Goal: Task Accomplishment & Management: Manage account settings

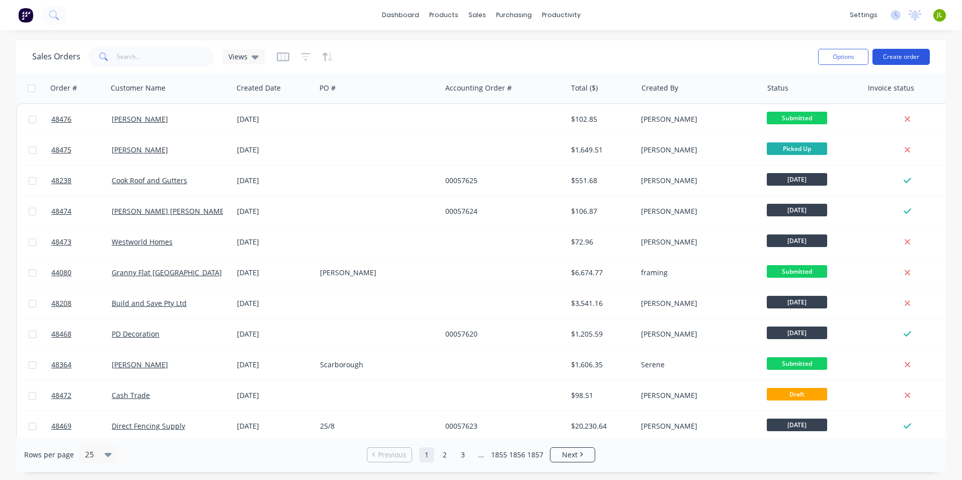
click at [894, 60] on button "Create order" at bounding box center [900, 57] width 57 height 16
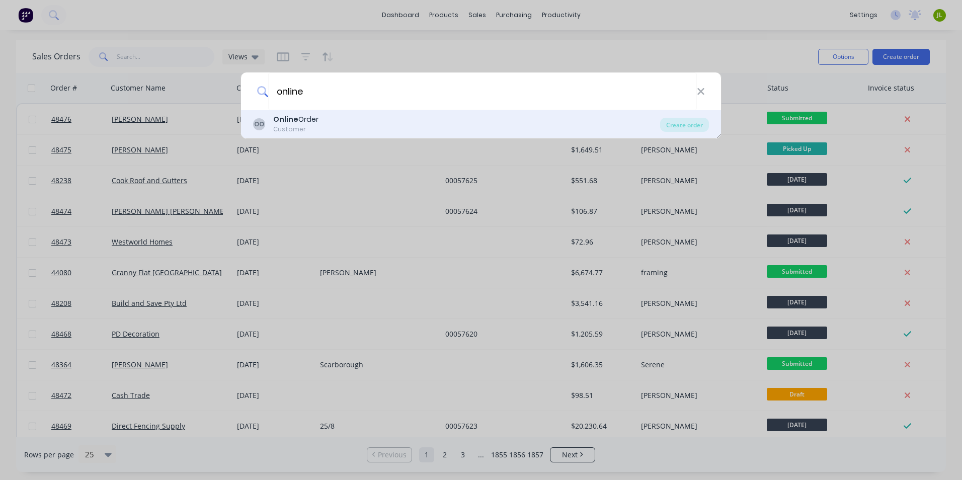
type input "online"
click at [678, 133] on div "OO Online Order Customer Create order" at bounding box center [481, 124] width 480 height 28
click at [681, 127] on div "Create order" at bounding box center [684, 125] width 49 height 14
click at [683, 126] on div "Create order" at bounding box center [684, 125] width 49 height 14
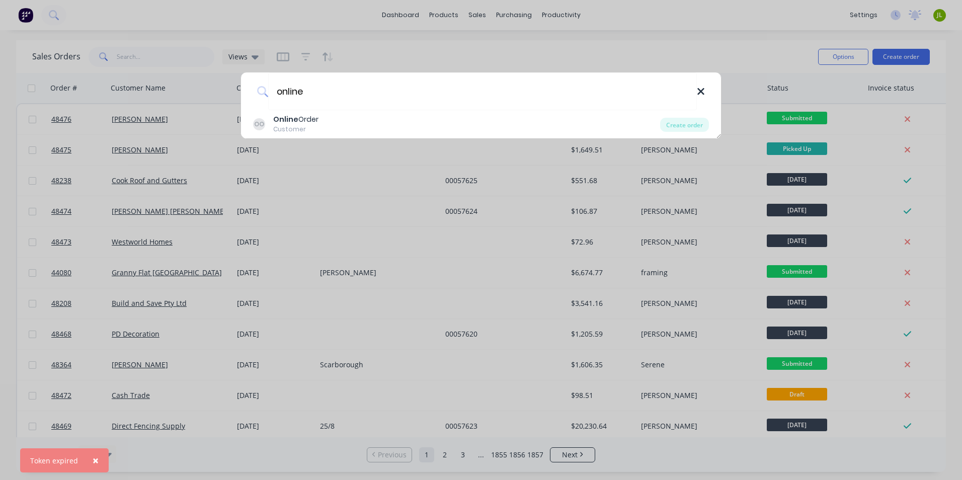
click at [703, 90] on icon at bounding box center [700, 91] width 7 height 7
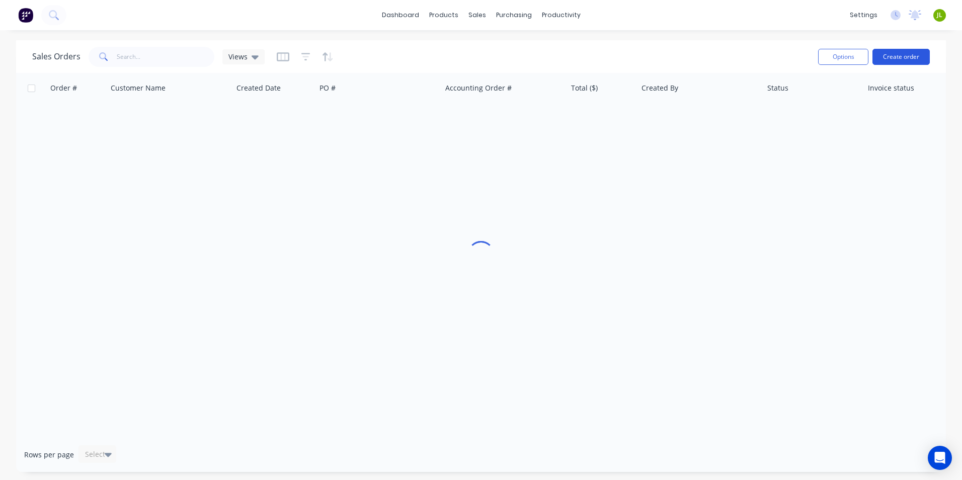
click at [889, 58] on button "Create order" at bounding box center [900, 57] width 57 height 16
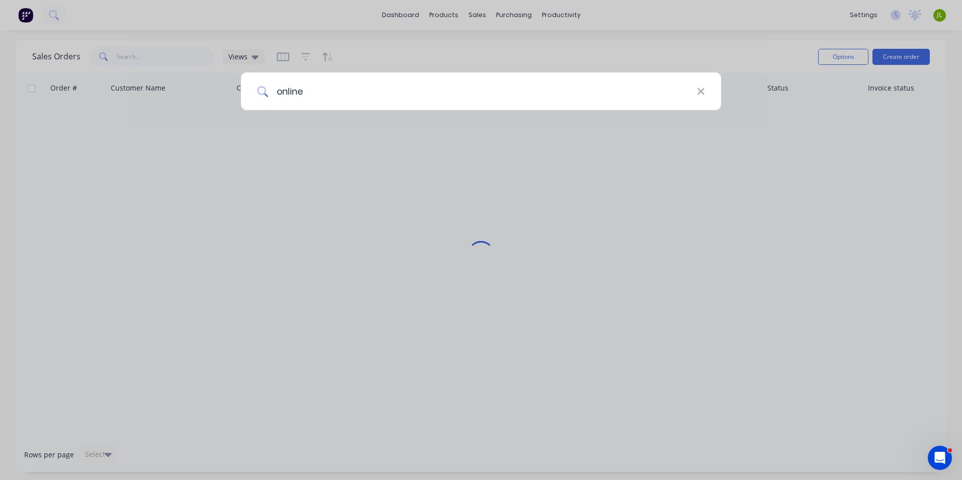
type input "online"
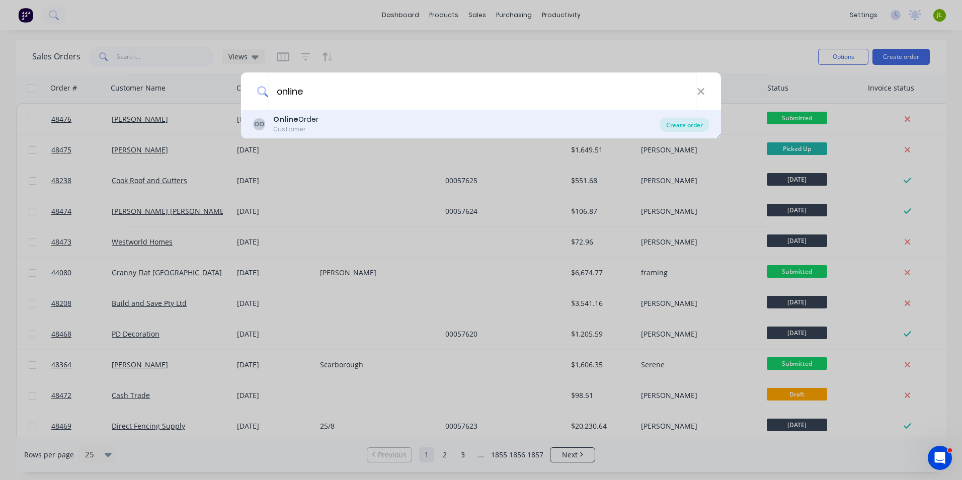
click at [692, 122] on div "Create order" at bounding box center [684, 125] width 49 height 14
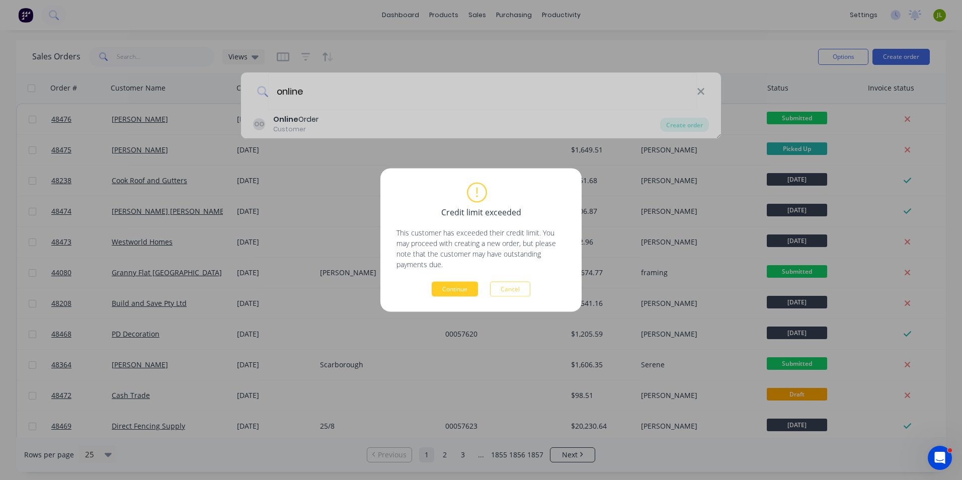
click at [441, 295] on button "Continue" at bounding box center [454, 289] width 46 height 15
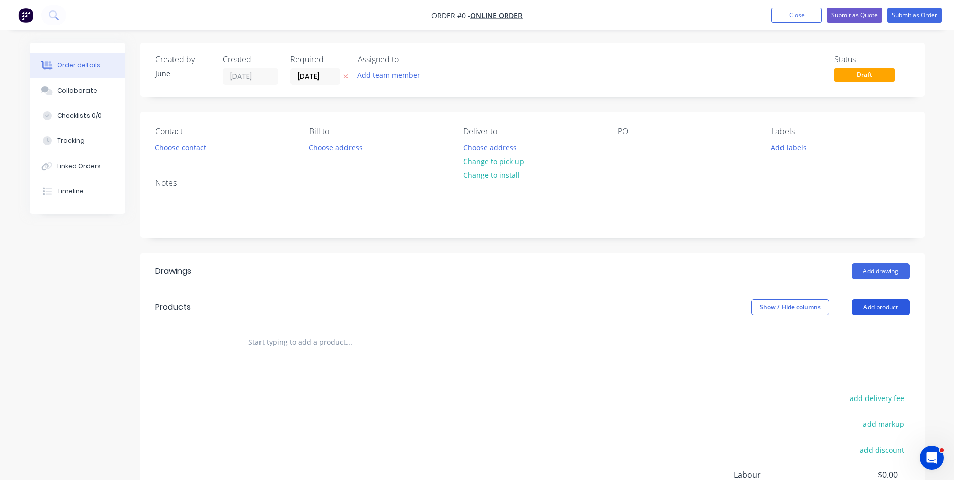
click at [899, 313] on button "Add product" at bounding box center [881, 307] width 58 height 16
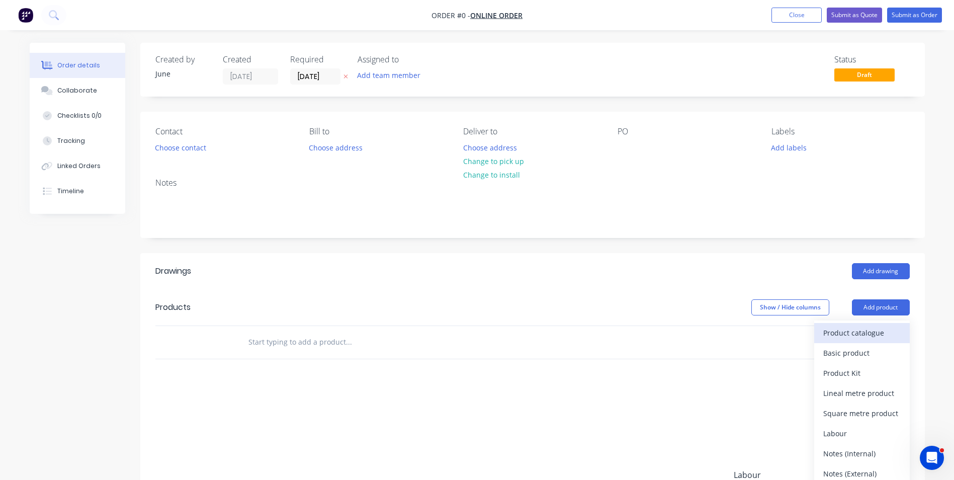
click at [870, 336] on div "Product catalogue" at bounding box center [861, 332] width 77 height 15
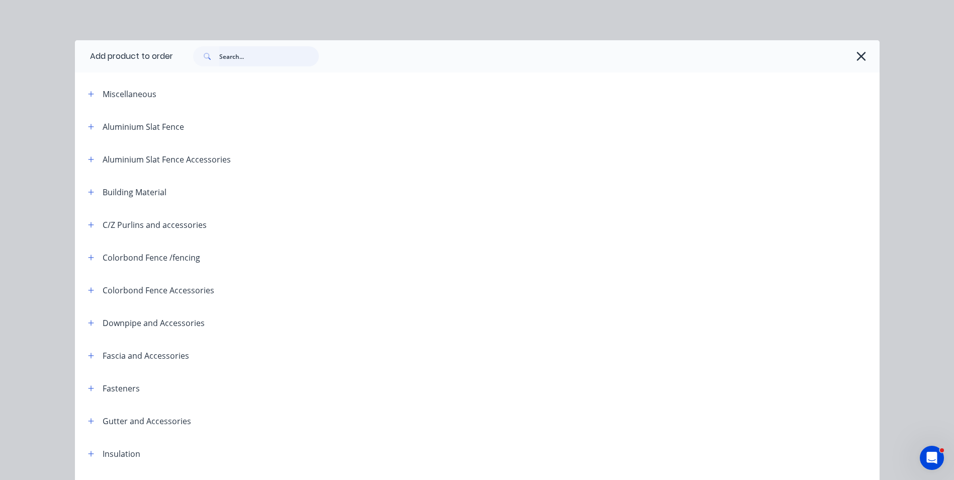
click at [237, 53] on input "text" at bounding box center [269, 56] width 100 height 20
type input "roof"
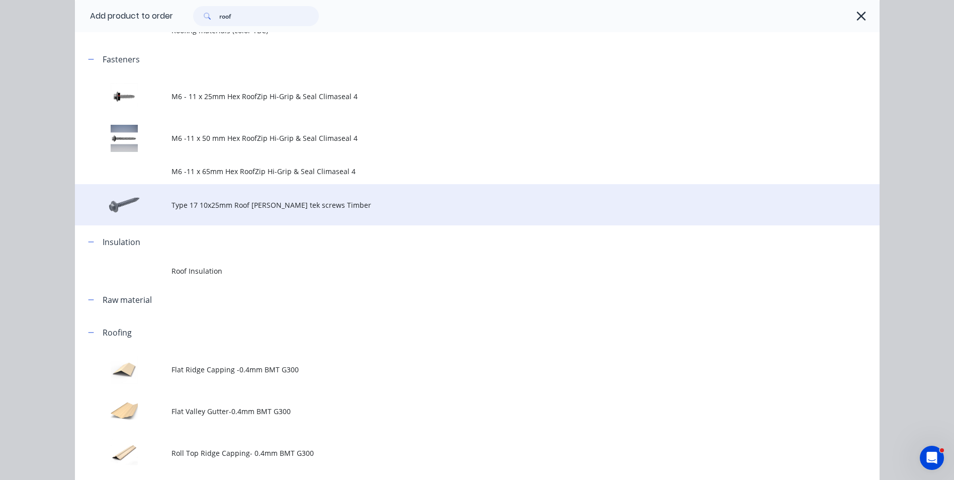
scroll to position [251, 0]
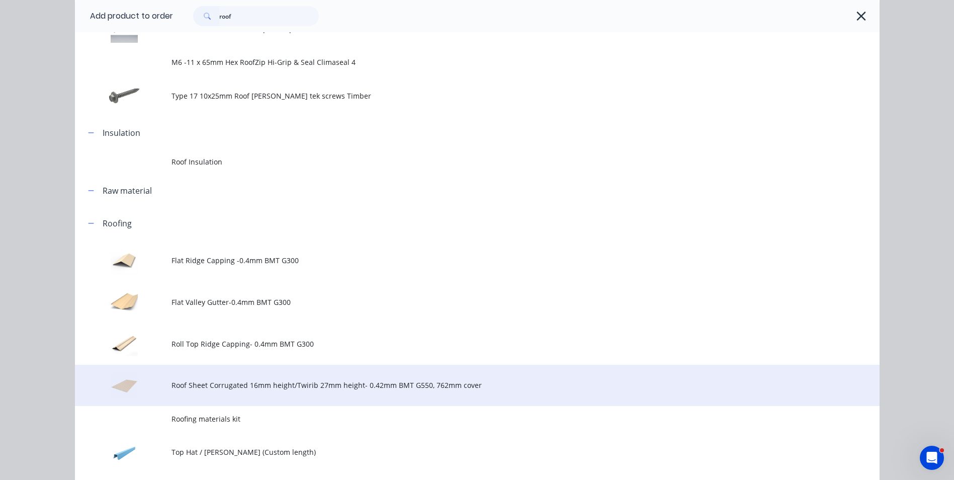
drag, startPoint x: 168, startPoint y: 381, endPoint x: 176, endPoint y: 375, distance: 10.1
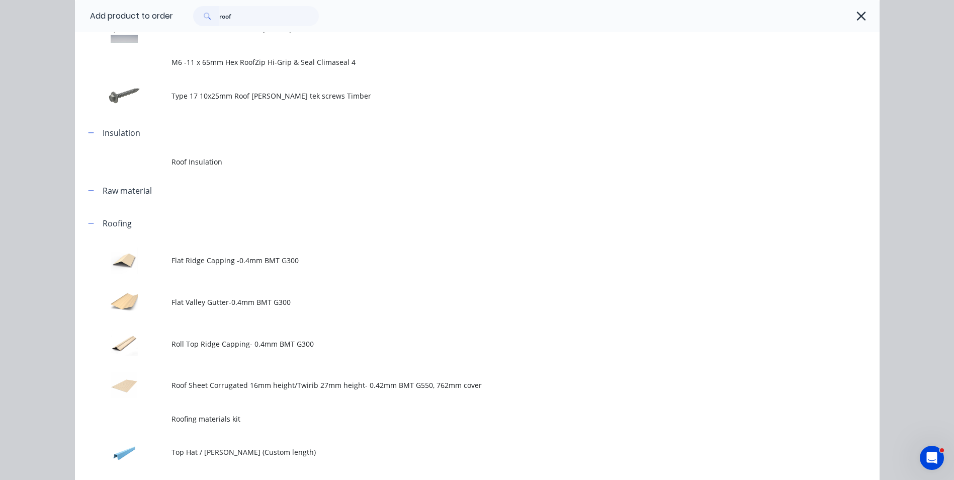
click at [171, 382] on span "Roof Sheet Corrugated 16mm height/Twirib 27mm height- 0.42mm BMT G550, 762mm co…" at bounding box center [454, 385] width 566 height 11
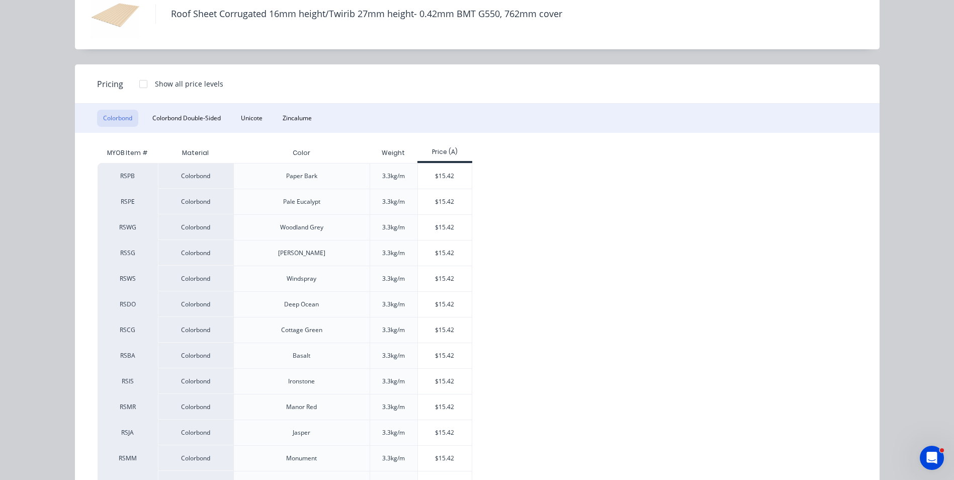
scroll to position [151, 0]
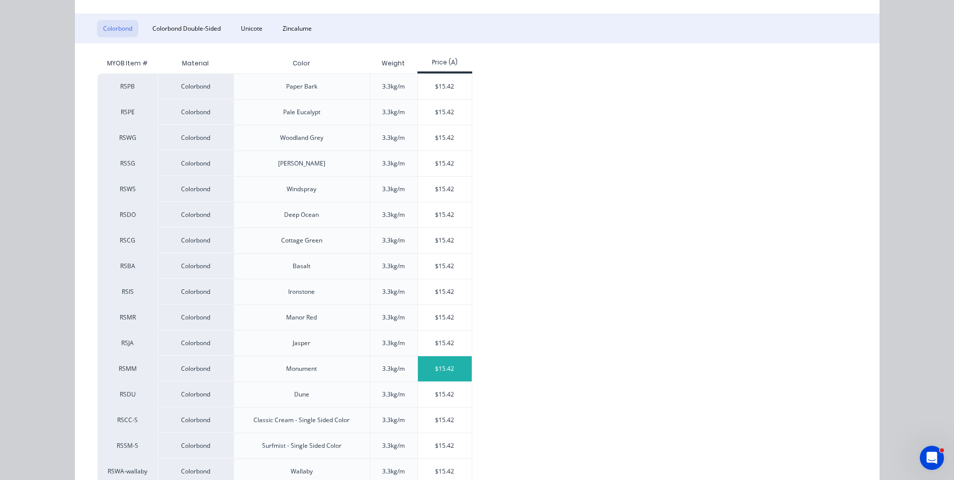
click at [423, 368] on div "$15.42" at bounding box center [445, 368] width 54 height 25
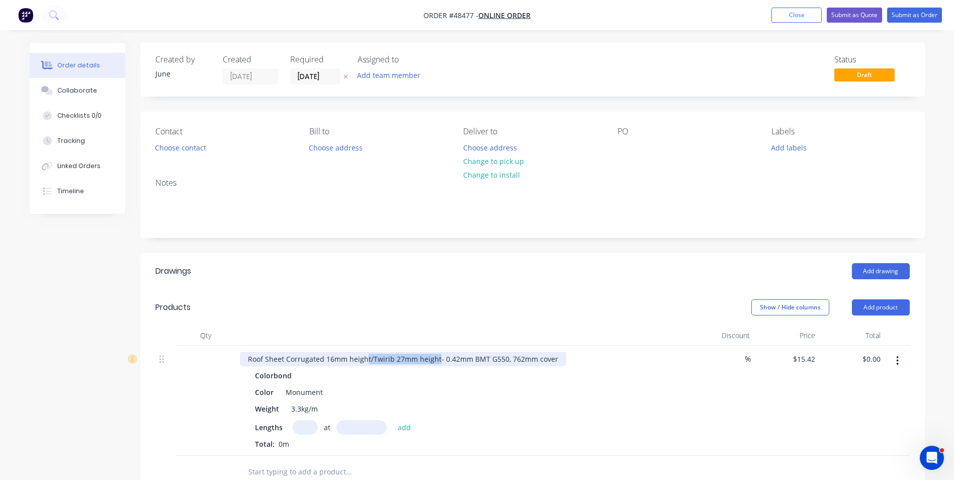
drag, startPoint x: 367, startPoint y: 359, endPoint x: 437, endPoint y: 352, distance: 70.7
click at [437, 352] on div "Roof Sheet Corrugated 16mm height/Twirib 27mm height- 0.42mm BMT G550, 762mm co…" at bounding box center [403, 359] width 326 height 15
click at [318, 432] on div "at add" at bounding box center [355, 427] width 124 height 15
click at [298, 421] on input "text" at bounding box center [305, 427] width 25 height 15
type input "26"
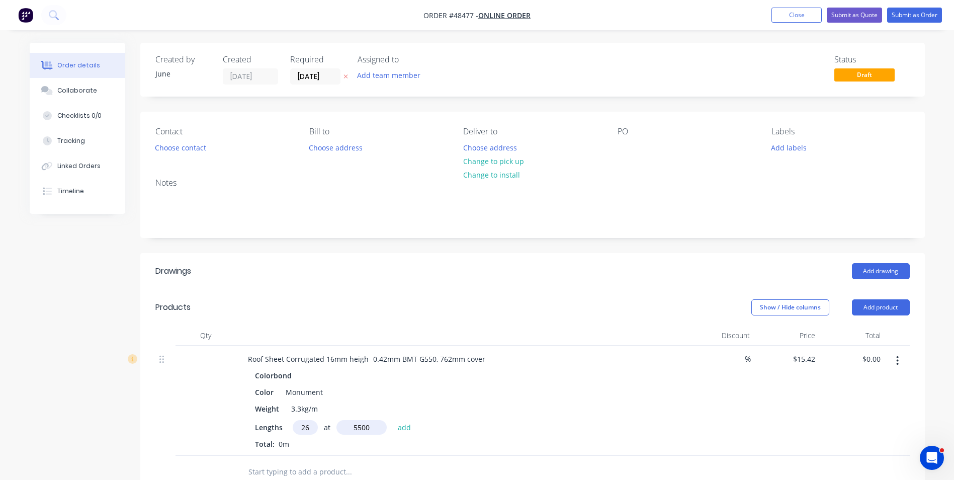
type input "5500"
click at [393, 420] on button "add" at bounding box center [405, 427] width 24 height 14
type input "$2,205.06"
type input "5"
type input "5000"
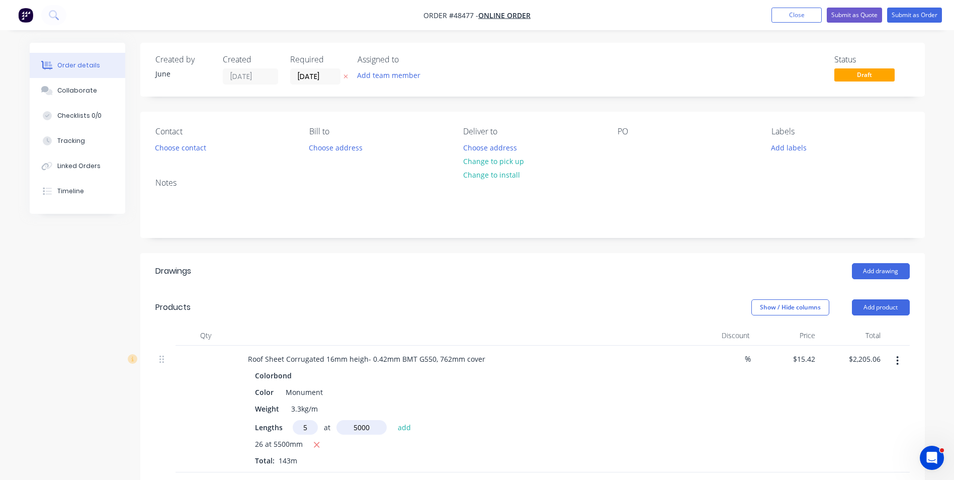
click at [393, 420] on button "add" at bounding box center [405, 427] width 24 height 14
type input "$2,590.56"
drag, startPoint x: 215, startPoint y: 146, endPoint x: 205, endPoint y: 152, distance: 12.2
click at [214, 146] on div "Contact Choose contact" at bounding box center [224, 141] width 138 height 28
click at [205, 152] on button "Choose contact" at bounding box center [180, 147] width 62 height 14
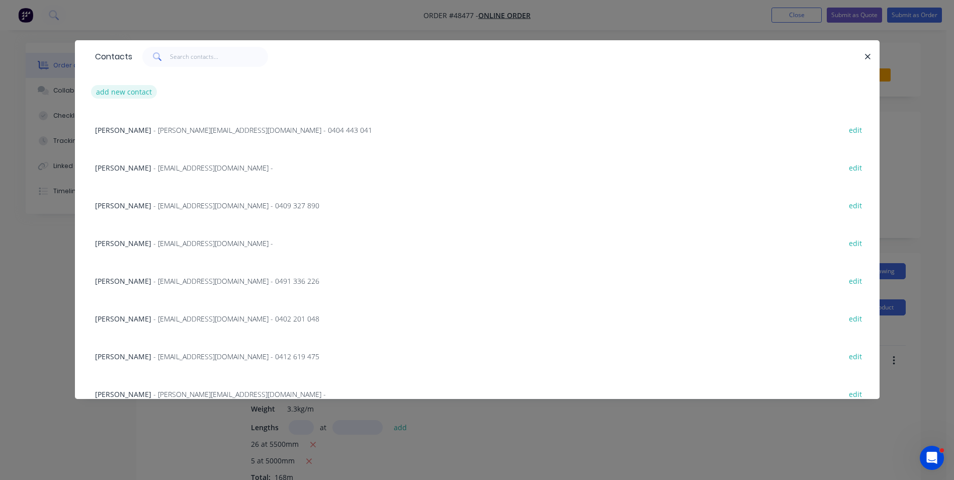
click at [121, 97] on button "add new contact" at bounding box center [124, 92] width 66 height 14
select select "AU"
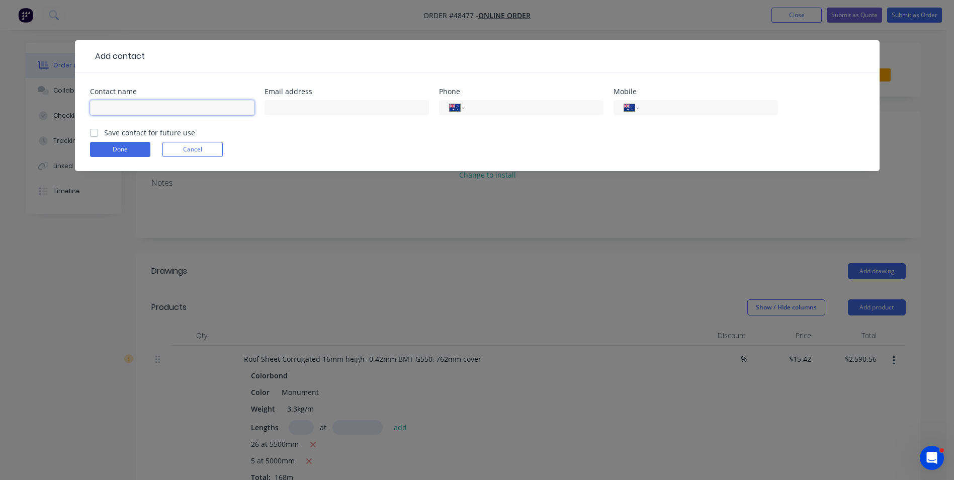
click at [142, 105] on input "text" at bounding box center [172, 107] width 164 height 15
paste input "Jeremy Stout"
type input "Jeremy Stout"
drag, startPoint x: 680, startPoint y: 107, endPoint x: 673, endPoint y: 106, distance: 6.7
click at [680, 107] on input "tel" at bounding box center [706, 108] width 121 height 12
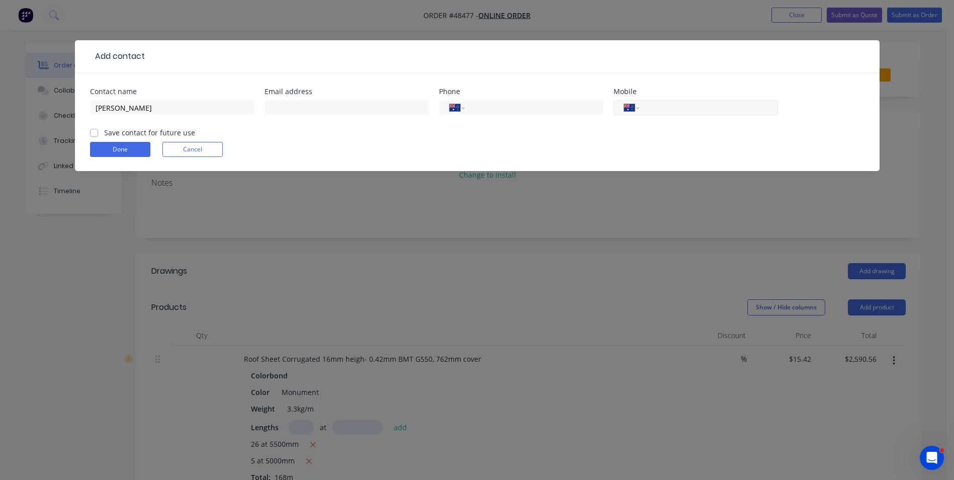
paste input "0429 866 600"
type input "0429 866 600"
click at [327, 111] on input "text" at bounding box center [347, 107] width 164 height 15
paste input "[PERSON_NAME][EMAIL_ADDRESS][DOMAIN_NAME]"
type input "[PERSON_NAME][EMAIL_ADDRESS][DOMAIN_NAME]"
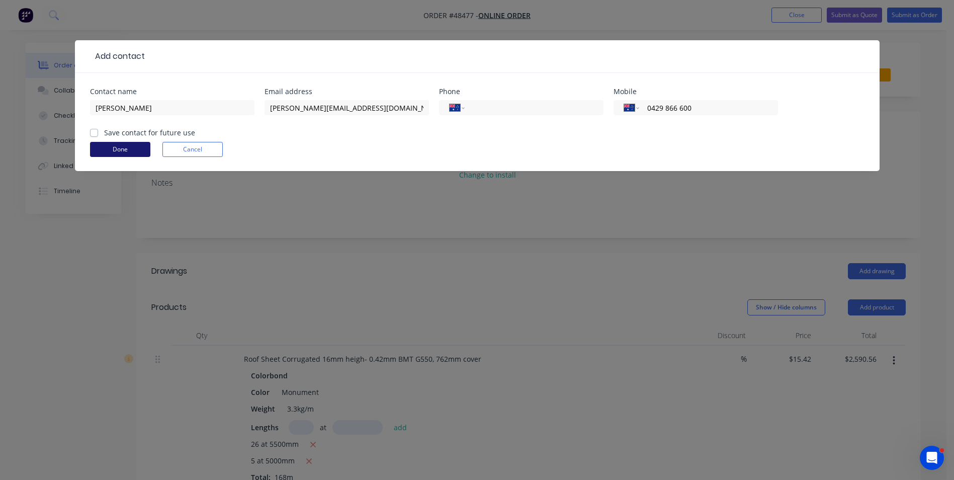
click at [110, 147] on button "Done" at bounding box center [120, 149] width 60 height 15
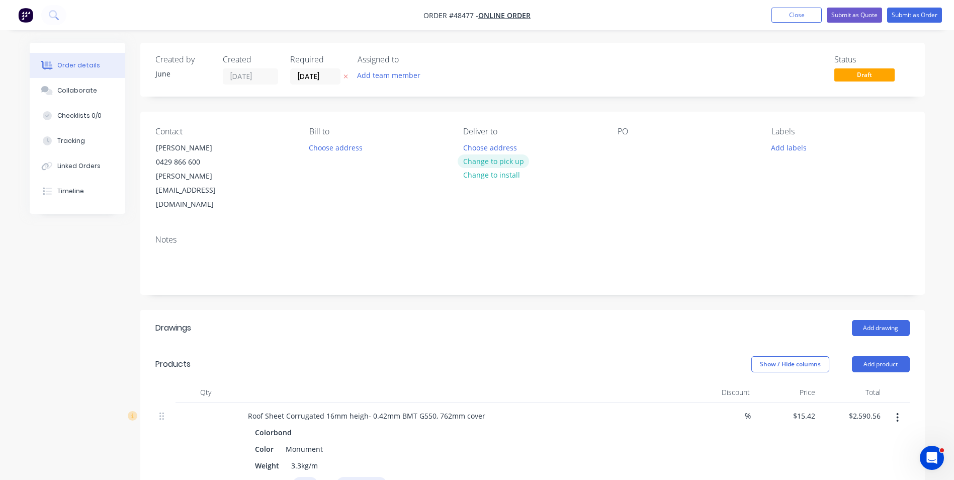
click at [490, 159] on button "Change to pick up" at bounding box center [493, 161] width 71 height 14
click at [320, 69] on label "[DATE]" at bounding box center [315, 76] width 50 height 16
click at [320, 69] on input "[DATE]" at bounding box center [315, 76] width 49 height 15
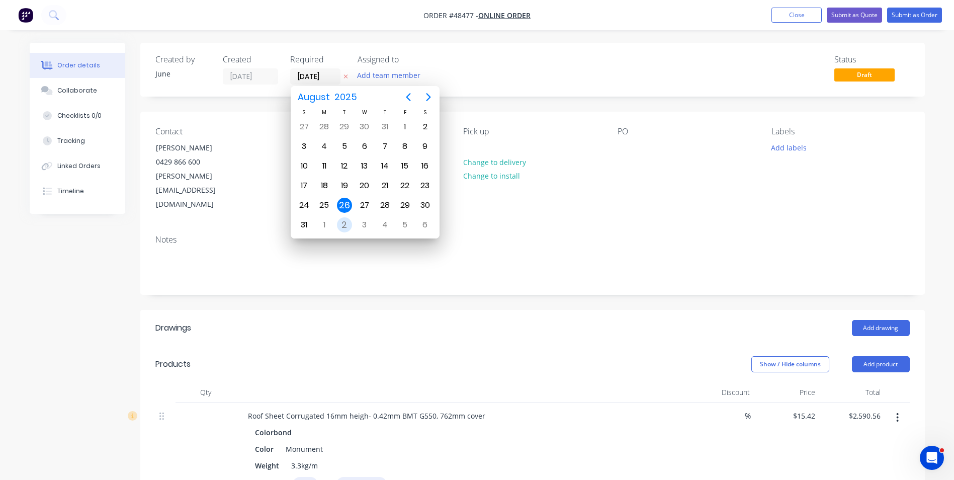
click at [340, 226] on div "2" at bounding box center [344, 224] width 15 height 15
type input "[DATE]"
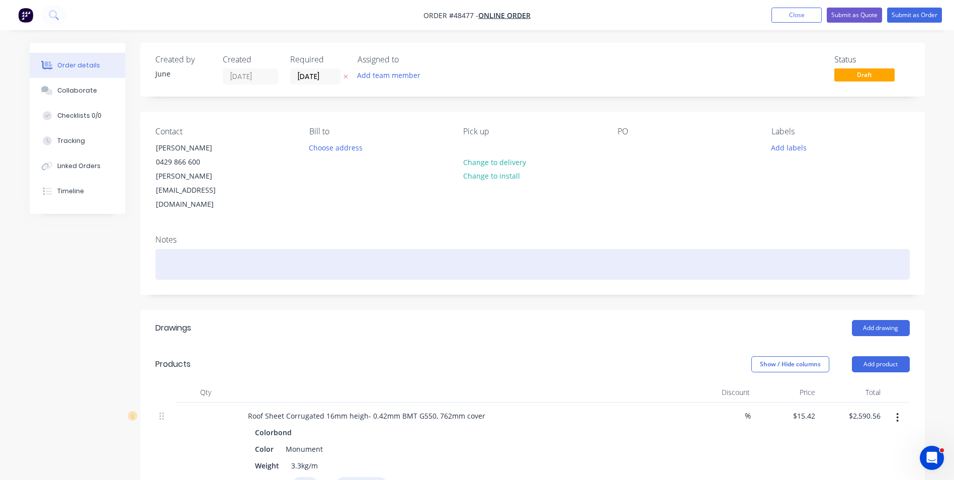
click at [523, 249] on div at bounding box center [532, 264] width 754 height 31
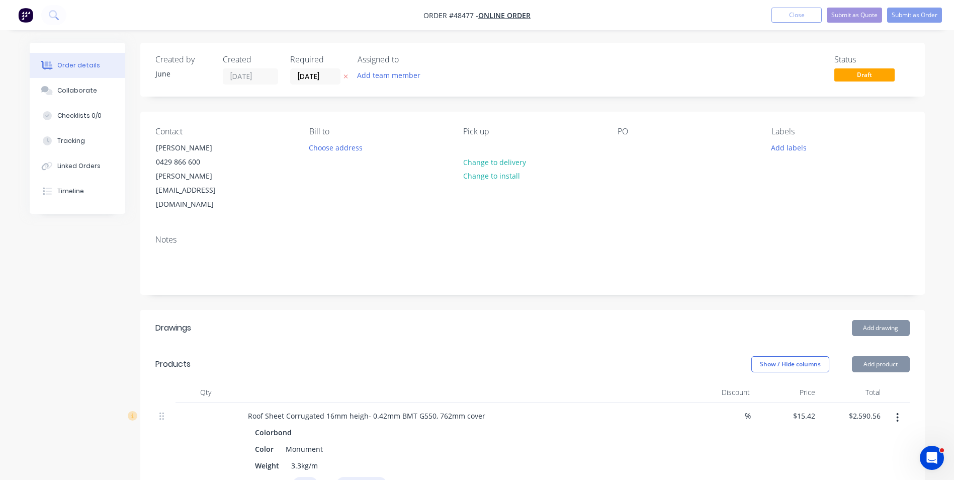
click at [642, 158] on div "PO" at bounding box center [687, 169] width 138 height 85
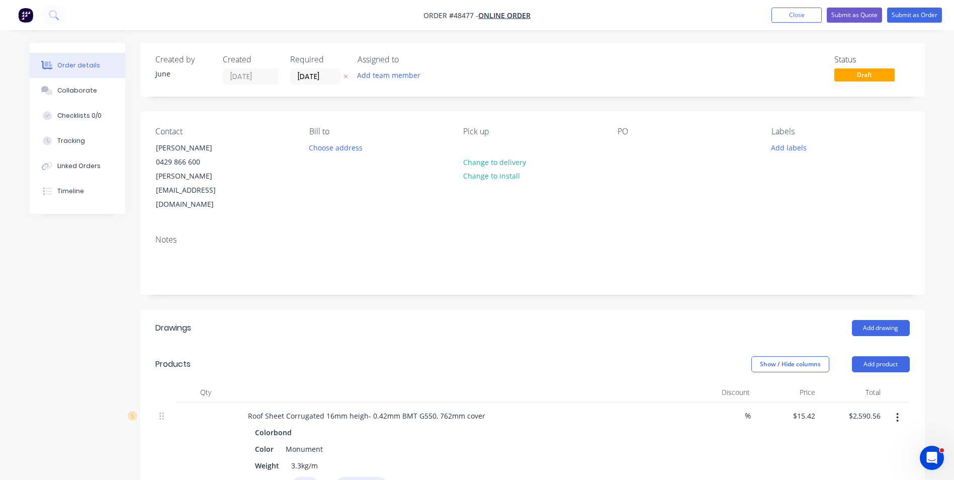
click at [627, 160] on div "PO" at bounding box center [687, 169] width 138 height 85
drag, startPoint x: 627, startPoint y: 160, endPoint x: 627, endPoint y: 149, distance: 10.6
click at [627, 157] on div "PO" at bounding box center [687, 169] width 138 height 85
click at [627, 149] on div at bounding box center [626, 147] width 16 height 15
paste div
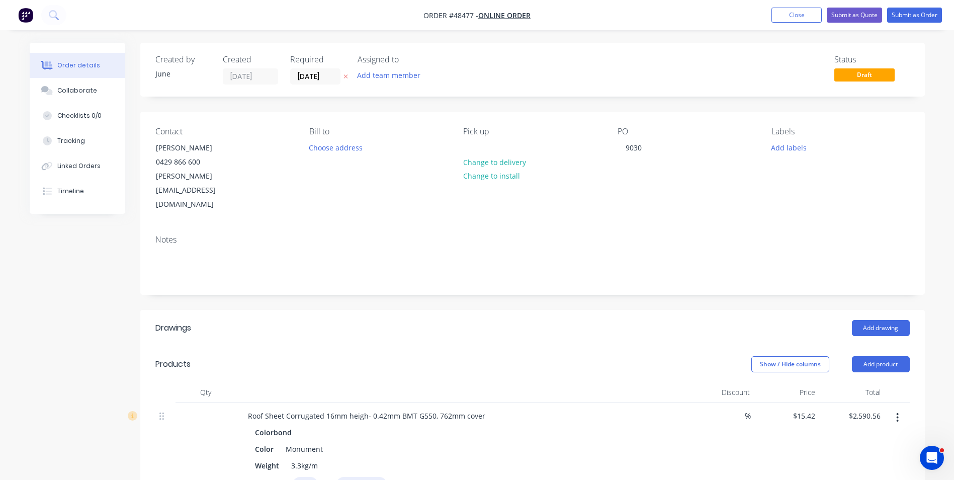
click at [627, 235] on div "Notes" at bounding box center [532, 240] width 754 height 10
click at [616, 147] on div "Contact Jeremy Stout 0429 866 600 jeremy@montyproducts.com.au Bill to Choose ad…" at bounding box center [532, 169] width 785 height 115
click at [625, 152] on div "9030" at bounding box center [634, 147] width 32 height 15
click at [389, 193] on div "Contact Jeremy Stout 0429 866 600 jeremy@montyproducts.com.au Bill to Choose ad…" at bounding box center [532, 169] width 785 height 115
click at [425, 111] on div "Created by June Created 26/08/25 Required 02/09/25 Assigned to Add team member …" at bounding box center [532, 420] width 785 height 755
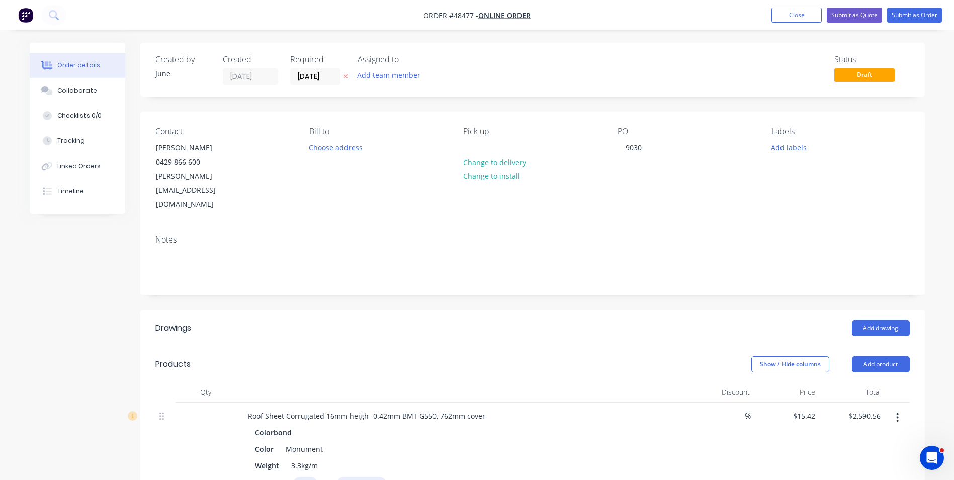
click at [459, 262] on div "Notes" at bounding box center [532, 260] width 785 height 67
click at [867, 20] on button "Submit as Quote" at bounding box center [854, 15] width 55 height 15
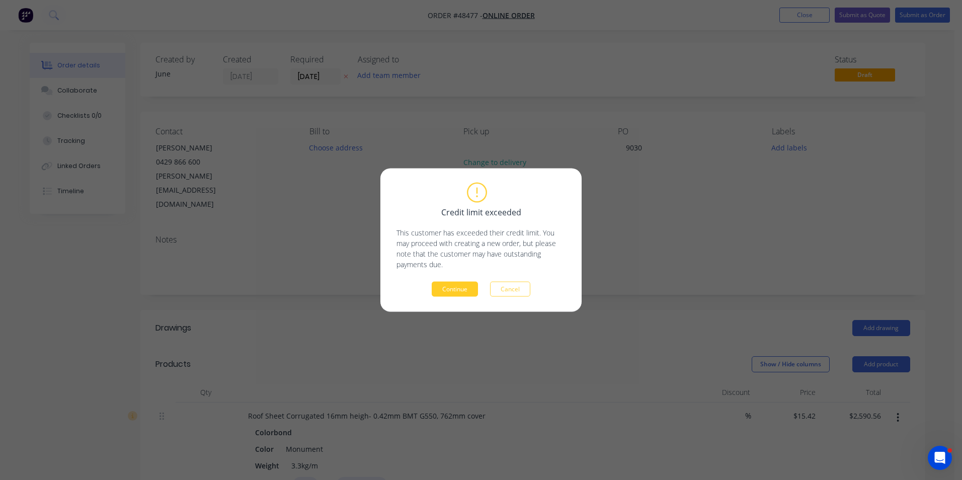
click at [471, 290] on button "Continue" at bounding box center [454, 289] width 46 height 15
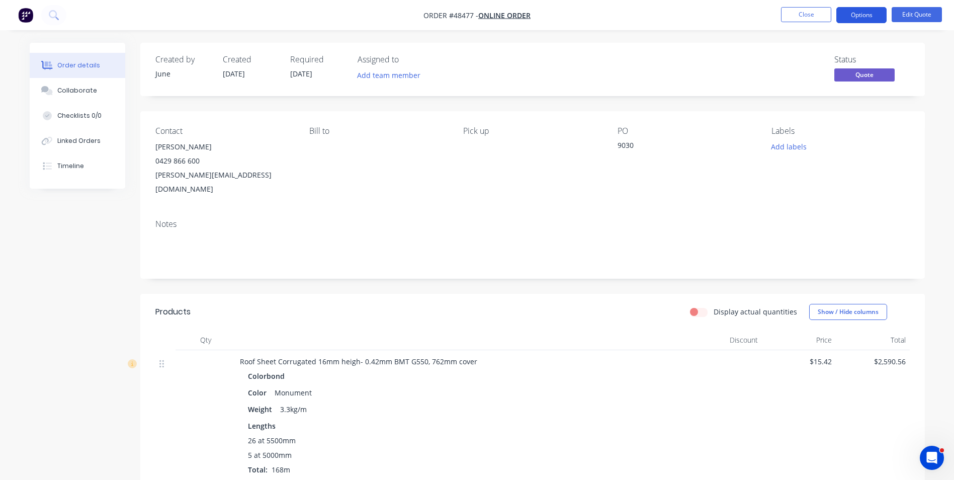
click at [855, 18] on button "Options" at bounding box center [861, 15] width 50 height 16
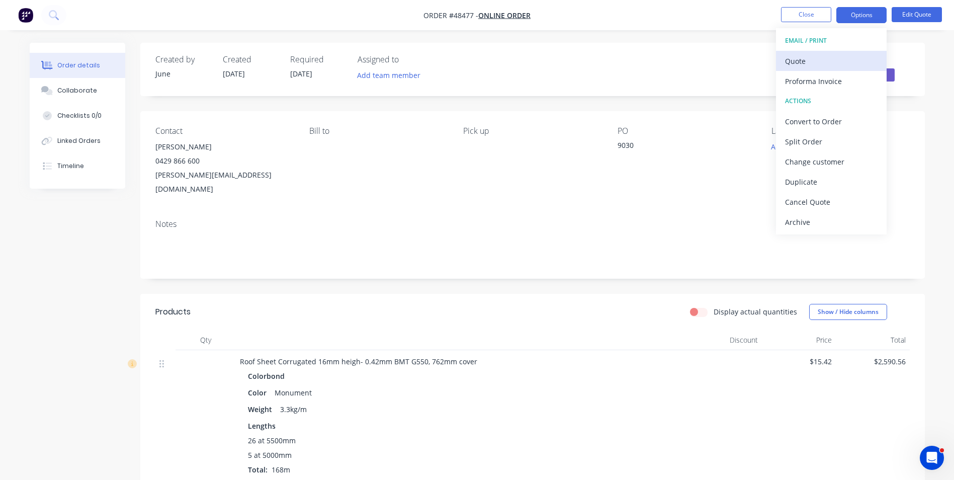
click at [844, 52] on button "Quote" at bounding box center [831, 61] width 111 height 20
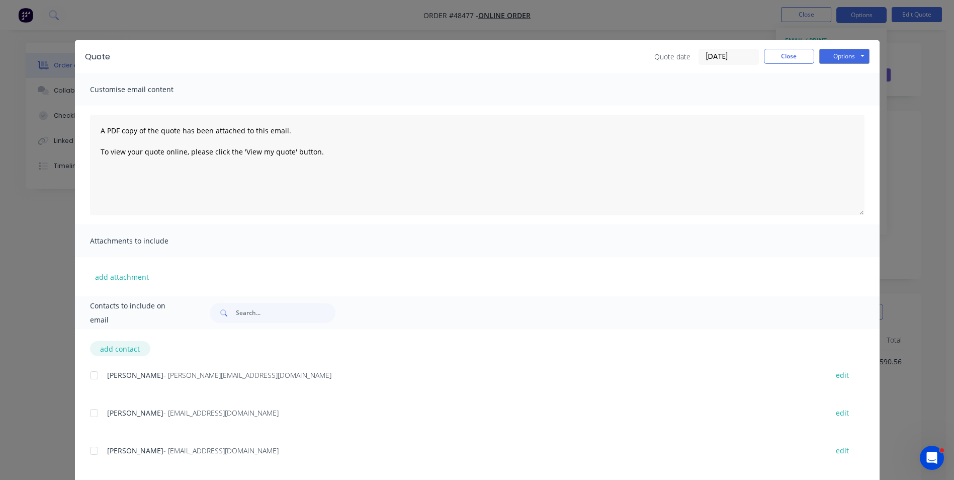
click at [119, 347] on button "add contact" at bounding box center [120, 348] width 60 height 15
select select "AU"
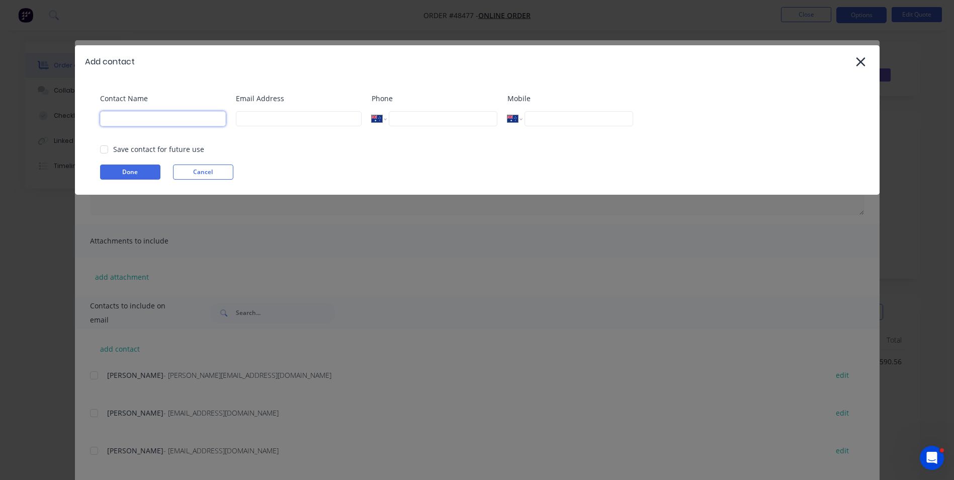
click at [177, 124] on input at bounding box center [163, 118] width 126 height 15
click at [121, 118] on input at bounding box center [163, 118] width 126 height 15
type input "Jeremy Stout"
type input "roof"
type input "[PERSON_NAME][EMAIL_ADDRESS][DOMAIN_NAME]"
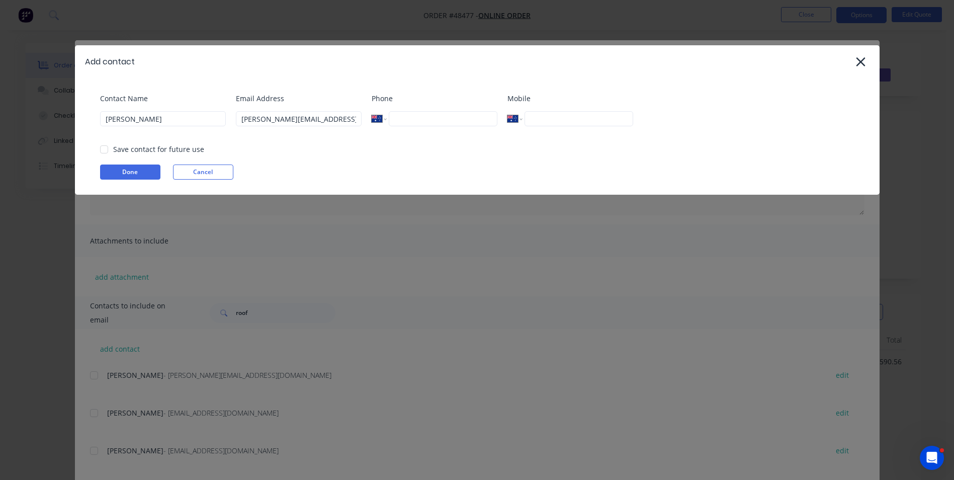
type input "0429 866 600"
click at [123, 171] on button "Done" at bounding box center [130, 171] width 60 height 15
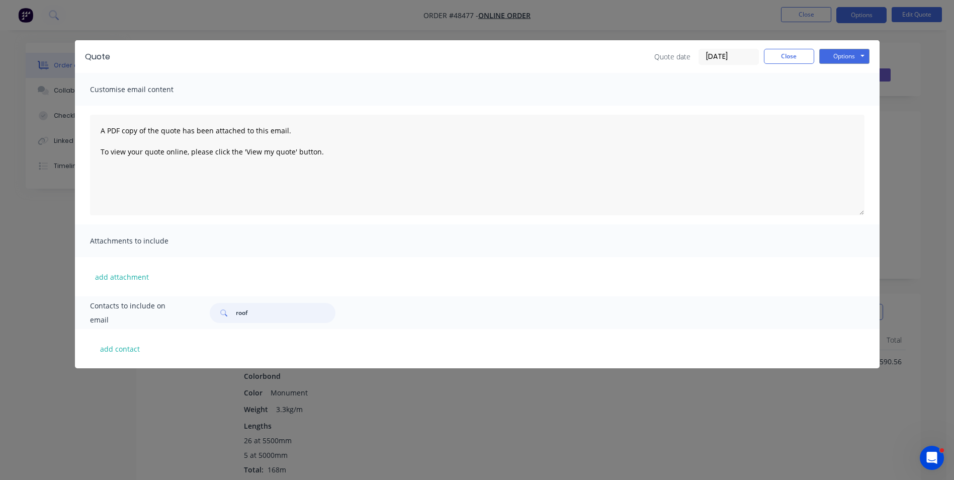
drag, startPoint x: 267, startPoint y: 317, endPoint x: 201, endPoint y: 317, distance: 66.4
click at [201, 317] on div "roof" at bounding box center [532, 313] width 664 height 20
click at [151, 355] on div "add contact" at bounding box center [477, 348] width 805 height 39
click at [120, 350] on button "add contact" at bounding box center [120, 348] width 60 height 15
select select "AU"
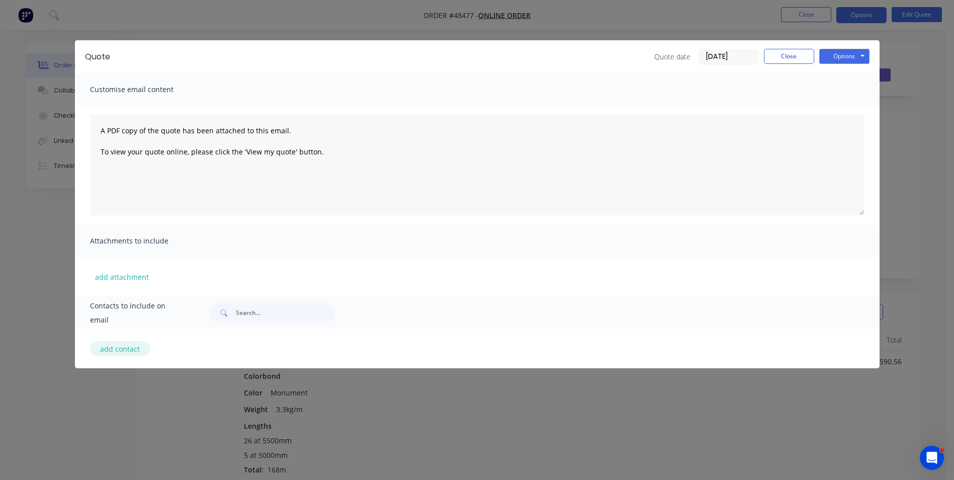
select select "AU"
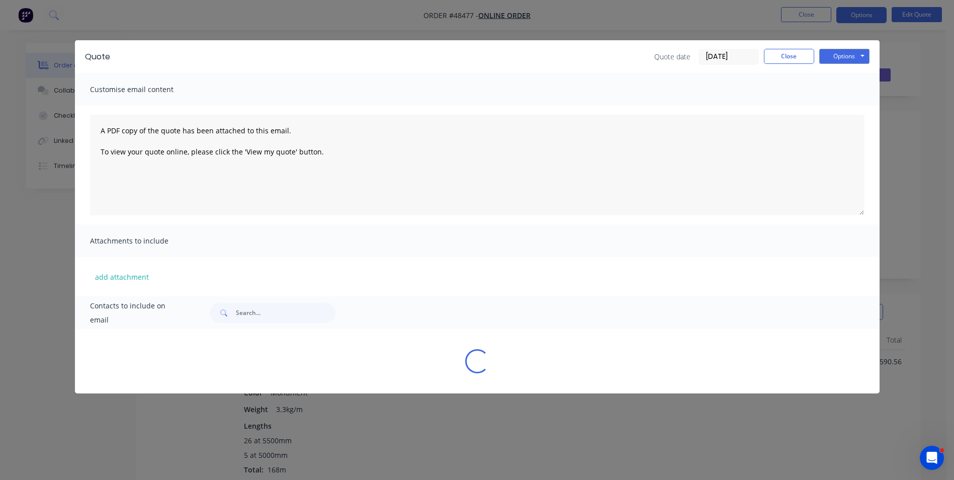
select select "AU"
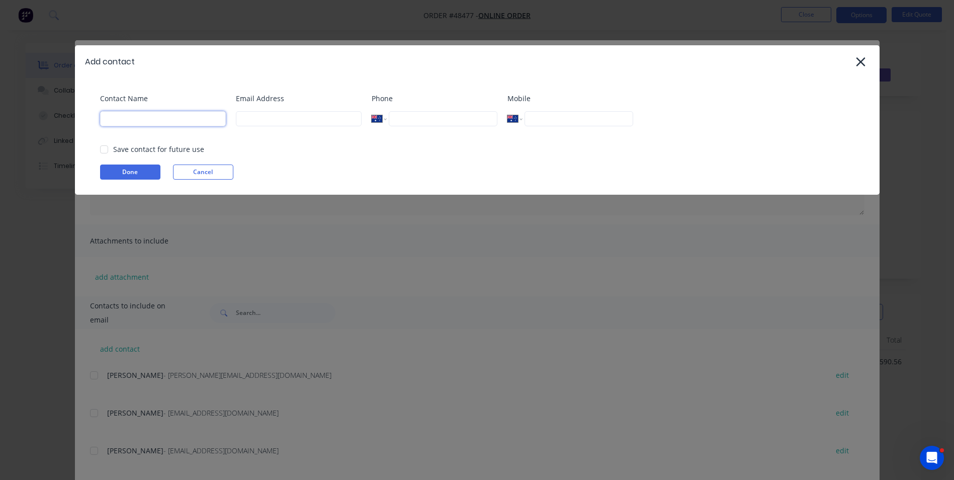
click at [132, 123] on input at bounding box center [163, 118] width 126 height 15
type input "Jeremy Stout"
type input "roof"
type input "[PERSON_NAME][EMAIL_ADDRESS][DOMAIN_NAME]"
type input "0429 866 600"
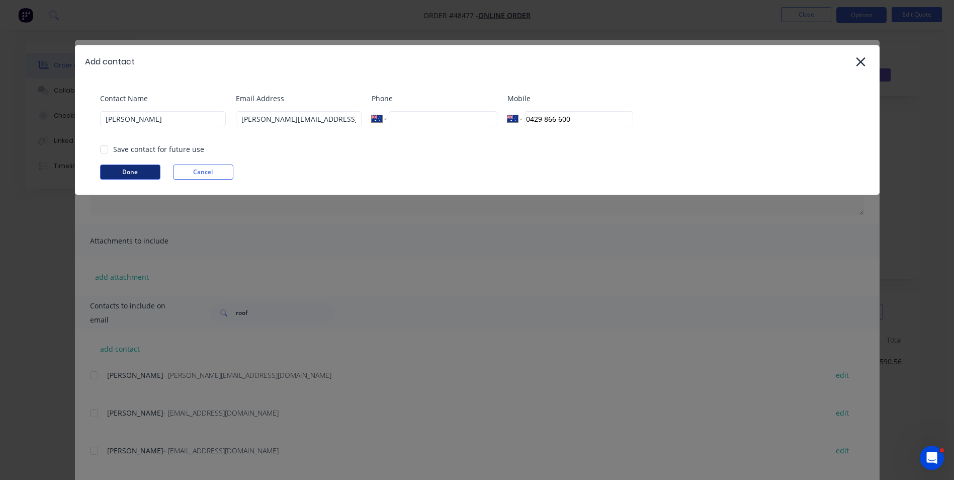
click at [135, 171] on button "Done" at bounding box center [130, 171] width 60 height 15
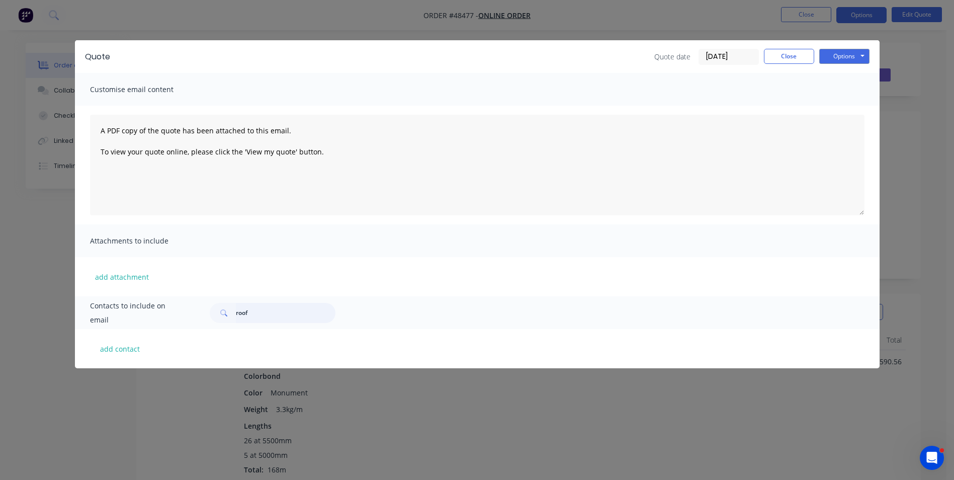
click at [264, 311] on input "roof" at bounding box center [286, 313] width 100 height 20
drag, startPoint x: 264, startPoint y: 311, endPoint x: 212, endPoint y: 311, distance: 51.8
click at [212, 311] on div "roof" at bounding box center [273, 313] width 126 height 20
paste input "[PERSON_NAME][EMAIL_ADDRESS][DOMAIN_NAME]"
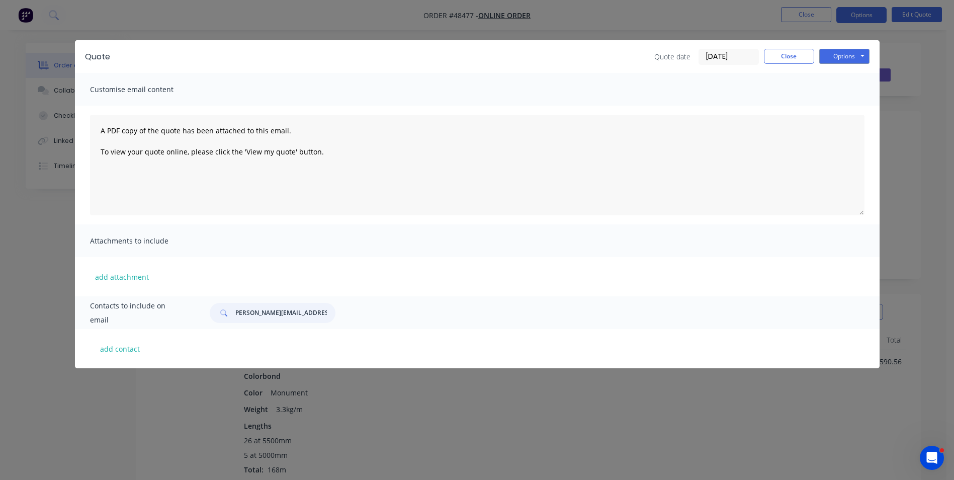
type input "[PERSON_NAME][EMAIL_ADDRESS][DOMAIN_NAME]"
click at [127, 353] on button "add contact" at bounding box center [120, 348] width 60 height 15
select select "AU"
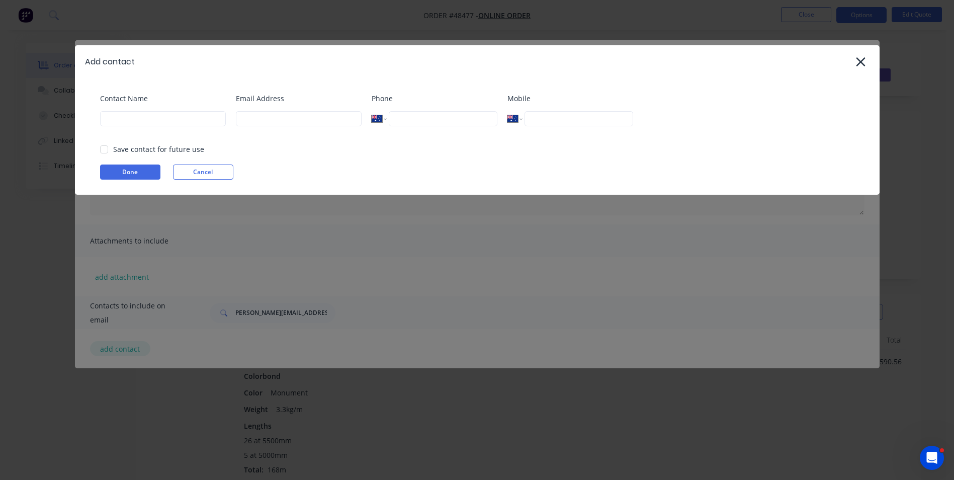
scroll to position [0, 0]
click at [162, 111] on div "Contact Name" at bounding box center [163, 113] width 126 height 41
click at [162, 126] on input at bounding box center [163, 118] width 126 height 15
type input "Jeremy Stout"
type input "[PERSON_NAME][EMAIL_ADDRESS][DOMAIN_NAME]"
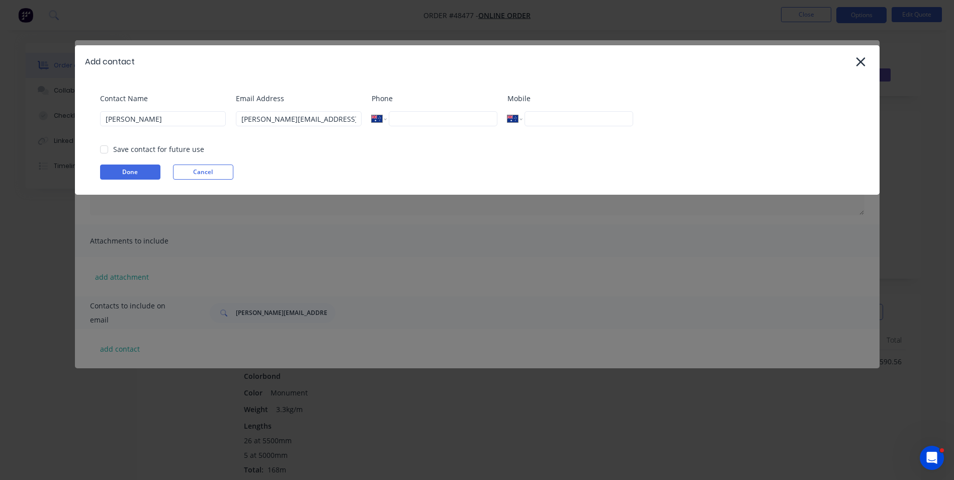
type input "0429 866 600"
click at [140, 183] on div "Contact Name Jeremy Stout Email Address jeremy@montyproducts.com.au Phone Inter…" at bounding box center [477, 136] width 805 height 117
click at [142, 174] on button "Done" at bounding box center [130, 171] width 60 height 15
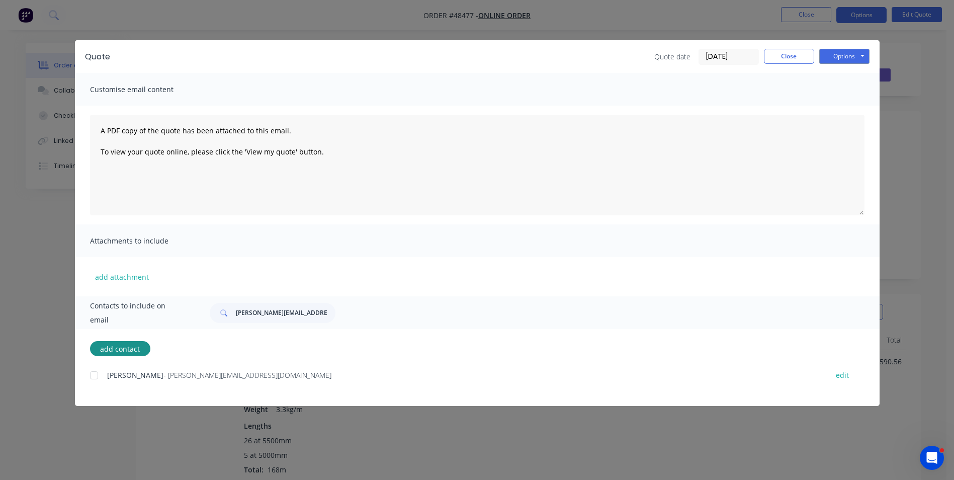
click at [99, 379] on div at bounding box center [94, 375] width 20 height 20
click at [845, 51] on button "Options" at bounding box center [844, 56] width 50 height 15
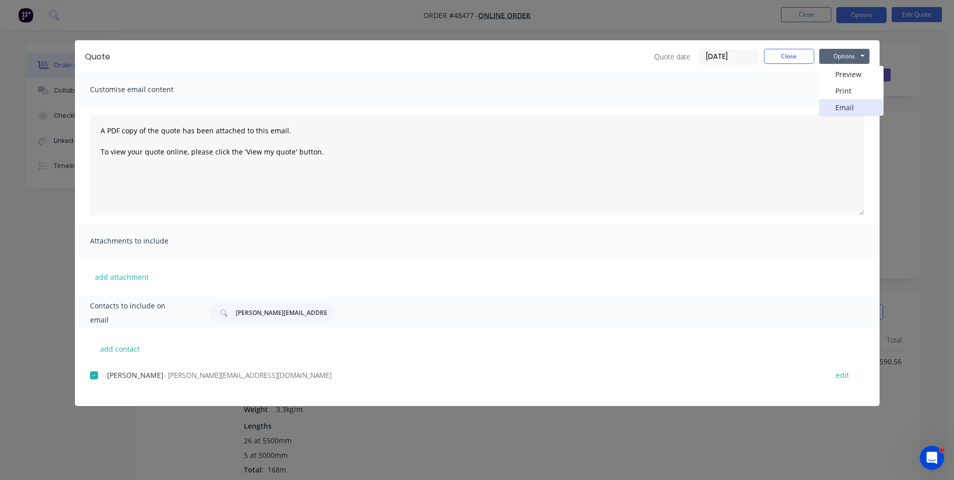
click at [845, 109] on button "Email" at bounding box center [851, 107] width 64 height 17
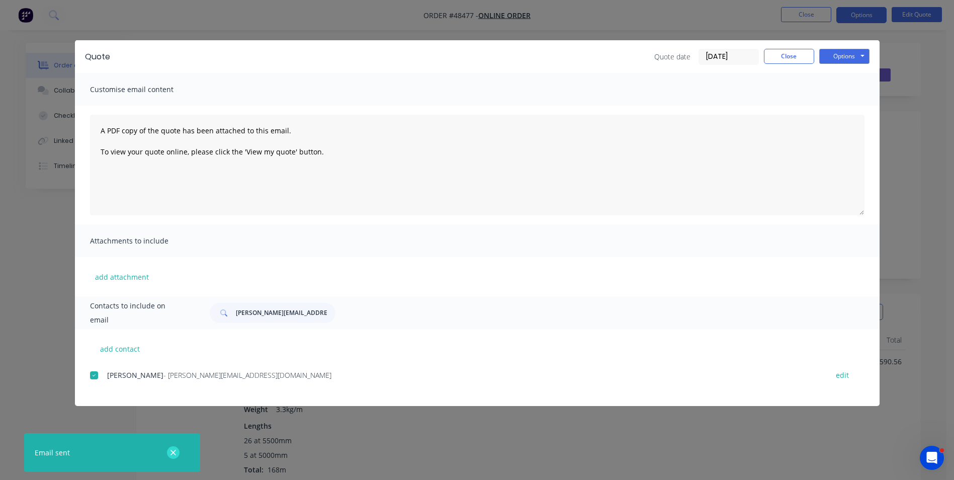
click at [174, 451] on icon "button" at bounding box center [173, 453] width 6 height 6
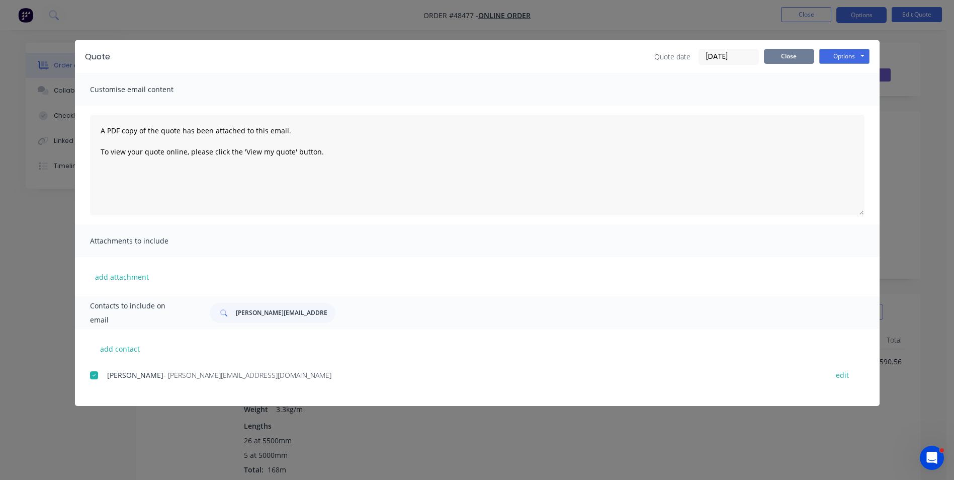
click at [782, 57] on button "Close" at bounding box center [789, 56] width 50 height 15
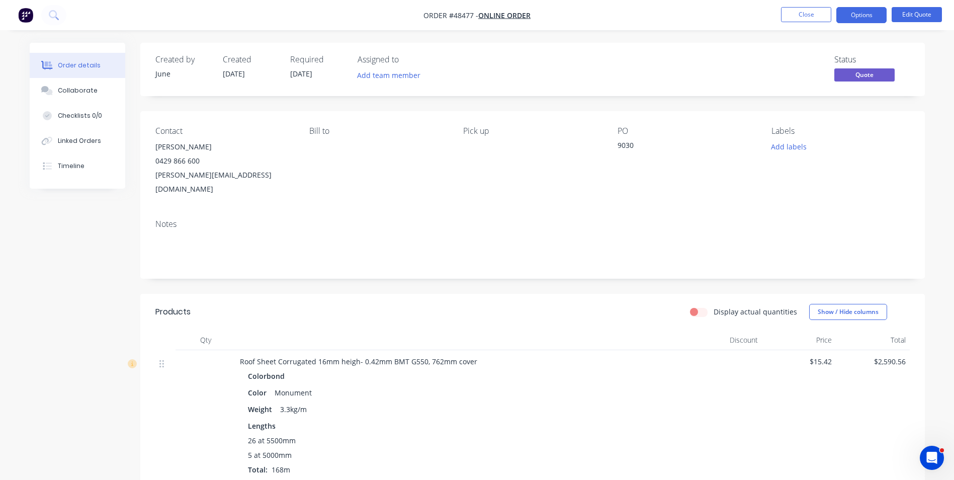
click at [635, 36] on div "Order details Collaborate Checklists 0/0 Linked Orders Timeline Order details C…" at bounding box center [477, 319] width 954 height 638
click at [89, 211] on div "Created by June Created 26/08/25 Required 02/09/25 Assigned to Add team member …" at bounding box center [477, 340] width 895 height 595
click at [794, 17] on button "Close" at bounding box center [806, 14] width 50 height 15
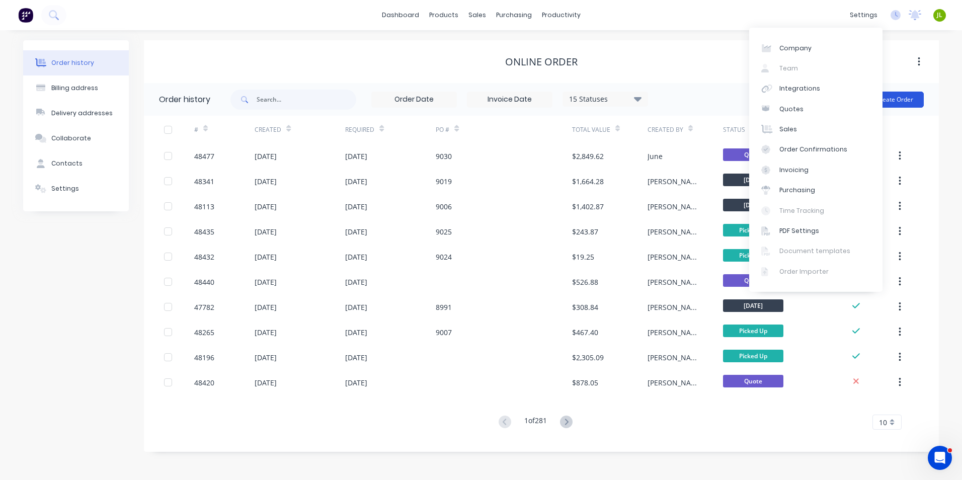
click at [903, 99] on button "Create Order" at bounding box center [894, 100] width 58 height 16
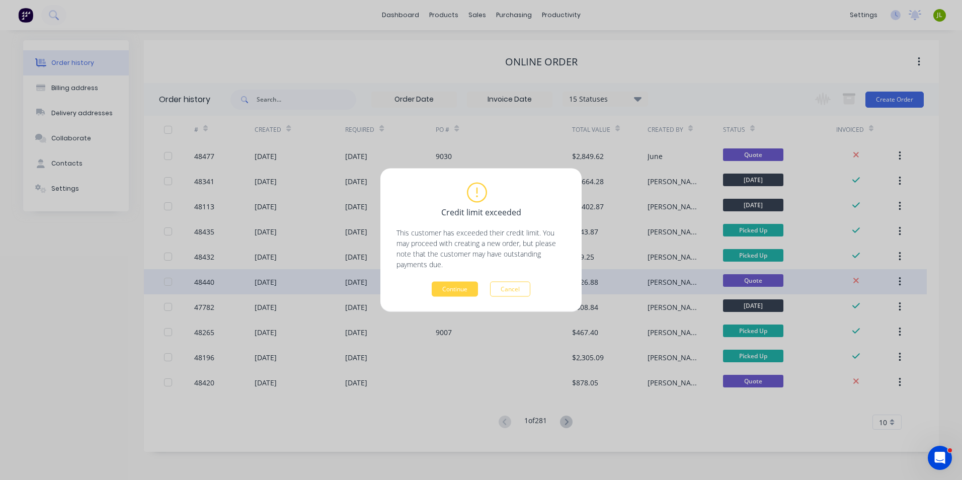
drag, startPoint x: 515, startPoint y: 291, endPoint x: 528, endPoint y: 288, distance: 12.8
click at [515, 291] on button "Cancel" at bounding box center [510, 289] width 40 height 15
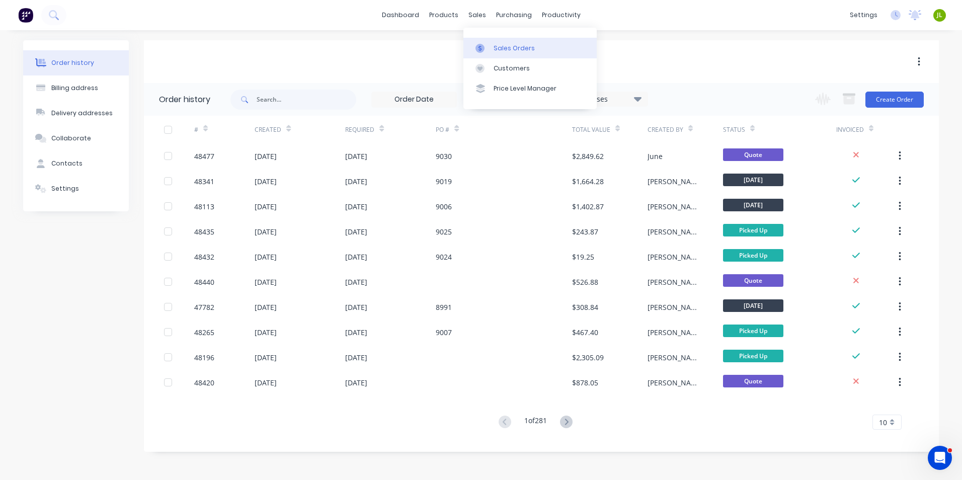
click at [495, 54] on link "Sales Orders" at bounding box center [529, 48] width 133 height 20
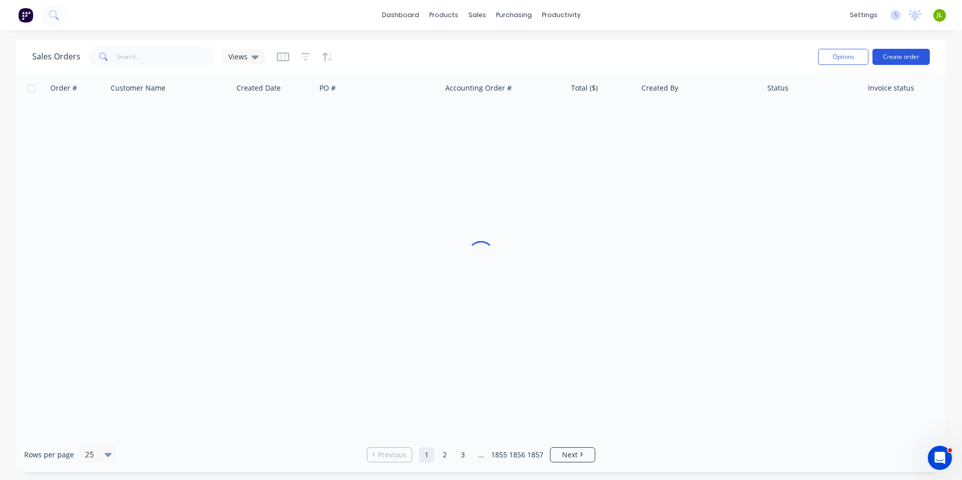
click at [904, 51] on button "Create order" at bounding box center [900, 57] width 57 height 16
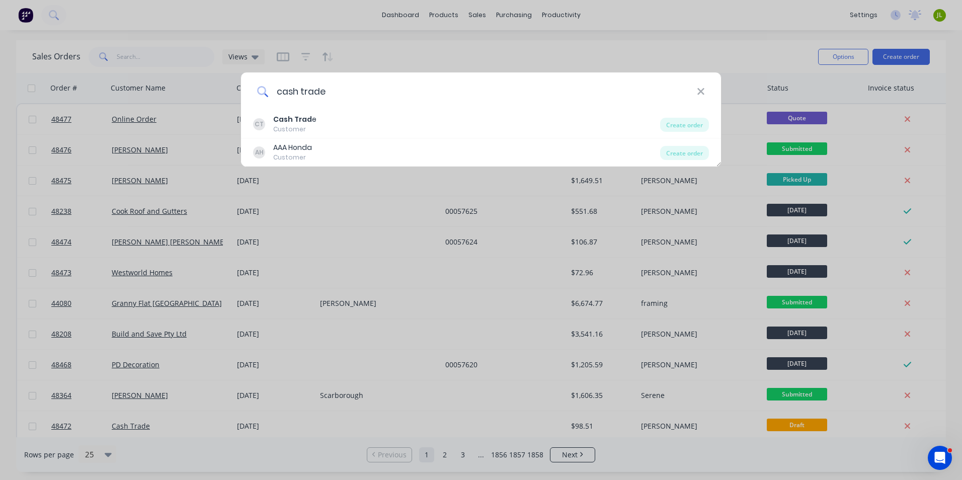
type input "cash trade"
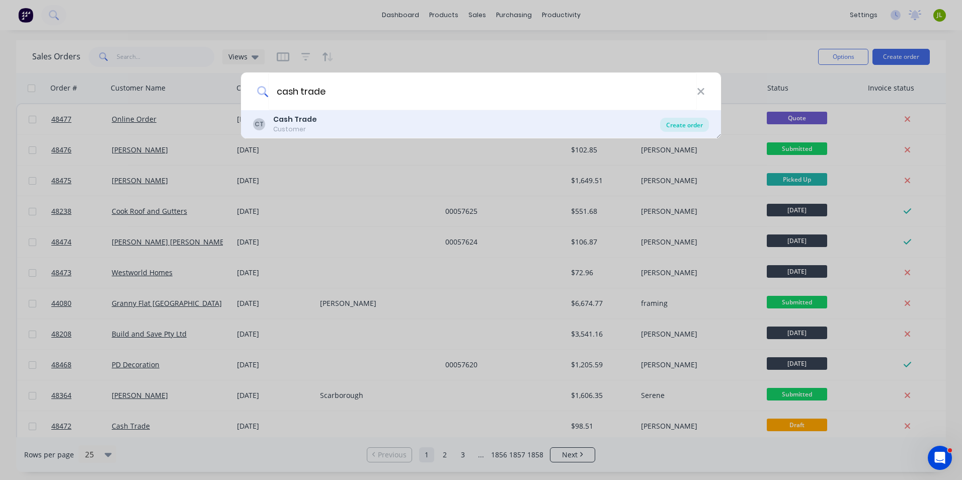
click at [694, 130] on div "Create order" at bounding box center [684, 125] width 49 height 14
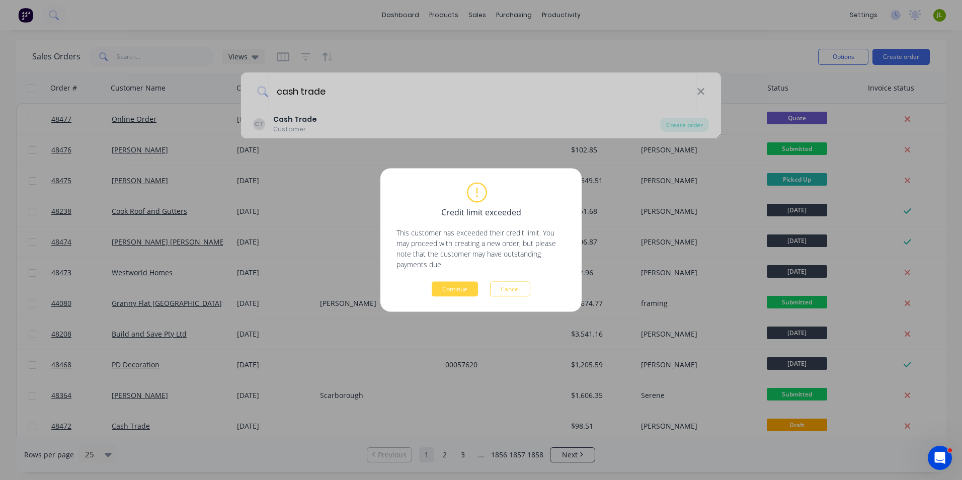
click at [470, 281] on div "Credit limit exceeded This customer has exceeded their credit limit. You may pr…" at bounding box center [480, 240] width 169 height 113
click at [470, 283] on button "Continue" at bounding box center [454, 289] width 46 height 15
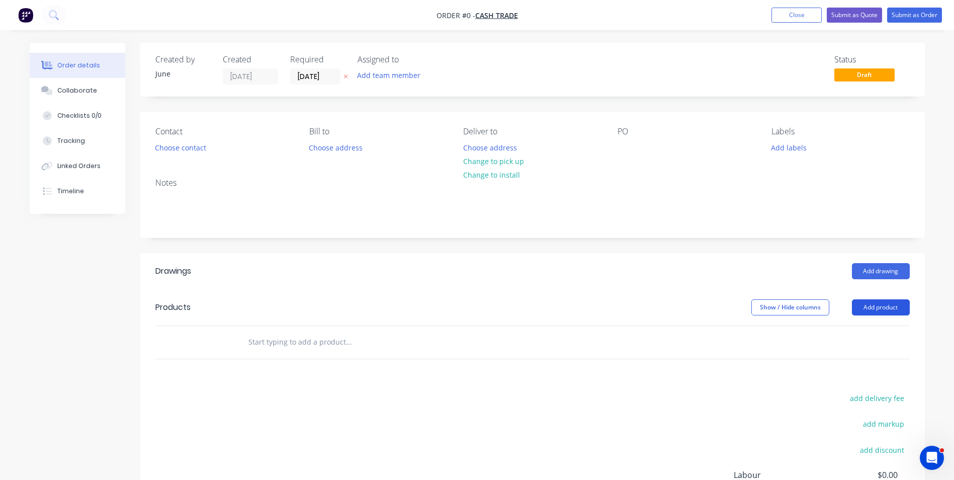
click at [874, 302] on button "Add product" at bounding box center [881, 307] width 58 height 16
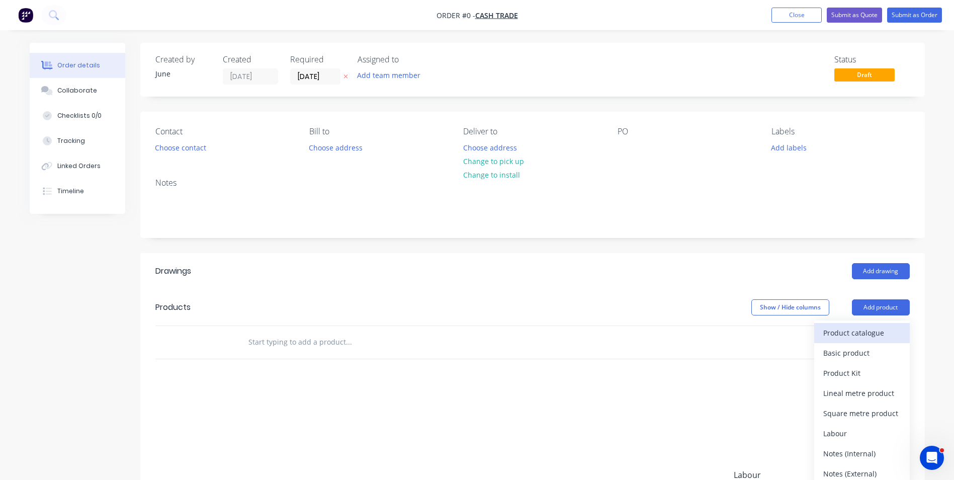
click at [861, 328] on div "Product catalogue" at bounding box center [861, 332] width 77 height 15
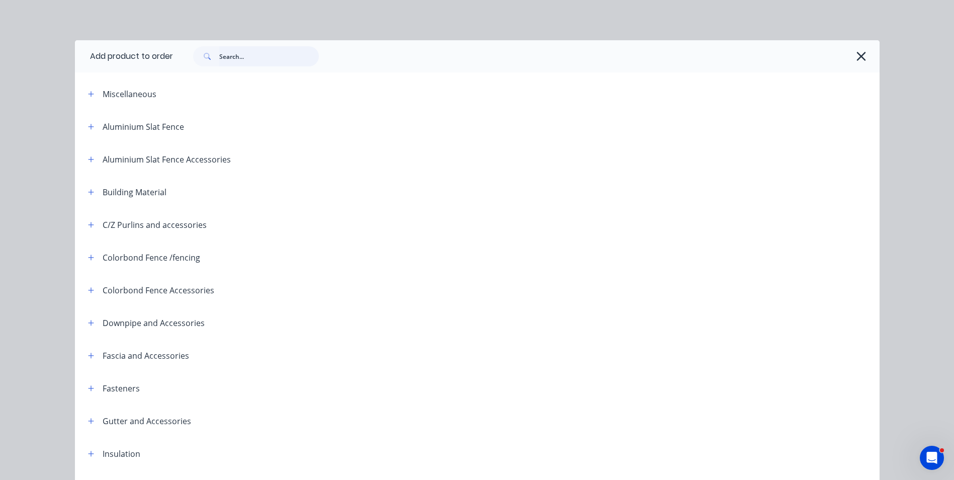
click at [237, 47] on input "text" at bounding box center [269, 56] width 100 height 20
type input "sheet"
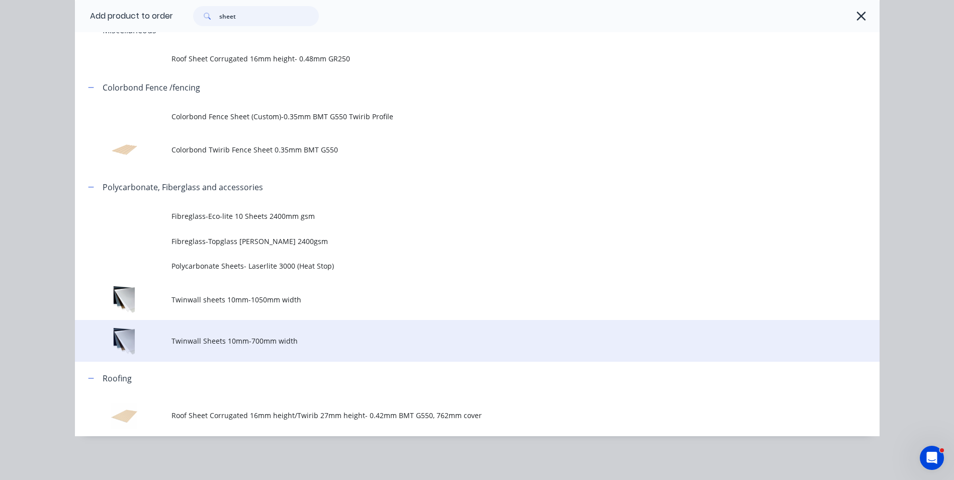
scroll to position [64, 0]
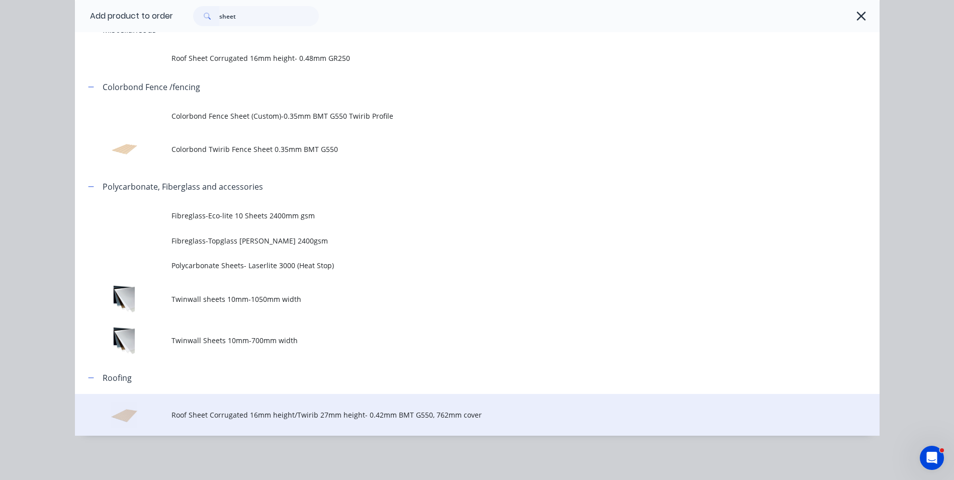
click at [228, 408] on td "Roof Sheet Corrugated 16mm height/Twirib 27mm height- 0.42mm BMT G550, 762mm co…" at bounding box center [525, 415] width 708 height 42
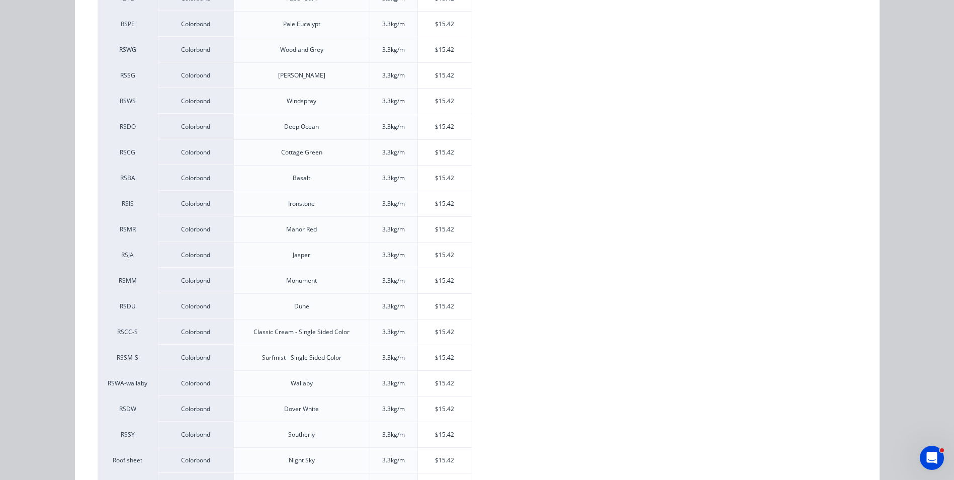
scroll to position [237, 0]
click at [459, 353] on div "$15.42" at bounding box center [445, 359] width 54 height 25
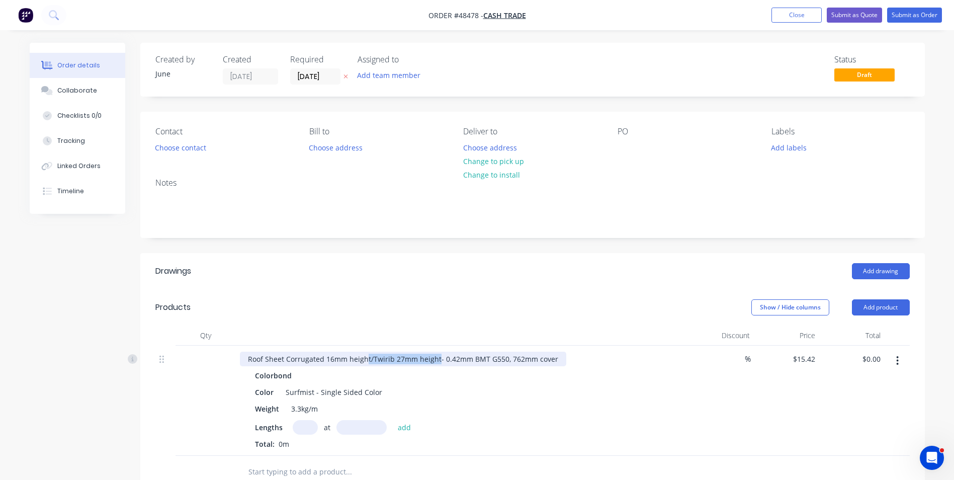
drag, startPoint x: 366, startPoint y: 357, endPoint x: 436, endPoint y: 351, distance: 70.2
click at [436, 351] on div "Roof Sheet Corrugated 16mm height/Twirib 27mm height- 0.42mm BMT G550, 762mm co…" at bounding box center [462, 401] width 453 height 110
click at [311, 427] on input "text" at bounding box center [305, 427] width 25 height 15
type input "1"
type input "2300"
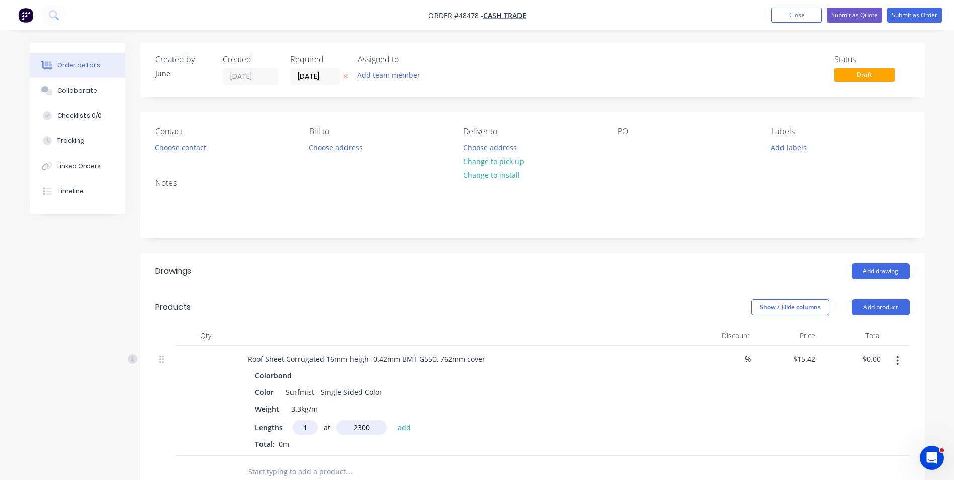
click at [393, 420] on button "add" at bounding box center [405, 427] width 24 height 14
type input "$35.47"
type input "1"
type input "1300"
click at [393, 420] on button "add" at bounding box center [405, 427] width 24 height 14
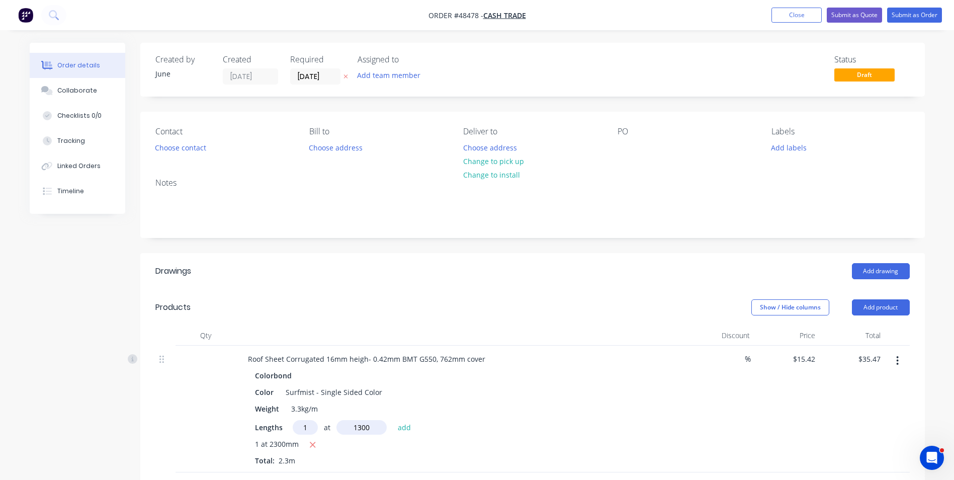
type input "$55.51"
type input "1"
type input "4470"
click at [393, 420] on button "add" at bounding box center [405, 427] width 24 height 14
type input "$124.44"
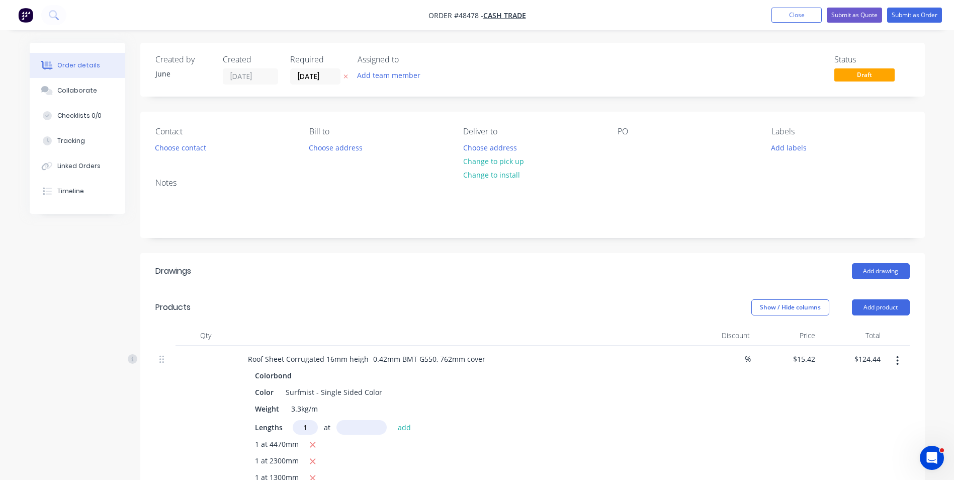
type input "1"
type input "2400"
click at [393, 420] on button "add" at bounding box center [405, 427] width 24 height 14
type input "$161.45"
type input "4"
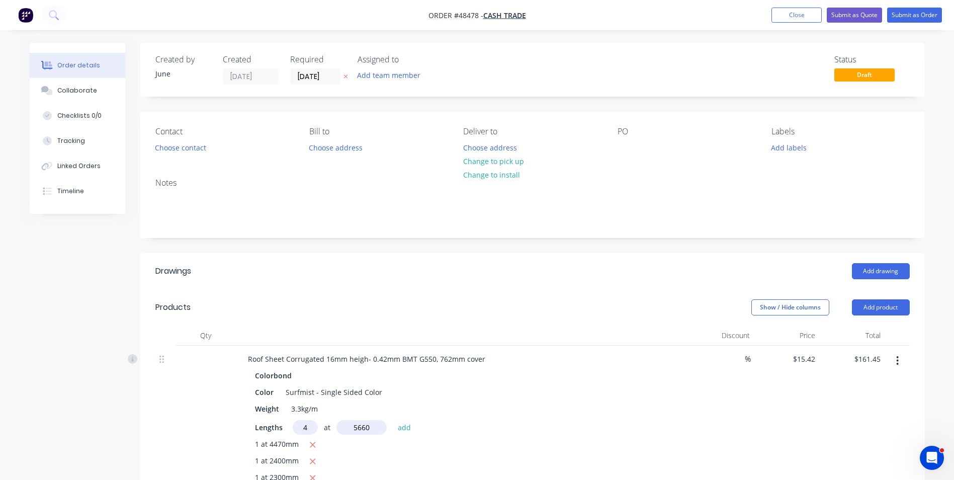
type input "5660"
click at [393, 420] on button "add" at bounding box center [405, 427] width 24 height 14
type input "$510.56"
click at [311, 428] on input "text" at bounding box center [305, 427] width 25 height 15
type input "12"
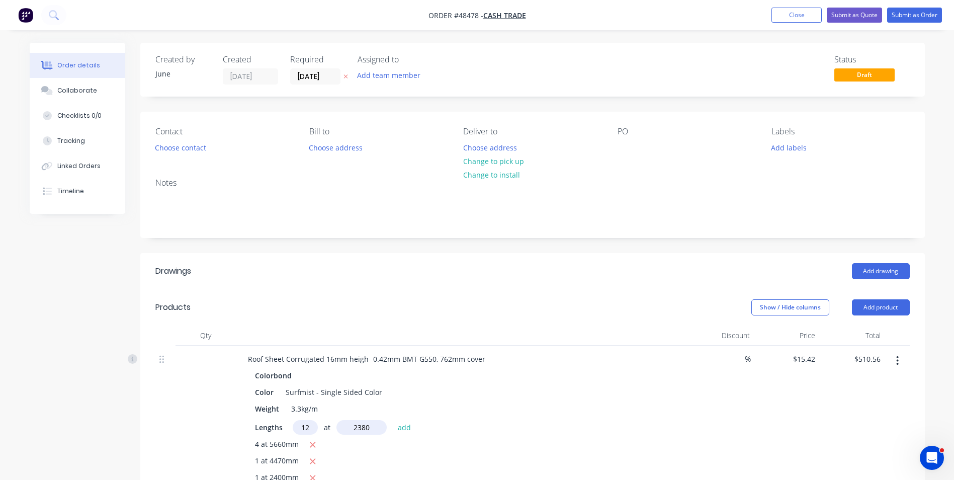
type input "2380"
click at [393, 420] on button "add" at bounding box center [405, 427] width 24 height 14
type input "$950.95"
type input "17"
type input "5900"
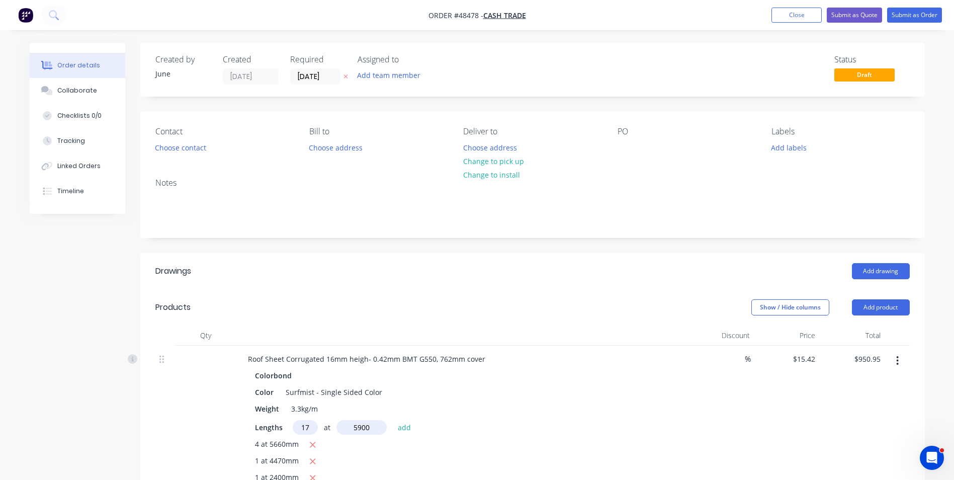
click at [393, 420] on button "add" at bounding box center [405, 427] width 24 height 14
type input "$2,497.58"
type input "12"
type input "6150"
click at [393, 420] on button "add" at bounding box center [405, 427] width 24 height 14
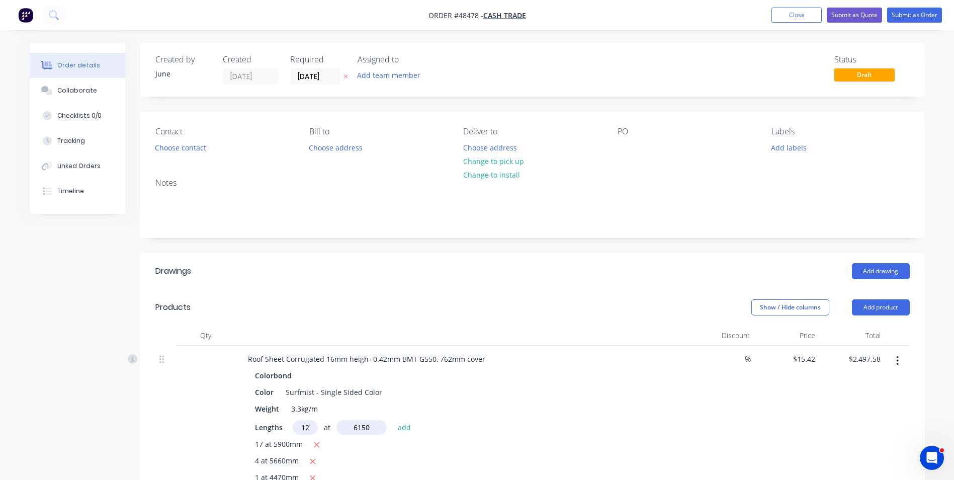
type input "$3,635.57"
click at [191, 153] on button "Choose contact" at bounding box center [180, 147] width 62 height 14
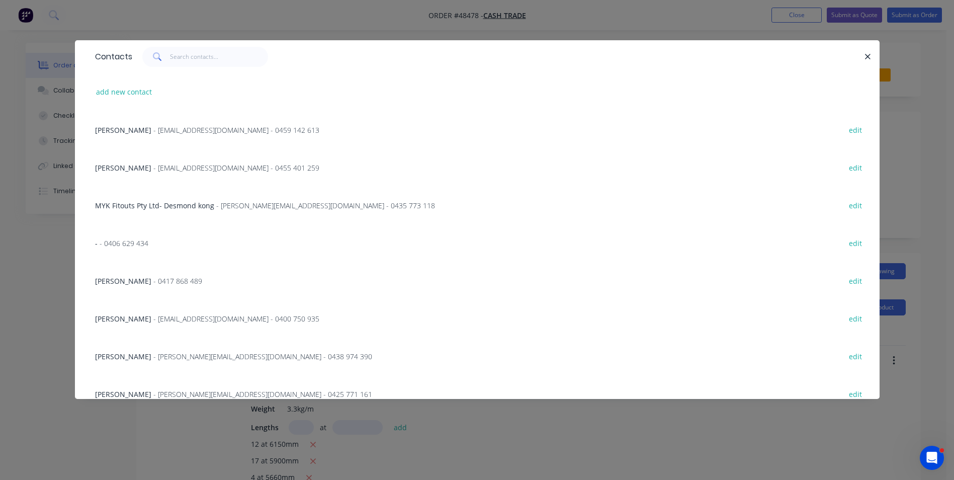
click at [137, 99] on div "add new contact" at bounding box center [477, 92] width 774 height 38
click at [146, 91] on button "add new contact" at bounding box center [124, 92] width 66 height 14
select select "AU"
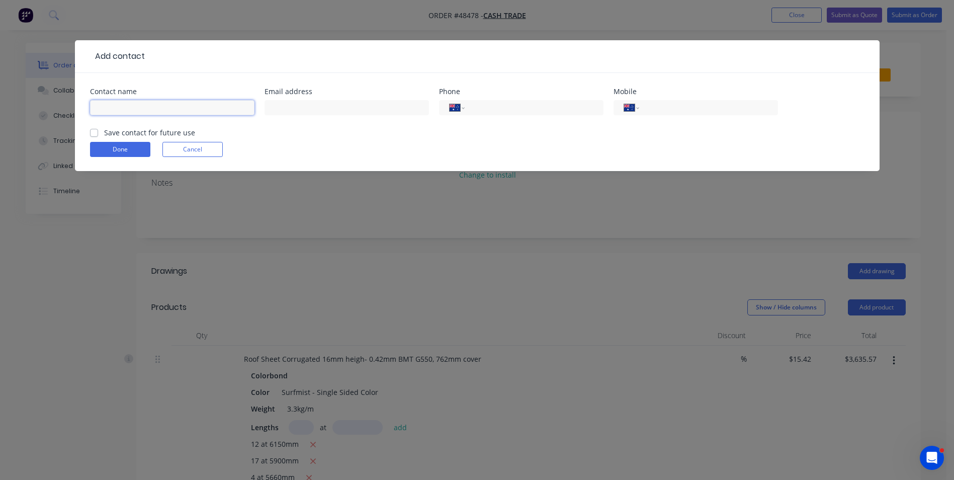
click at [141, 105] on input "text" at bounding box center [172, 107] width 164 height 15
paste input "Mario"
type input "Mario"
click at [354, 107] on input "text" at bounding box center [347, 107] width 164 height 15
paste input "mladen.nevoljic@gmail.com"
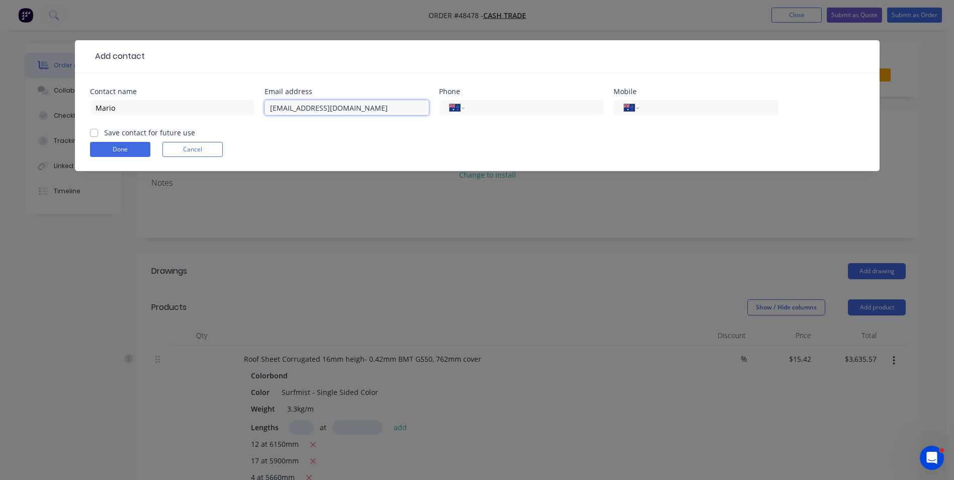
type input "mladen.nevoljic@gmail.com"
click at [143, 149] on button "Done" at bounding box center [120, 149] width 60 height 15
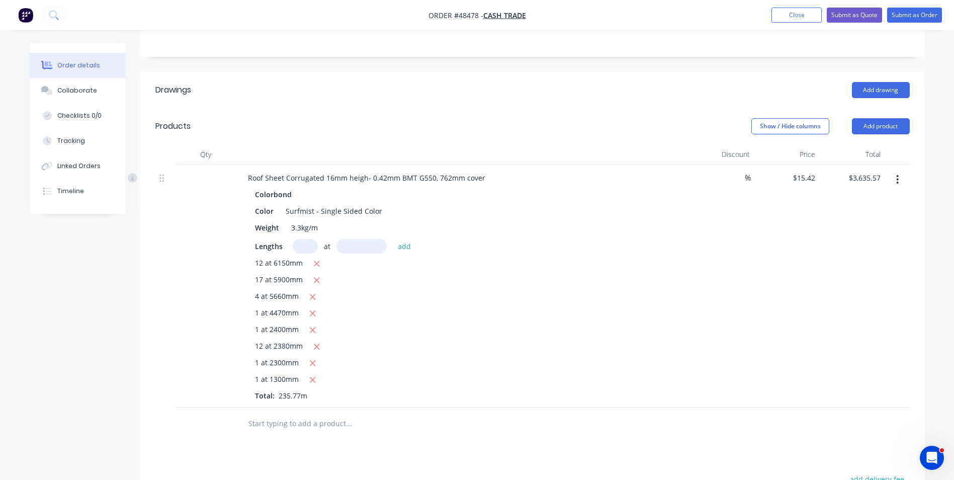
scroll to position [201, 0]
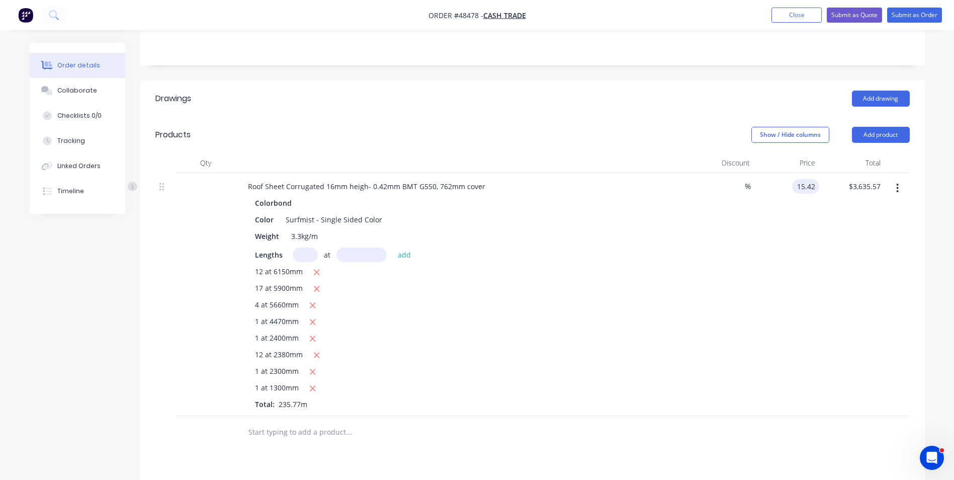
click at [802, 179] on input "15.42" at bounding box center [807, 186] width 23 height 15
type input "$14.32"
type input "$3,376.23"
click at [754, 267] on div "$14.32 14.32" at bounding box center [786, 294] width 65 height 243
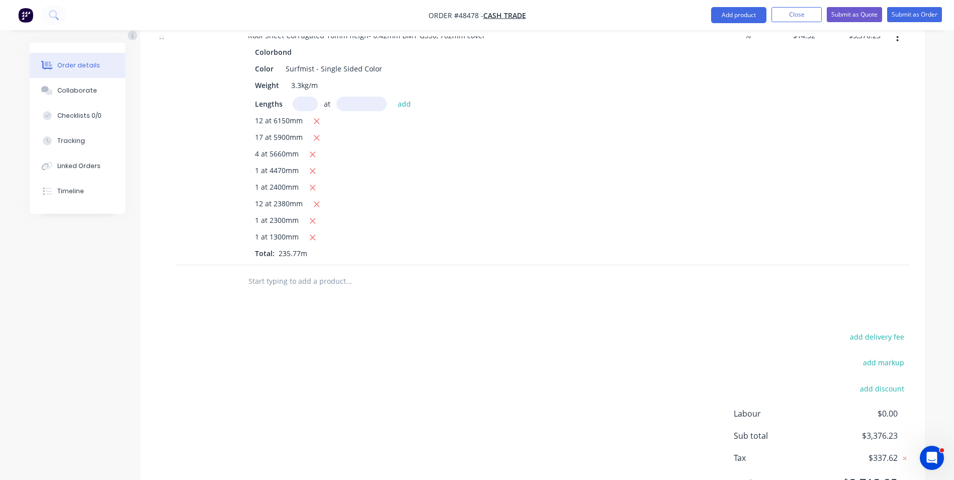
scroll to position [393, 0]
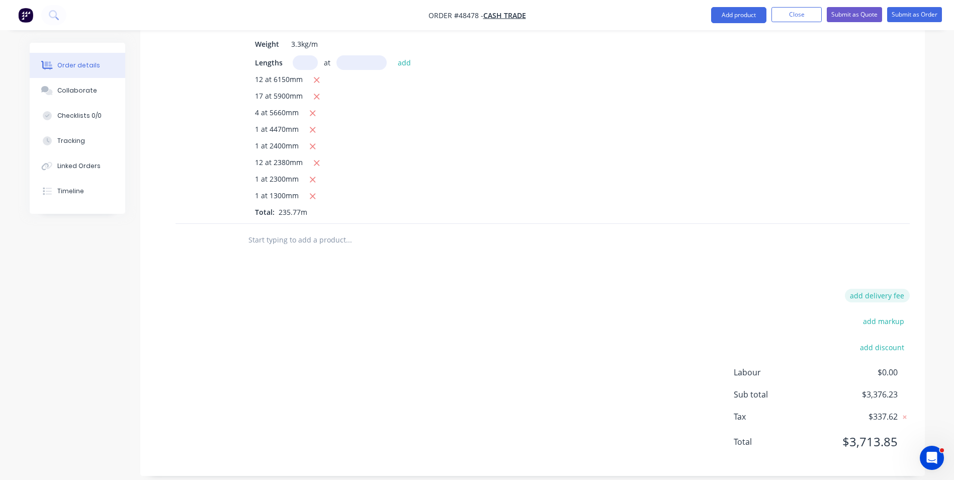
click at [880, 289] on button "add delivery fee" at bounding box center [877, 296] width 65 height 14
type input "220"
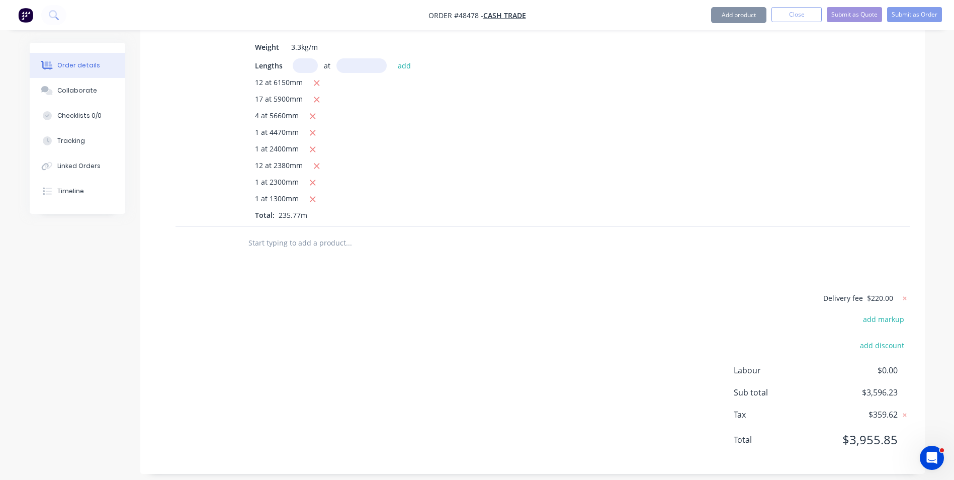
click at [701, 294] on div "Delivery fee $220.00 add markup add discount Labour $0.00 Sub total $3,596.23 T…" at bounding box center [532, 375] width 754 height 167
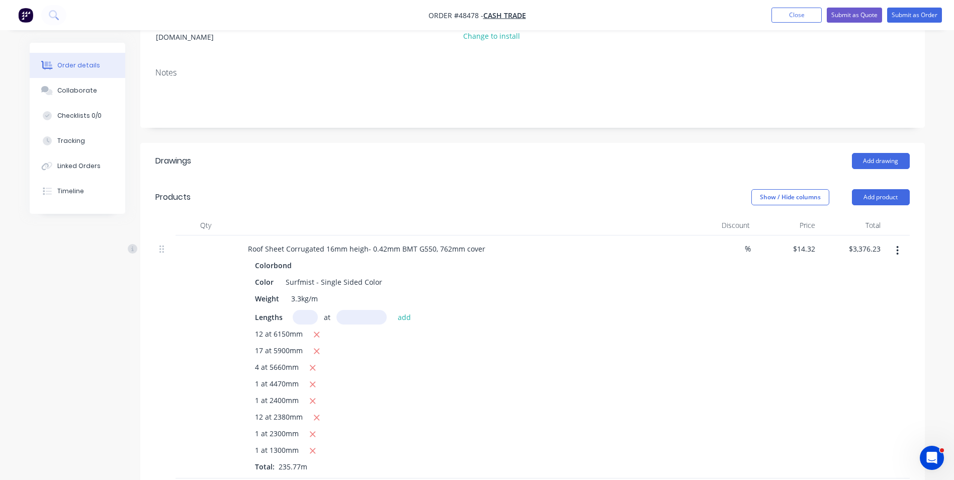
scroll to position [0, 0]
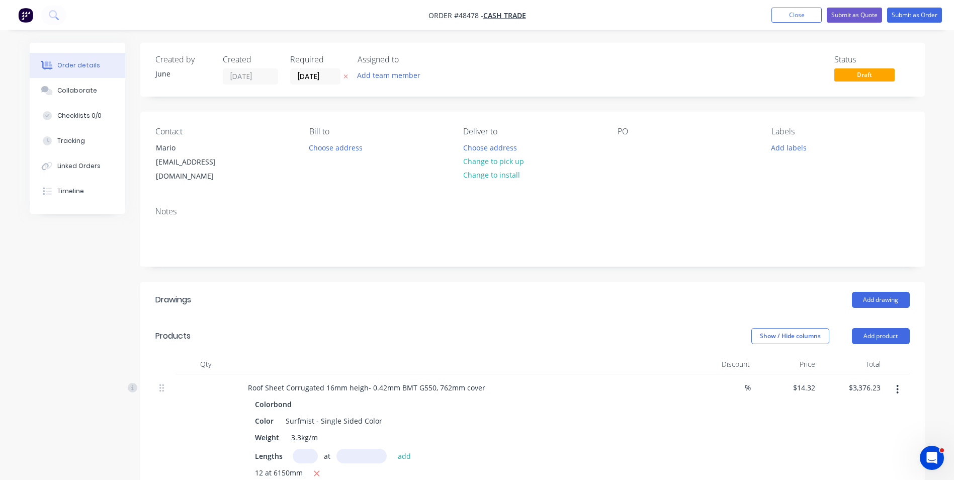
click at [396, 206] on div "Notes" at bounding box center [532, 232] width 785 height 67
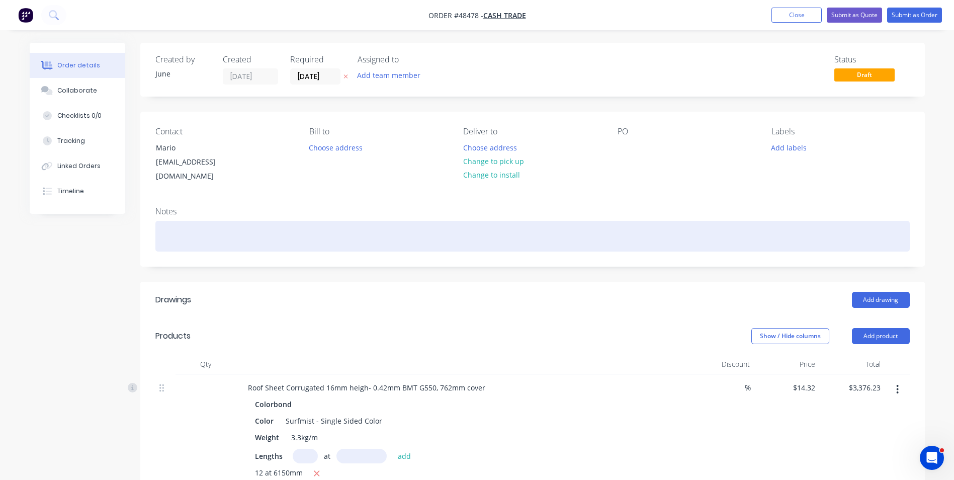
click at [395, 210] on div "Notes" at bounding box center [532, 232] width 785 height 67
click at [394, 221] on div at bounding box center [532, 236] width 754 height 31
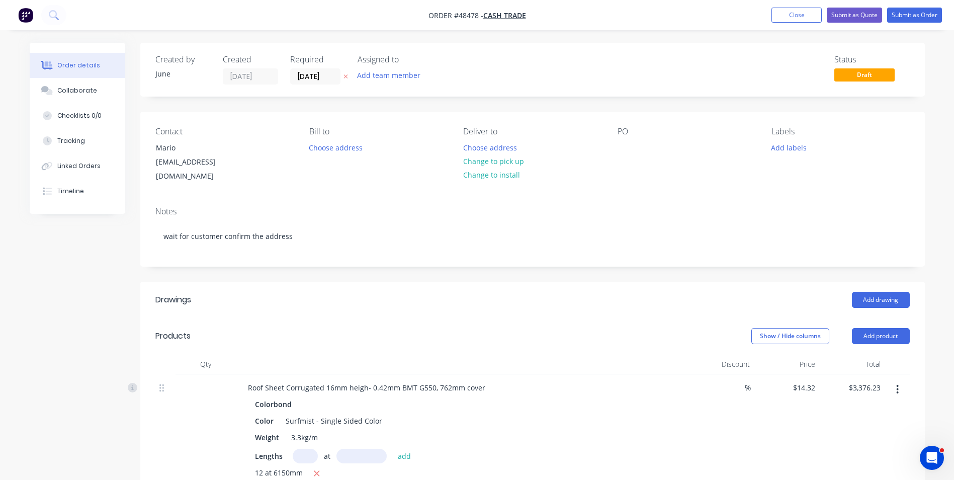
click at [337, 292] on div "Add drawing" at bounding box center [612, 300] width 594 height 16
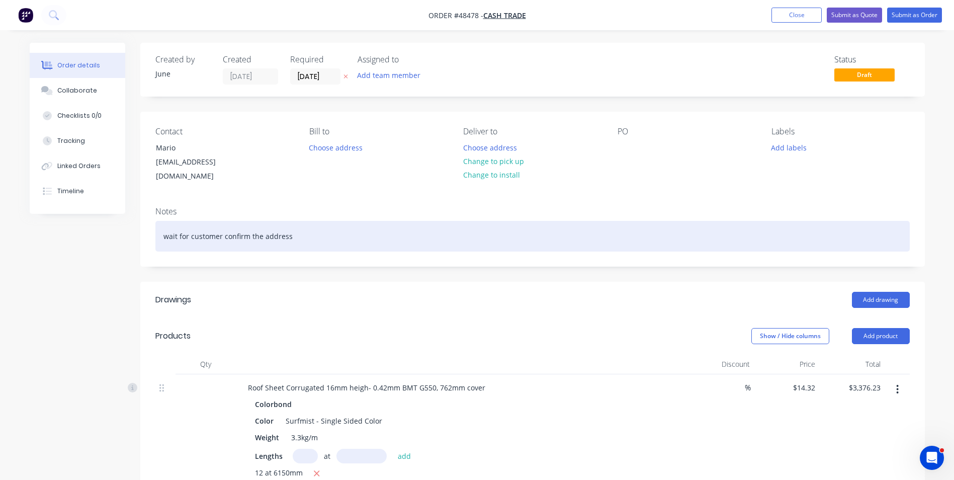
click at [177, 225] on div "wait for customer confirm the address" at bounding box center [532, 236] width 754 height 31
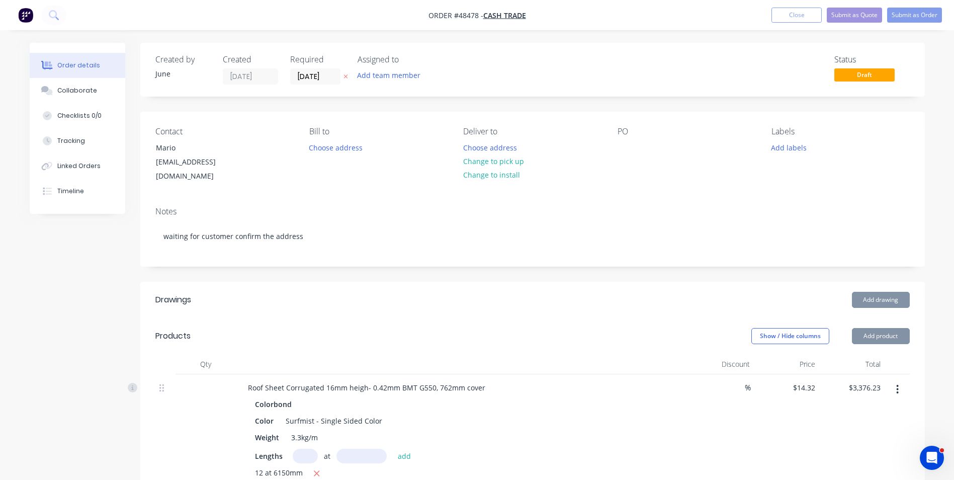
click at [227, 247] on div "Notes waiting for customer confirm the address" at bounding box center [532, 232] width 785 height 67
click at [864, 19] on button "Submit as Quote" at bounding box center [854, 15] width 55 height 15
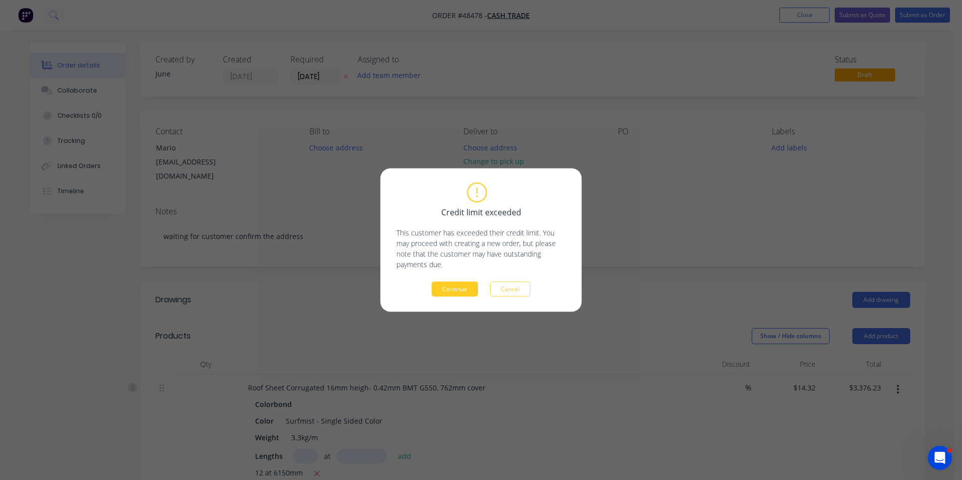
click at [445, 289] on button "Continue" at bounding box center [454, 289] width 46 height 15
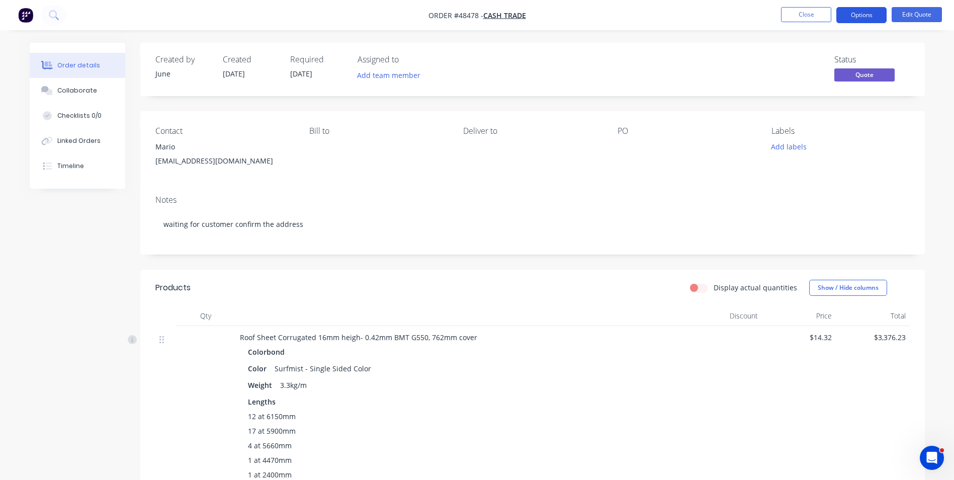
click at [861, 13] on button "Options" at bounding box center [861, 15] width 50 height 16
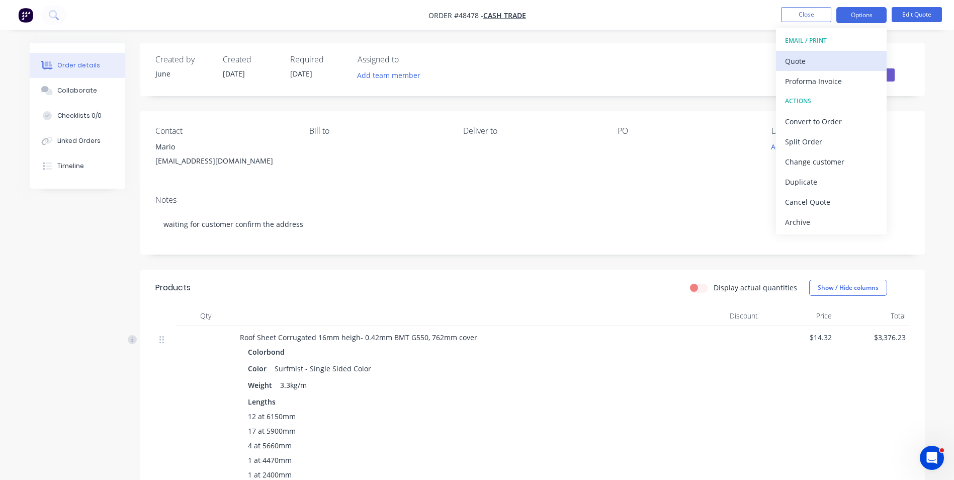
click at [835, 54] on div "Quote" at bounding box center [831, 61] width 93 height 15
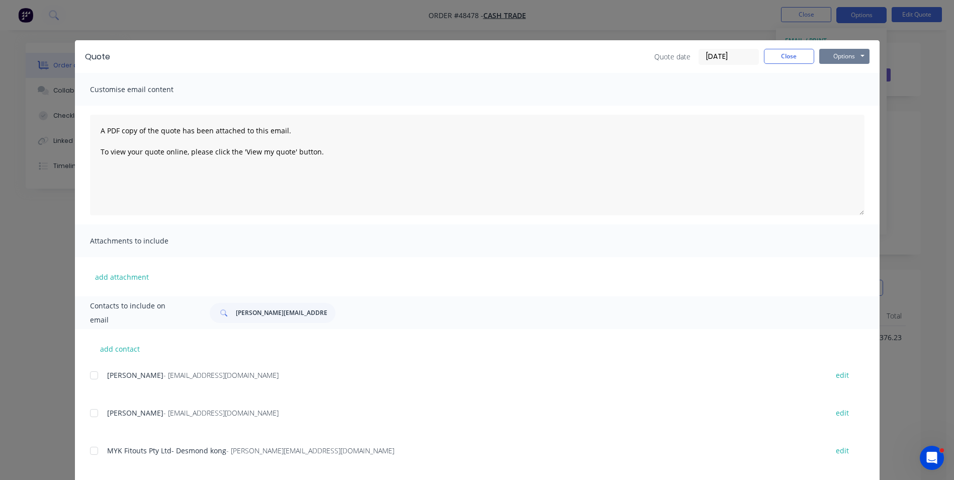
drag, startPoint x: 826, startPoint y: 56, endPoint x: 827, endPoint y: 62, distance: 6.6
click at [827, 56] on button "Options" at bounding box center [844, 56] width 50 height 15
click at [821, 90] on button "Print" at bounding box center [851, 90] width 64 height 17
click at [766, 53] on button "Close" at bounding box center [789, 56] width 50 height 15
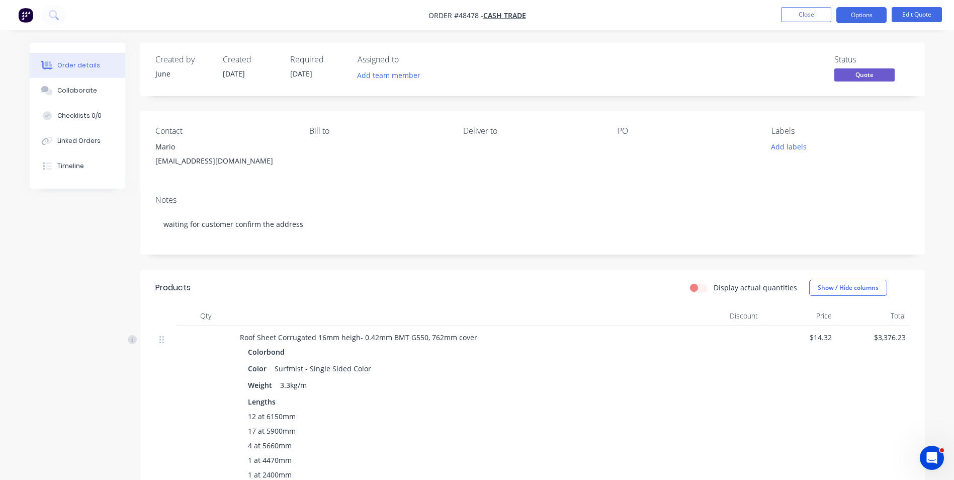
click at [812, 1] on nav "Order #48478 - Cash Trade Close Options Edit Quote" at bounding box center [477, 15] width 954 height 30
click at [808, 2] on nav "Order #48478 - Cash Trade Close Options Edit Quote" at bounding box center [477, 15] width 954 height 30
click at [799, 16] on button "Close" at bounding box center [806, 14] width 50 height 15
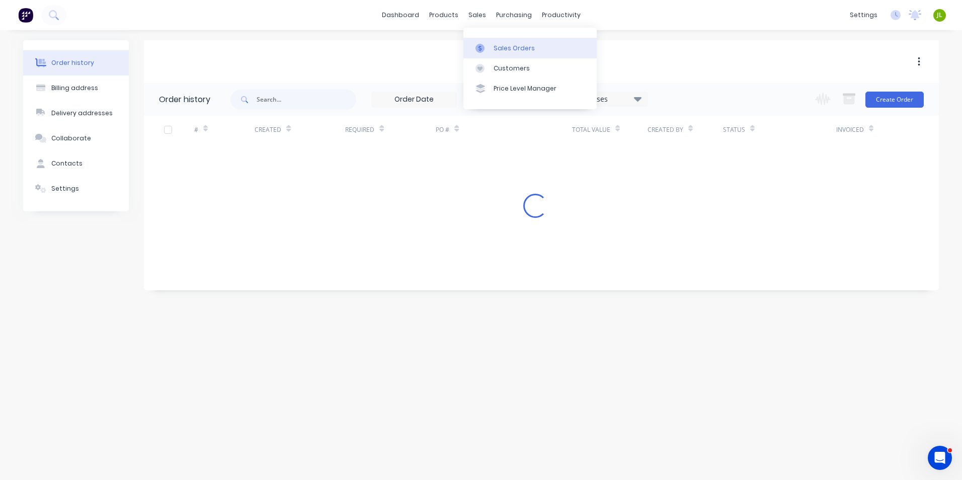
click at [481, 42] on link "Sales Orders" at bounding box center [529, 48] width 133 height 20
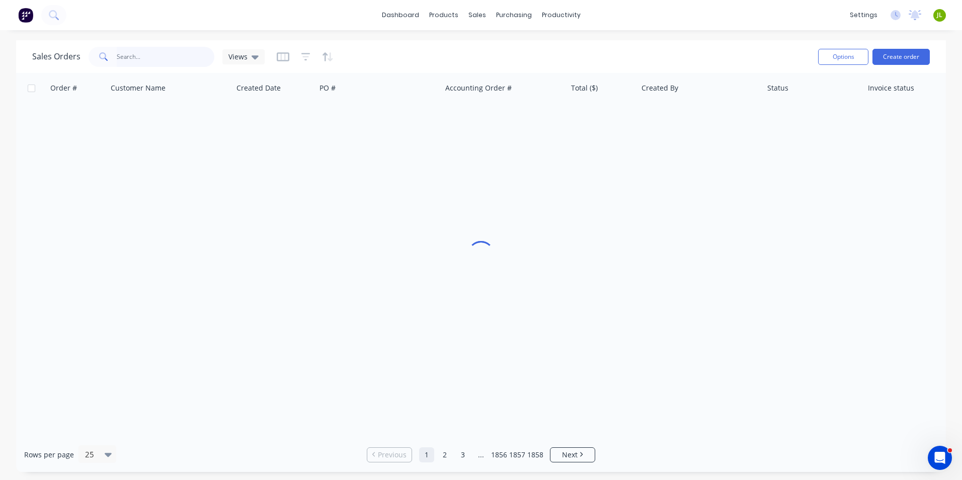
click at [176, 53] on input "text" at bounding box center [166, 57] width 98 height 20
type input "48427"
click at [152, 56] on input "48427" at bounding box center [166, 57] width 98 height 20
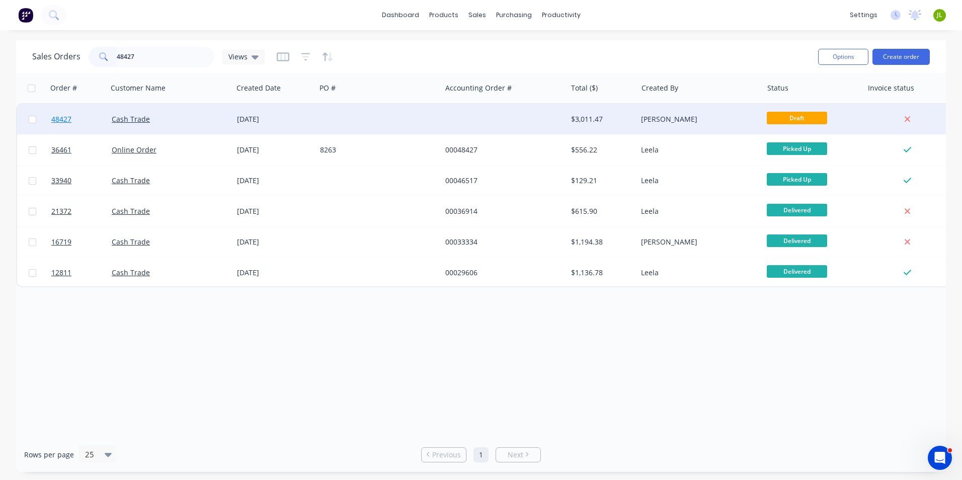
click at [61, 123] on span "48427" at bounding box center [61, 119] width 20 height 10
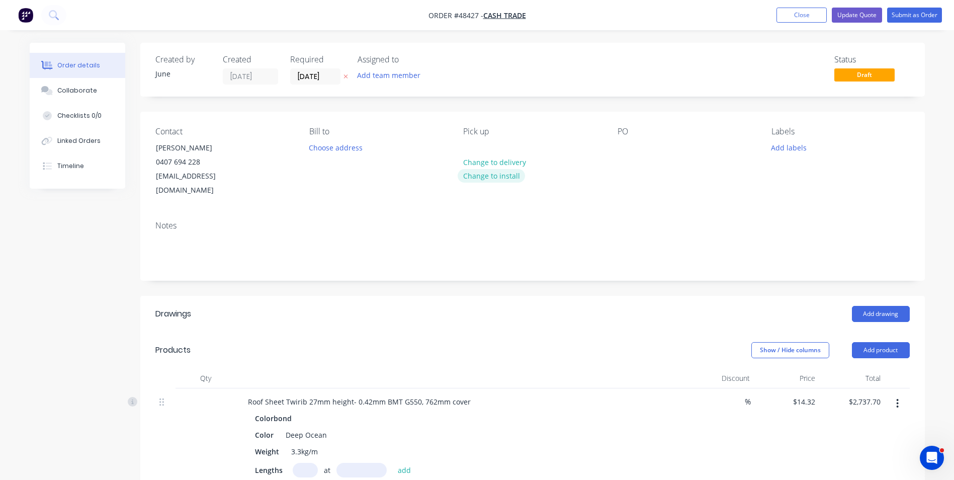
scroll to position [251, 0]
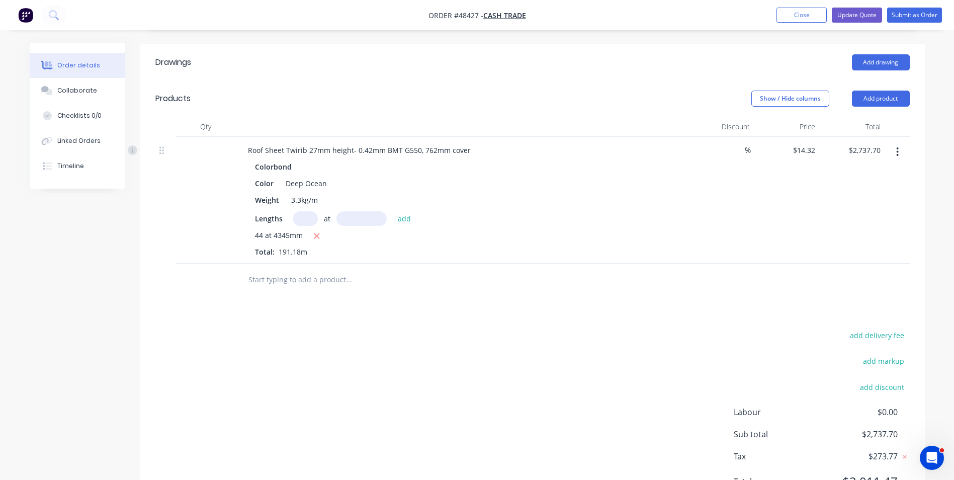
click at [330, 370] on div "add delivery fee add markup add discount Labour $0.00 Sub total $2,737.70 Tax $…" at bounding box center [532, 414] width 754 height 172
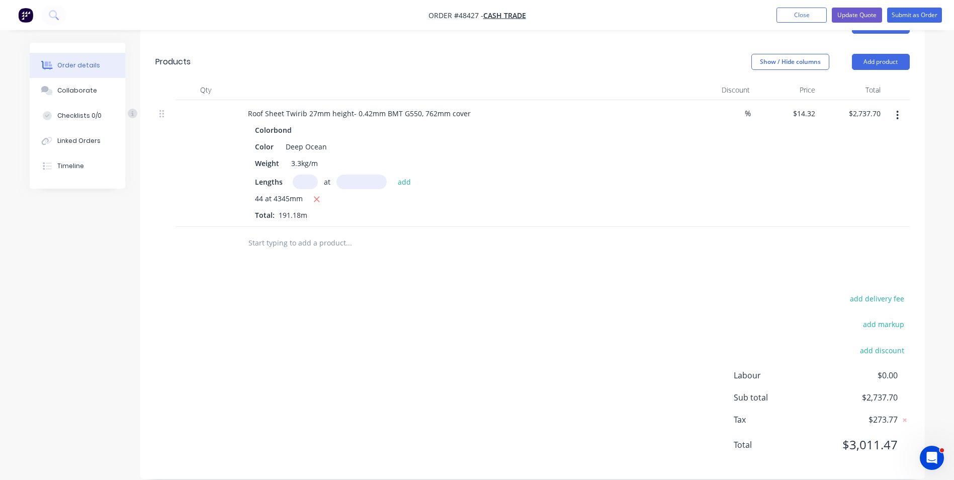
click at [231, 274] on div "Drawings Add drawing Products Show / Hide columns Add product Qty Discount Pric…" at bounding box center [532, 243] width 785 height 471
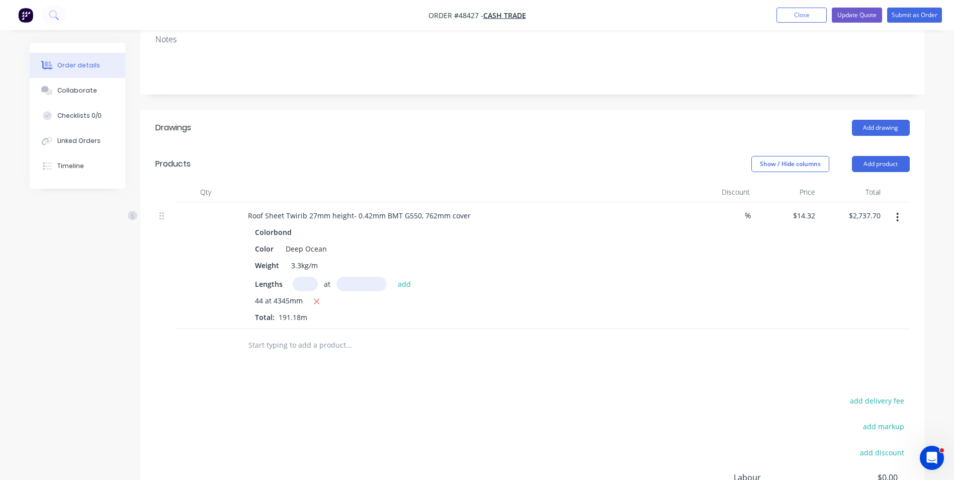
scroll to position [0, 0]
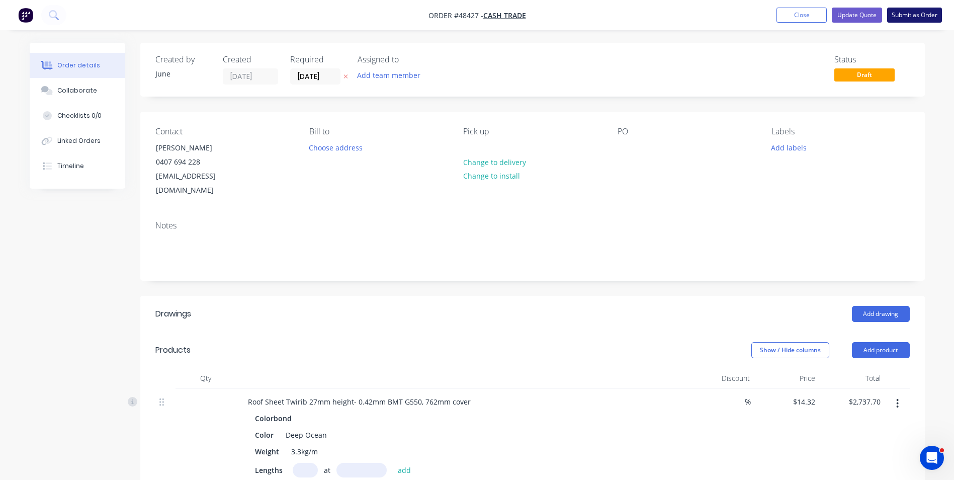
click at [924, 15] on button "Submit as Order" at bounding box center [914, 15] width 55 height 15
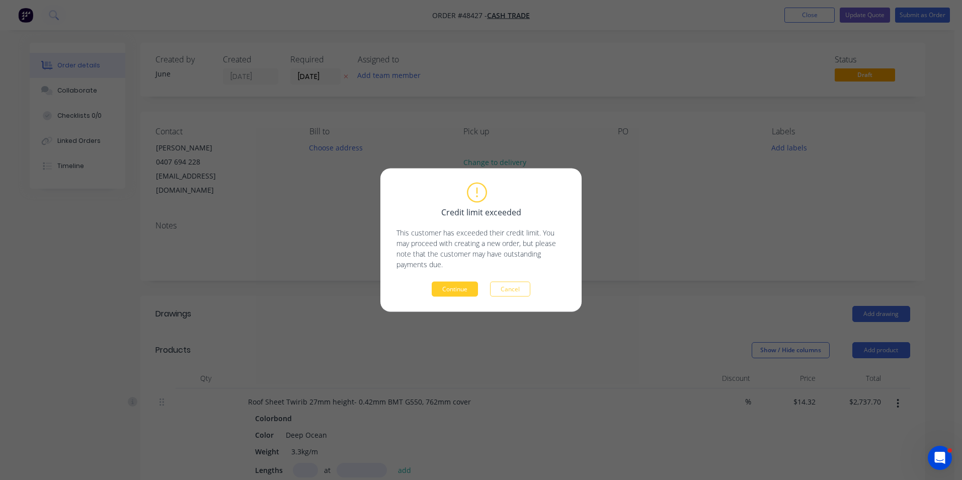
click at [435, 293] on button "Continue" at bounding box center [454, 289] width 46 height 15
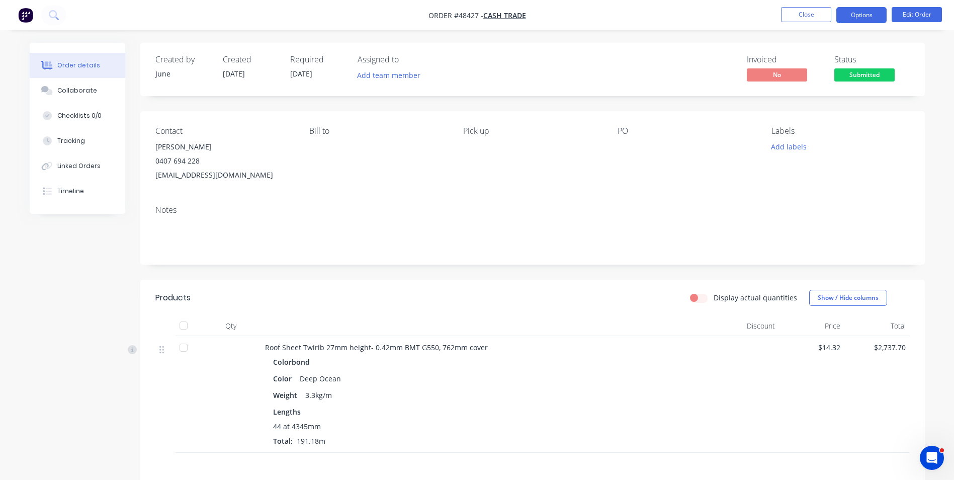
click at [861, 12] on button "Options" at bounding box center [861, 15] width 50 height 16
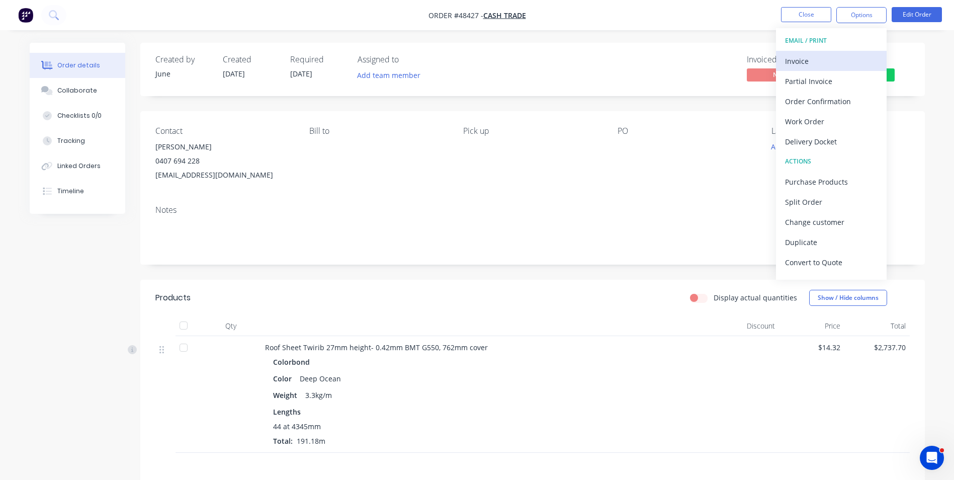
click at [844, 51] on button "Invoice" at bounding box center [831, 61] width 111 height 20
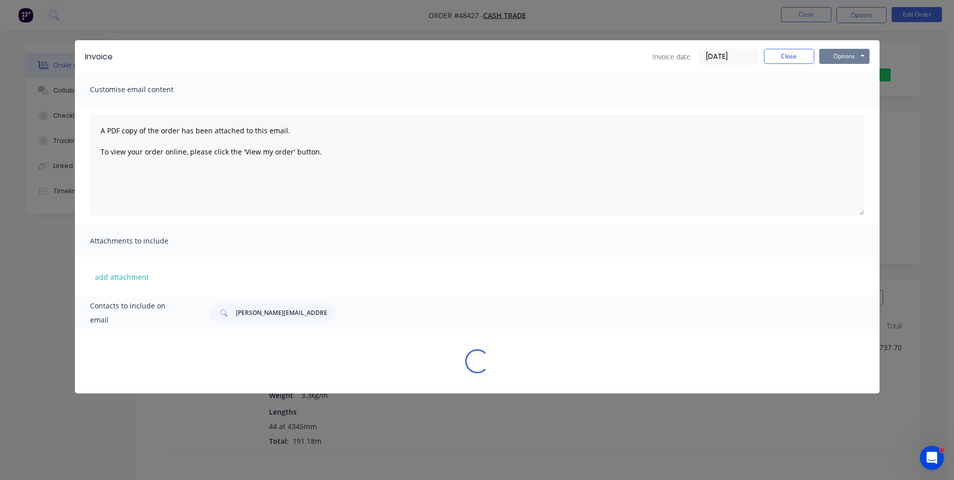
click at [842, 54] on button "Options" at bounding box center [844, 56] width 50 height 15
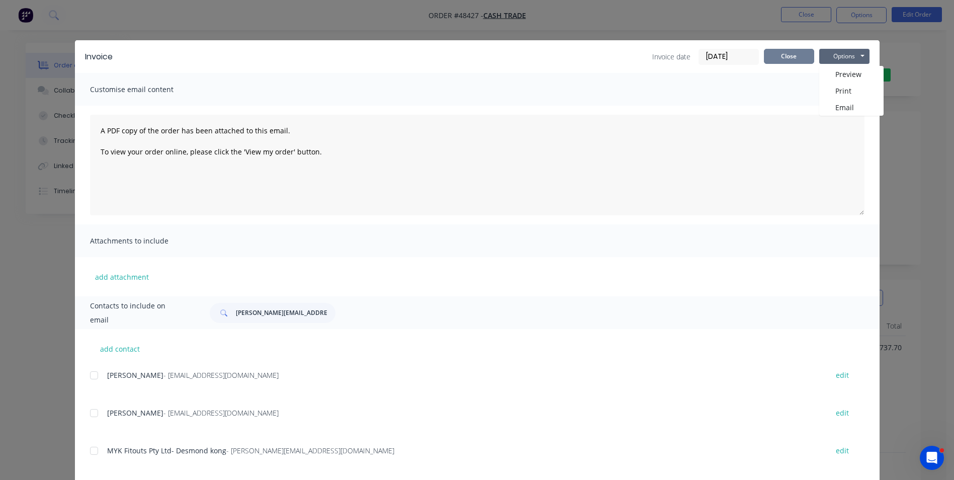
click at [795, 55] on button "Close" at bounding box center [789, 56] width 50 height 15
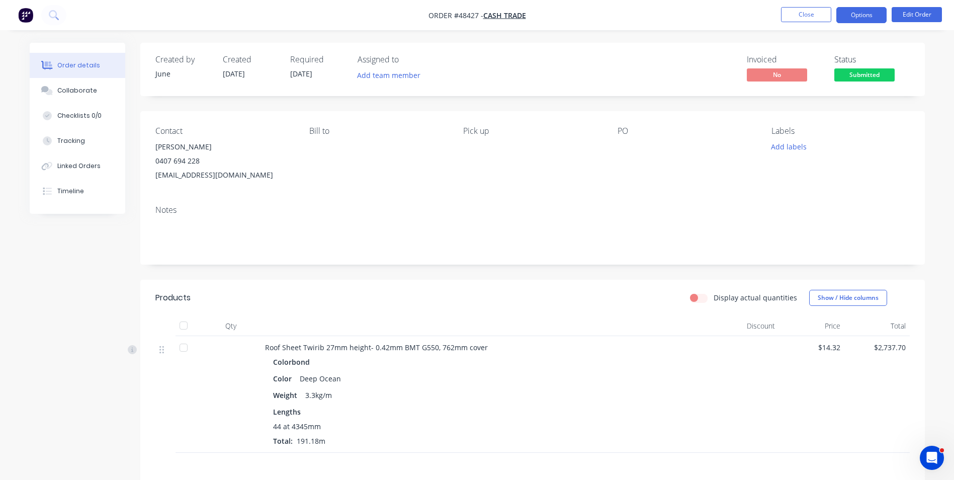
click at [849, 18] on button "Options" at bounding box center [861, 15] width 50 height 16
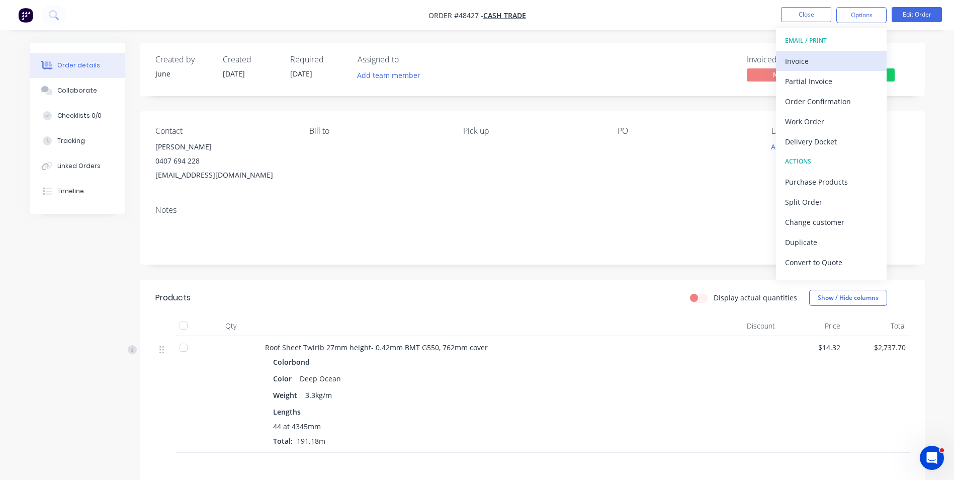
click at [846, 62] on div "Invoice" at bounding box center [831, 61] width 93 height 15
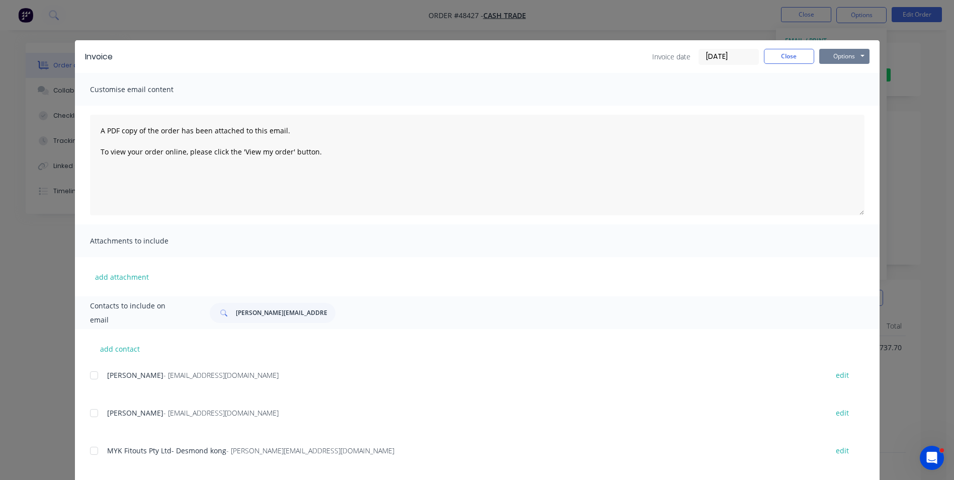
click at [848, 57] on button "Options" at bounding box center [844, 56] width 50 height 15
click at [843, 104] on button "Email" at bounding box center [851, 107] width 64 height 17
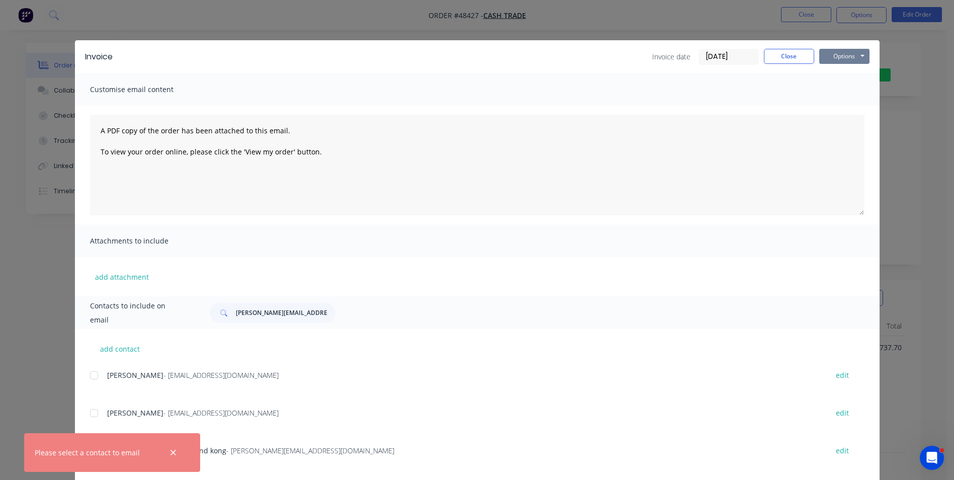
click at [829, 55] on button "Options" at bounding box center [844, 56] width 50 height 15
click at [829, 96] on button "Print" at bounding box center [851, 90] width 64 height 17
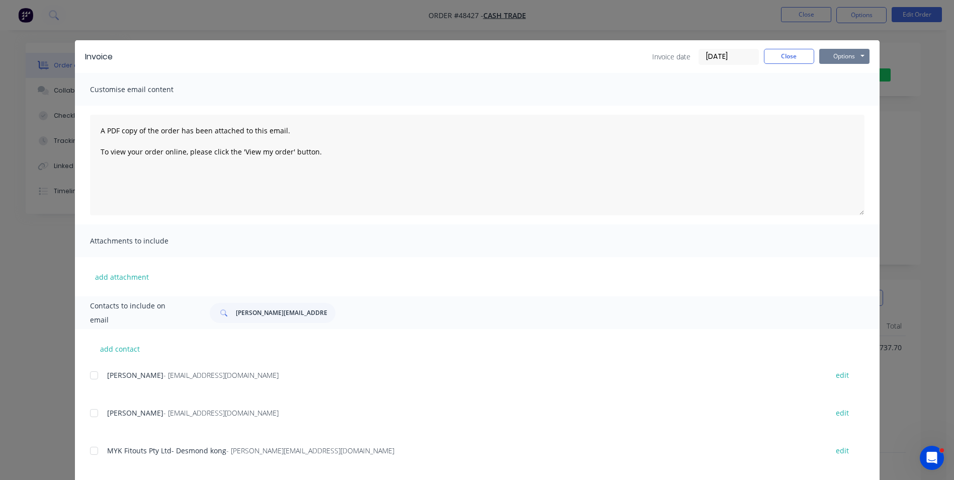
click at [837, 49] on button "Options" at bounding box center [844, 56] width 50 height 15
click at [833, 90] on button "Print" at bounding box center [851, 90] width 64 height 17
click at [787, 57] on button "Close" at bounding box center [789, 56] width 50 height 15
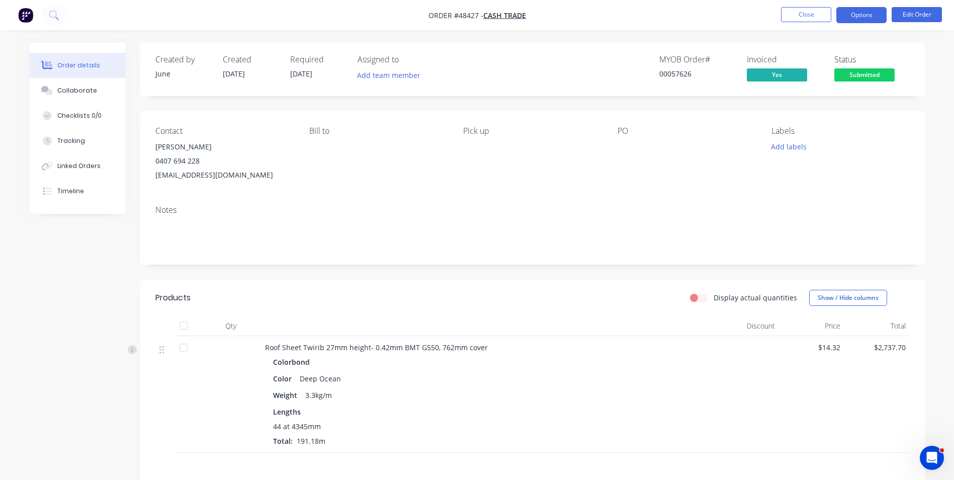
click at [860, 13] on button "Options" at bounding box center [861, 15] width 50 height 16
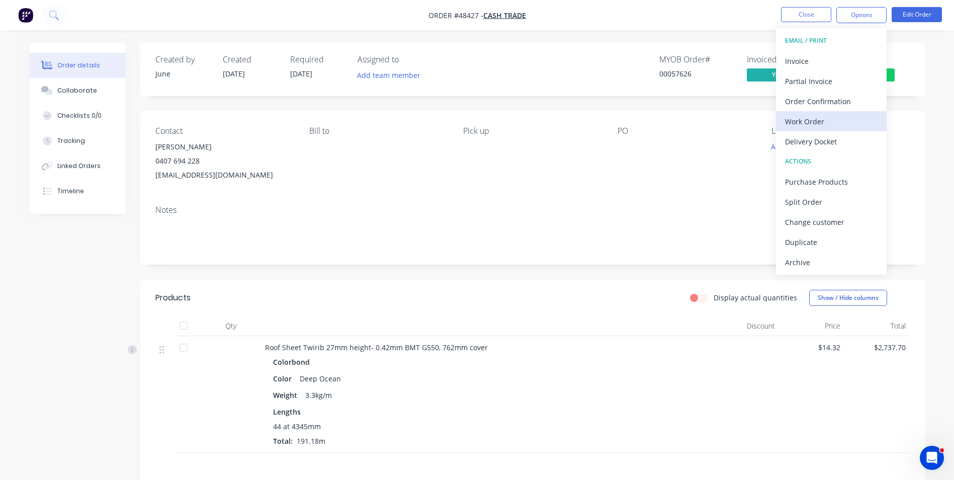
click at [823, 123] on div "Work Order" at bounding box center [831, 121] width 93 height 15
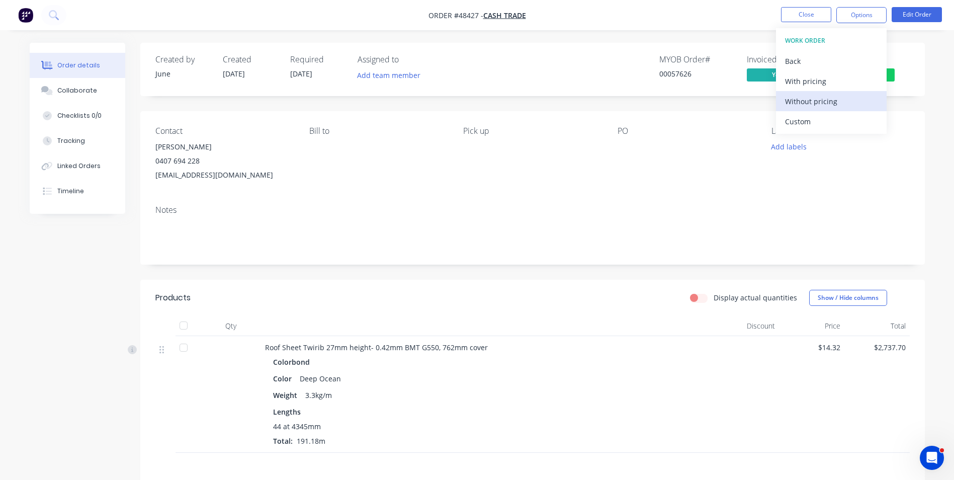
click at [837, 105] on div "Without pricing" at bounding box center [831, 101] width 93 height 15
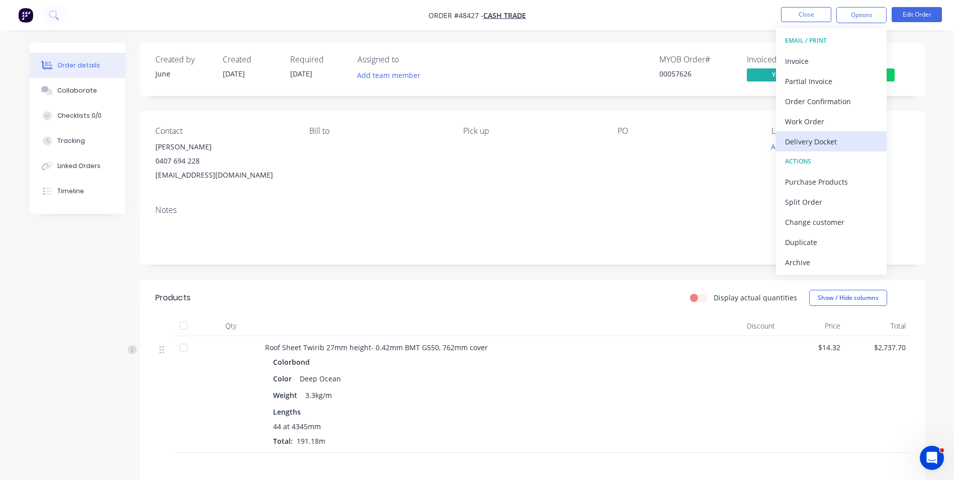
click at [859, 136] on div "Delivery Docket" at bounding box center [831, 141] width 93 height 15
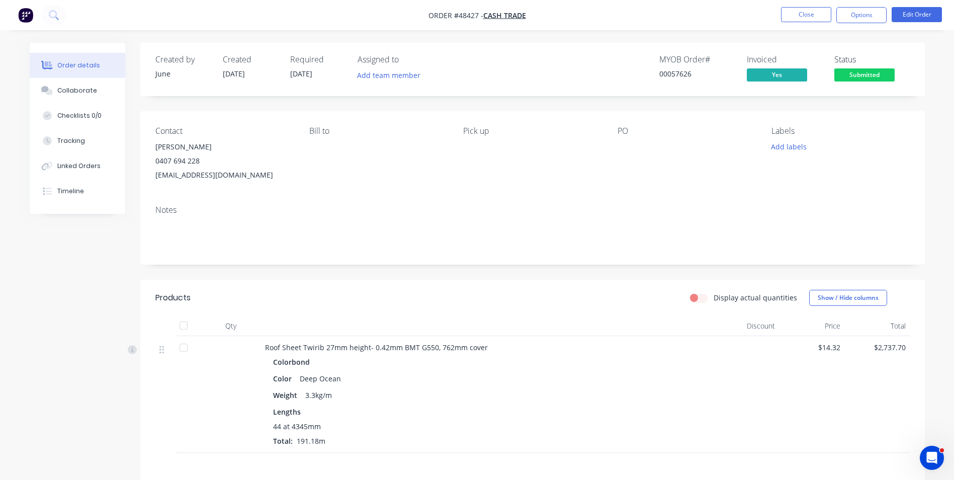
click at [642, 201] on div "Notes" at bounding box center [532, 230] width 785 height 67
click at [75, 185] on button "Timeline" at bounding box center [78, 191] width 96 height 25
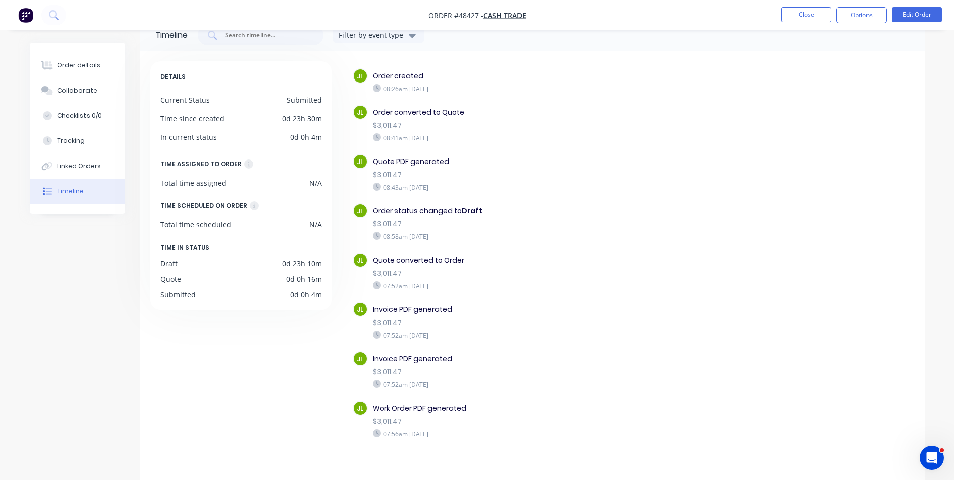
scroll to position [37, 0]
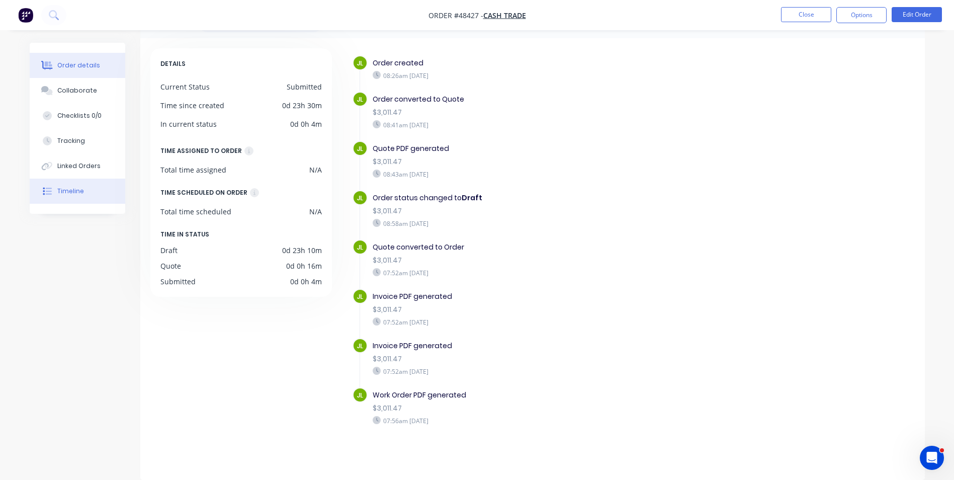
click at [80, 61] on div "Order details" at bounding box center [78, 65] width 43 height 9
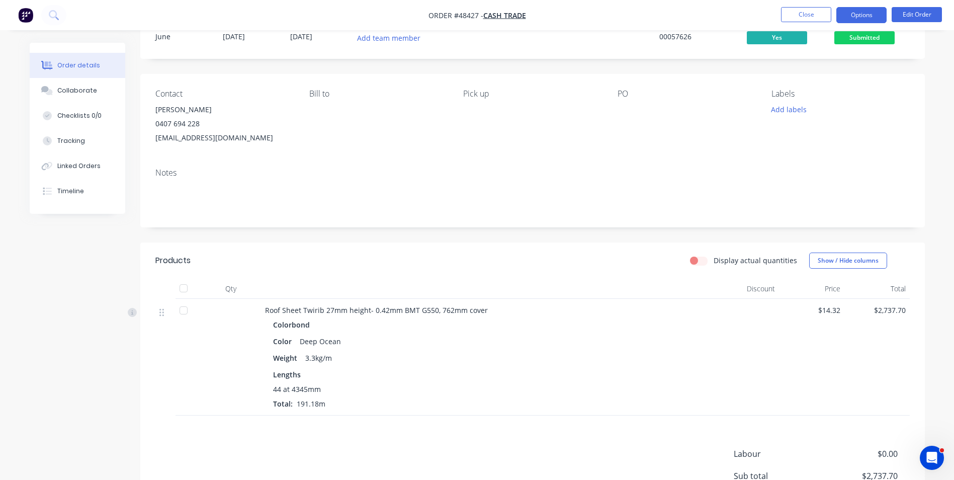
click at [855, 11] on button "Options" at bounding box center [861, 15] width 50 height 16
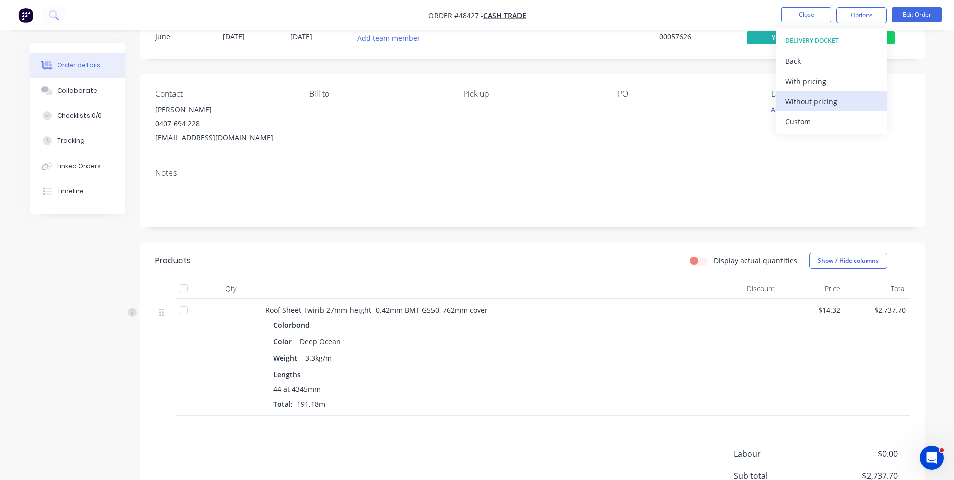
click at [843, 100] on div "Without pricing" at bounding box center [831, 101] width 93 height 15
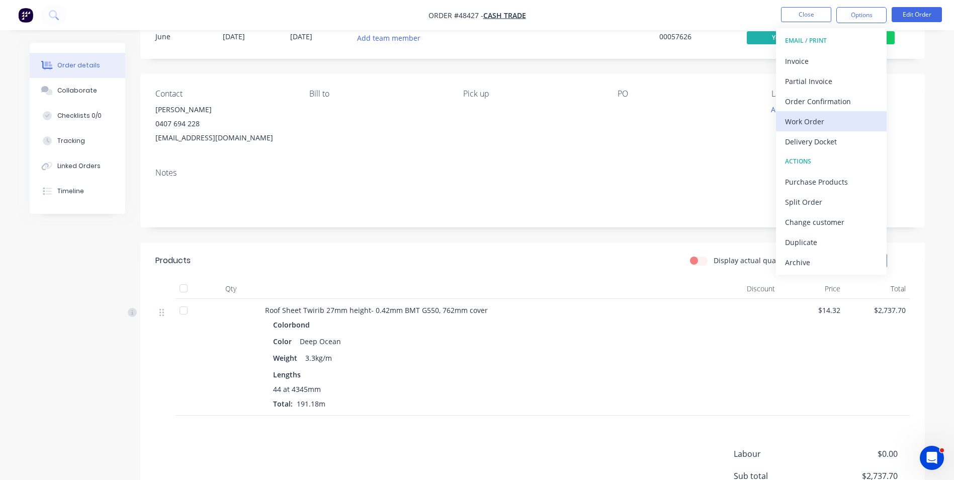
click at [835, 129] on button "Work Order" at bounding box center [831, 121] width 111 height 20
click at [833, 119] on div "Custom" at bounding box center [831, 121] width 93 height 15
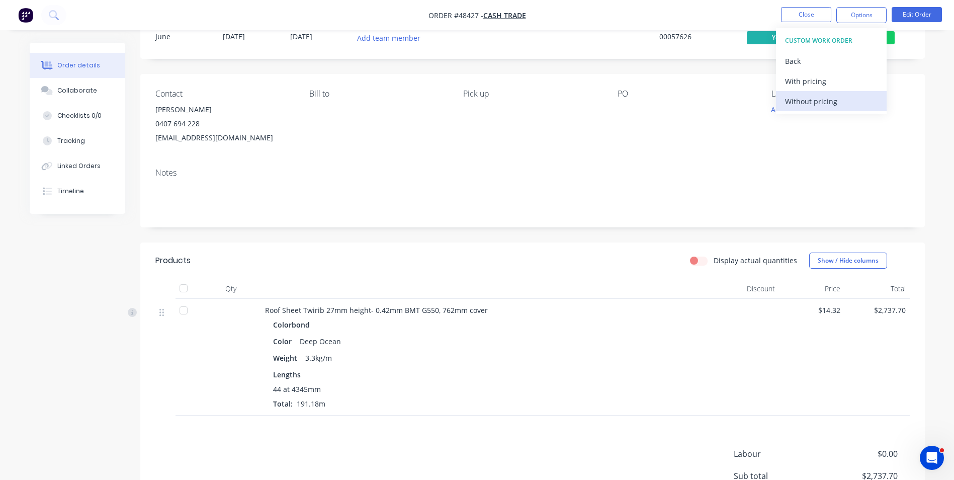
click at [839, 104] on div "Without pricing" at bounding box center [831, 101] width 93 height 15
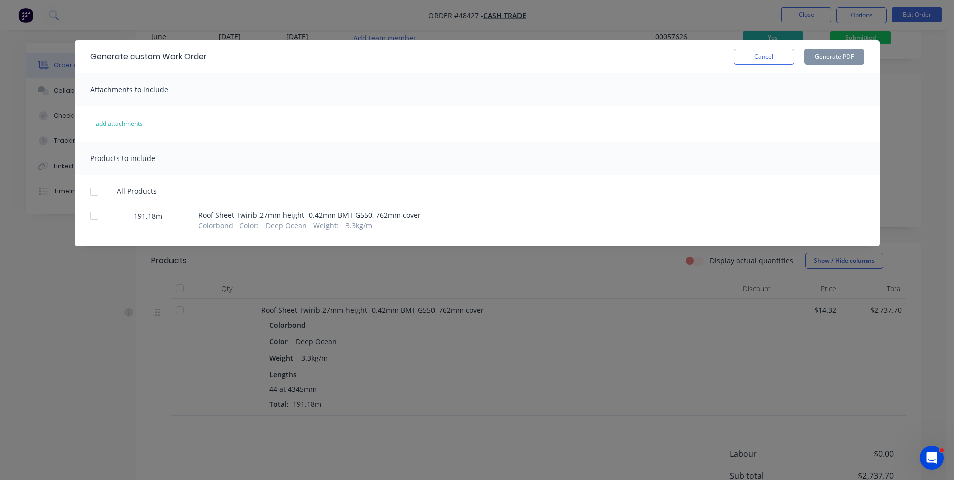
click at [90, 216] on div at bounding box center [94, 216] width 20 height 20
click at [828, 49] on button "Generate PDF" at bounding box center [834, 57] width 60 height 16
click at [790, 64] on button "Cancel" at bounding box center [764, 57] width 60 height 16
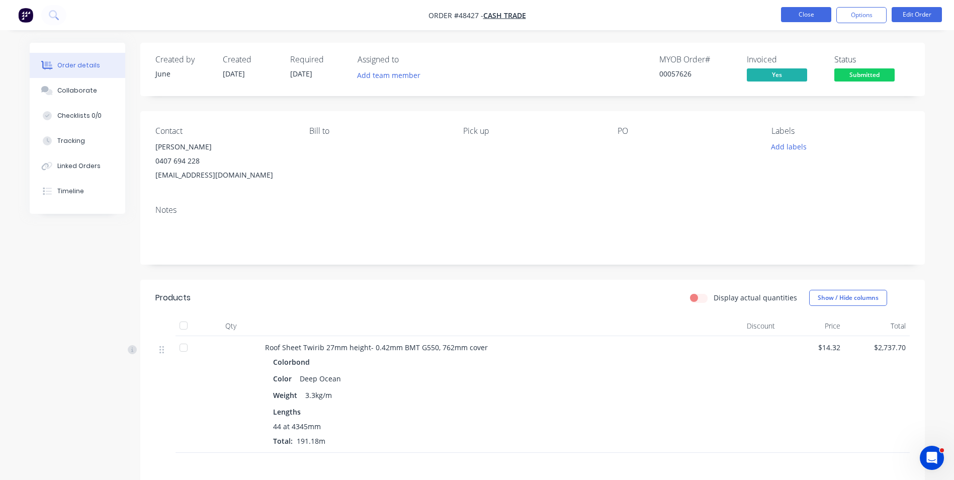
click at [805, 15] on button "Close" at bounding box center [806, 14] width 50 height 15
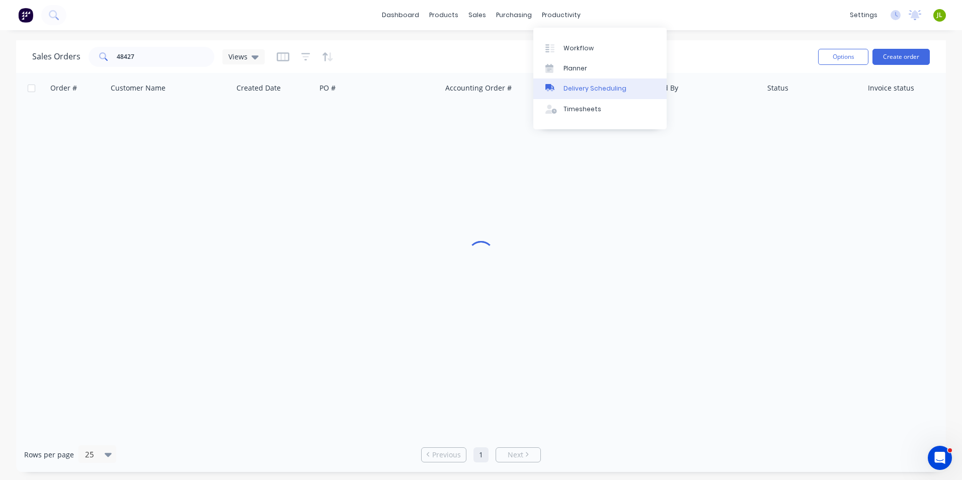
click at [597, 85] on div "Delivery Scheduling" at bounding box center [594, 88] width 63 height 9
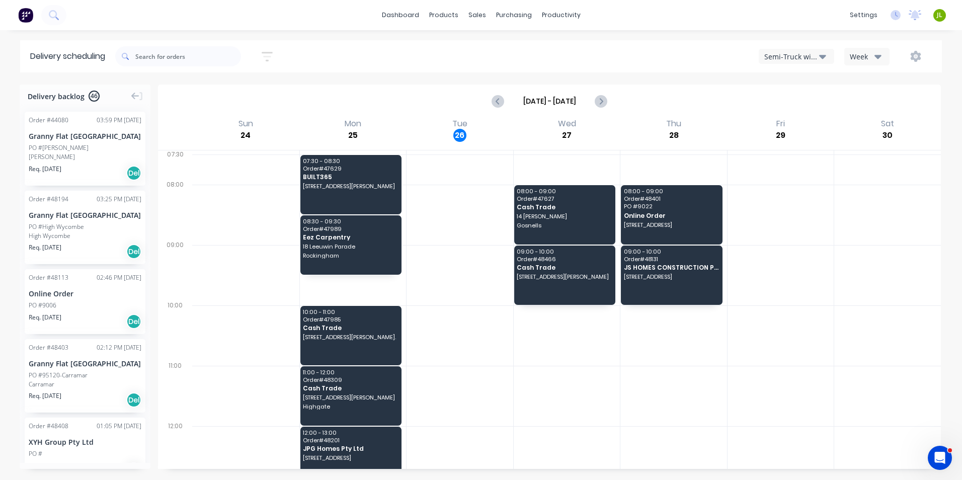
click at [796, 50] on button "Semi-Truck with Hiab" at bounding box center [795, 56] width 75 height 15
click at [791, 122] on div "Utes Delivery" at bounding box center [809, 122] width 100 height 20
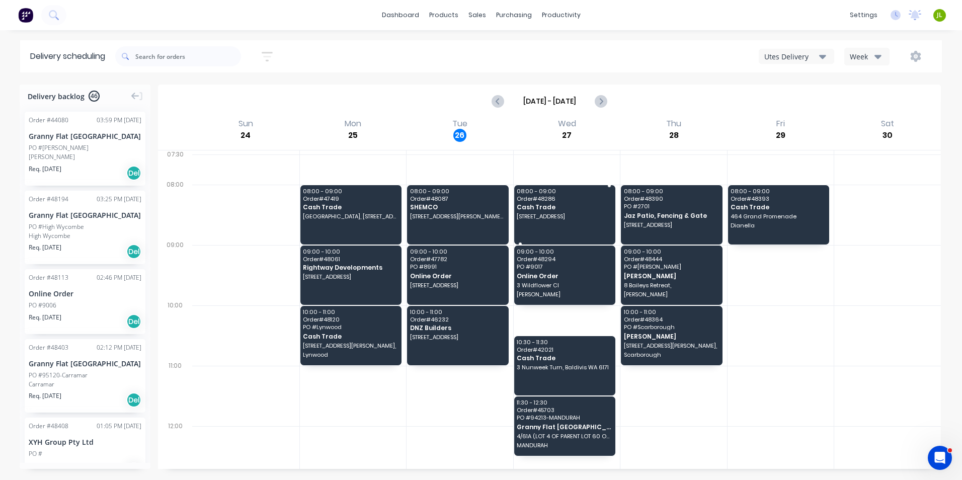
click at [547, 217] on span "10 Rise Ct, Mount Richon WA 6112" at bounding box center [563, 216] width 95 height 6
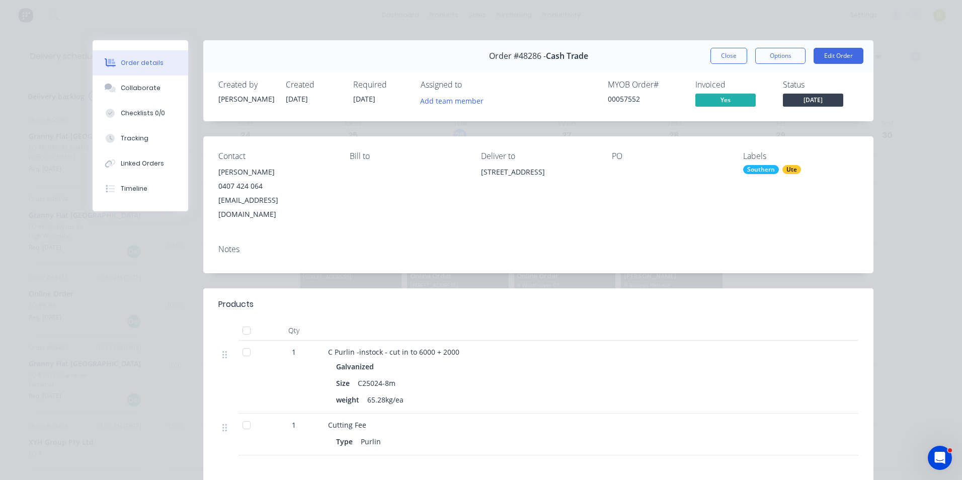
drag, startPoint x: 494, startPoint y: 165, endPoint x: 475, endPoint y: 177, distance: 22.3
click at [475, 177] on div "Contact Allan Kirk 0407 424 064 sales@qualitybatterieswa.com.au Bill to Deliver…" at bounding box center [538, 186] width 670 height 100
copy div "10 Rise Ct, Mount Richon WA 6112"
click at [710, 63] on button "Close" at bounding box center [728, 56] width 37 height 16
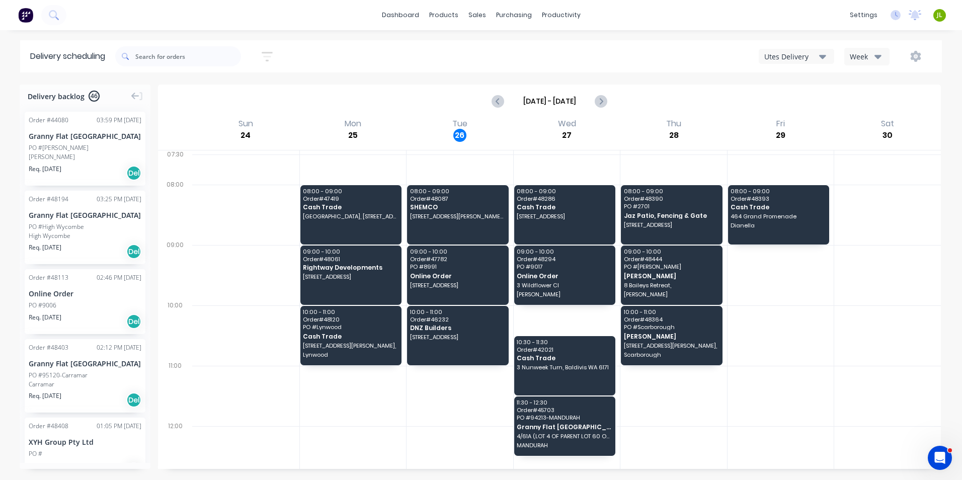
click at [870, 57] on div "Week" at bounding box center [863, 56] width 29 height 11
click at [902, 50] on button "button" at bounding box center [915, 56] width 32 height 18
click at [914, 57] on icon "button" at bounding box center [915, 56] width 11 height 11
click at [913, 59] on icon "button" at bounding box center [915, 56] width 11 height 11
click at [893, 83] on div "Run Sheet" at bounding box center [883, 83] width 77 height 15
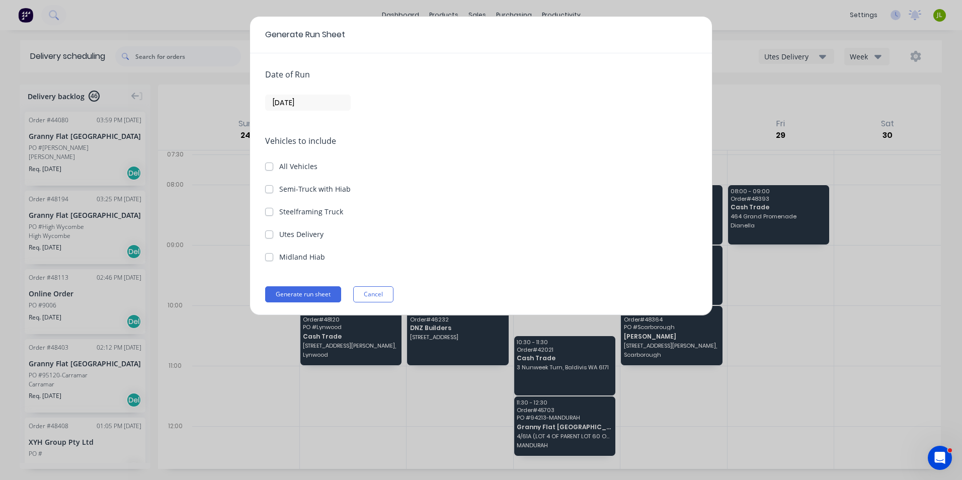
click at [279, 234] on label "Utes Delivery" at bounding box center [301, 234] width 44 height 11
click at [272, 234] on Delivery "Utes Delivery" at bounding box center [269, 234] width 8 height 10
checkbox Delivery "true"
click at [308, 99] on input "26/08/25" at bounding box center [308, 102] width 84 height 15
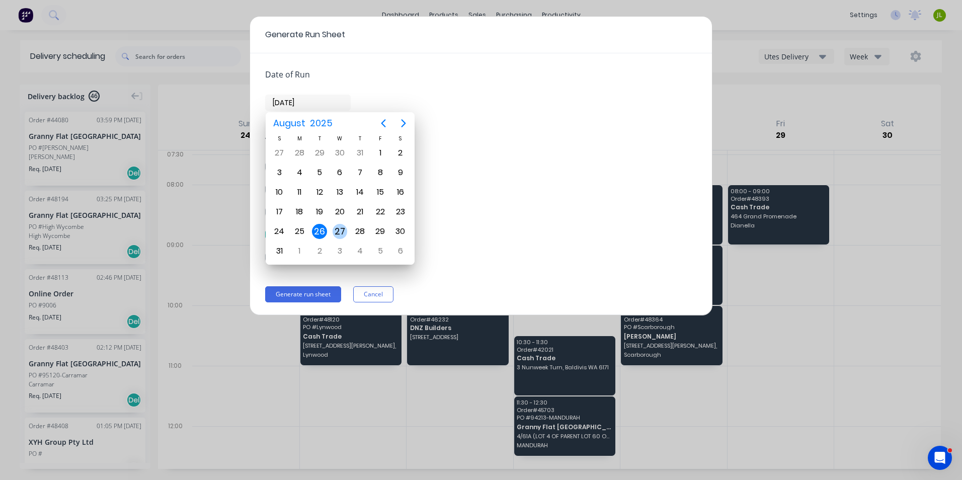
click at [338, 233] on div "27" at bounding box center [339, 231] width 15 height 15
type input "27/08/25"
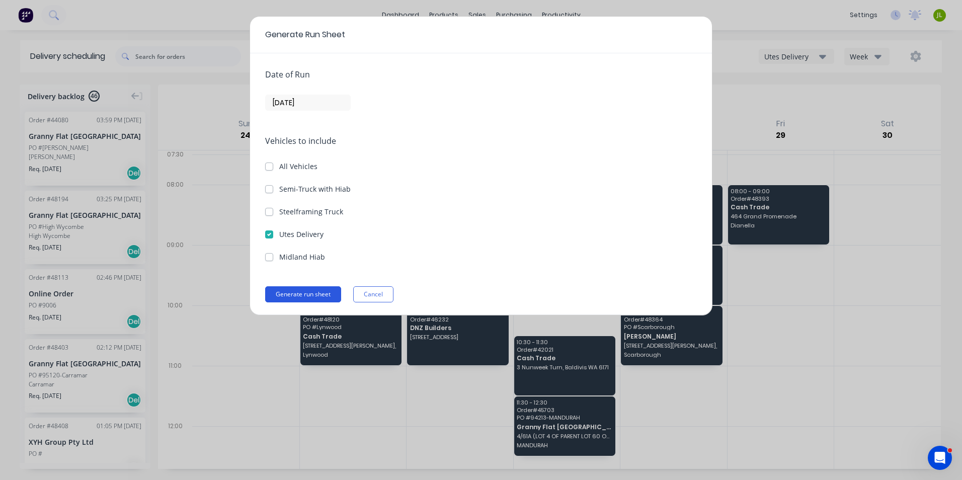
click at [320, 294] on button "Generate run sheet" at bounding box center [303, 294] width 76 height 16
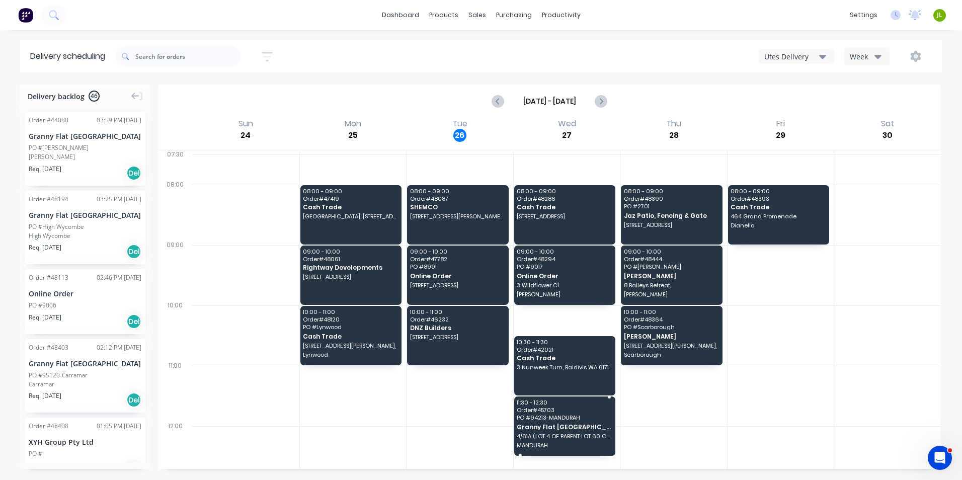
click at [579, 428] on span "Granny Flat WA" at bounding box center [563, 426] width 95 height 7
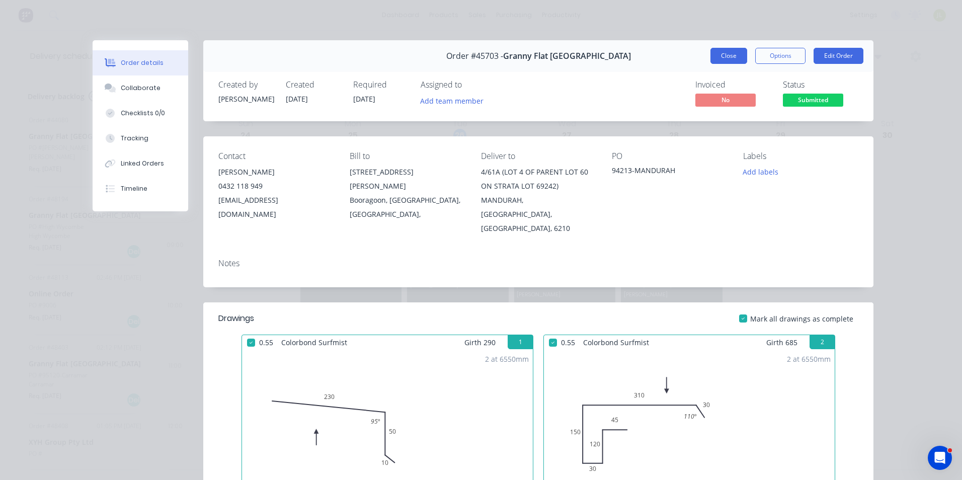
click at [711, 53] on button "Close" at bounding box center [728, 56] width 37 height 16
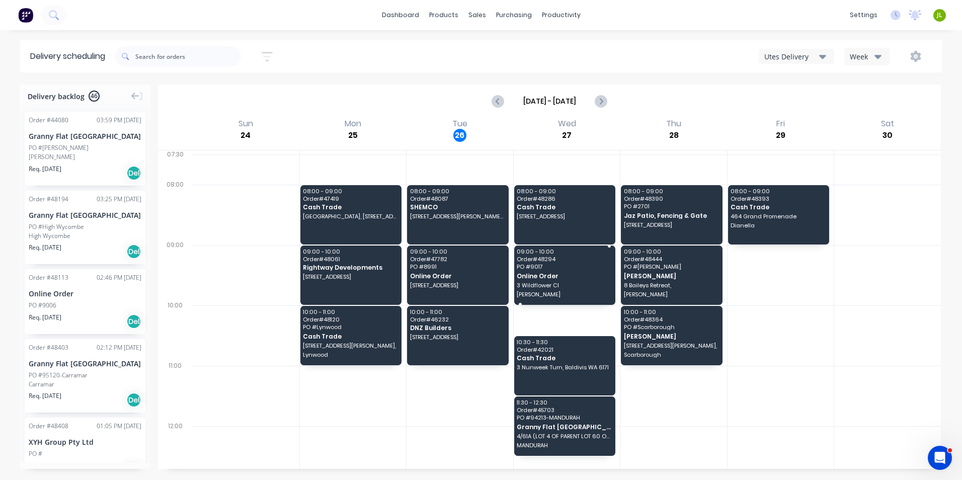
click at [582, 289] on div "09:00 - 10:00 Order # 48294 PO # 9017 Online Order 3 Wildflower Cl Singleton" at bounding box center [565, 274] width 102 height 59
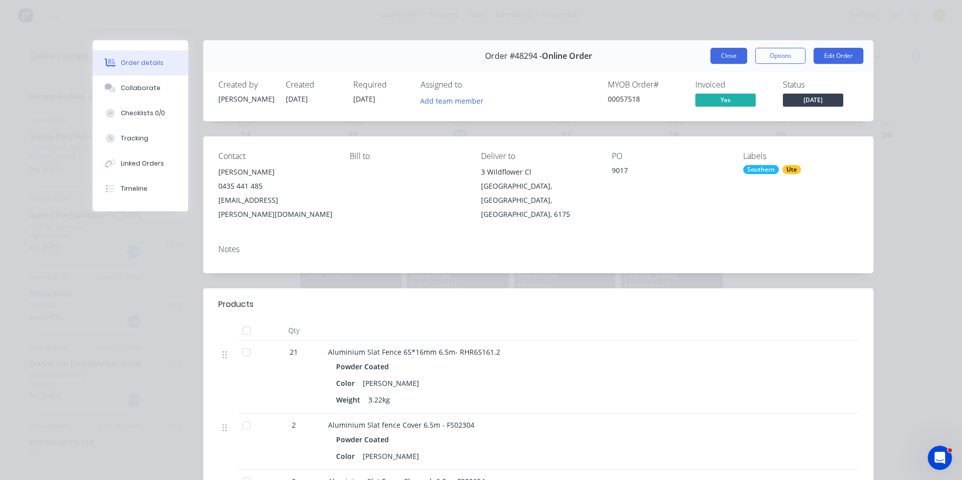
click at [740, 55] on button "Close" at bounding box center [728, 56] width 37 height 16
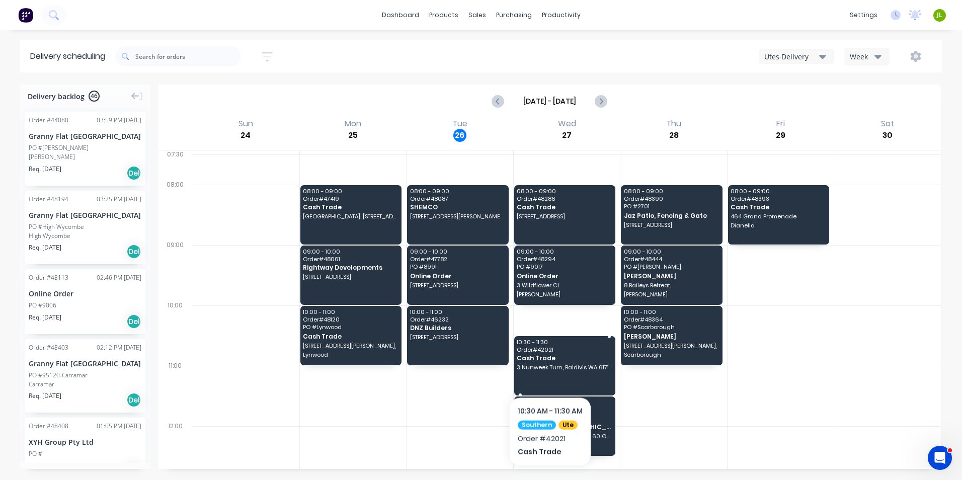
click at [549, 370] on span "3 Nunweek Turn, Baldivis WA 6171" at bounding box center [563, 367] width 95 height 6
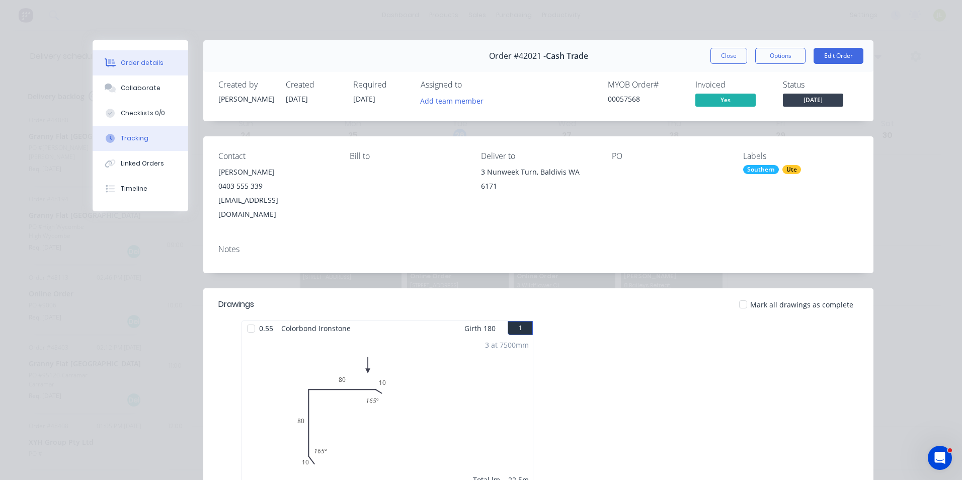
click at [136, 142] on div "Tracking" at bounding box center [135, 138] width 28 height 9
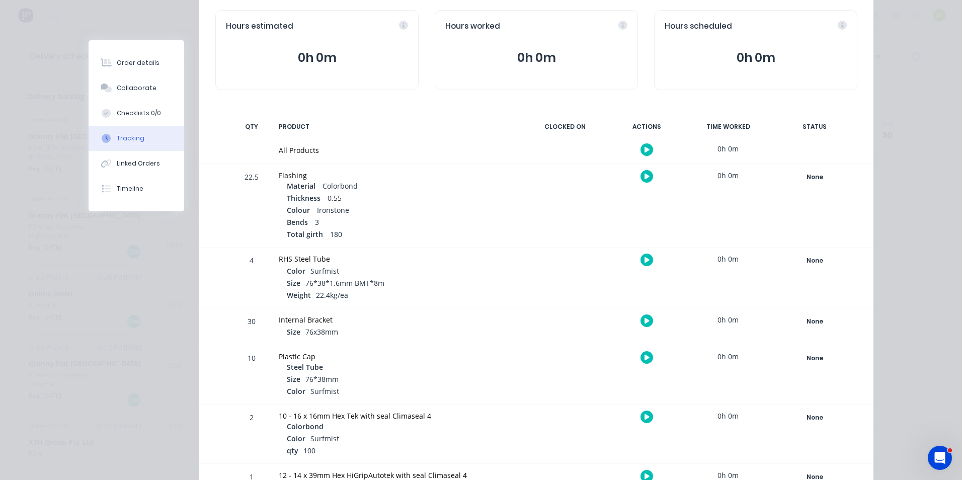
scroll to position [186, 0]
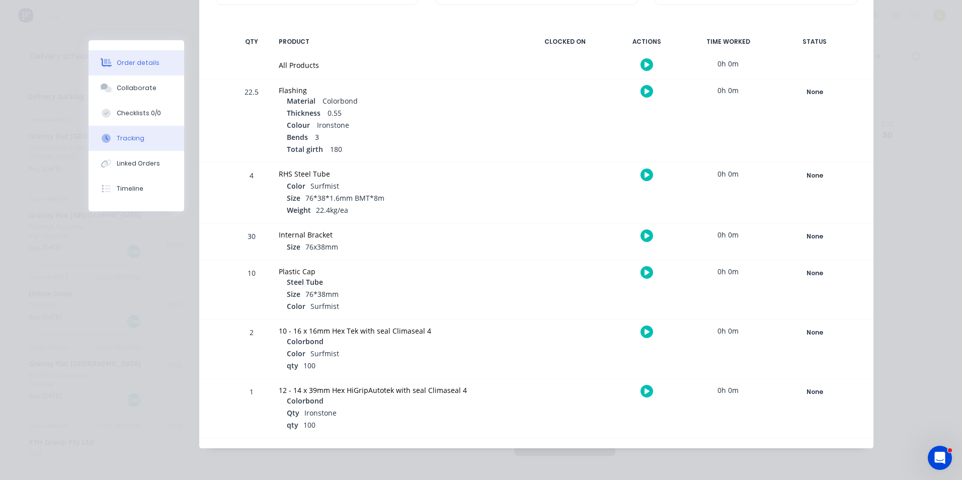
click at [128, 58] on div "Order details" at bounding box center [138, 62] width 43 height 9
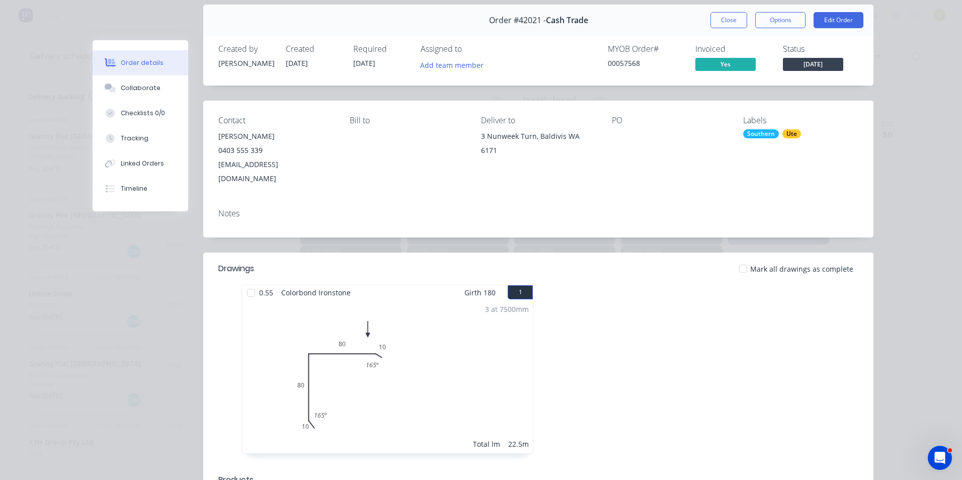
scroll to position [35, 0]
click at [725, 26] on button "Close" at bounding box center [728, 21] width 37 height 16
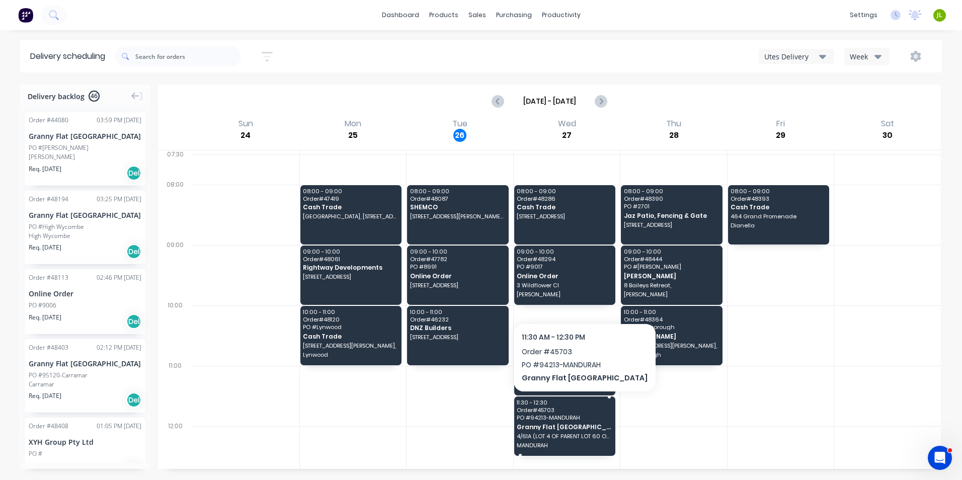
click at [535, 438] on span "4/61A (LOT 4 OF PARENT LOT 60 ON STRATA LOT 69242)" at bounding box center [563, 436] width 95 height 6
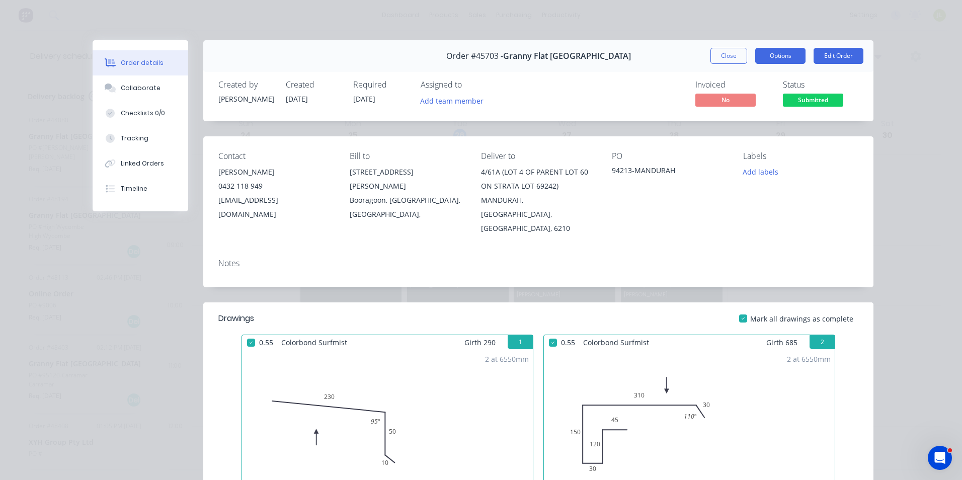
click at [770, 55] on button "Options" at bounding box center [780, 56] width 50 height 16
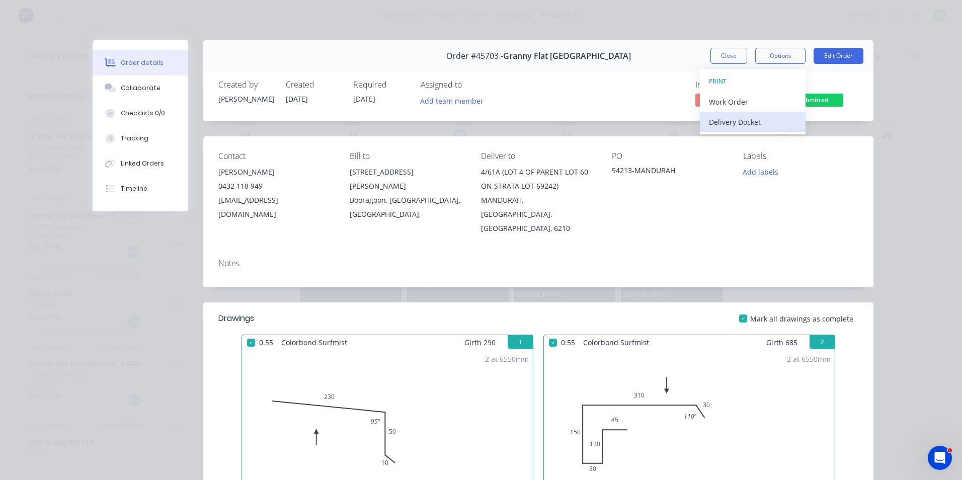
click at [760, 116] on div "Delivery Docket" at bounding box center [753, 122] width 88 height 15
click at [744, 141] on div "Custom" at bounding box center [753, 142] width 88 height 15
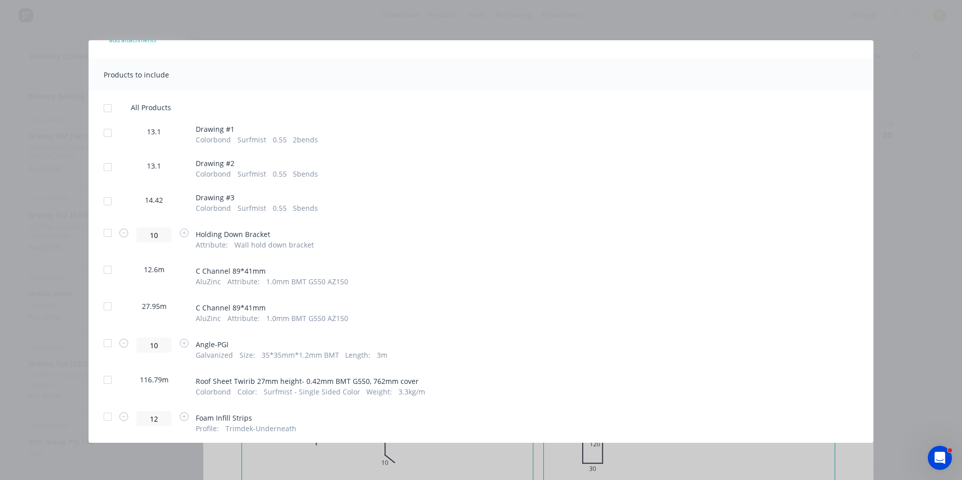
scroll to position [101, 0]
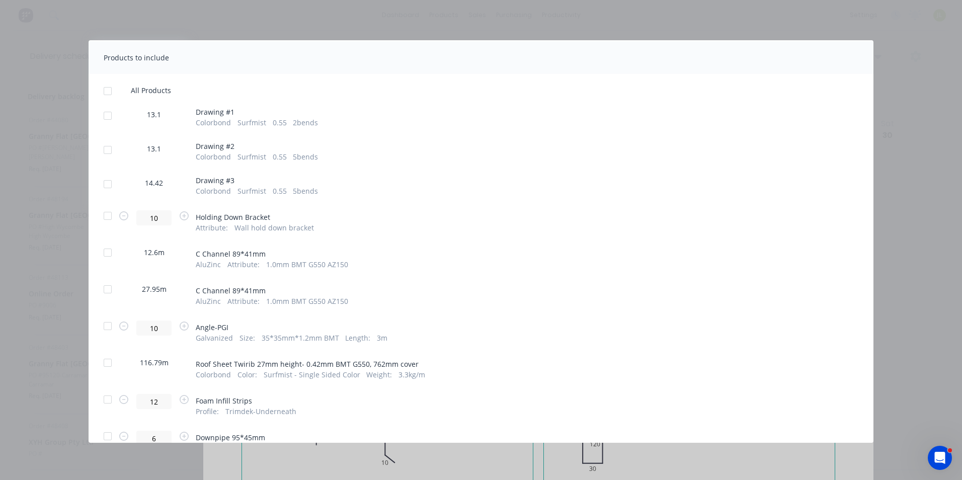
click at [115, 254] on div at bounding box center [108, 252] width 20 height 20
click at [112, 287] on div at bounding box center [108, 289] width 20 height 20
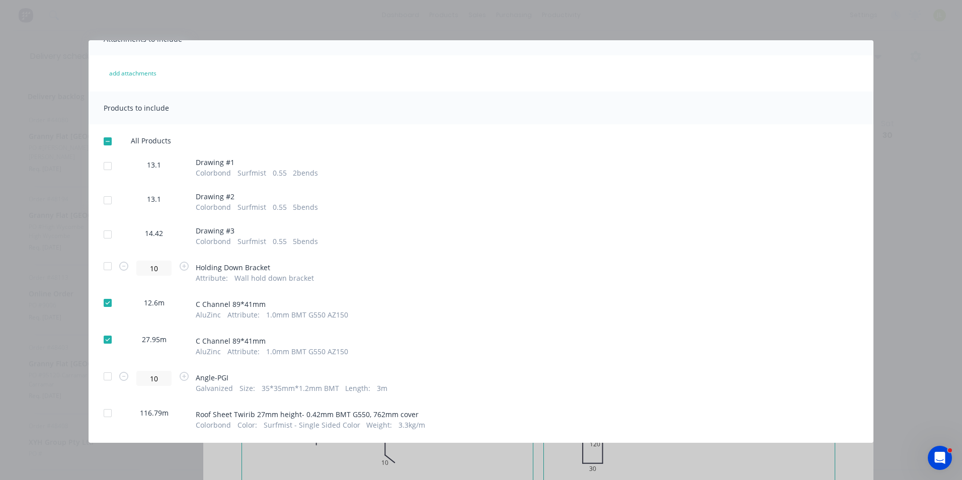
scroll to position [0, 0]
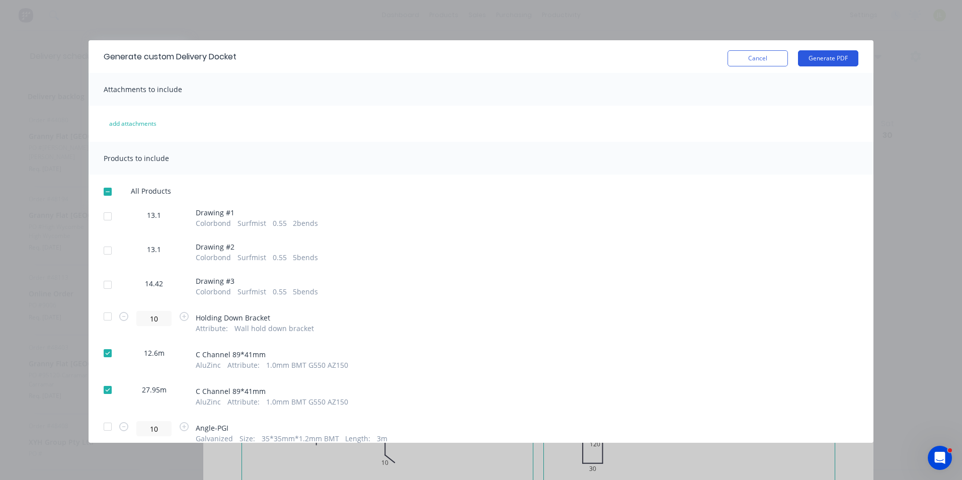
click at [822, 56] on button "Generate PDF" at bounding box center [828, 58] width 60 height 16
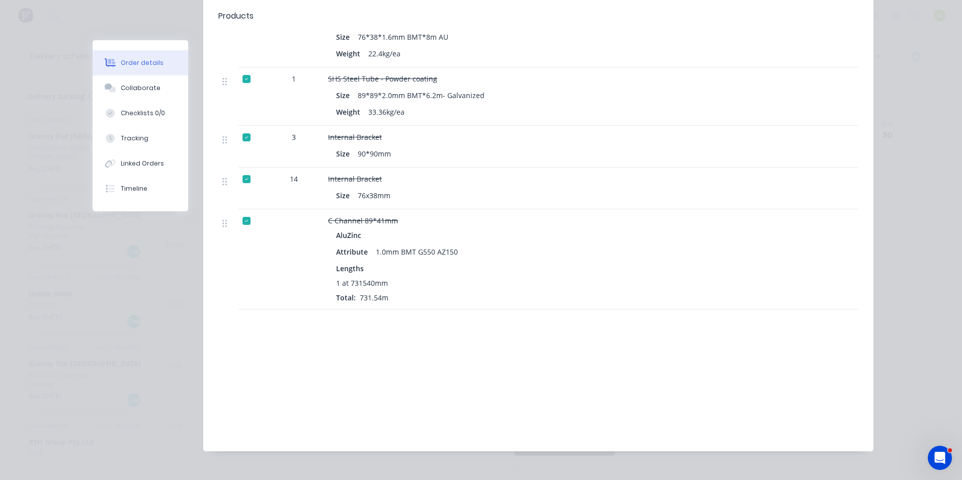
scroll to position [2518, 0]
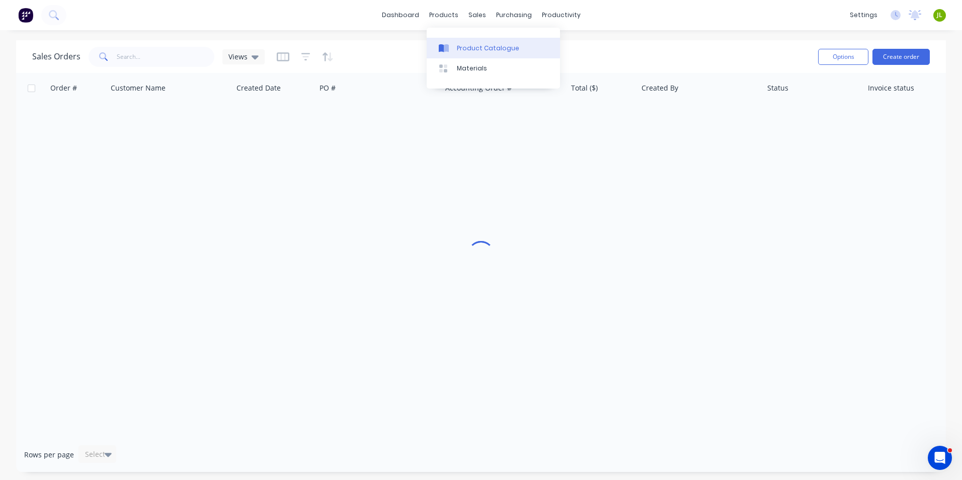
click at [457, 49] on div "Product Catalogue" at bounding box center [488, 48] width 62 height 9
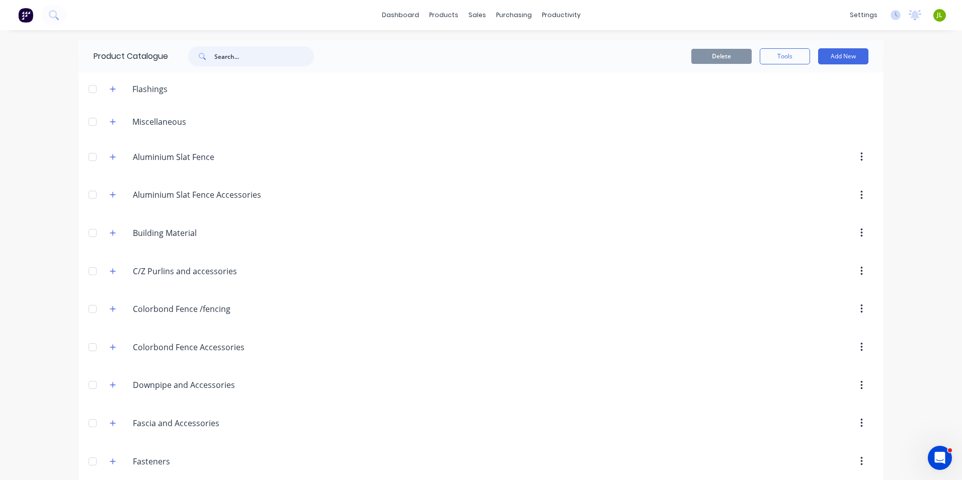
click at [214, 58] on input "text" at bounding box center [264, 56] width 100 height 20
type input "roof"
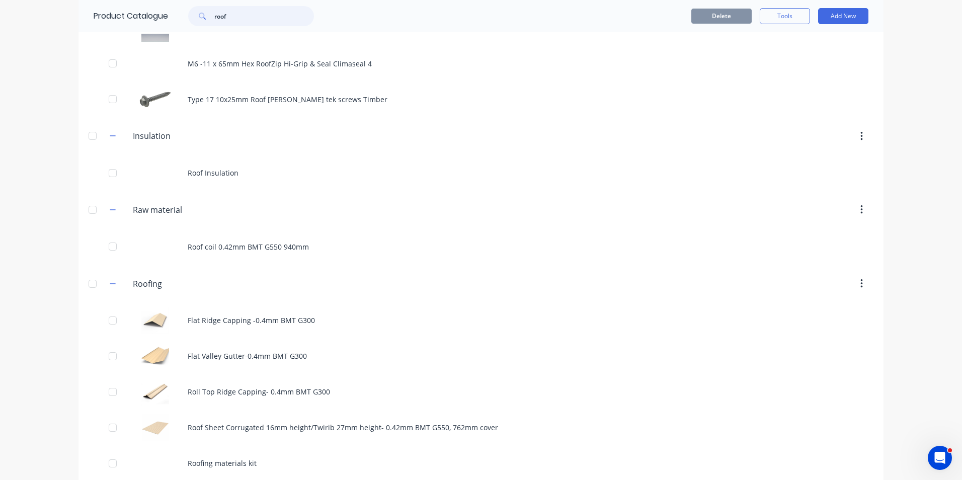
scroll to position [402, 0]
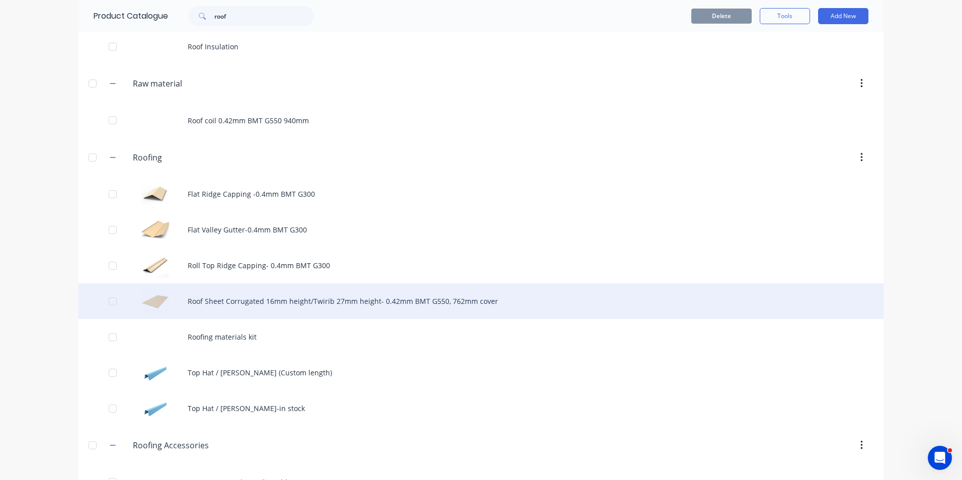
click at [266, 311] on div "Roof Sheet Corrugated 16mm height/Twirib 27mm height- 0.42mm BMT G550, 762mm co…" at bounding box center [480, 301] width 805 height 36
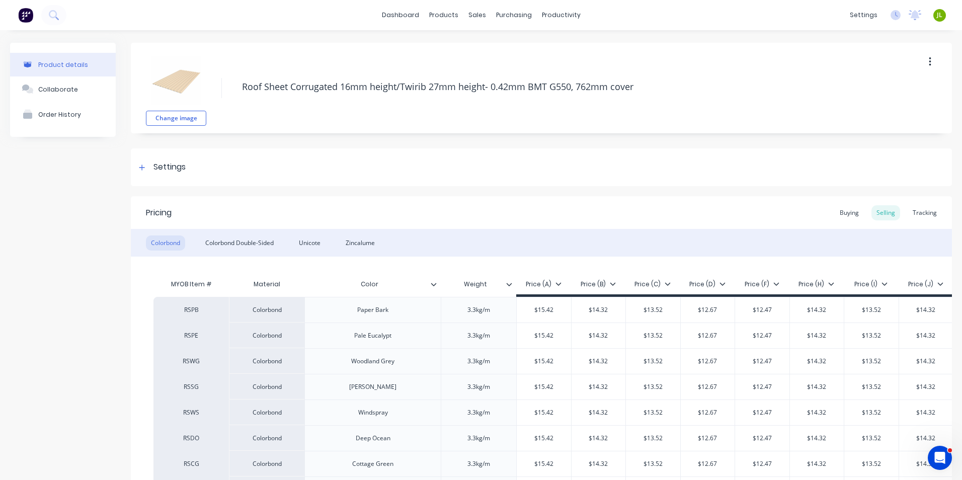
type textarea "x"
click at [523, 74] on link "Suppliers" at bounding box center [551, 68] width 133 height 20
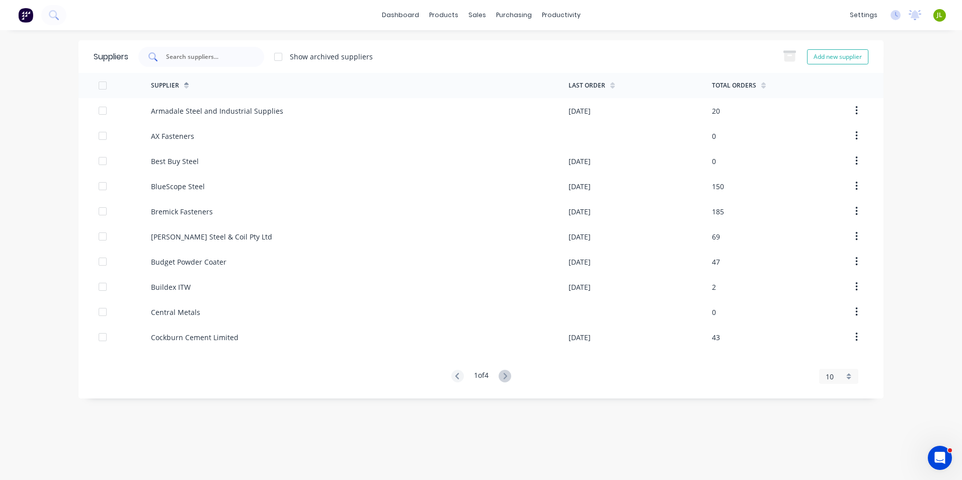
click at [208, 63] on div at bounding box center [201, 57] width 126 height 20
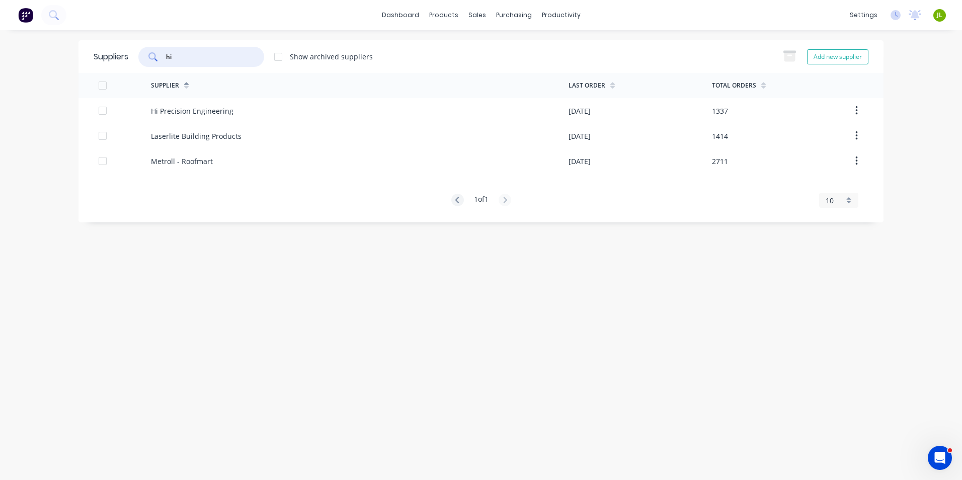
type input "hi"
click at [481, 48] on icon at bounding box center [479, 48] width 9 height 9
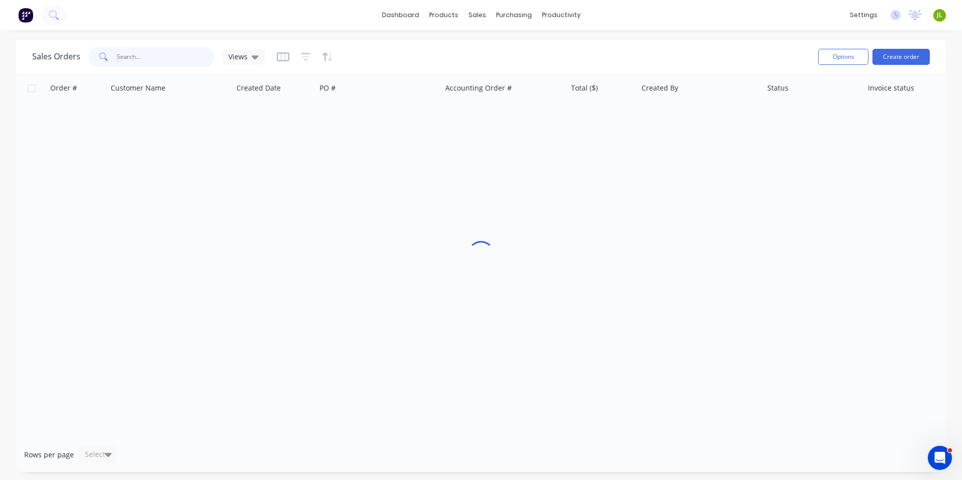
click at [154, 53] on input "text" at bounding box center [166, 57] width 98 height 20
type input "chenghai"
click at [485, 61] on link "Customers" at bounding box center [529, 68] width 133 height 20
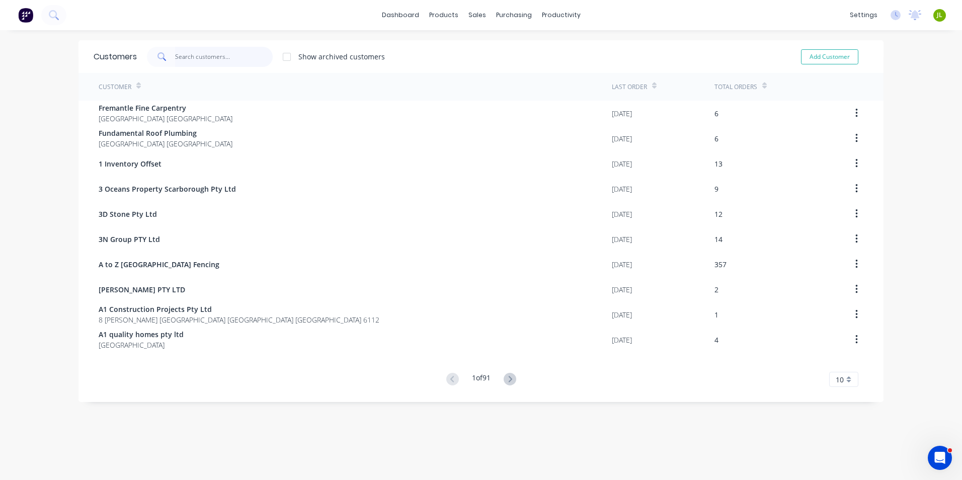
click at [220, 53] on input "text" at bounding box center [224, 57] width 98 height 20
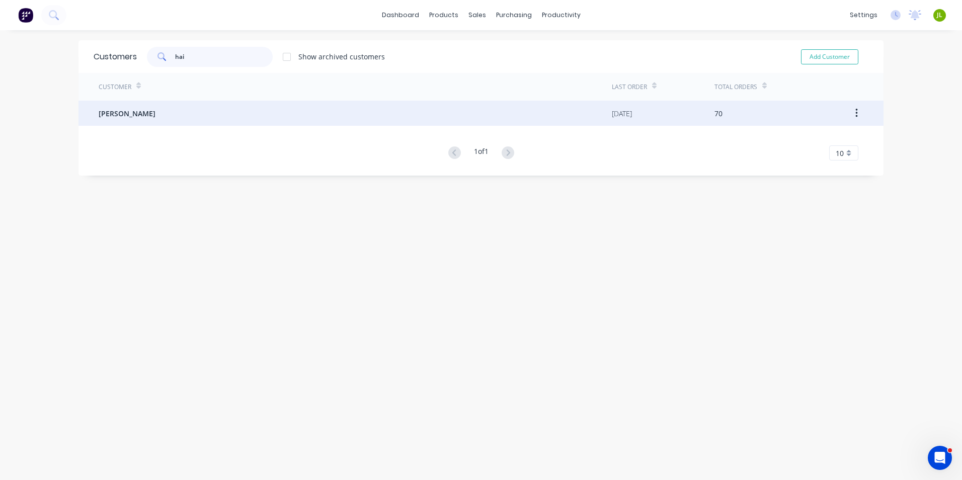
type input "hai"
click at [231, 123] on div "[PERSON_NAME]" at bounding box center [355, 113] width 513 height 25
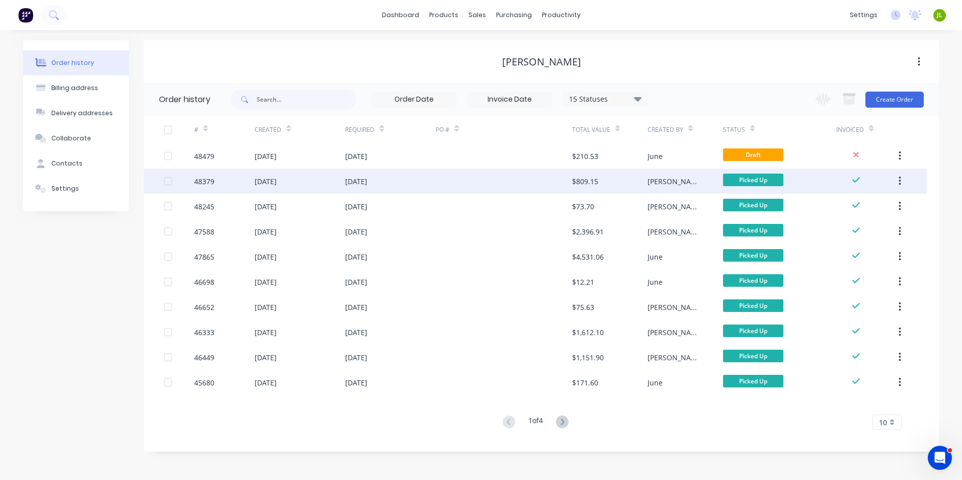
click at [586, 178] on div "$809.15" at bounding box center [585, 181] width 26 height 11
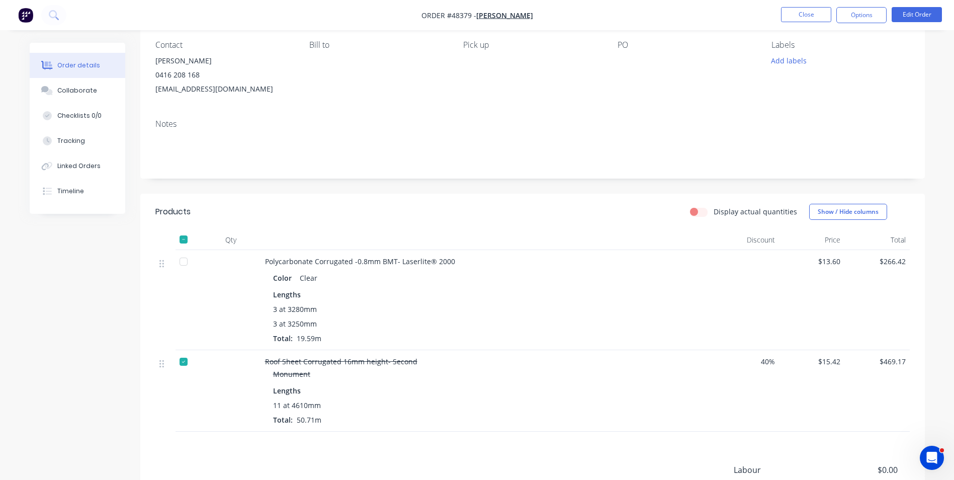
scroll to position [151, 0]
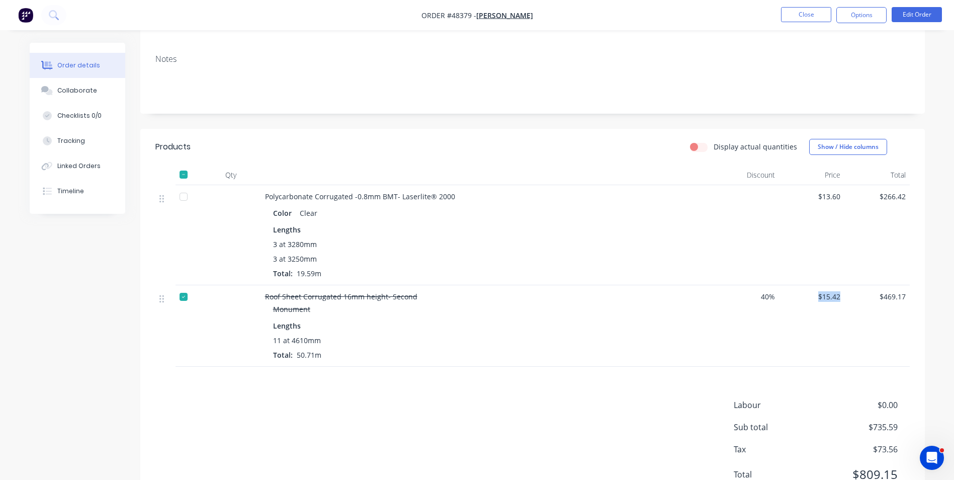
drag, startPoint x: 839, startPoint y: 298, endPoint x: 815, endPoint y: 298, distance: 24.1
click at [815, 298] on div "$15.42" at bounding box center [811, 325] width 65 height 81
copy span "$15.42"
click at [57, 147] on button "Tracking" at bounding box center [78, 140] width 96 height 25
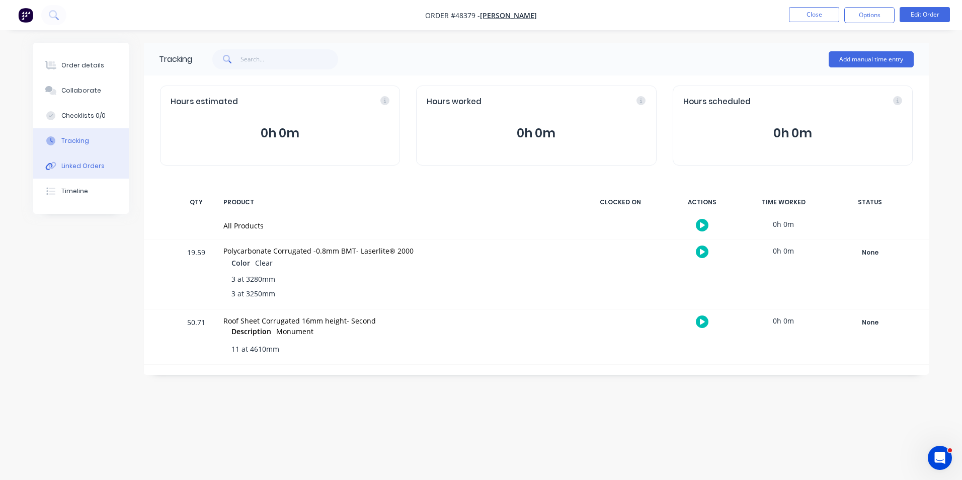
click at [58, 164] on div at bounding box center [50, 165] width 15 height 9
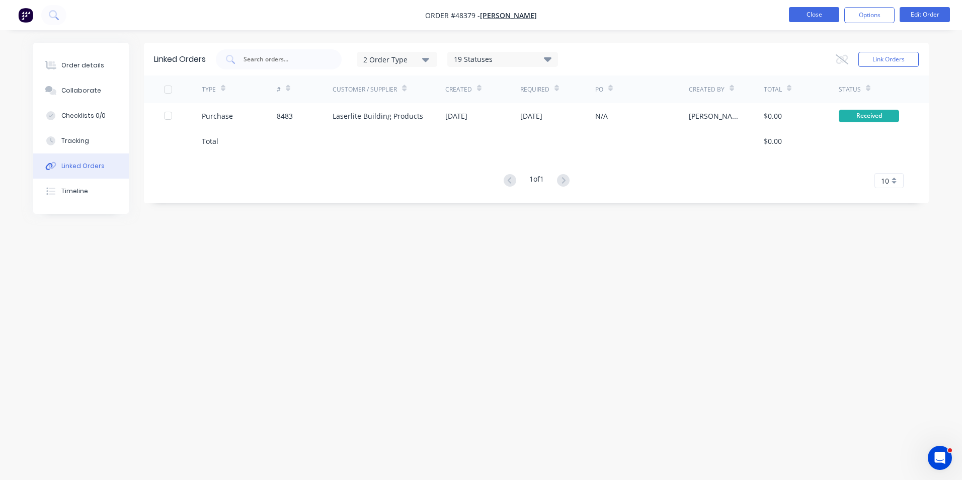
click at [799, 12] on button "Close" at bounding box center [814, 14] width 50 height 15
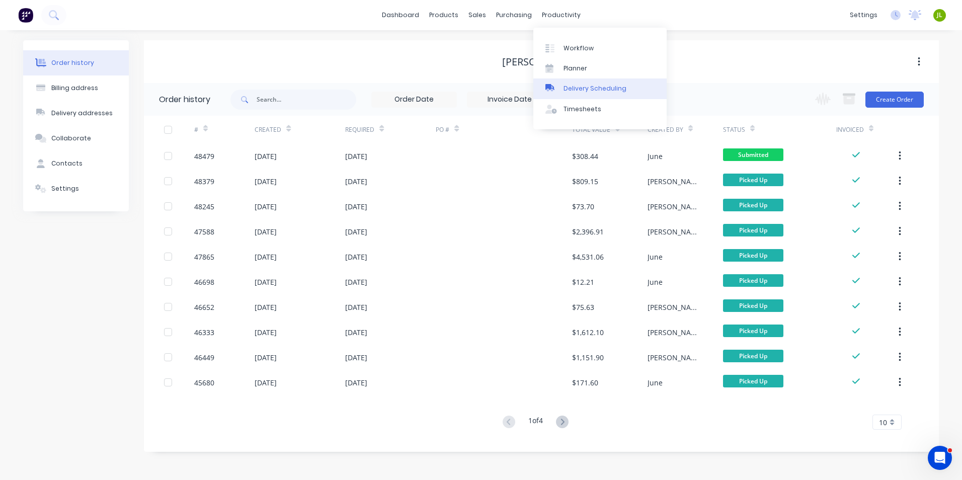
click at [573, 90] on div "Delivery Scheduling" at bounding box center [594, 88] width 63 height 9
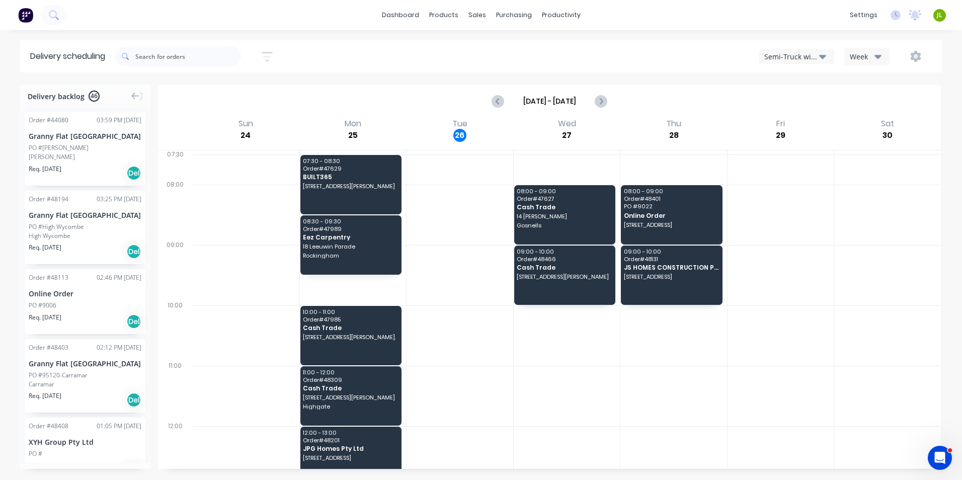
click at [870, 55] on div "Week" at bounding box center [863, 56] width 29 height 11
click at [786, 54] on div "Semi-Truck with Hiab" at bounding box center [791, 56] width 55 height 11
click at [801, 120] on div "Utes Delivery" at bounding box center [809, 122] width 100 height 20
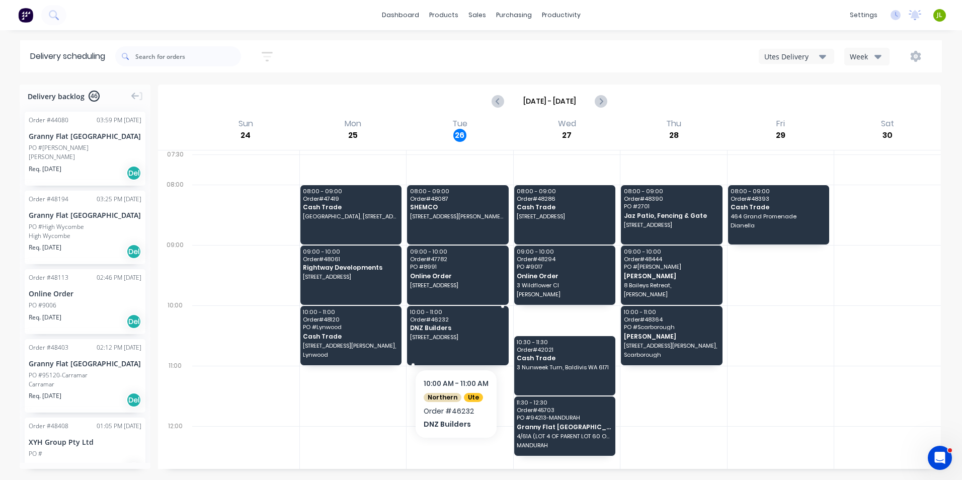
click at [501, 355] on div "10:00 - 11:00 Order # 46232 DNZ Builders 10 Funday Ct, Ballajura WA 6066" at bounding box center [458, 335] width 102 height 59
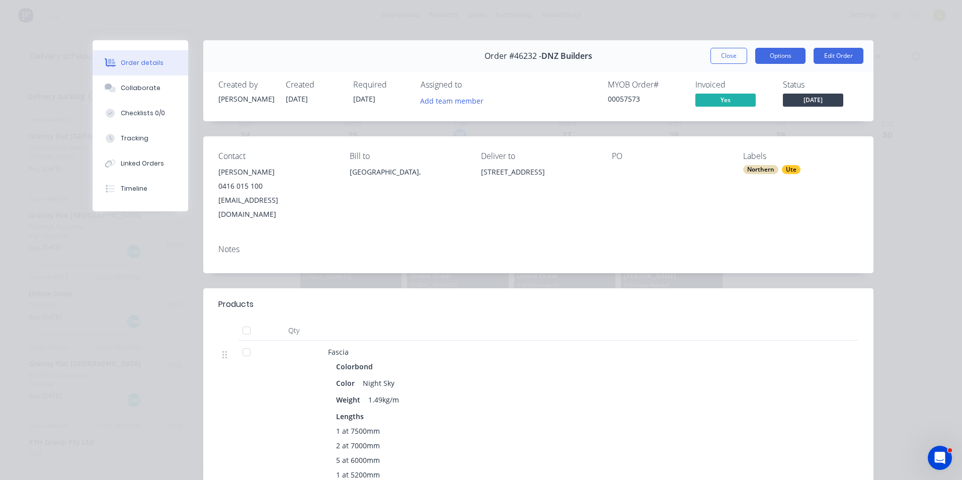
click at [776, 60] on button "Options" at bounding box center [780, 56] width 50 height 16
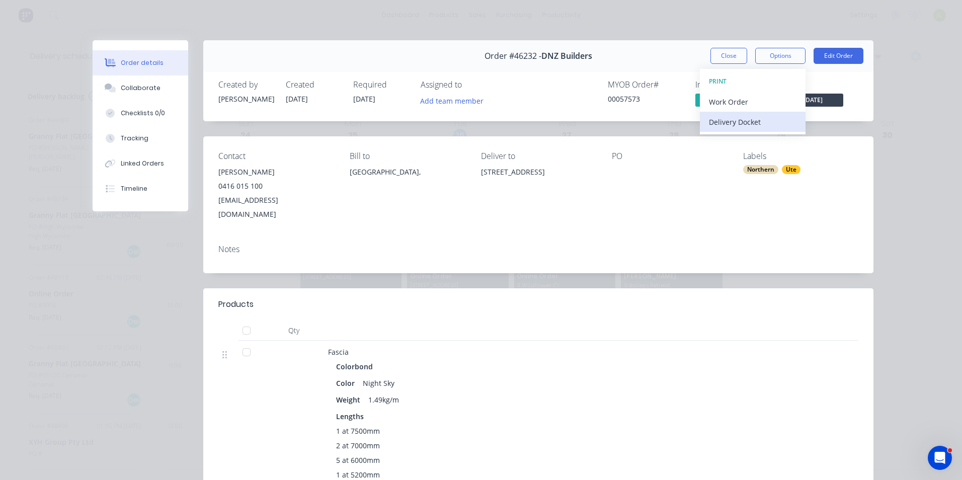
click at [772, 116] on div "Delivery Docket" at bounding box center [753, 122] width 88 height 15
click at [751, 125] on div "Standard" at bounding box center [753, 122] width 88 height 15
click at [732, 20] on div "Order details Collaborate Checklists 0/0 Tracking Linked Orders Timeline Order …" at bounding box center [481, 240] width 962 height 480
click at [724, 55] on button "Close" at bounding box center [728, 56] width 37 height 16
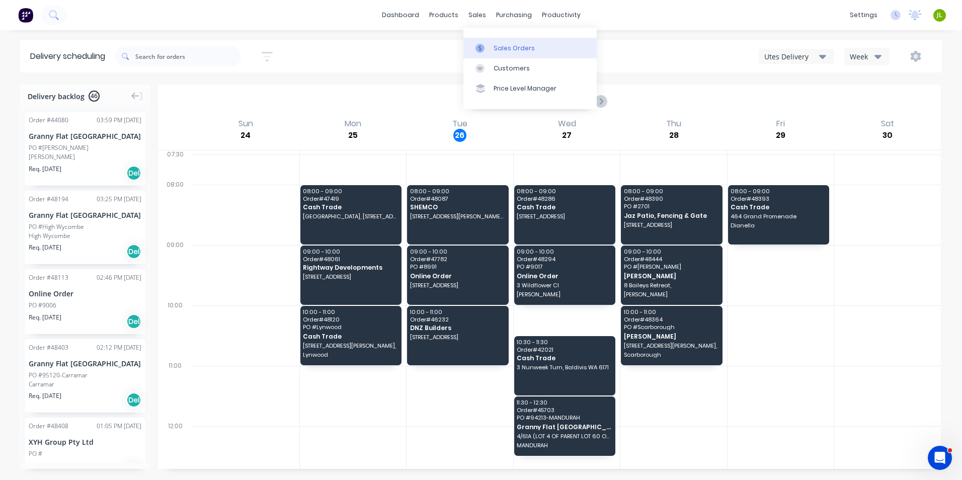
click at [479, 45] on icon at bounding box center [479, 48] width 9 height 9
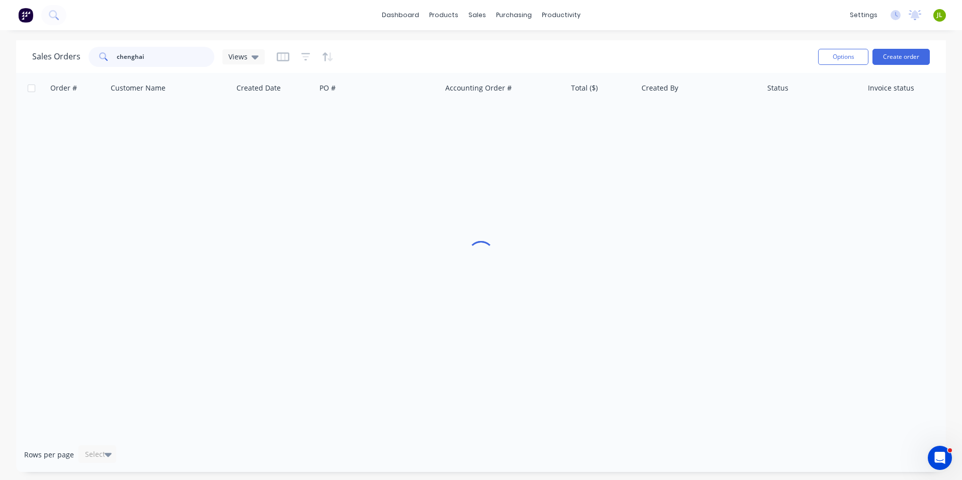
drag, startPoint x: 177, startPoint y: 58, endPoint x: 97, endPoint y: 60, distance: 80.0
click at [97, 60] on div "chenghai" at bounding box center [152, 57] width 126 height 20
type input "47782"
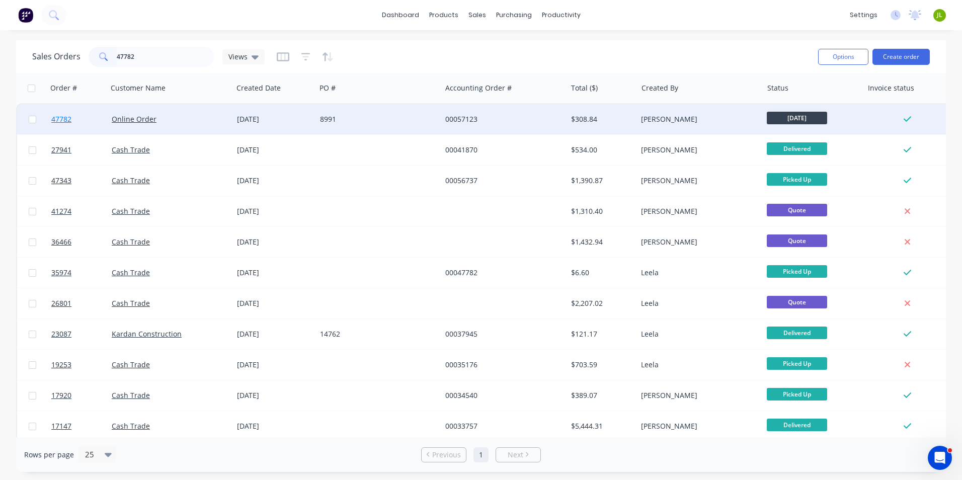
click at [62, 122] on span "47782" at bounding box center [61, 119] width 20 height 10
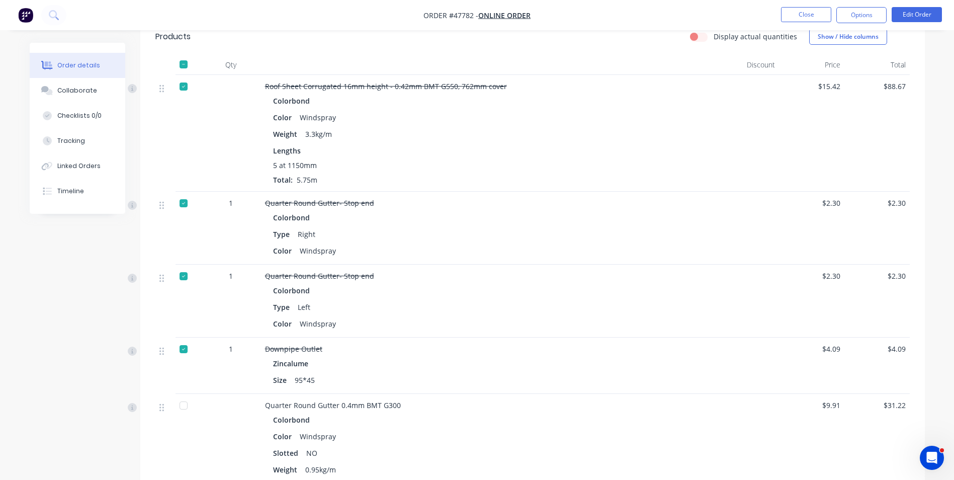
scroll to position [486, 0]
click at [867, 15] on button "Options" at bounding box center [861, 15] width 50 height 16
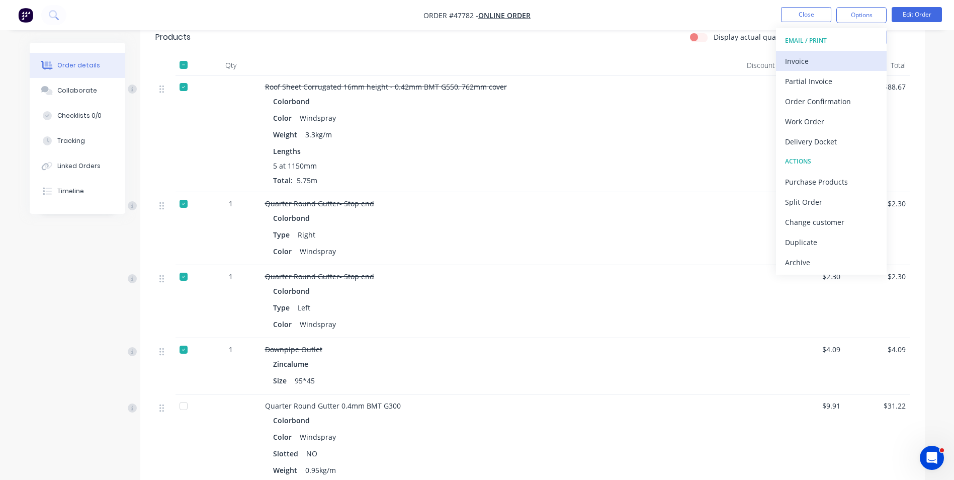
click at [841, 57] on div "Invoice" at bounding box center [831, 61] width 93 height 15
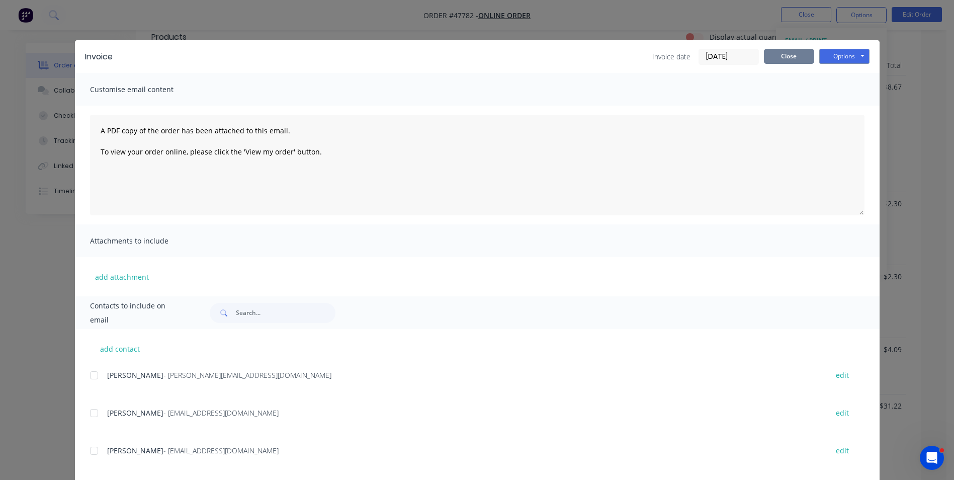
click at [792, 60] on button "Close" at bounding box center [789, 56] width 50 height 15
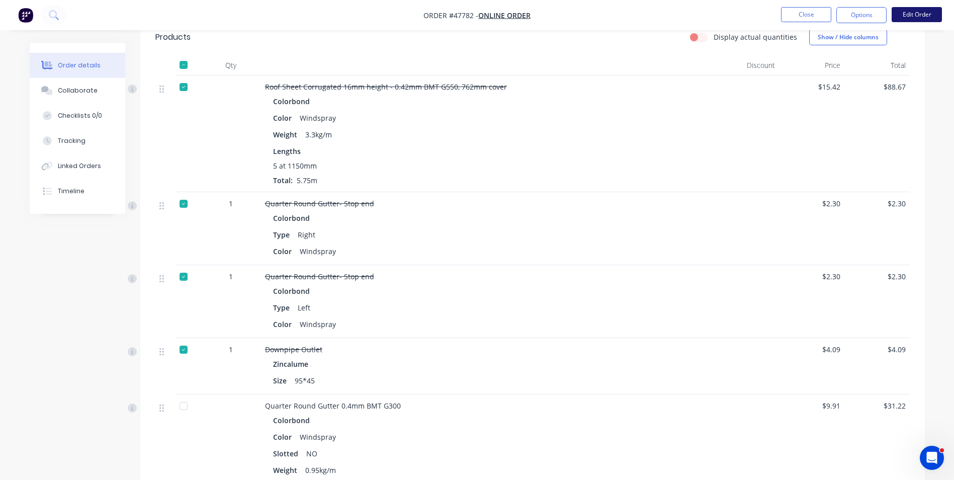
click at [930, 19] on button "Edit Order" at bounding box center [917, 14] width 50 height 15
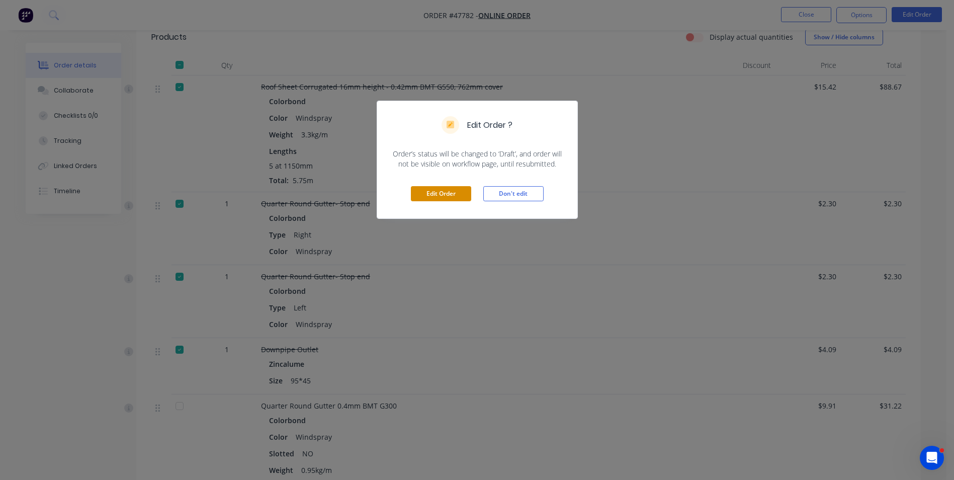
click at [445, 188] on button "Edit Order" at bounding box center [441, 193] width 60 height 15
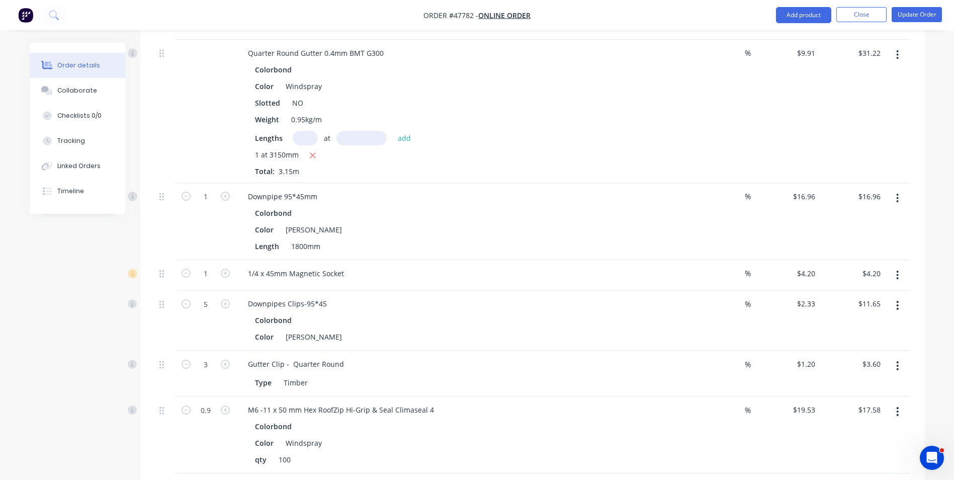
scroll to position [905, 0]
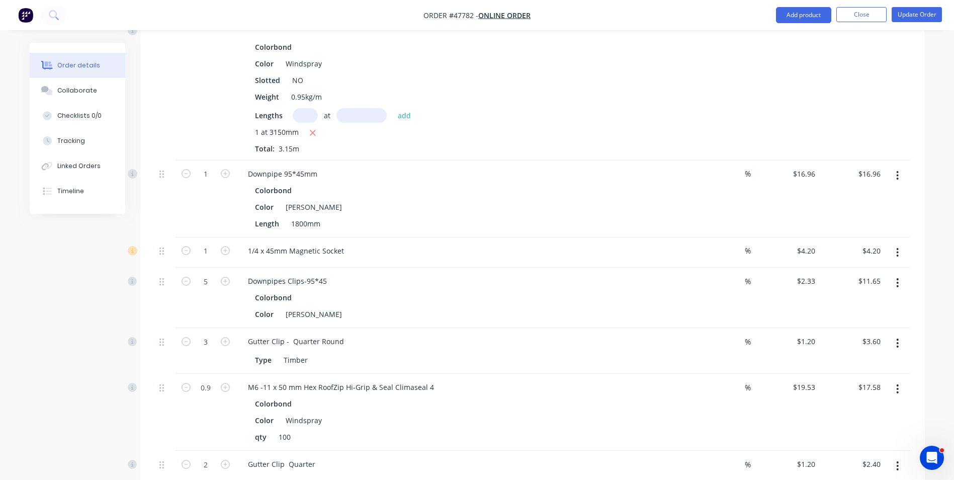
click at [906, 380] on button "button" at bounding box center [898, 389] width 24 height 18
click at [852, 468] on div "Delete" at bounding box center [861, 475] width 77 height 15
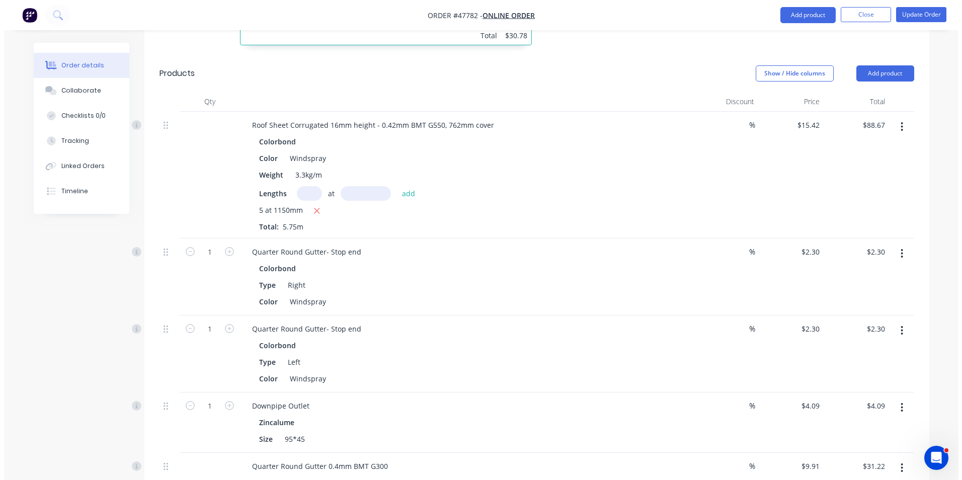
scroll to position [453, 0]
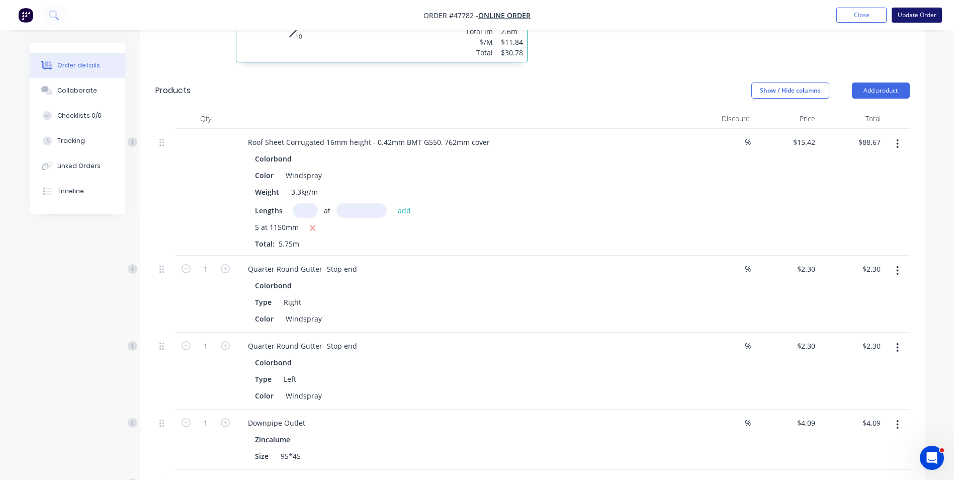
click at [927, 17] on button "Update Order" at bounding box center [917, 15] width 50 height 15
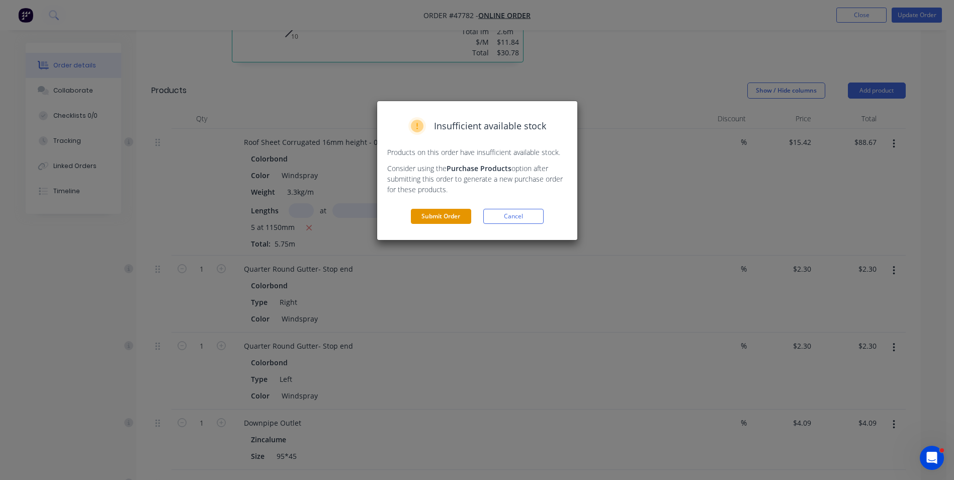
click at [446, 216] on button "Submit Order" at bounding box center [441, 216] width 60 height 15
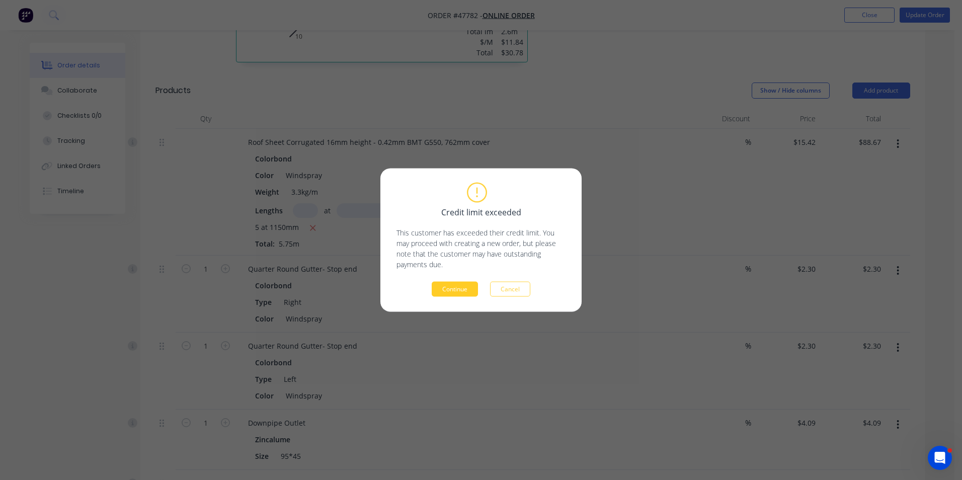
click at [450, 288] on button "Continue" at bounding box center [454, 289] width 46 height 15
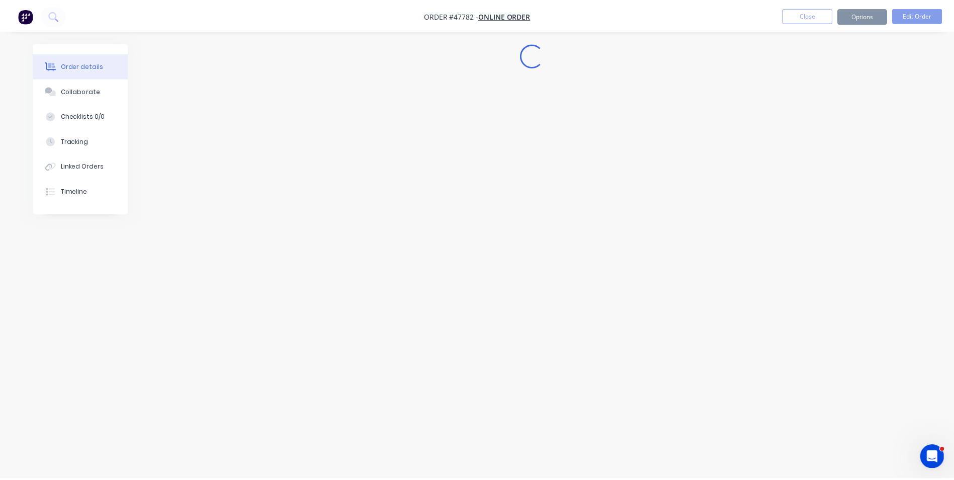
scroll to position [0, 0]
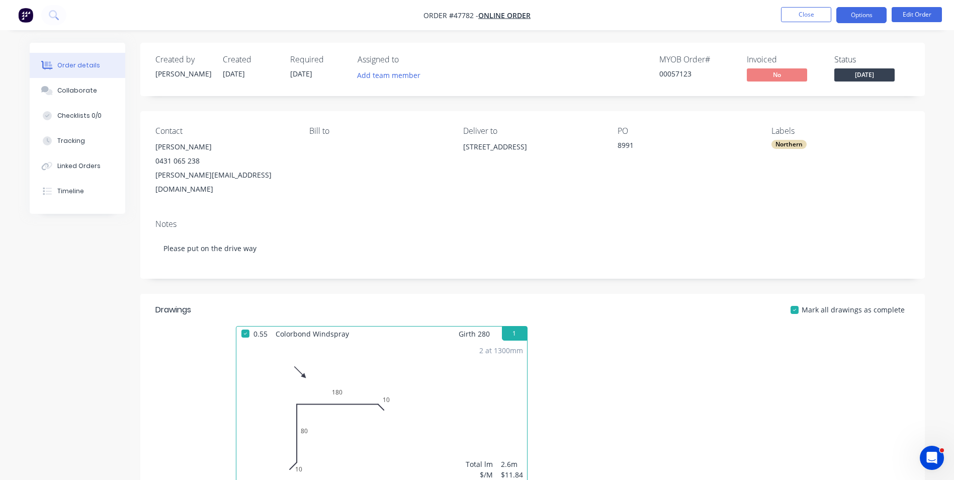
click at [879, 9] on button "Options" at bounding box center [861, 15] width 50 height 16
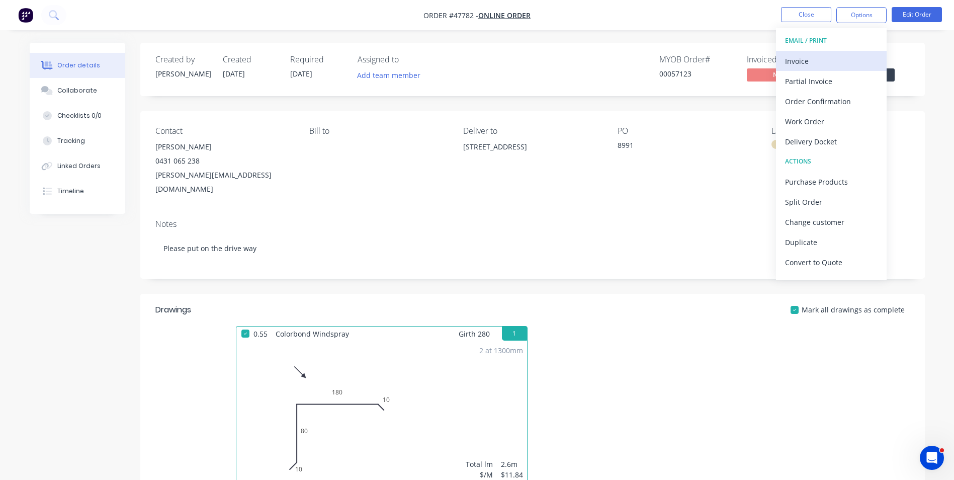
click at [835, 55] on div "Invoice" at bounding box center [831, 61] width 93 height 15
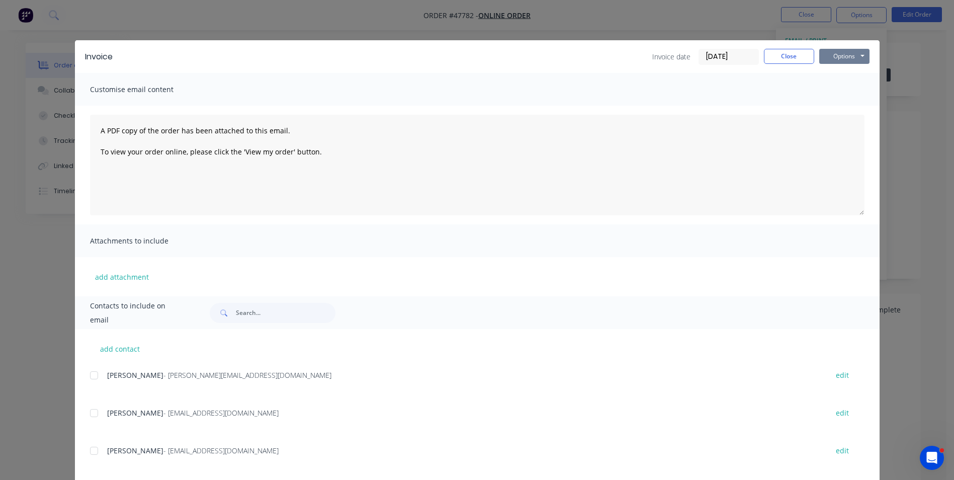
click at [838, 54] on button "Options" at bounding box center [844, 56] width 50 height 15
click at [843, 91] on button "Print" at bounding box center [851, 90] width 64 height 17
click at [768, 59] on button "Close" at bounding box center [789, 56] width 50 height 15
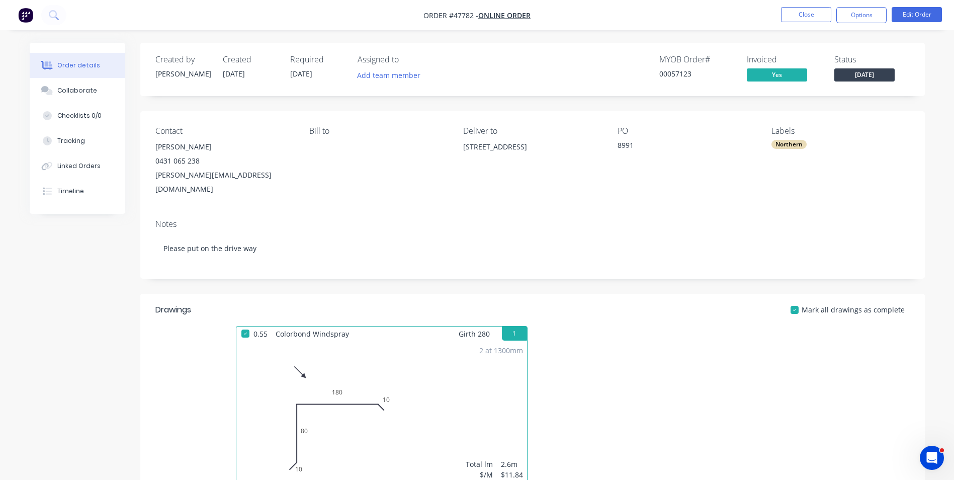
click at [638, 211] on div "Notes Please put on the drive way" at bounding box center [532, 244] width 785 height 67
click at [788, 14] on button "Close" at bounding box center [806, 14] width 50 height 15
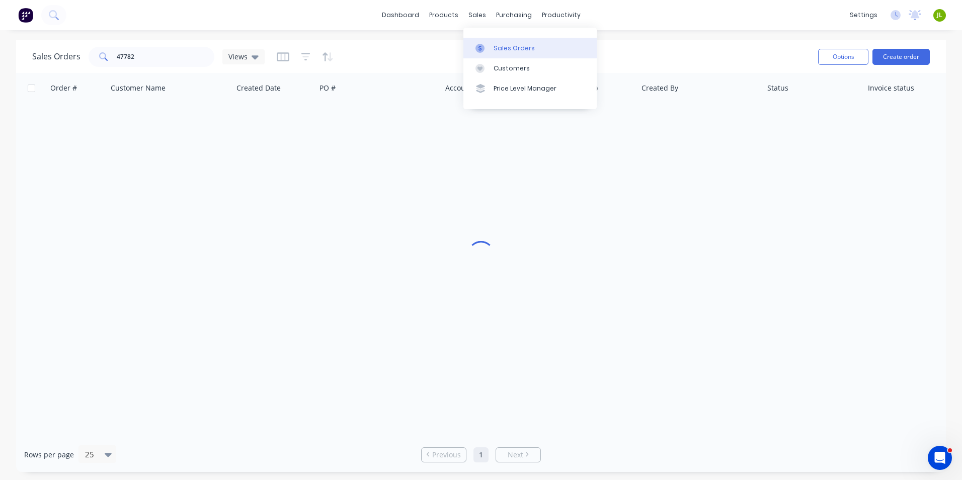
drag, startPoint x: 495, startPoint y: 56, endPoint x: 499, endPoint y: 51, distance: 6.1
click at [495, 56] on link "Sales Orders" at bounding box center [529, 48] width 133 height 20
click at [515, 37] on div "Purchase Orders Suppliers" at bounding box center [555, 58] width 133 height 61
click at [515, 42] on link "Purchase Orders" at bounding box center [555, 48] width 133 height 20
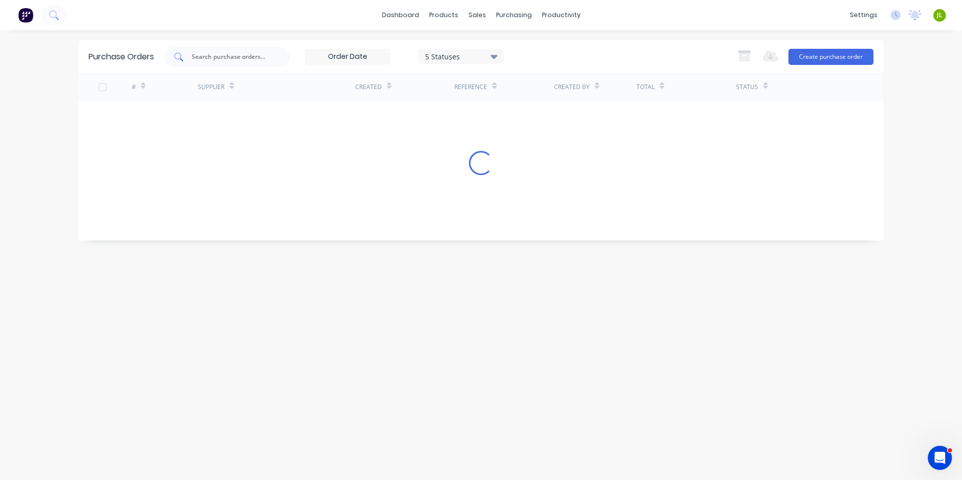
click at [185, 52] on div at bounding box center [227, 57] width 126 height 20
click at [216, 52] on input "text" at bounding box center [232, 57] width 83 height 10
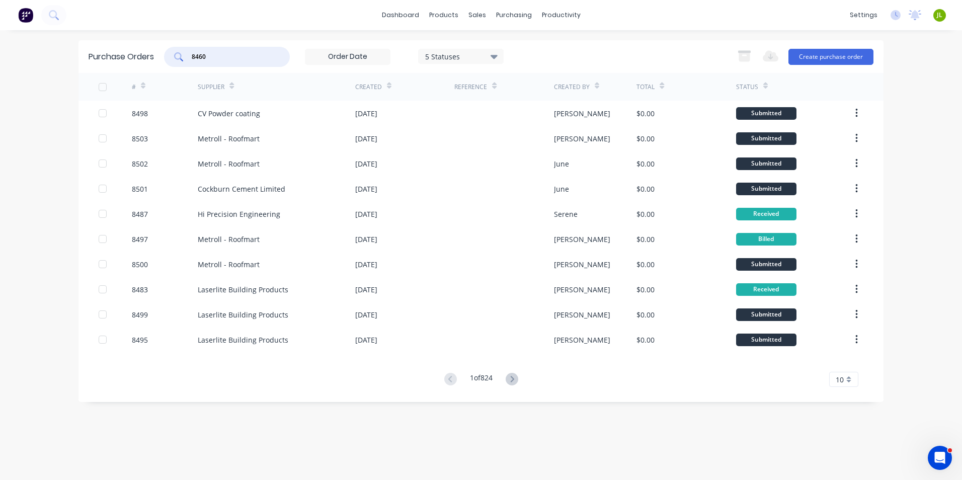
type input "8460"
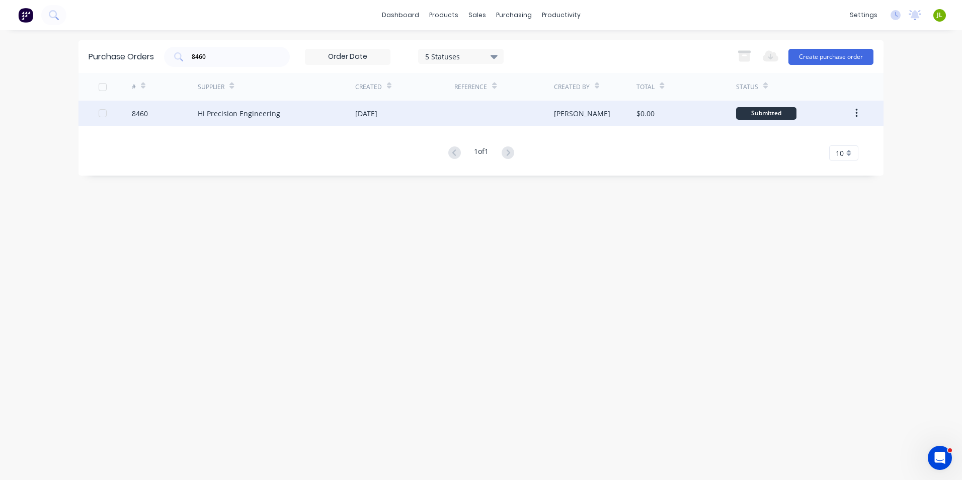
click at [258, 123] on div "Hi Precision Engineering" at bounding box center [276, 113] width 157 height 25
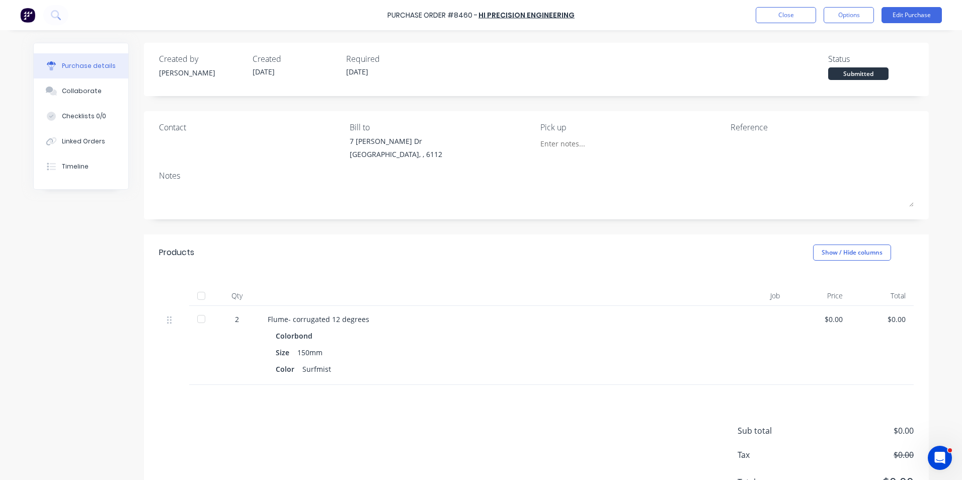
click at [200, 296] on div at bounding box center [201, 296] width 20 height 20
click at [99, 144] on button "Linked Orders" at bounding box center [81, 141] width 95 height 25
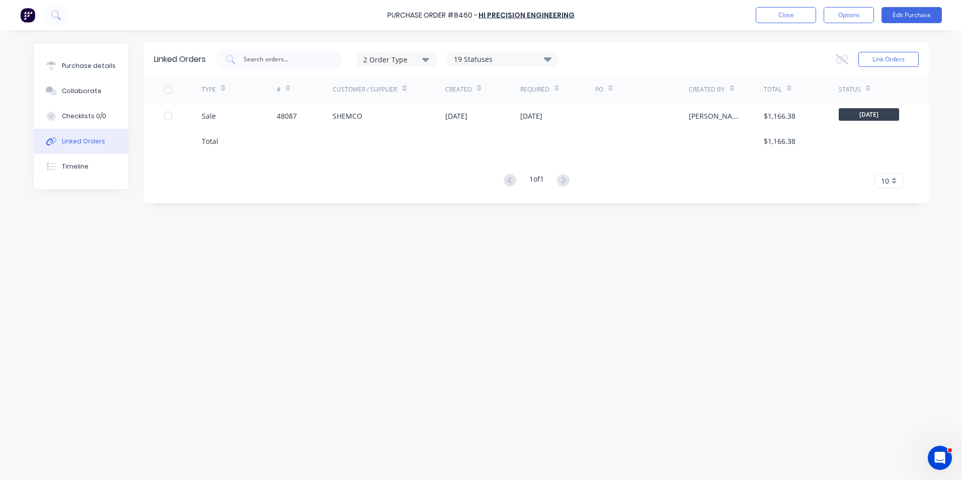
click at [266, 130] on div "Total" at bounding box center [239, 140] width 75 height 25
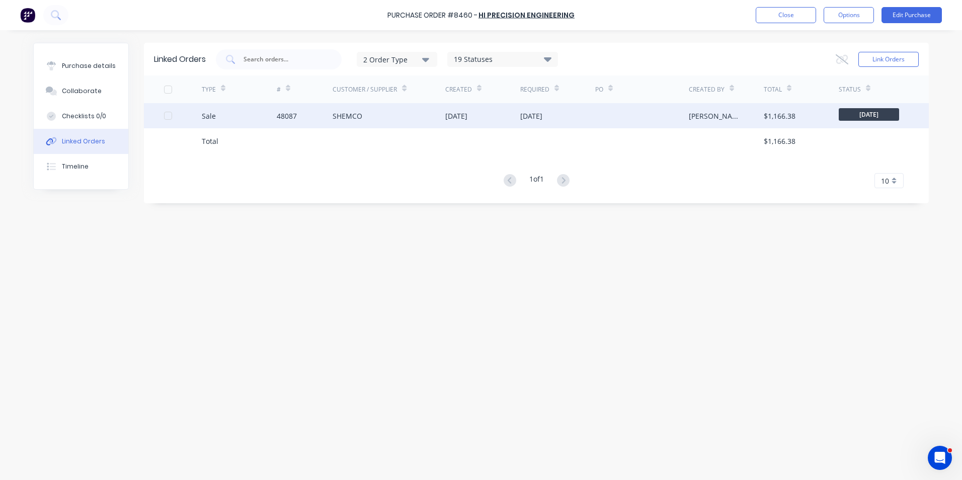
click at [277, 120] on div "48087" at bounding box center [287, 116] width 20 height 11
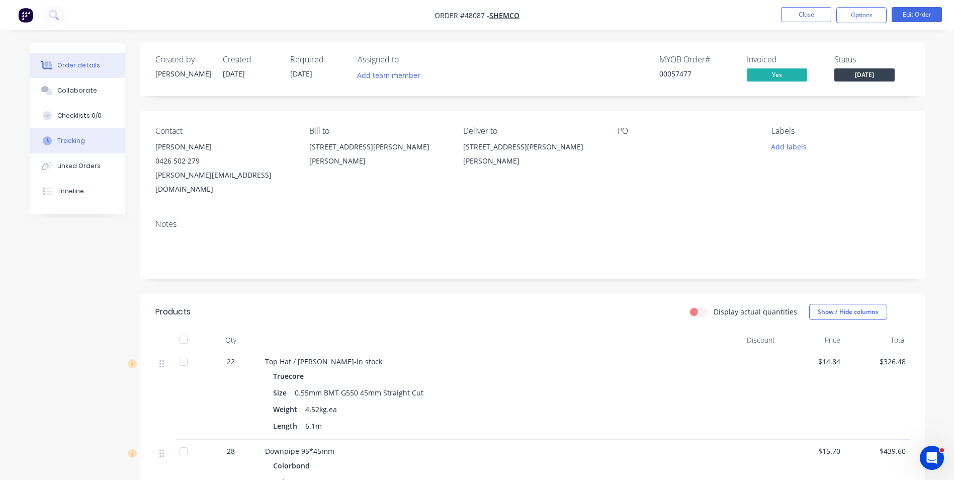
click at [73, 141] on div "Tracking" at bounding box center [71, 140] width 28 height 9
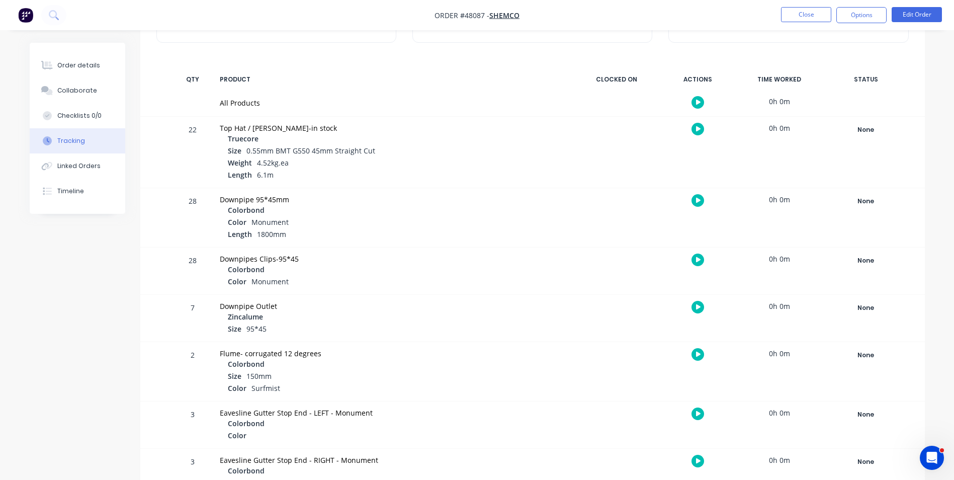
scroll to position [149, 0]
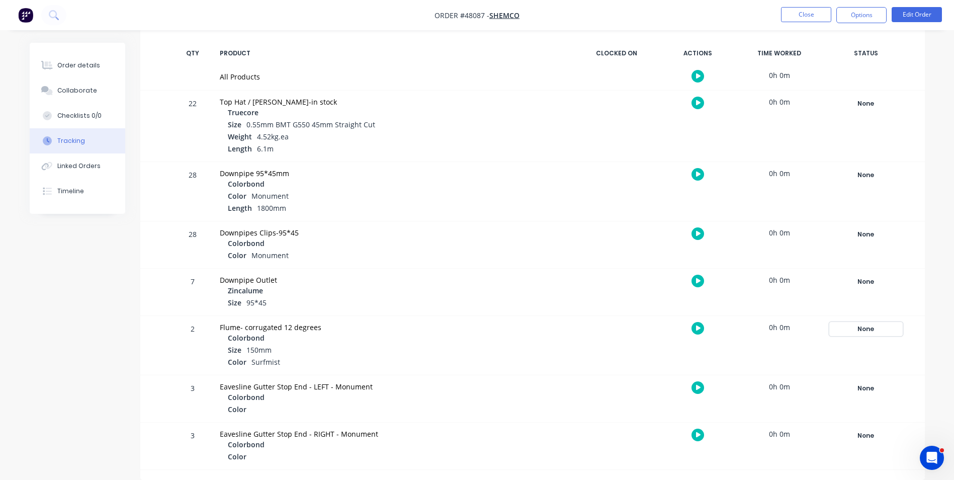
click at [878, 335] on button "None" at bounding box center [865, 329] width 73 height 14
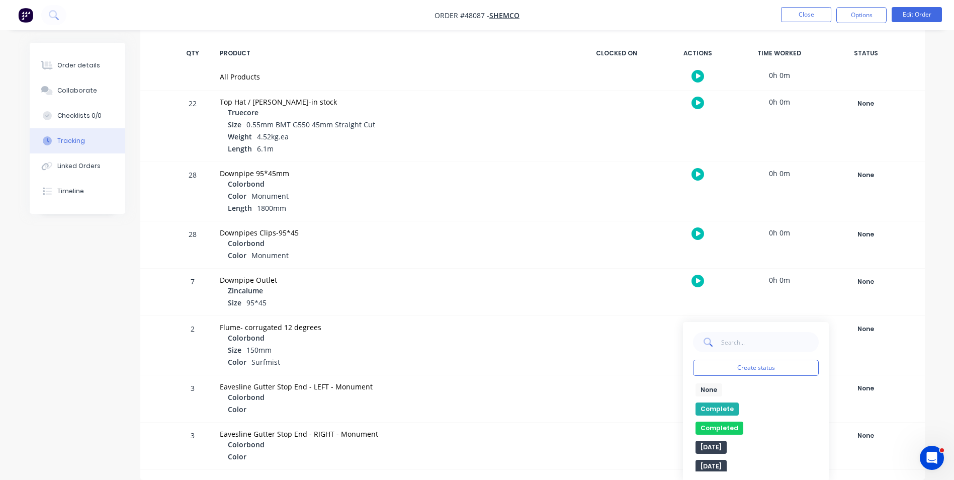
click at [718, 406] on button "Complete" at bounding box center [717, 408] width 43 height 13
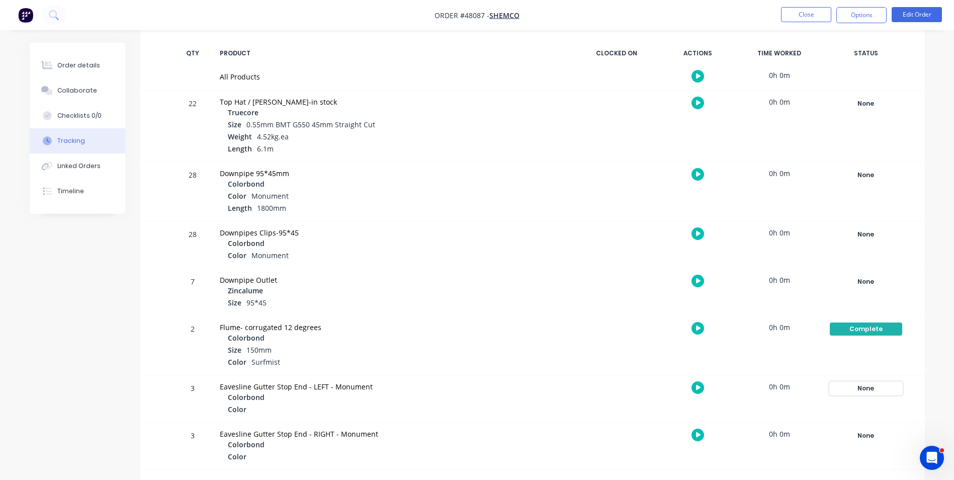
click at [874, 388] on div "None" at bounding box center [866, 388] width 72 height 13
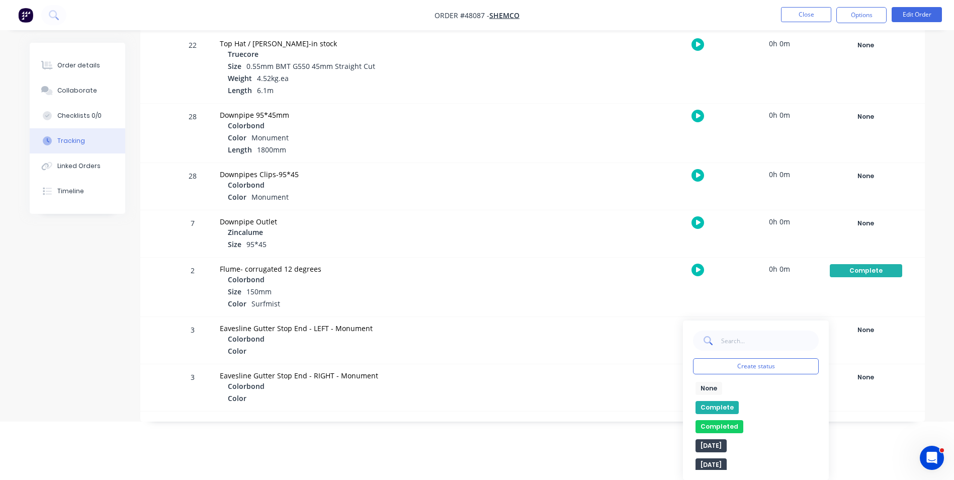
click at [720, 411] on button "Complete" at bounding box center [717, 407] width 43 height 13
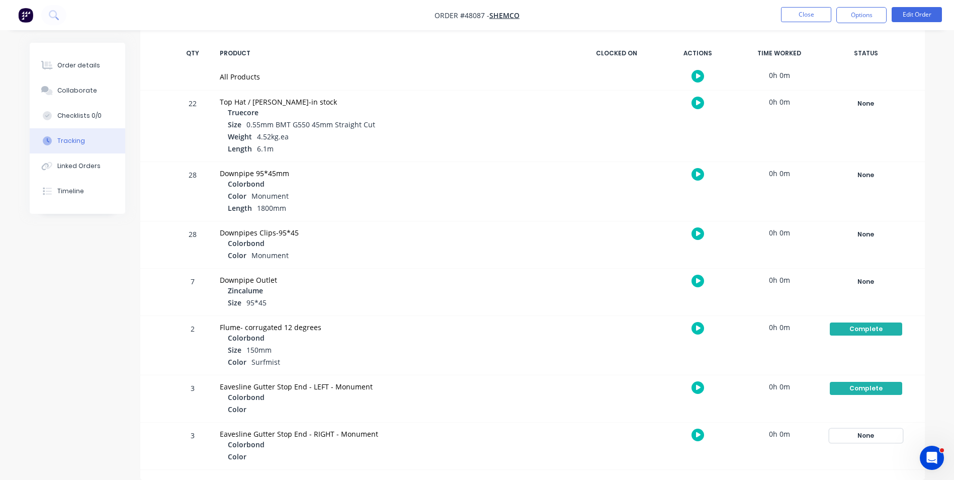
click at [854, 435] on div "None" at bounding box center [866, 435] width 72 height 13
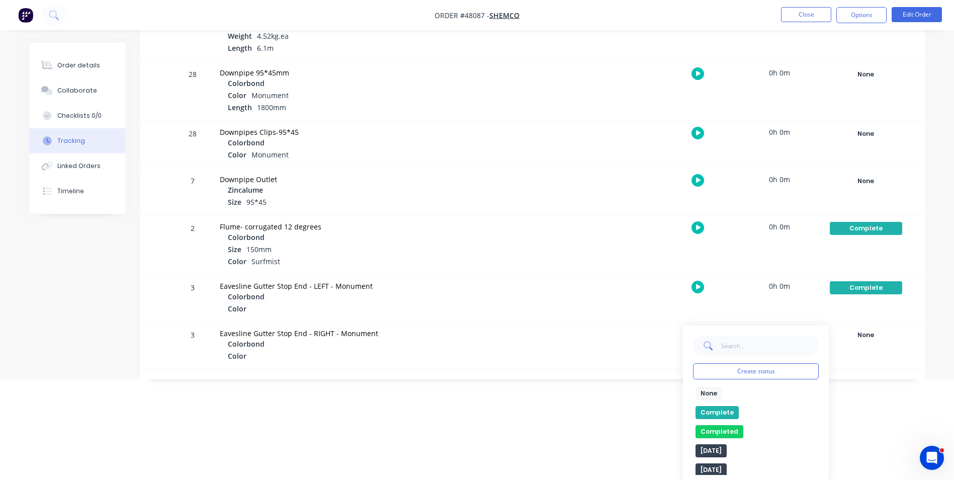
click at [708, 413] on button "Complete" at bounding box center [717, 412] width 43 height 13
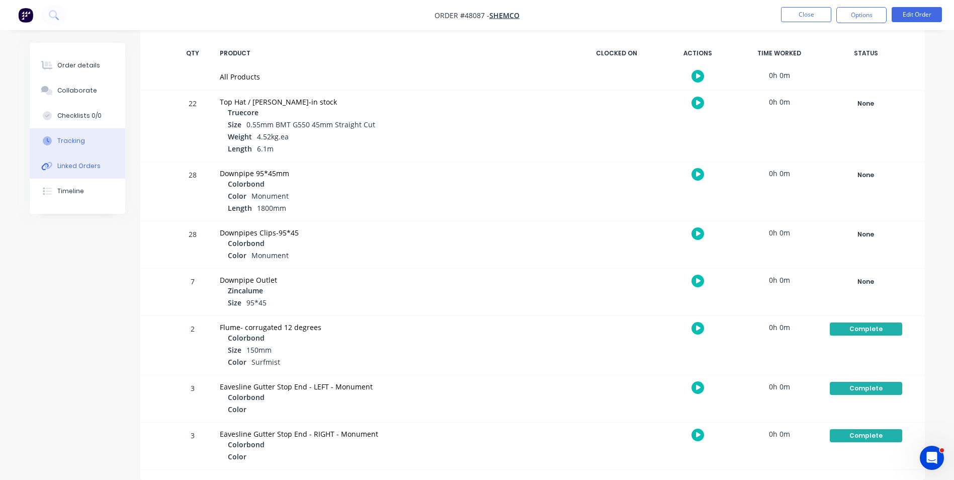
click at [70, 169] on div "Linked Orders" at bounding box center [78, 165] width 43 height 9
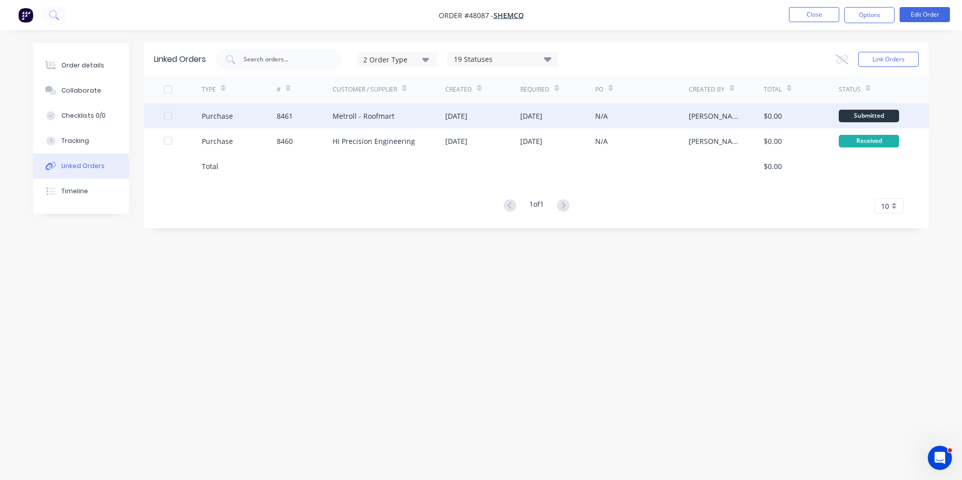
click at [264, 118] on div "Purchase" at bounding box center [239, 115] width 75 height 25
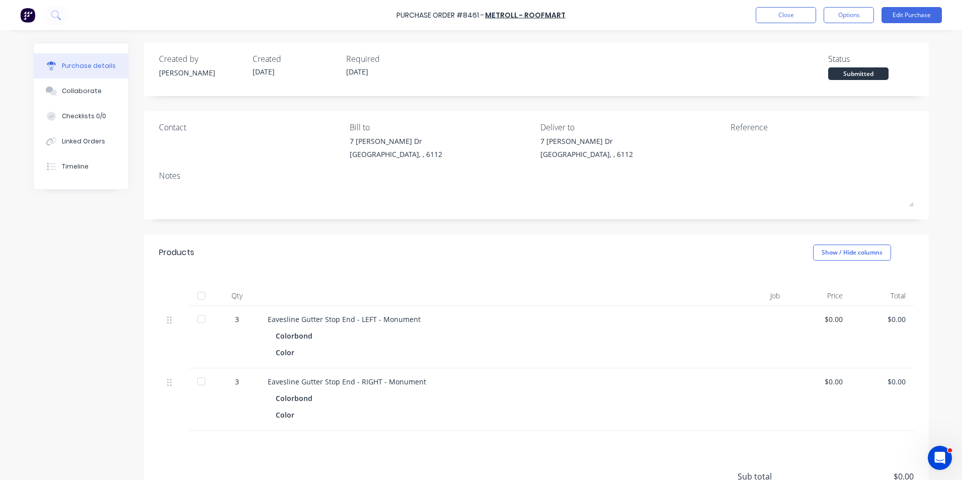
click at [209, 296] on div at bounding box center [201, 296] width 25 height 20
click at [205, 297] on div at bounding box center [201, 296] width 20 height 20
click at [800, 18] on button "Close" at bounding box center [785, 15] width 60 height 16
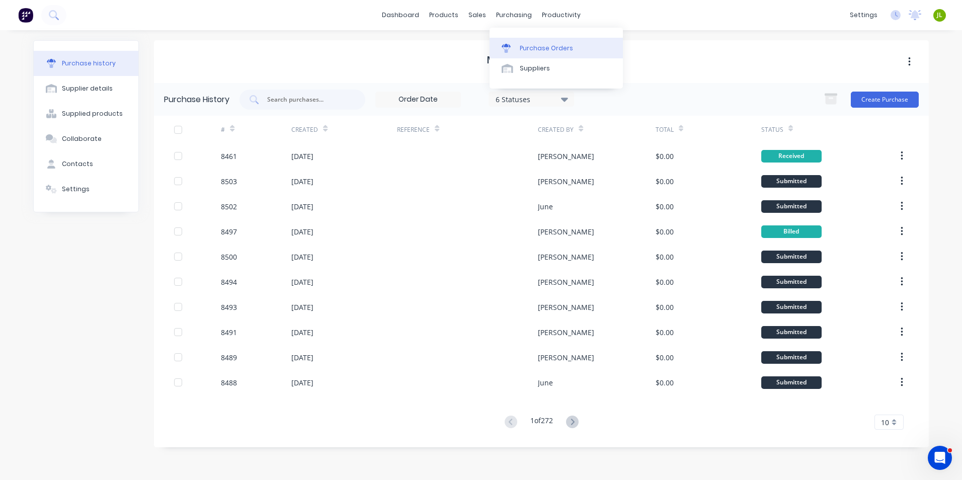
click at [523, 39] on link "Purchase Orders" at bounding box center [555, 48] width 133 height 20
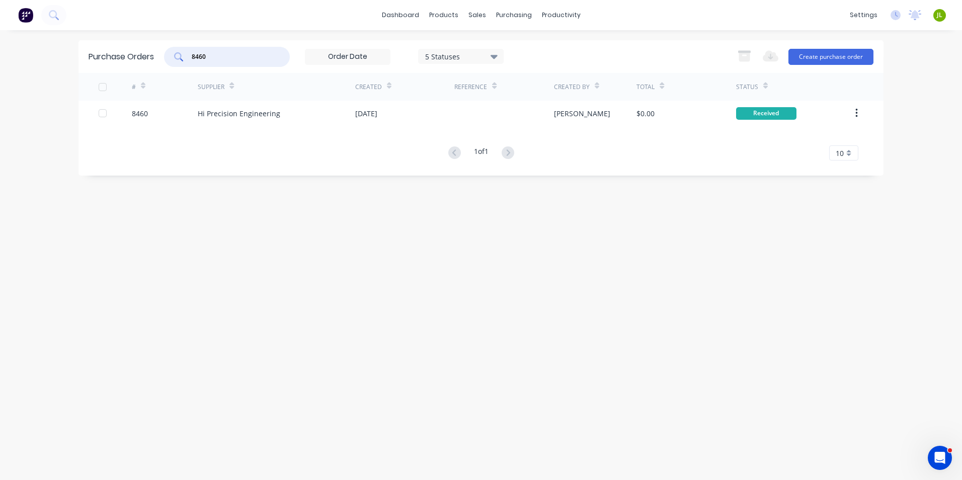
drag, startPoint x: 240, startPoint y: 60, endPoint x: 179, endPoint y: 60, distance: 60.9
click at [179, 60] on div "8460" at bounding box center [227, 57] width 126 height 20
type input "8470"
click at [273, 117] on div "# Supplier Created Reference Created By Total Status 8470 Hi Precision Engineer…" at bounding box center [480, 117] width 805 height 88
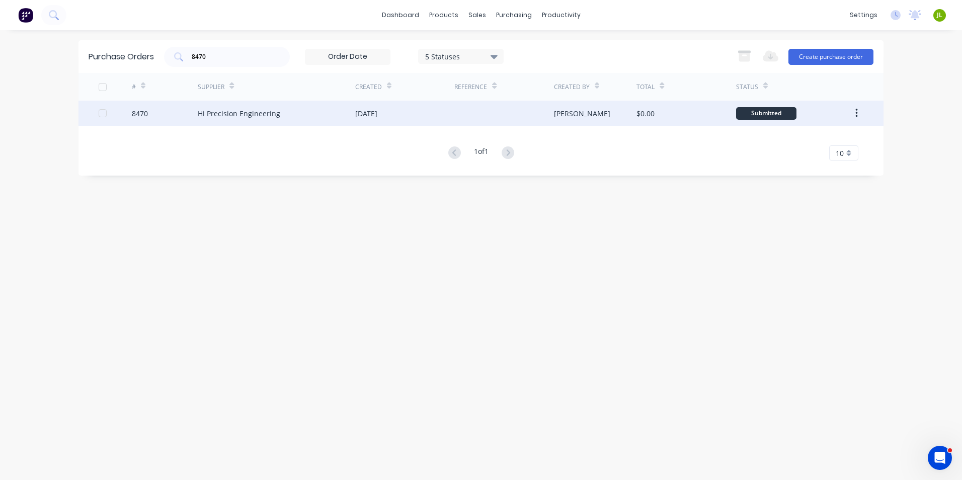
click at [273, 111] on div "Hi Precision Engineering" at bounding box center [239, 113] width 82 height 11
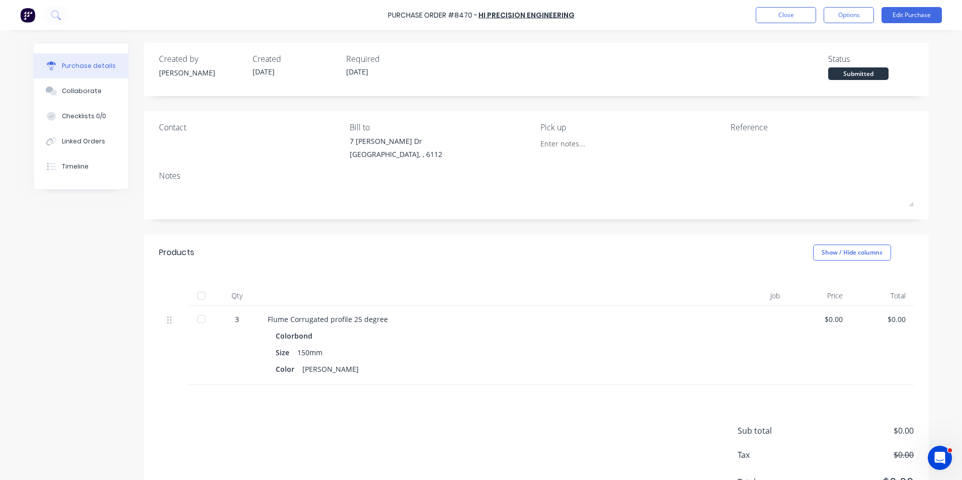
click at [194, 302] on div at bounding box center [201, 296] width 20 height 20
click at [90, 147] on button "Linked Orders" at bounding box center [81, 141] width 95 height 25
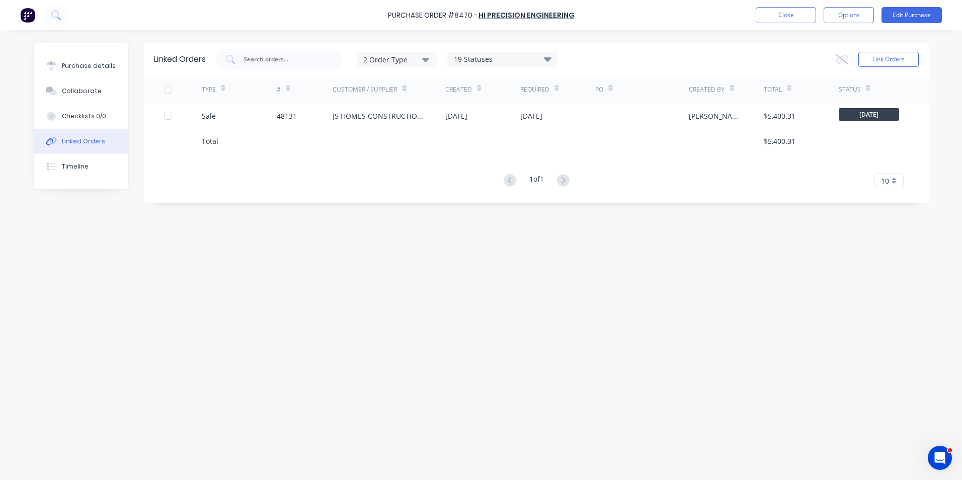
click at [204, 133] on div "Total" at bounding box center [239, 140] width 75 height 25
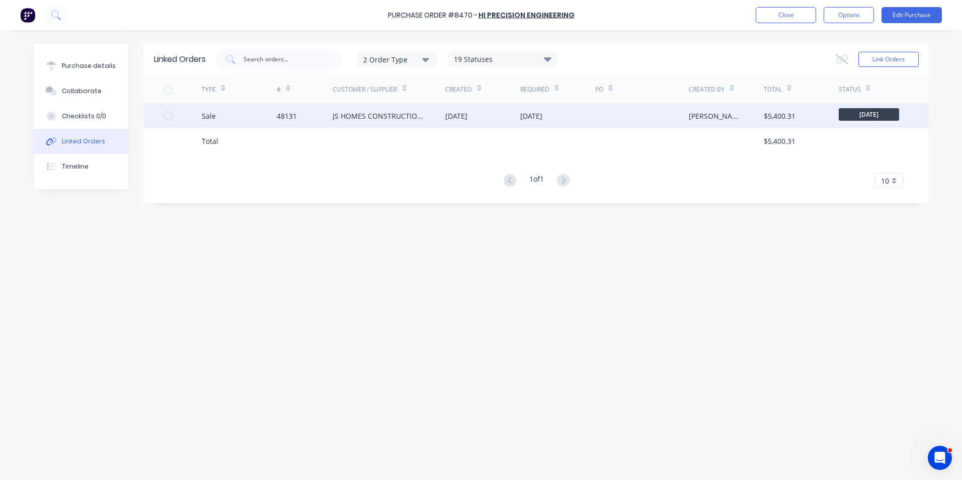
click at [213, 122] on div "Sale" at bounding box center [239, 115] width 75 height 25
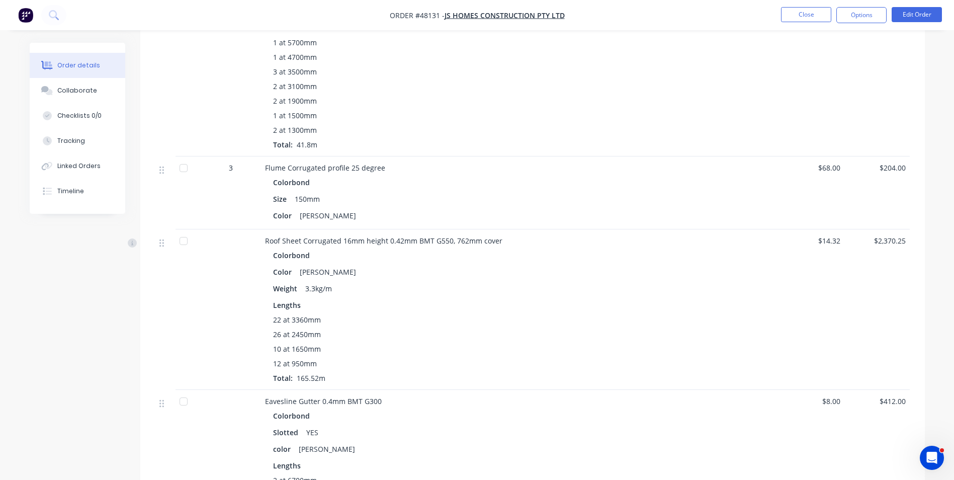
scroll to position [553, 0]
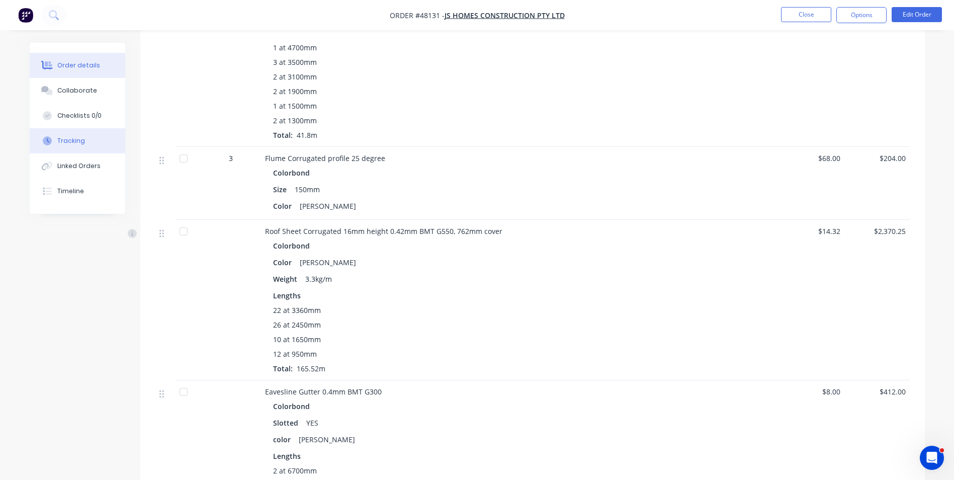
click at [116, 146] on button "Tracking" at bounding box center [78, 140] width 96 height 25
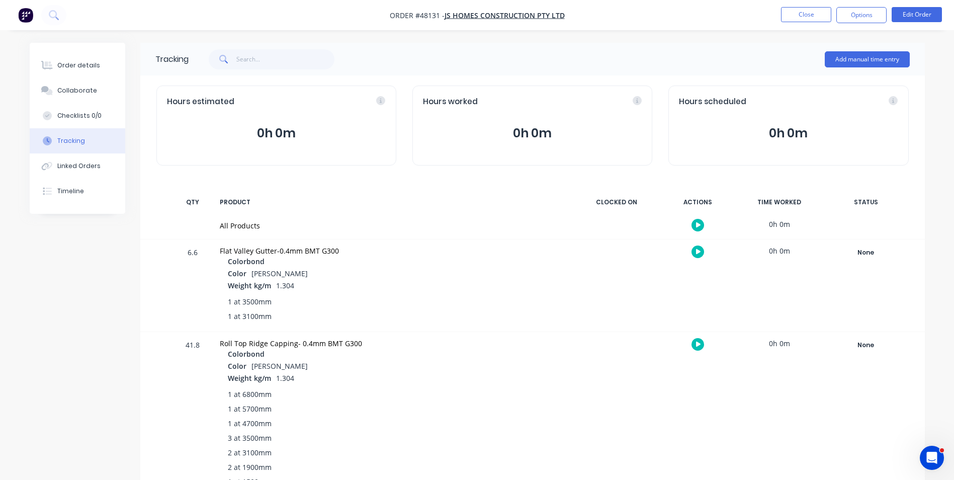
scroll to position [251, 0]
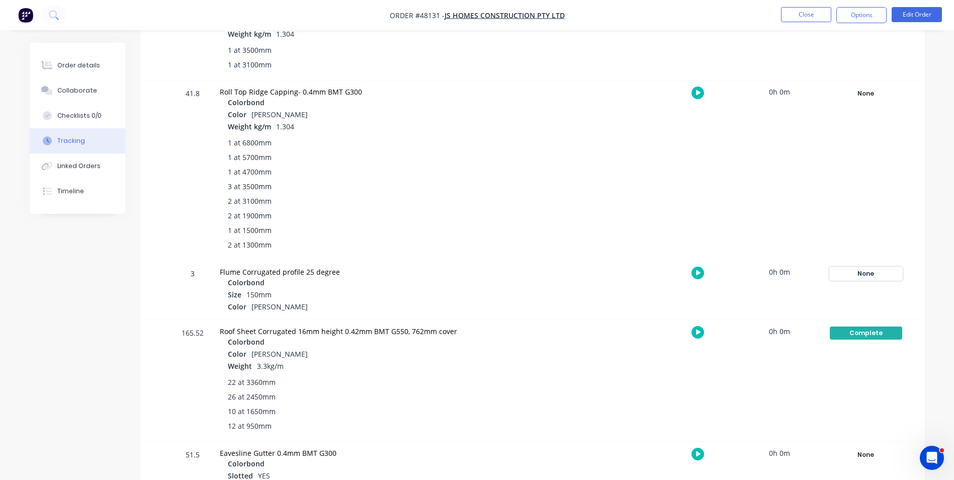
click at [876, 272] on div "None" at bounding box center [866, 273] width 72 height 13
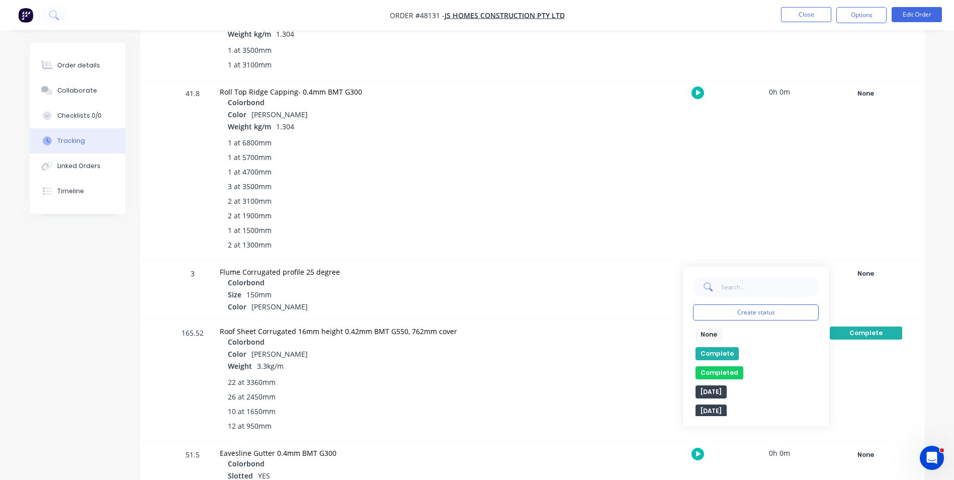
click at [706, 354] on button "Complete" at bounding box center [717, 353] width 43 height 13
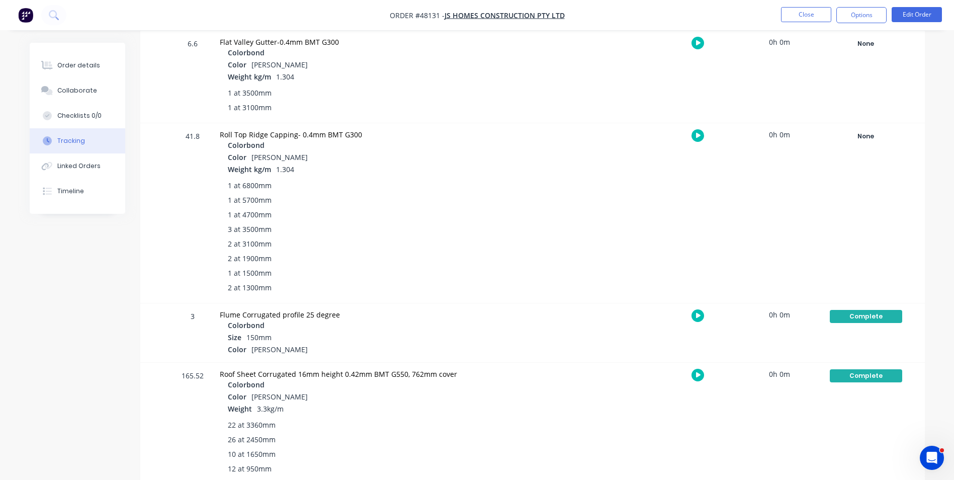
scroll to position [201, 0]
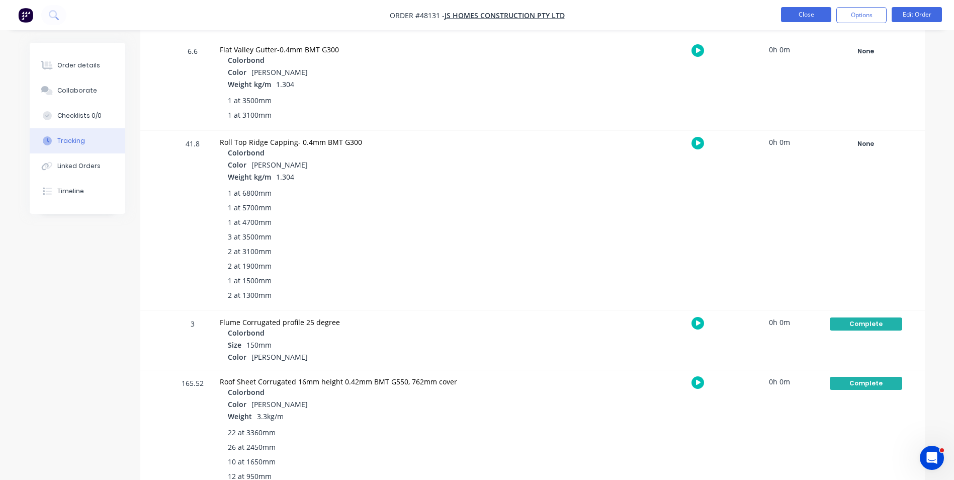
click at [793, 16] on button "Close" at bounding box center [806, 14] width 50 height 15
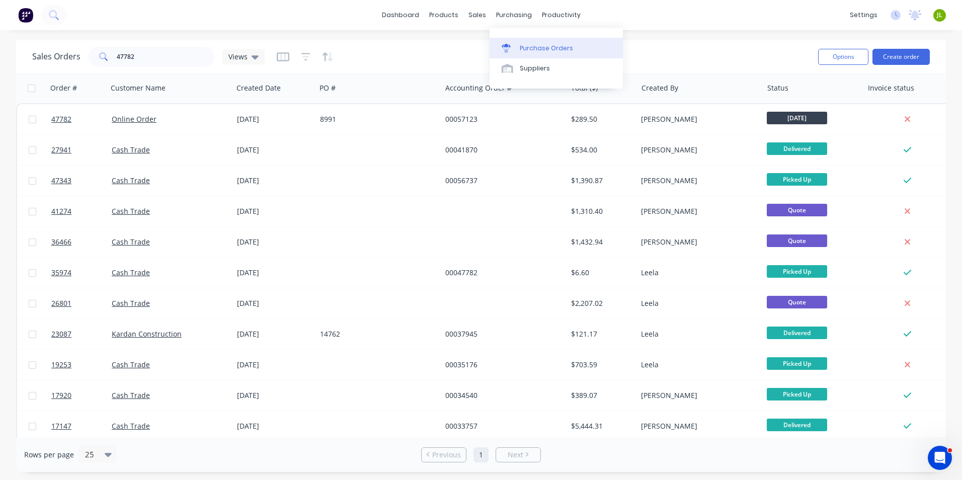
click at [514, 39] on link "Purchase Orders" at bounding box center [555, 48] width 133 height 20
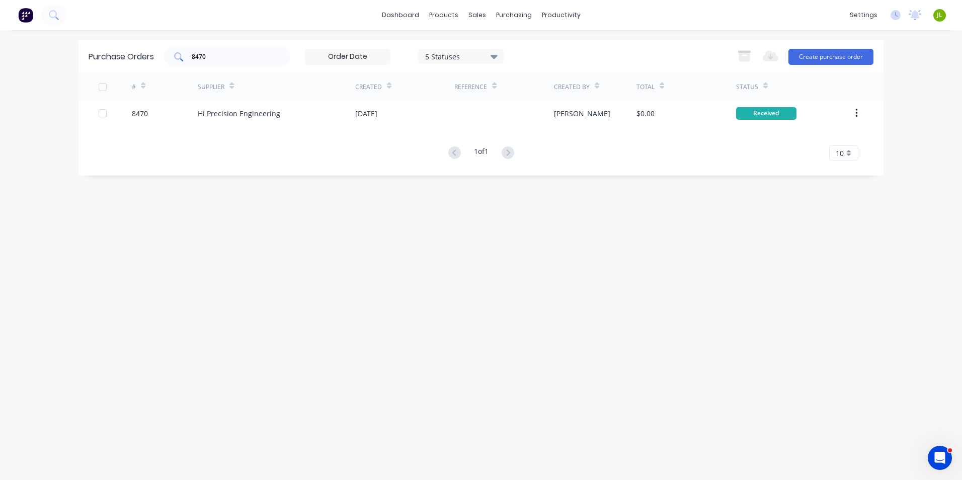
click at [177, 58] on div "8470" at bounding box center [227, 57] width 126 height 20
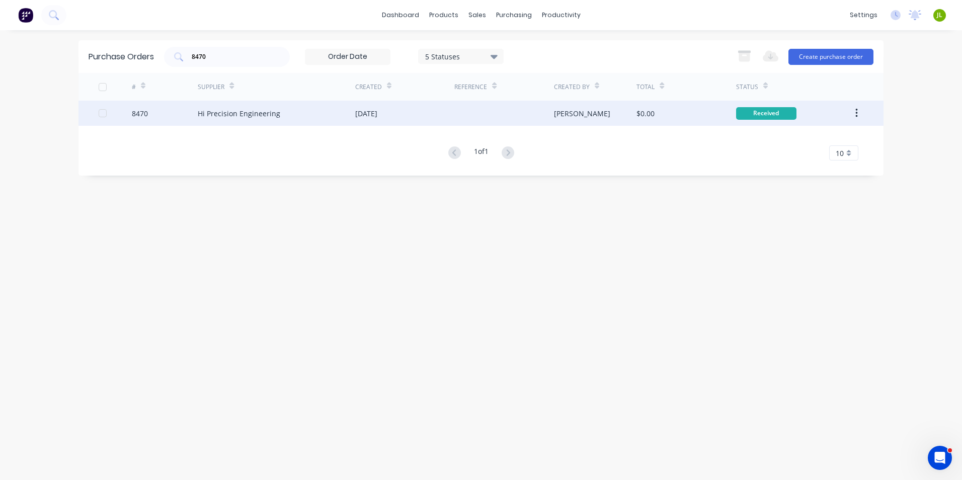
click at [239, 113] on div "Hi Precision Engineering" at bounding box center [239, 113] width 82 height 11
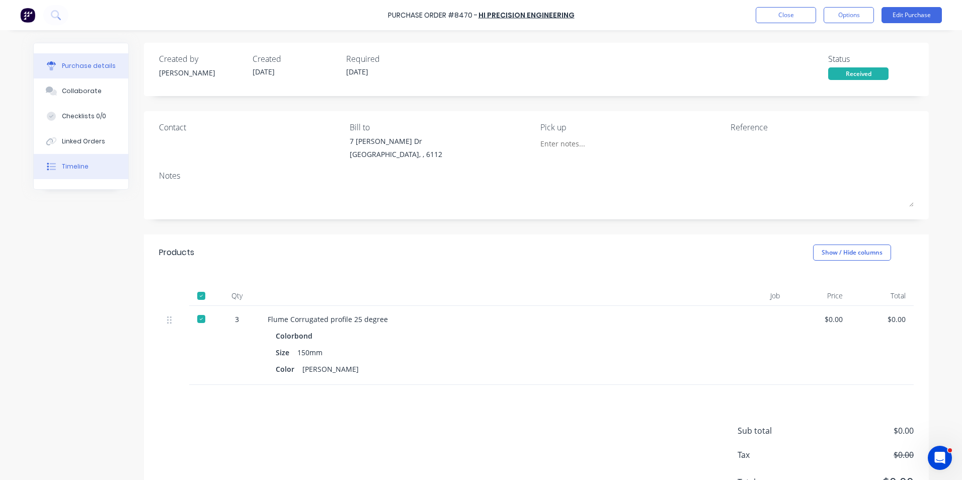
click at [84, 161] on button "Timeline" at bounding box center [81, 166] width 95 height 25
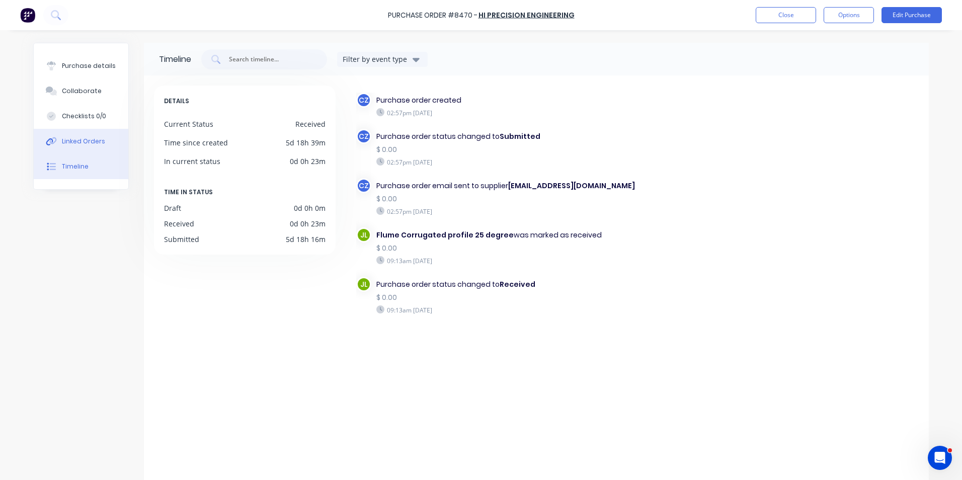
click at [88, 142] on div "Linked Orders" at bounding box center [83, 141] width 43 height 9
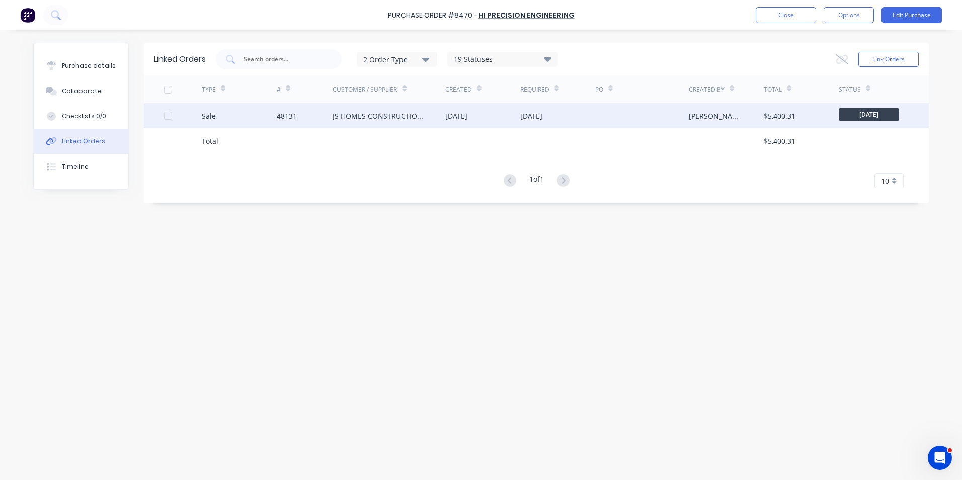
click at [396, 122] on div "JS HOMES CONSTRUCTION PTY LTD" at bounding box center [388, 115] width 113 height 25
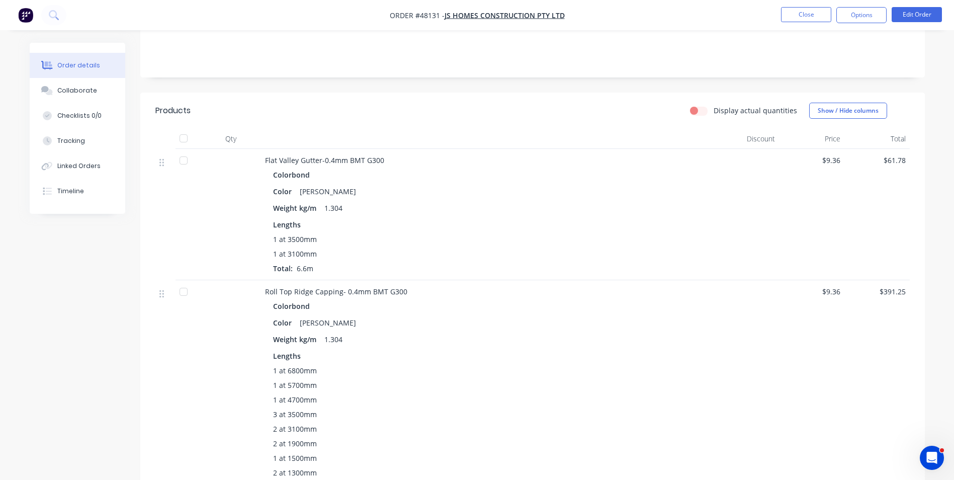
scroll to position [402, 0]
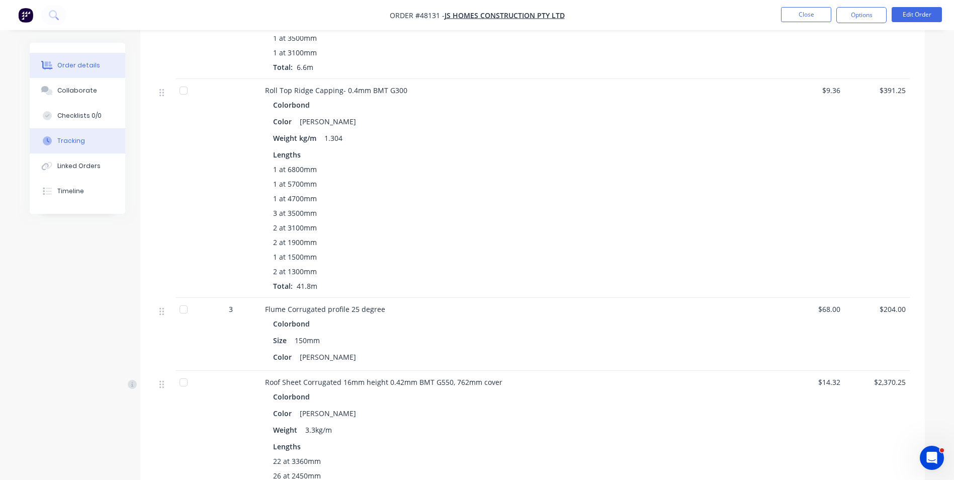
click at [74, 144] on div "Tracking" at bounding box center [71, 140] width 28 height 9
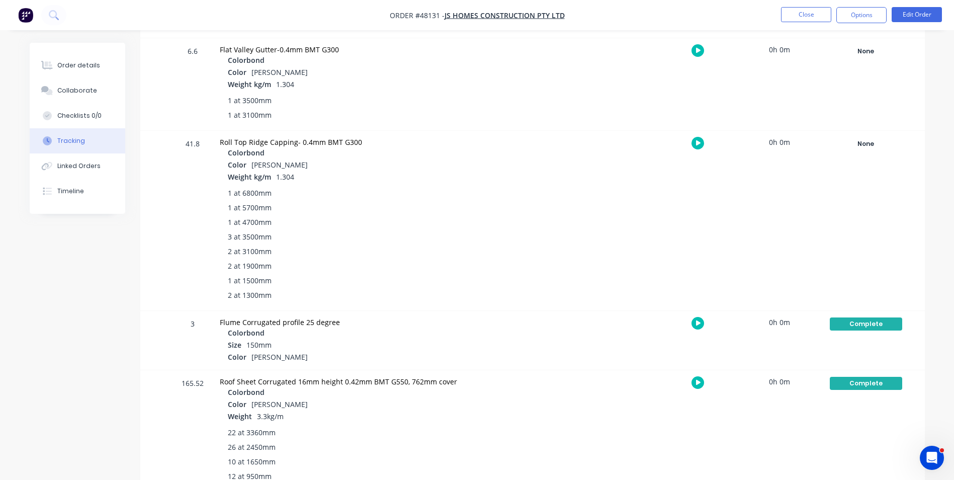
scroll to position [251, 0]
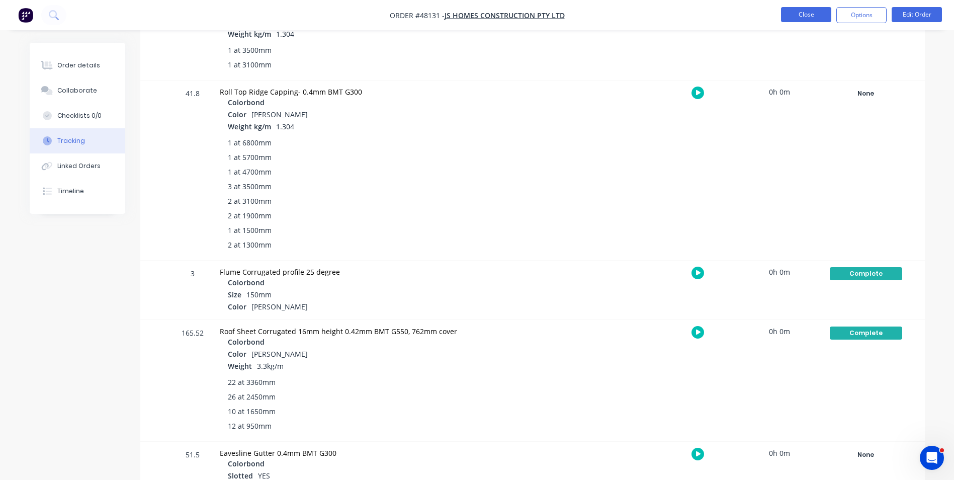
click at [822, 8] on button "Close" at bounding box center [806, 14] width 50 height 15
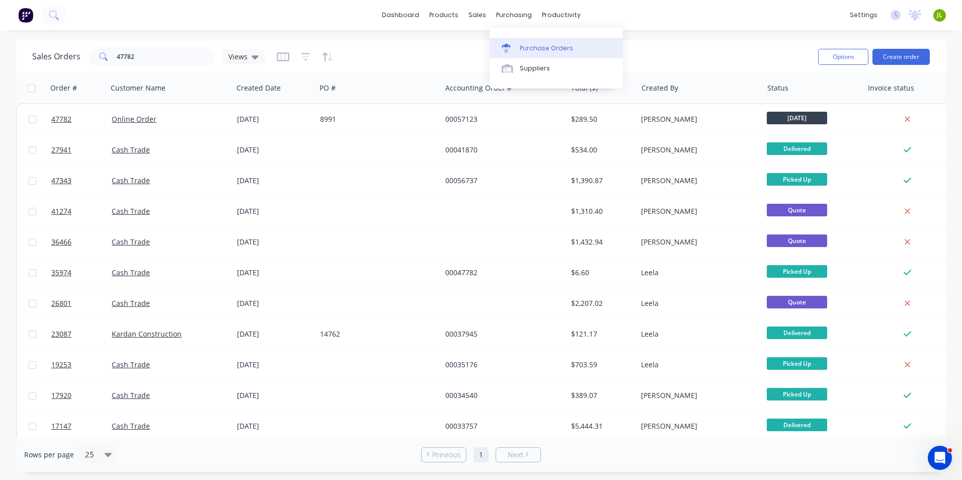
click at [526, 54] on link "Purchase Orders" at bounding box center [555, 48] width 133 height 20
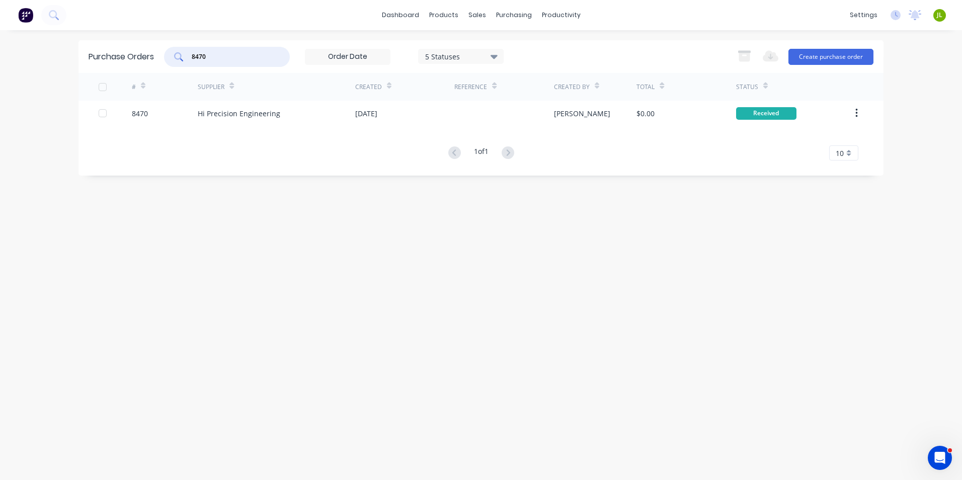
click at [226, 53] on input "8470" at bounding box center [232, 57] width 83 height 10
type input "8477"
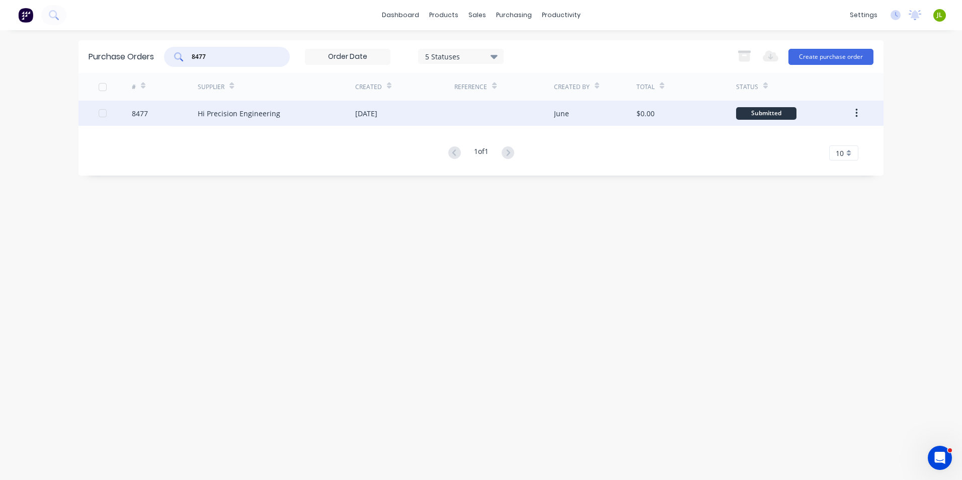
click at [262, 125] on div "Hi Precision Engineering" at bounding box center [276, 113] width 157 height 25
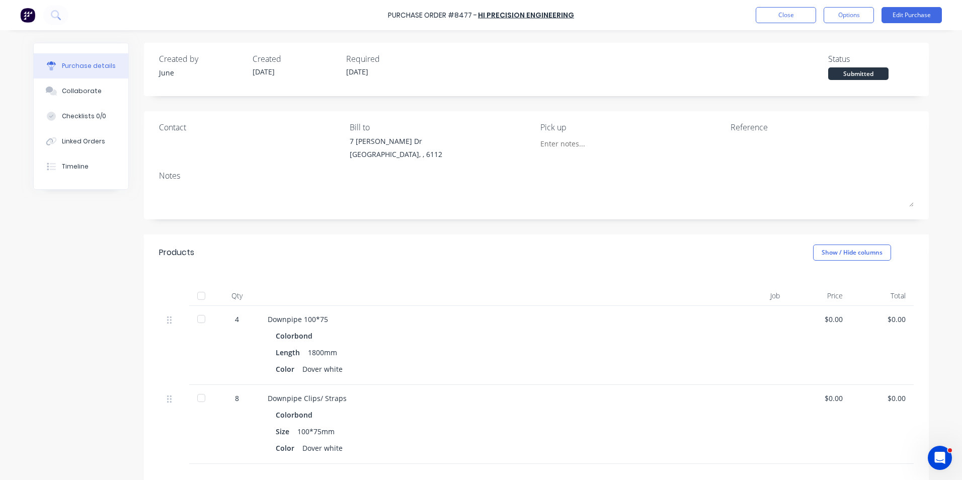
click at [200, 287] on div at bounding box center [201, 296] width 20 height 20
click at [73, 145] on div "Linked Orders" at bounding box center [83, 141] width 43 height 9
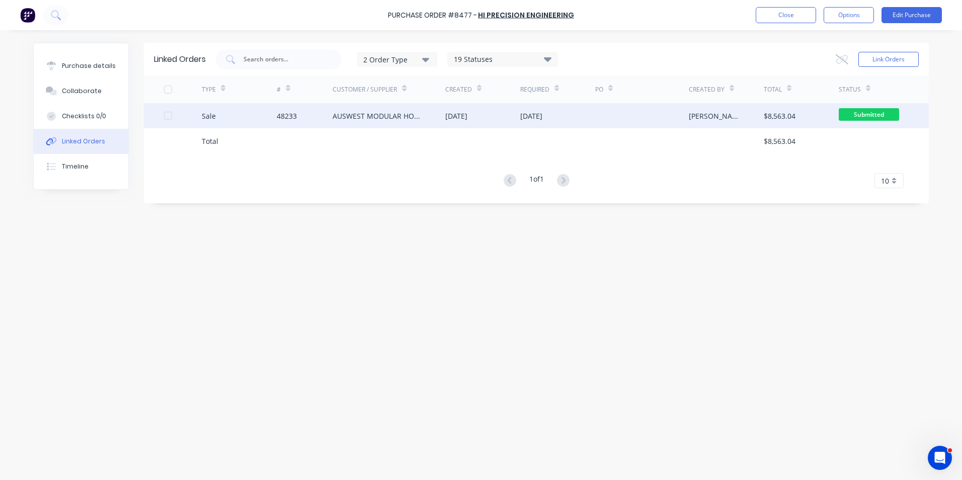
click at [204, 115] on div "Sale" at bounding box center [209, 116] width 14 height 11
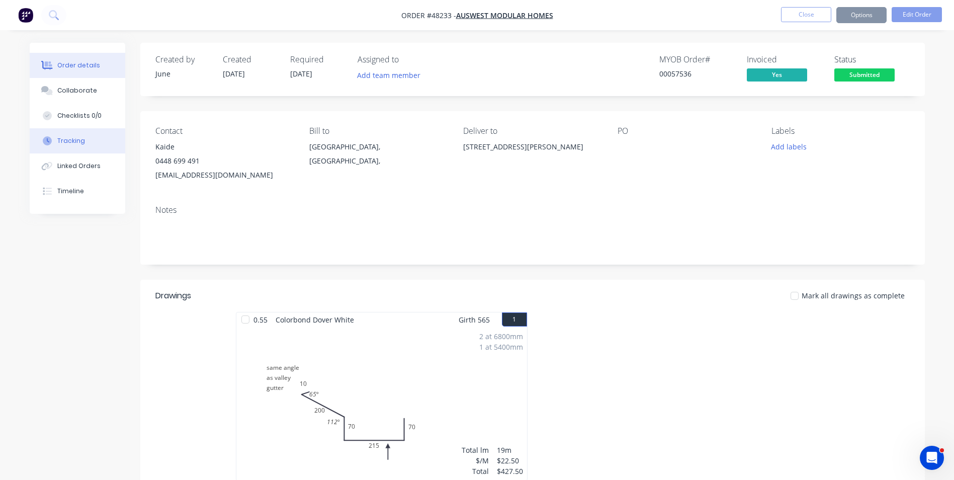
click at [91, 146] on button "Tracking" at bounding box center [78, 140] width 96 height 25
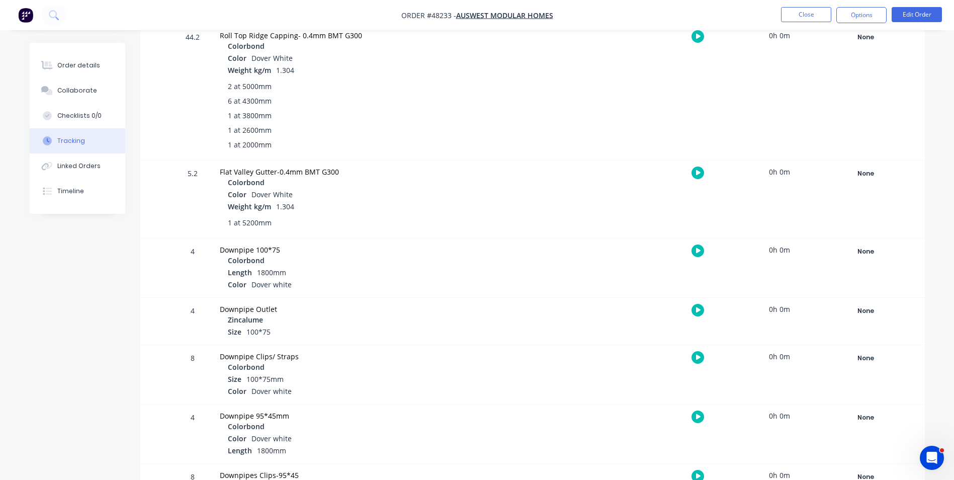
scroll to position [402, 0]
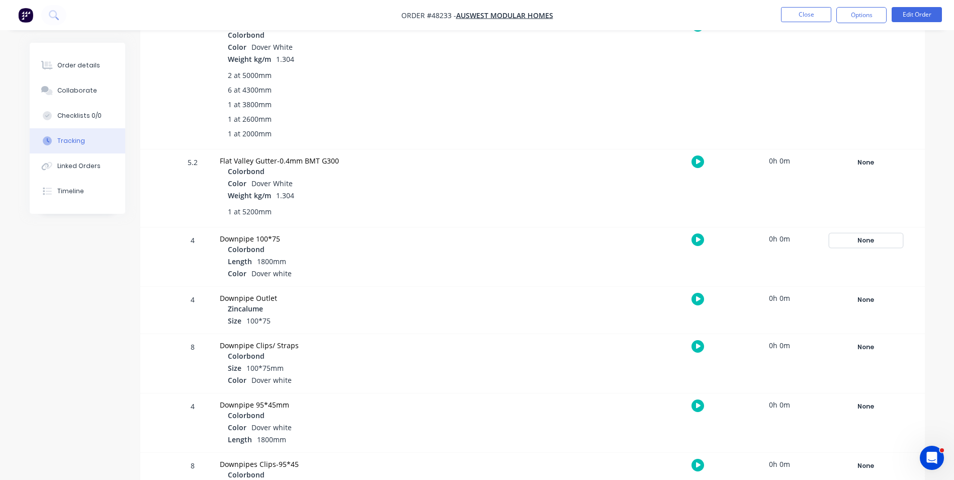
click at [853, 239] on div "None" at bounding box center [866, 240] width 72 height 13
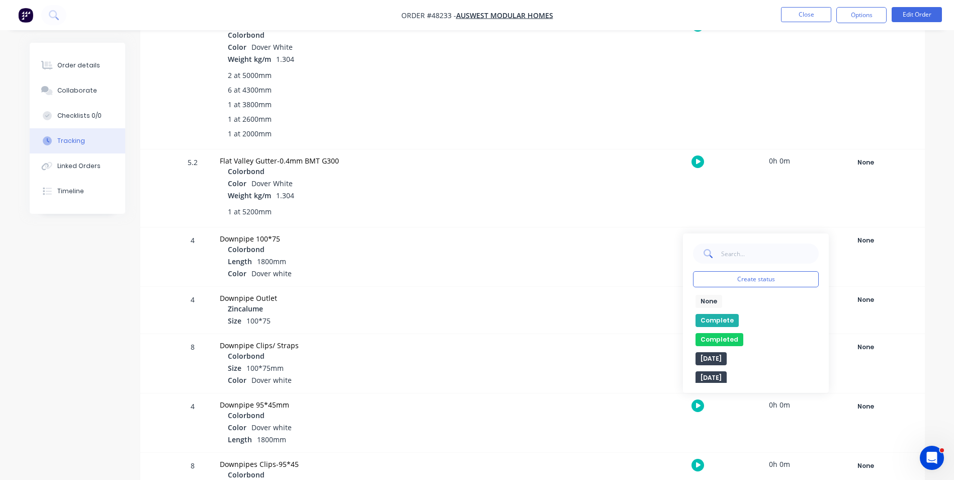
click at [710, 316] on button "Complete" at bounding box center [717, 320] width 43 height 13
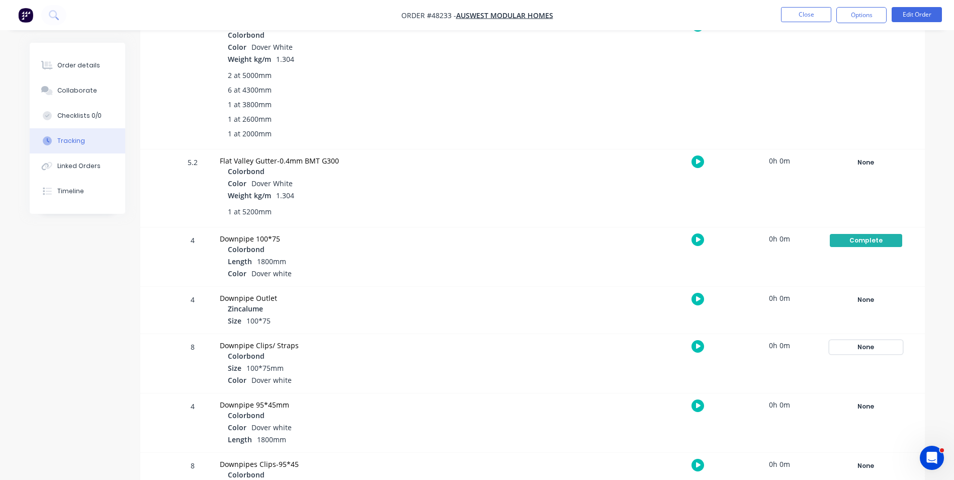
click at [851, 347] on div "None" at bounding box center [866, 346] width 72 height 13
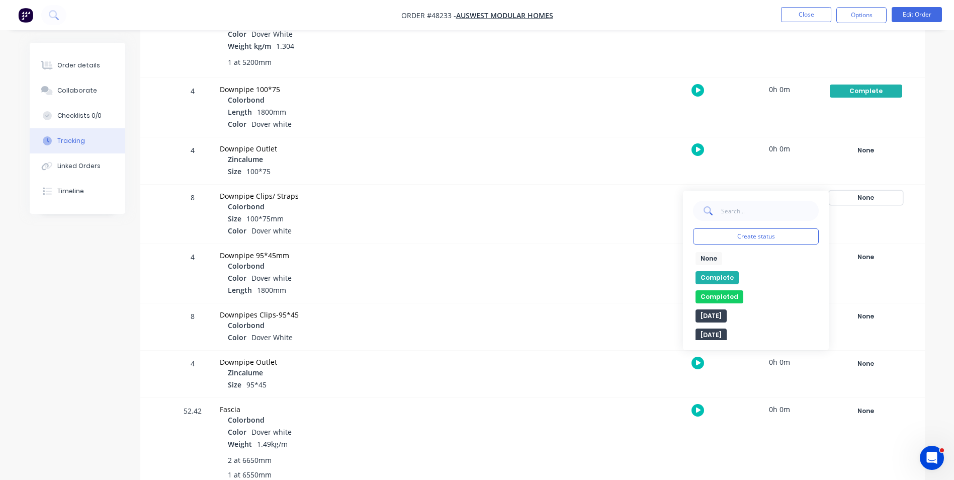
scroll to position [553, 0]
click at [722, 274] on button "Complete" at bounding box center [717, 276] width 43 height 13
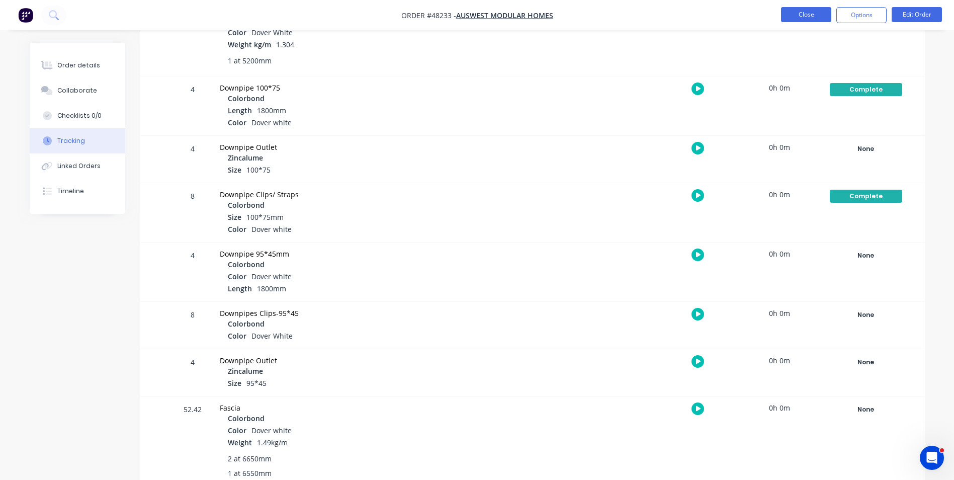
click at [811, 8] on button "Close" at bounding box center [806, 14] width 50 height 15
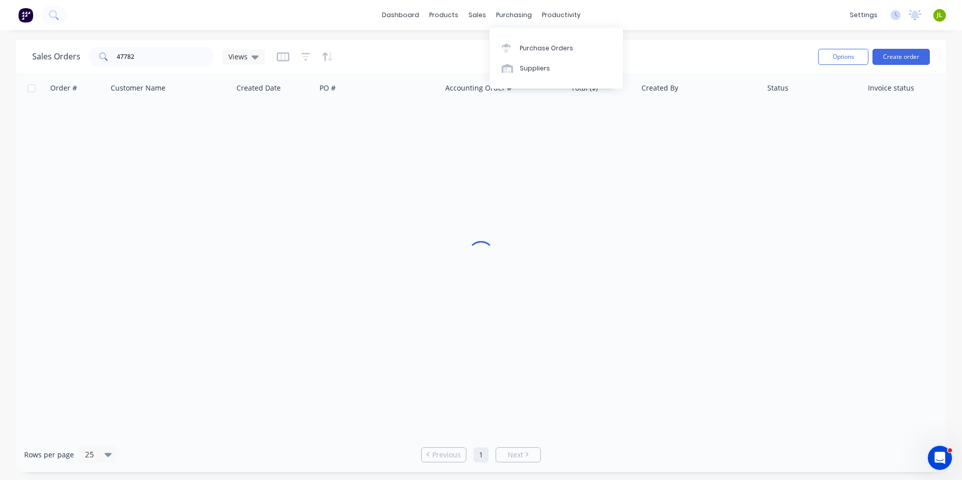
click at [511, 36] on div "Purchase Orders Suppliers" at bounding box center [555, 58] width 133 height 61
click at [510, 45] on div at bounding box center [508, 48] width 15 height 9
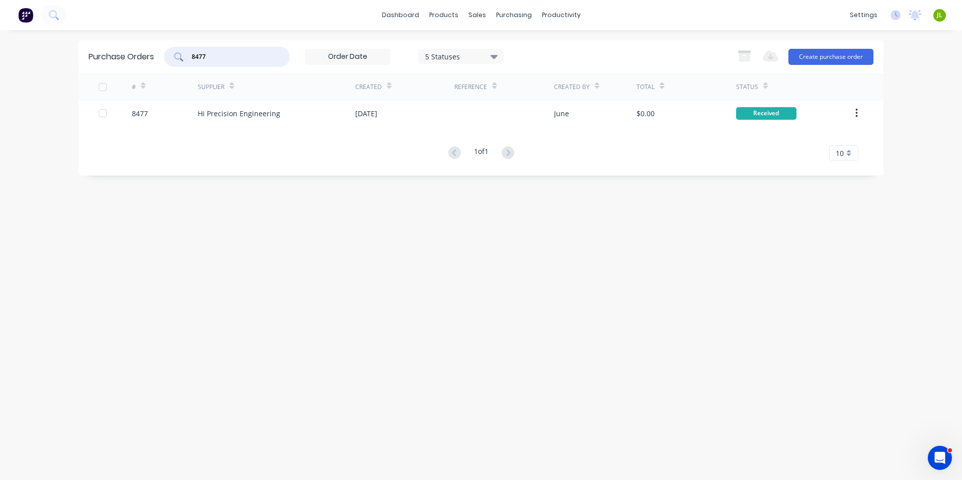
drag, startPoint x: 228, startPoint y: 53, endPoint x: 198, endPoint y: 54, distance: 29.7
click at [198, 54] on input "8477" at bounding box center [232, 57] width 83 height 10
type input "8479"
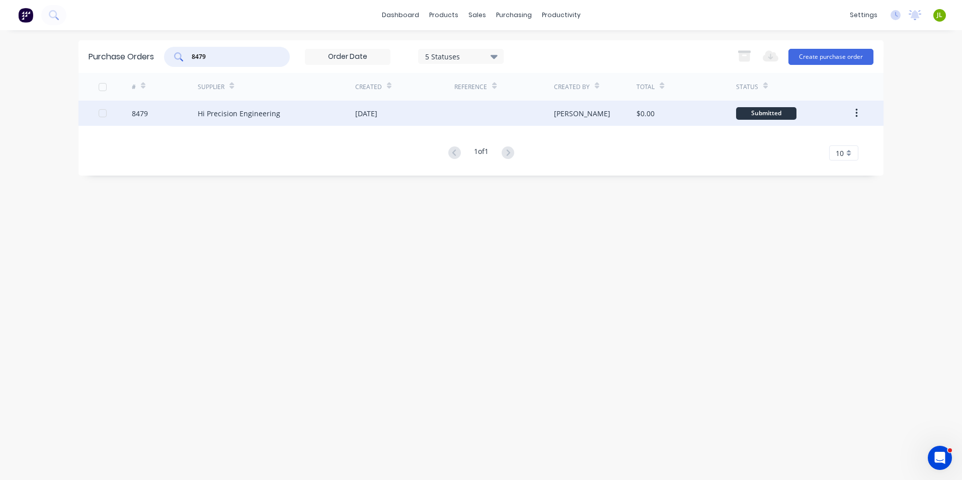
click at [376, 106] on div "21 Aug 2025" at bounding box center [404, 113] width 99 height 25
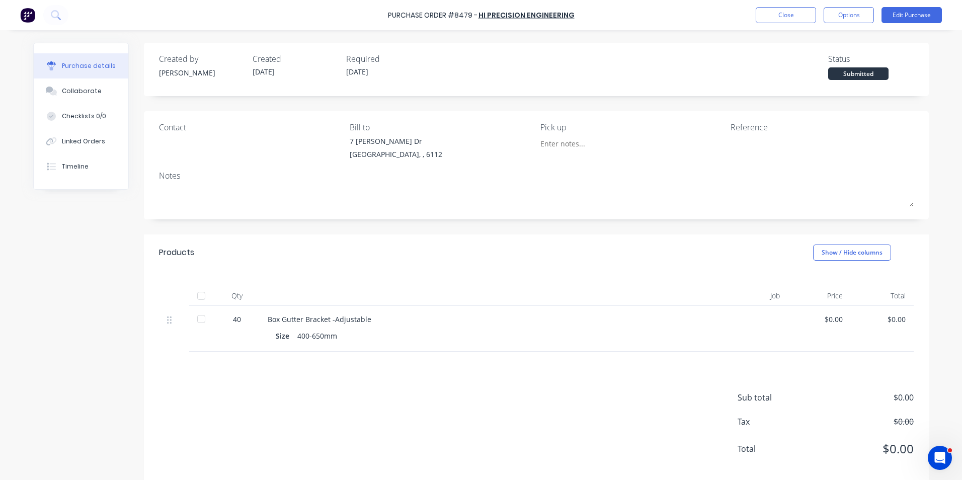
click at [201, 296] on div at bounding box center [201, 296] width 20 height 20
click at [63, 141] on div "Linked Orders" at bounding box center [83, 141] width 43 height 9
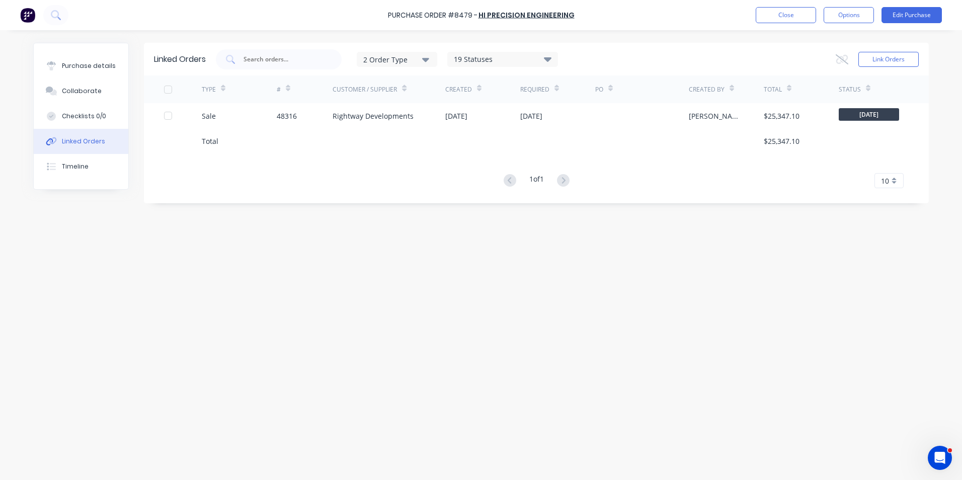
click at [382, 133] on div at bounding box center [388, 140] width 113 height 25
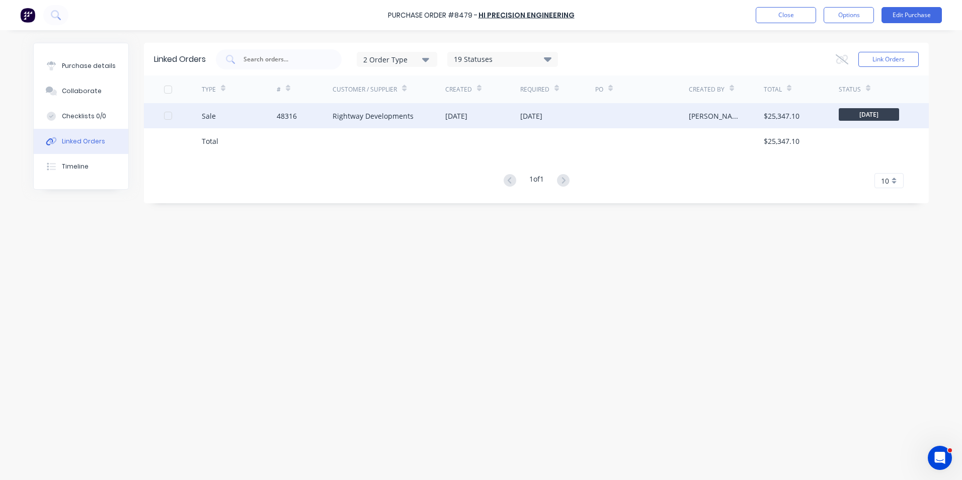
click at [384, 126] on div "Rightway Developments" at bounding box center [388, 115] width 113 height 25
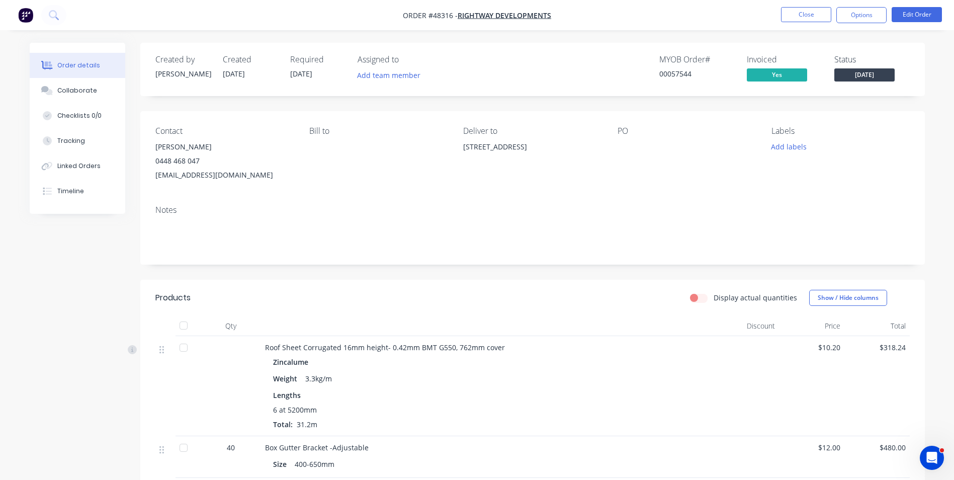
click at [61, 146] on button "Tracking" at bounding box center [78, 140] width 96 height 25
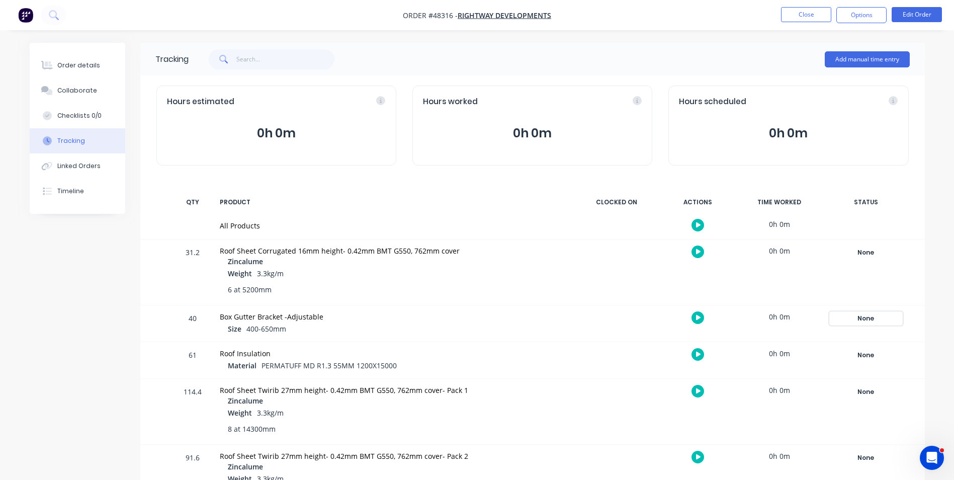
click at [851, 317] on div "None" at bounding box center [866, 318] width 72 height 13
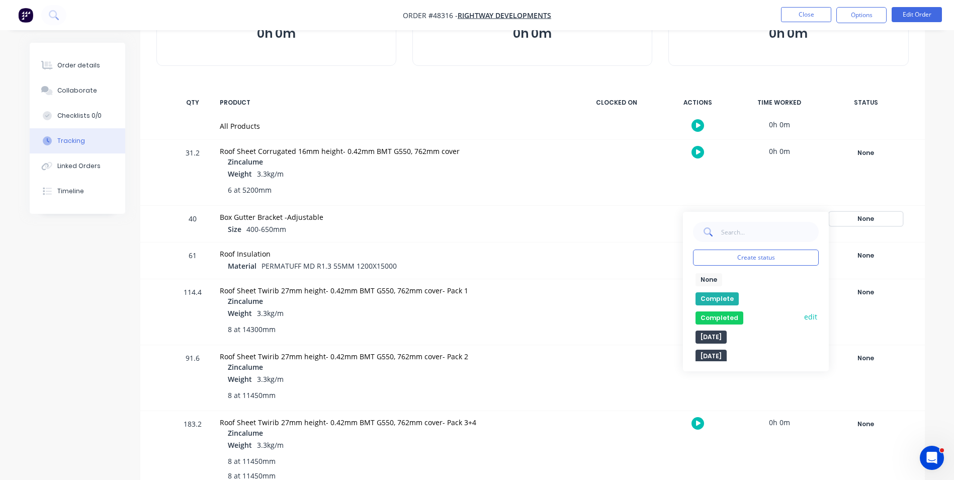
scroll to position [101, 0]
click at [727, 293] on button "Complete" at bounding box center [717, 297] width 43 height 13
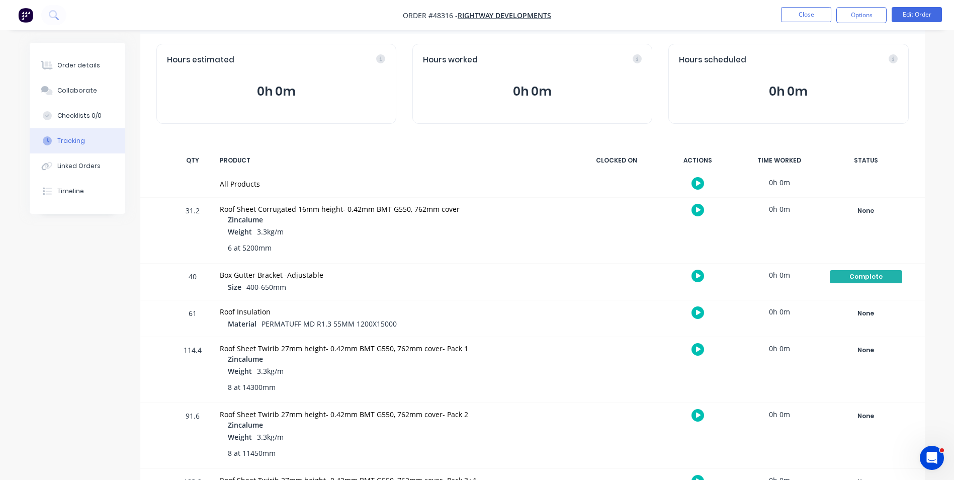
scroll to position [0, 0]
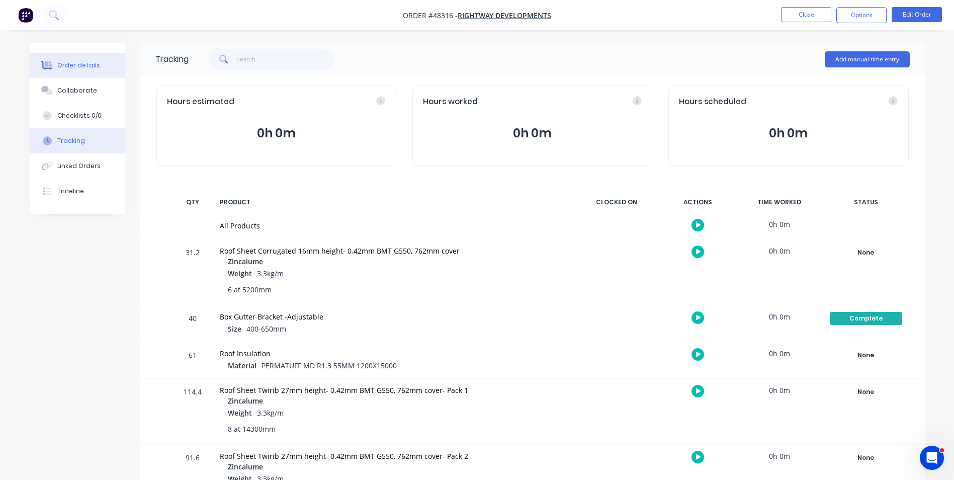
click at [80, 64] on div "Order details" at bounding box center [78, 65] width 43 height 9
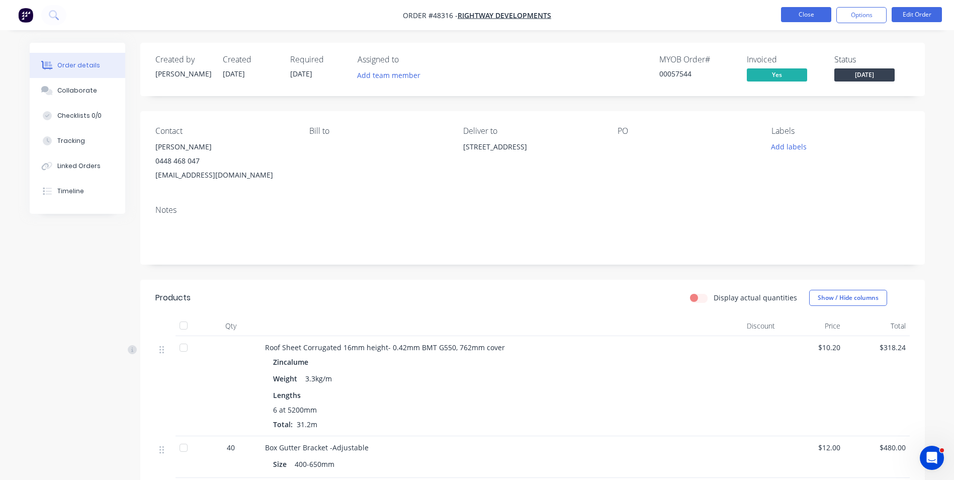
click at [818, 15] on button "Close" at bounding box center [806, 14] width 50 height 15
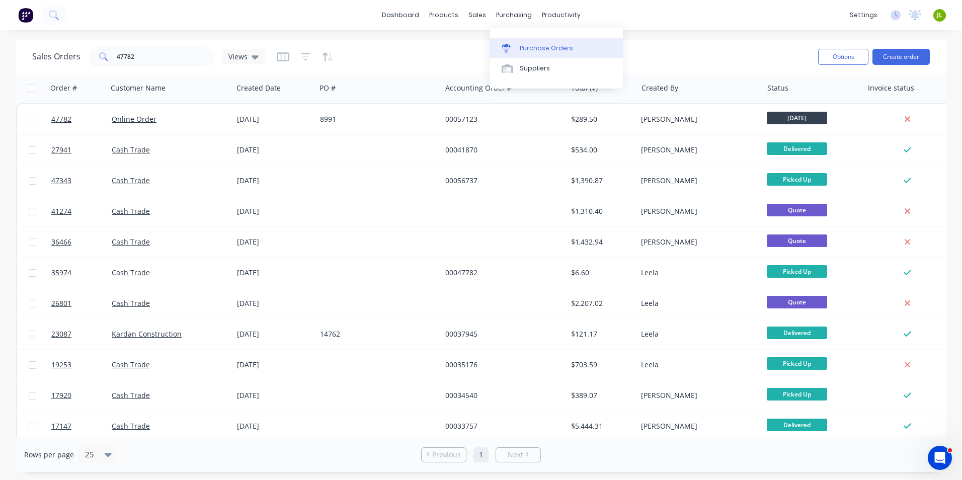
click at [517, 53] on link "Purchase Orders" at bounding box center [555, 48] width 133 height 20
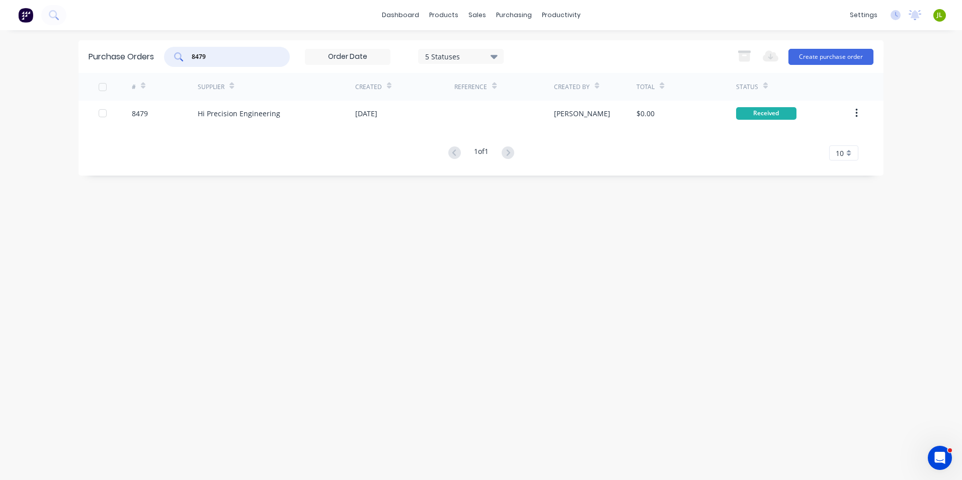
drag, startPoint x: 200, startPoint y: 56, endPoint x: 333, endPoint y: 56, distance: 133.3
click at [333, 56] on div "8479 5 Statuses 5 Statuses" at bounding box center [333, 57] width 339 height 20
type input "8482"
click at [356, 115] on div "21 Aug 2025" at bounding box center [366, 113] width 22 height 11
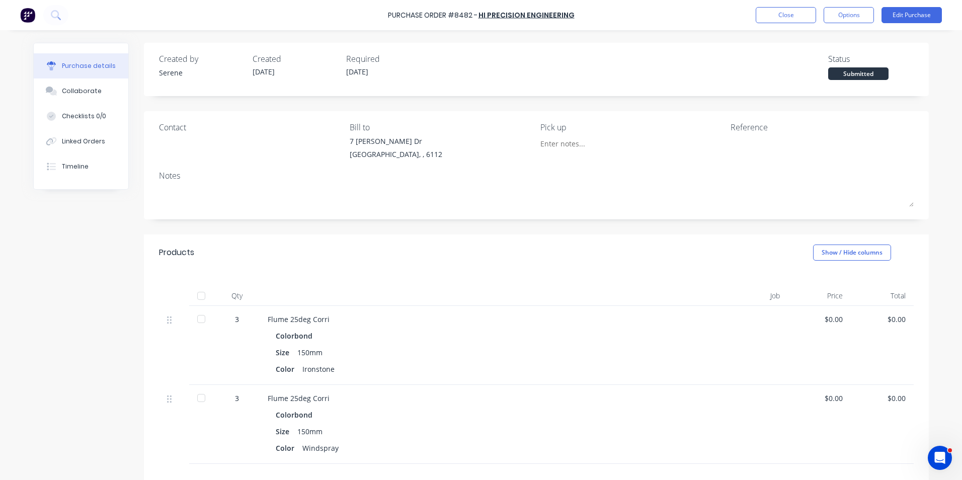
click at [193, 294] on div at bounding box center [201, 296] width 20 height 20
click at [70, 139] on div "Linked Orders" at bounding box center [83, 141] width 43 height 9
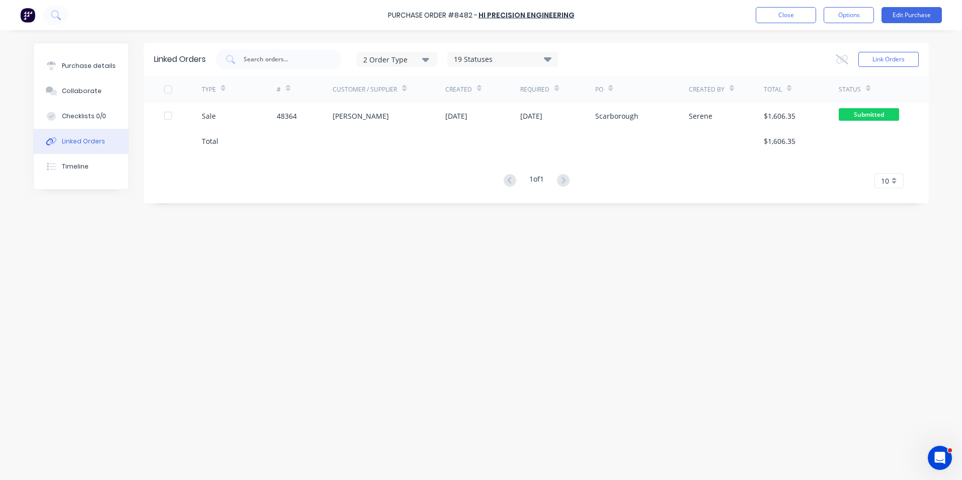
click at [256, 108] on div "TYPE # Customer / Supplier Created Required PO Created By Total Status Sale 483…" at bounding box center [536, 131] width 785 height 113
click at [256, 108] on div "Sale" at bounding box center [239, 115] width 75 height 25
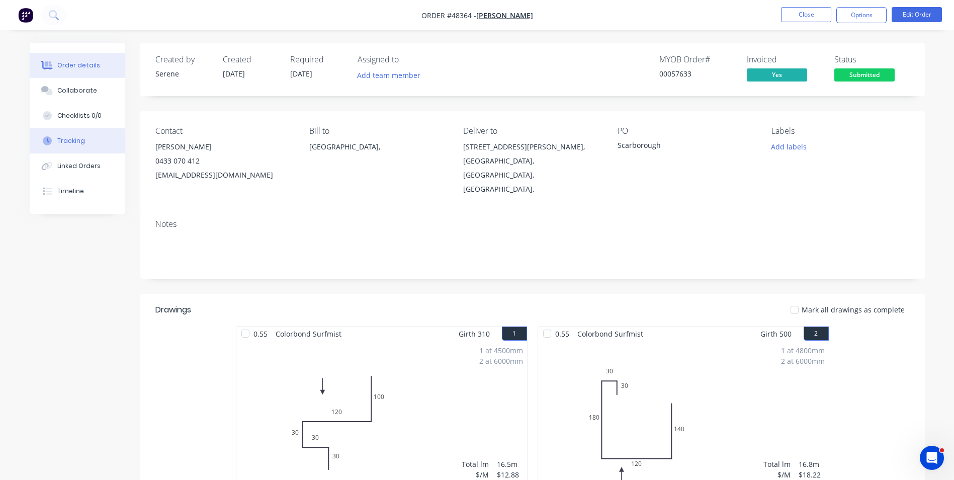
click at [70, 141] on div "Tracking" at bounding box center [71, 140] width 28 height 9
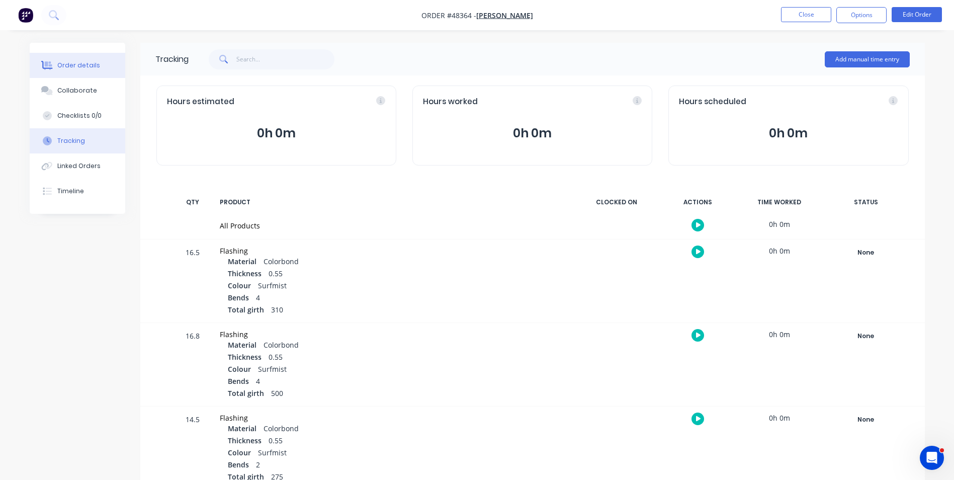
click at [81, 72] on button "Order details" at bounding box center [78, 65] width 96 height 25
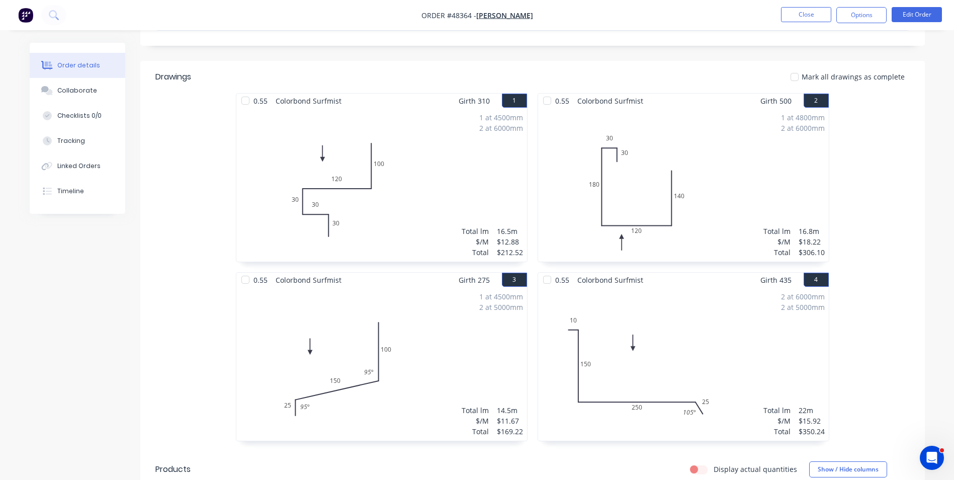
scroll to position [101, 0]
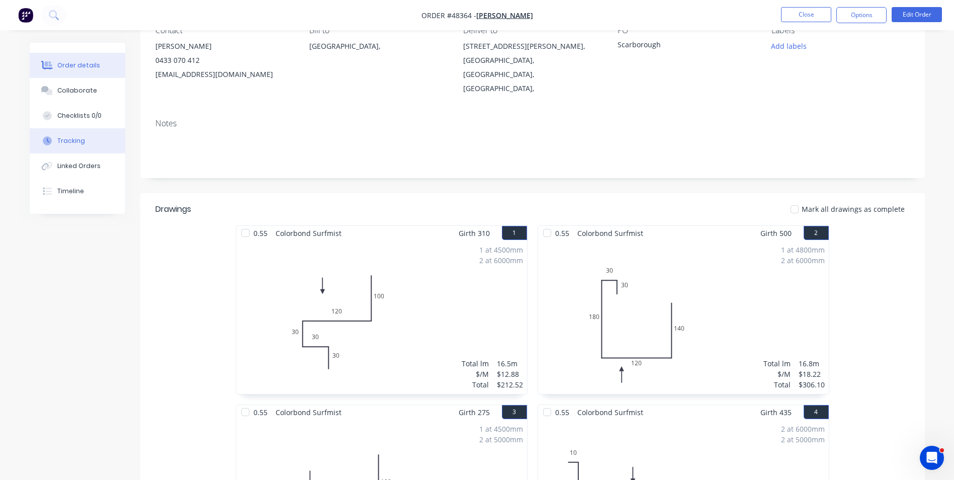
click at [104, 149] on button "Tracking" at bounding box center [78, 140] width 96 height 25
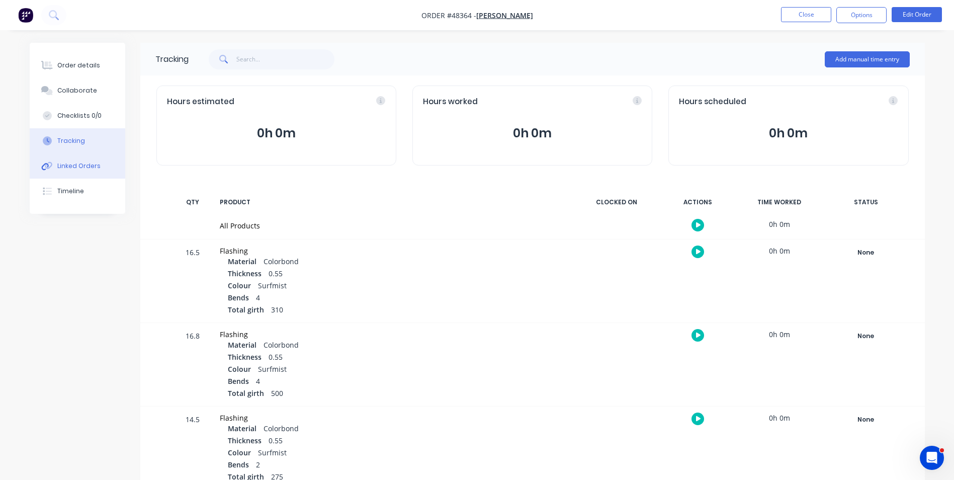
click at [76, 161] on div "Linked Orders" at bounding box center [78, 165] width 43 height 9
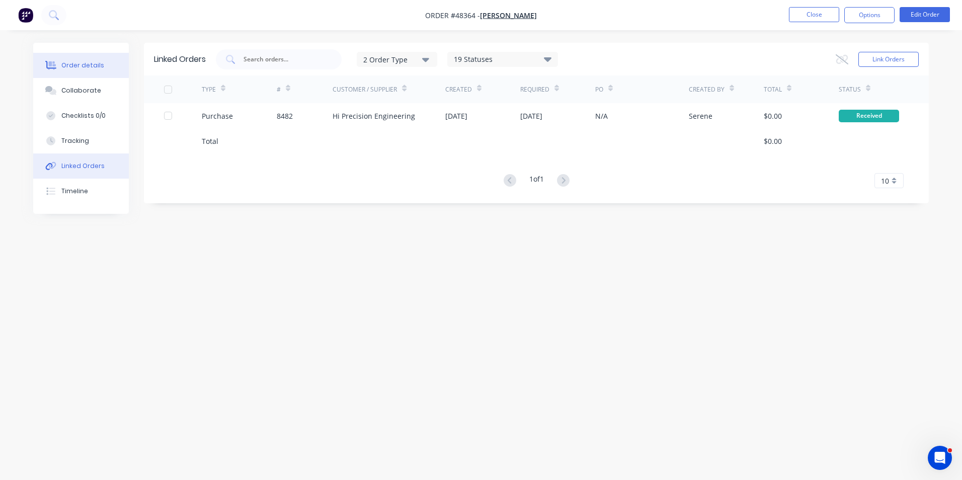
click at [72, 58] on button "Order details" at bounding box center [81, 65] width 96 height 25
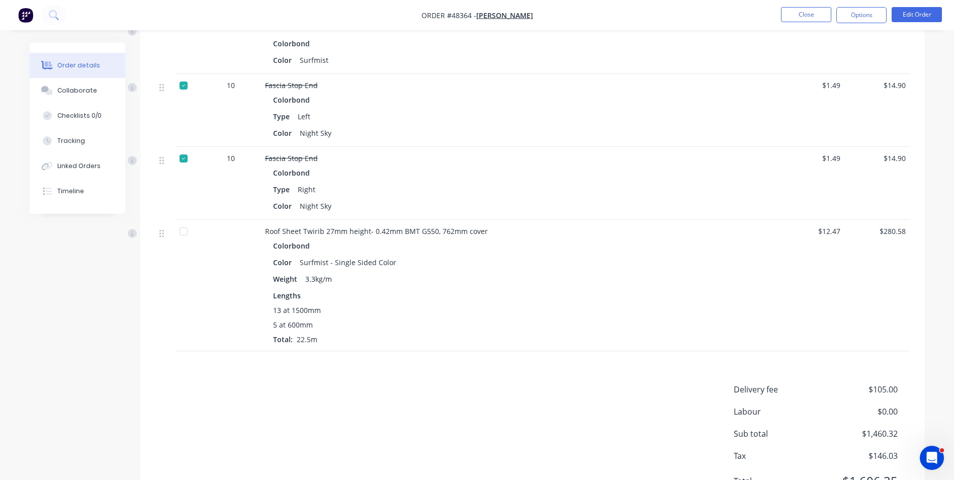
scroll to position [754, 0]
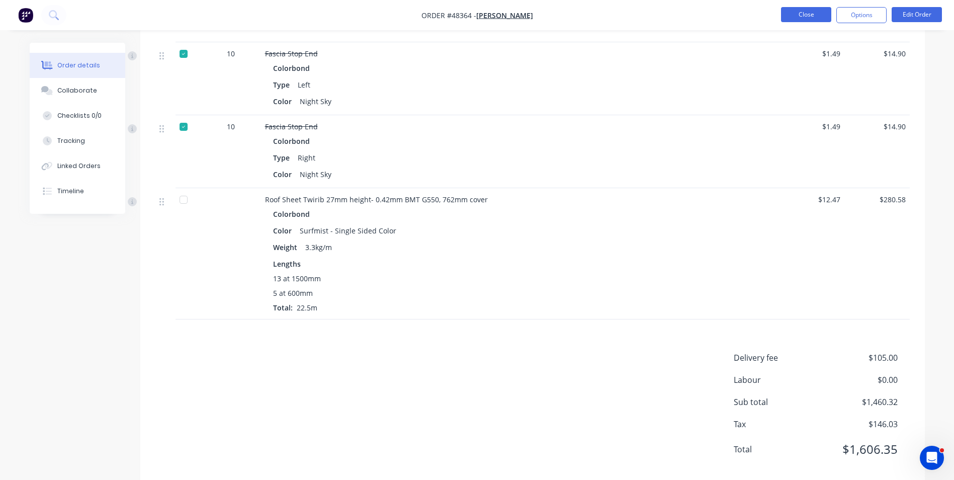
click at [804, 11] on button "Close" at bounding box center [806, 14] width 50 height 15
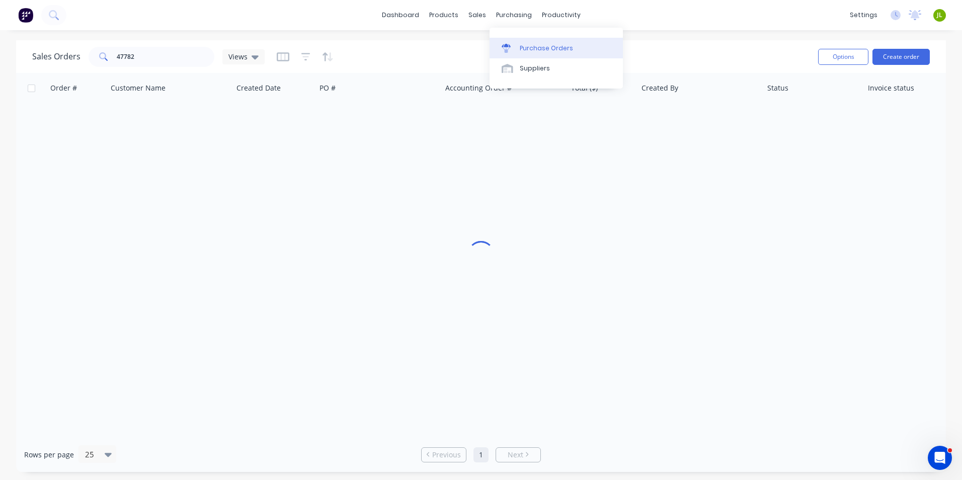
click at [530, 40] on link "Purchase Orders" at bounding box center [555, 48] width 133 height 20
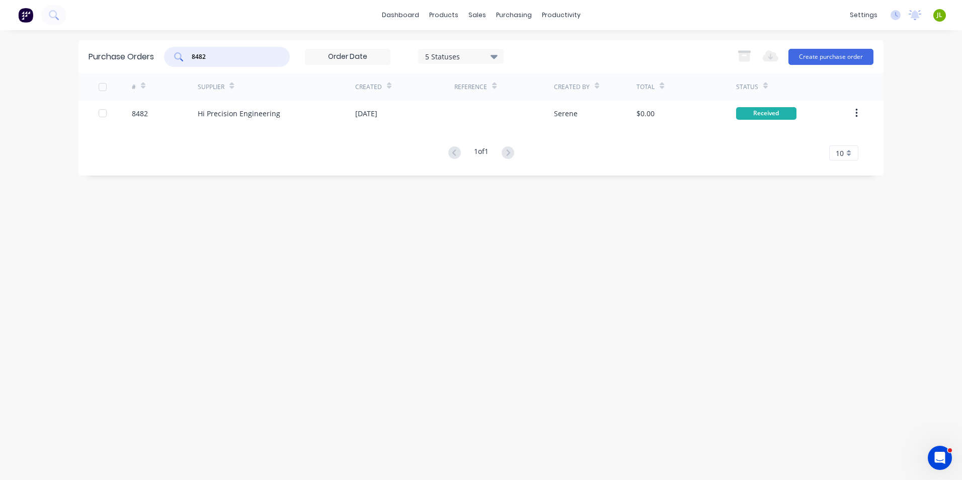
click at [204, 59] on input "8482" at bounding box center [232, 57] width 83 height 10
type input "8487"
click at [228, 118] on div "Hi Precision Engineering" at bounding box center [239, 113] width 82 height 11
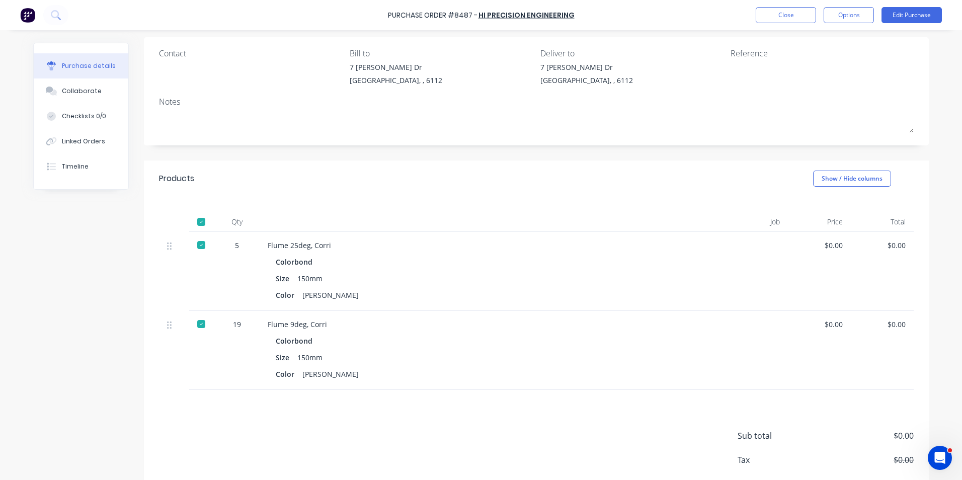
scroll to position [127, 0]
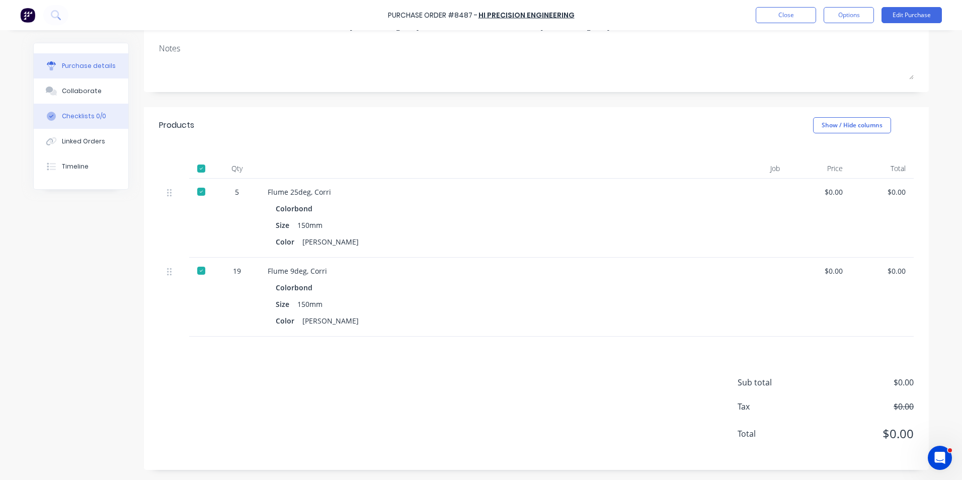
click at [54, 123] on button "Checklists 0/0" at bounding box center [81, 116] width 95 height 25
type textarea "x"
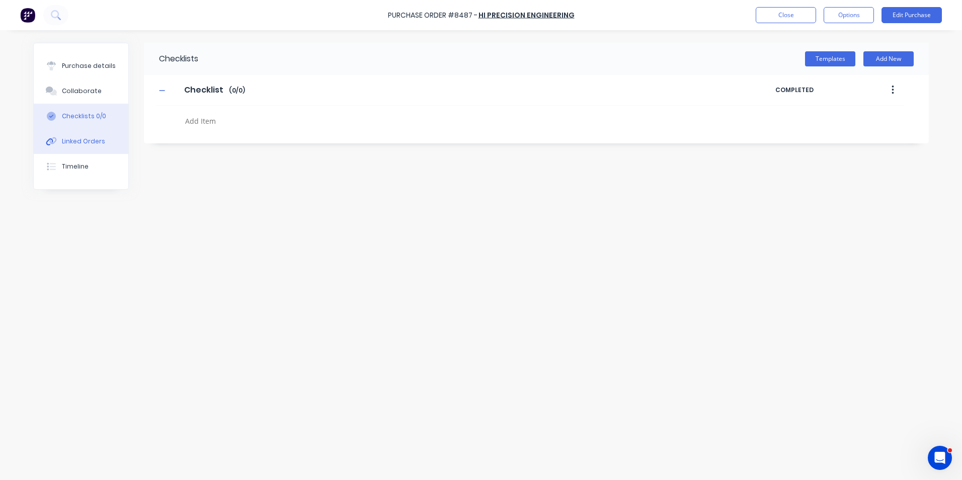
click at [59, 140] on button "Linked Orders" at bounding box center [81, 141] width 95 height 25
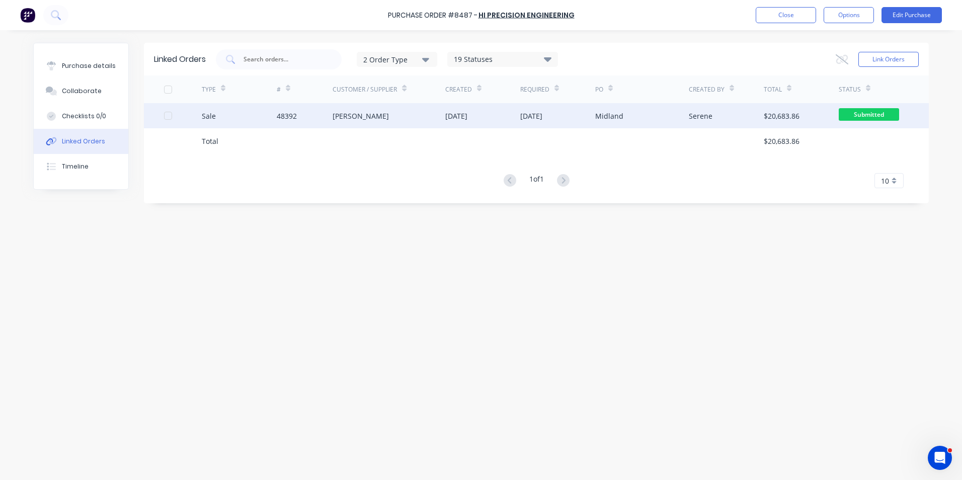
click at [251, 112] on div "Sale" at bounding box center [239, 115] width 75 height 25
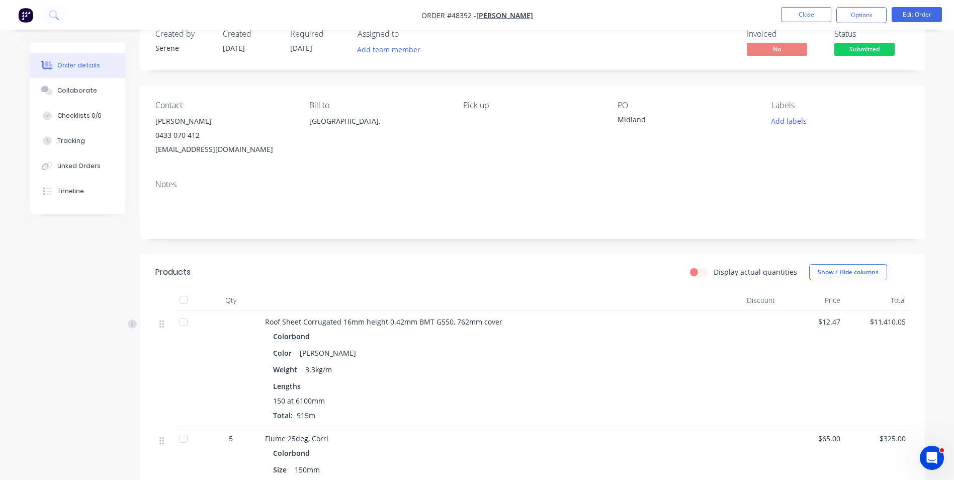
scroll to position [50, 0]
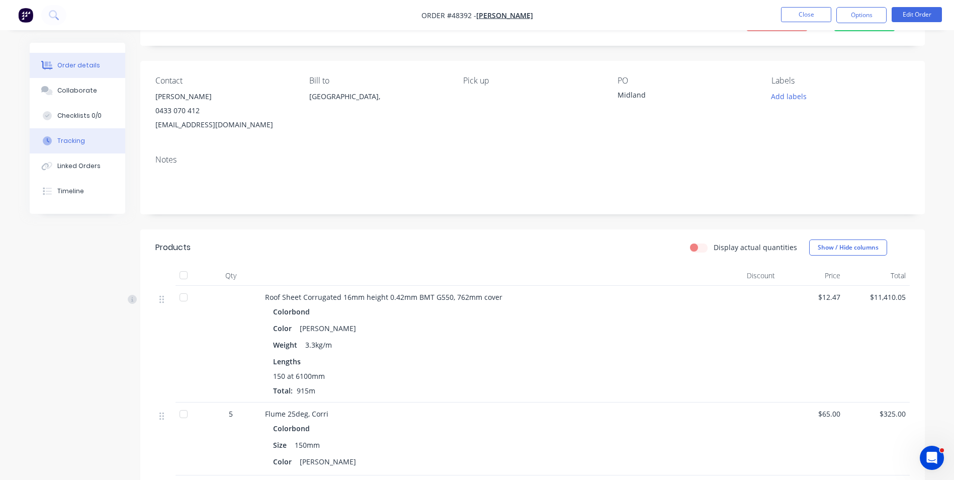
click at [110, 142] on button "Tracking" at bounding box center [78, 140] width 96 height 25
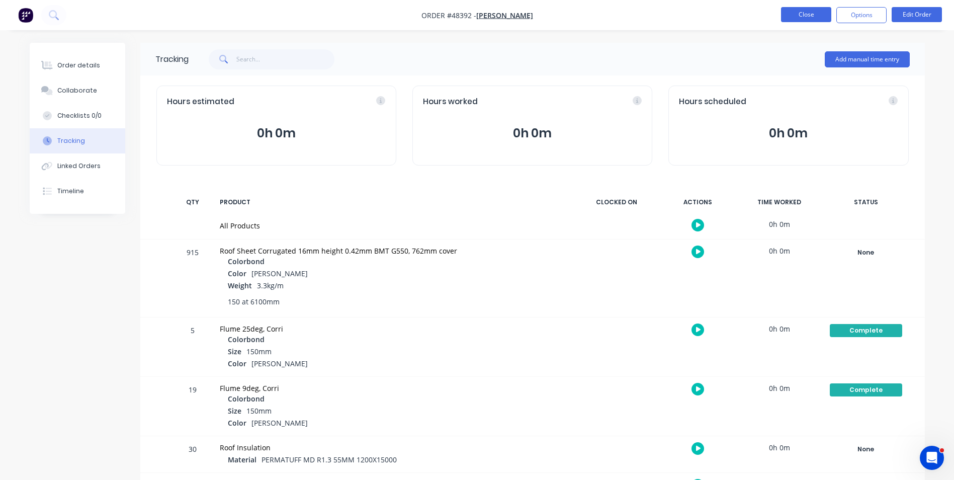
click at [819, 22] on button "Close" at bounding box center [806, 14] width 50 height 15
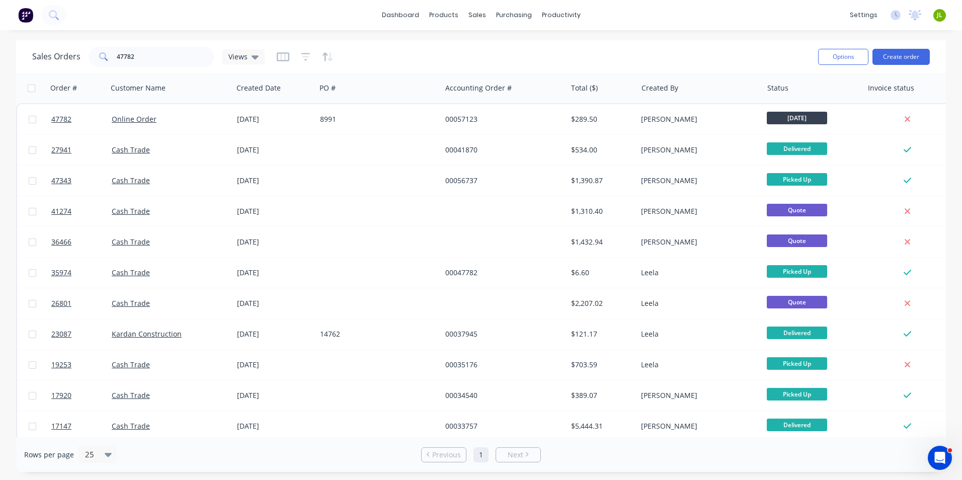
click at [311, 467] on div "Rows per page 25 Previous 1 Next" at bounding box center [480, 454] width 929 height 35
click at [515, 73] on link "Suppliers" at bounding box center [555, 68] width 133 height 20
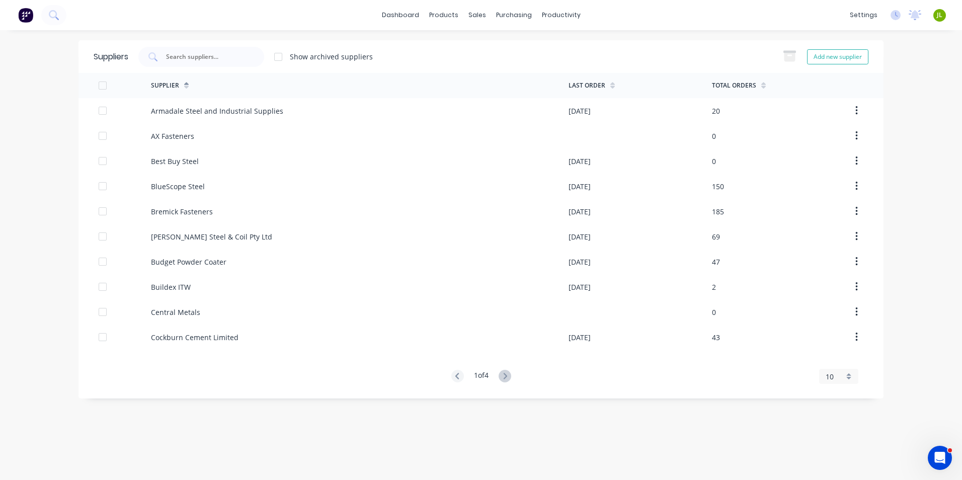
click at [342, 413] on div "Suppliers Show archived suppliers Add new supplier Supplier Last Order Total Or…" at bounding box center [480, 254] width 805 height 429
click at [531, 47] on div "Purchase Orders" at bounding box center [546, 48] width 53 height 9
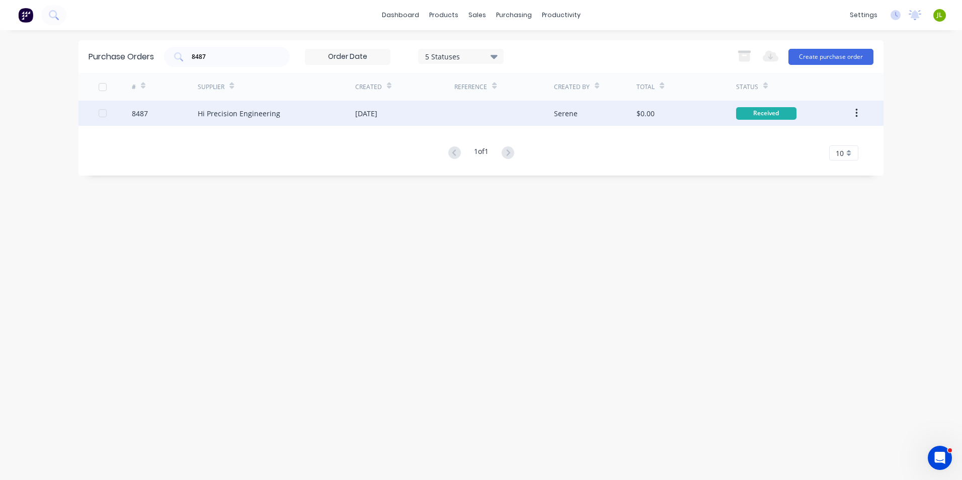
click at [272, 111] on div "Hi Precision Engineering" at bounding box center [239, 113] width 82 height 11
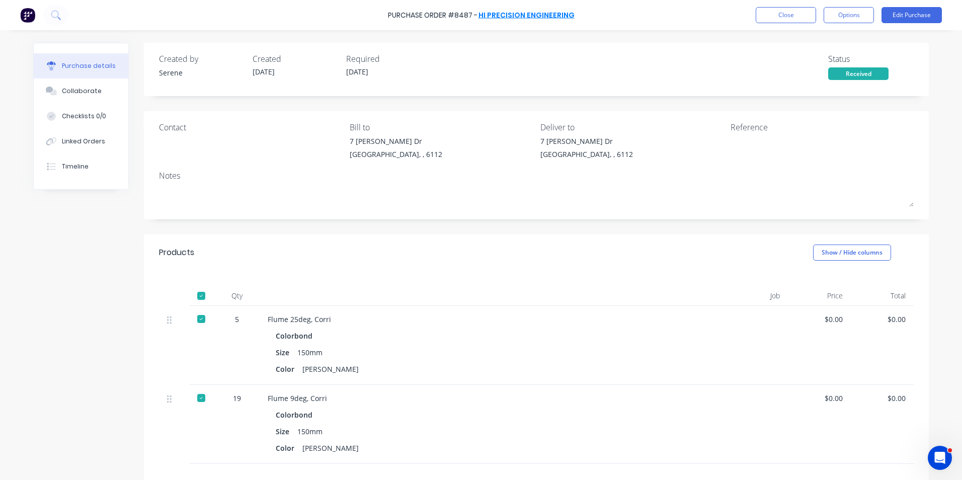
click at [547, 13] on link "Hi Precision Engineering" at bounding box center [526, 15] width 96 height 10
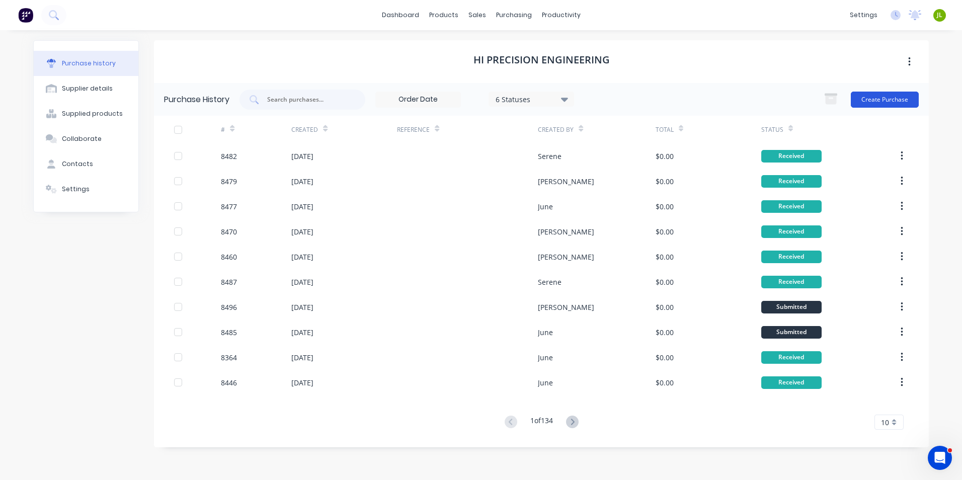
click at [895, 105] on button "Create Purchase" at bounding box center [884, 100] width 68 height 16
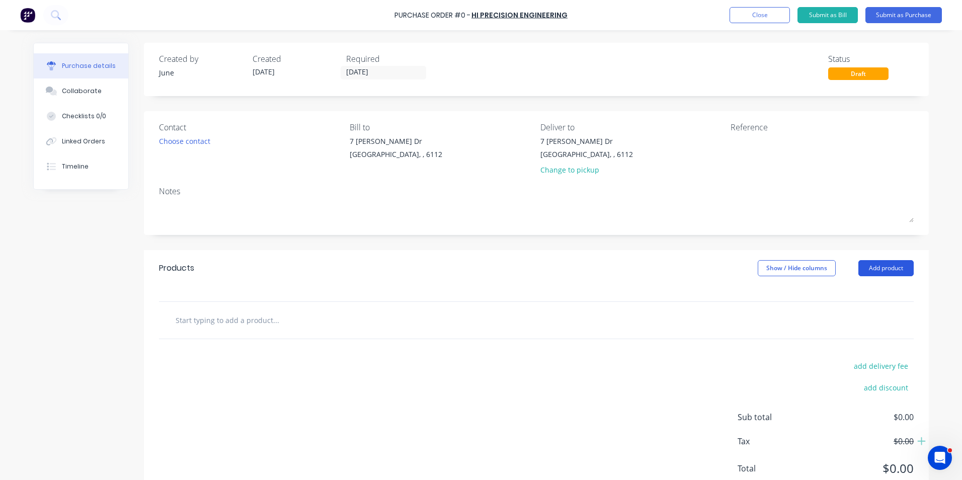
click at [887, 269] on button "Add product" at bounding box center [885, 268] width 55 height 16
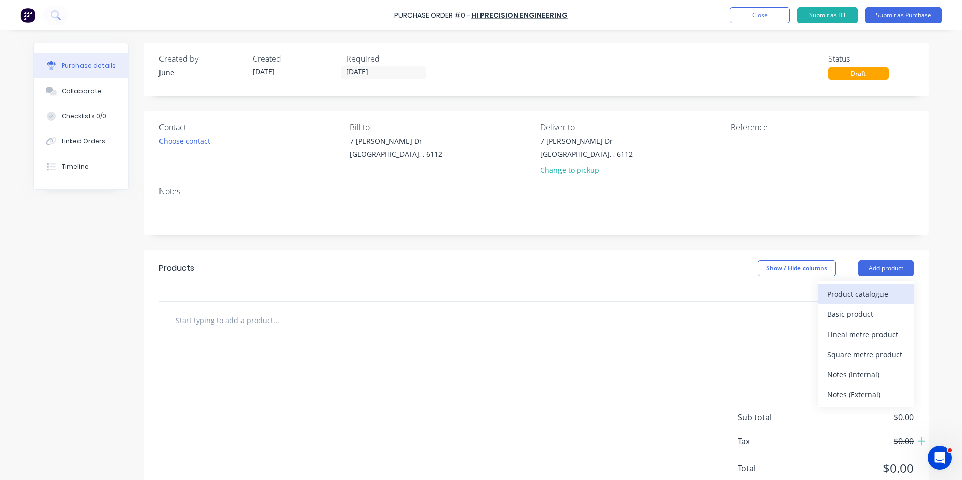
click at [850, 288] on div "Product catalogue" at bounding box center [865, 294] width 77 height 15
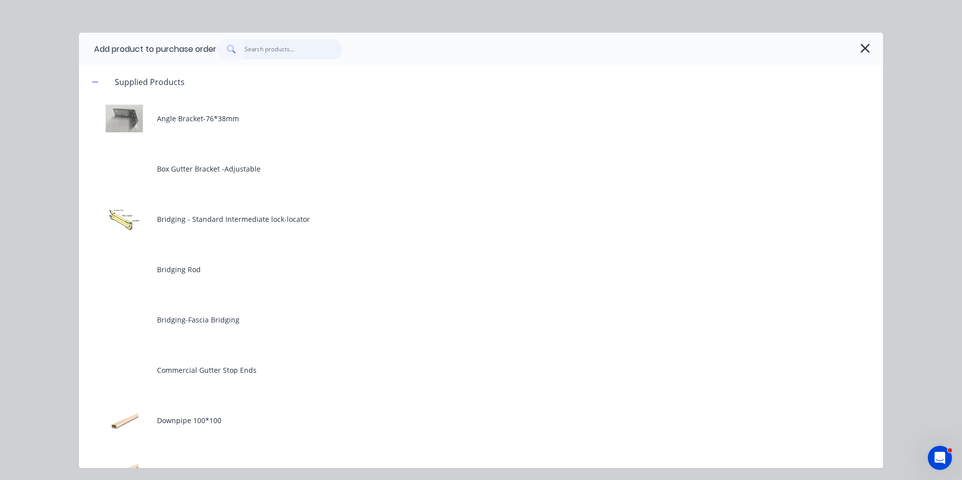
click at [308, 45] on input "text" at bounding box center [293, 49] width 98 height 20
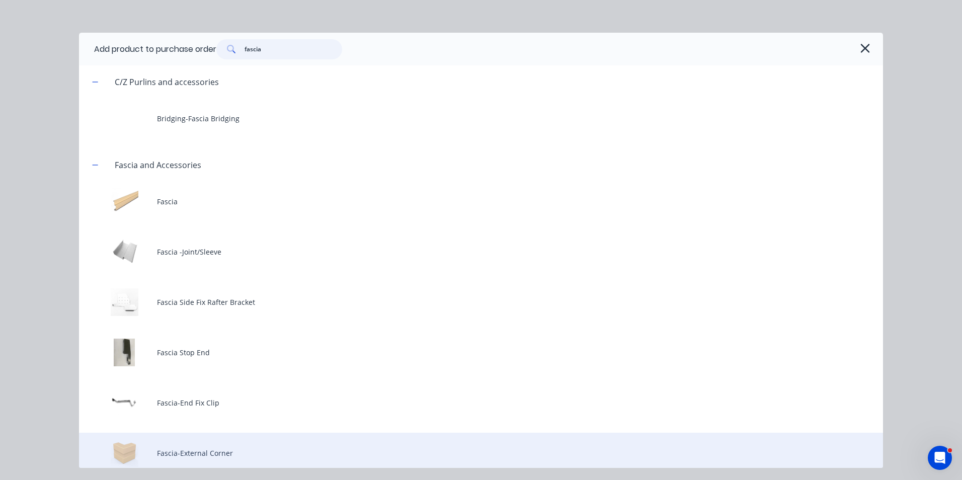
type input "fascia"
click at [306, 448] on div "Fascia-External Corner" at bounding box center [481, 453] width 804 height 40
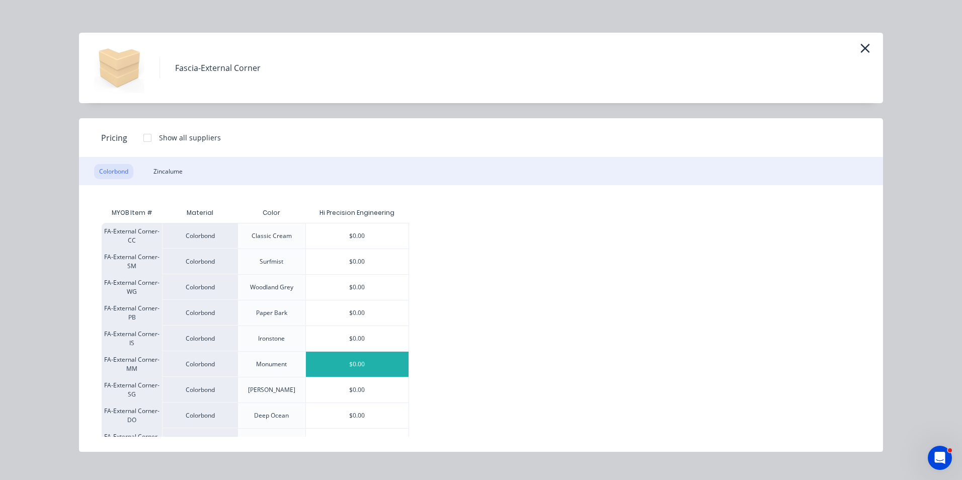
click at [348, 354] on div "$0.00" at bounding box center [357, 364] width 103 height 25
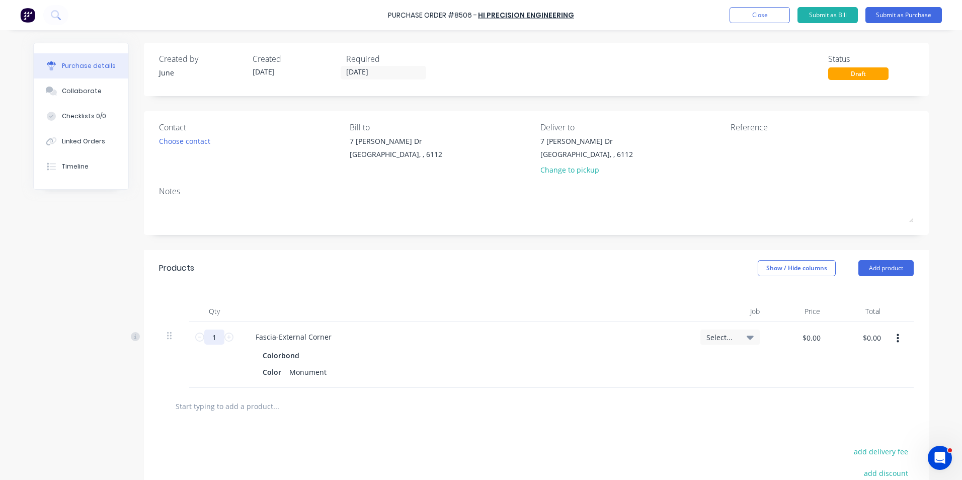
click at [213, 338] on input "1" at bounding box center [214, 336] width 20 height 15
type input "50"
click at [522, 377] on div "Color Monument" at bounding box center [463, 372] width 410 height 15
click at [892, 267] on button "Add product" at bounding box center [885, 268] width 55 height 16
click at [647, 388] on div at bounding box center [536, 406] width 754 height 37
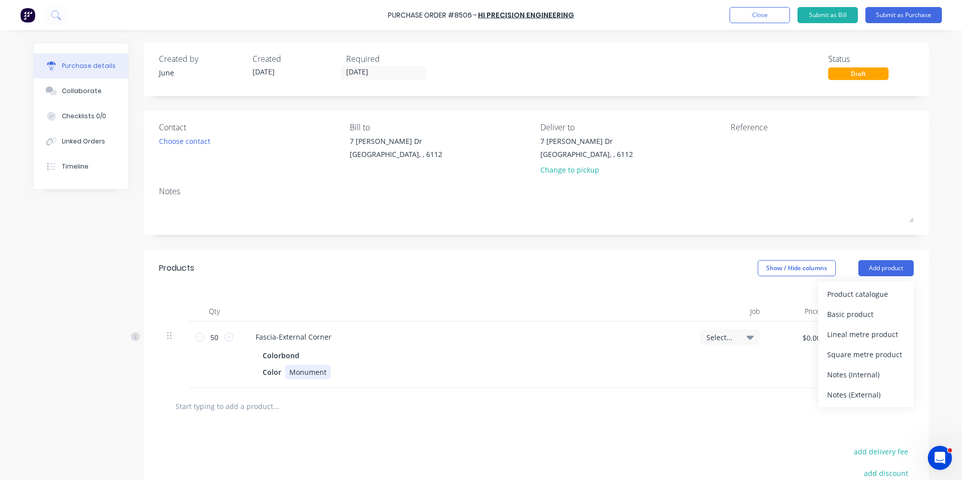
click at [650, 371] on div "Color Monument" at bounding box center [463, 372] width 410 height 15
click at [899, 343] on button "button" at bounding box center [898, 338] width 24 height 18
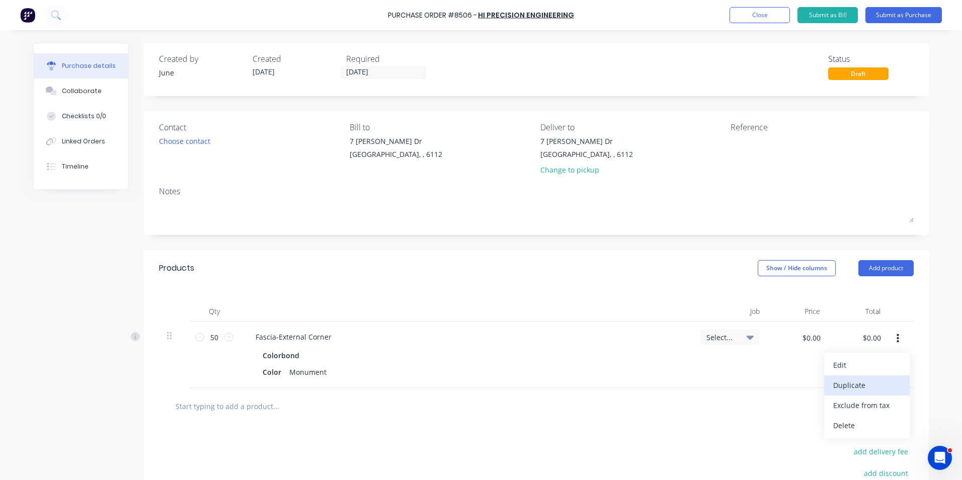
click at [884, 380] on button "Duplicate" at bounding box center [866, 385] width 85 height 20
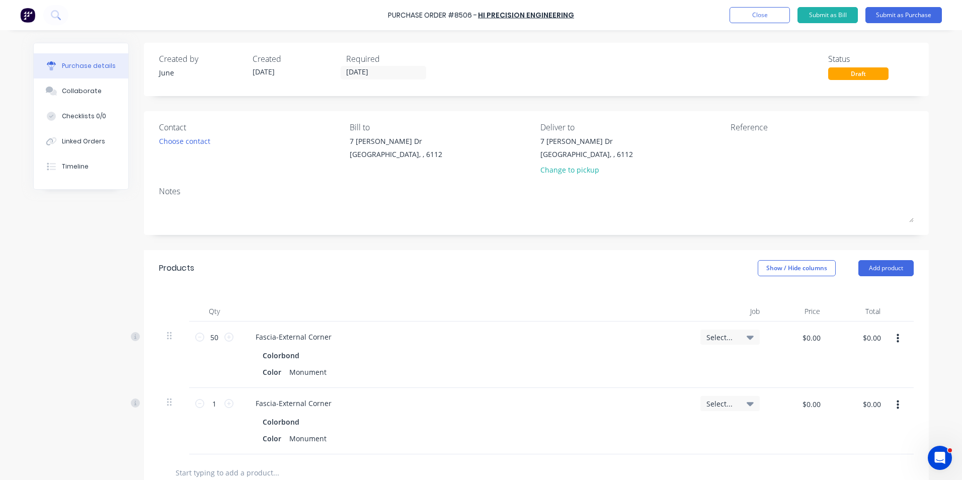
click at [890, 406] on button "button" at bounding box center [898, 405] width 24 height 18
click at [885, 430] on button "Edit" at bounding box center [866, 431] width 85 height 20
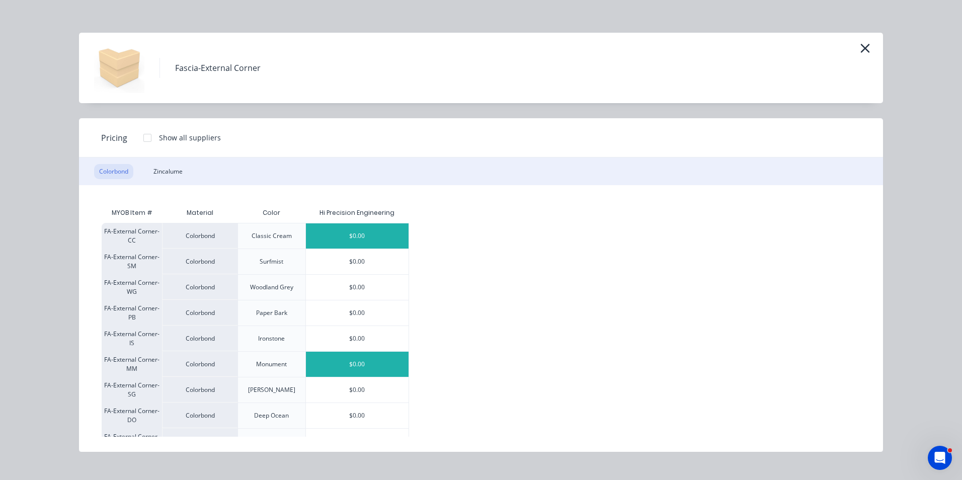
click at [367, 235] on div "$0.00" at bounding box center [357, 235] width 103 height 25
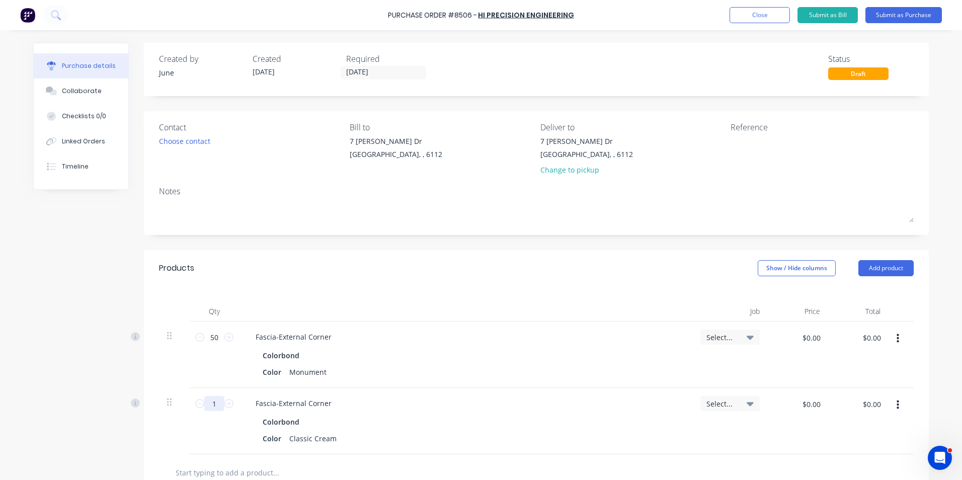
click at [216, 406] on input "1" at bounding box center [214, 403] width 20 height 15
type input "25"
click at [520, 390] on div "Fascia-External Corner Colorbond Color Classic Cream" at bounding box center [465, 421] width 453 height 66
click at [896, 403] on button "button" at bounding box center [898, 405] width 24 height 18
click at [881, 452] on button "Duplicate" at bounding box center [866, 452] width 85 height 20
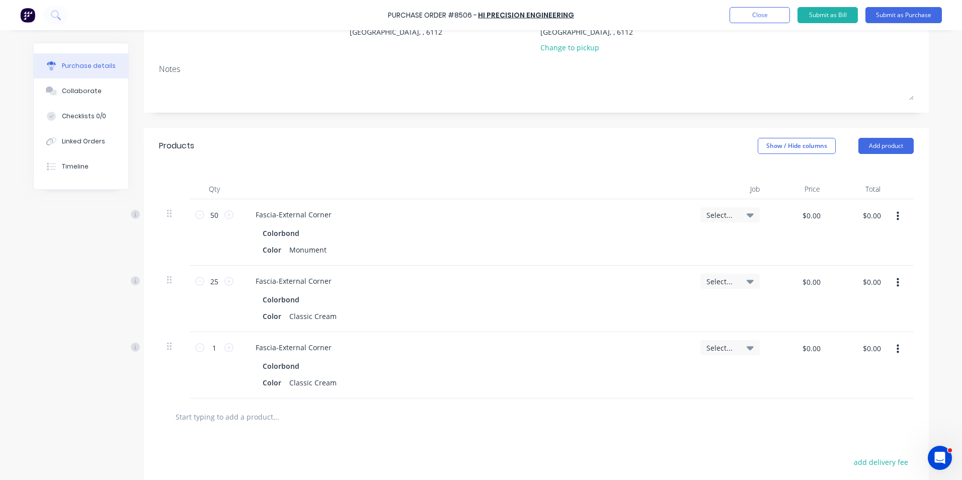
scroll to position [151, 0]
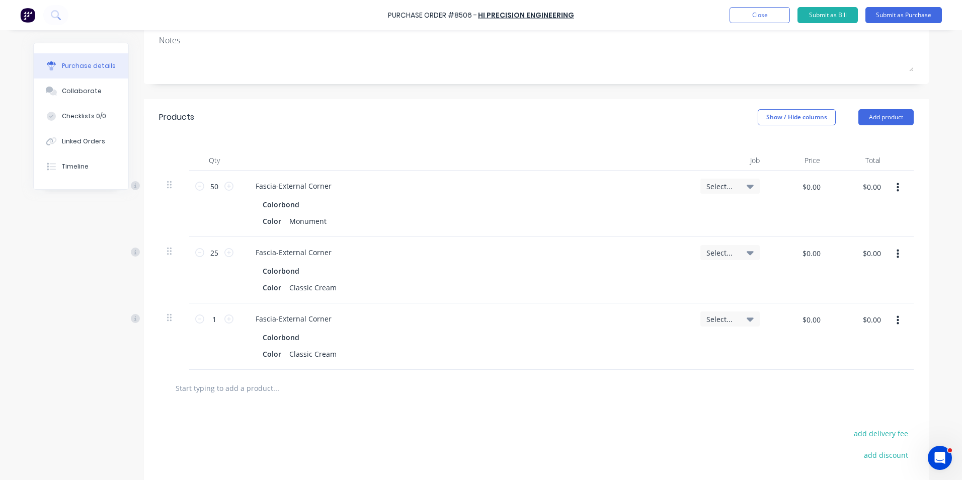
click at [896, 315] on icon "button" at bounding box center [897, 320] width 3 height 11
click at [887, 335] on div "Edit Duplicate Exclude from tax Delete" at bounding box center [866, 376] width 85 height 85
click at [884, 340] on button "Edit" at bounding box center [866, 347] width 85 height 20
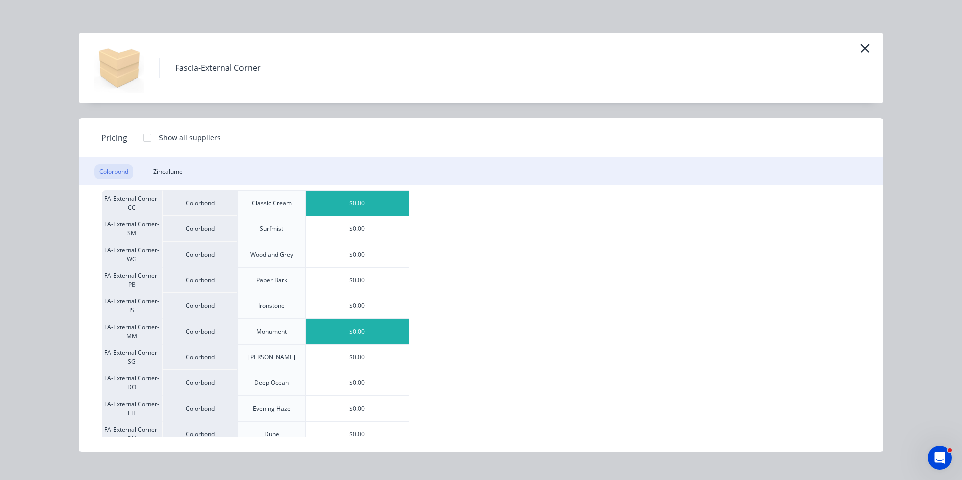
scroll to position [120, 0]
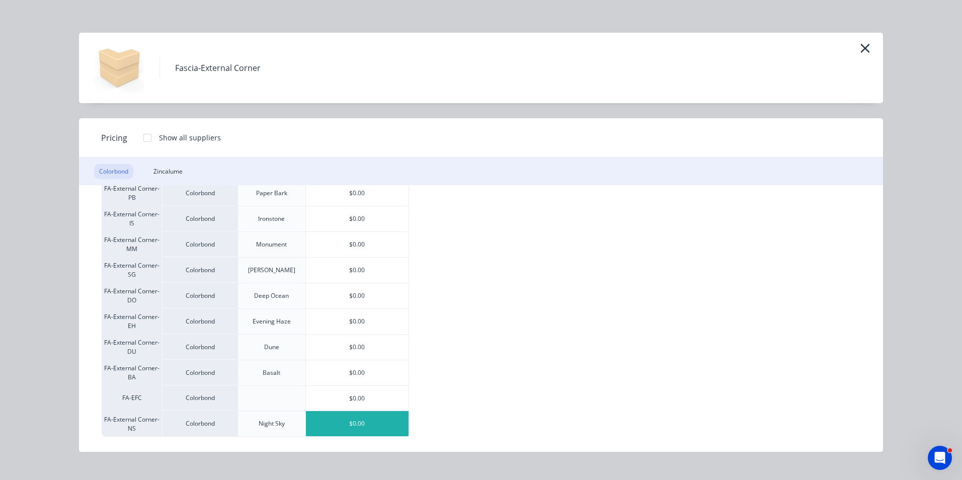
click at [360, 420] on div "$0.00" at bounding box center [357, 423] width 103 height 25
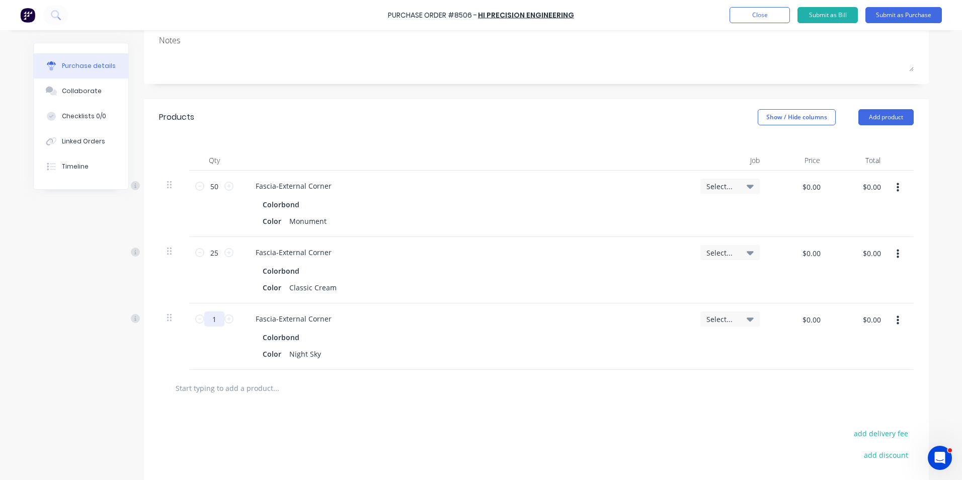
click at [217, 320] on input "1" at bounding box center [214, 318] width 20 height 15
type input "25"
click at [383, 346] on div "Colorbond Color Night Sky" at bounding box center [465, 345] width 437 height 31
click at [884, 119] on button "Add product" at bounding box center [885, 117] width 55 height 16
click at [872, 148] on div "Product catalogue" at bounding box center [865, 143] width 77 height 15
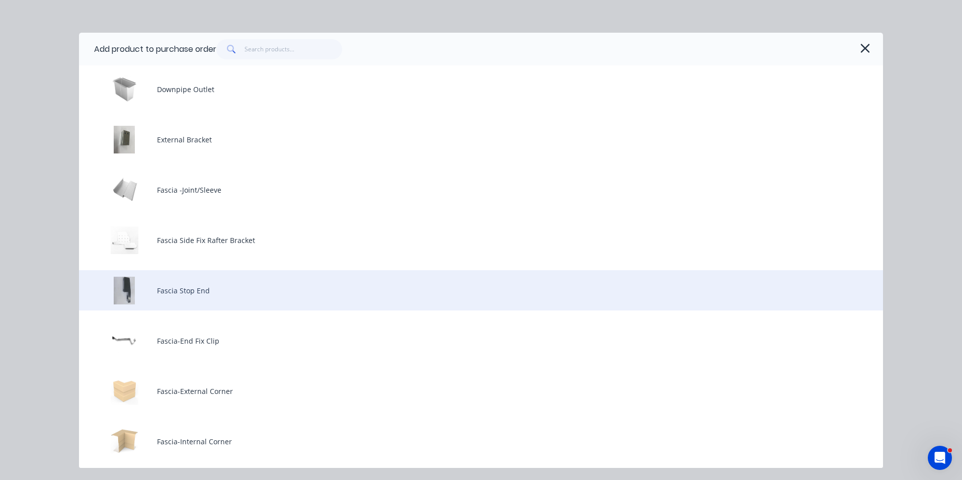
scroll to position [704, 0]
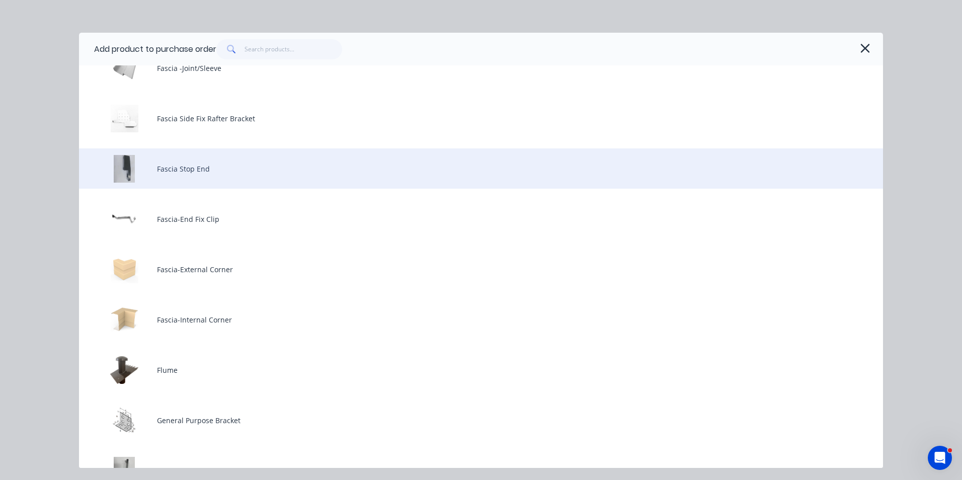
click at [263, 325] on div "Fascia-Internal Corner" at bounding box center [481, 319] width 804 height 40
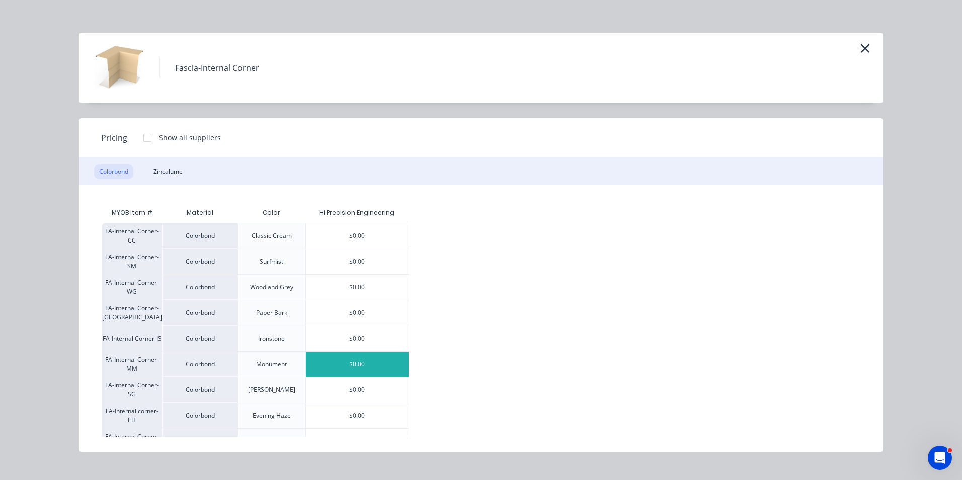
click at [371, 365] on div "$0.00" at bounding box center [357, 364] width 103 height 25
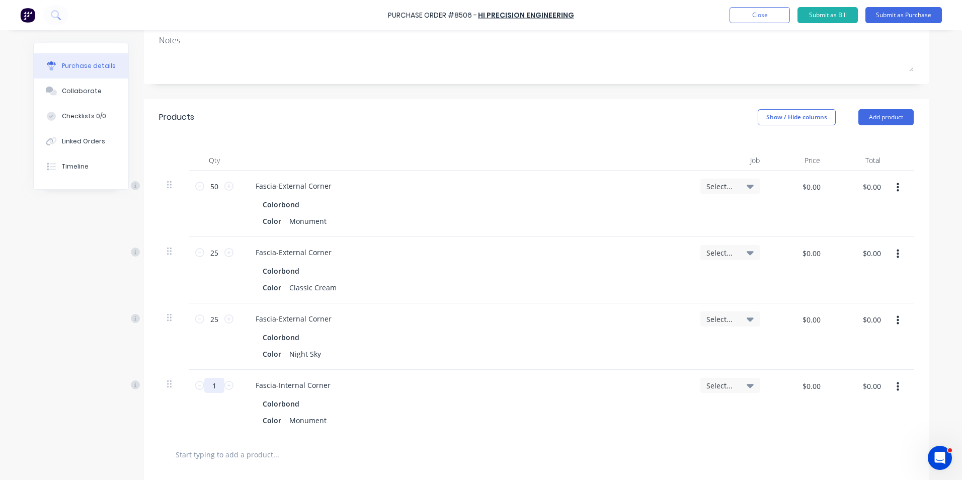
click at [211, 385] on input "1" at bounding box center [214, 385] width 20 height 15
type input "25"
click at [363, 364] on div "Fascia-External Corner Colorbond Color Night Sky" at bounding box center [465, 336] width 453 height 66
click at [435, 412] on div "Colorbond Color Monument" at bounding box center [465, 411] width 437 height 31
click at [472, 409] on div "Colorbond" at bounding box center [466, 403] width 406 height 15
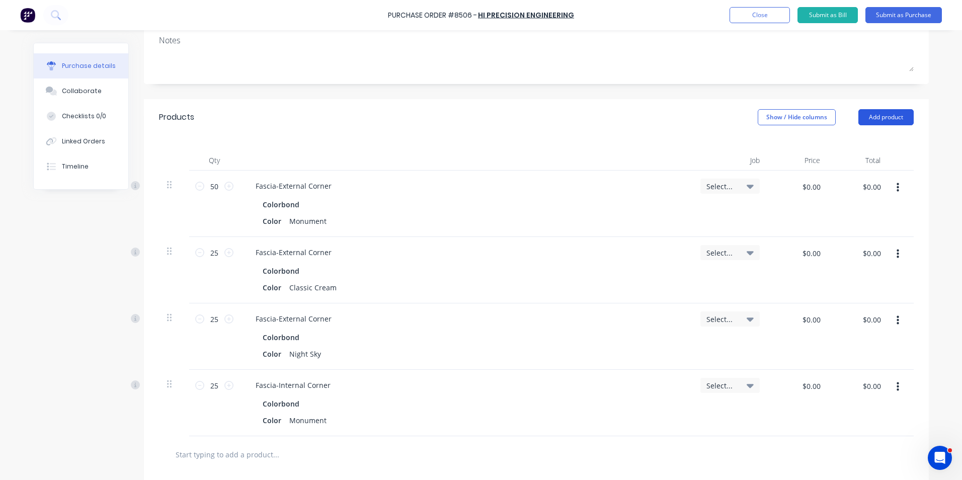
click at [880, 120] on button "Add product" at bounding box center [885, 117] width 55 height 16
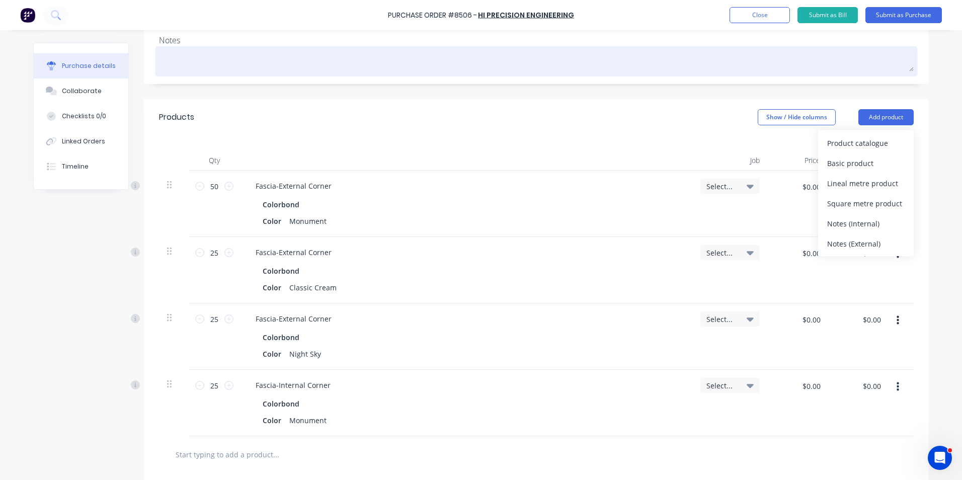
click at [498, 49] on div at bounding box center [536, 61] width 754 height 25
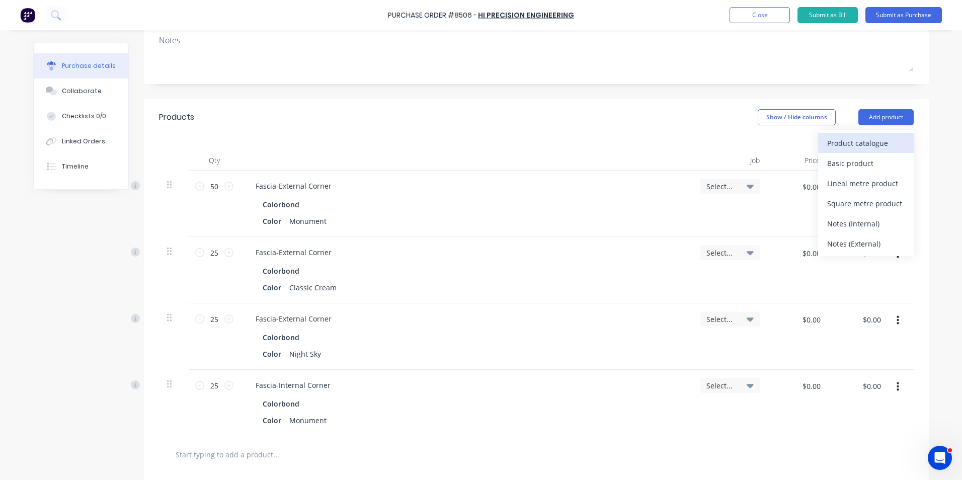
click at [862, 149] on div "Product catalogue" at bounding box center [865, 143] width 77 height 15
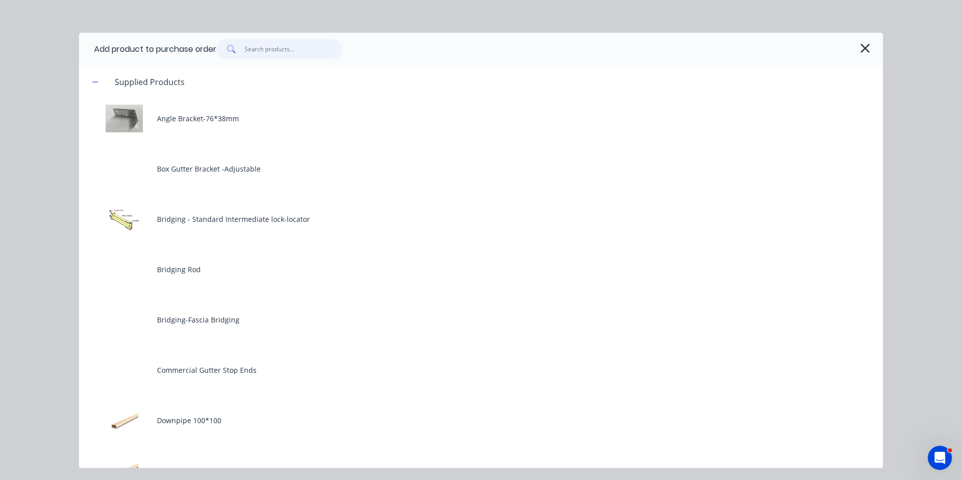
click at [292, 52] on input "text" at bounding box center [293, 49] width 98 height 20
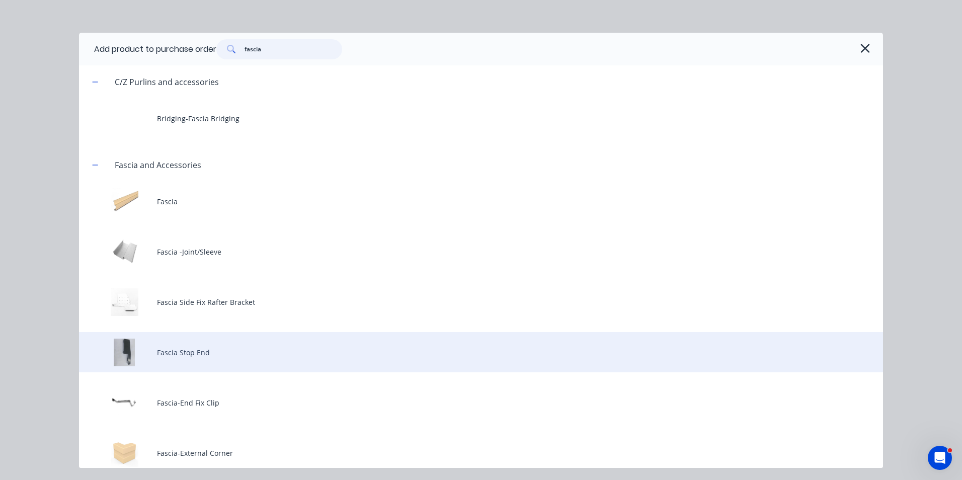
type input "fascia"
click at [183, 349] on div "Fascia Stop End" at bounding box center [481, 352] width 804 height 40
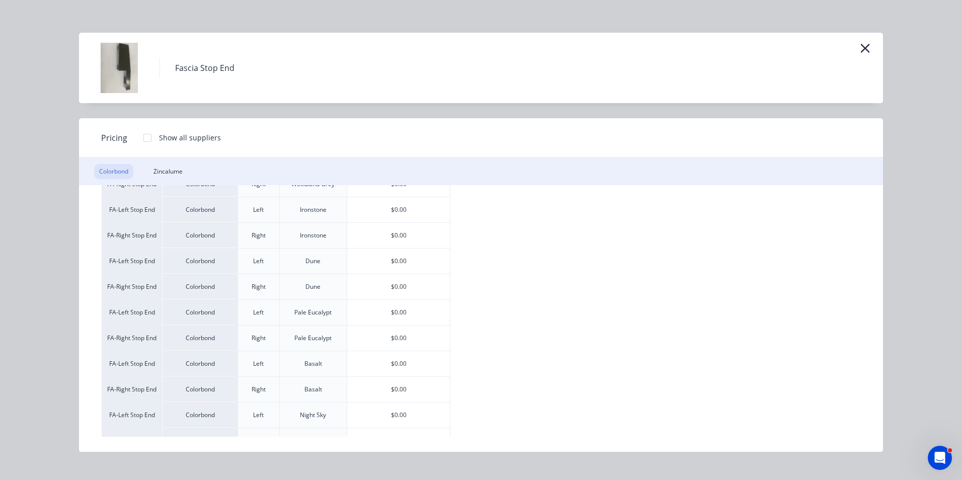
scroll to position [453, 0]
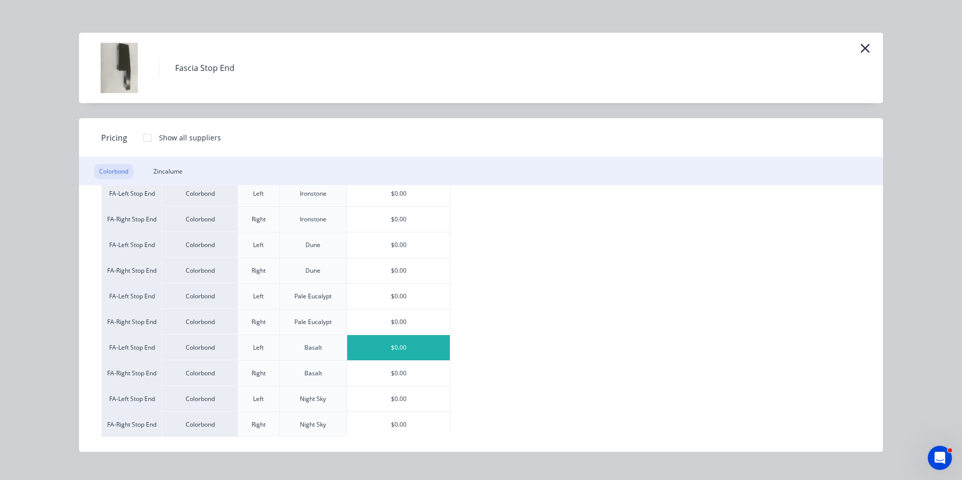
click at [419, 350] on div "$0.00" at bounding box center [398, 347] width 103 height 25
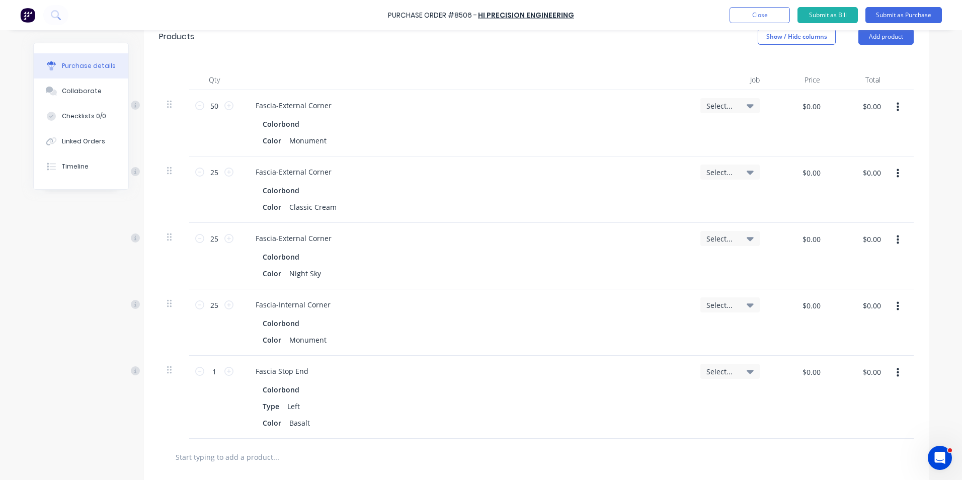
scroll to position [302, 0]
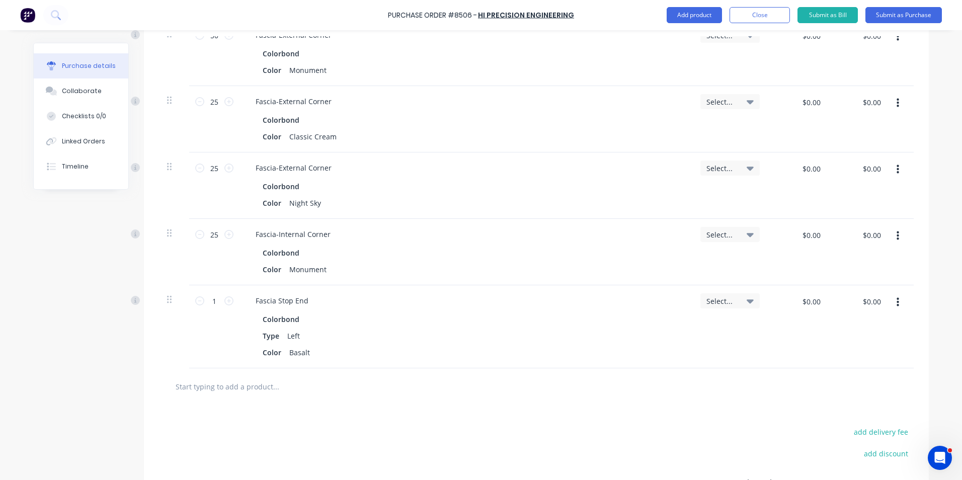
click at [896, 305] on button "button" at bounding box center [898, 302] width 24 height 18
click at [893, 346] on button "Duplicate" at bounding box center [866, 349] width 85 height 20
click at [896, 380] on icon "button" at bounding box center [897, 385] width 3 height 11
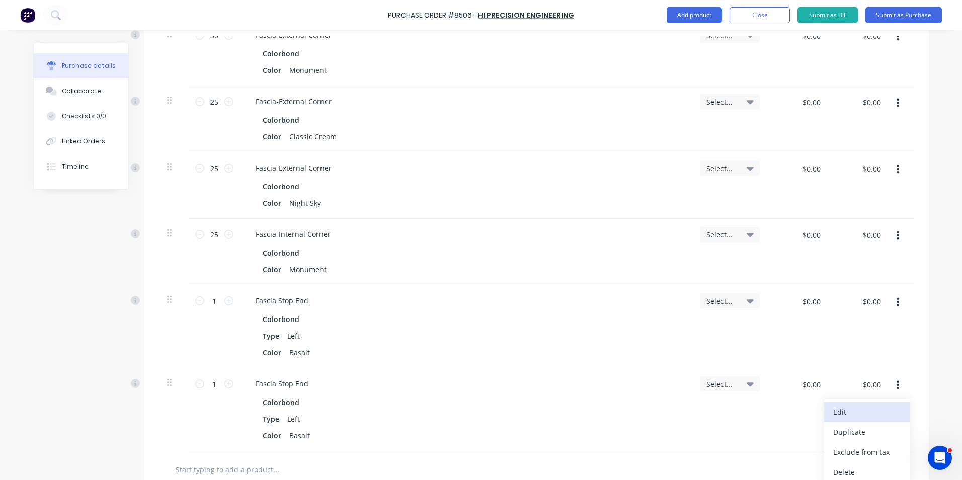
click at [873, 416] on button "Edit" at bounding box center [866, 412] width 85 height 20
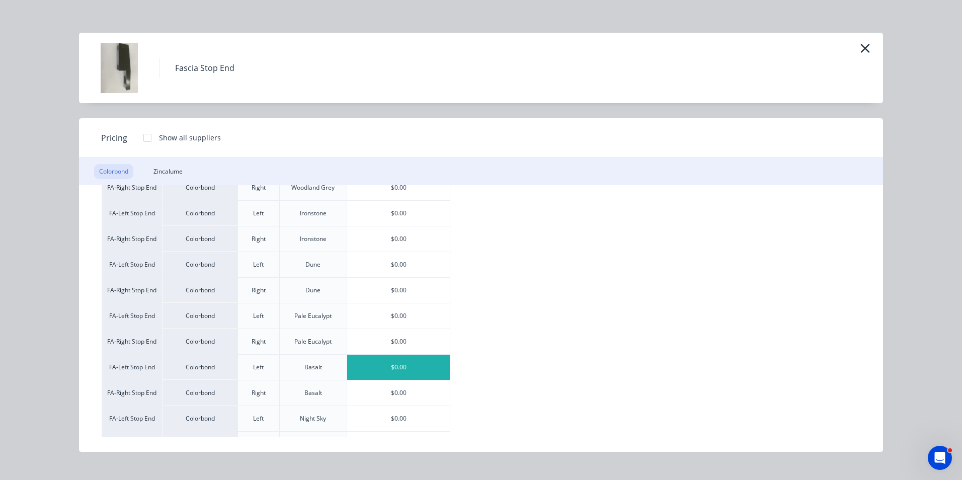
scroll to position [453, 0]
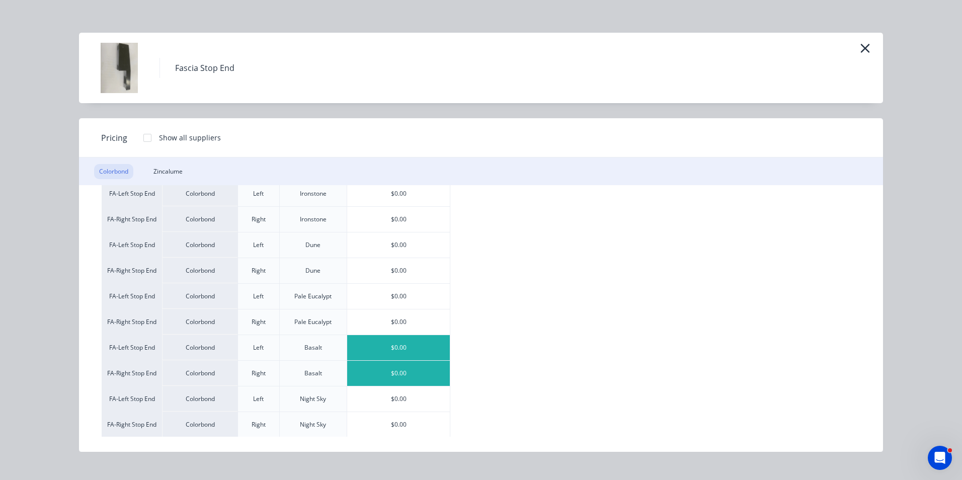
click at [402, 365] on div "$0.00" at bounding box center [398, 373] width 103 height 25
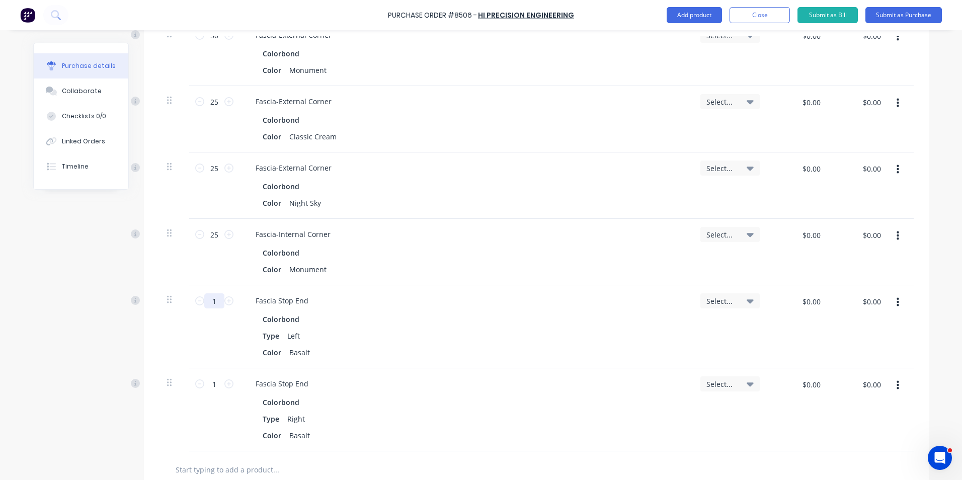
click at [217, 300] on input "1" at bounding box center [214, 300] width 20 height 15
type input "25"
click at [217, 385] on input "1" at bounding box center [214, 383] width 20 height 15
type input "5"
type input "25"
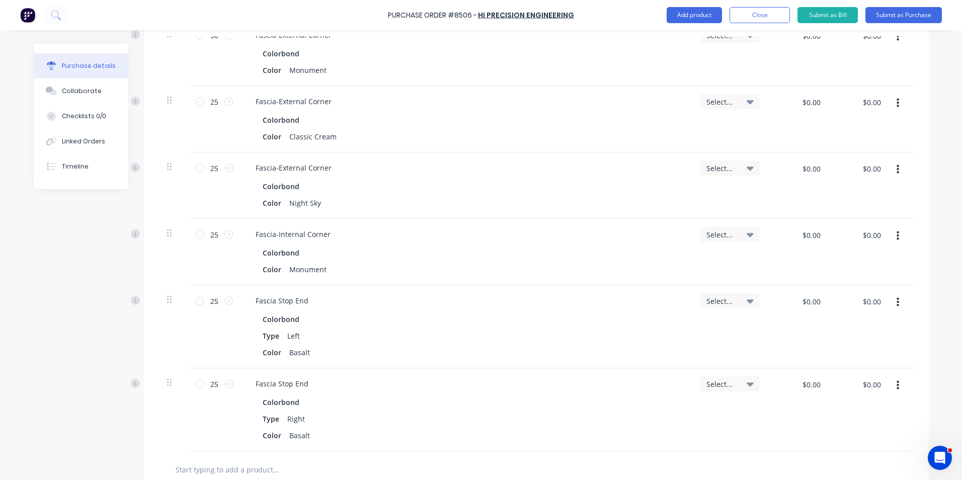
click at [520, 397] on div "Colorbond" at bounding box center [466, 402] width 406 height 15
click at [565, 420] on div "Type Right" at bounding box center [463, 418] width 410 height 15
click at [700, 19] on button "Add product" at bounding box center [693, 15] width 55 height 16
click at [693, 26] on div "Purchase Order #8506 - Hi Precision Engineering Add product Product catalogue B…" at bounding box center [481, 15] width 962 height 30
click at [688, 35] on div "Product catalogue" at bounding box center [673, 41] width 77 height 15
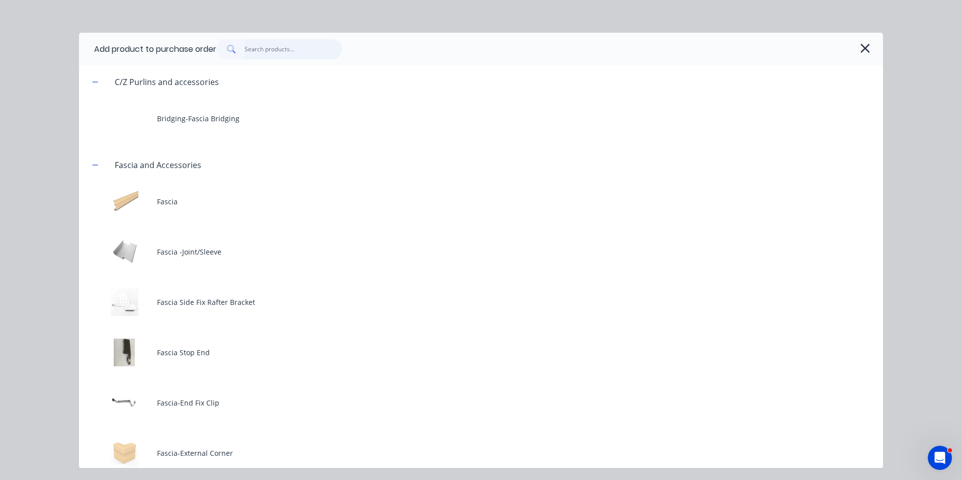
click at [303, 41] on input "text" at bounding box center [293, 49] width 98 height 20
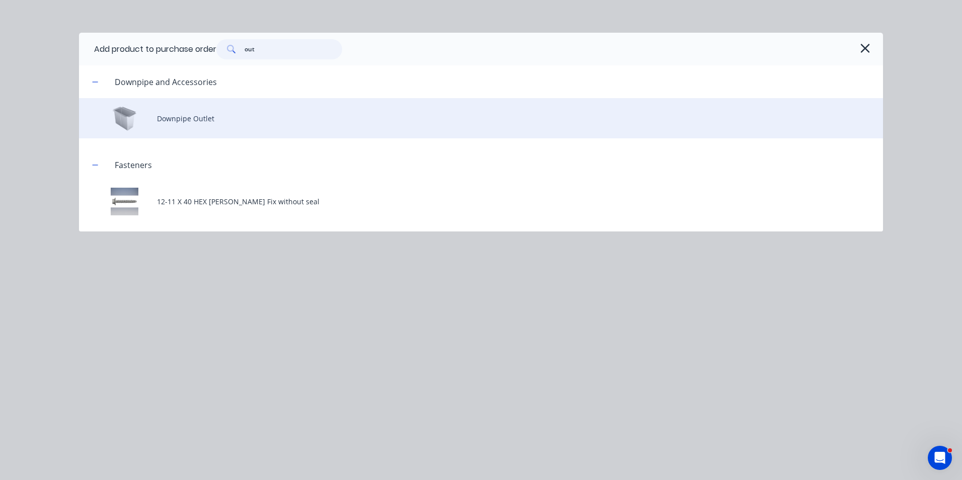
type input "out"
click at [266, 114] on div "Downpipe Outlet" at bounding box center [481, 118] width 804 height 40
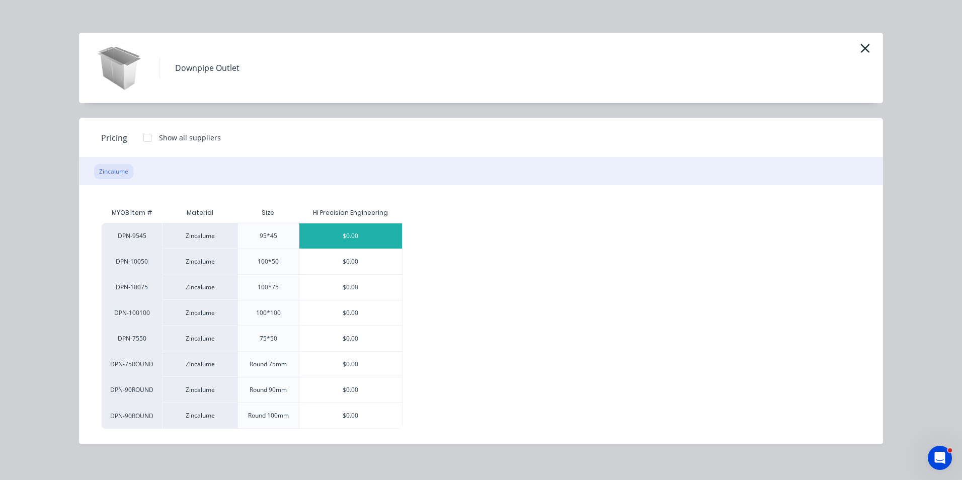
click at [323, 233] on div "$0.00" at bounding box center [350, 235] width 103 height 25
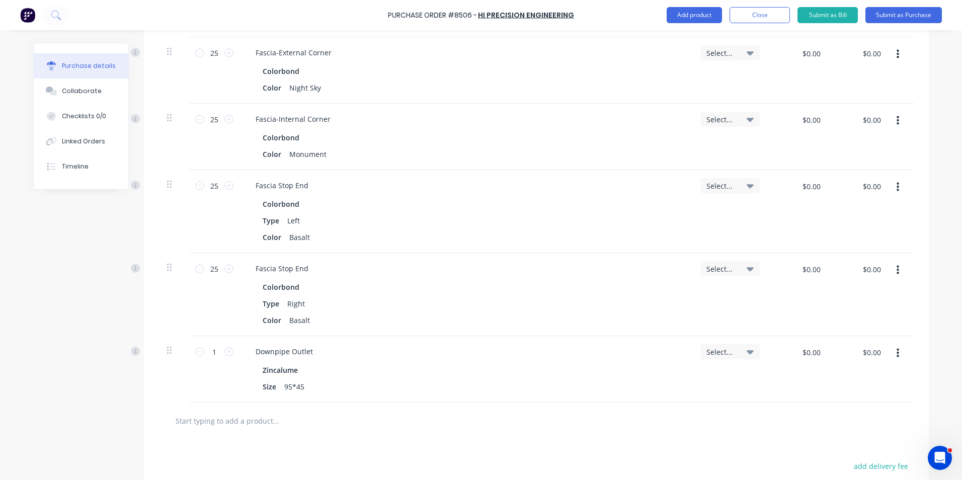
scroll to position [552, 0]
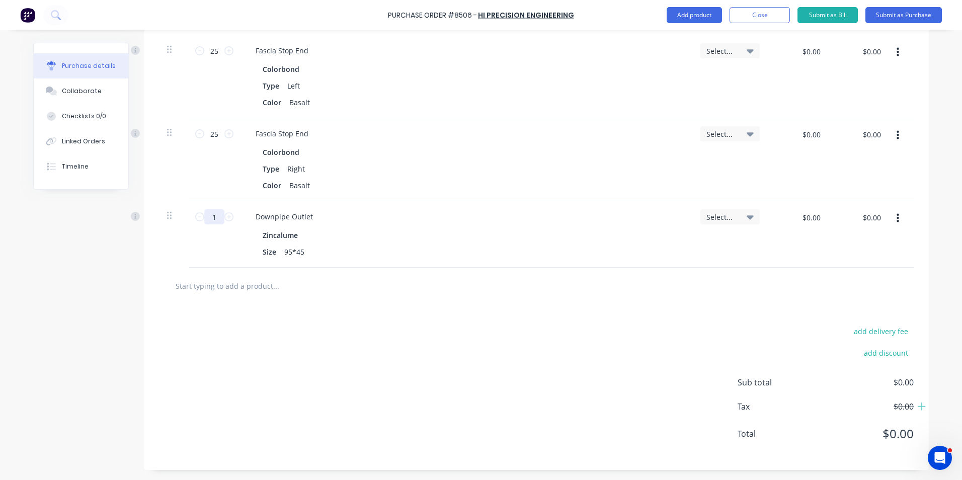
click at [219, 218] on input "1" at bounding box center [214, 216] width 20 height 15
type input "100"
click at [591, 278] on div at bounding box center [536, 286] width 738 height 20
click at [895, 216] on button "button" at bounding box center [898, 218] width 24 height 18
click at [882, 267] on button "Duplicate" at bounding box center [866, 265] width 85 height 20
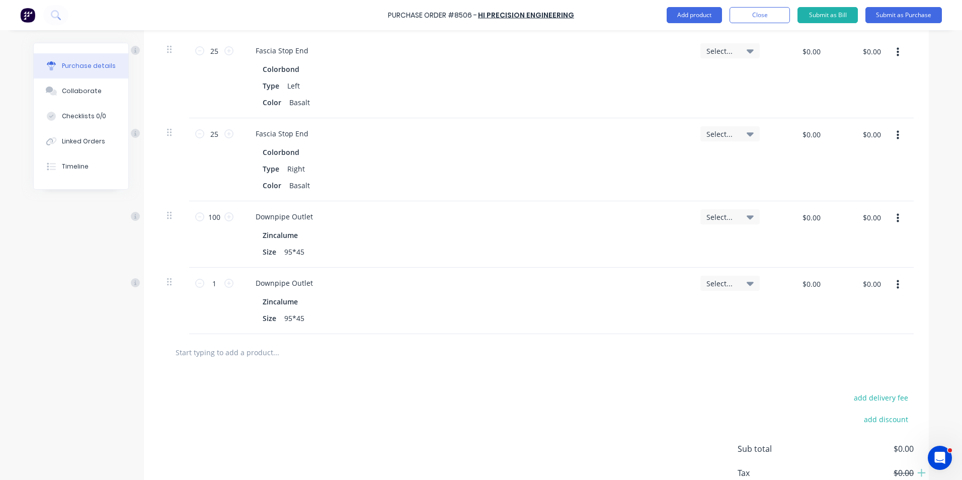
click at [904, 289] on button "button" at bounding box center [898, 285] width 24 height 18
click at [888, 306] on button "Edit" at bounding box center [866, 311] width 85 height 20
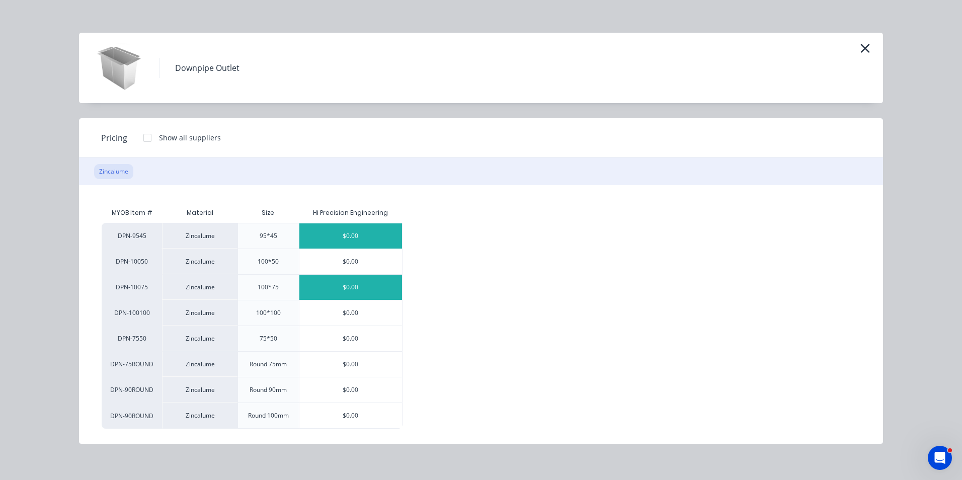
click at [360, 286] on div "$0.00" at bounding box center [350, 287] width 103 height 25
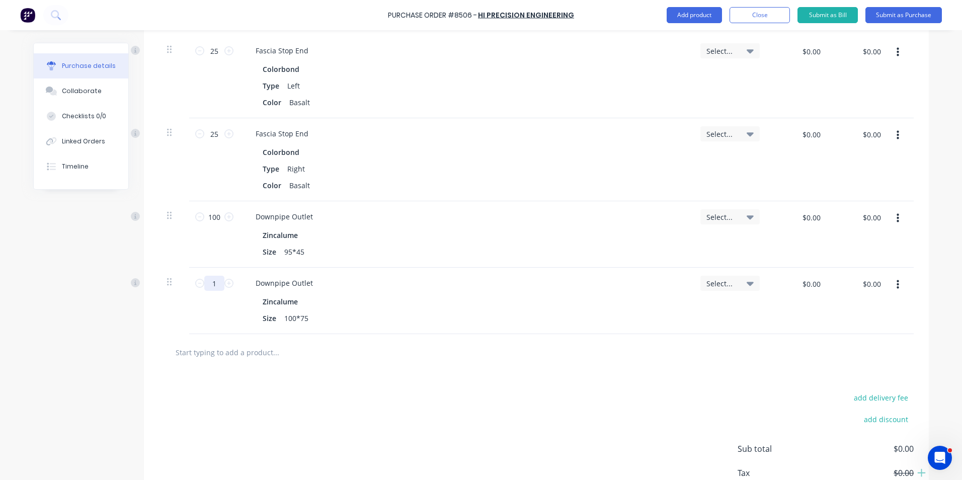
click at [211, 281] on input "1" at bounding box center [214, 283] width 20 height 15
type input "10"
click at [622, 286] on div "Downpipe Outlet" at bounding box center [465, 283] width 437 height 15
click at [604, 382] on div "add delivery fee add discount Sub total $0.00 Tax $0.00 Total $0.00" at bounding box center [536, 453] width 785 height 165
click at [713, 16] on button "Add product" at bounding box center [693, 15] width 55 height 16
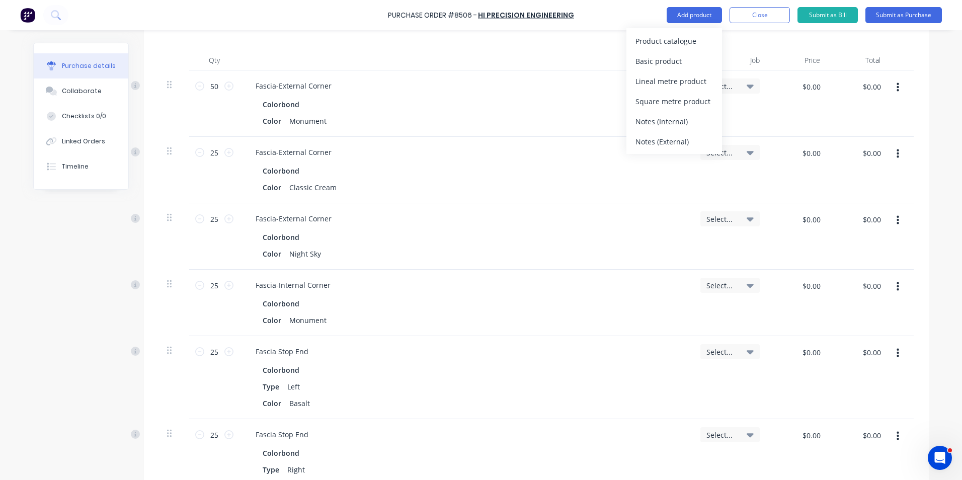
scroll to position [250, 0]
click at [501, 232] on div "Colorbond" at bounding box center [466, 238] width 406 height 15
click at [214, 224] on input "25" at bounding box center [214, 219] width 20 height 15
type input "50"
click at [375, 240] on div "Colorbond" at bounding box center [466, 238] width 406 height 15
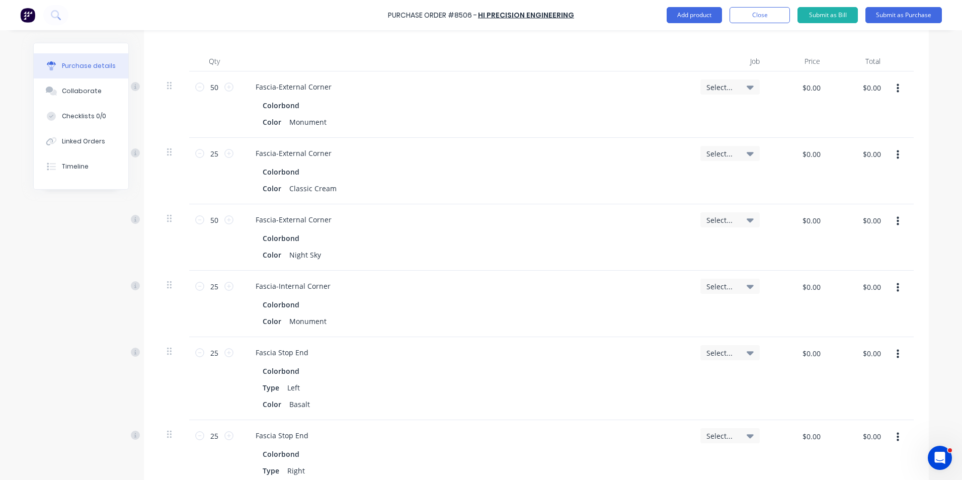
click at [901, 358] on button "button" at bounding box center [898, 354] width 24 height 18
click at [886, 400] on button "Duplicate" at bounding box center [866, 401] width 85 height 20
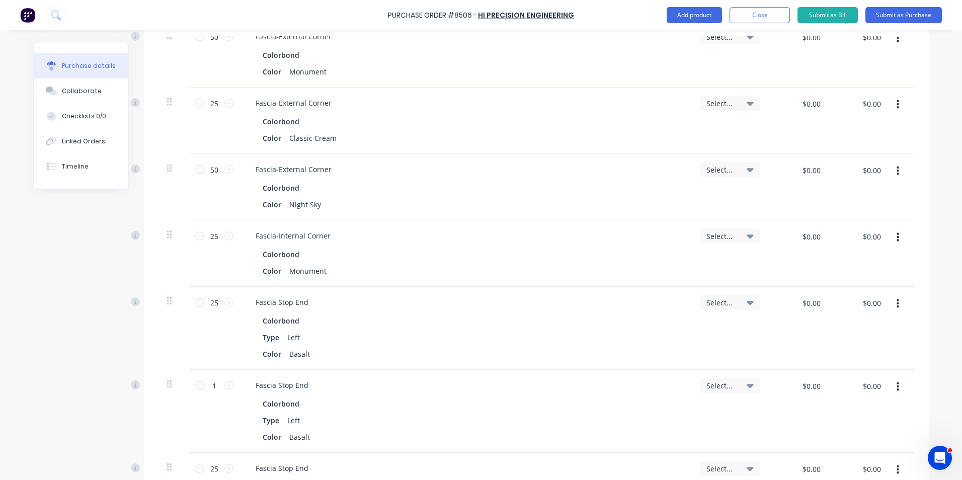
click at [899, 383] on button "button" at bounding box center [898, 387] width 24 height 18
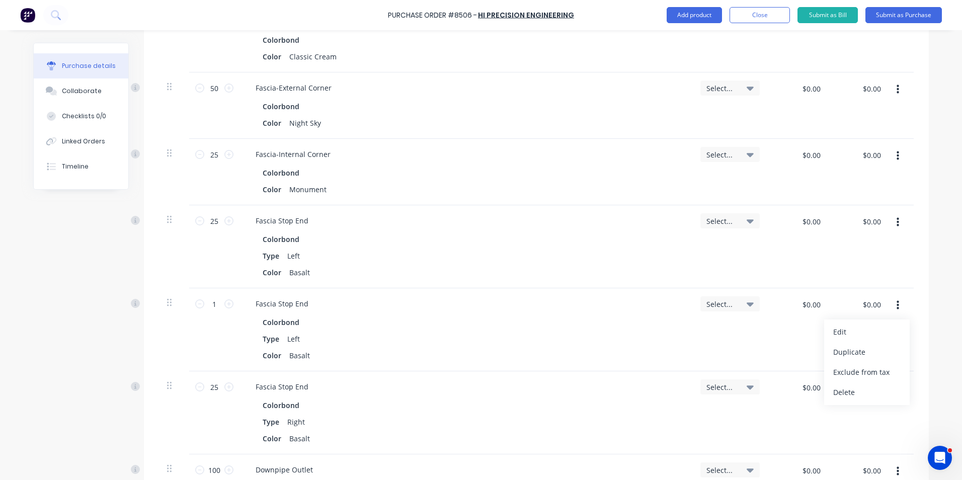
scroll to position [401, 0]
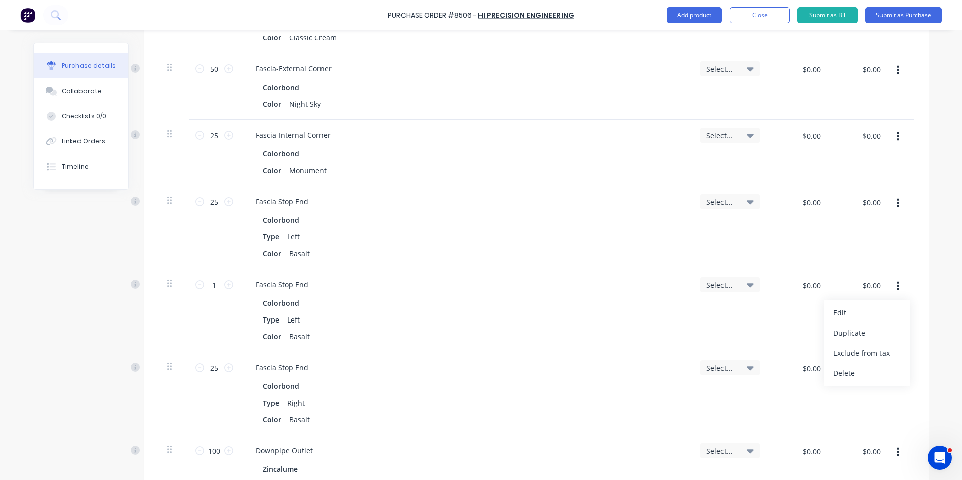
drag, startPoint x: 893, startPoint y: 289, endPoint x: 893, endPoint y: 423, distance: 134.3
click at [893, 423] on div "50 50 Fascia-External Corner Colorbond Color Monument Select... $0.00 $0.00 $0.…" at bounding box center [536, 244] width 754 height 647
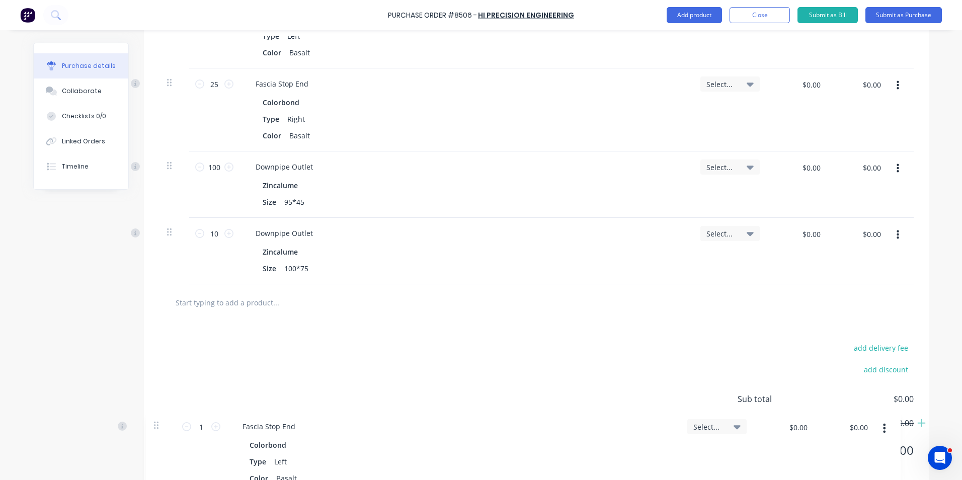
scroll to position [618, 0]
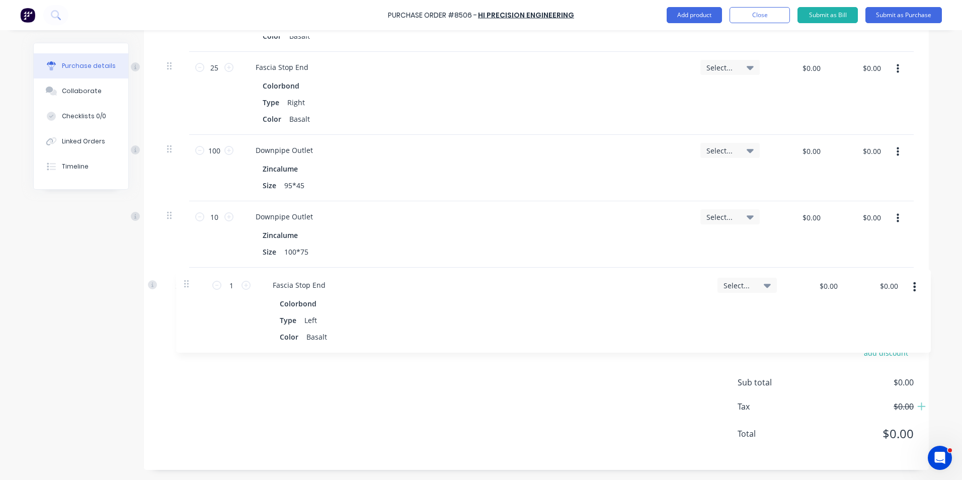
drag, startPoint x: 171, startPoint y: 282, endPoint x: 191, endPoint y: 286, distance: 20.5
click at [191, 286] on div "Products Show / Hide columns Add product Qty Job Price Total 50 50 Fascia-Exter…" at bounding box center [536, 51] width 785 height 838
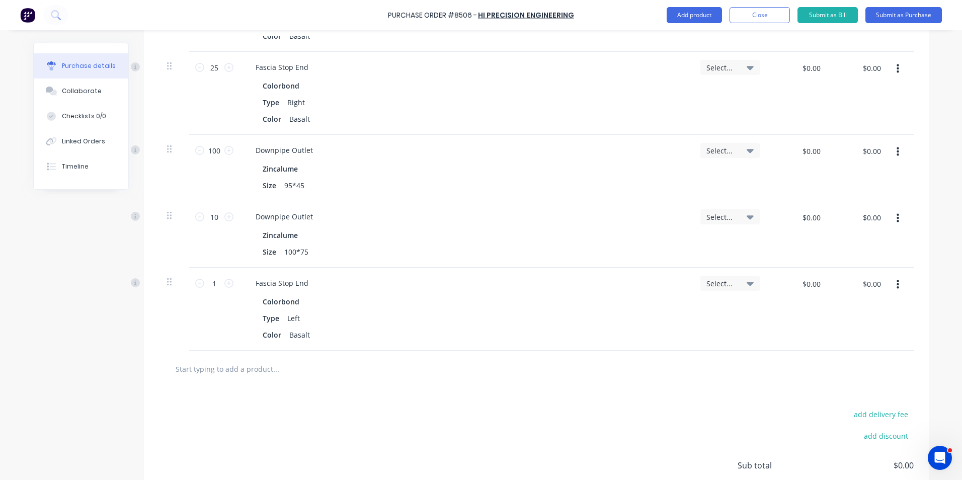
click at [893, 278] on button "button" at bounding box center [898, 285] width 24 height 18
click at [892, 313] on button "Edit" at bounding box center [866, 311] width 85 height 20
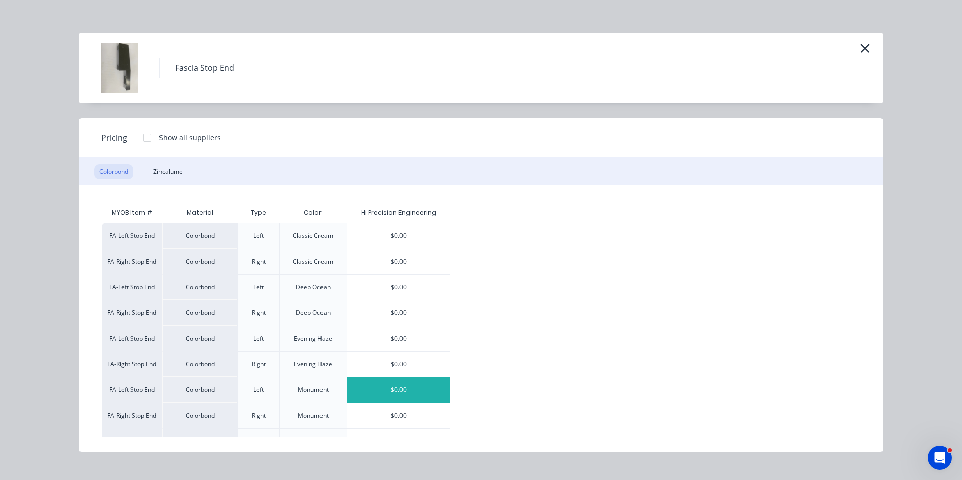
click at [407, 393] on div "$0.00" at bounding box center [398, 389] width 103 height 25
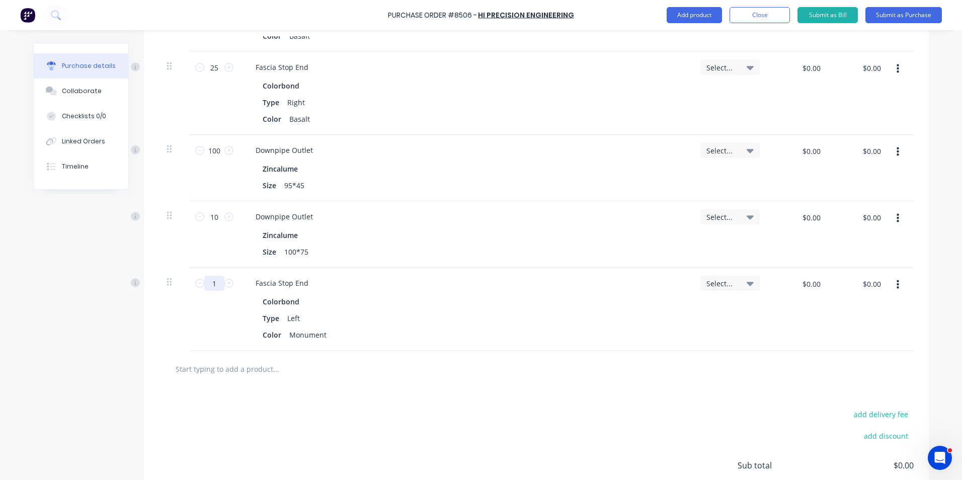
click at [204, 287] on input "1" at bounding box center [214, 283] width 20 height 15
click at [905, 421] on div "add delivery fee add discount" at bounding box center [825, 430] width 176 height 47
click at [209, 285] on input "2" at bounding box center [214, 283] width 20 height 15
type input "25"
click at [548, 327] on div "Colorbond Type Left Color Monument" at bounding box center [465, 318] width 437 height 48
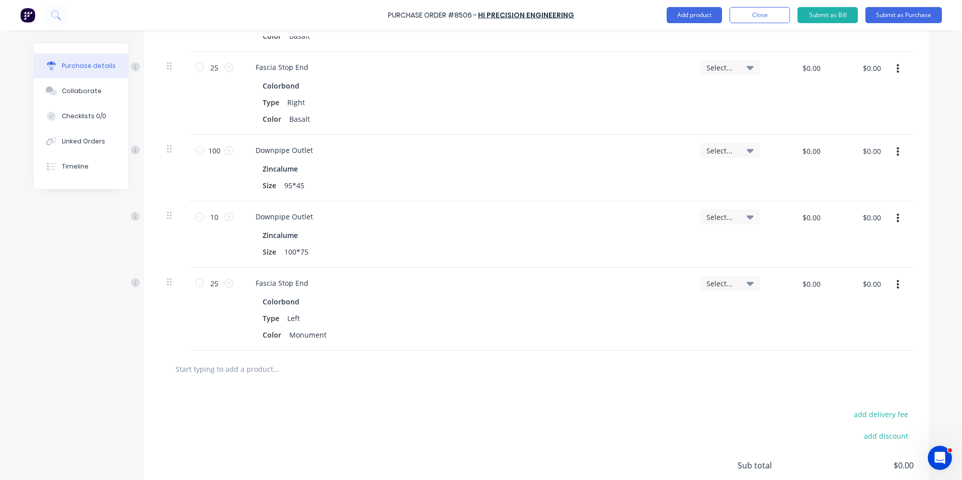
click at [897, 286] on button "button" at bounding box center [898, 285] width 24 height 18
click at [888, 332] on button "Duplicate" at bounding box center [866, 331] width 85 height 20
click at [892, 362] on button "button" at bounding box center [898, 368] width 24 height 18
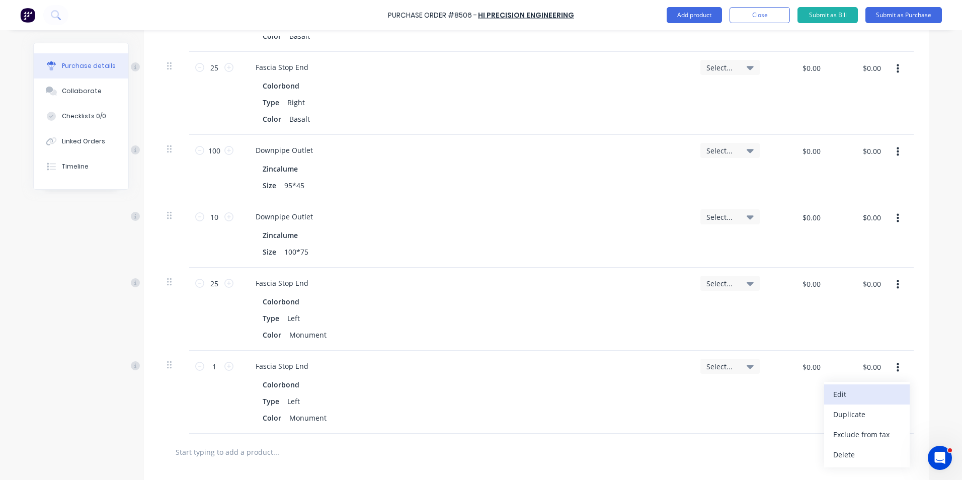
click at [893, 394] on button "Edit" at bounding box center [866, 394] width 85 height 20
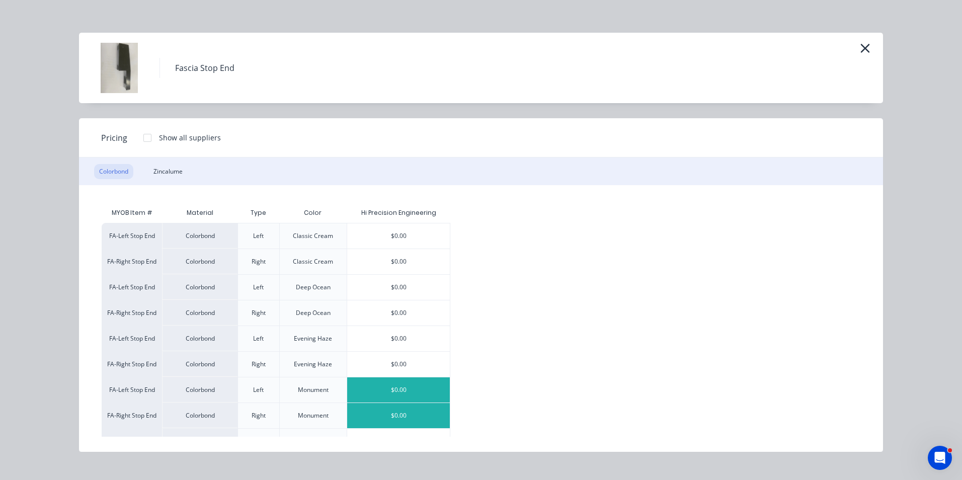
click at [376, 417] on div "$0.00" at bounding box center [398, 415] width 103 height 25
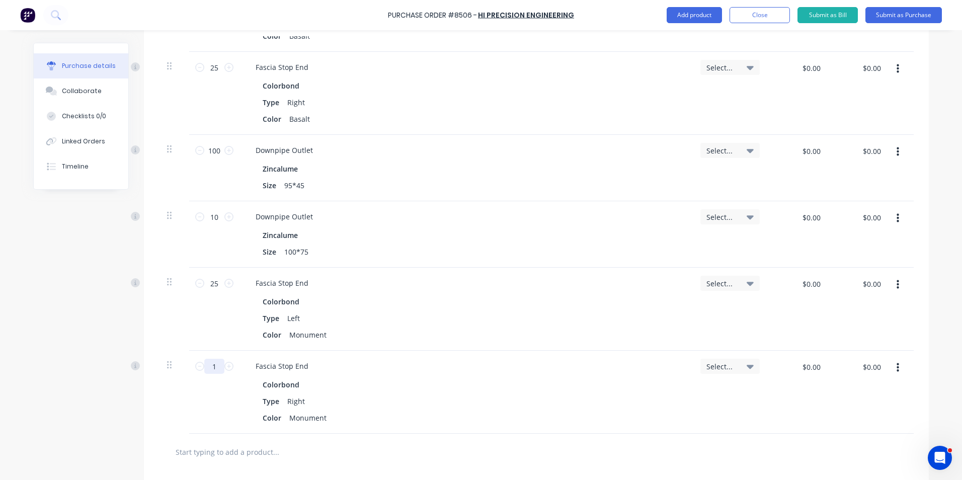
click at [210, 364] on input "1" at bounding box center [214, 366] width 20 height 15
type input "25"
click at [570, 383] on div "Colorbond" at bounding box center [466, 384] width 406 height 15
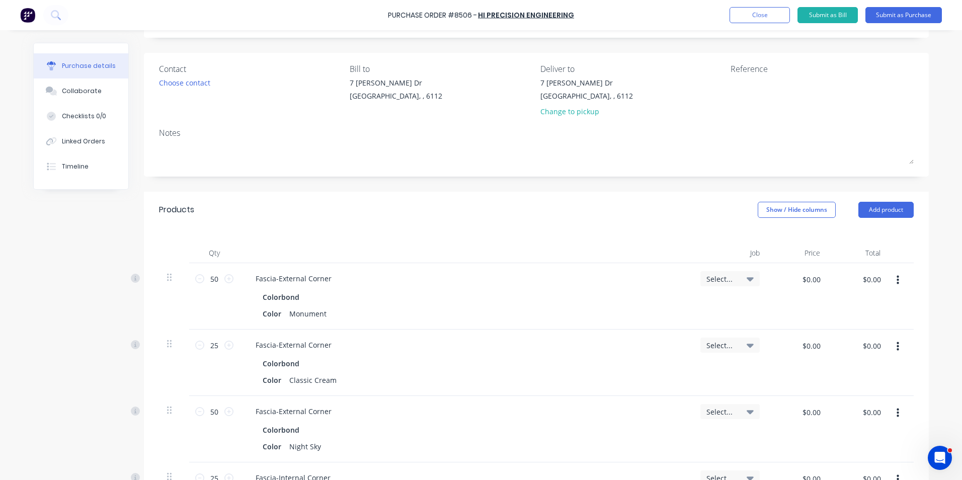
scroll to position [0, 0]
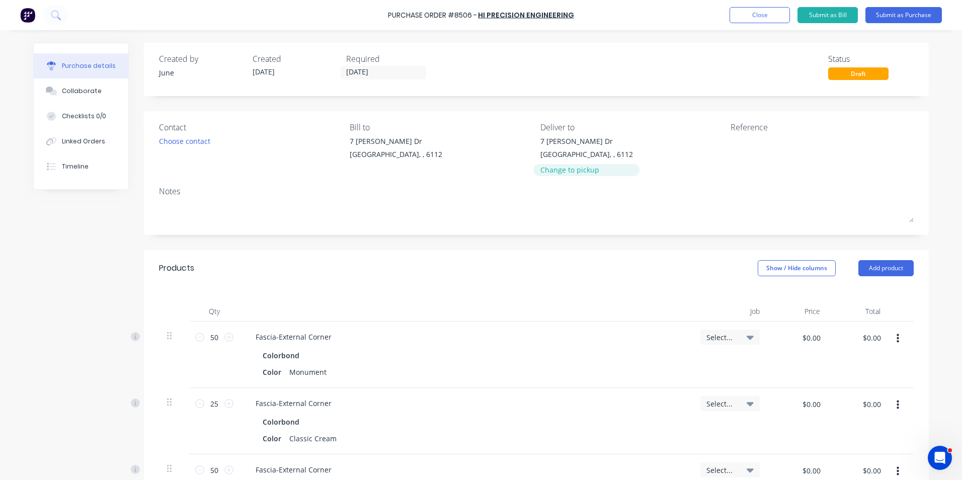
click at [588, 166] on div "Change to pickup" at bounding box center [586, 169] width 93 height 11
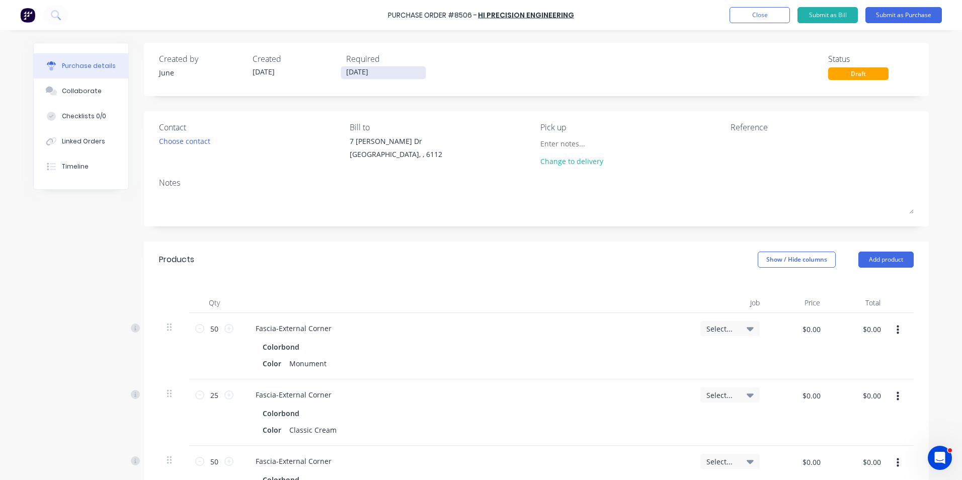
click at [362, 76] on input "26/08/25" at bounding box center [383, 72] width 84 height 13
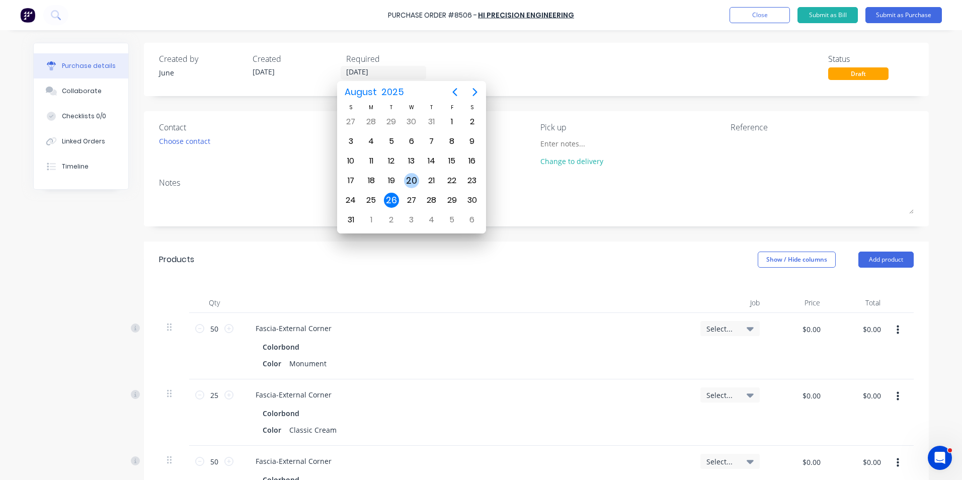
click at [414, 197] on div "27" at bounding box center [411, 200] width 15 height 15
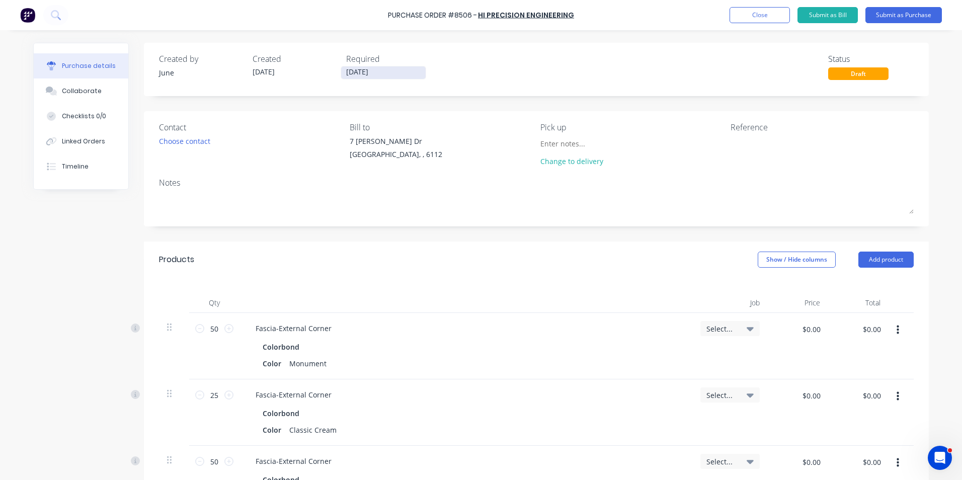
click at [355, 73] on input "27/08/25" at bounding box center [383, 72] width 84 height 13
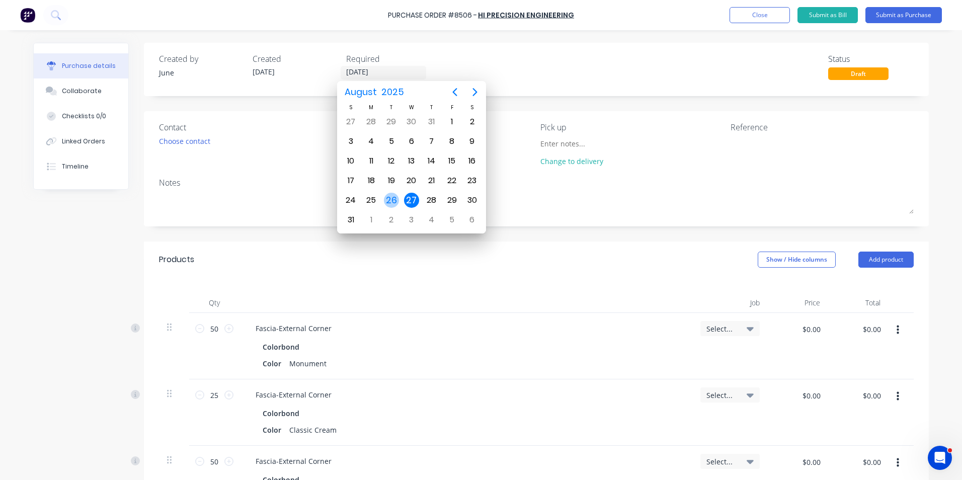
click at [391, 200] on div "26" at bounding box center [391, 200] width 15 height 15
type input "26/08/25"
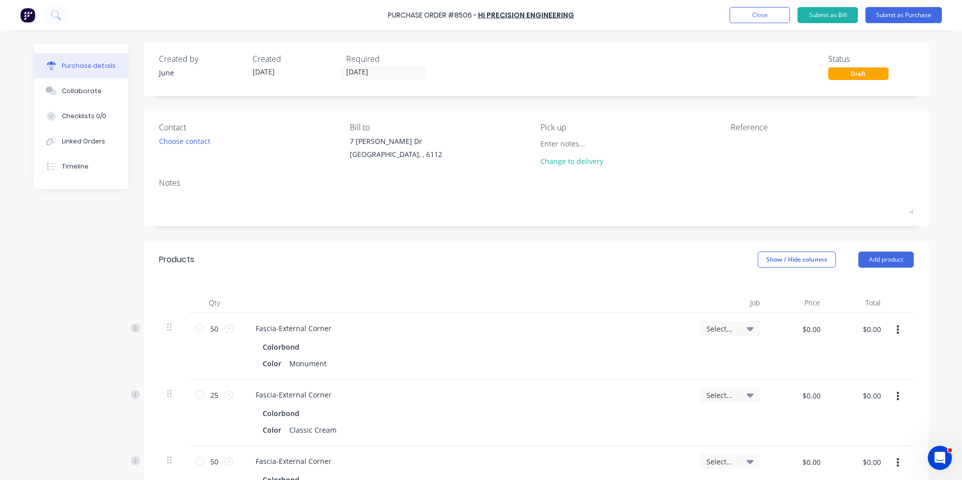
click at [926, 18] on button "Submit as Purchase" at bounding box center [903, 15] width 76 height 16
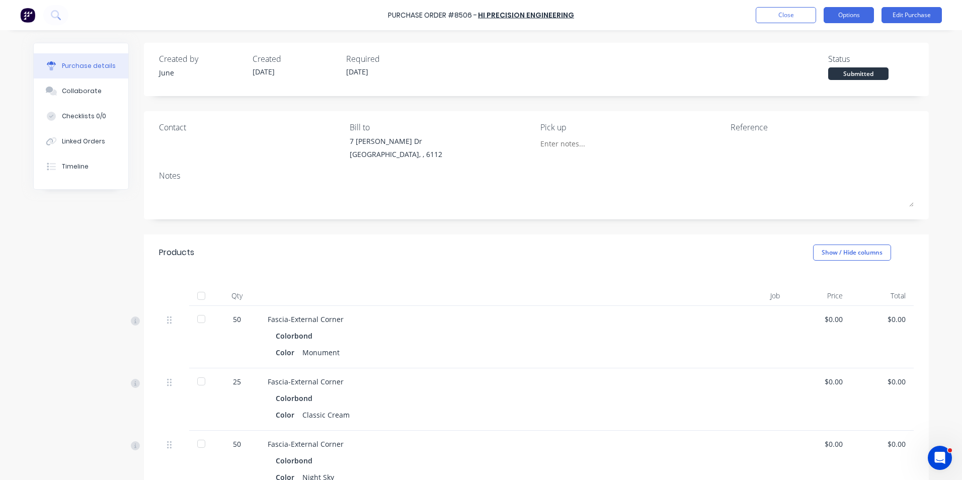
click at [847, 17] on button "Options" at bounding box center [848, 15] width 50 height 16
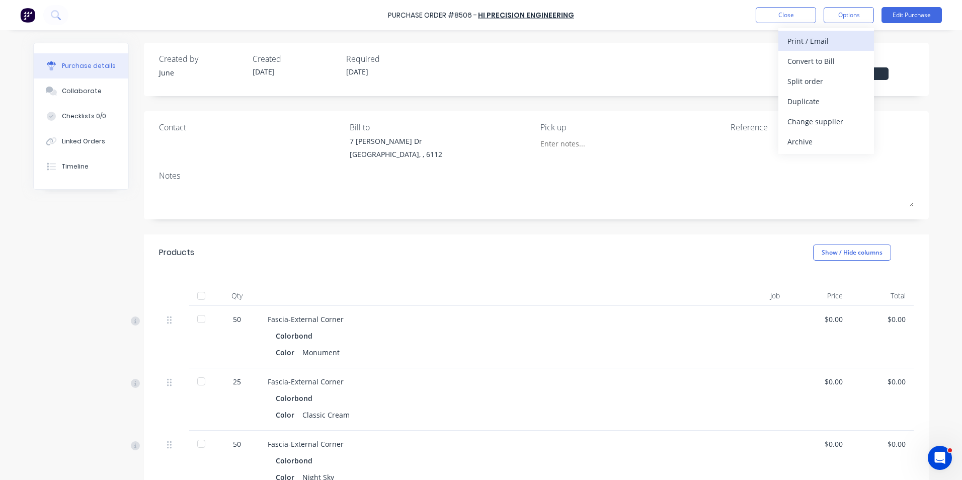
click at [840, 47] on div "Print / Email" at bounding box center [825, 41] width 77 height 15
click at [824, 90] on button "Without pricing" at bounding box center [826, 81] width 96 height 20
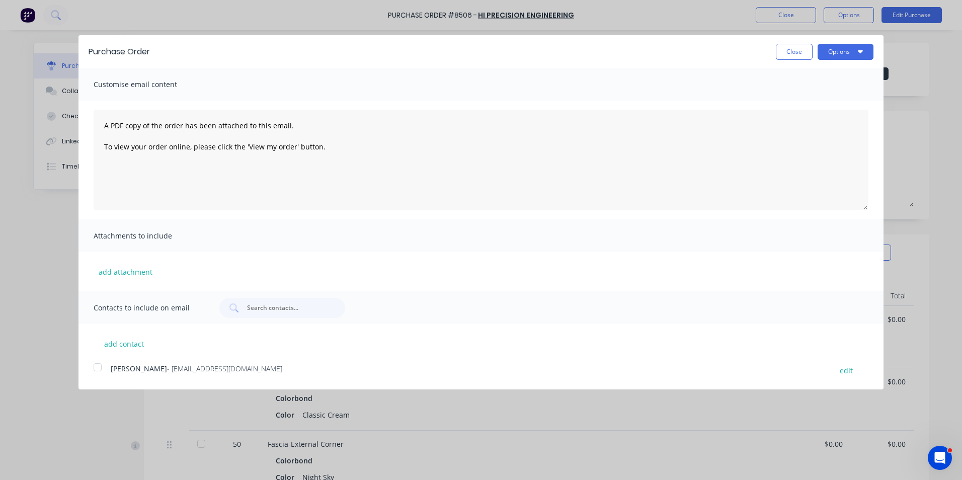
click at [862, 42] on div "Purchase Order Close Options" at bounding box center [480, 51] width 805 height 33
click at [856, 53] on button "Options" at bounding box center [845, 52] width 56 height 16
click at [157, 363] on div "add contact Sarah O’Hara - orders@hipeng.com.au edit" at bounding box center [480, 350] width 805 height 53
click at [177, 365] on span "- orders@hipeng.com.au" at bounding box center [224, 369] width 115 height 10
click at [843, 47] on button "Options" at bounding box center [845, 52] width 56 height 16
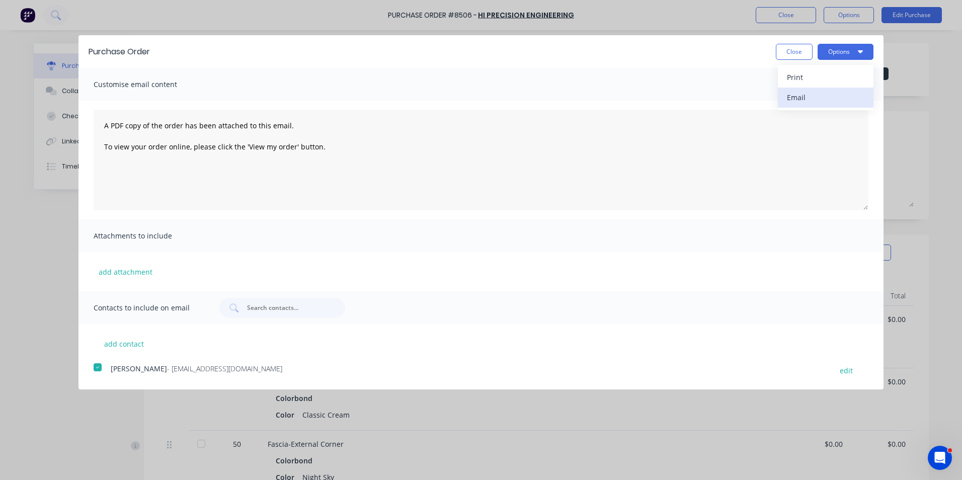
click at [820, 93] on div "Email" at bounding box center [825, 97] width 77 height 15
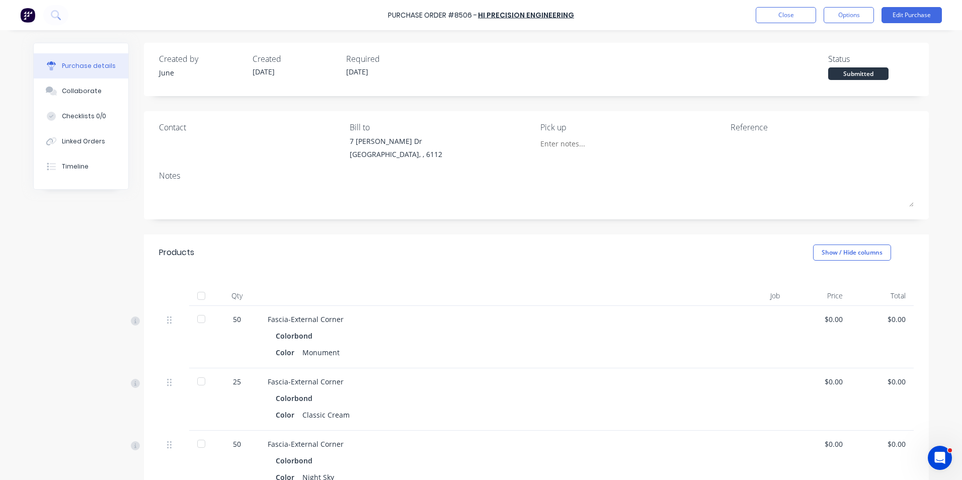
click at [790, 24] on div "Purchase Order #8506 - Hi Precision Engineering Close Options Edit Purchase" at bounding box center [481, 15] width 962 height 30
click at [791, 18] on button "Close" at bounding box center [785, 15] width 60 height 16
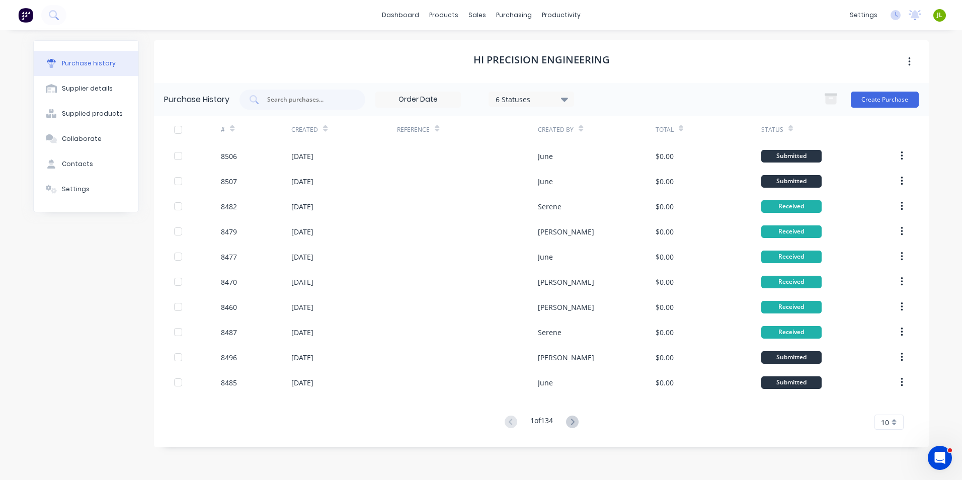
click at [506, 99] on div "6 Statuses" at bounding box center [531, 99] width 72 height 11
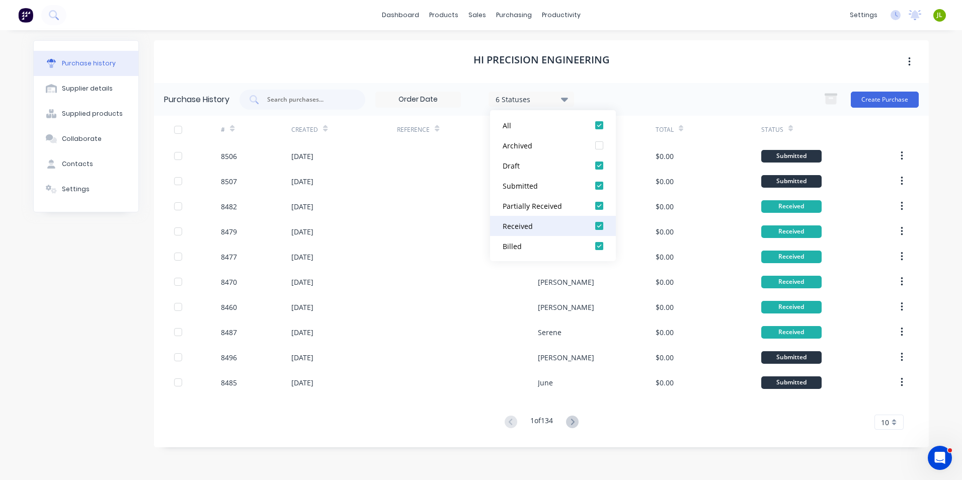
click at [540, 225] on div "Received" at bounding box center [542, 226] width 80 height 11
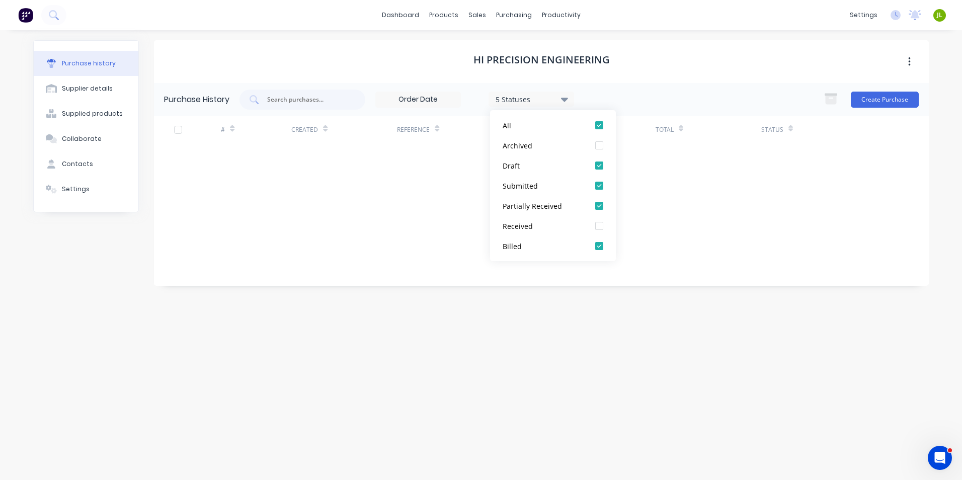
click at [641, 67] on div "Hi Precision Engineering" at bounding box center [541, 61] width 774 height 43
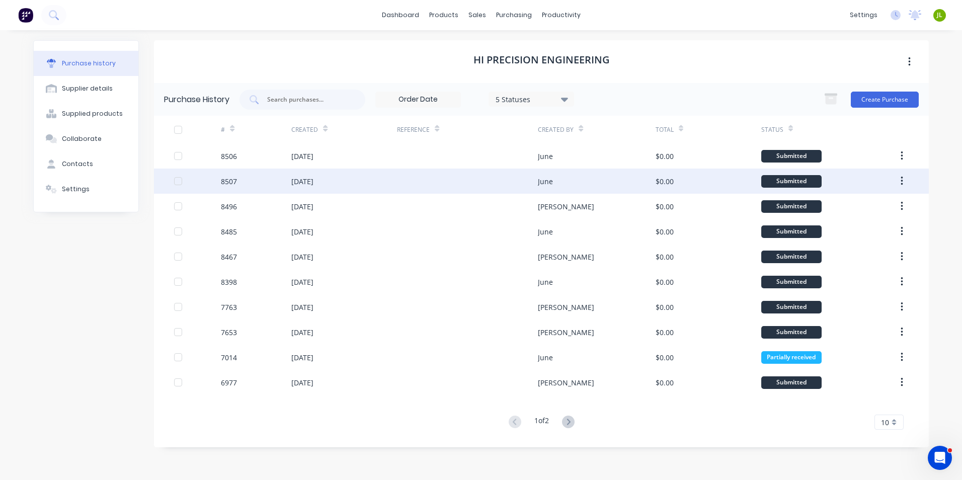
click at [618, 181] on div "June" at bounding box center [596, 180] width 117 height 25
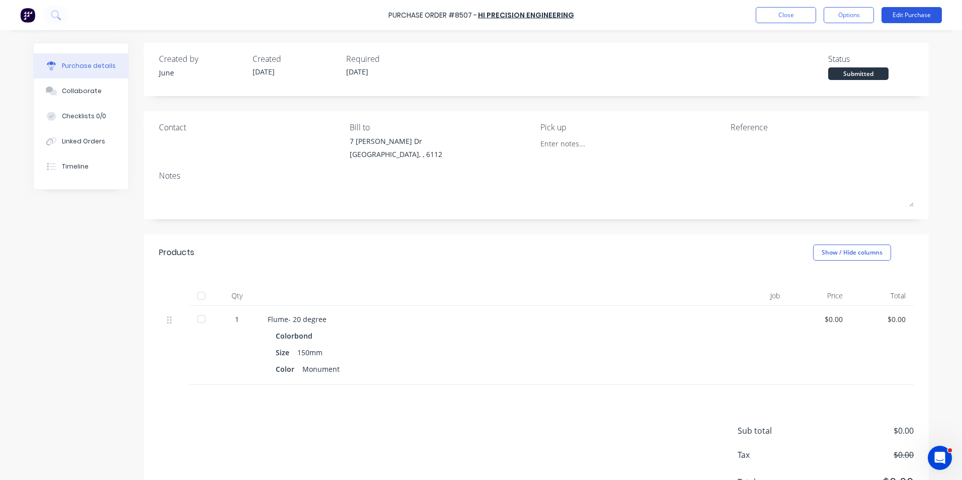
click at [901, 16] on button "Edit Purchase" at bounding box center [911, 15] width 60 height 16
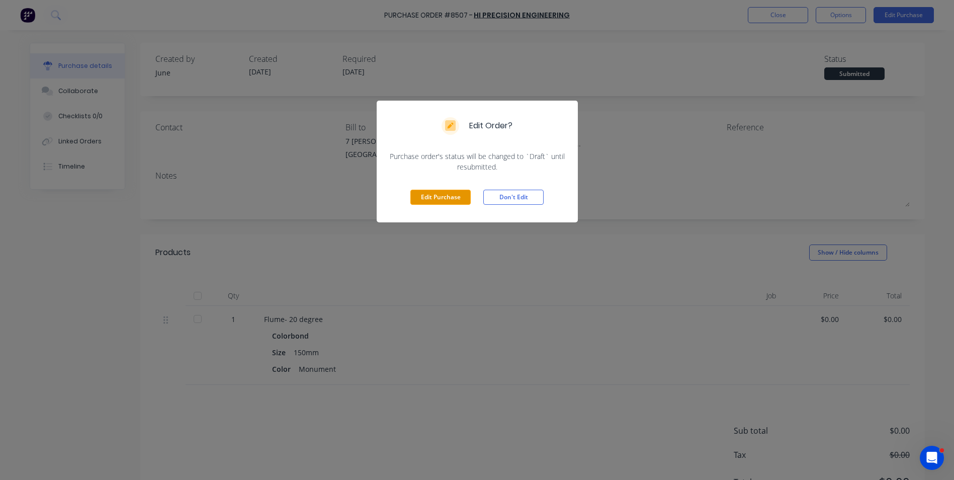
click at [458, 202] on button "Edit Purchase" at bounding box center [440, 197] width 60 height 15
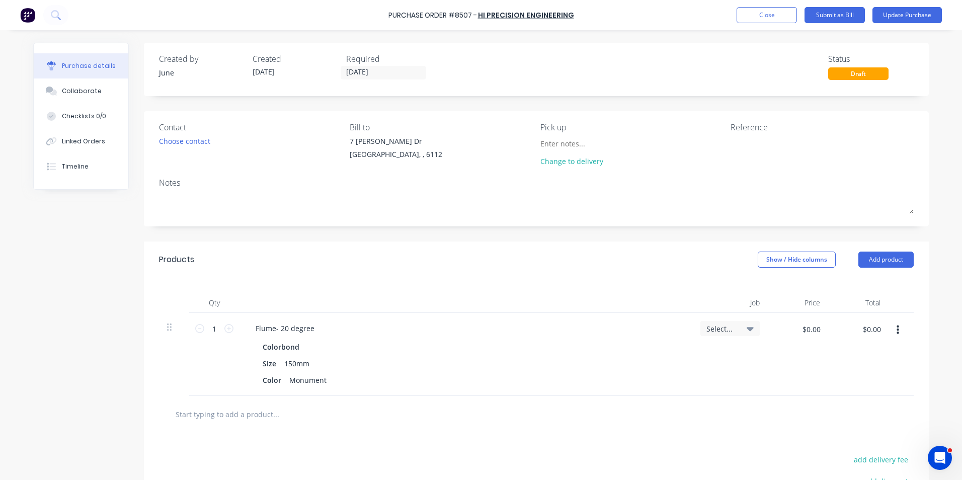
click at [317, 332] on div "Flume- 20 degree" at bounding box center [465, 328] width 437 height 15
click at [316, 332] on div "Flume- 20 degree" at bounding box center [284, 328] width 75 height 15
click at [454, 337] on div "Flume- 20 degree-corri Colorbond Size 150mm Color Monument" at bounding box center [465, 354] width 453 height 83
click at [891, 20] on button "Update Purchase" at bounding box center [906, 15] width 69 height 16
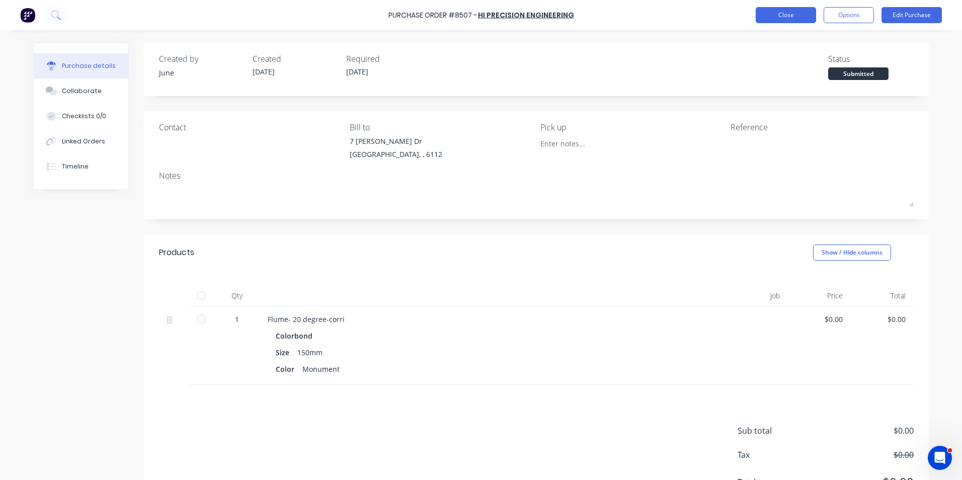
click at [781, 19] on button "Close" at bounding box center [785, 15] width 60 height 16
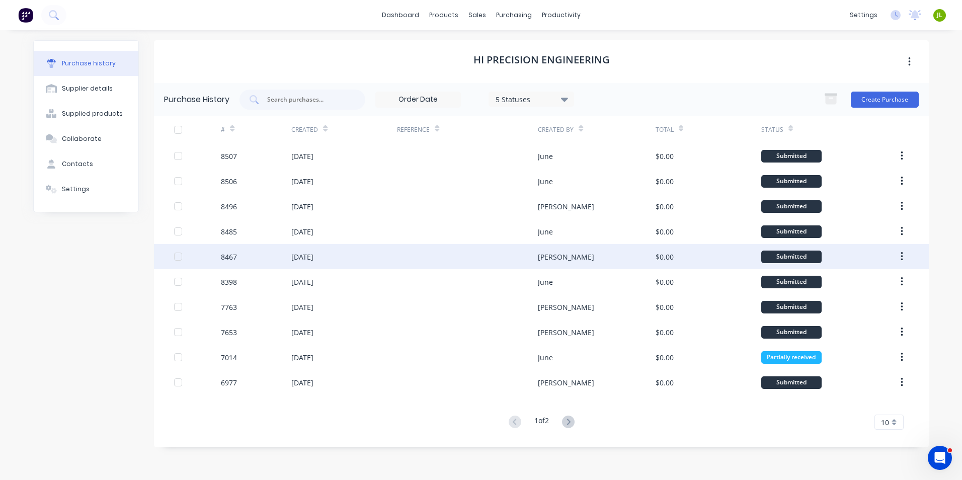
click at [701, 256] on div "$0.00" at bounding box center [708, 256] width 106 height 25
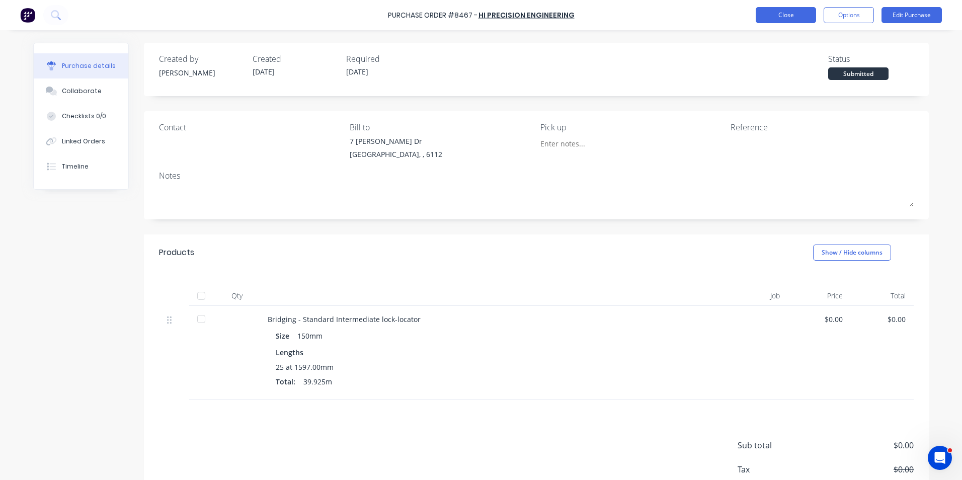
click at [771, 18] on button "Close" at bounding box center [785, 15] width 60 height 16
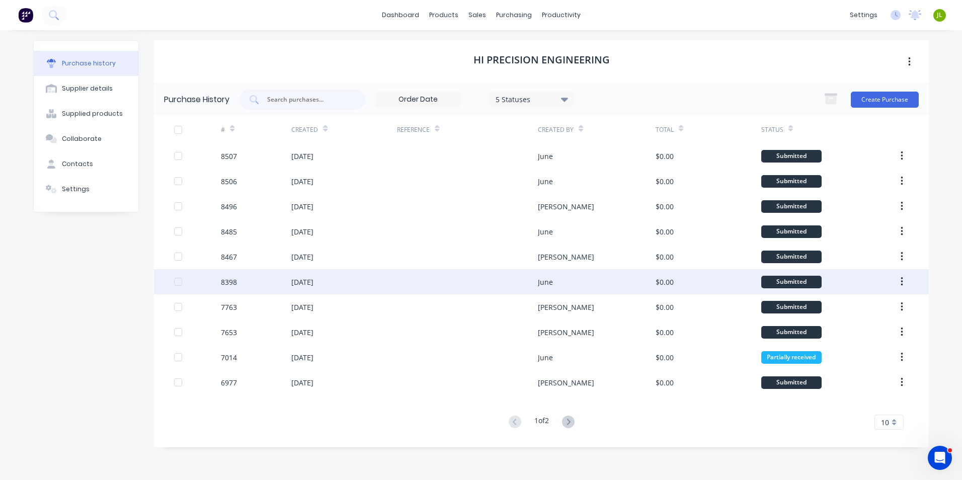
click at [486, 284] on div at bounding box center [467, 281] width 141 height 25
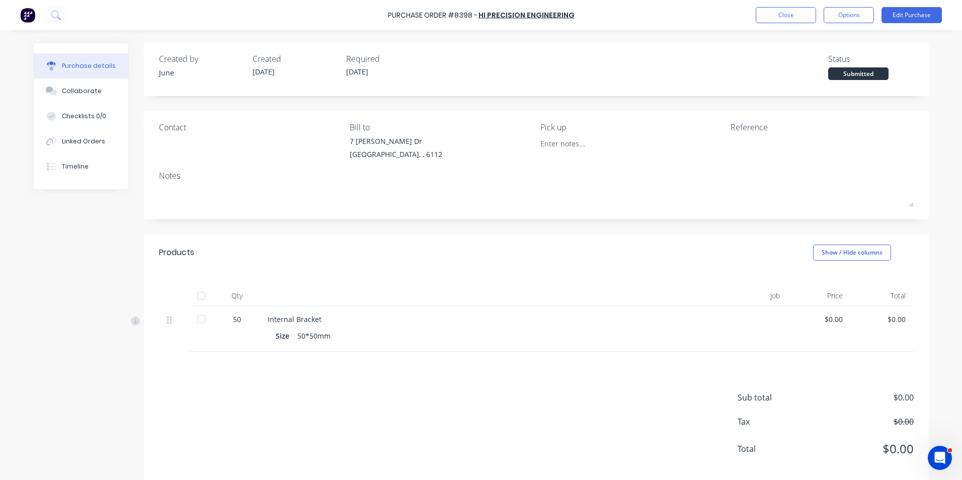
drag, startPoint x: 197, startPoint y: 299, endPoint x: 705, endPoint y: 72, distance: 556.9
click at [196, 298] on div at bounding box center [201, 296] width 20 height 20
click at [796, 12] on button "Close" at bounding box center [785, 15] width 60 height 16
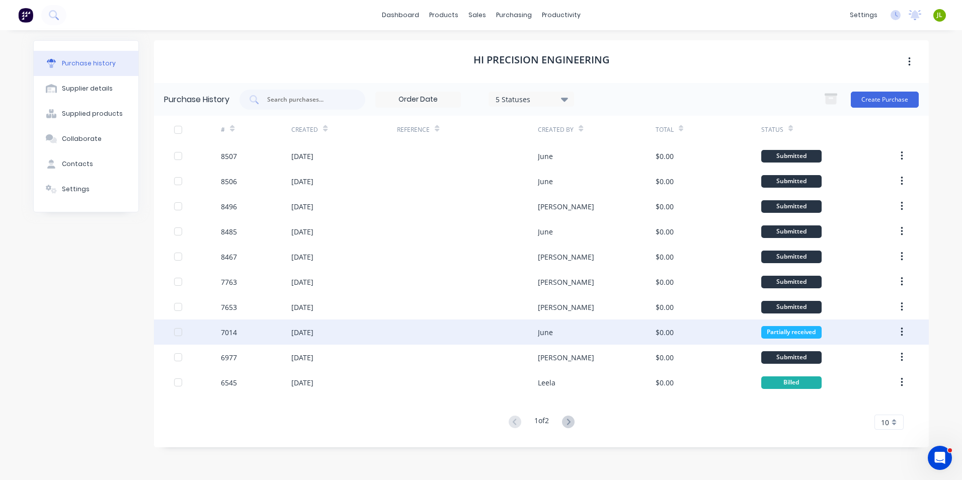
click at [490, 338] on div at bounding box center [467, 331] width 141 height 25
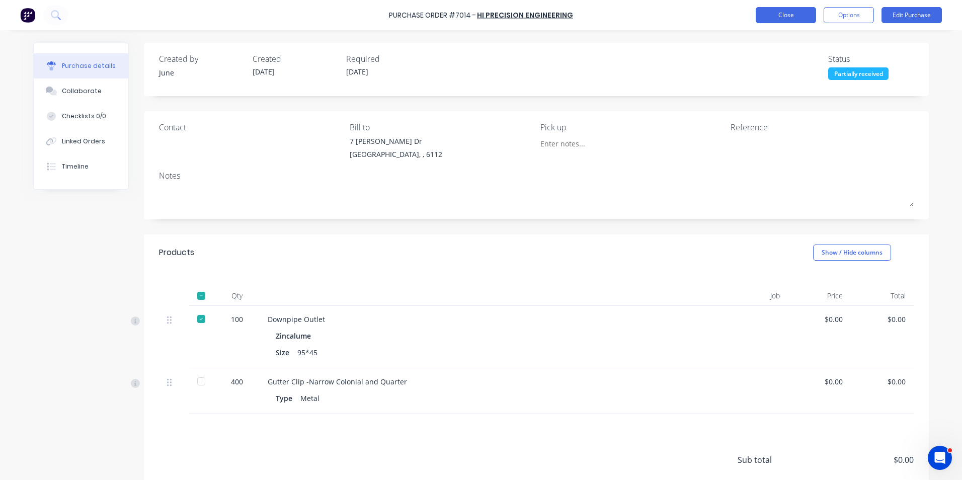
click at [792, 23] on button "Close" at bounding box center [785, 15] width 60 height 16
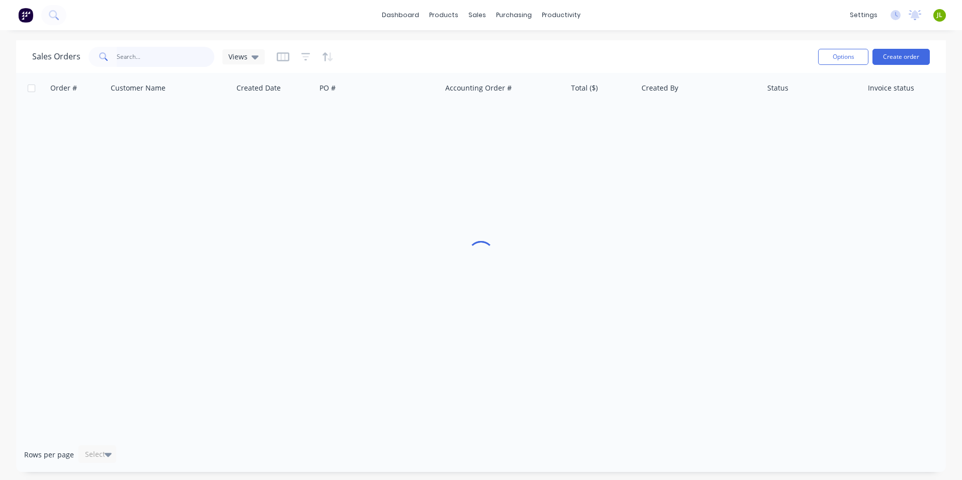
click at [133, 55] on input "text" at bounding box center [166, 57] width 98 height 20
paste input "[STREET_ADDRESS]"
type input "[STREET_ADDRESS]"
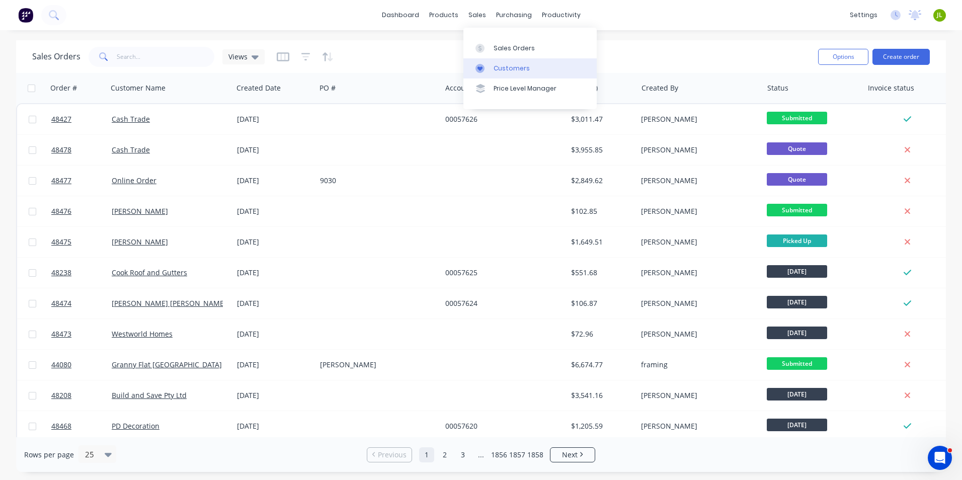
click at [493, 62] on link "Customers" at bounding box center [529, 68] width 133 height 20
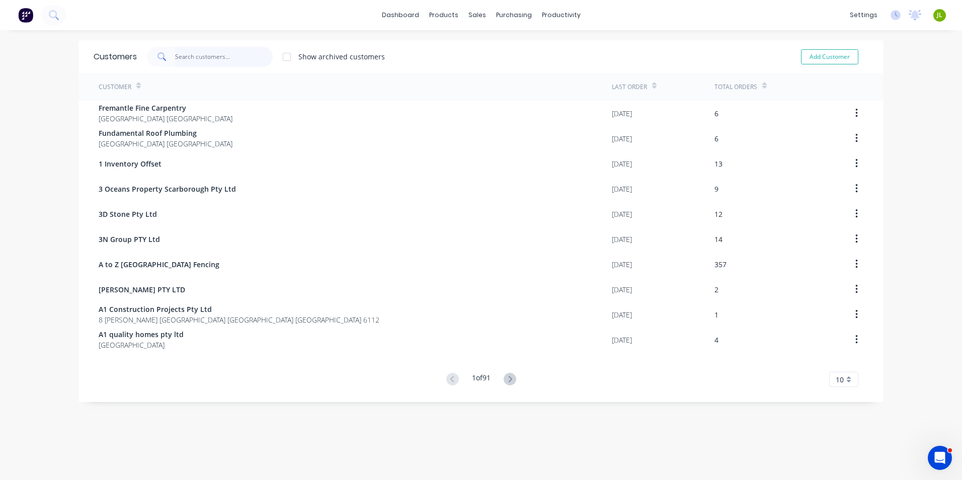
click at [214, 57] on input "text" at bounding box center [224, 57] width 98 height 20
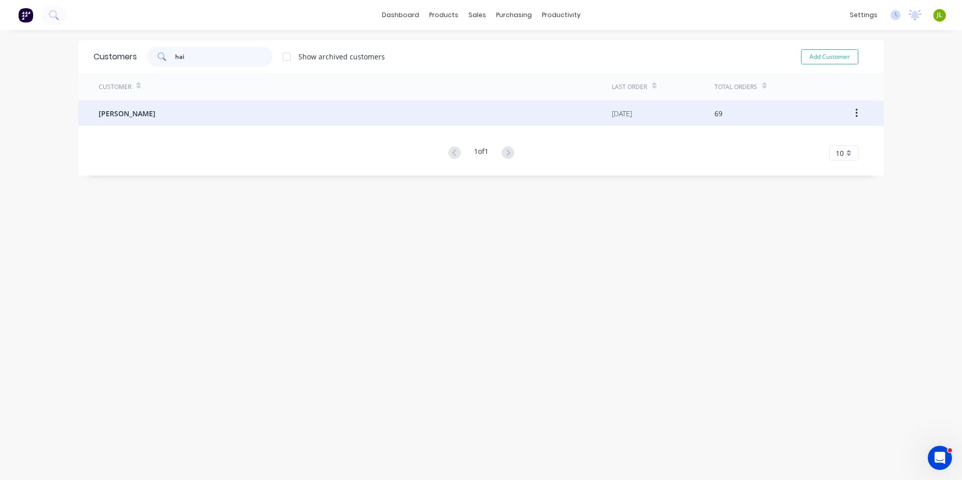
type input "hai"
click at [203, 121] on div "[PERSON_NAME]" at bounding box center [355, 113] width 513 height 25
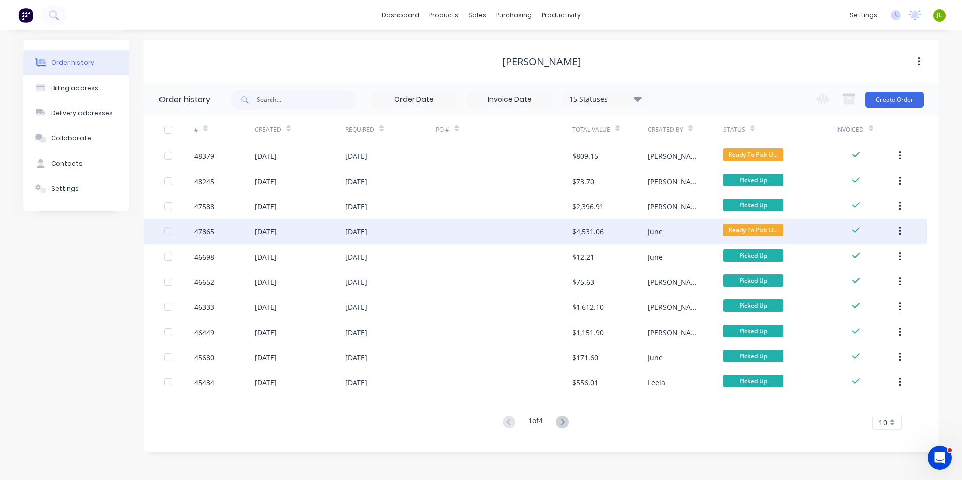
click at [659, 235] on div "June" at bounding box center [654, 231] width 15 height 11
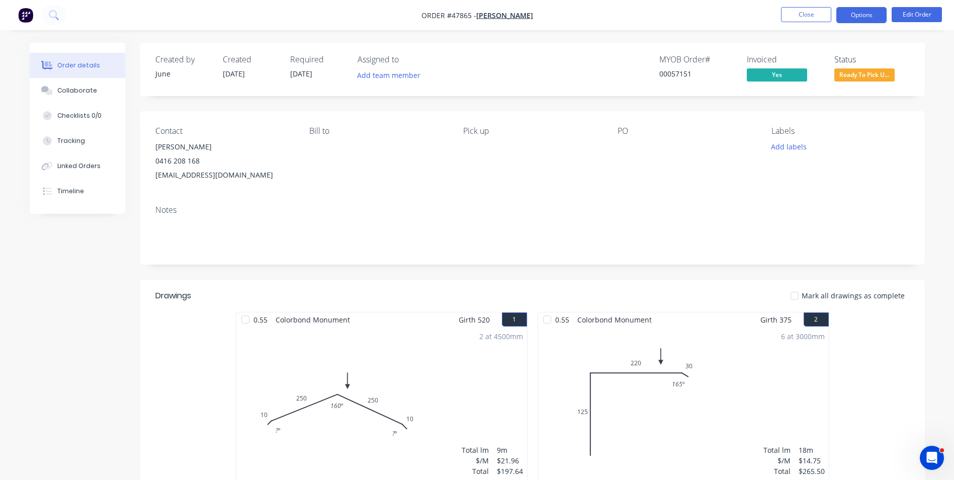
click at [872, 20] on button "Options" at bounding box center [861, 15] width 50 height 16
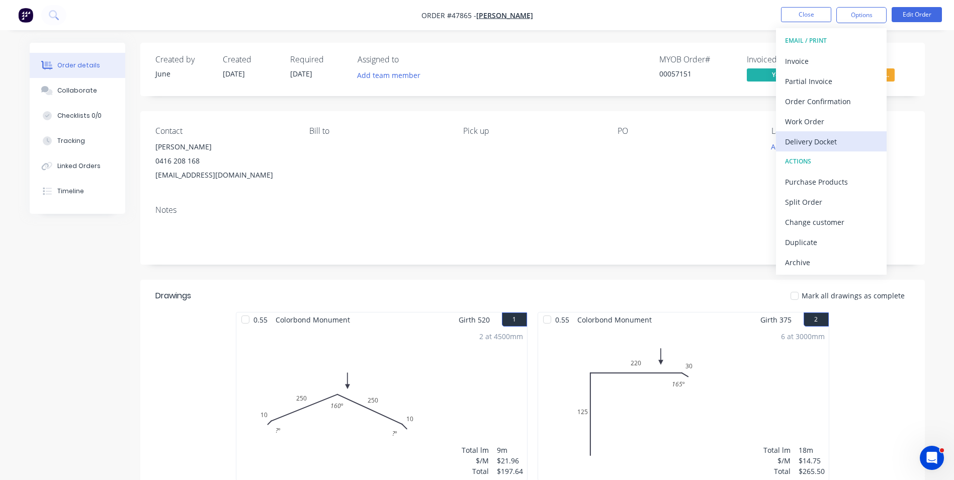
click at [841, 146] on div "Delivery Docket" at bounding box center [831, 141] width 93 height 15
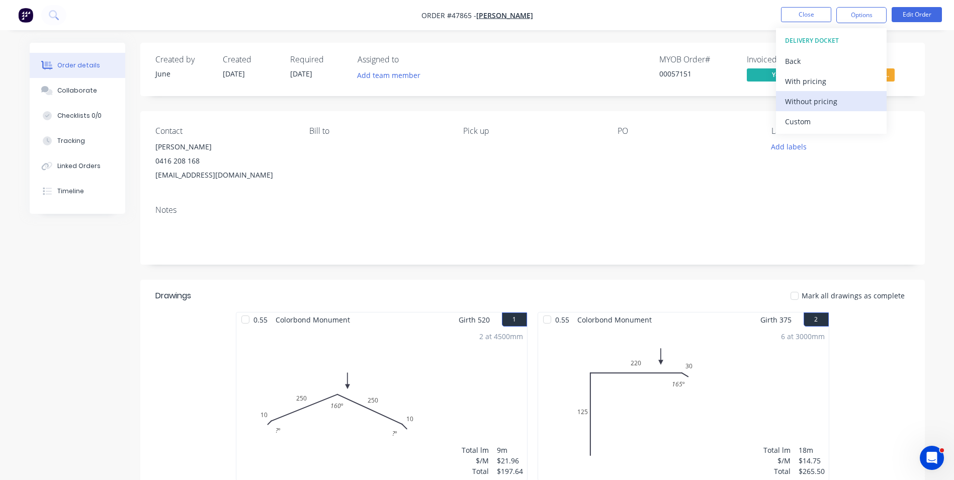
click at [841, 108] on div "Without pricing" at bounding box center [831, 101] width 93 height 15
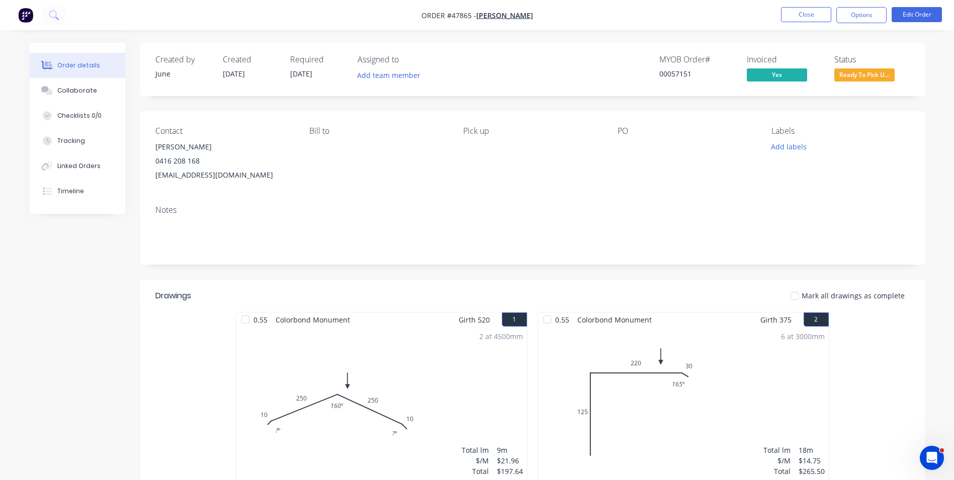
drag, startPoint x: 491, startPoint y: 194, endPoint x: 492, endPoint y: 165, distance: 28.7
click at [491, 194] on div "Contact Chenghai Lin 0416 208 168 oceanlin8168@gmail.com Bill to Pick up PO Lab…" at bounding box center [532, 154] width 785 height 86
click at [799, 19] on button "Close" at bounding box center [806, 14] width 50 height 15
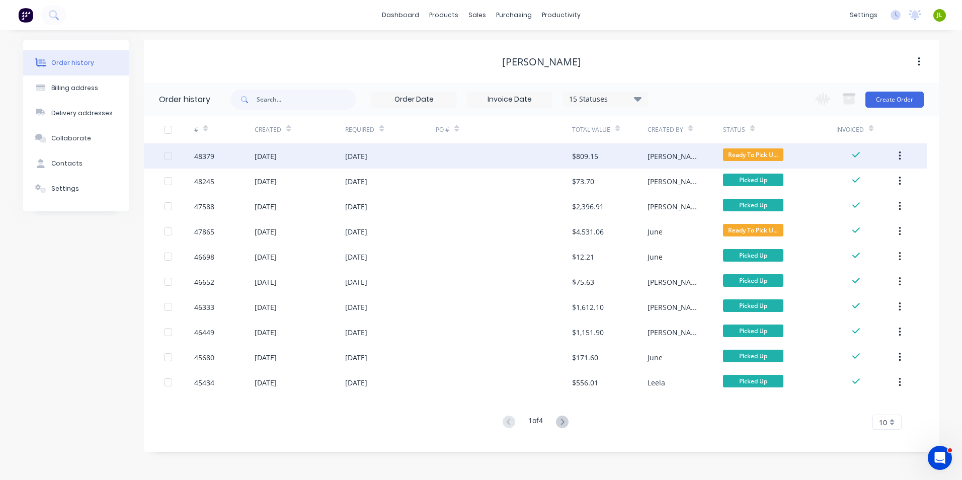
click at [448, 166] on div at bounding box center [504, 155] width 136 height 25
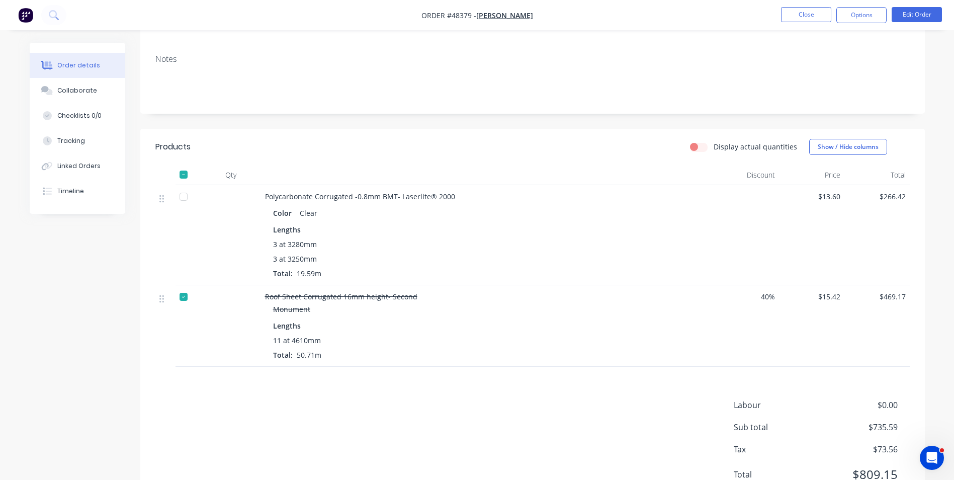
scroll to position [101, 0]
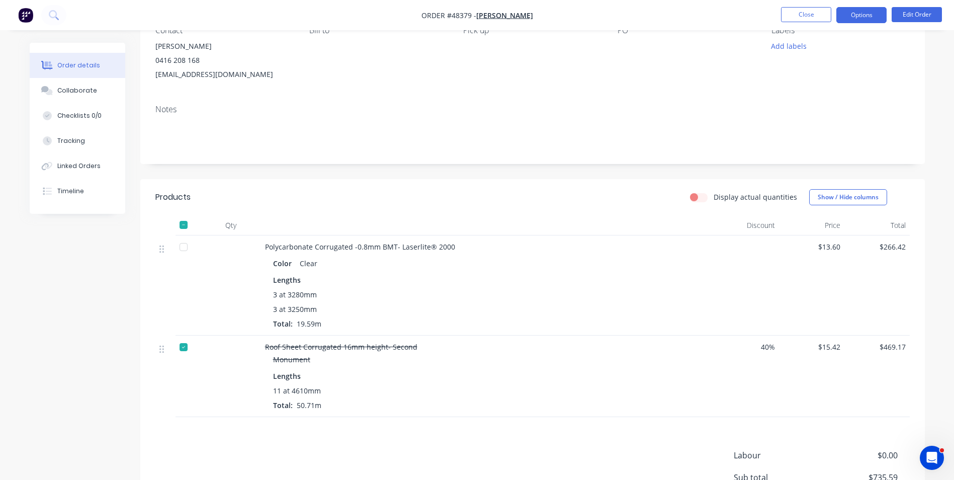
click at [868, 10] on button "Options" at bounding box center [861, 15] width 50 height 16
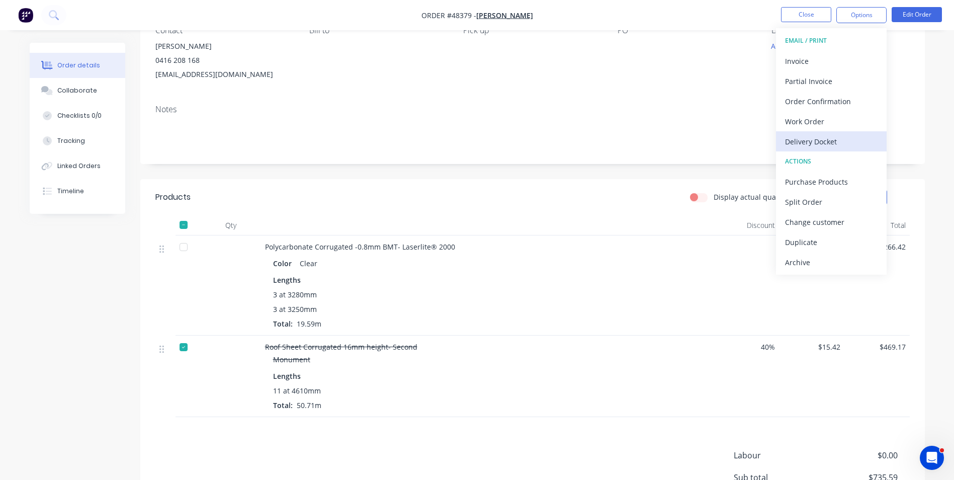
click at [815, 145] on div "Delivery Docket" at bounding box center [831, 141] width 93 height 15
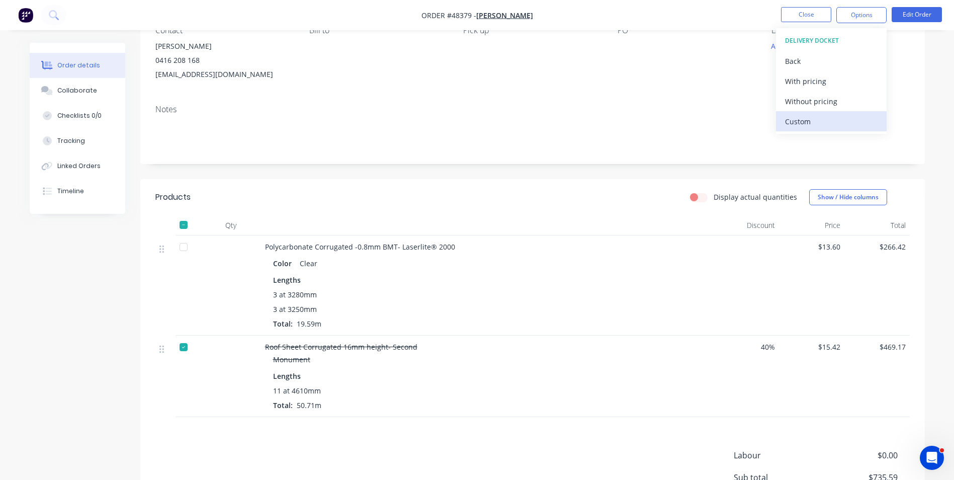
click at [812, 121] on div "Custom" at bounding box center [831, 121] width 93 height 15
click at [814, 108] on div "Without pricing" at bounding box center [831, 101] width 93 height 15
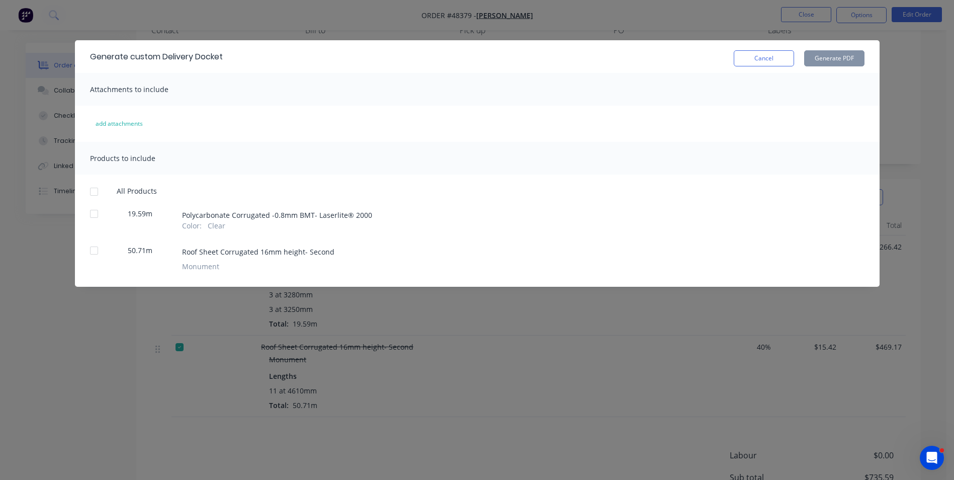
click at [109, 214] on div "19.59m" at bounding box center [140, 219] width 75 height 23
click at [99, 219] on div at bounding box center [94, 214] width 20 height 20
click at [833, 62] on button "Generate PDF" at bounding box center [834, 58] width 60 height 16
click at [772, 60] on button "Cancel" at bounding box center [764, 58] width 60 height 16
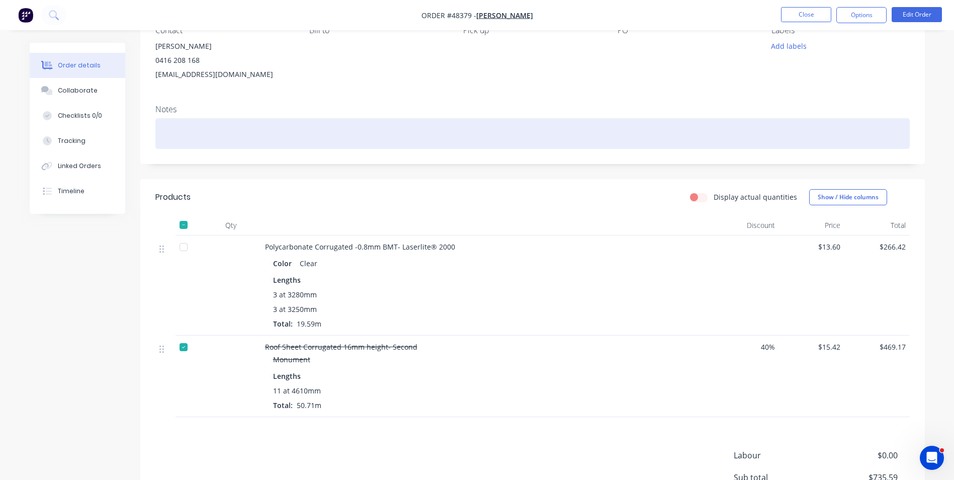
scroll to position [0, 0]
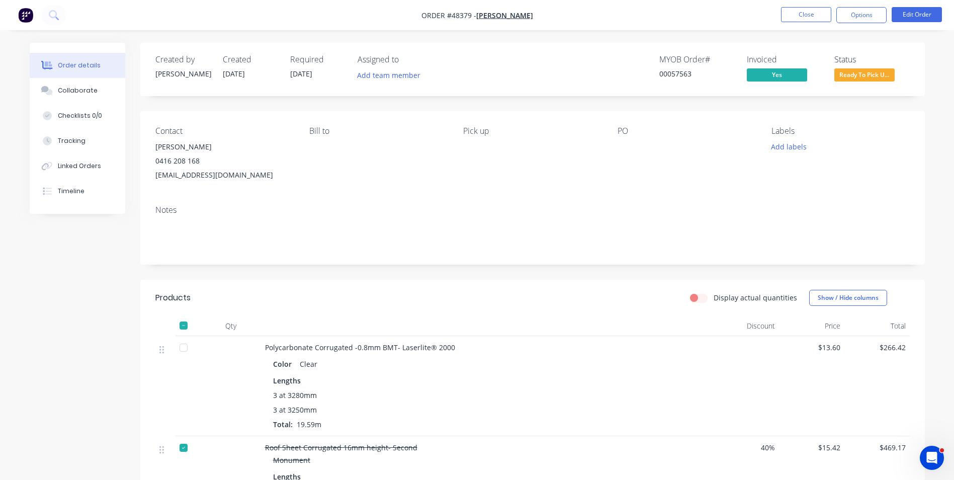
click at [868, 77] on span "Ready To Pick U..." at bounding box center [864, 74] width 60 height 13
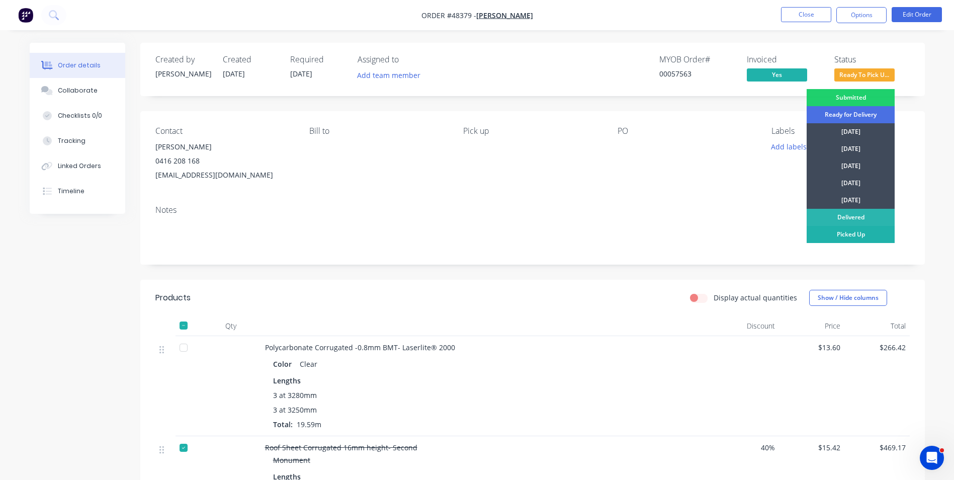
click at [866, 235] on div "Picked Up" at bounding box center [851, 234] width 88 height 17
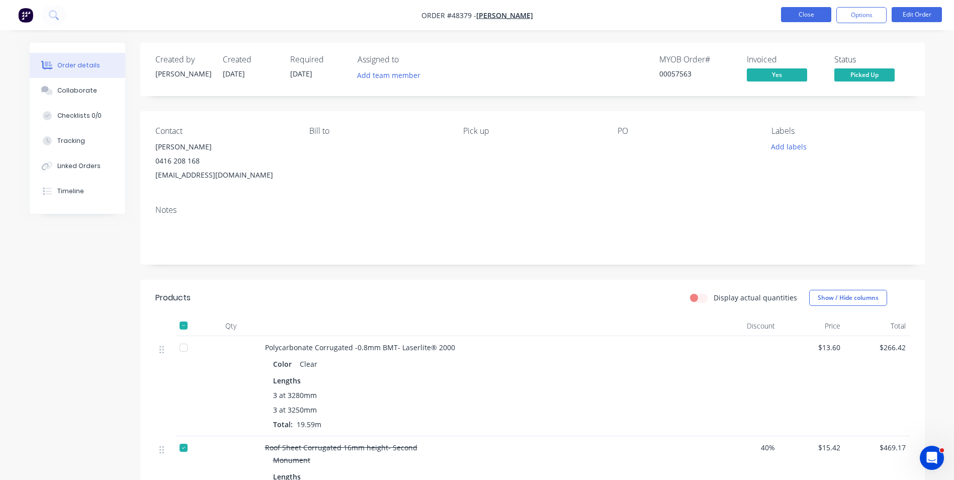
click at [819, 12] on button "Close" at bounding box center [806, 14] width 50 height 15
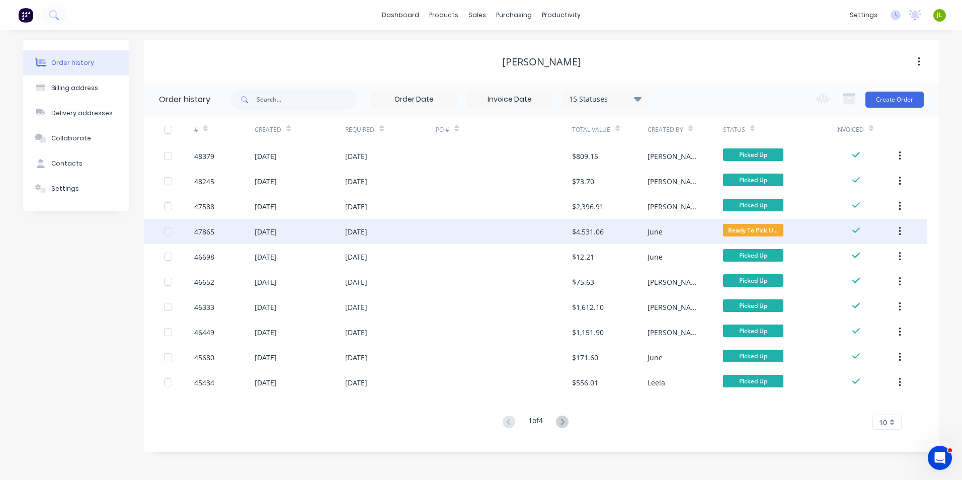
click at [525, 232] on div at bounding box center [504, 231] width 136 height 25
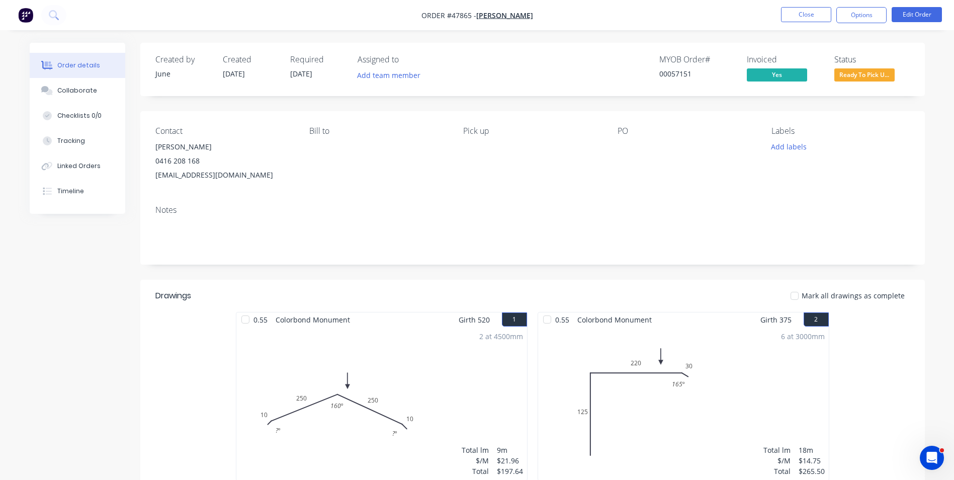
click at [878, 68] on div "Status Ready To Pick U..." at bounding box center [871, 69] width 75 height 29
click at [878, 71] on span "Ready To Pick U..." at bounding box center [864, 74] width 60 height 13
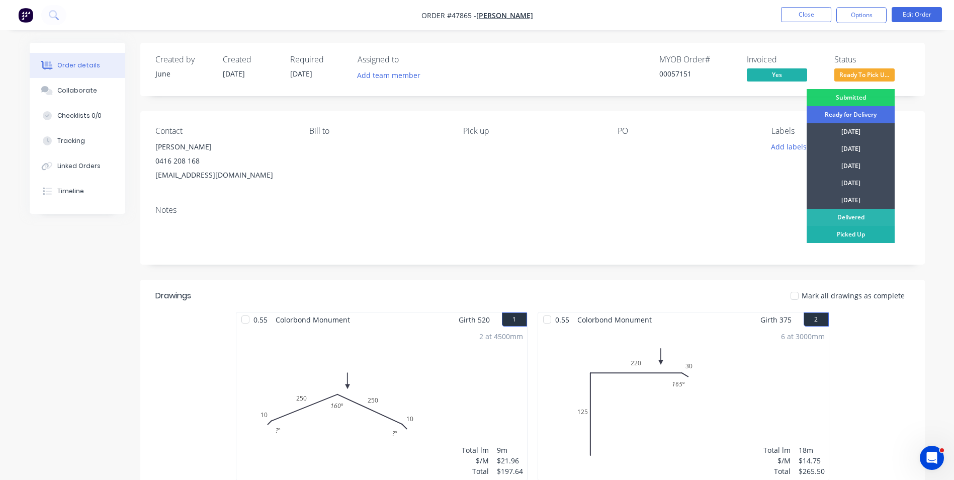
click at [856, 226] on div "Picked Up" at bounding box center [851, 234] width 88 height 17
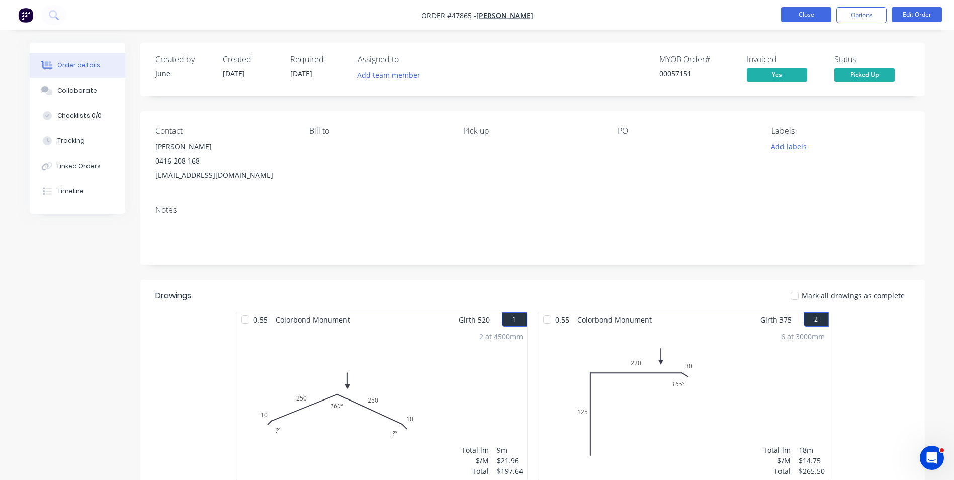
click at [795, 13] on button "Close" at bounding box center [806, 14] width 50 height 15
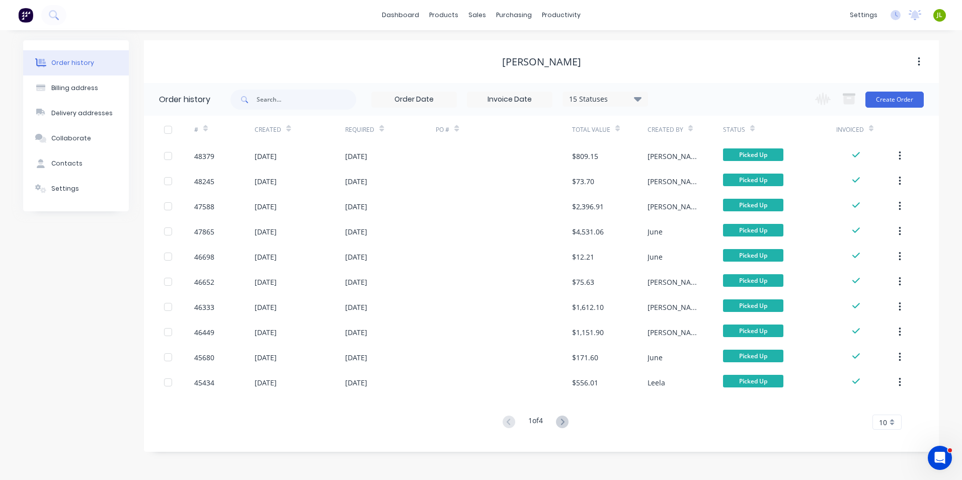
click at [893, 98] on button "Create Order" at bounding box center [894, 100] width 58 height 16
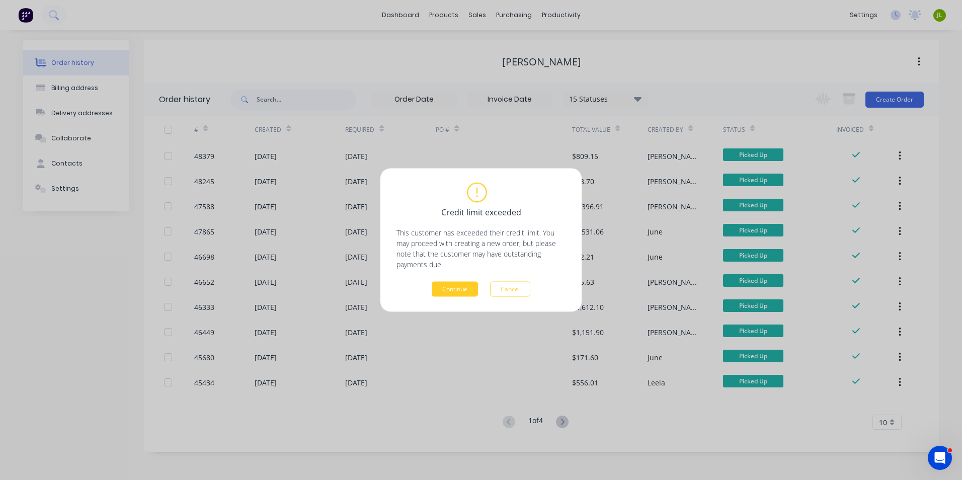
click at [450, 290] on button "Continue" at bounding box center [454, 289] width 46 height 15
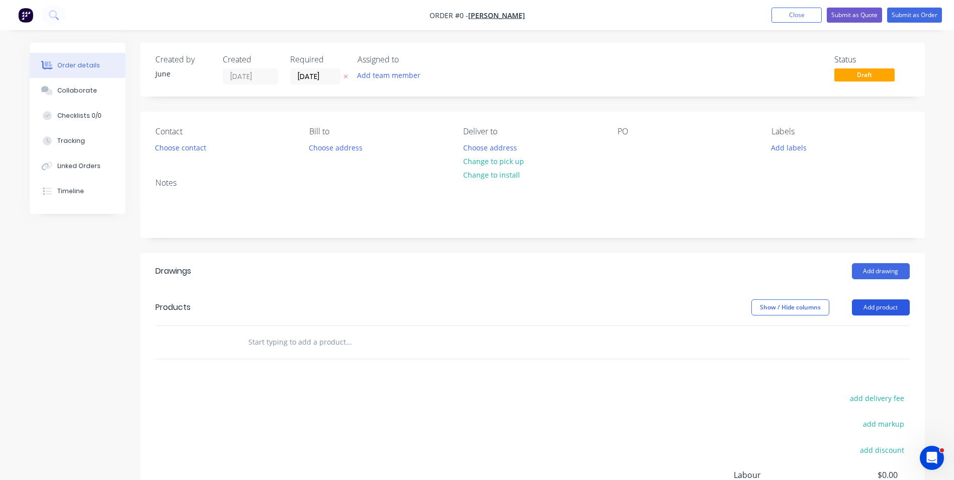
click at [870, 314] on button "Add product" at bounding box center [881, 307] width 58 height 16
click at [789, 270] on div "Add drawing" at bounding box center [612, 271] width 594 height 16
click at [865, 264] on button "Add drawing" at bounding box center [881, 271] width 58 height 16
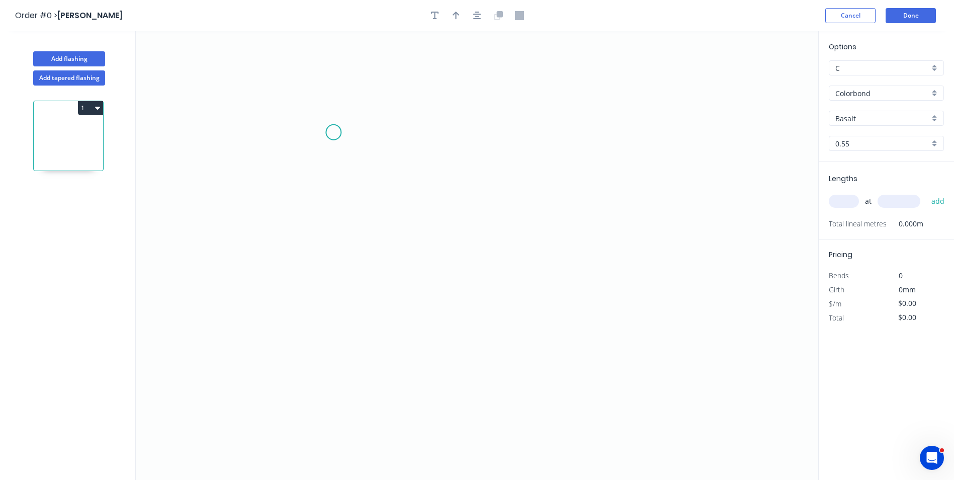
click at [333, 136] on icon "0" at bounding box center [477, 255] width 682 height 449
click at [342, 340] on icon "0" at bounding box center [477, 255] width 682 height 449
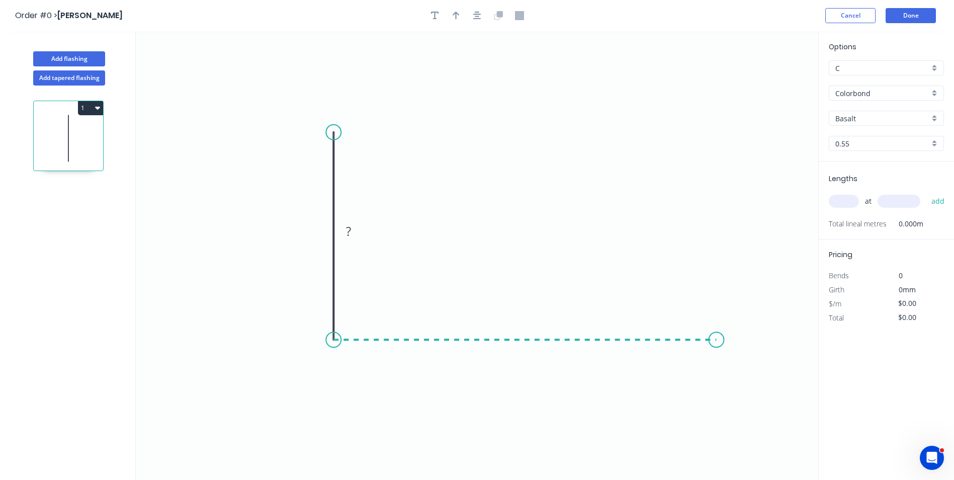
click at [717, 357] on icon "0 ?" at bounding box center [477, 255] width 682 height 449
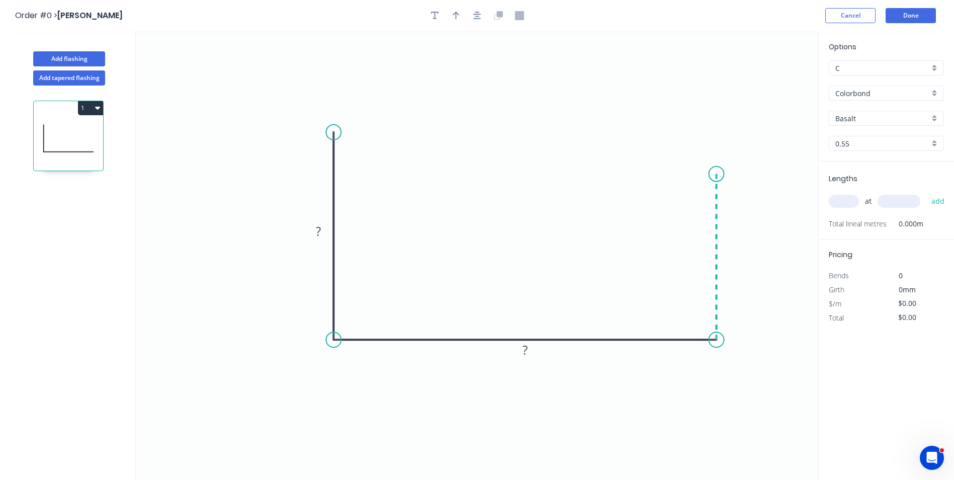
click at [716, 174] on icon at bounding box center [716, 257] width 0 height 166
click at [765, 175] on icon "0 ? ? ?" at bounding box center [477, 255] width 682 height 449
click at [765, 175] on circle at bounding box center [764, 173] width 15 height 15
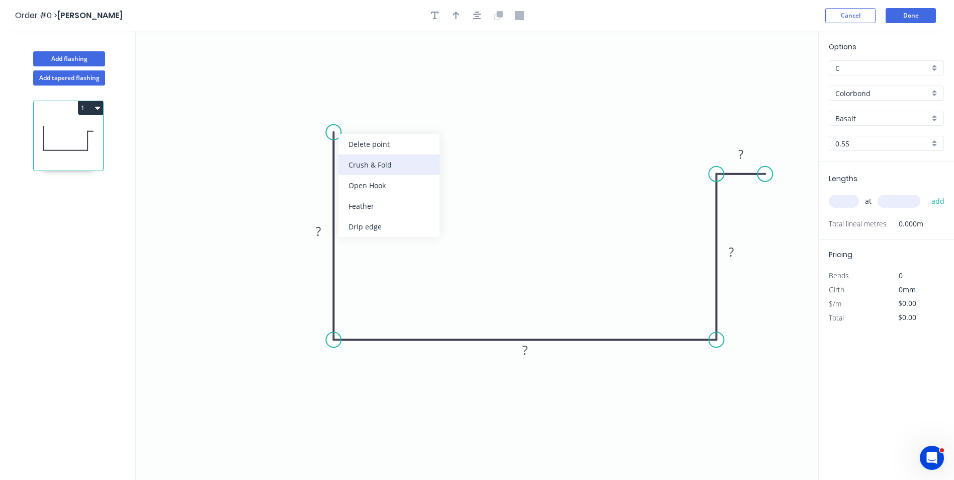
click at [350, 168] on div "Crush & Fold" at bounding box center [388, 164] width 101 height 21
click at [337, 138] on div "Delete point" at bounding box center [380, 139] width 101 height 21
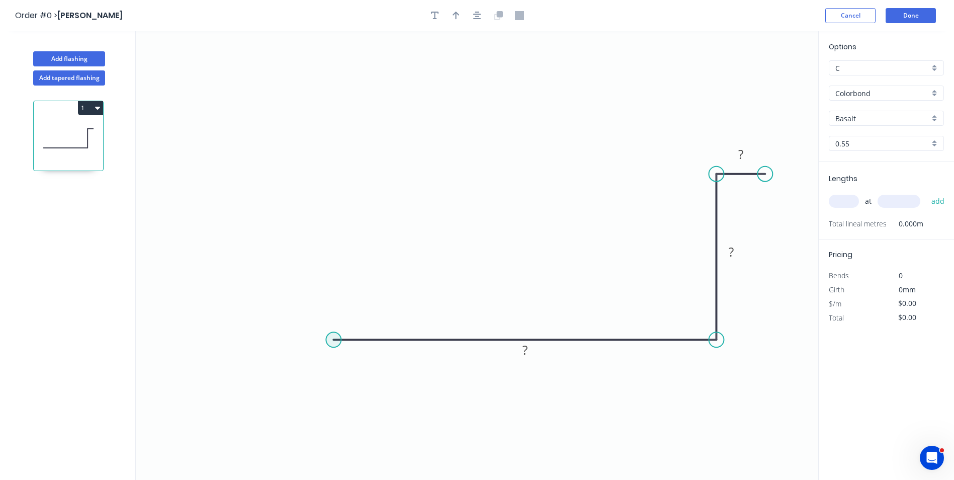
click at [333, 338] on circle at bounding box center [333, 339] width 15 height 15
click at [334, 122] on icon "0 ? ? ?" at bounding box center [477, 255] width 682 height 449
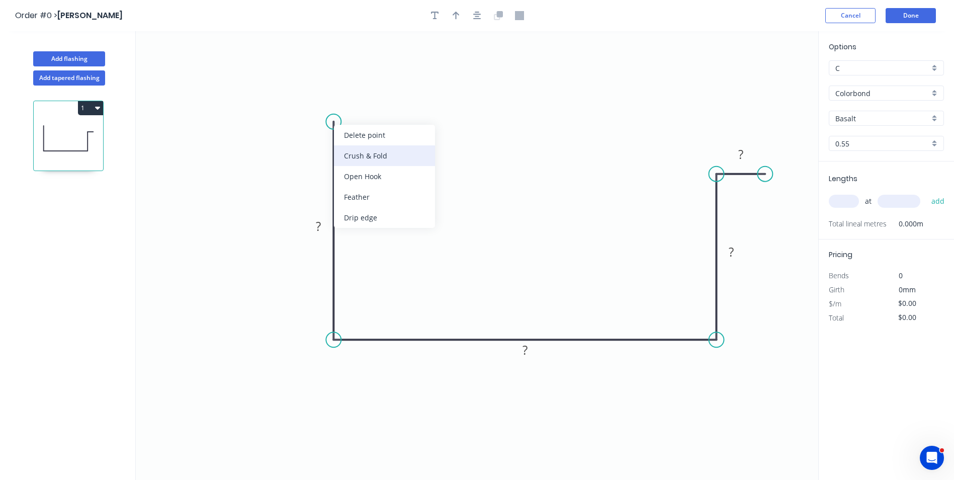
click at [346, 146] on div "Crush & Fold" at bounding box center [384, 155] width 101 height 21
click at [347, 160] on div "Flip bend" at bounding box center [388, 156] width 101 height 21
click at [836, 203] on input "text" at bounding box center [844, 201] width 30 height 13
type input "1"
type input "3600"
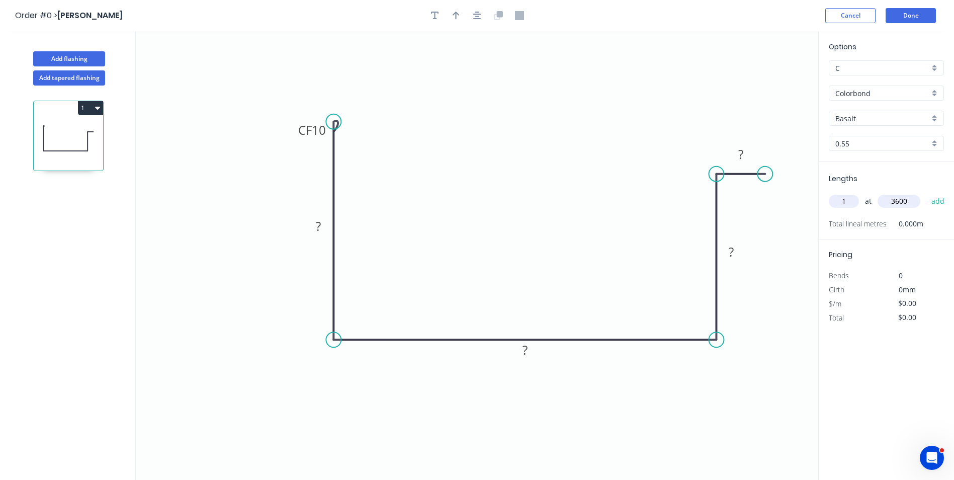
click at [926, 193] on button "add" at bounding box center [938, 201] width 24 height 17
click at [864, 119] on input "Basalt" at bounding box center [882, 118] width 94 height 11
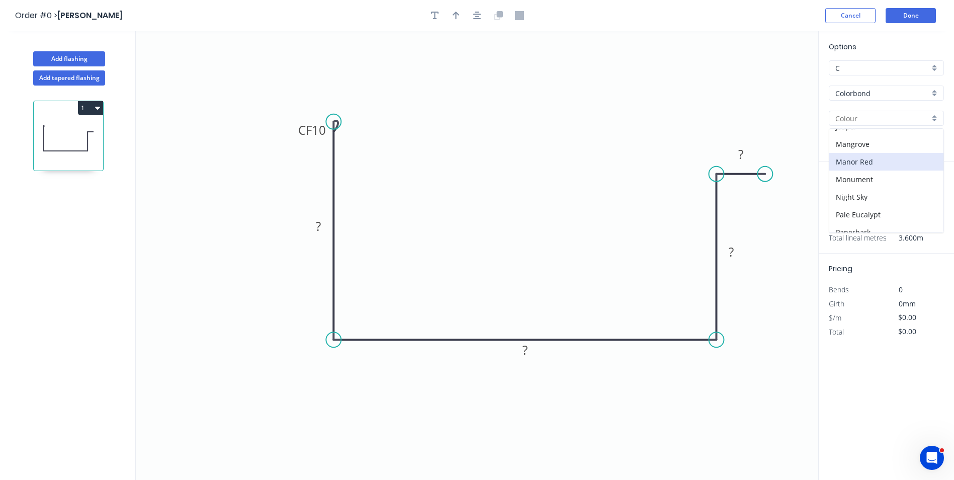
scroll to position [151, 0]
click at [856, 178] on div "Monument" at bounding box center [886, 180] width 114 height 18
type input "Monument"
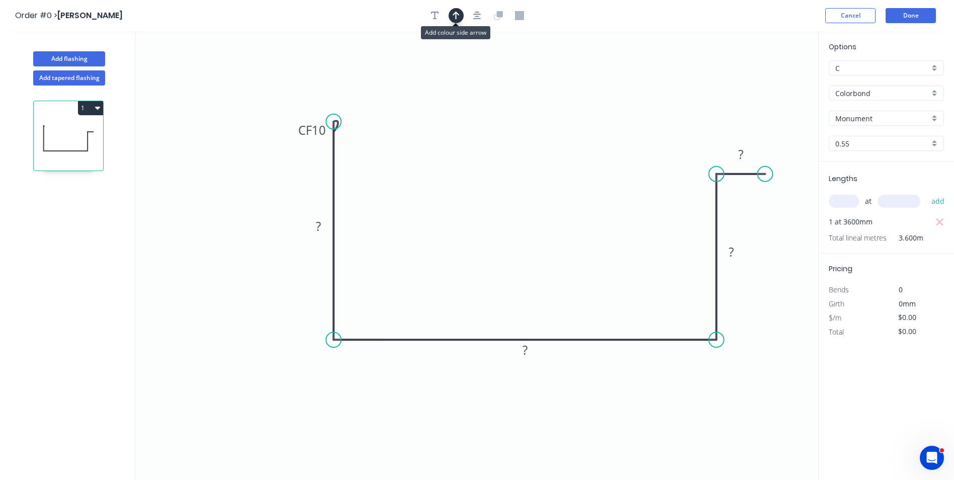
click at [454, 18] on icon "button" at bounding box center [456, 15] width 7 height 9
drag, startPoint x: 769, startPoint y: 82, endPoint x: 257, endPoint y: 282, distance: 549.7
click at [288, 282] on icon at bounding box center [292, 274] width 9 height 32
click at [257, 282] on icon at bounding box center [257, 270] width 9 height 32
click at [257, 282] on icon at bounding box center [265, 273] width 29 height 29
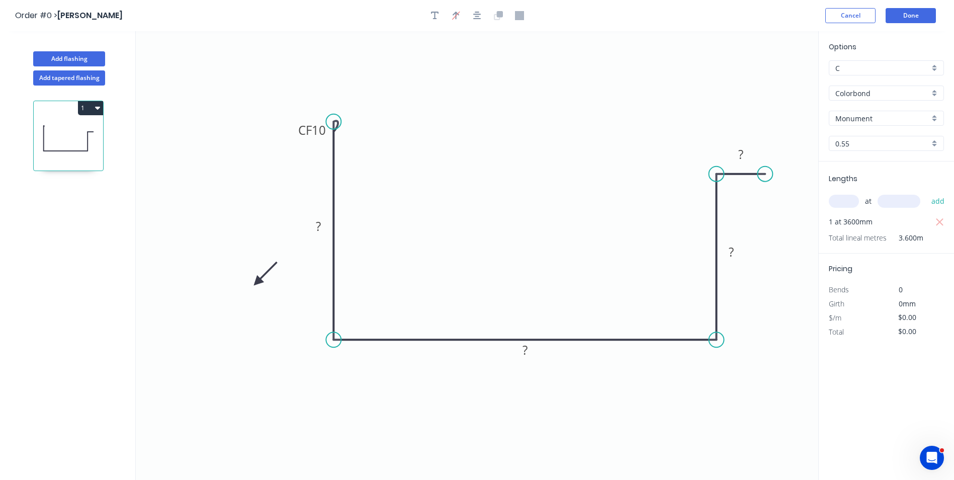
click at [257, 282] on icon at bounding box center [265, 273] width 29 height 29
click at [257, 282] on icon at bounding box center [265, 290] width 29 height 29
click at [257, 282] on icon at bounding box center [248, 290] width 29 height 29
click at [327, 225] on rect at bounding box center [318, 227] width 20 height 14
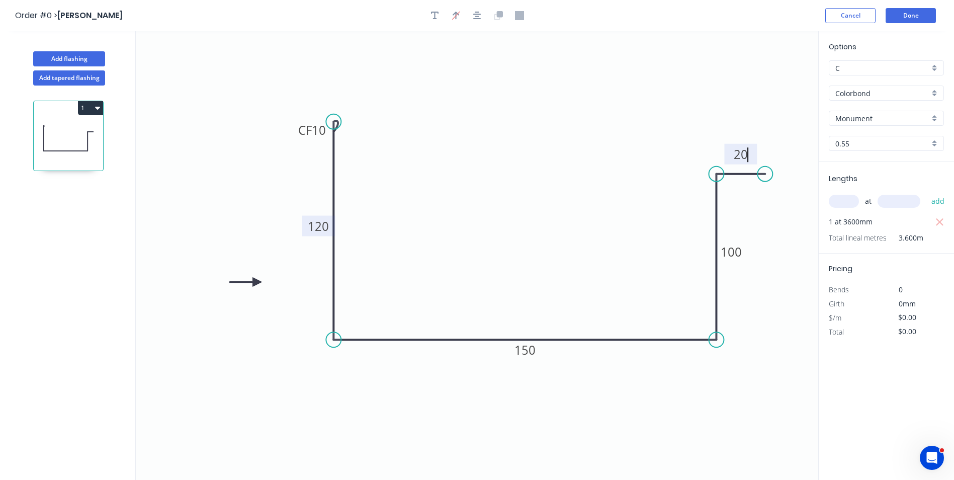
type input "$16.72"
click at [612, 225] on icon "0 CF 10 120 150 100 20" at bounding box center [477, 255] width 682 height 449
click at [852, 205] on input "text" at bounding box center [844, 201] width 30 height 13
click at [934, 221] on button "button" at bounding box center [939, 222] width 13 height 14
type input "$0.00"
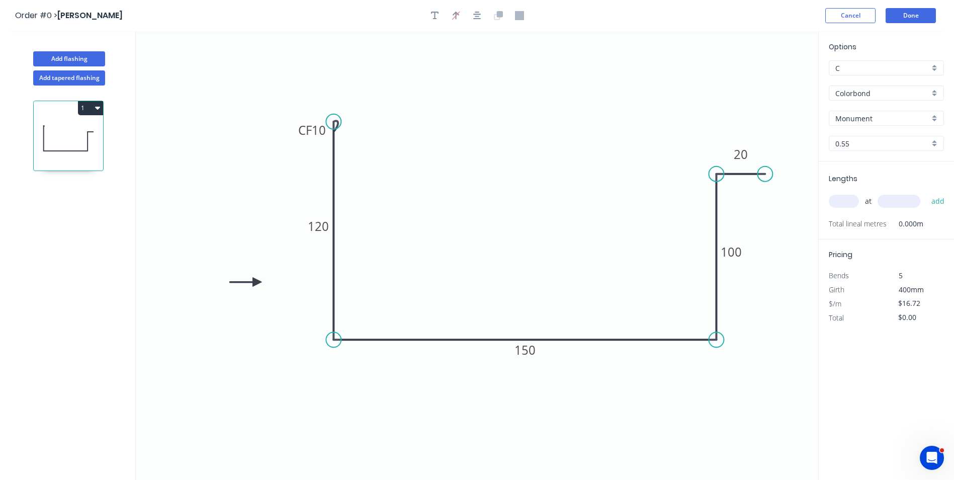
click at [853, 201] on input "text" at bounding box center [844, 201] width 30 height 13
type input "1"
type input "2500"
click at [926, 193] on button "add" at bounding box center [938, 201] width 24 height 17
type input "$41.80"
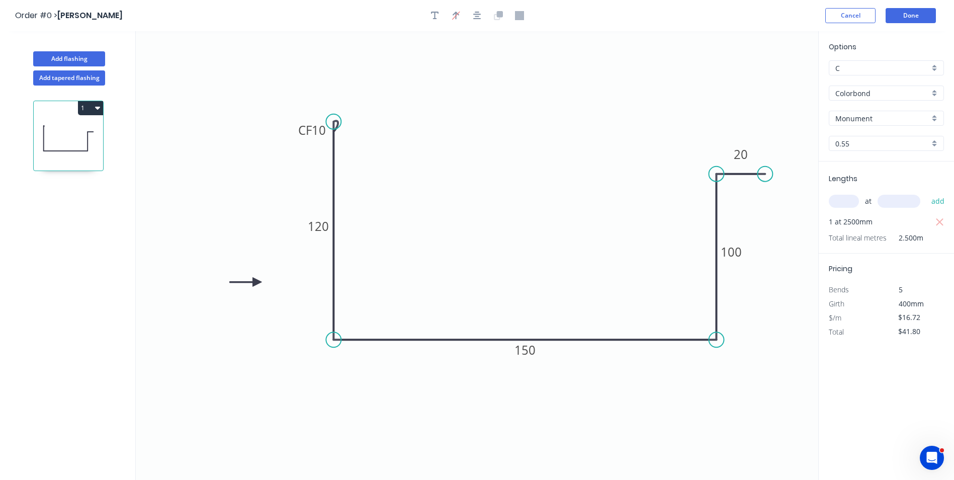
drag, startPoint x: 588, startPoint y: 187, endPoint x: 601, endPoint y: 190, distance: 13.4
click at [588, 188] on icon "0 CF 10 120 150 100 20" at bounding box center [477, 255] width 682 height 449
click at [928, 19] on button "Done" at bounding box center [911, 15] width 50 height 15
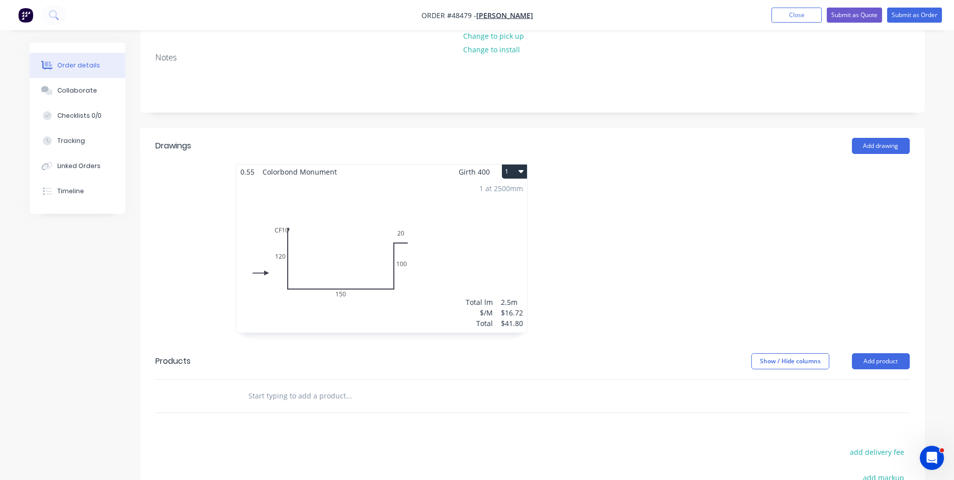
scroll to position [201, 0]
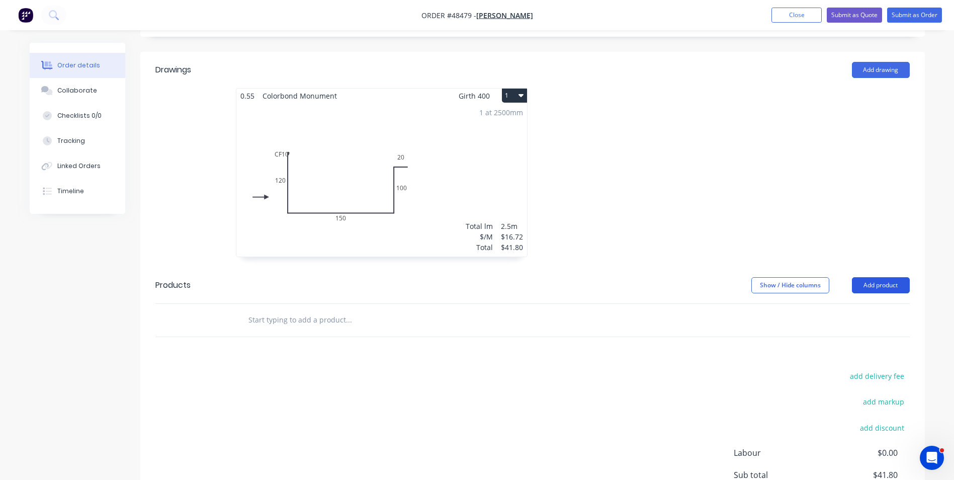
click at [874, 291] on button "Add product" at bounding box center [881, 285] width 58 height 16
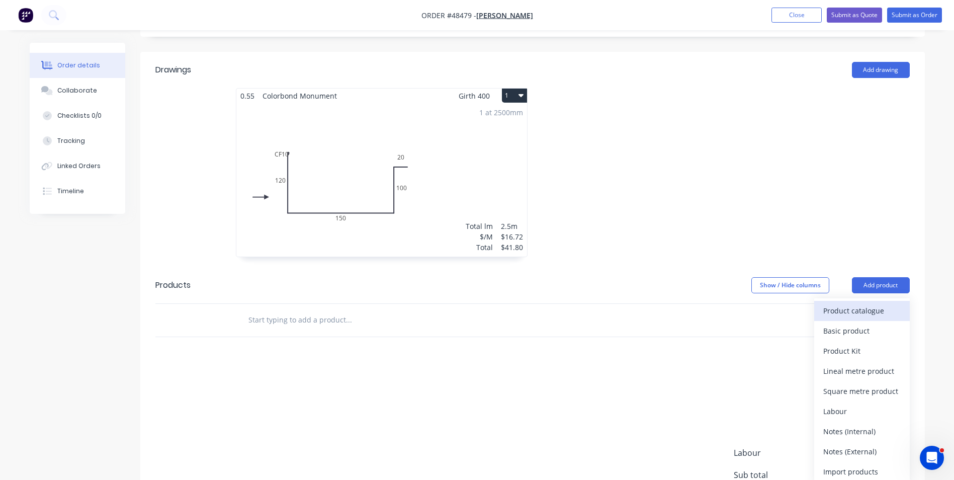
click at [859, 309] on div "Product catalogue" at bounding box center [861, 310] width 77 height 15
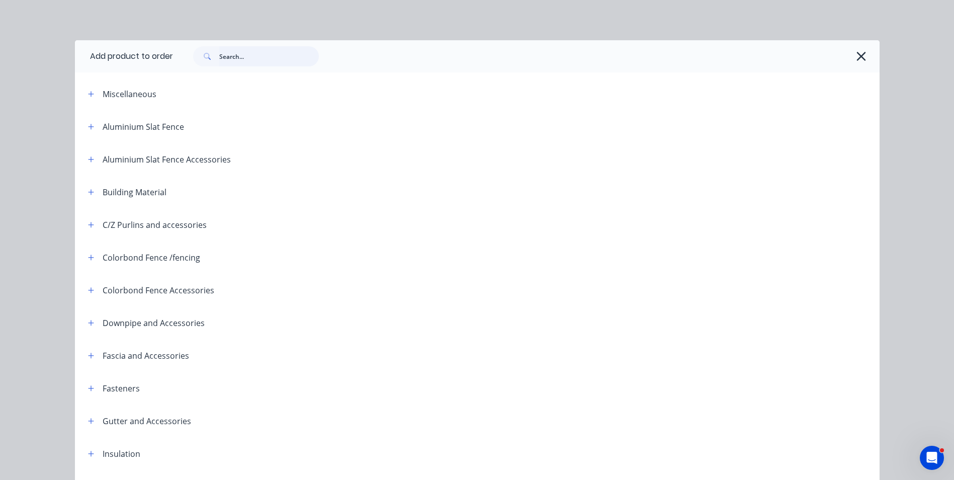
click at [291, 60] on input "text" at bounding box center [269, 56] width 100 height 20
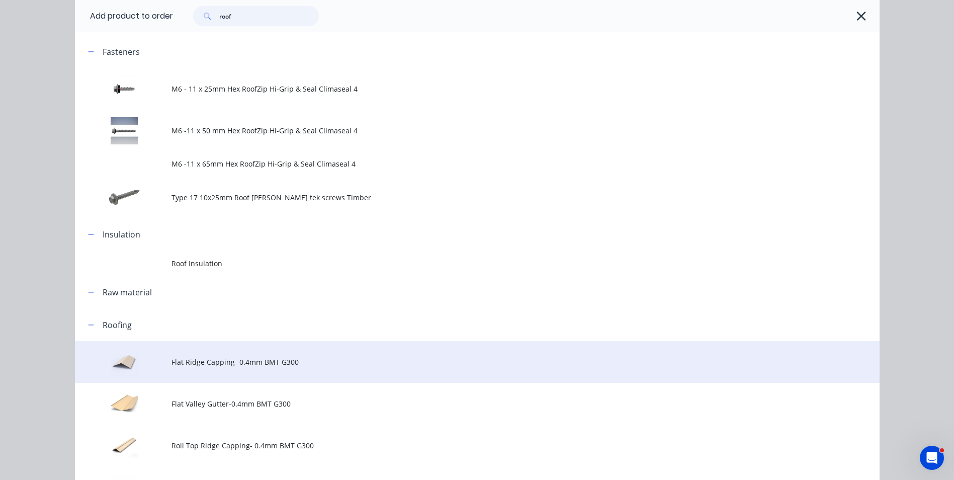
scroll to position [251, 0]
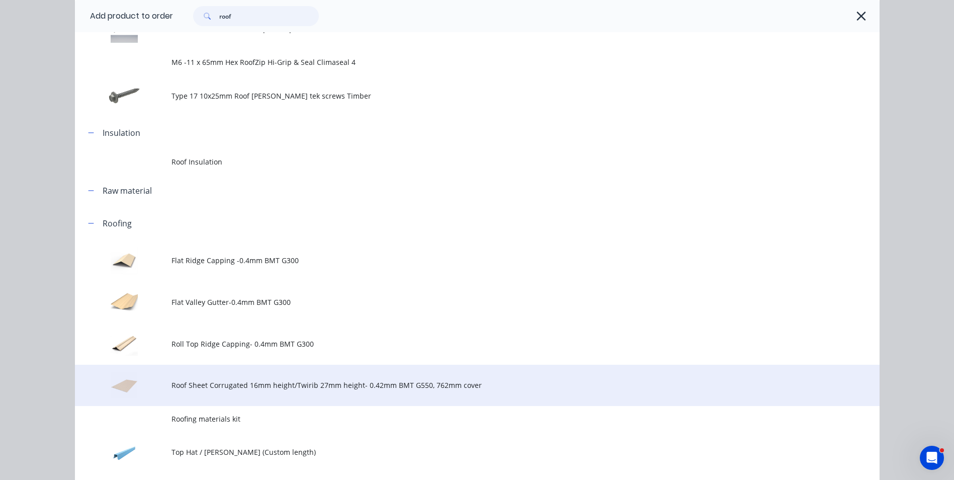
type input "roof"
click at [453, 378] on td "Roof Sheet Corrugated 16mm height/Twirib 27mm height- 0.42mm BMT G550, 762mm co…" at bounding box center [525, 386] width 708 height 42
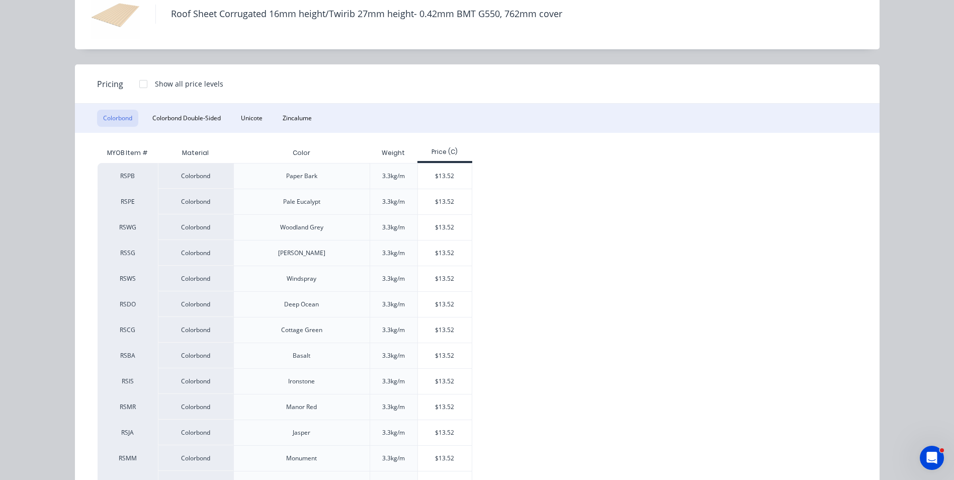
scroll to position [151, 0]
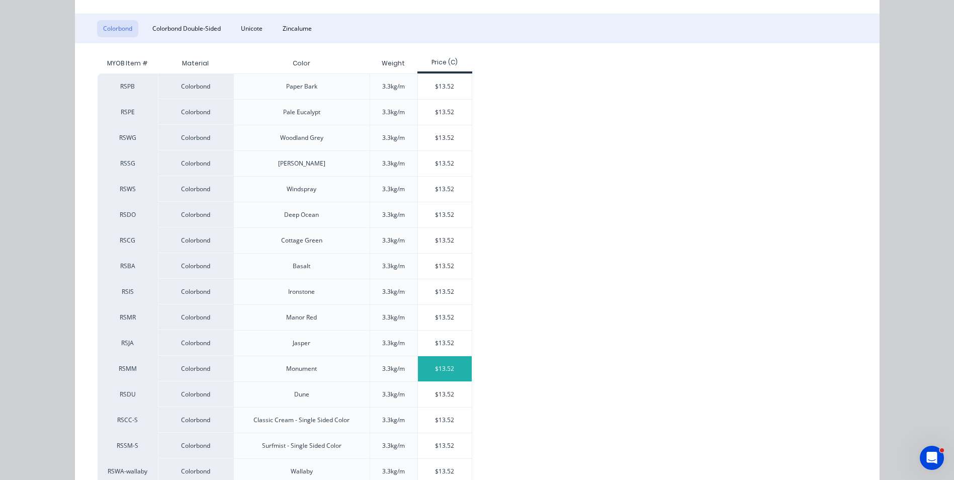
click at [454, 369] on div "$13.52" at bounding box center [445, 368] width 54 height 25
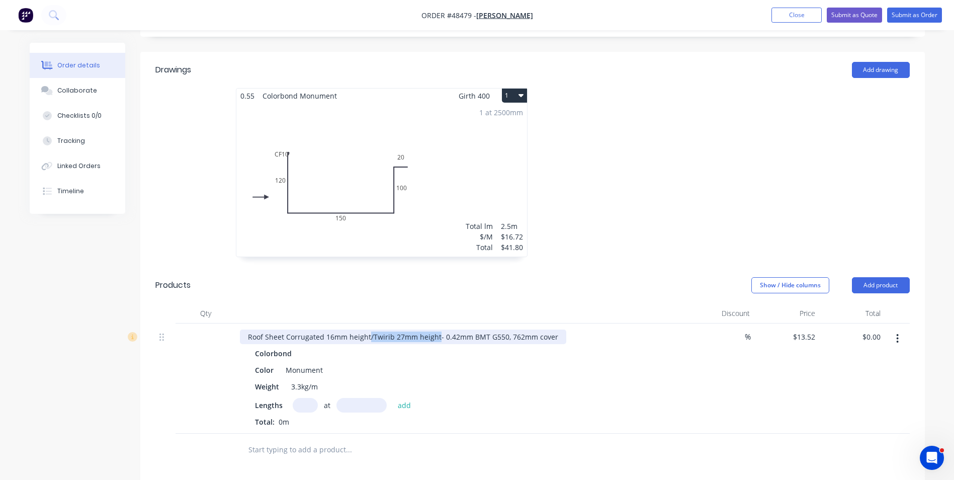
drag, startPoint x: 370, startPoint y: 337, endPoint x: 436, endPoint y: 339, distance: 66.4
click at [436, 339] on div "Roof Sheet Corrugated 16mm height/Twirib 27mm height- 0.42mm BMT G550, 762mm co…" at bounding box center [403, 336] width 326 height 15
click at [479, 372] on div "Color Monument" at bounding box center [460, 370] width 418 height 15
click at [303, 406] on input "text" at bounding box center [305, 405] width 25 height 15
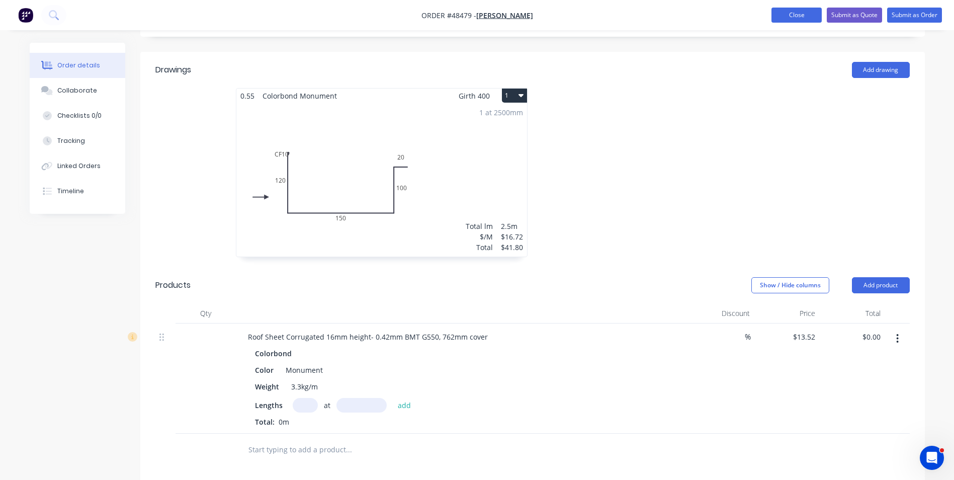
click at [792, 11] on button "Close" at bounding box center [796, 15] width 50 height 15
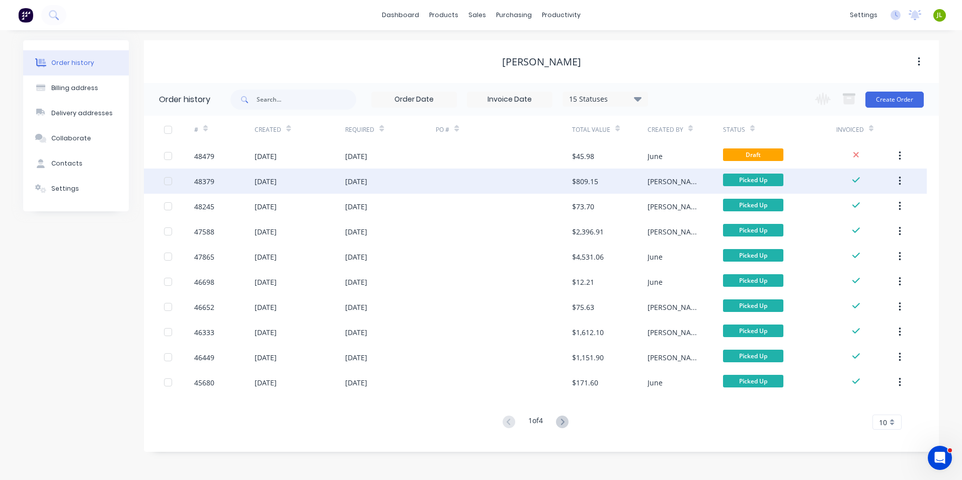
click at [513, 185] on div at bounding box center [504, 180] width 136 height 25
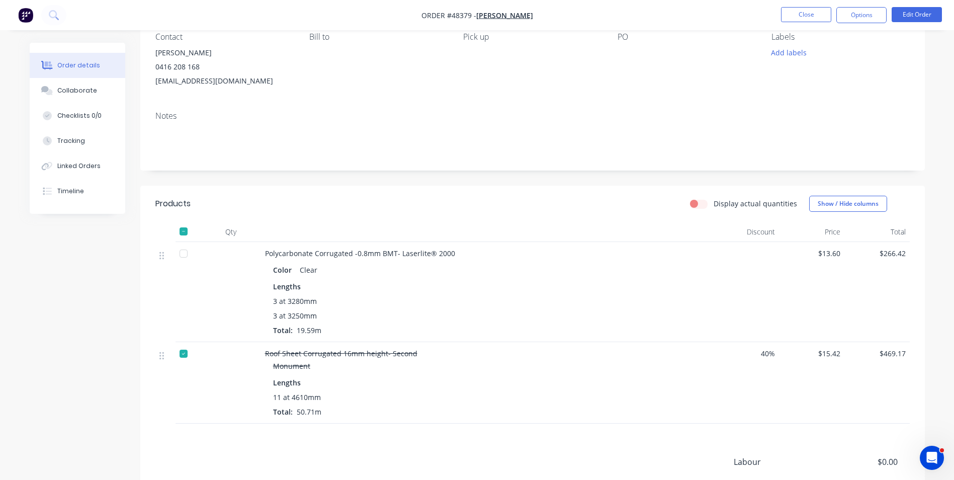
scroll to position [195, 0]
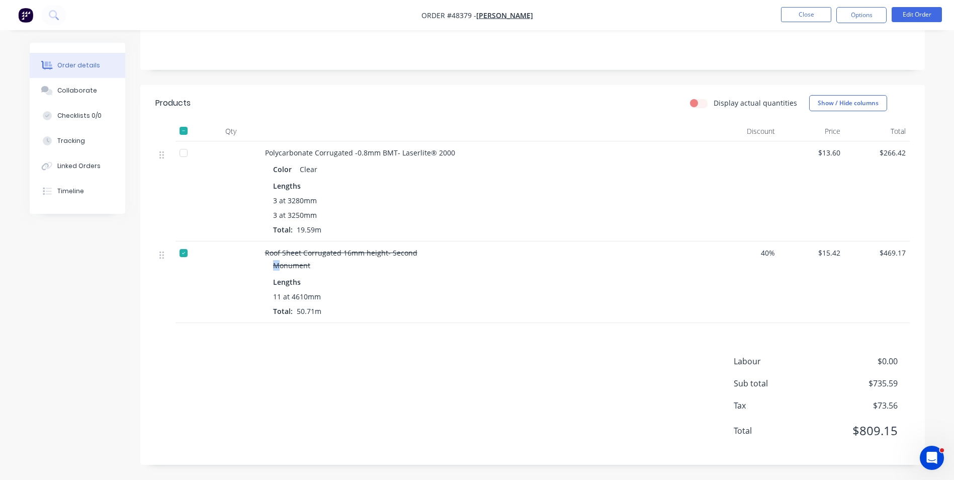
drag, startPoint x: 416, startPoint y: 253, endPoint x: 277, endPoint y: 267, distance: 140.0
click at [277, 267] on div "Roof Sheet Corrugated 16mm height- Second Monument Lengths 11 at 4610mm Total: …" at bounding box center [487, 281] width 453 height 81
click at [365, 304] on div "11 at 4610mm Total: 50.71m" at bounding box center [487, 303] width 428 height 25
drag, startPoint x: 420, startPoint y: 250, endPoint x: 263, endPoint y: 254, distance: 157.5
click at [263, 254] on div "Roof Sheet Corrugated 16mm height- Second Monument Lengths 11 at 4610mm Total: …" at bounding box center [487, 281] width 453 height 81
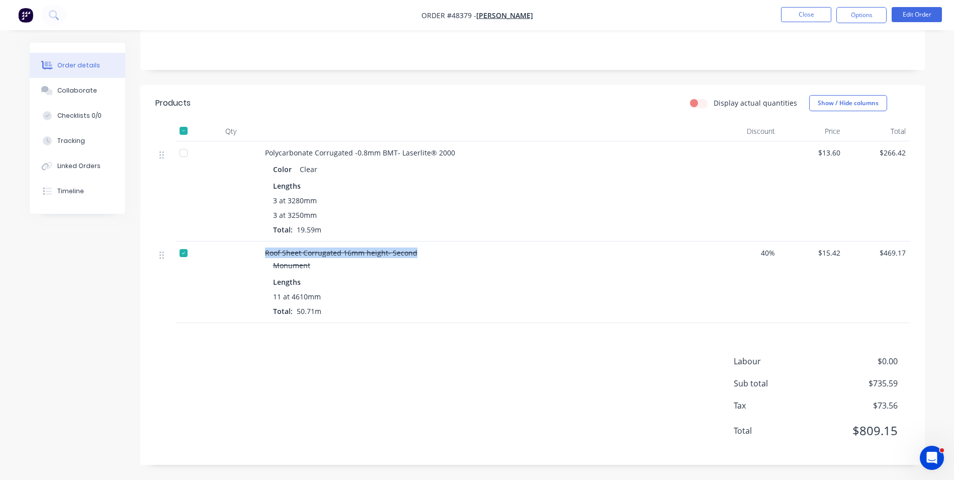
copy span "Roof Sheet Corrugated 16mm height- Second"
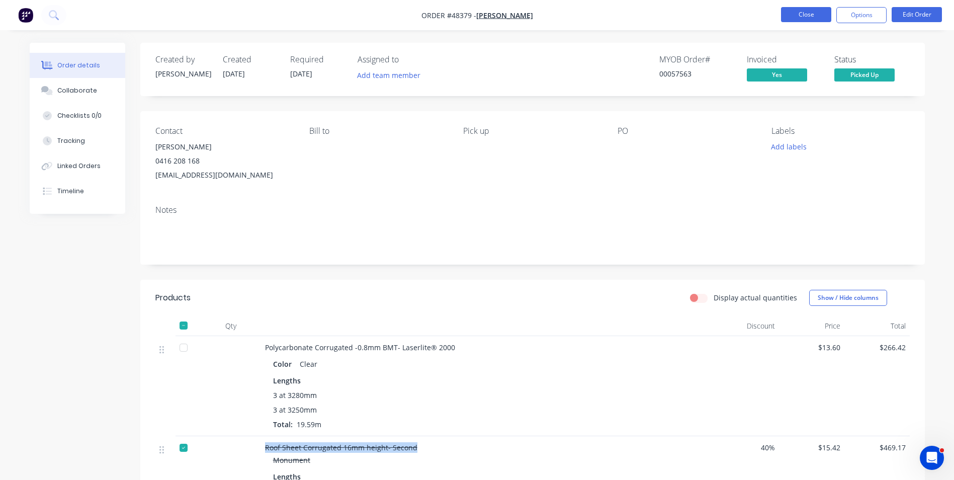
click at [794, 17] on button "Close" at bounding box center [806, 14] width 50 height 15
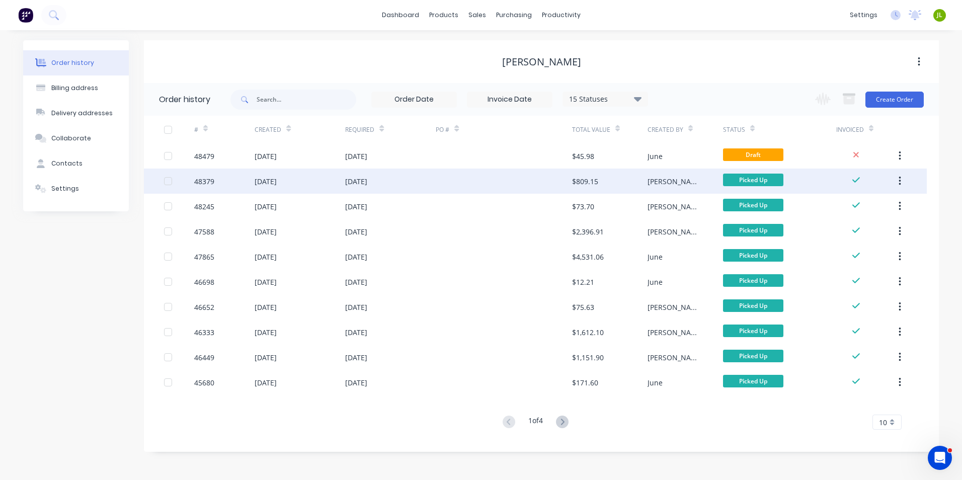
click at [463, 181] on div at bounding box center [504, 180] width 136 height 25
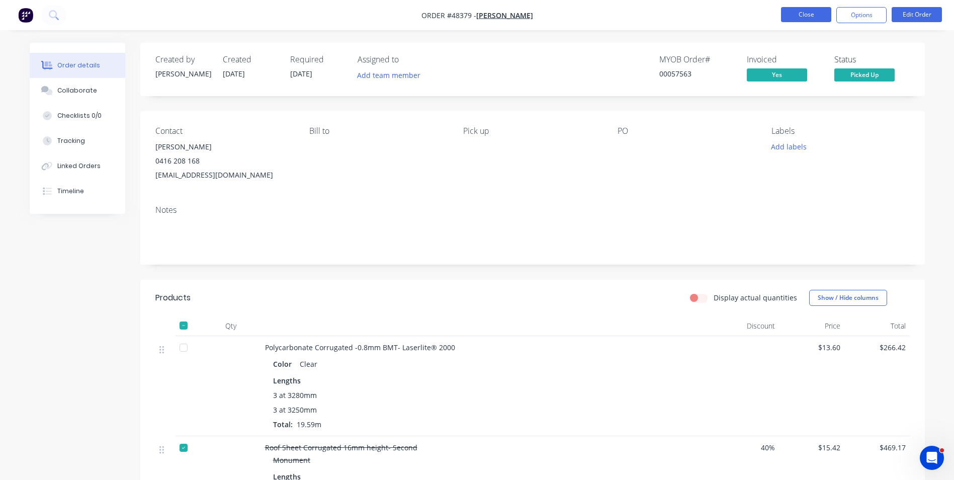
click at [814, 21] on button "Close" at bounding box center [806, 14] width 50 height 15
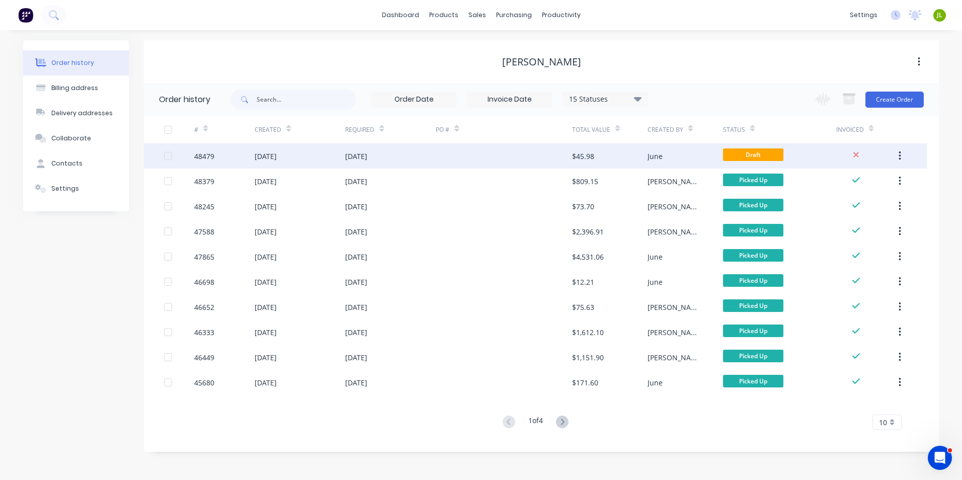
click at [568, 159] on div at bounding box center [504, 155] width 136 height 25
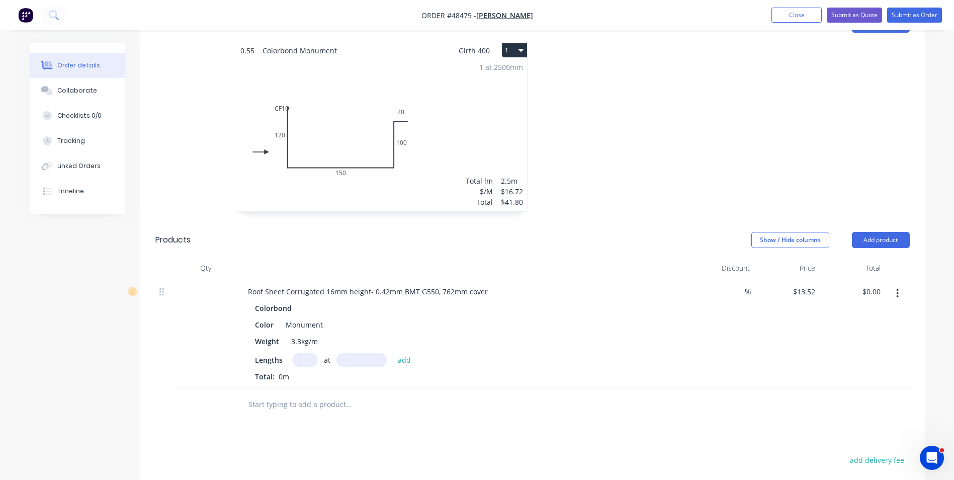
scroll to position [422, 0]
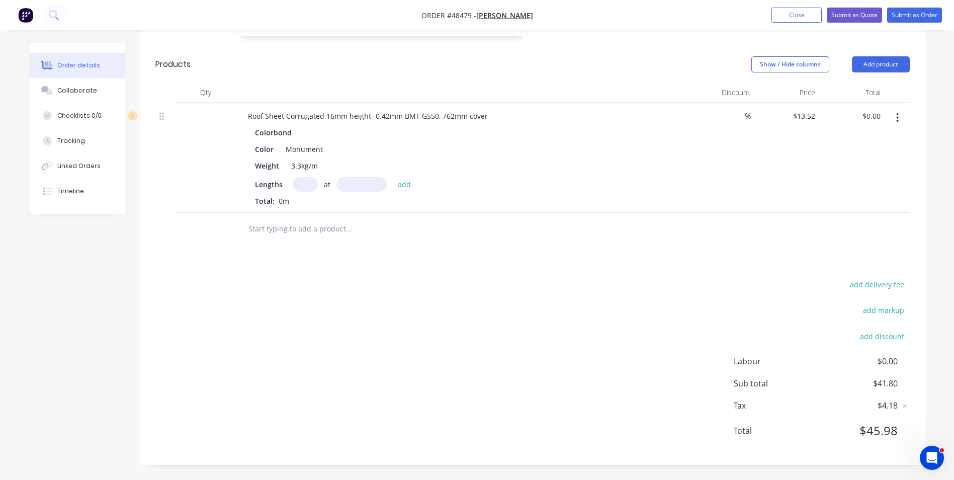
click at [302, 182] on input "text" at bounding box center [305, 184] width 25 height 15
type input "4"
drag, startPoint x: 378, startPoint y: 192, endPoint x: 378, endPoint y: 180, distance: 12.6
click at [378, 186] on div "Lengths 4 at add Total: 0m" at bounding box center [462, 191] width 414 height 29
click at [378, 180] on input "text" at bounding box center [361, 184] width 50 height 15
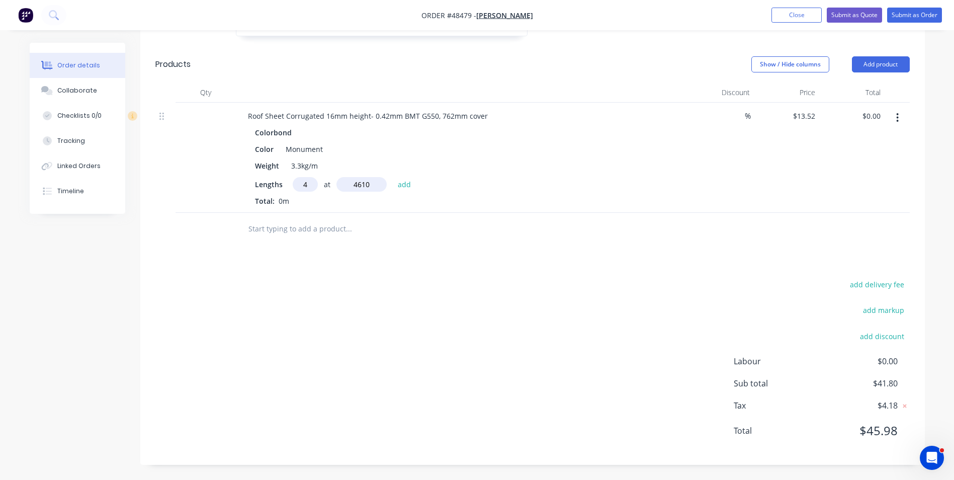
type input "4610"
click at [393, 177] on button "add" at bounding box center [405, 184] width 24 height 14
type input "$249.31"
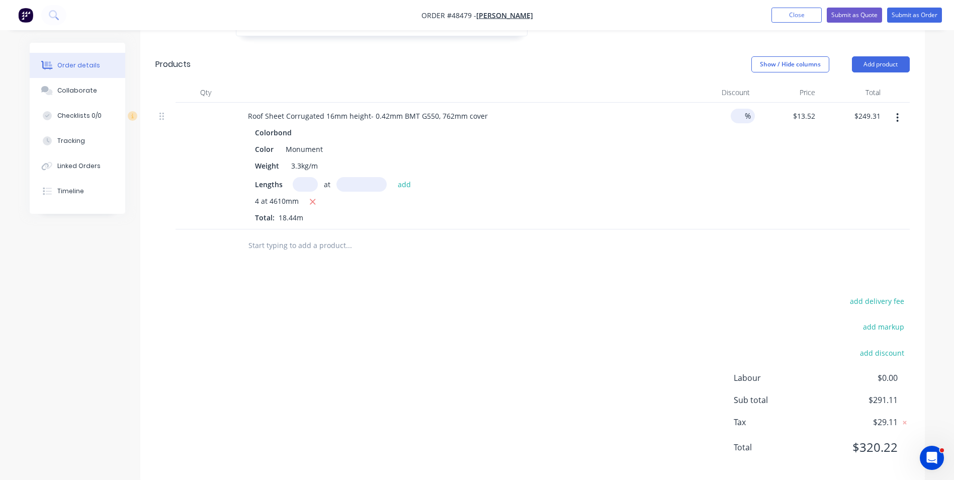
click at [746, 116] on span "%" at bounding box center [748, 116] width 6 height 12
type input "40"
type input "$149.59"
click at [725, 193] on div "40 40 %" at bounding box center [720, 166] width 65 height 127
click at [803, 116] on input "13.52" at bounding box center [805, 116] width 27 height 15
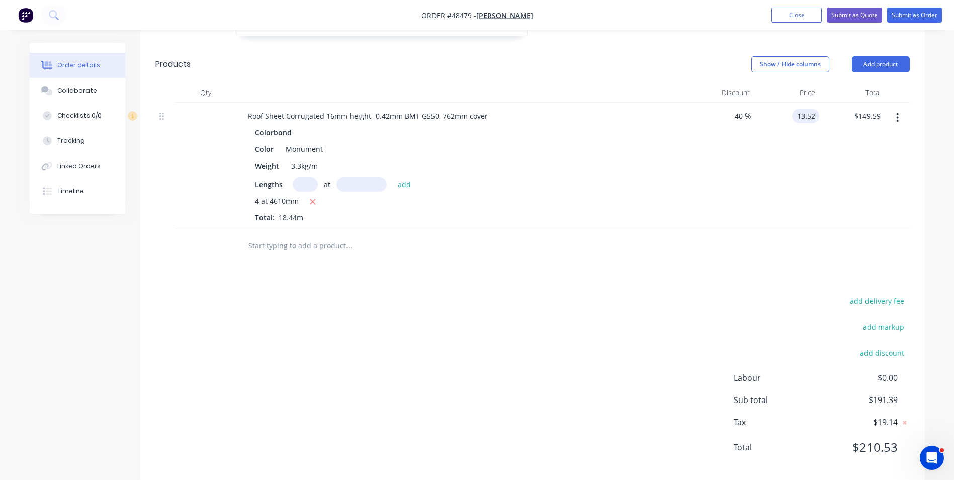
paste input "5.4"
type input "$15.42"
type input "$170.60"
click at [849, 168] on div "$170.60 $149.59" at bounding box center [851, 166] width 65 height 127
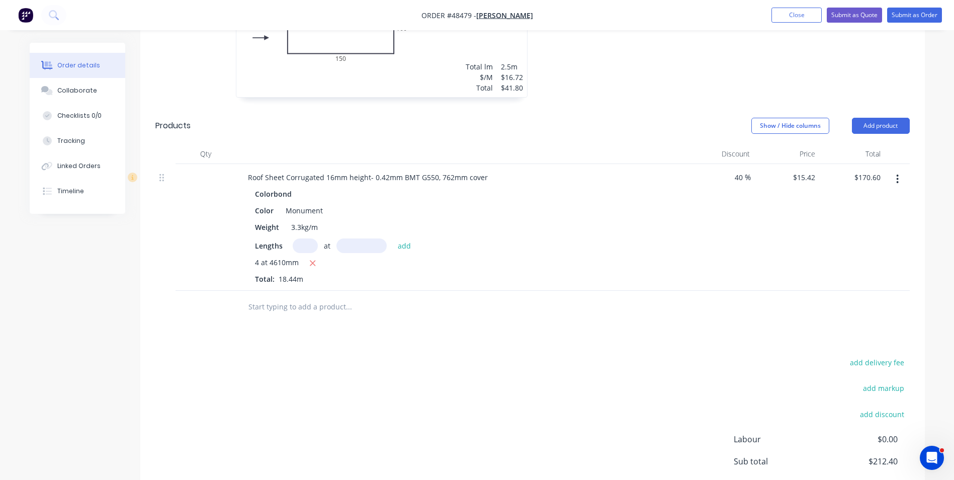
scroll to position [271, 0]
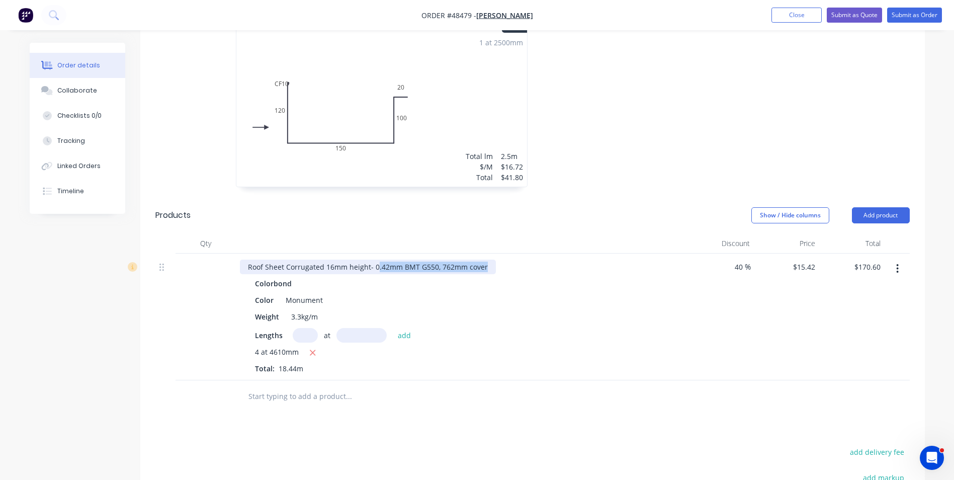
drag, startPoint x: 482, startPoint y: 266, endPoint x: 374, endPoint y: 270, distance: 108.2
click at [374, 270] on div "Roof Sheet Corrugated 16mm height- 0.42mm BMT G550, 762mm cover" at bounding box center [368, 267] width 256 height 15
click at [491, 263] on div "Roof Sheet Corrugated 16mm height- 0.42mm BMT G550, 762mm cover" at bounding box center [368, 267] width 256 height 15
click at [645, 306] on div "Color Monument" at bounding box center [460, 300] width 418 height 15
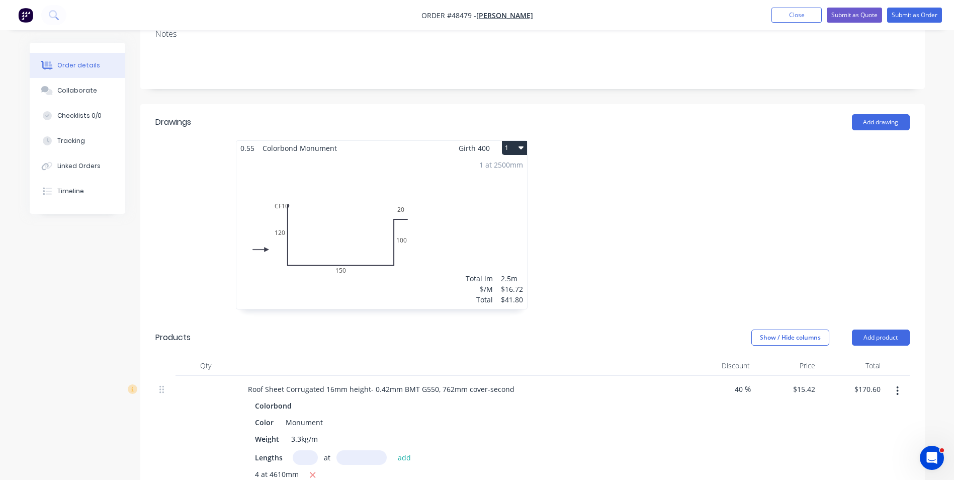
scroll to position [120, 0]
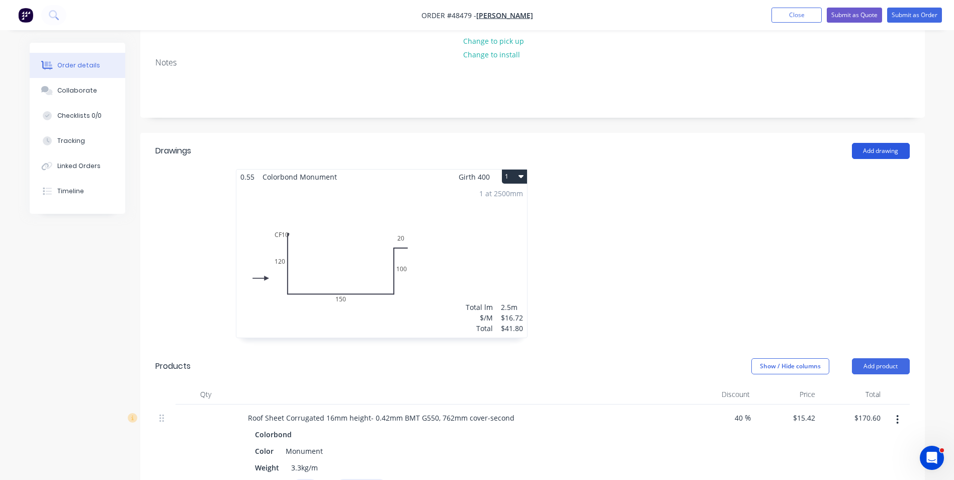
click at [868, 152] on button "Add drawing" at bounding box center [881, 151] width 58 height 16
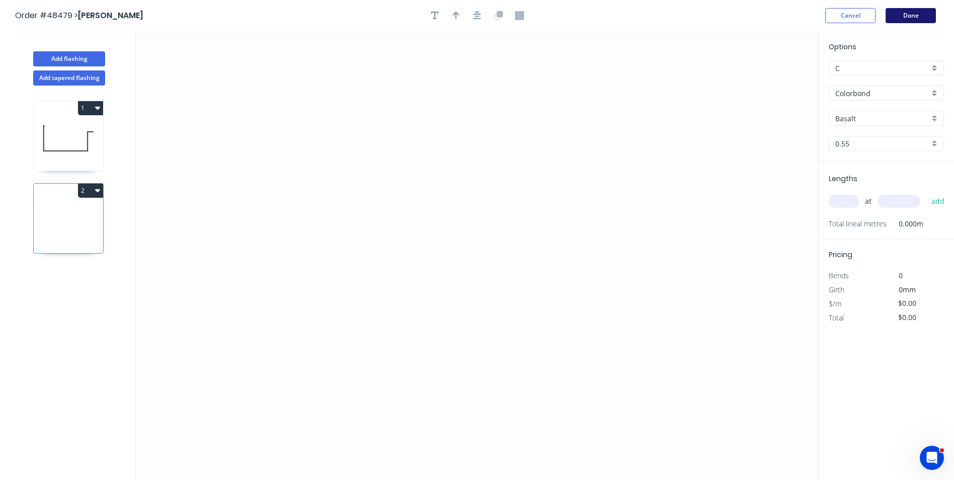
click at [908, 15] on button "Done" at bounding box center [911, 15] width 50 height 15
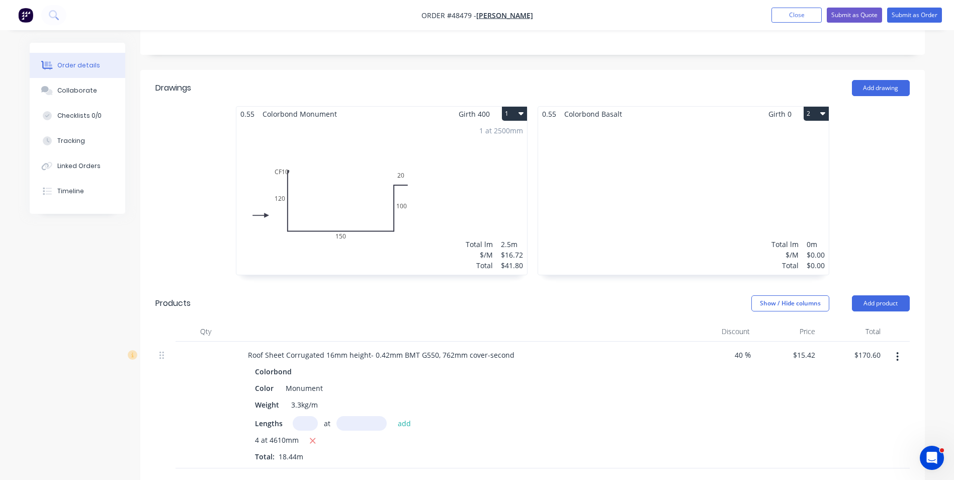
scroll to position [251, 0]
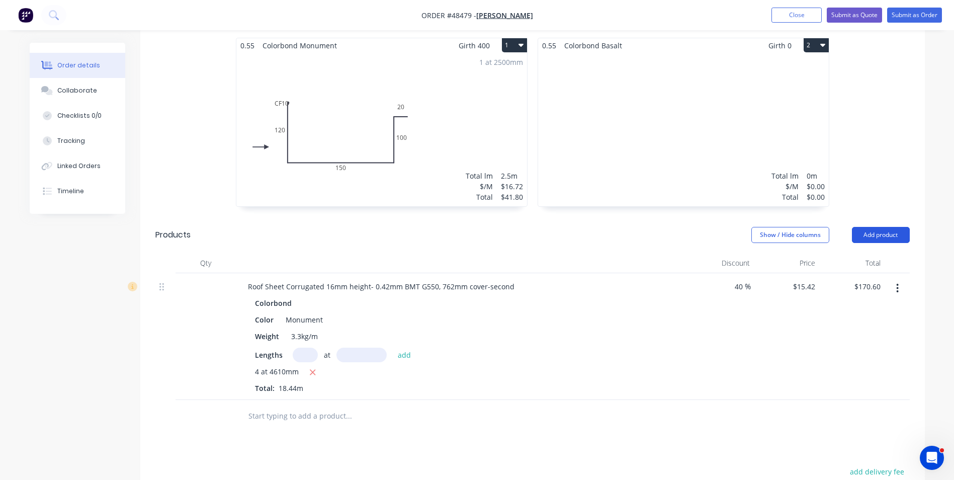
click at [878, 237] on button "Add product" at bounding box center [881, 235] width 58 height 16
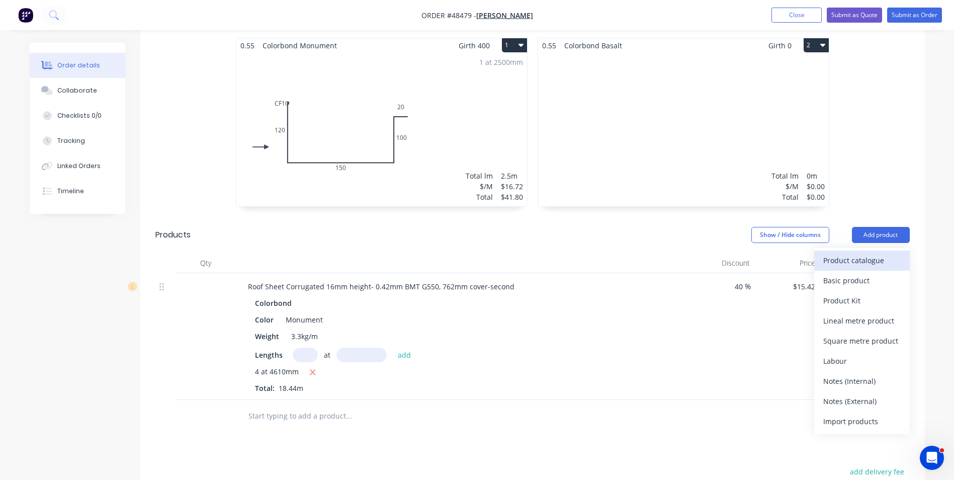
click at [855, 263] on div "Product catalogue" at bounding box center [861, 260] width 77 height 15
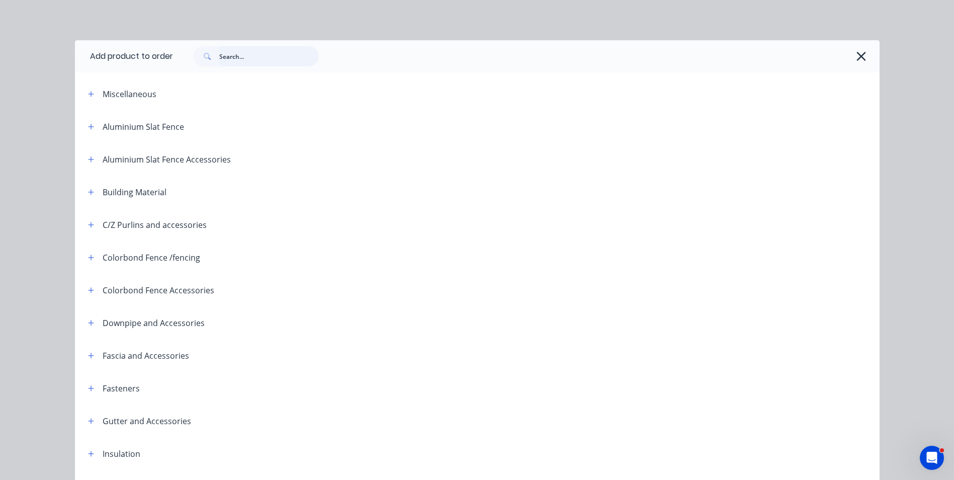
click at [264, 48] on input "text" at bounding box center [269, 56] width 100 height 20
type input "flume"
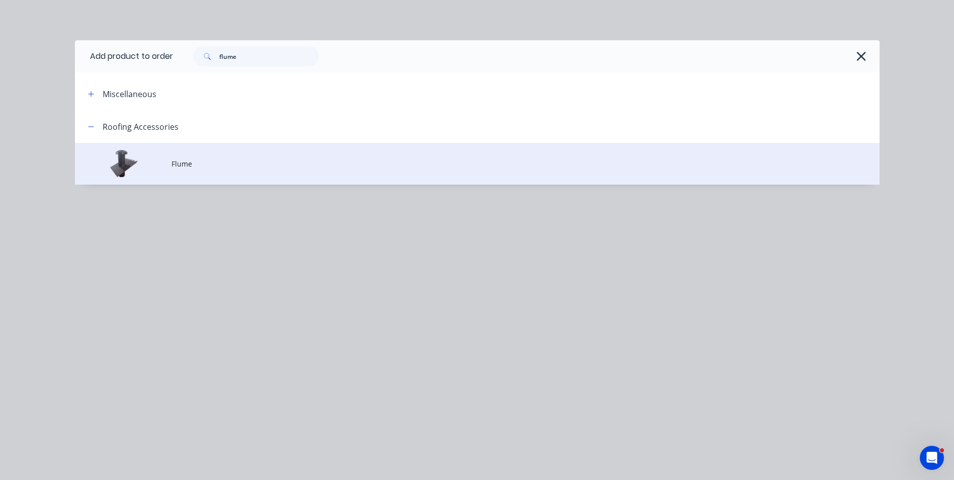
click at [263, 151] on td "Flume" at bounding box center [525, 164] width 708 height 42
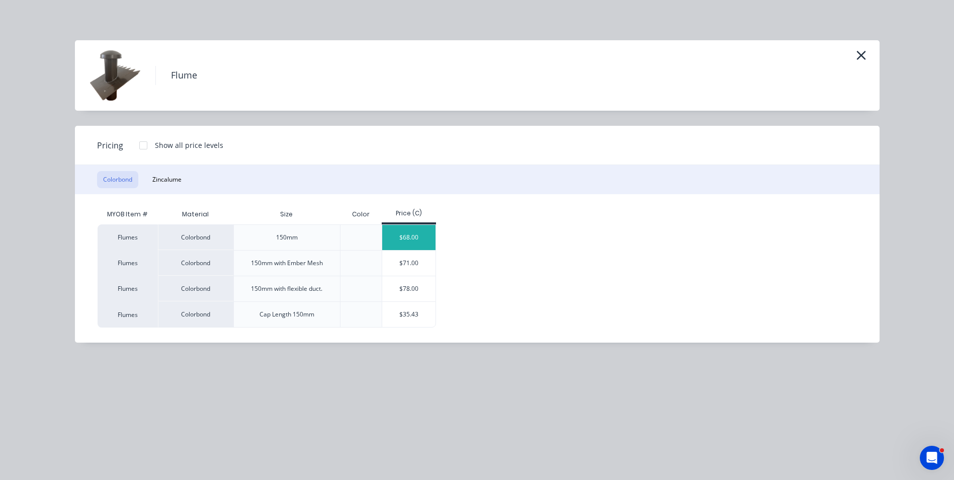
click at [411, 242] on div "$68.00" at bounding box center [409, 237] width 54 height 25
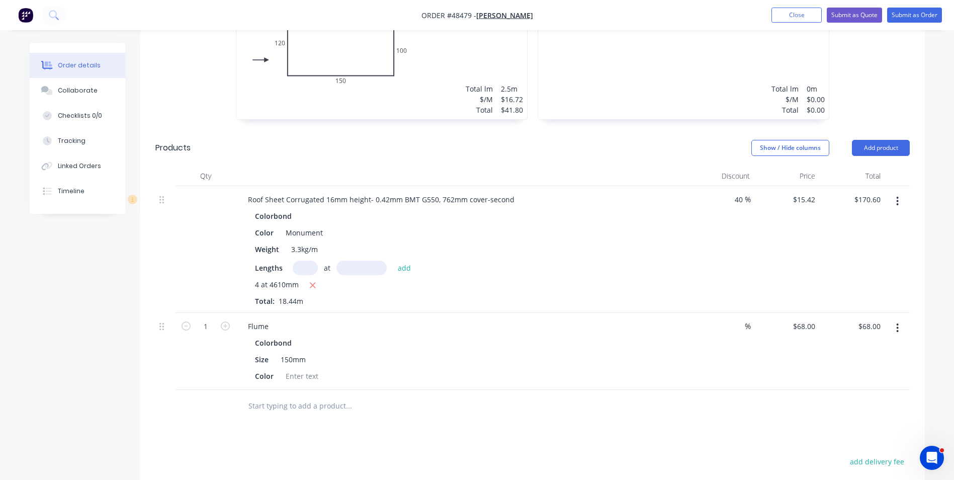
scroll to position [402, 0]
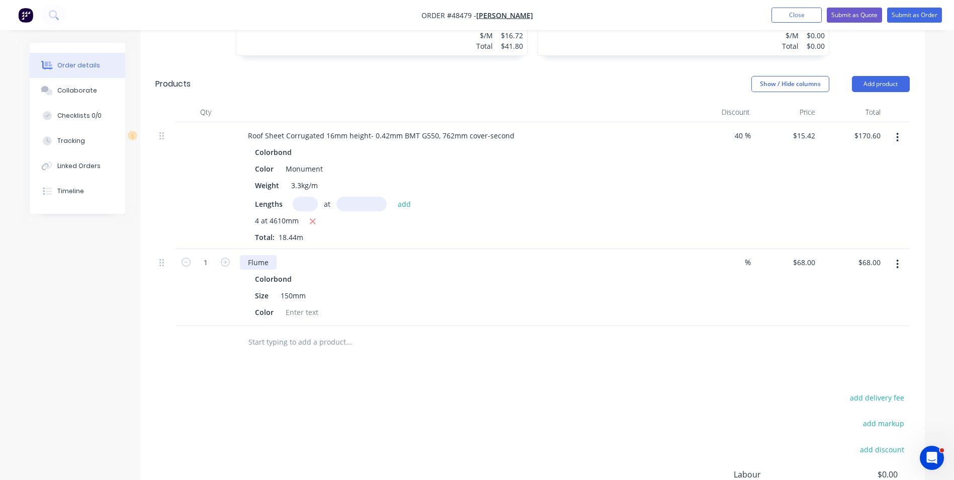
click at [274, 265] on div "Flume" at bounding box center [258, 262] width 37 height 15
click at [281, 264] on div "Flume-" at bounding box center [462, 262] width 445 height 15
click at [277, 263] on div "Flume-" at bounding box center [259, 262] width 39 height 15
click at [306, 315] on div at bounding box center [302, 312] width 41 height 15
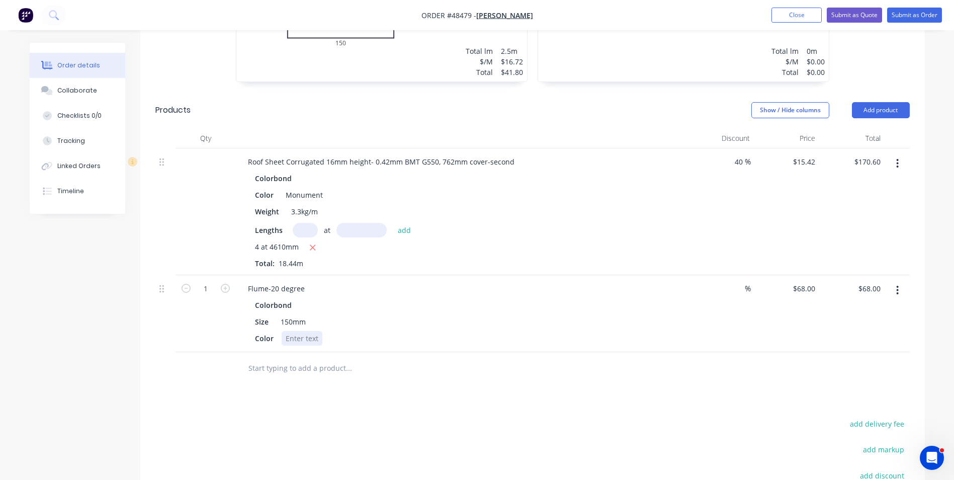
scroll to position [352, 0]
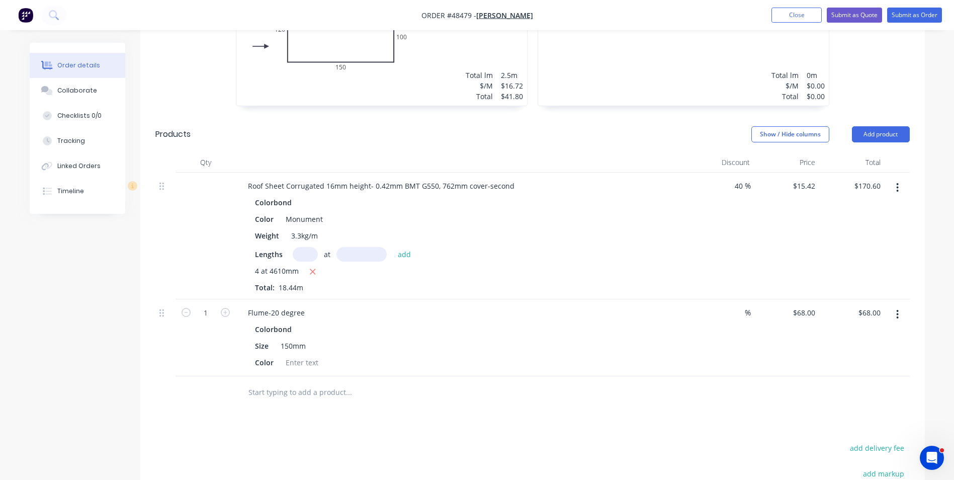
click at [300, 370] on div "Flume-20 degree Colorbond Size 150mm Color" at bounding box center [462, 337] width 453 height 77
click at [308, 369] on div at bounding box center [302, 362] width 41 height 15
click at [440, 333] on div "Colorbond" at bounding box center [462, 329] width 414 height 15
click at [271, 314] on div "Flume-20 degree" at bounding box center [276, 312] width 73 height 15
click at [499, 335] on div "Colorbond" at bounding box center [462, 329] width 414 height 15
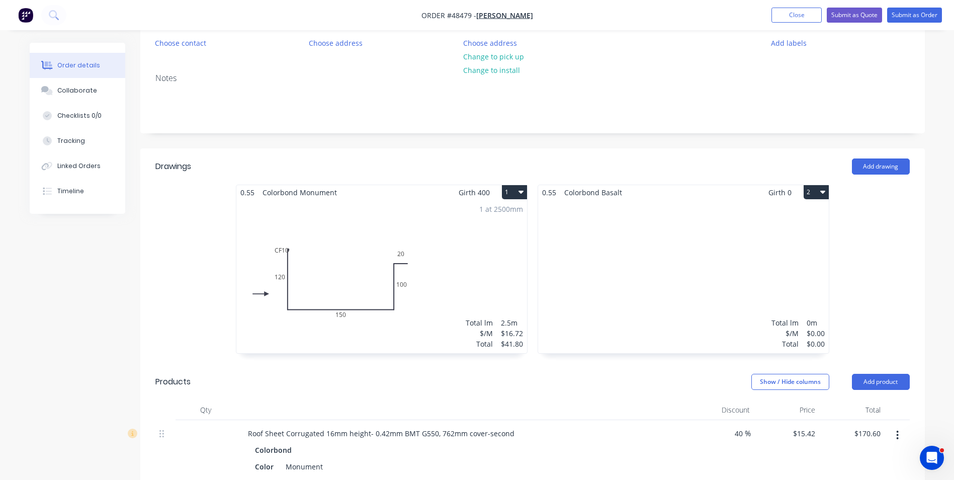
scroll to position [101, 0]
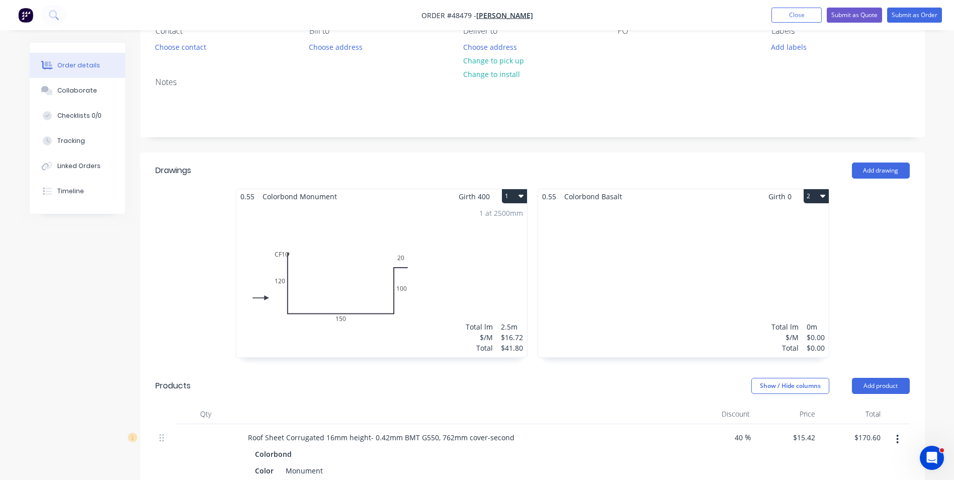
click at [822, 200] on button "2" at bounding box center [816, 196] width 25 height 14
click at [789, 258] on div "Delete" at bounding box center [780, 260] width 77 height 15
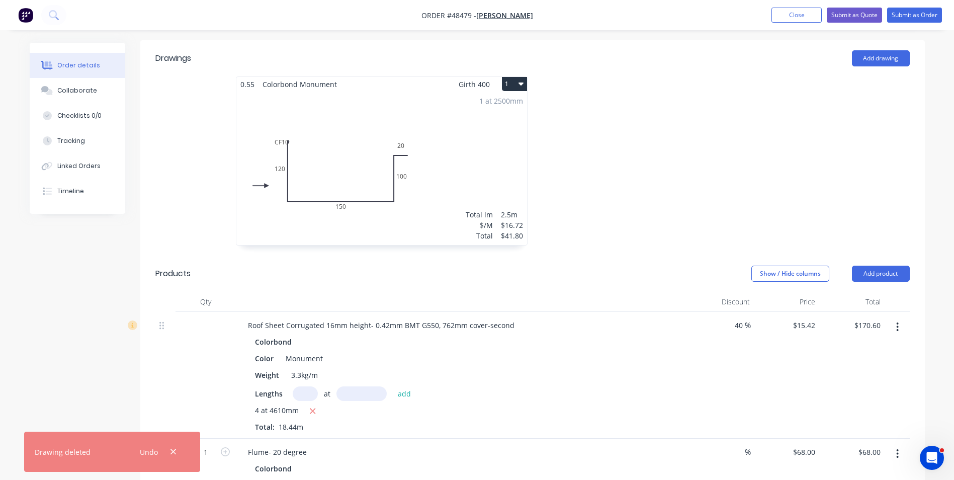
scroll to position [302, 0]
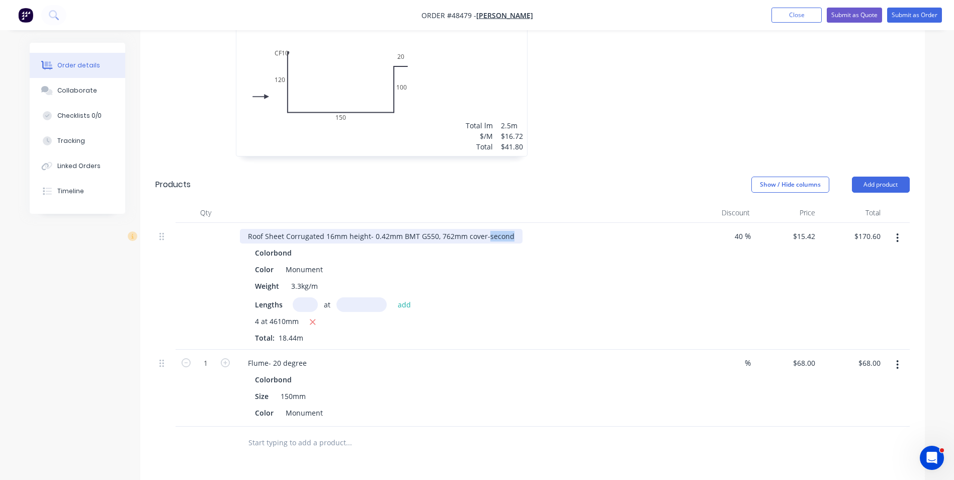
drag, startPoint x: 487, startPoint y: 237, endPoint x: 510, endPoint y: 237, distance: 23.1
click at [510, 237] on div "Roof Sheet Corrugated 16mm height- 0.42mm BMT G550, 762mm cover-second" at bounding box center [381, 236] width 283 height 15
click at [533, 265] on div "Color Monument" at bounding box center [460, 269] width 418 height 15
click at [247, 237] on div "Roof Sheet Corrugated 16mm height- 0.42mm BMT G550, 762mm cover-SECOND" at bounding box center [383, 236] width 287 height 15
click at [563, 285] on div "Weight 3.3kg/m" at bounding box center [460, 286] width 418 height 15
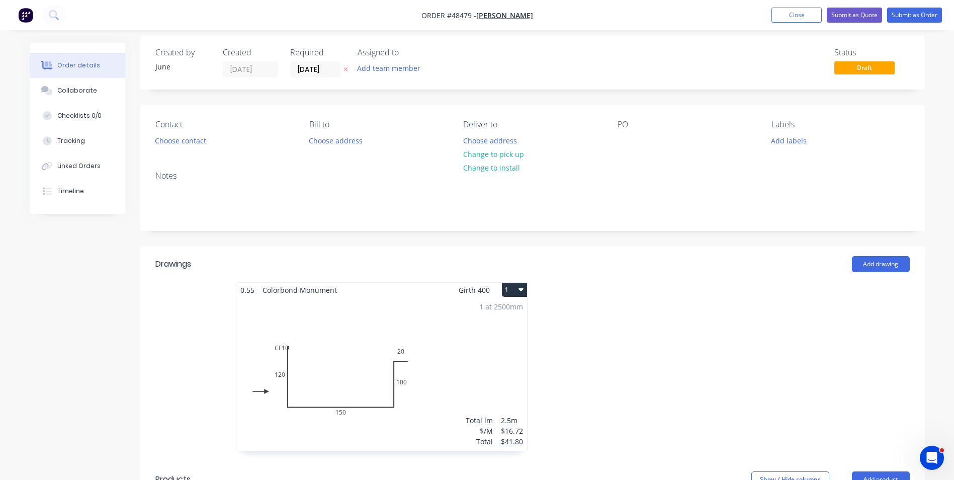
scroll to position [0, 0]
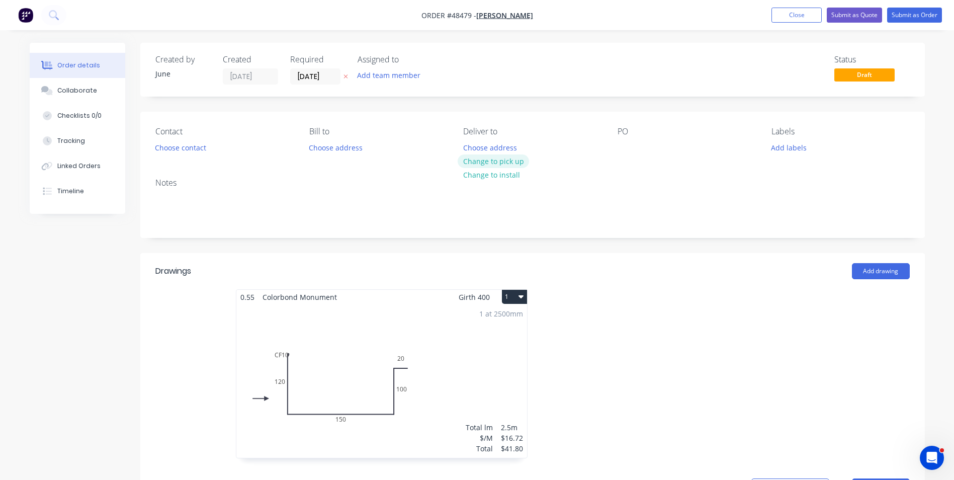
click at [504, 162] on button "Change to pick up" at bounding box center [493, 161] width 71 height 14
click at [174, 140] on button "Choose contact" at bounding box center [180, 147] width 62 height 14
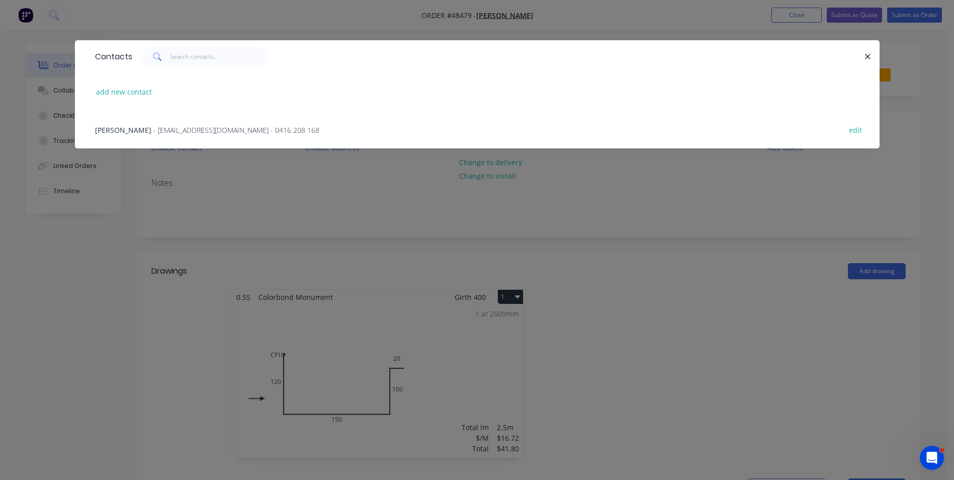
click at [180, 136] on div "Chenghai Lin - oceanlin8168@gmail.com - 0416 208 168 edit" at bounding box center [477, 130] width 774 height 38
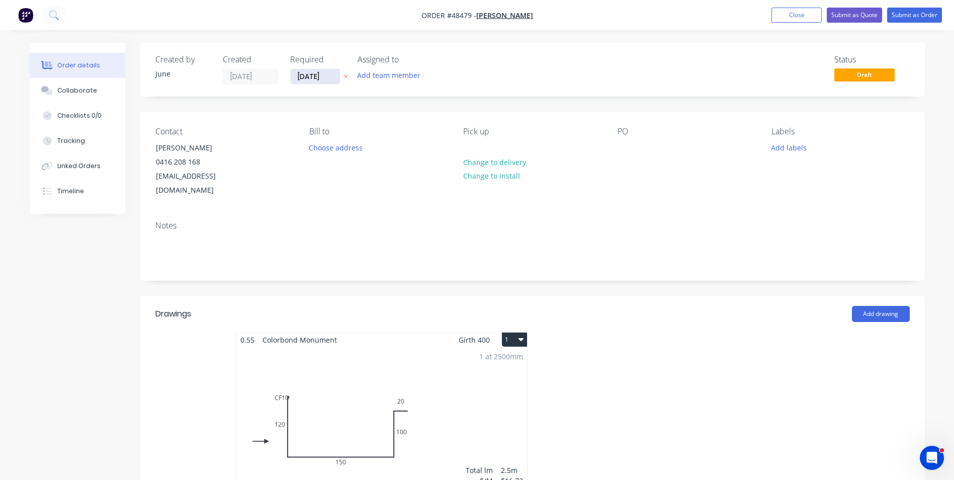
click at [298, 70] on input "[DATE]" at bounding box center [315, 76] width 49 height 15
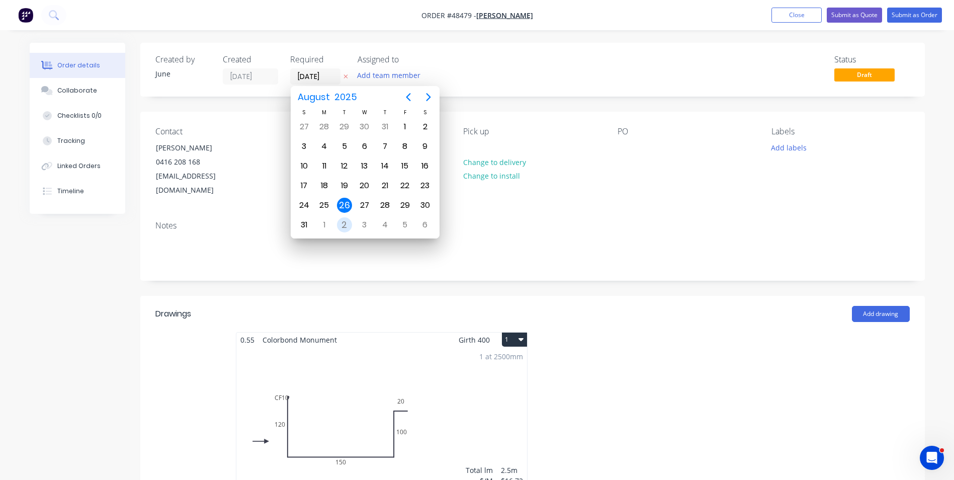
click at [349, 224] on div "2" at bounding box center [344, 224] width 15 height 15
type input "[DATE]"
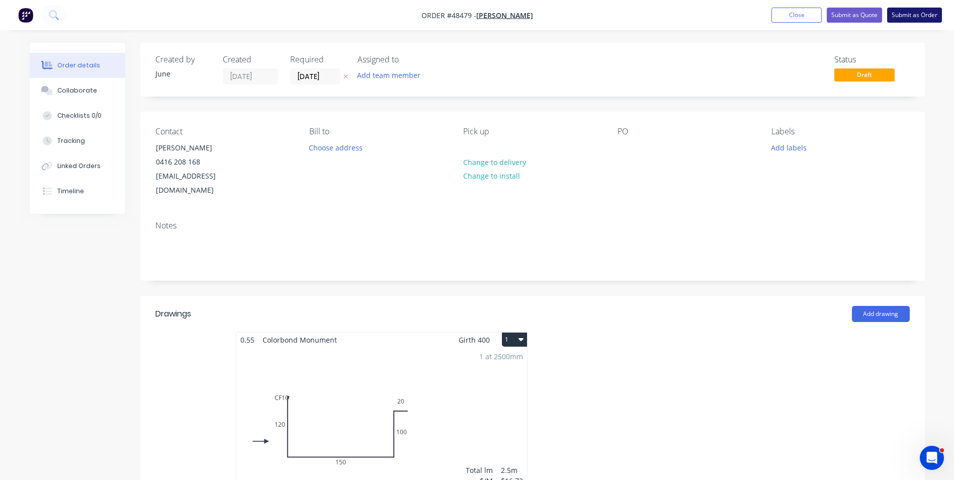
click at [914, 15] on button "Submit as Order" at bounding box center [914, 15] width 55 height 15
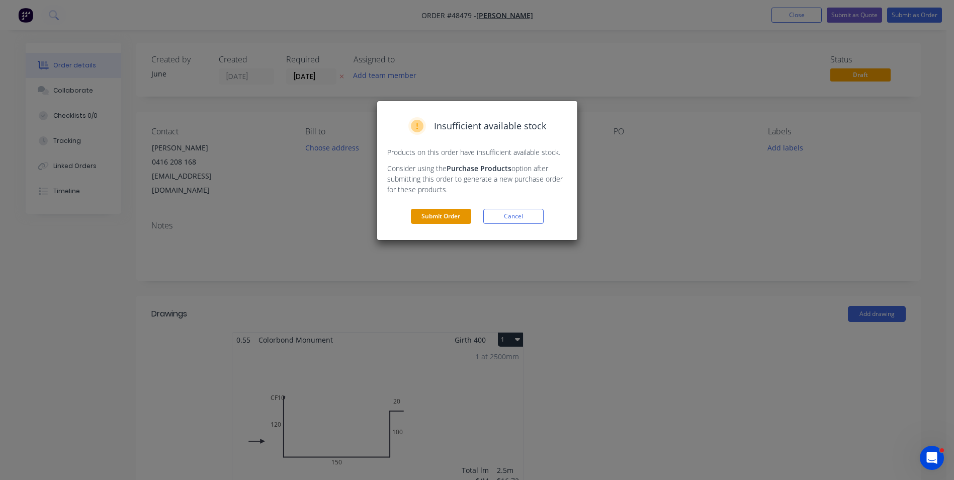
click at [453, 212] on button "Submit Order" at bounding box center [441, 216] width 60 height 15
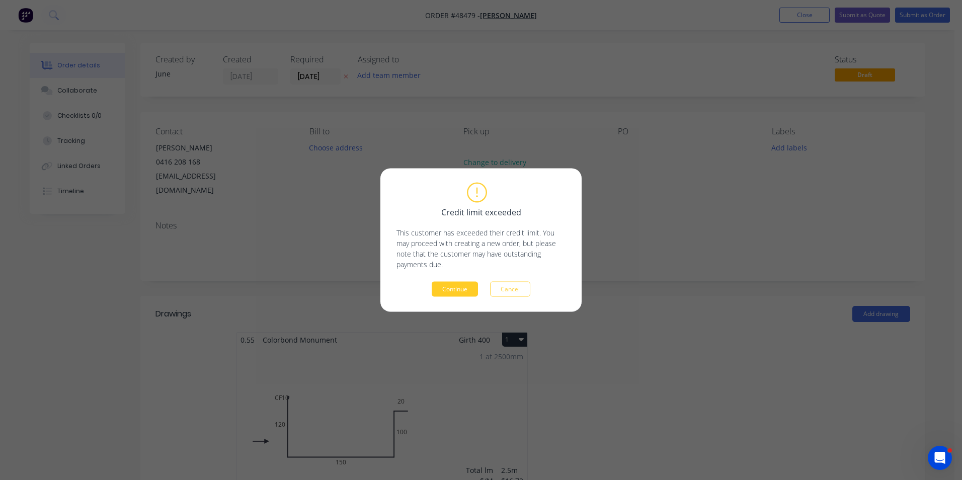
click at [435, 286] on button "Continue" at bounding box center [454, 289] width 46 height 15
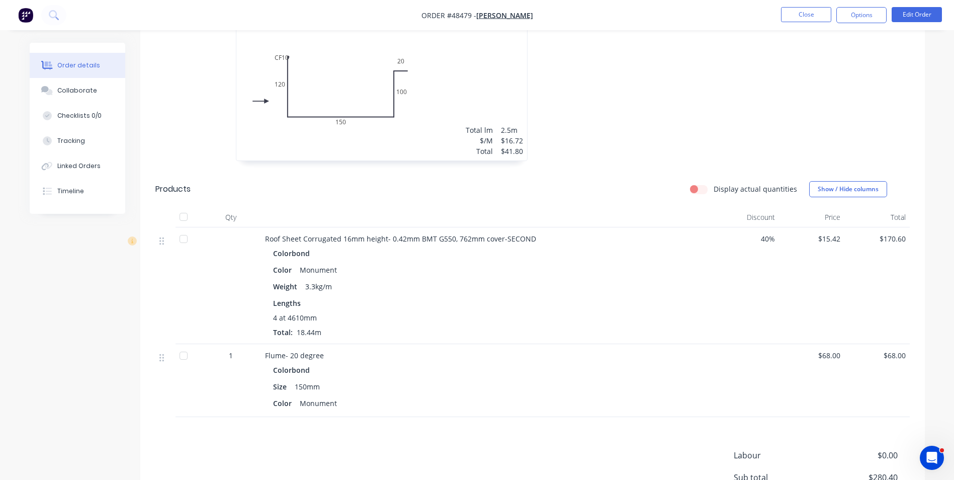
scroll to position [402, 0]
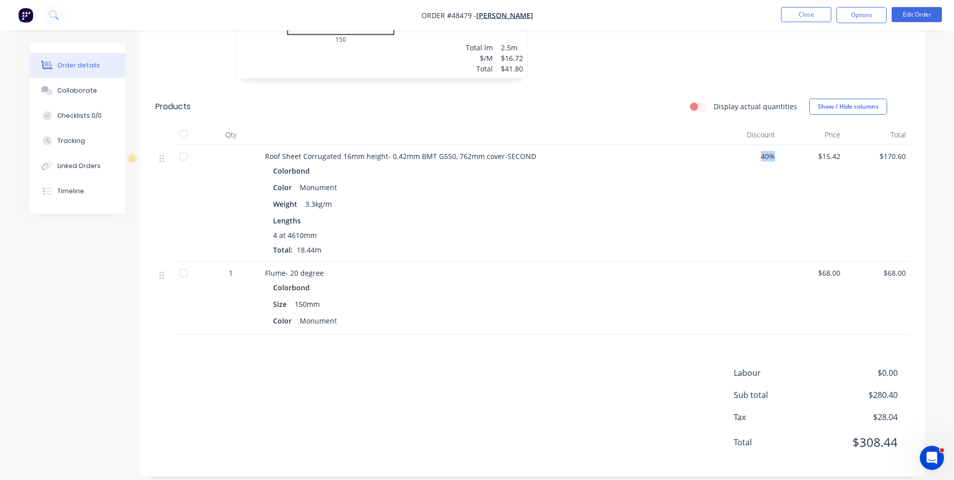
drag, startPoint x: 778, startPoint y: 157, endPoint x: 751, endPoint y: 172, distance: 29.9
click at [751, 172] on div "40 %" at bounding box center [746, 203] width 65 height 117
click at [767, 213] on div "40 %" at bounding box center [746, 203] width 65 height 117
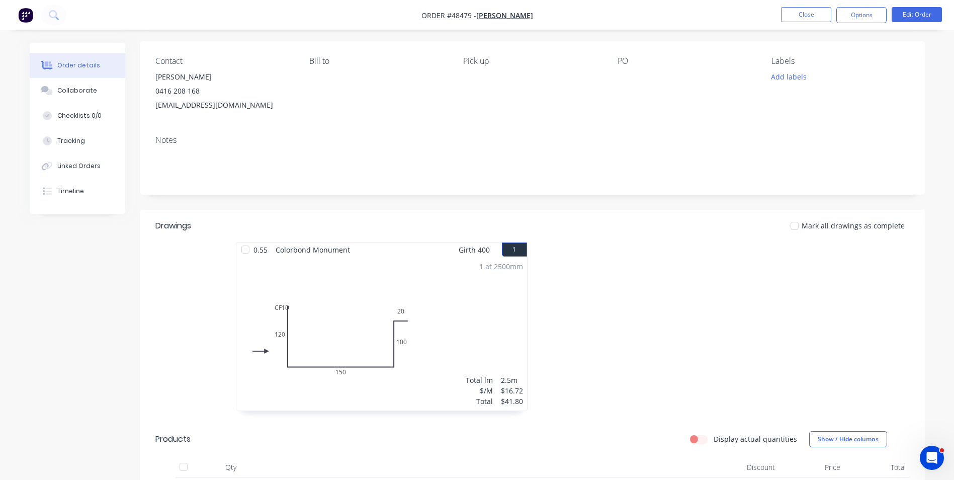
scroll to position [0, 0]
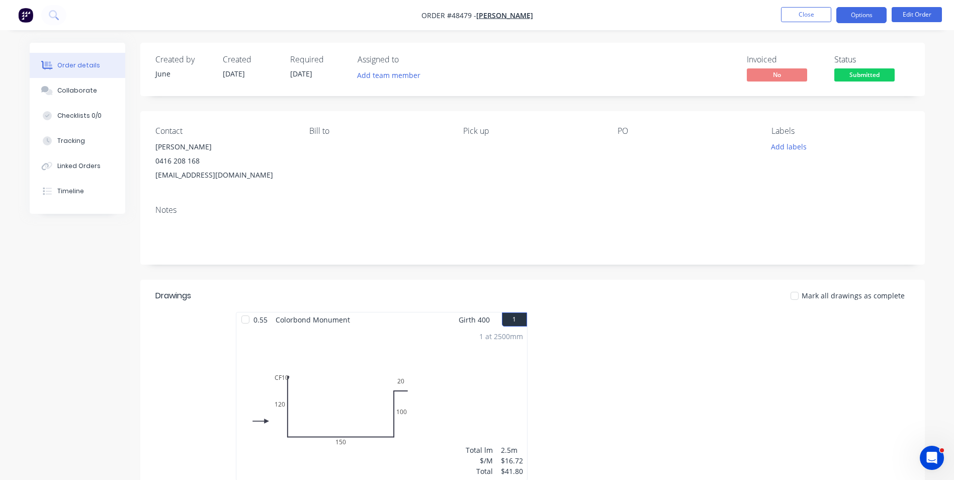
click at [857, 11] on button "Options" at bounding box center [861, 15] width 50 height 16
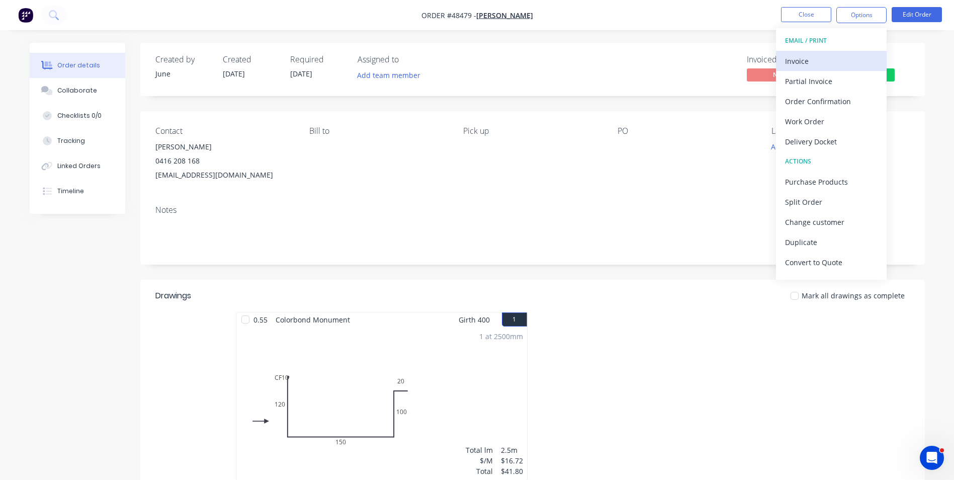
click at [849, 61] on div "Invoice" at bounding box center [831, 61] width 93 height 15
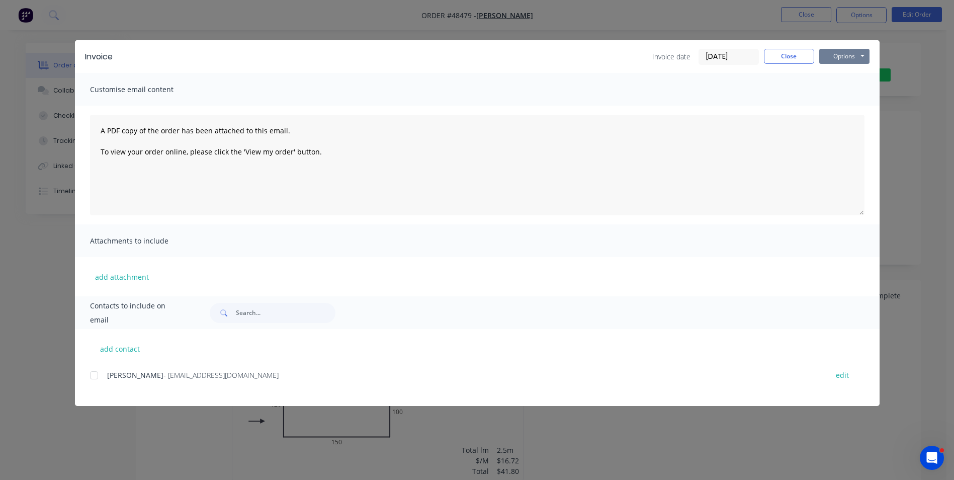
click at [832, 63] on button "Options" at bounding box center [844, 56] width 50 height 15
click at [842, 97] on button "Print" at bounding box center [851, 90] width 64 height 17
click at [785, 52] on button "Close" at bounding box center [789, 56] width 50 height 15
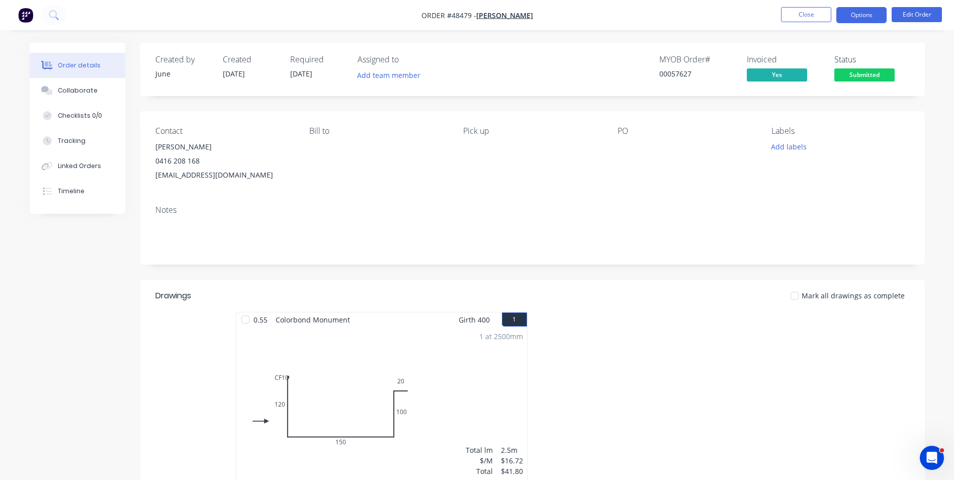
click at [857, 23] on button "Options" at bounding box center [861, 15] width 50 height 16
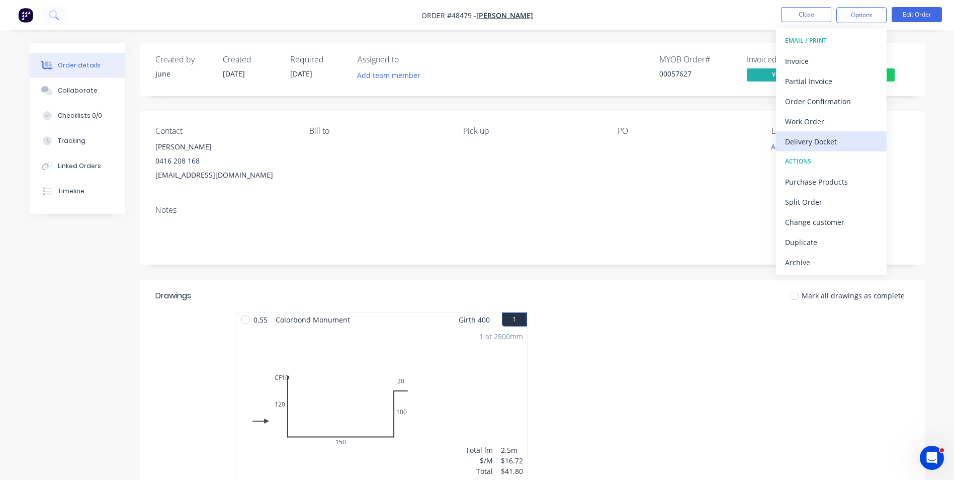
click at [820, 140] on div "Delivery Docket" at bounding box center [831, 141] width 93 height 15
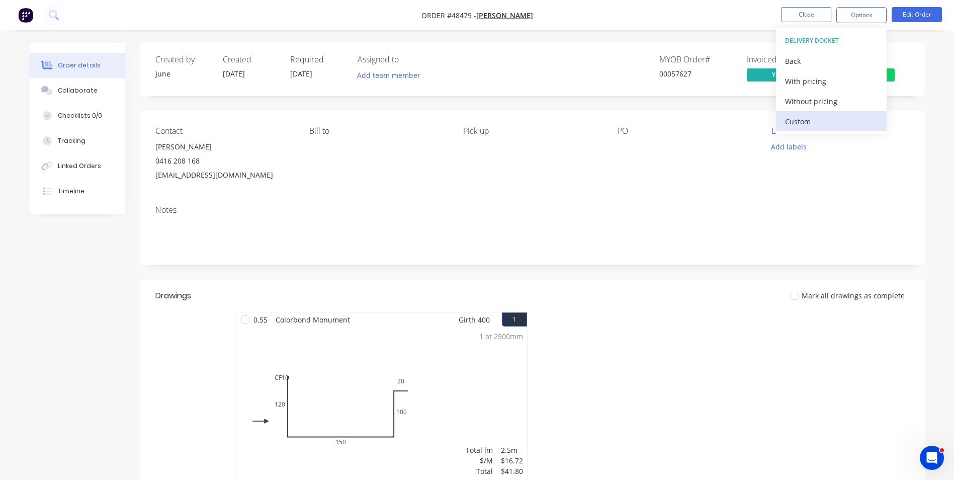
click at [822, 124] on div "Custom" at bounding box center [831, 121] width 93 height 15
click at [821, 111] on button "Without pricing" at bounding box center [831, 101] width 111 height 20
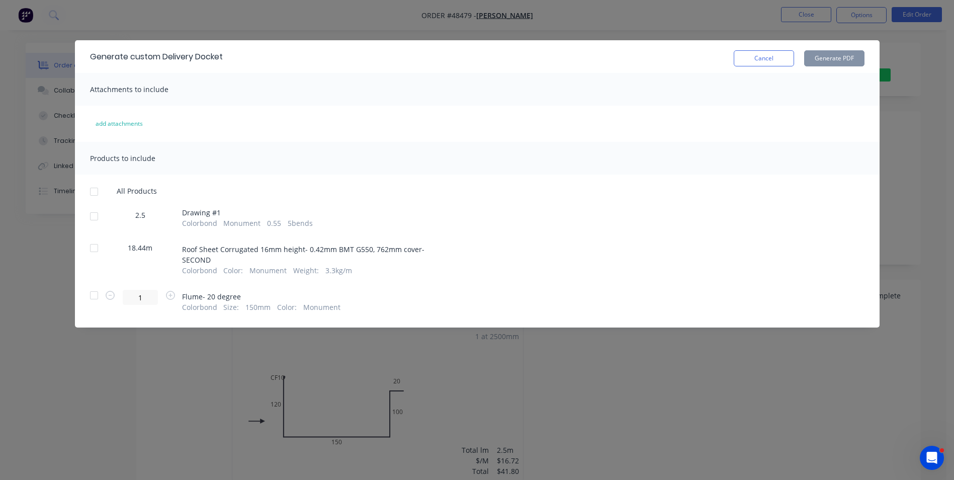
click at [95, 250] on div at bounding box center [94, 248] width 20 height 20
click at [852, 62] on button "Generate PDF" at bounding box center [834, 58] width 60 height 16
click at [746, 53] on button "Cancel" at bounding box center [764, 58] width 60 height 16
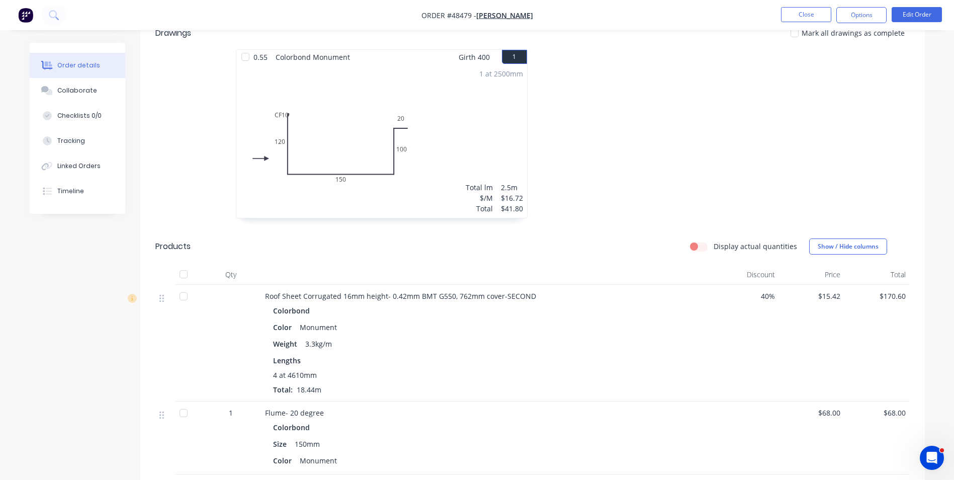
scroll to position [302, 0]
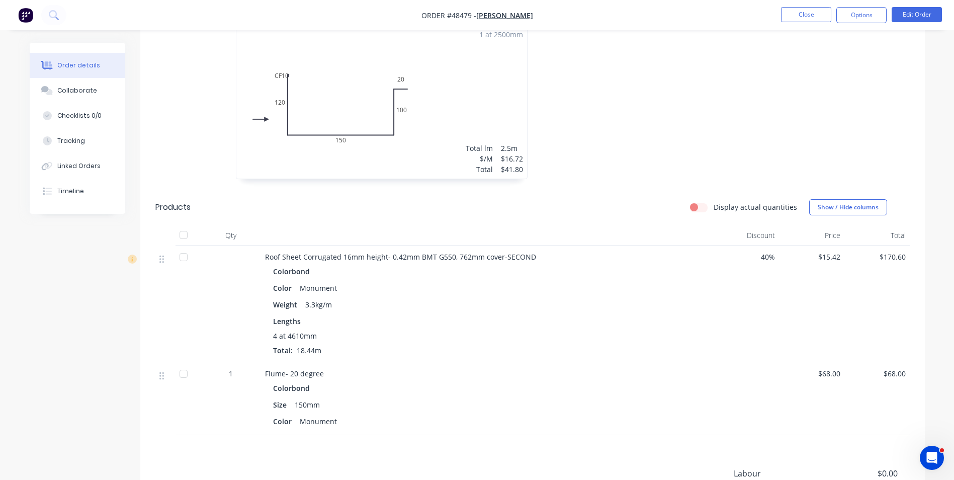
click at [186, 249] on div at bounding box center [184, 257] width 20 height 20
click at [540, 337] on div "4 at 4610mm" at bounding box center [487, 335] width 428 height 11
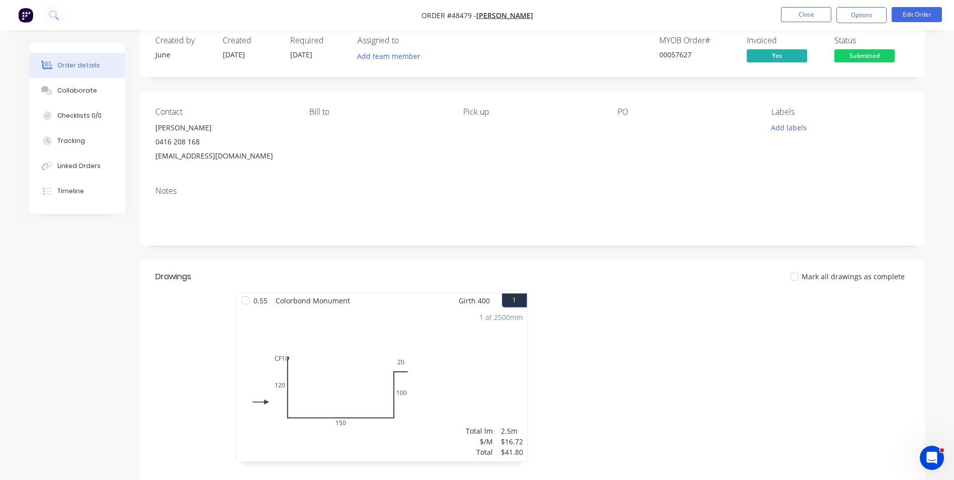
scroll to position [0, 0]
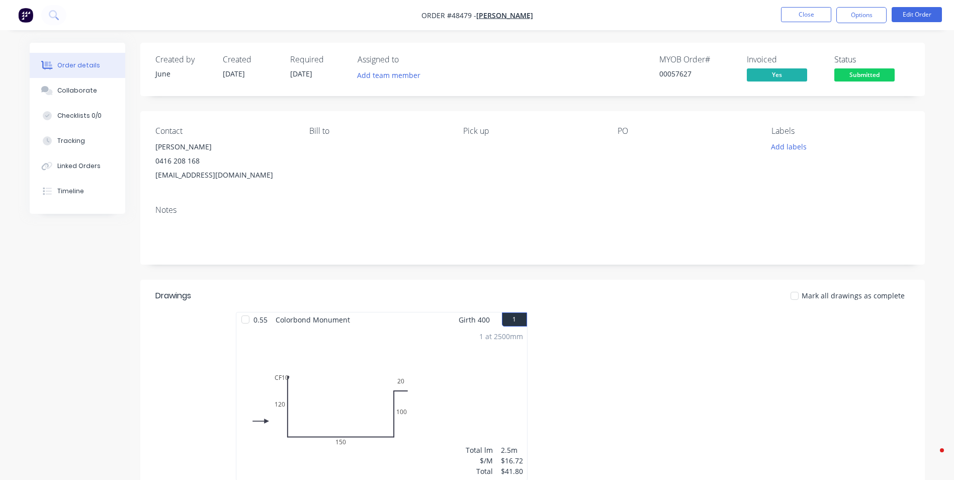
click at [428, 272] on div "Created by June Created [DATE] Required [DATE] Assigned to Add team member MYOB…" at bounding box center [532, 461] width 785 height 836
click at [452, 194] on div "Contact [PERSON_NAME] [PHONE_NUMBER] [EMAIL_ADDRESS][DOMAIN_NAME] [PERSON_NAME]…" at bounding box center [532, 154] width 785 height 86
click at [853, 11] on button "Options" at bounding box center [861, 15] width 50 height 16
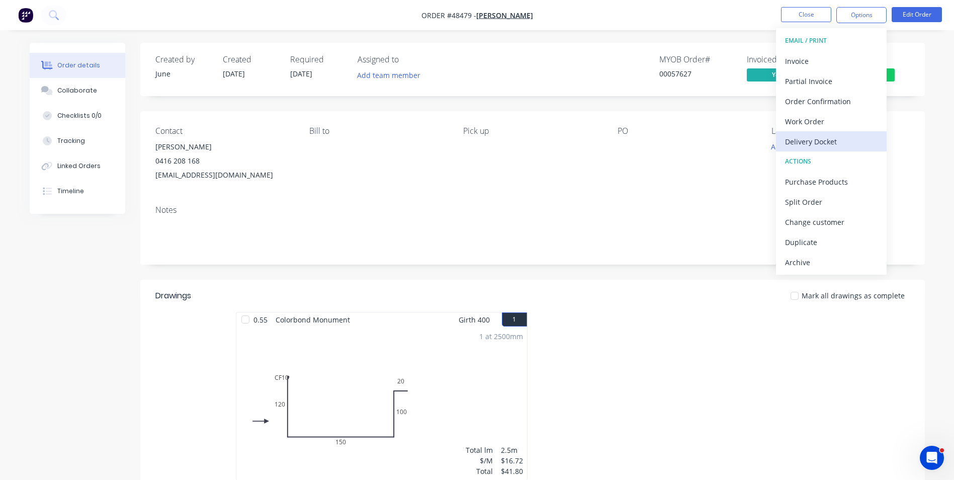
click at [844, 144] on div "Delivery Docket" at bounding box center [831, 141] width 93 height 15
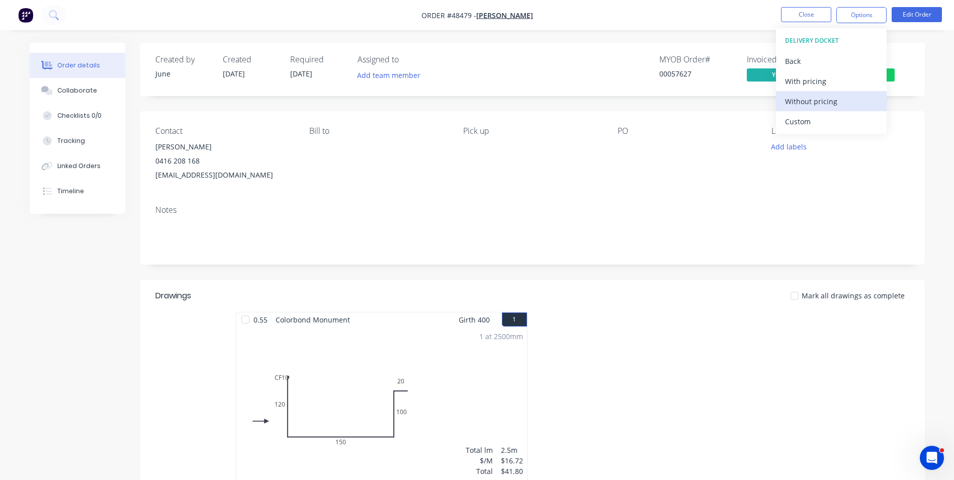
click at [840, 106] on div "Without pricing" at bounding box center [831, 101] width 93 height 15
click at [627, 206] on div "Notes" at bounding box center [532, 210] width 754 height 10
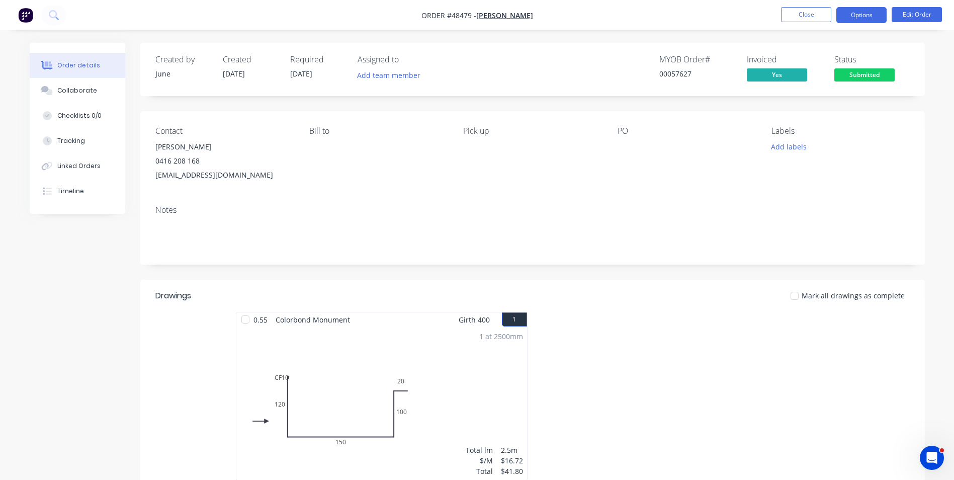
drag, startPoint x: 868, startPoint y: 25, endPoint x: 876, endPoint y: 18, distance: 10.3
click at [868, 24] on nav "Order #48479 - [PERSON_NAME] Close Options Edit Order" at bounding box center [477, 15] width 954 height 30
click at [876, 17] on button "Options" at bounding box center [861, 15] width 50 height 16
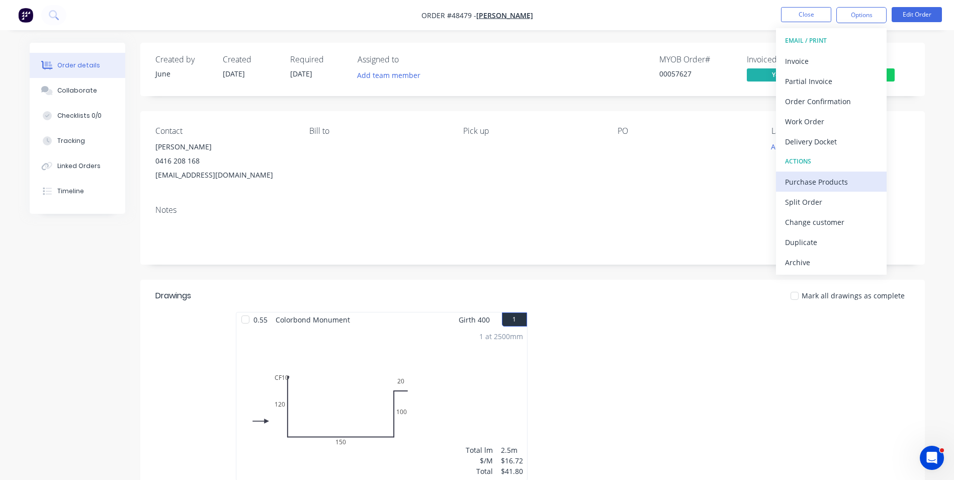
click at [834, 186] on div "Purchase Products" at bounding box center [831, 182] width 93 height 15
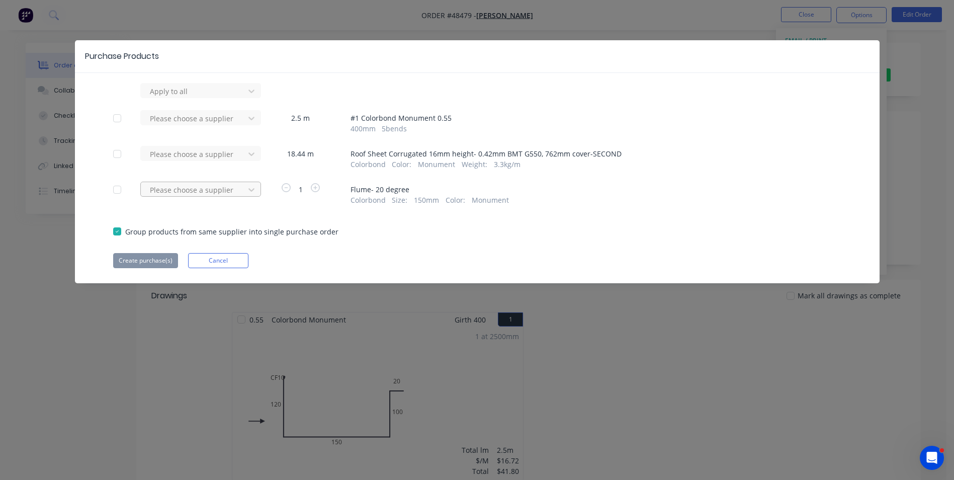
click at [223, 98] on div at bounding box center [194, 91] width 91 height 13
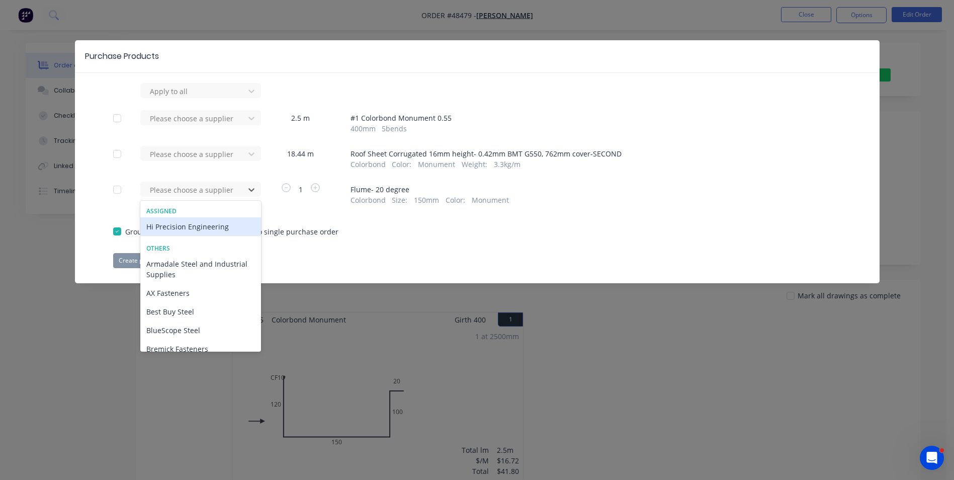
click at [211, 229] on div "Hi Precision Engineering" at bounding box center [200, 226] width 121 height 19
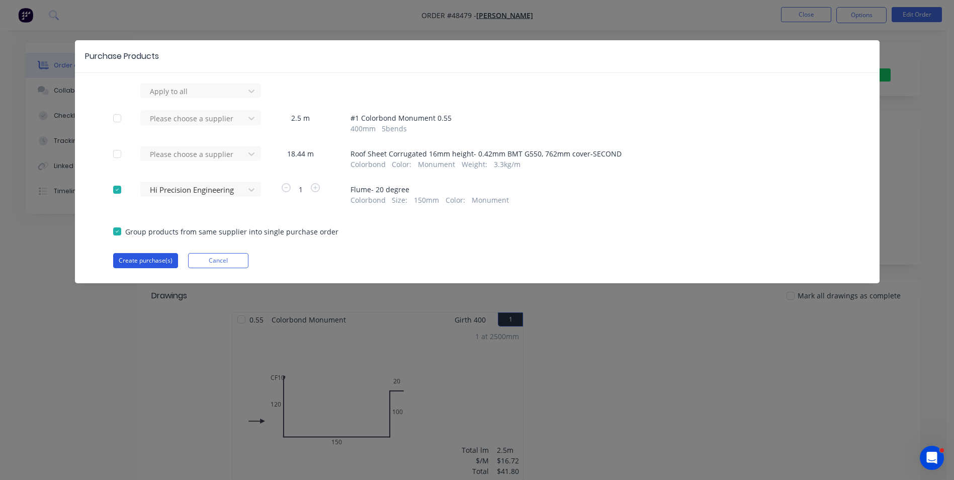
click at [128, 254] on button "Create purchase(s)" at bounding box center [145, 260] width 65 height 15
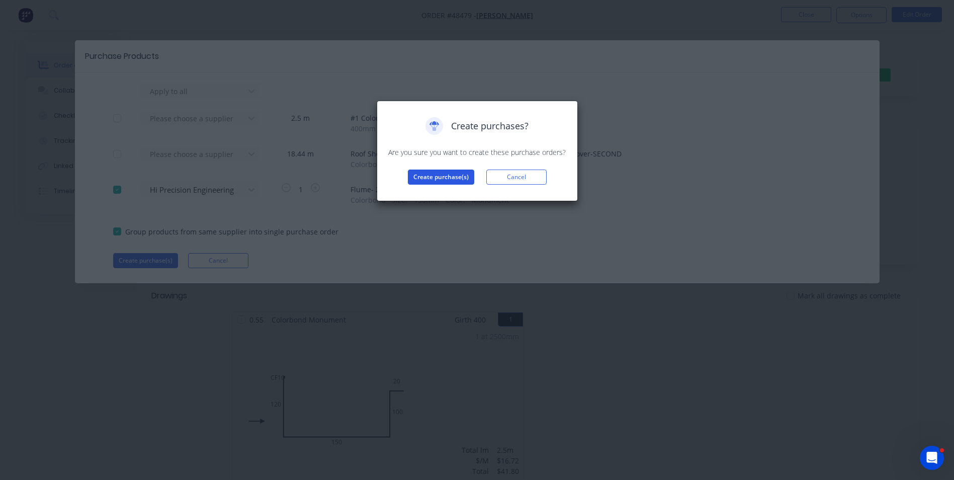
click at [453, 182] on button "Create purchase(s)" at bounding box center [441, 176] width 66 height 15
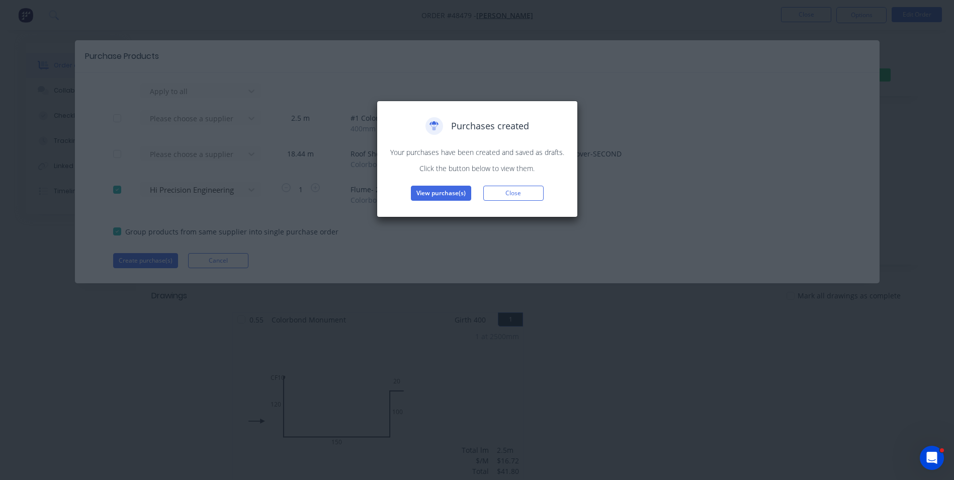
click at [471, 206] on div "Purchases created Your purchases have been created and saved as drafts. Click t…" at bounding box center [477, 159] width 201 height 117
click at [469, 195] on button "View purchase(s)" at bounding box center [441, 193] width 60 height 15
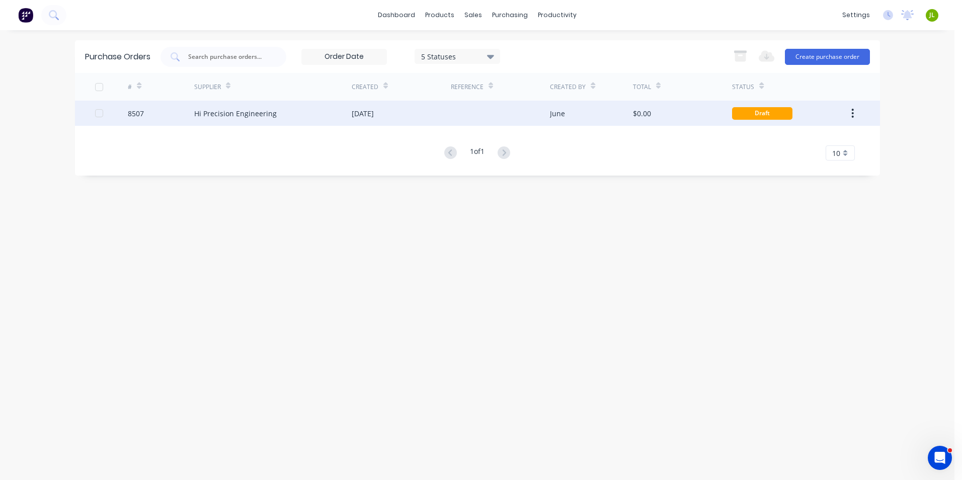
click at [424, 125] on div "[DATE]" at bounding box center [401, 113] width 99 height 25
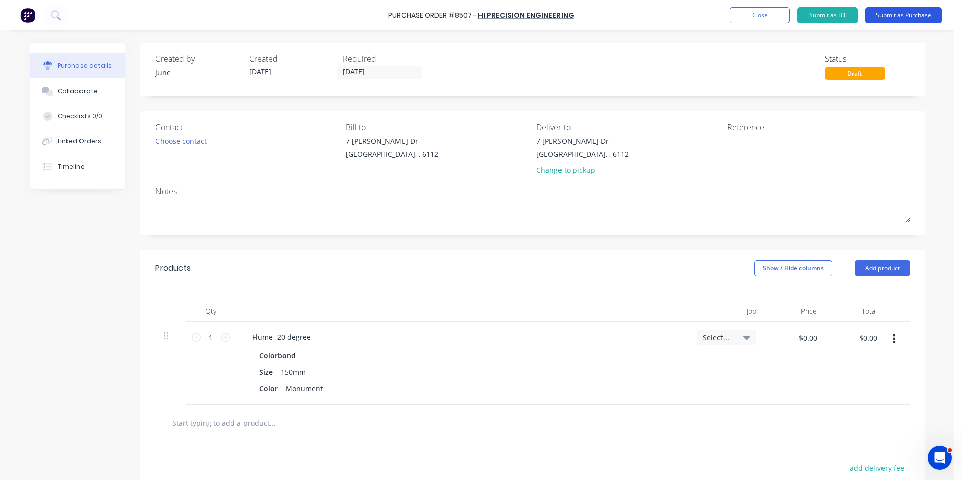
click at [898, 16] on button "Submit as Purchase" at bounding box center [903, 15] width 76 height 16
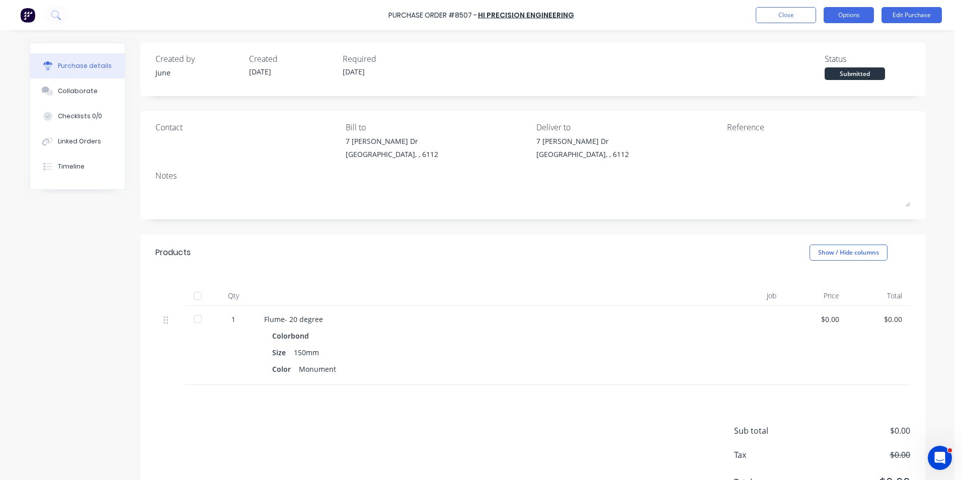
click at [853, 22] on button "Options" at bounding box center [848, 15] width 50 height 16
click at [919, 27] on div "Purchase Order #8507 - Hi Precision Engineering Close Options Print / Email Con…" at bounding box center [481, 15] width 962 height 30
click at [922, 20] on button "Edit Purchase" at bounding box center [911, 15] width 60 height 16
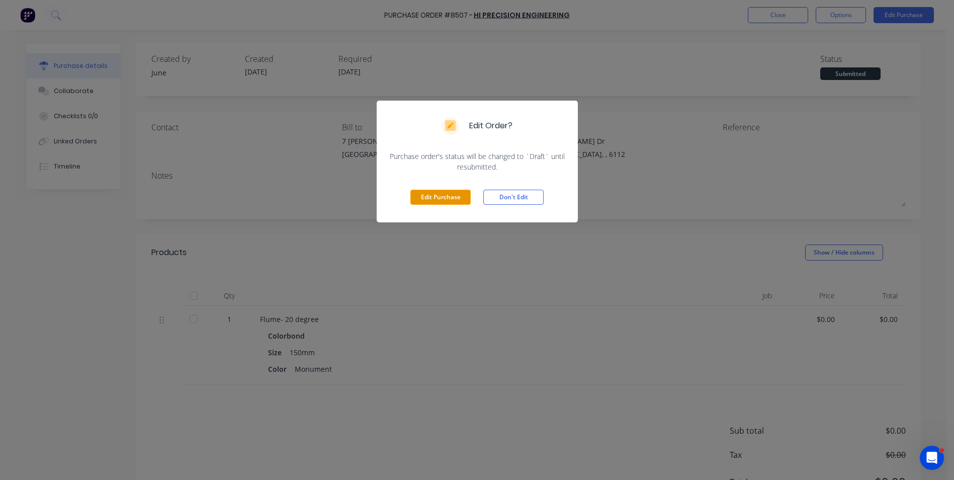
click at [426, 196] on button "Edit Purchase" at bounding box center [440, 197] width 60 height 15
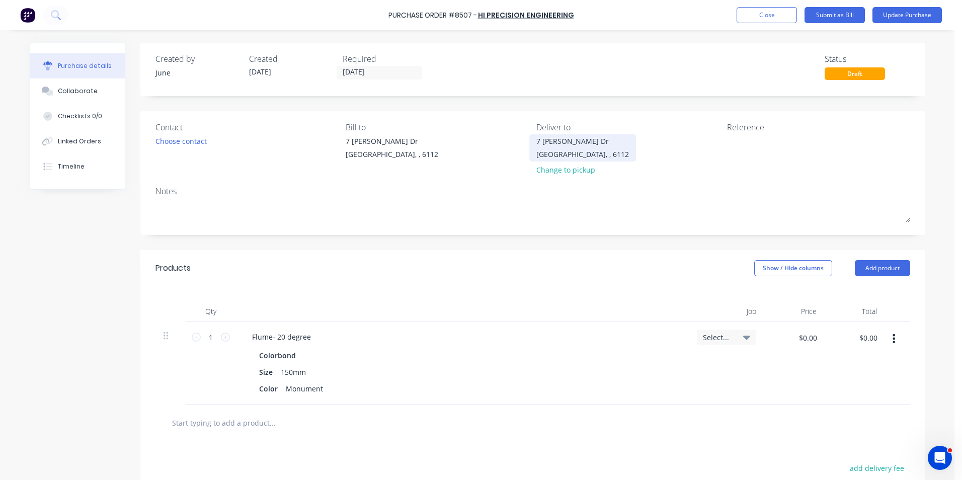
click at [558, 144] on div "7 [PERSON_NAME] Dr" at bounding box center [582, 141] width 93 height 11
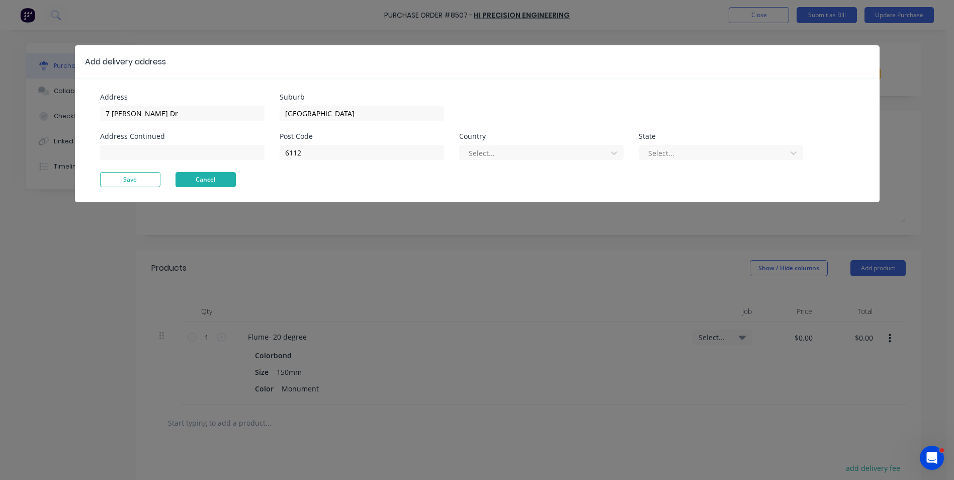
click at [211, 185] on button "Cancel" at bounding box center [206, 179] width 60 height 15
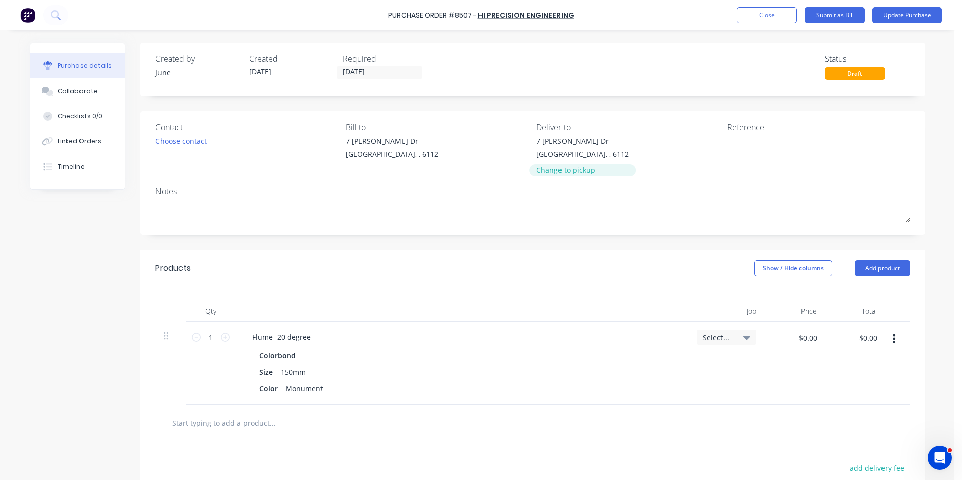
click at [546, 168] on div "Change to pickup" at bounding box center [582, 169] width 93 height 11
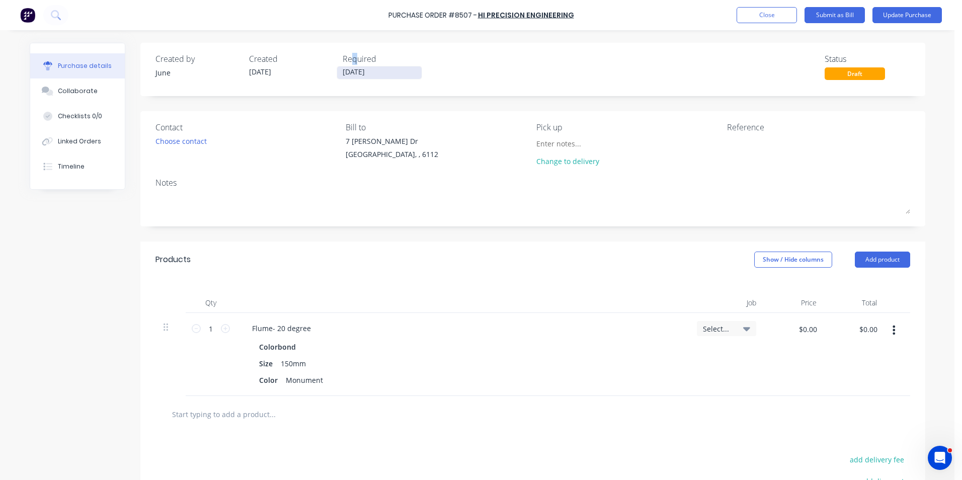
drag, startPoint x: 351, startPoint y: 65, endPoint x: 351, endPoint y: 73, distance: 8.0
click at [351, 68] on div "Required [DATE]" at bounding box center [384, 66] width 85 height 27
click at [351, 73] on input "[DATE]" at bounding box center [379, 72] width 84 height 13
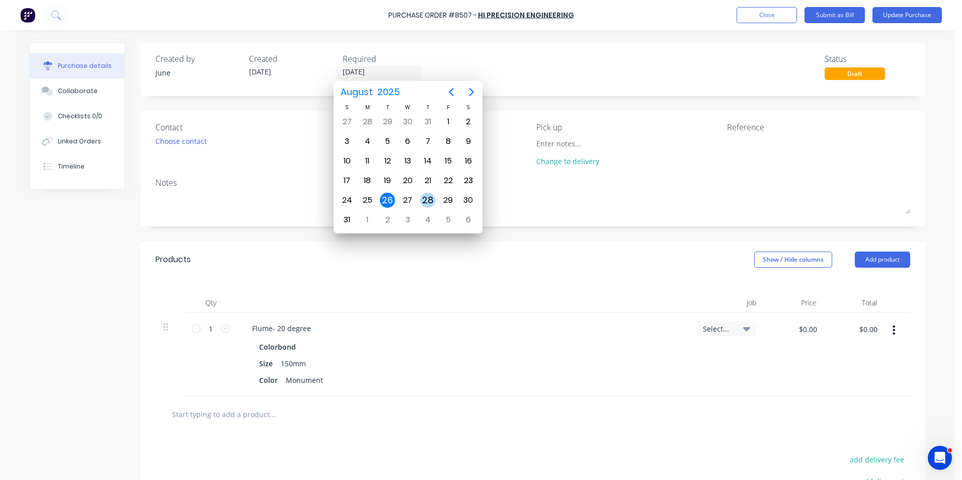
click at [424, 201] on div "28" at bounding box center [427, 200] width 15 height 15
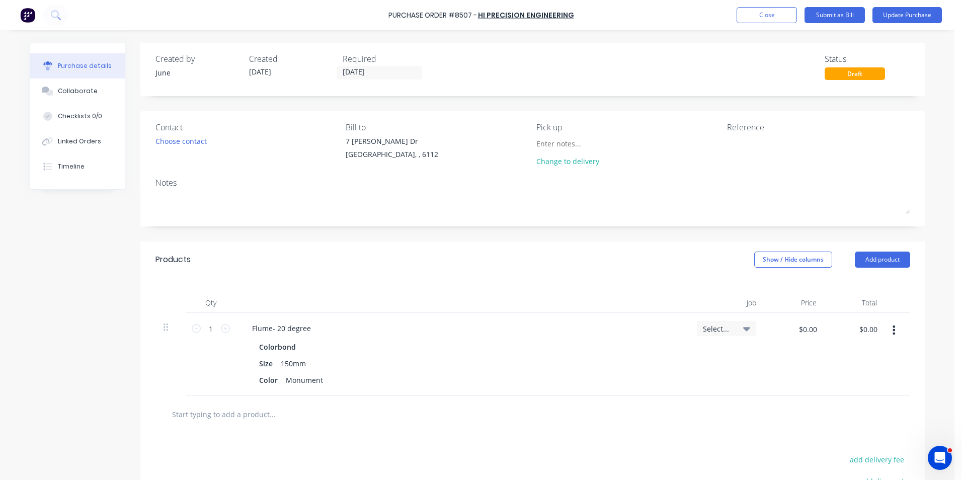
click at [385, 62] on div "Required" at bounding box center [384, 59] width 85 height 12
click at [385, 69] on input "[DATE]" at bounding box center [379, 72] width 84 height 13
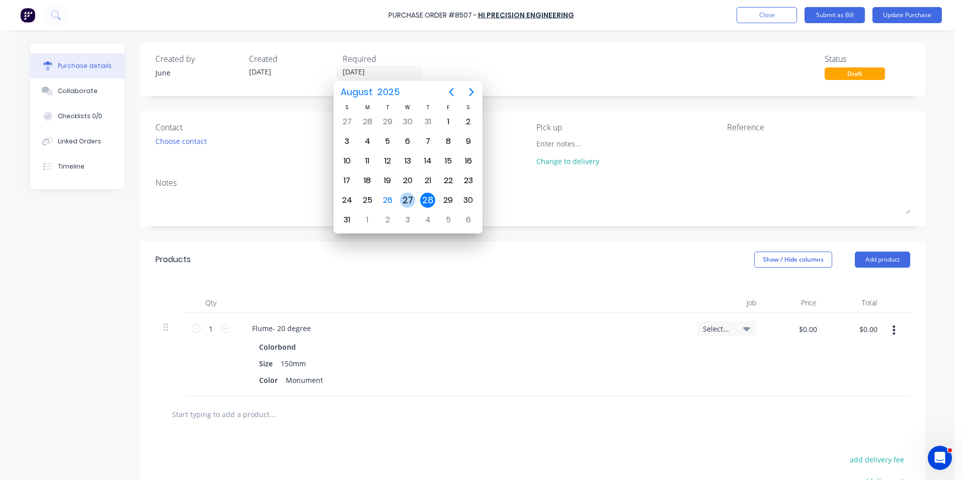
click at [404, 200] on div "27" at bounding box center [407, 200] width 15 height 15
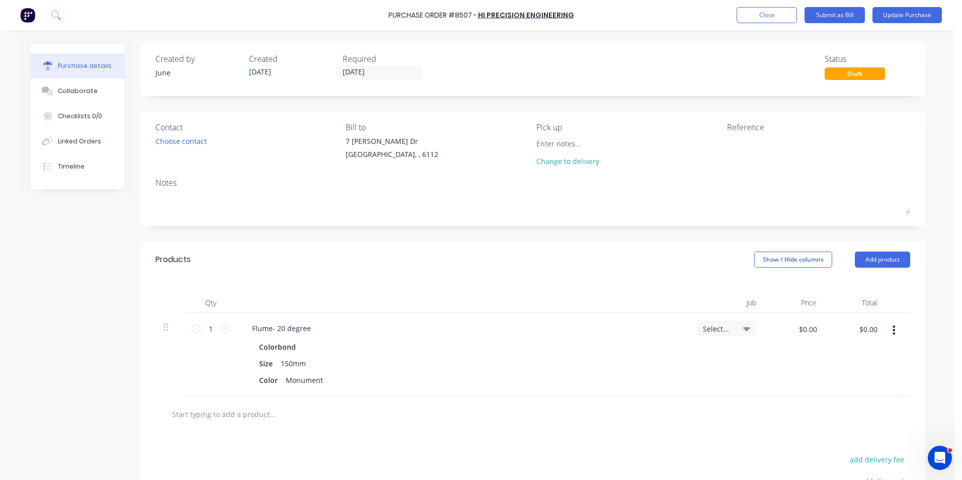
click at [540, 97] on div "Created by June Created [DATE] Required [DATE] Status Draft Contact Choose cont…" at bounding box center [532, 320] width 785 height 555
click at [389, 72] on input "[DATE]" at bounding box center [379, 72] width 84 height 13
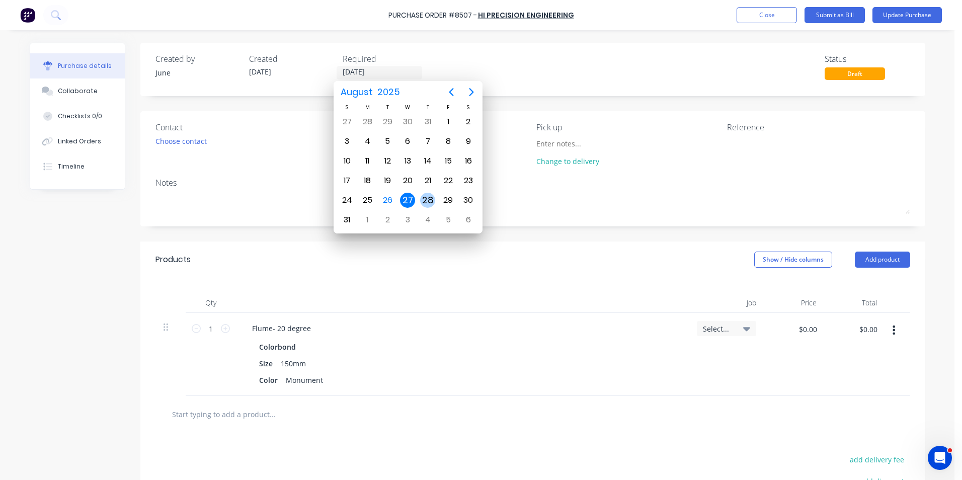
click at [432, 202] on div "28" at bounding box center [427, 200] width 15 height 15
type input "[DATE]"
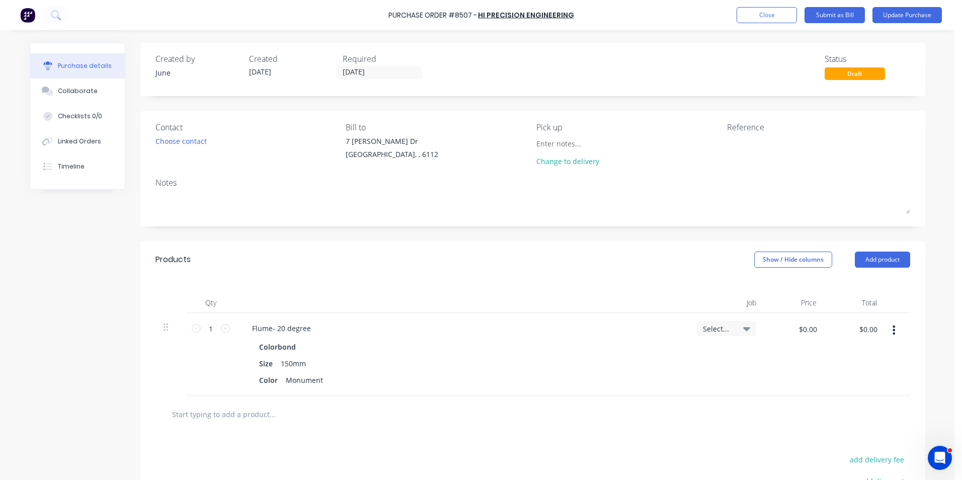
click at [628, 57] on div "Created by June Created [DATE] Required [DATE] Status Draft" at bounding box center [532, 66] width 754 height 27
click at [888, 17] on button "Update Purchase" at bounding box center [906, 15] width 69 height 16
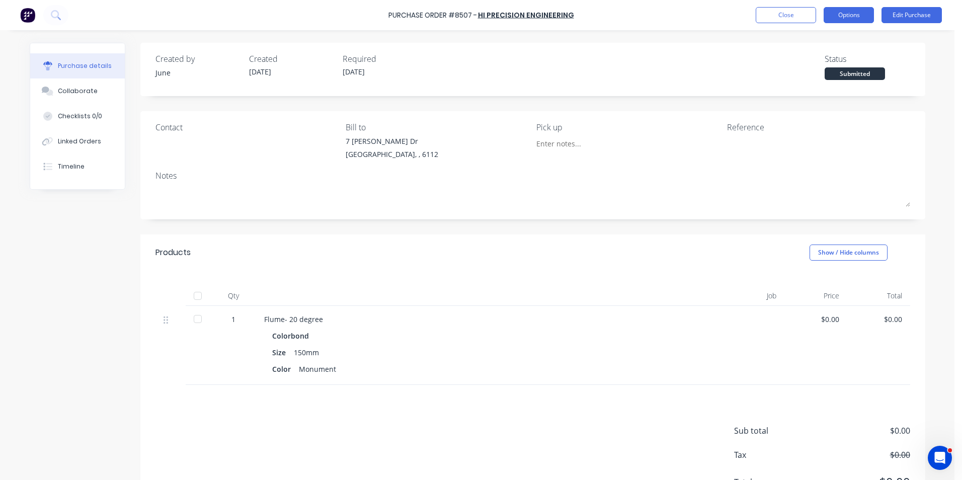
click at [863, 14] on button "Options" at bounding box center [848, 15] width 50 height 16
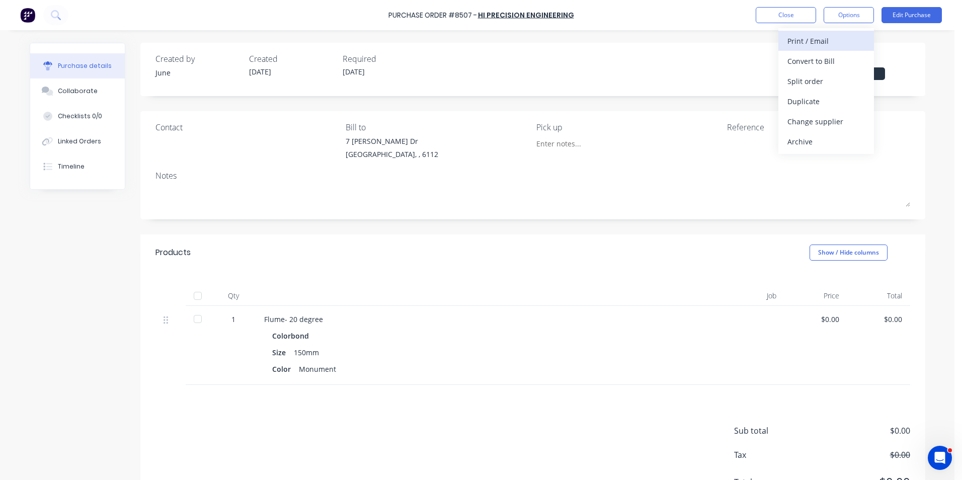
click at [847, 37] on div "Print / Email" at bounding box center [825, 41] width 77 height 15
click at [821, 77] on div "Without pricing" at bounding box center [825, 81] width 77 height 15
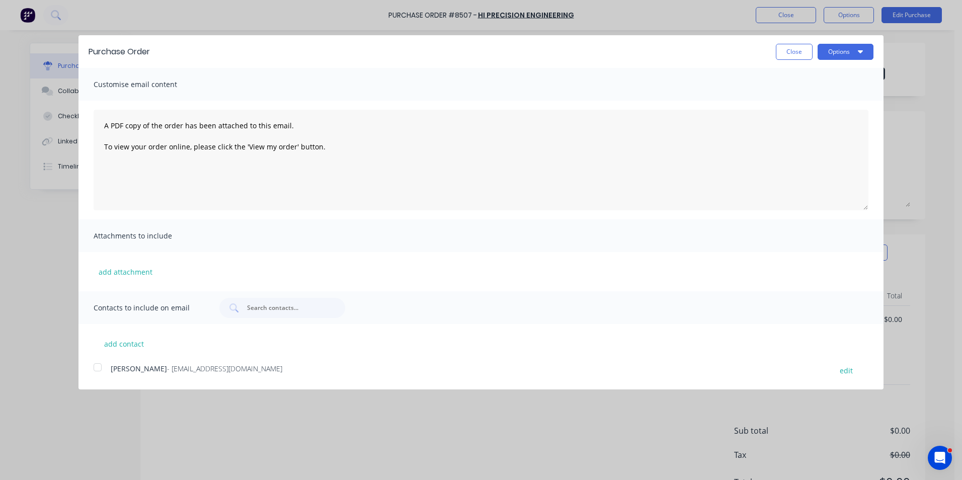
click at [136, 364] on span "[PERSON_NAME]" at bounding box center [139, 369] width 56 height 10
click at [854, 57] on button "Options" at bounding box center [845, 52] width 56 height 16
click at [814, 99] on div "Email" at bounding box center [825, 97] width 77 height 15
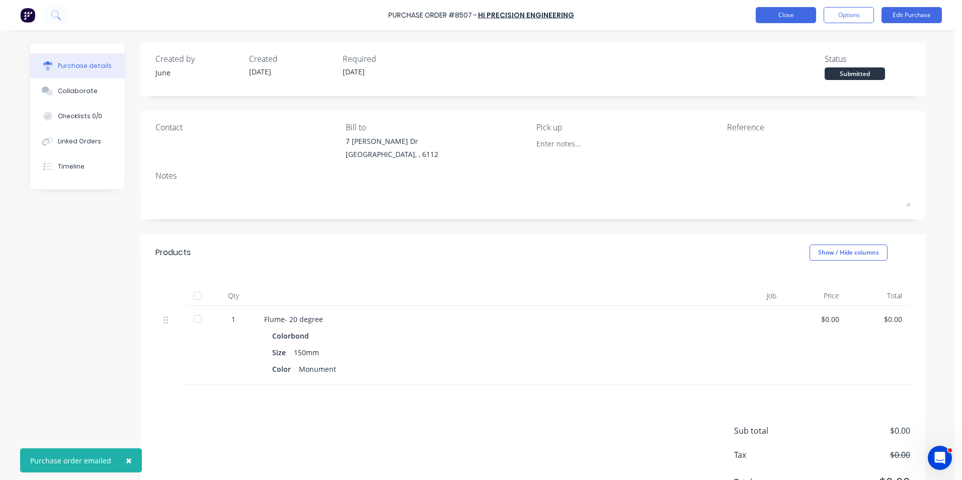
click at [800, 9] on button "Close" at bounding box center [785, 15] width 60 height 16
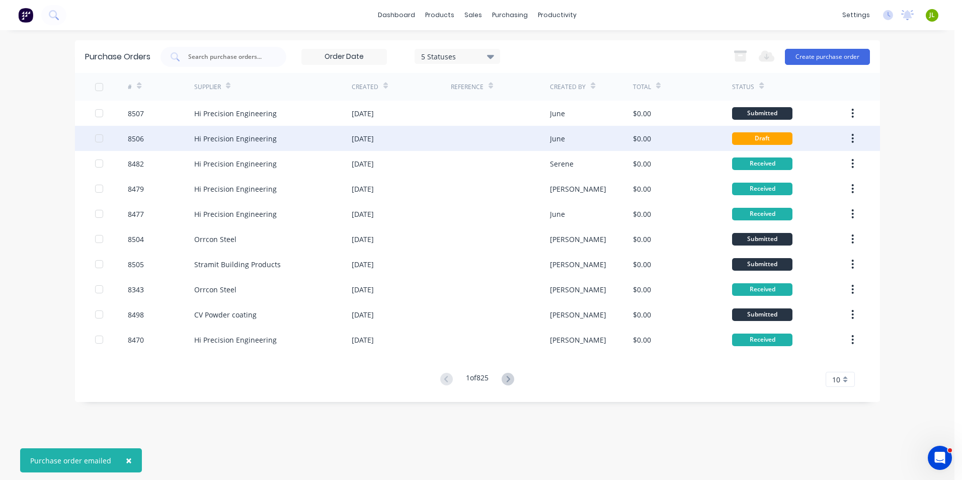
click at [396, 141] on div "[DATE]" at bounding box center [401, 138] width 99 height 25
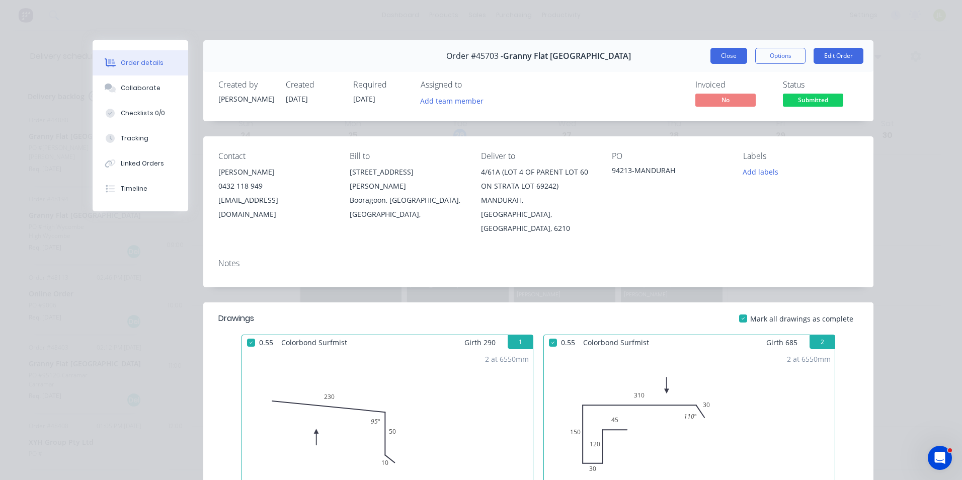
click at [730, 59] on button "Close" at bounding box center [728, 56] width 37 height 16
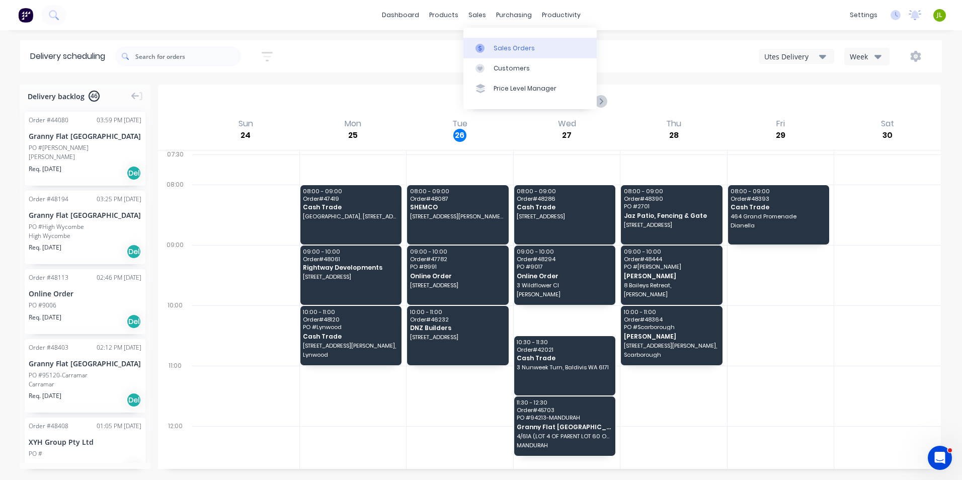
click at [496, 53] on link "Sales Orders" at bounding box center [529, 48] width 133 height 20
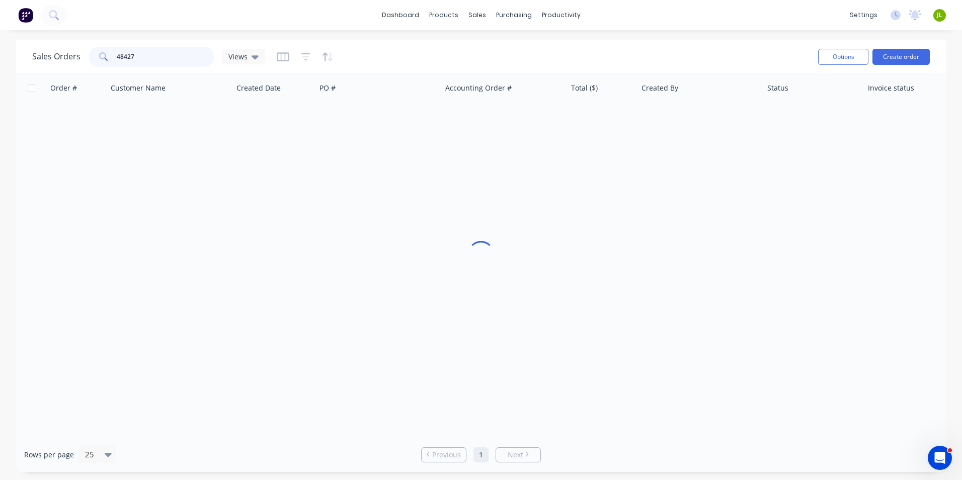
drag, startPoint x: 143, startPoint y: 61, endPoint x: 127, endPoint y: 56, distance: 16.5
click at [127, 56] on input "48427" at bounding box center [166, 57] width 98 height 20
click at [131, 56] on input "4842" at bounding box center [166, 57] width 98 height 20
type input "48422"
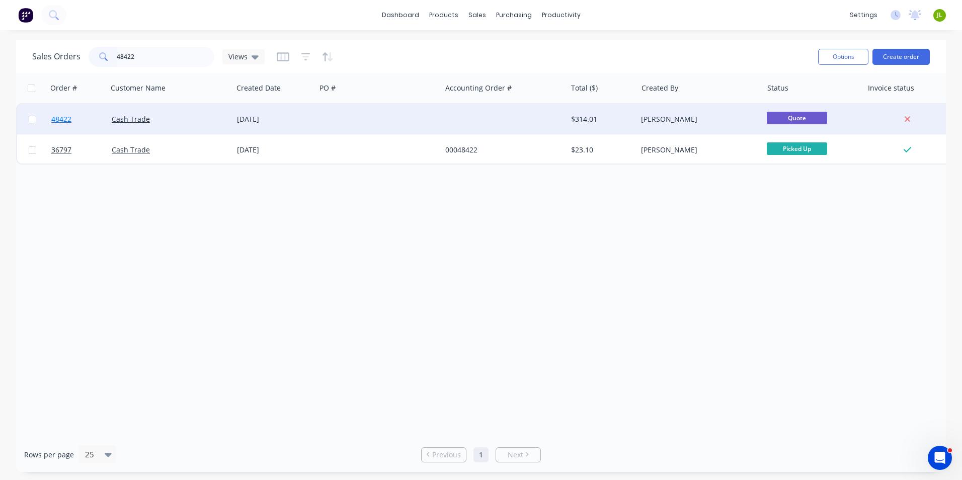
click at [78, 118] on link "48422" at bounding box center [81, 119] width 60 height 30
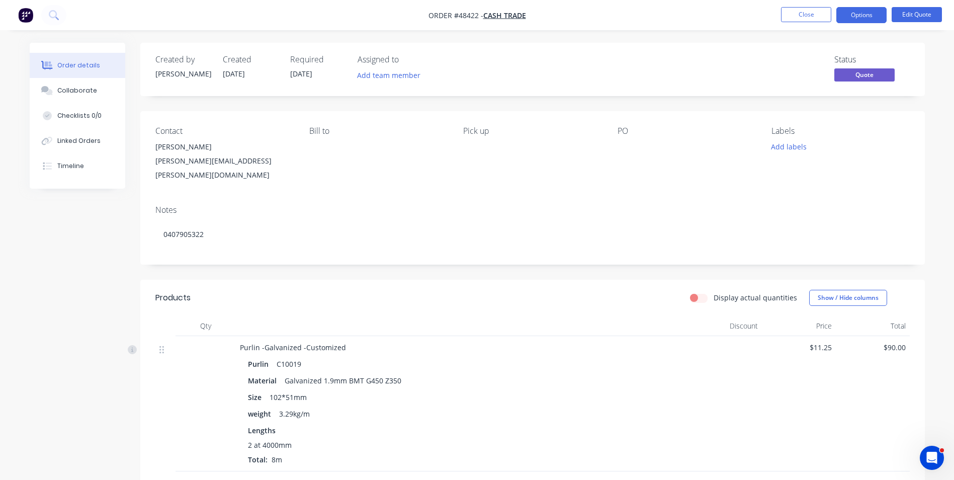
click at [430, 197] on div "Notes 0407905322" at bounding box center [532, 230] width 785 height 67
click at [66, 280] on div "Created by [PERSON_NAME] Created [DATE] Required [DATE] Assigned to Add team me…" at bounding box center [477, 410] width 895 height 735
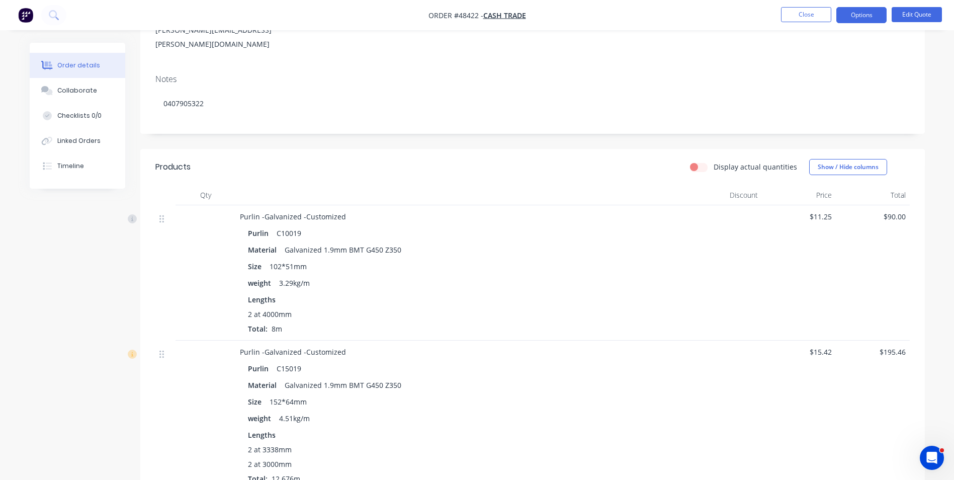
scroll to position [151, 0]
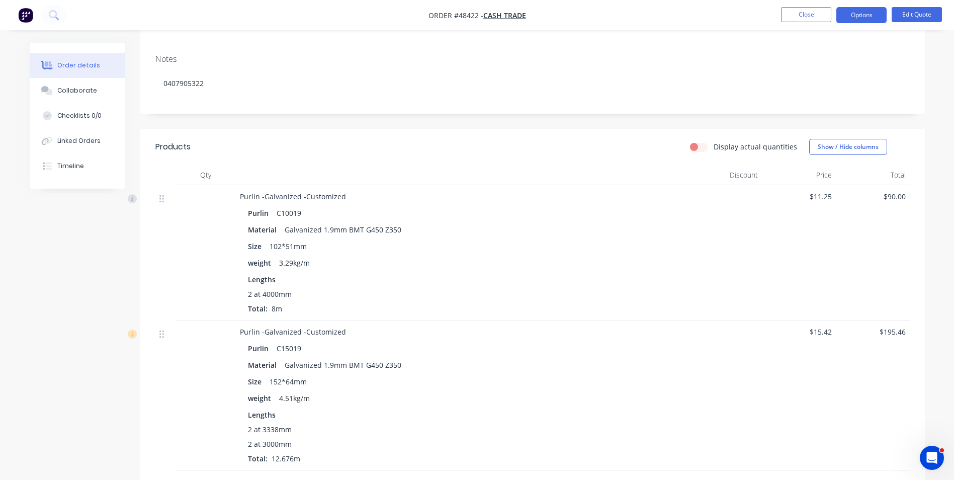
click at [636, 278] on div "Lengths 2 at 4000mm Total: 8m" at bounding box center [462, 294] width 428 height 40
click at [580, 376] on div "Size 152*64mm" at bounding box center [462, 381] width 428 height 15
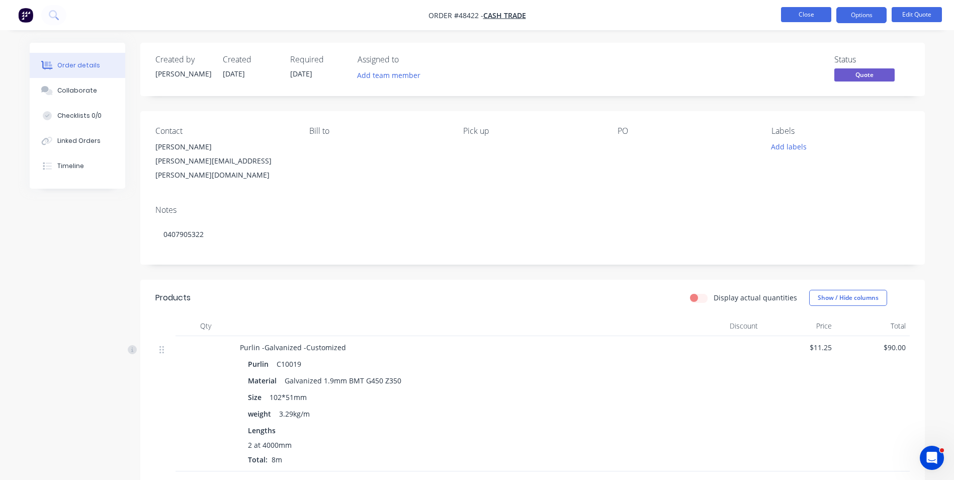
click at [786, 14] on button "Close" at bounding box center [806, 14] width 50 height 15
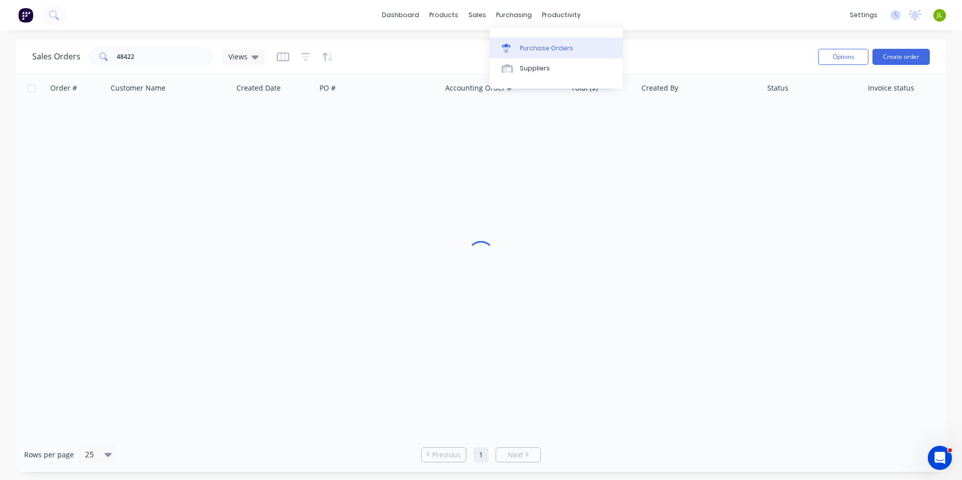
click at [533, 47] on div "Purchase Orders" at bounding box center [546, 48] width 53 height 9
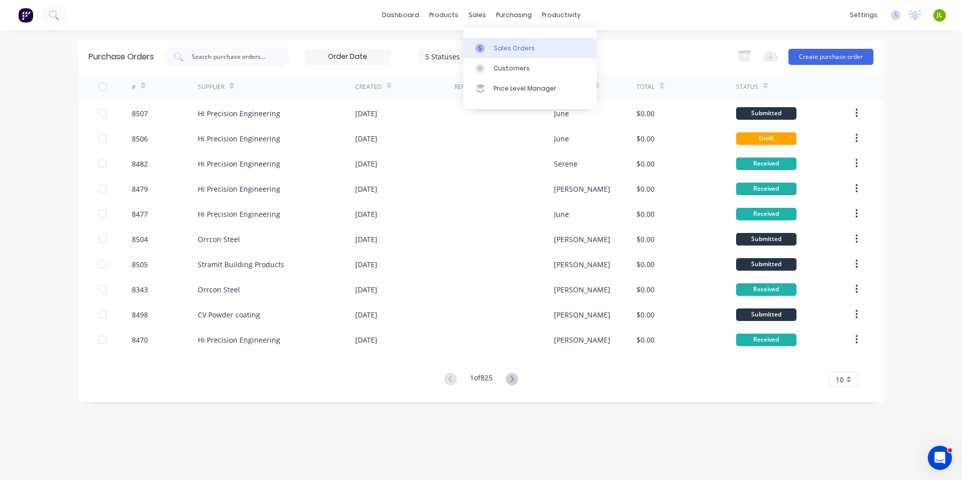
click at [492, 52] on link "Sales Orders" at bounding box center [529, 48] width 133 height 20
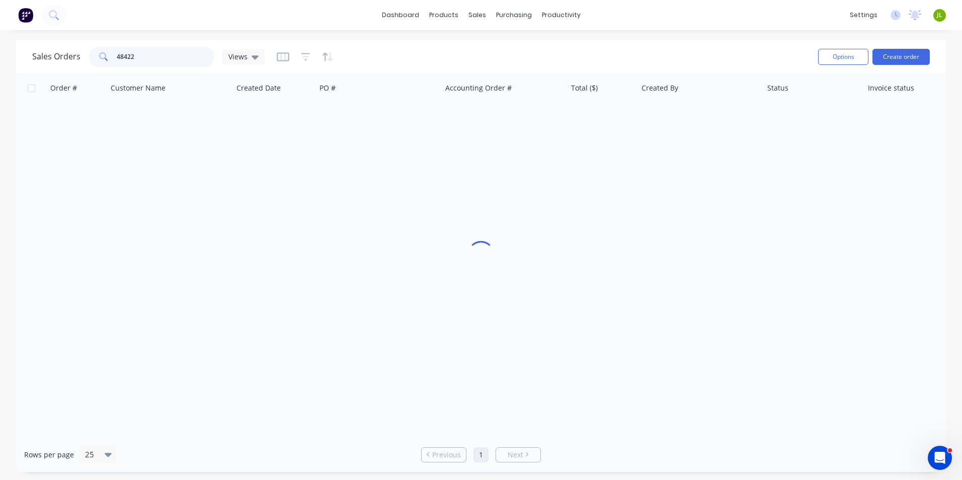
drag, startPoint x: 195, startPoint y: 59, endPoint x: 85, endPoint y: 64, distance: 109.7
click at [85, 64] on div "Sales Orders 48422 Views" at bounding box center [148, 57] width 232 height 20
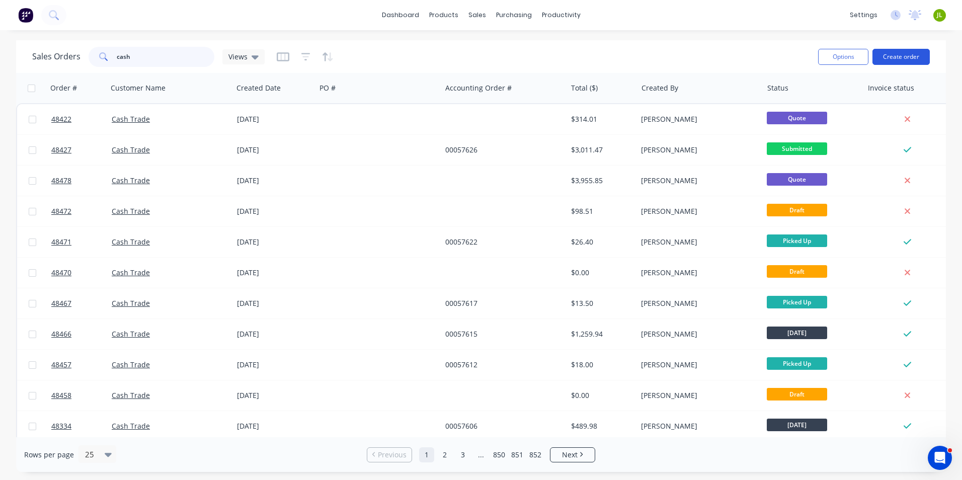
type input "cash"
click at [928, 53] on button "Create order" at bounding box center [900, 57] width 57 height 16
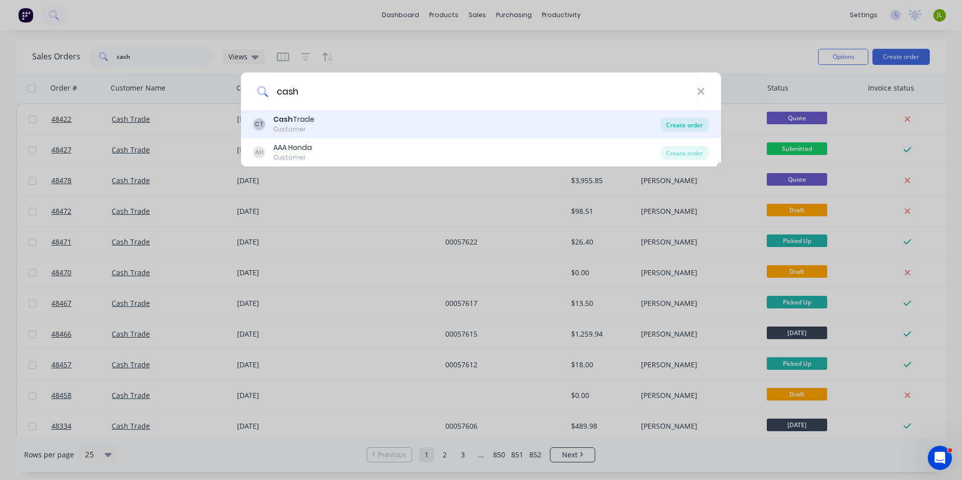
type input "cash"
click at [684, 130] on div "Create order" at bounding box center [684, 125] width 49 height 14
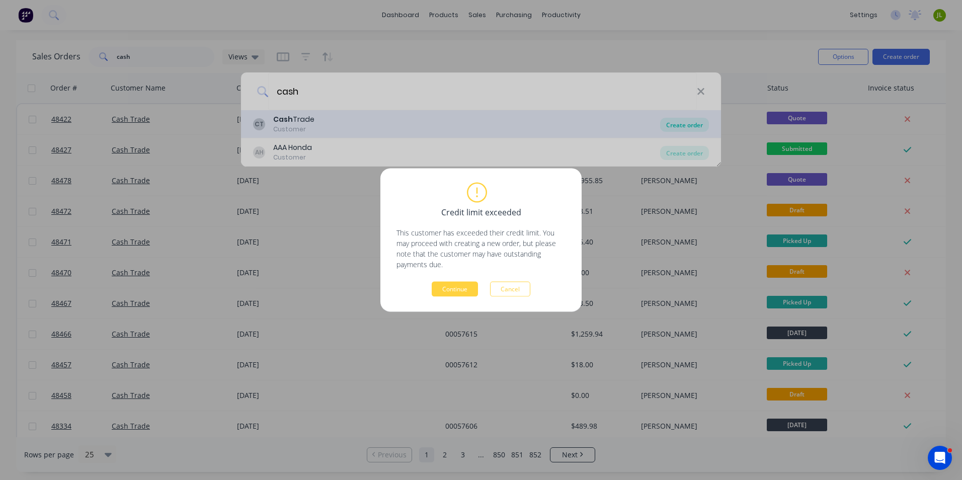
click at [701, 124] on div "Credit limit exceeded This customer has exceeded their credit limit. You may pr…" at bounding box center [481, 240] width 962 height 480
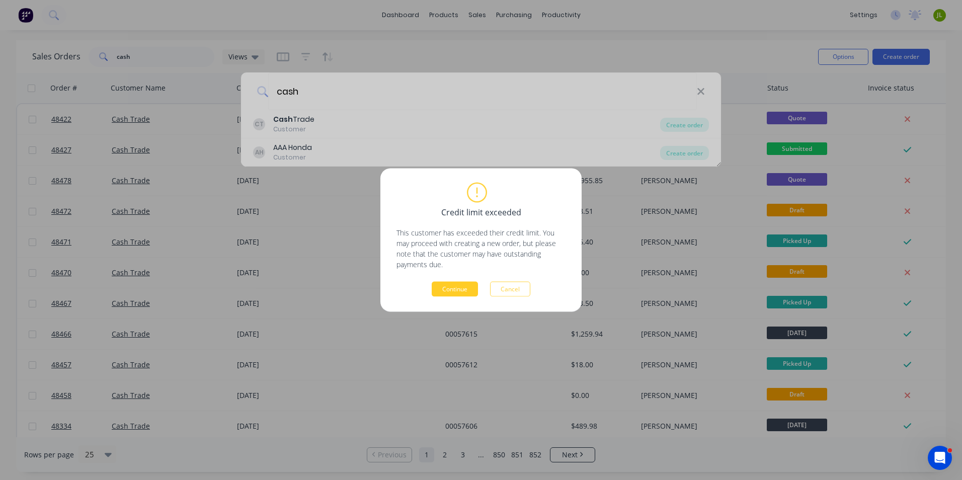
click at [446, 290] on button "Continue" at bounding box center [454, 289] width 46 height 15
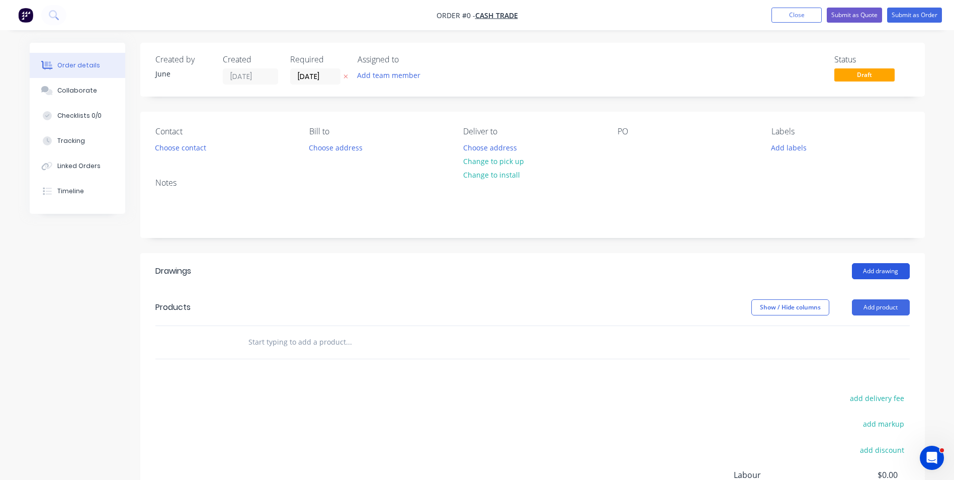
click at [862, 267] on button "Add drawing" at bounding box center [881, 271] width 58 height 16
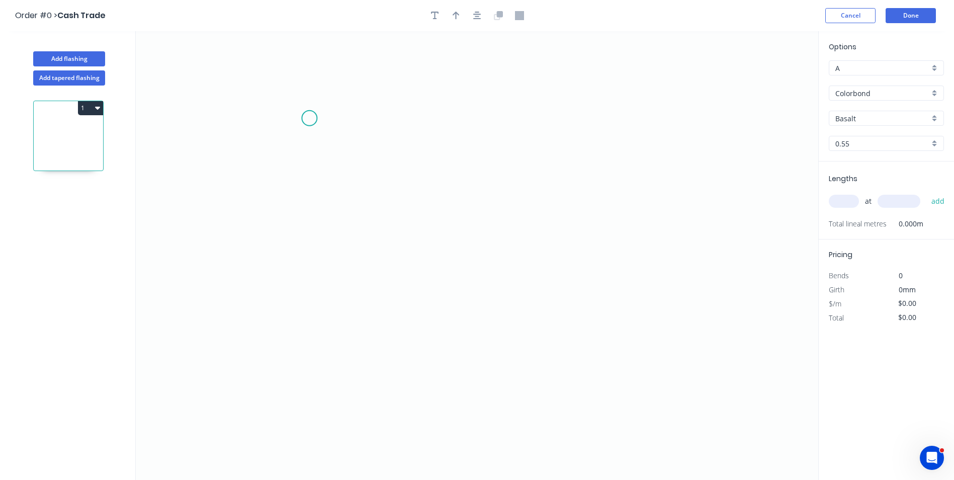
click at [309, 124] on icon "0" at bounding box center [477, 255] width 682 height 449
click at [306, 232] on icon "0" at bounding box center [477, 255] width 682 height 449
click at [667, 234] on icon "0 ?" at bounding box center [477, 255] width 682 height 449
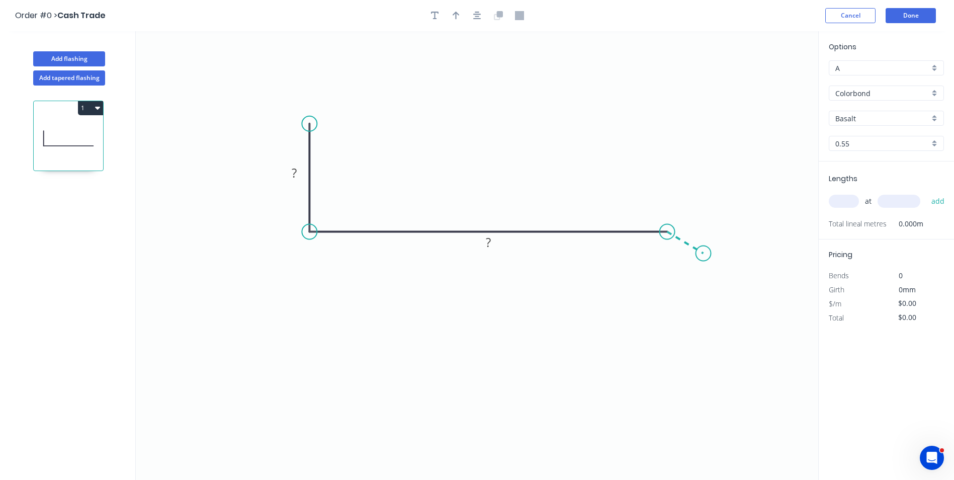
click at [704, 253] on icon "0 ? ?" at bounding box center [477, 255] width 682 height 449
click at [704, 253] on circle at bounding box center [703, 253] width 15 height 15
drag, startPoint x: 704, startPoint y: 252, endPoint x: 667, endPoint y: 255, distance: 36.8
click at [667, 255] on circle at bounding box center [667, 255] width 15 height 15
drag, startPoint x: 700, startPoint y: 233, endPoint x: 685, endPoint y: 240, distance: 16.0
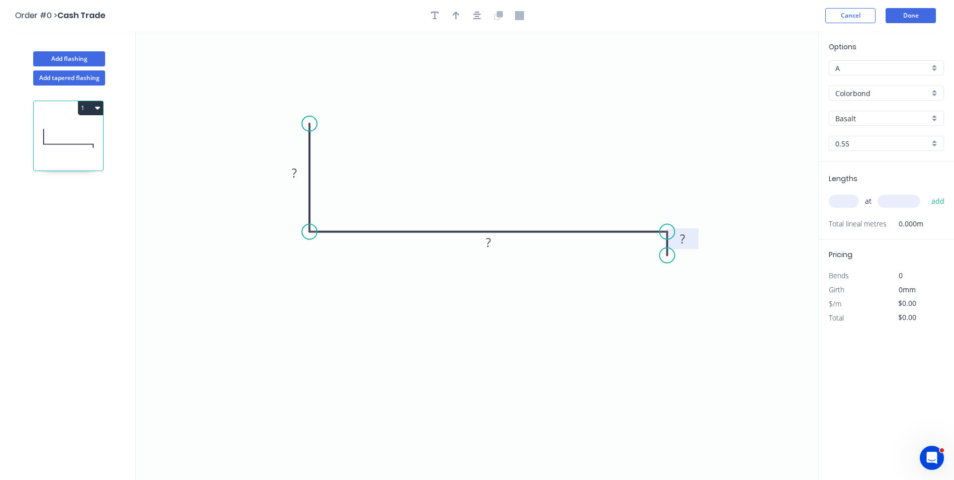
click at [698, 233] on icon "0 ? ? ?" at bounding box center [477, 255] width 682 height 449
click at [685, 240] on rect at bounding box center [682, 239] width 20 height 14
click at [291, 167] on rect at bounding box center [294, 173] width 20 height 14
click at [302, 172] on rect at bounding box center [294, 173] width 20 height 14
drag, startPoint x: 302, startPoint y: 172, endPoint x: 294, endPoint y: 177, distance: 9.5
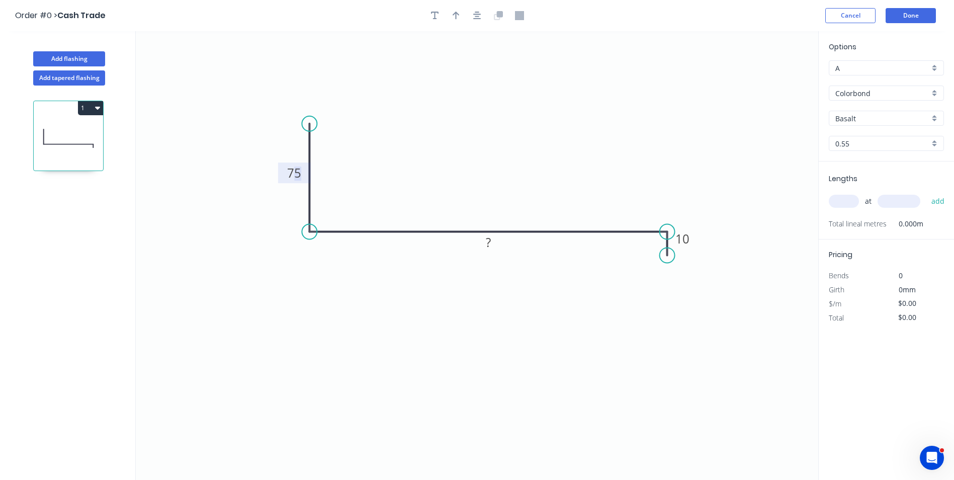
click at [294, 177] on g "75" at bounding box center [294, 172] width 20 height 17
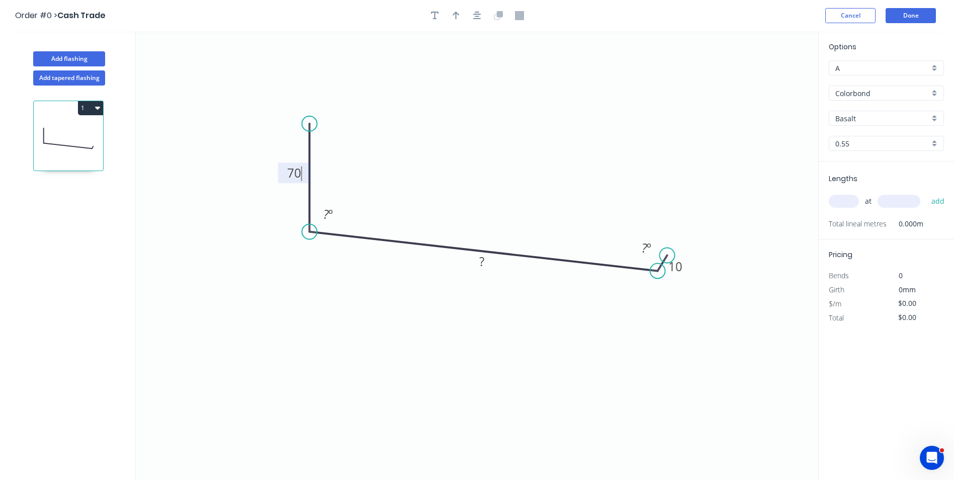
drag, startPoint x: 665, startPoint y: 236, endPoint x: 658, endPoint y: 271, distance: 35.9
click at [658, 271] on circle at bounding box center [657, 270] width 15 height 15
drag, startPoint x: 667, startPoint y: 258, endPoint x: 658, endPoint y: 299, distance: 41.7
click at [658, 299] on circle at bounding box center [657, 298] width 15 height 15
click at [674, 299] on icon "0 70 ? 10 ? º ? º" at bounding box center [477, 255] width 682 height 449
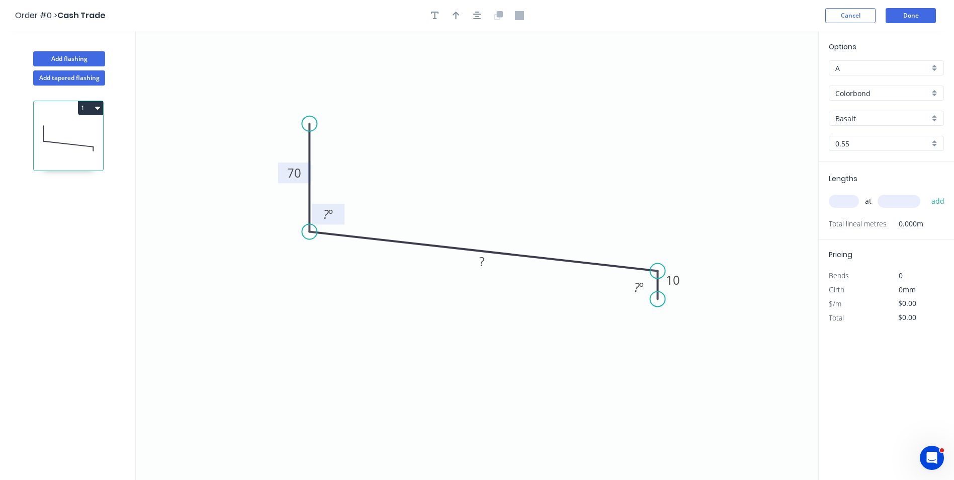
click at [328, 218] on tspan "?" at bounding box center [326, 214] width 6 height 17
click at [636, 286] on tspan "?" at bounding box center [637, 287] width 6 height 17
click at [612, 317] on icon "0 70 ? 10 95 º 95 º" at bounding box center [477, 255] width 682 height 449
drag, startPoint x: 467, startPoint y: 261, endPoint x: 479, endPoint y: 266, distance: 12.6
click at [467, 261] on rect at bounding box center [482, 261] width 33 height 21
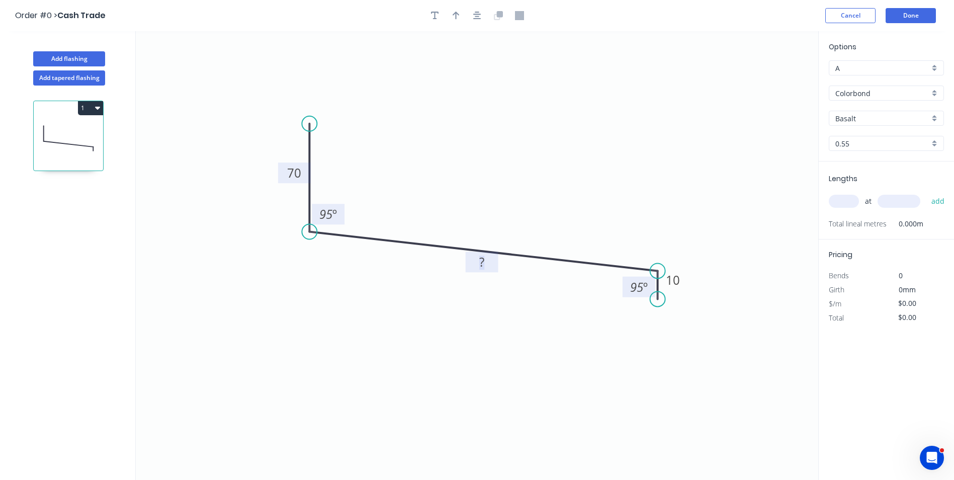
click at [479, 266] on tspan "?" at bounding box center [481, 261] width 5 height 17
click at [499, 136] on icon "0 70 240 10 95 º 95 º" at bounding box center [477, 255] width 682 height 449
type input "$14.72"
click at [456, 22] on button "button" at bounding box center [456, 15] width 15 height 15
drag, startPoint x: 769, startPoint y: 79, endPoint x: 452, endPoint y: 202, distance: 340.5
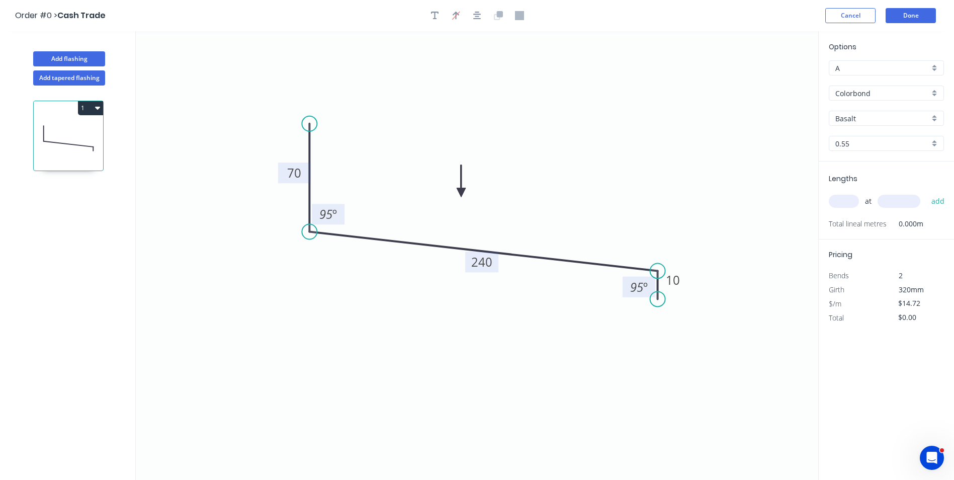
click at [457, 197] on icon at bounding box center [461, 181] width 9 height 32
click at [855, 119] on input "Basalt" at bounding box center [882, 118] width 94 height 11
click at [886, 219] on div "Surfmist" at bounding box center [886, 216] width 114 height 18
type input "Surfmist"
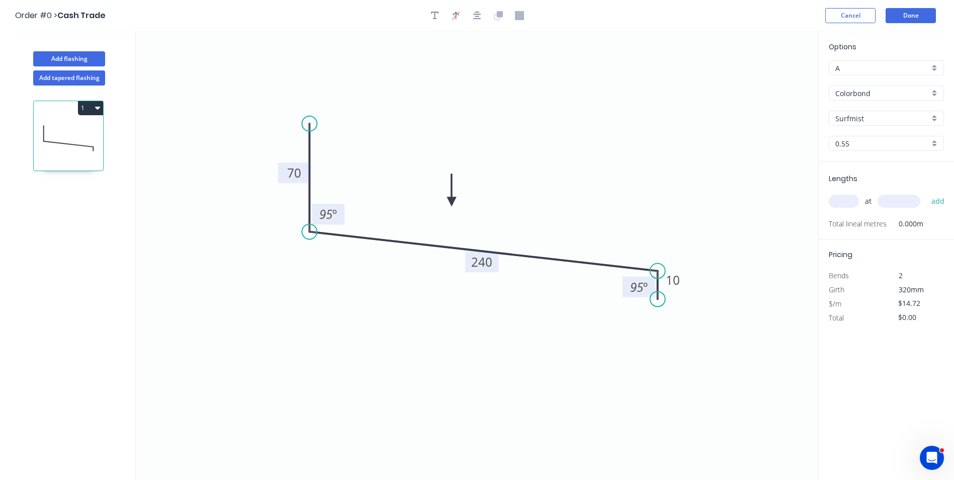
click at [753, 184] on icon "0 70 240 10 95 º 95 º" at bounding box center [477, 255] width 682 height 449
click at [857, 202] on input "text" at bounding box center [844, 201] width 30 height 13
type input "3"
click at [898, 199] on input "text" at bounding box center [899, 201] width 43 height 13
type input "3000"
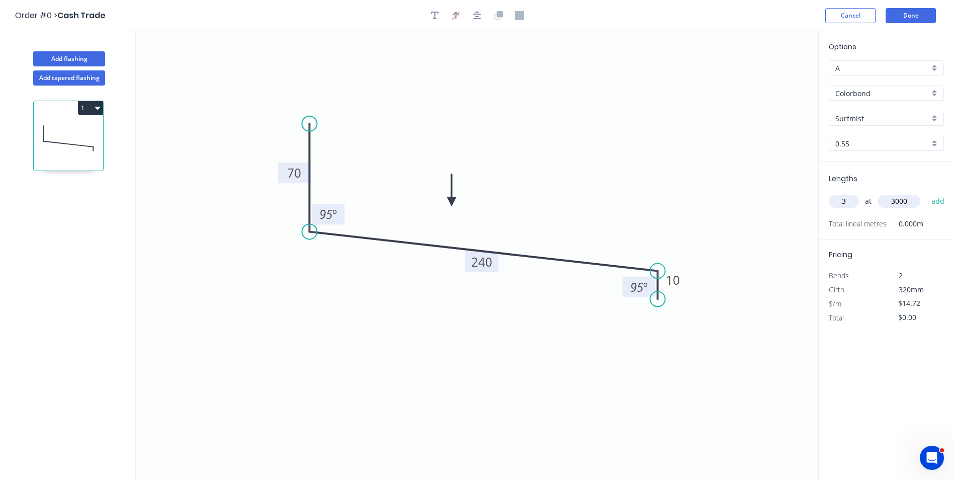
click at [926, 193] on button "add" at bounding box center [938, 201] width 24 height 17
type input "$132.48"
click at [921, 13] on button "Done" at bounding box center [911, 15] width 50 height 15
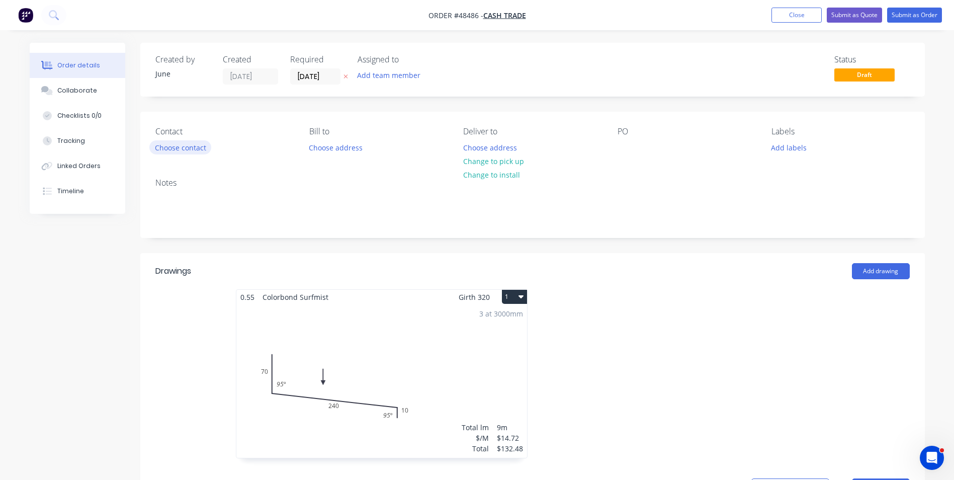
click at [197, 146] on button "Choose contact" at bounding box center [180, 147] width 62 height 14
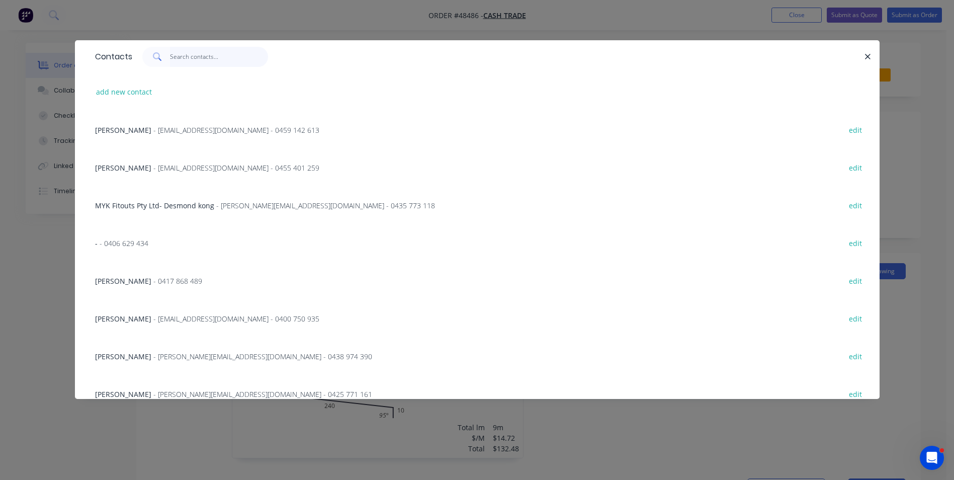
click at [221, 54] on input "text" at bounding box center [219, 57] width 98 height 20
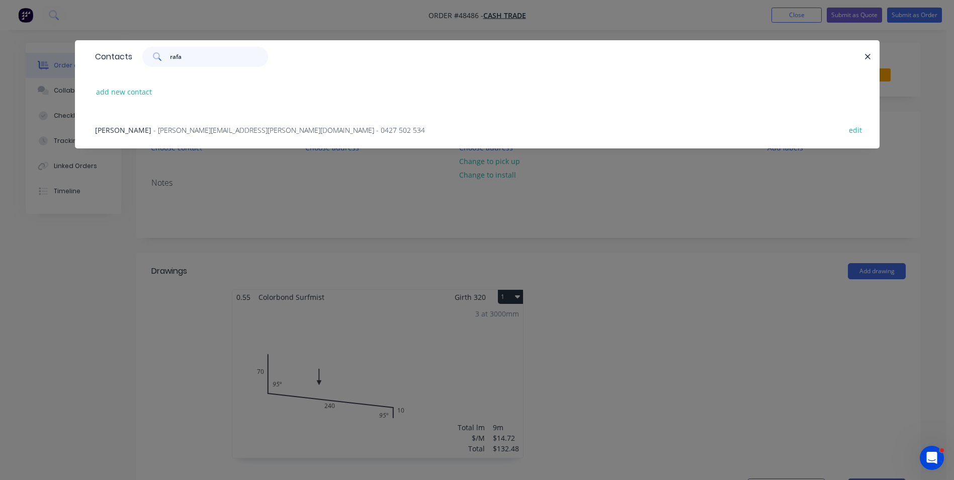
type input "rafa"
click at [202, 121] on div "[PERSON_NAME] Rosa - [EMAIL_ADDRESS][PERSON_NAME][DOMAIN_NAME] - 0427 502 534 e…" at bounding box center [477, 130] width 774 height 38
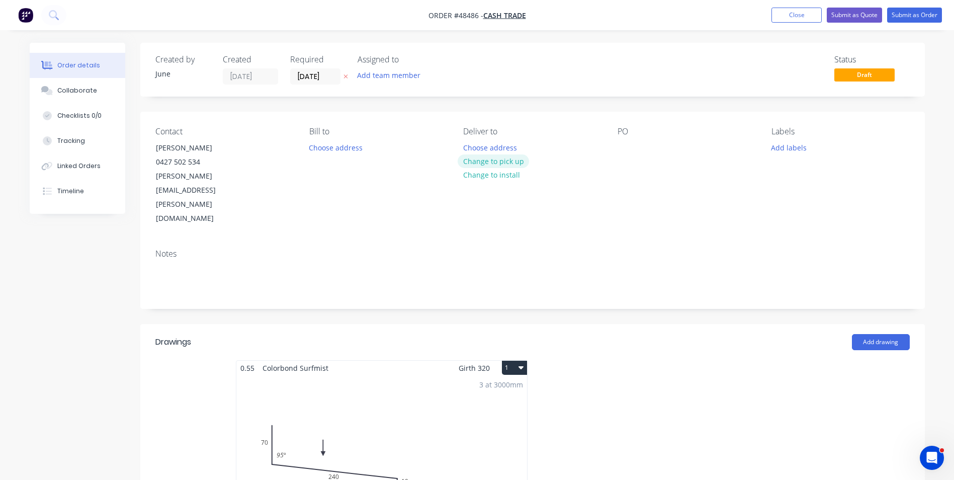
click at [500, 163] on button "Change to pick up" at bounding box center [493, 161] width 71 height 14
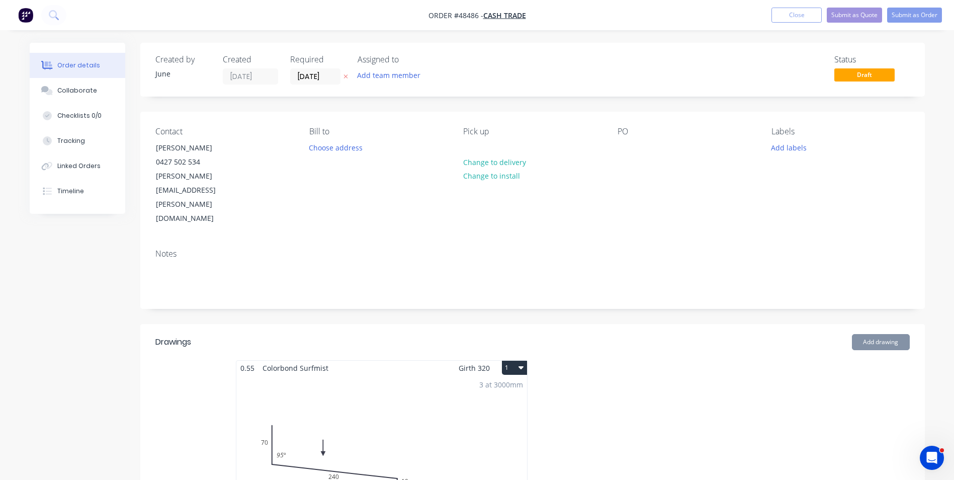
click at [662, 249] on div "Notes" at bounding box center [532, 254] width 754 height 10
click at [339, 77] on input "[DATE]" at bounding box center [315, 76] width 49 height 15
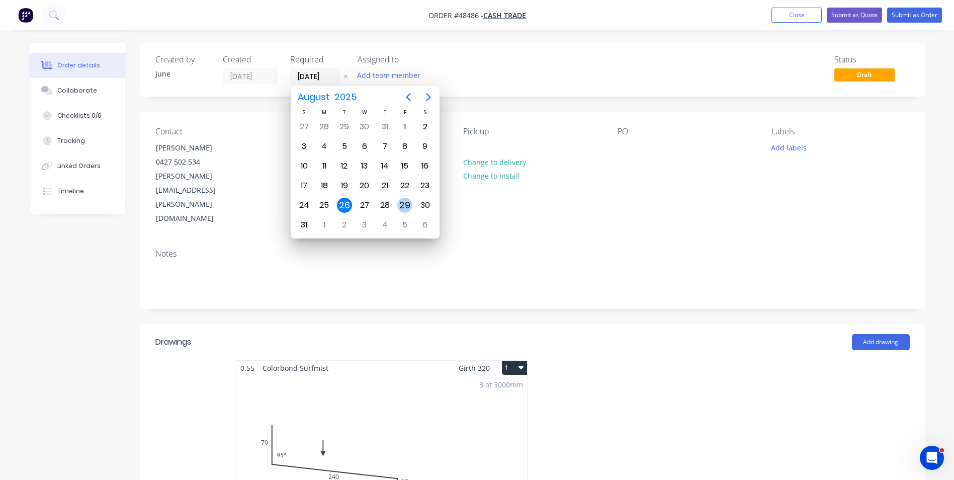
click at [409, 211] on div "29" at bounding box center [404, 205] width 15 height 15
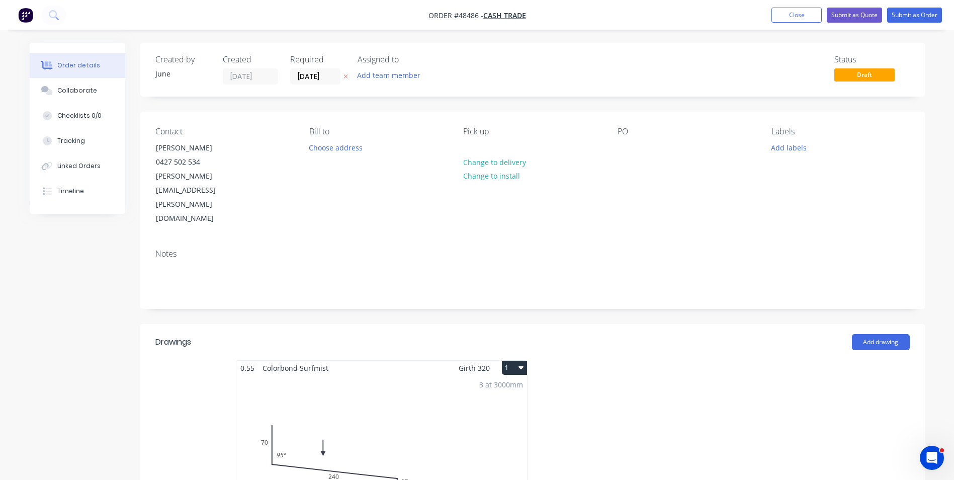
click at [557, 106] on div "Created by June Created [DATE] Required [DATE] Assigned to Add team member Stat…" at bounding box center [532, 436] width 785 height 786
click at [298, 74] on input "[DATE]" at bounding box center [315, 76] width 49 height 15
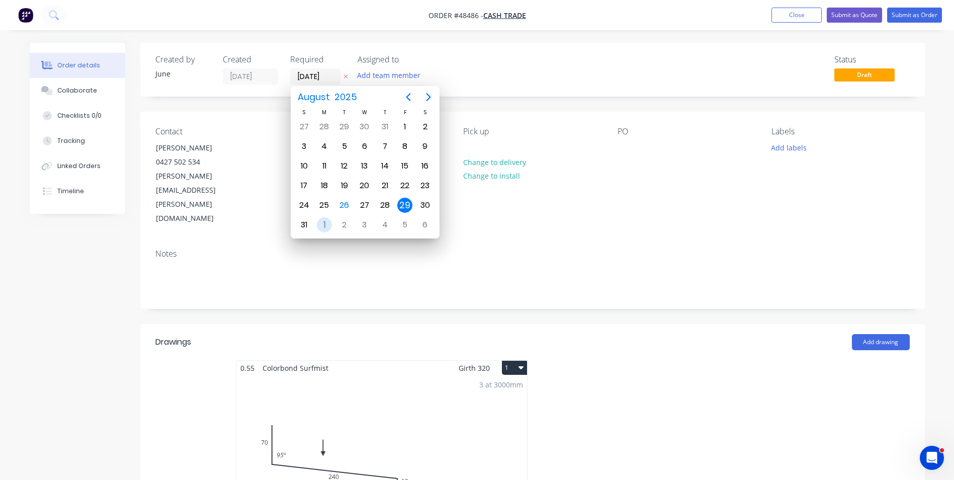
click at [329, 220] on div "1" at bounding box center [324, 224] width 15 height 15
type input "[DATE]"
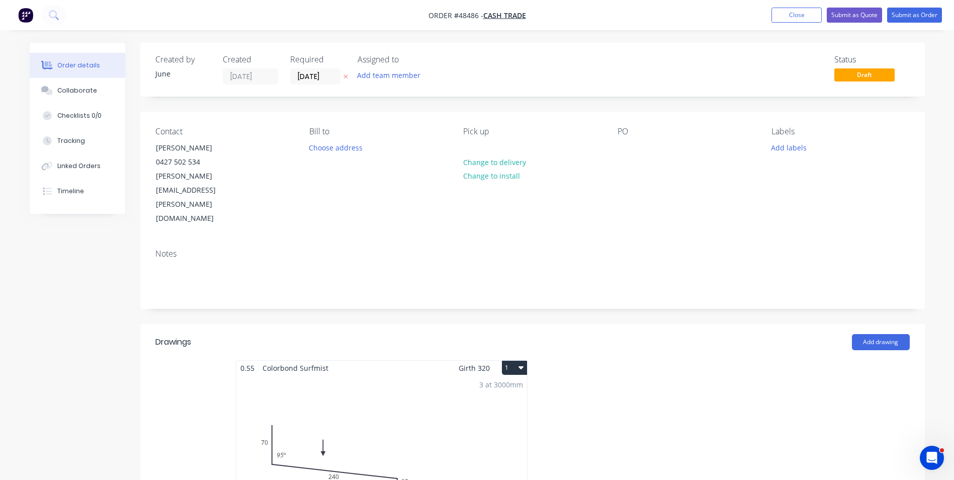
click at [566, 88] on div "Created by June Created [DATE] Required [DATE] Assigned to Add team member Stat…" at bounding box center [532, 70] width 785 height 54
click at [854, 17] on button "Submit as Quote" at bounding box center [854, 15] width 55 height 15
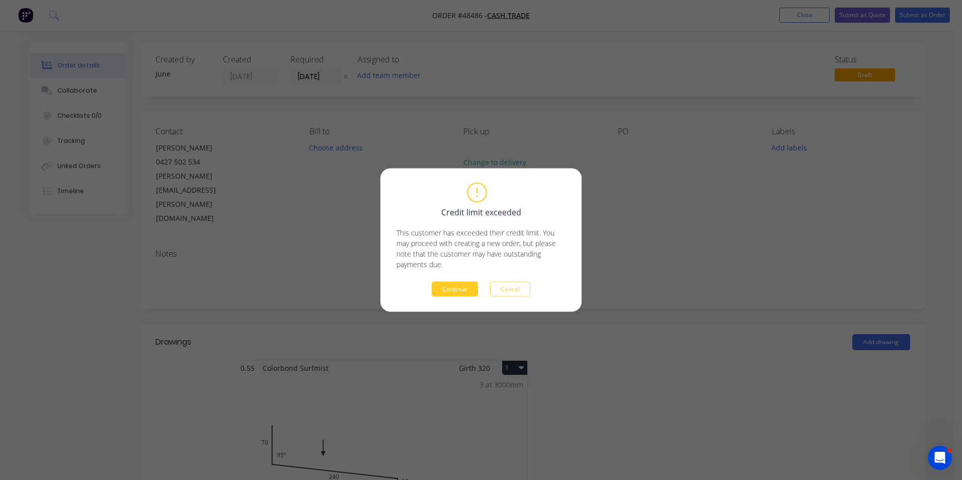
click at [463, 287] on button "Continue" at bounding box center [454, 289] width 46 height 15
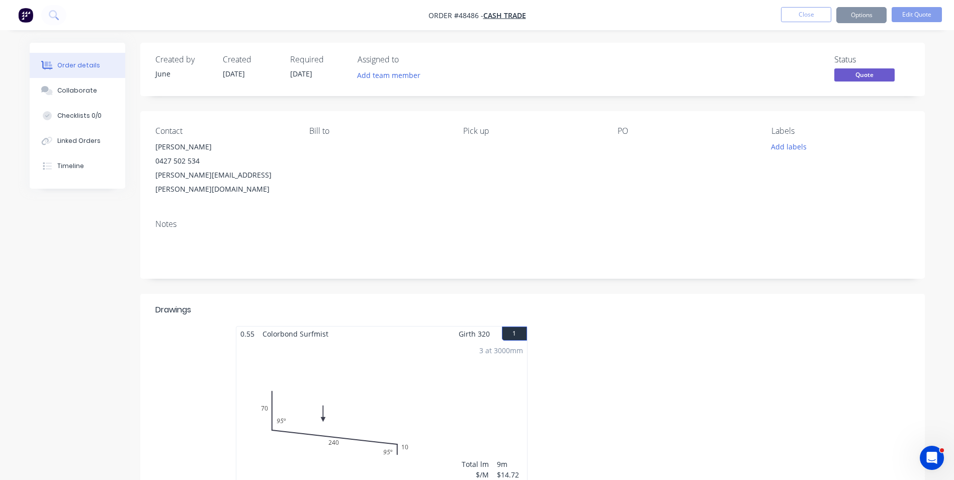
click at [871, 18] on button "Options" at bounding box center [861, 15] width 50 height 16
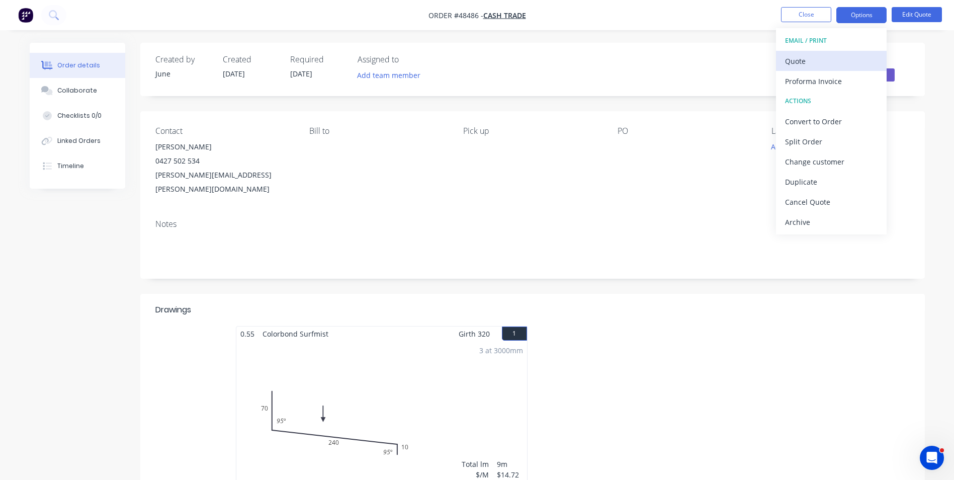
click at [855, 54] on div "Quote" at bounding box center [831, 61] width 93 height 15
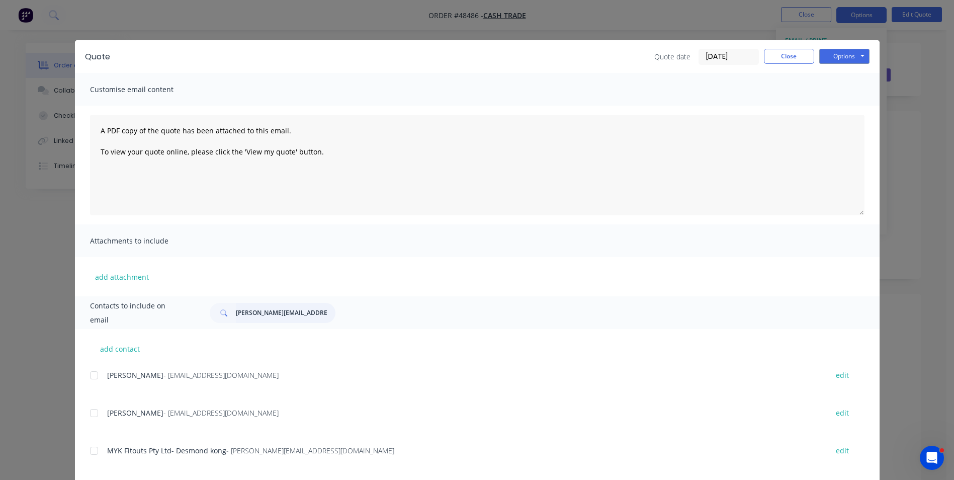
drag, startPoint x: 271, startPoint y: 306, endPoint x: 272, endPoint y: 317, distance: 11.2
click at [272, 317] on input "[PERSON_NAME][EMAIL_ADDRESS][DOMAIN_NAME]" at bounding box center [286, 313] width 100 height 20
type input "f"
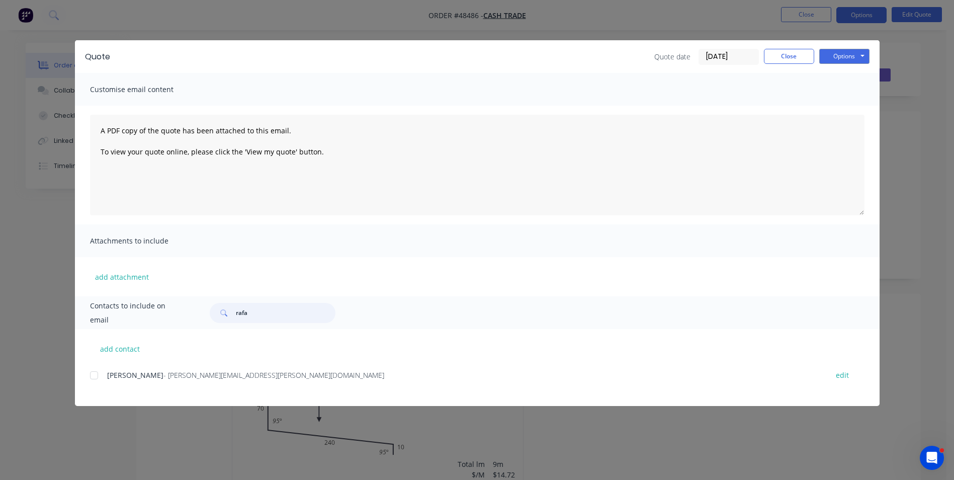
click at [102, 382] on div at bounding box center [94, 375] width 20 height 20
type input "rafa"
click at [803, 63] on button "Close" at bounding box center [789, 56] width 50 height 15
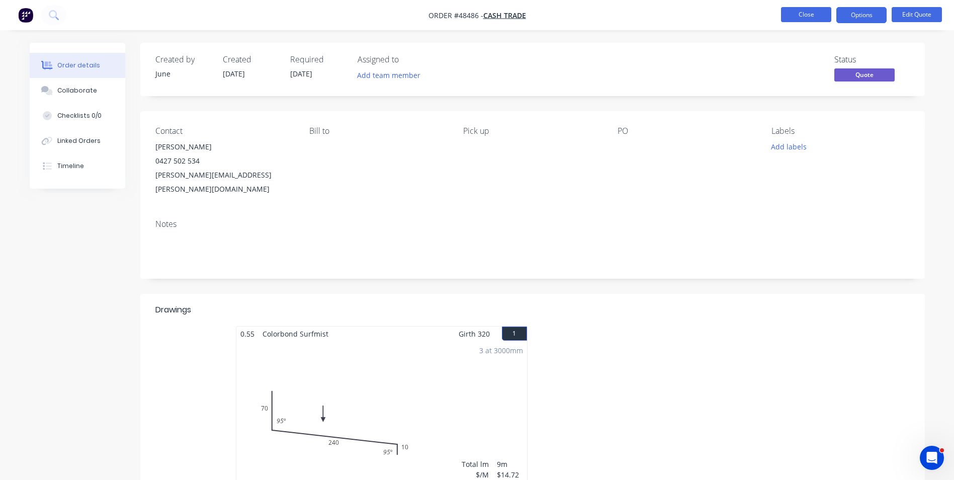
click at [800, 14] on button "Close" at bounding box center [806, 14] width 50 height 15
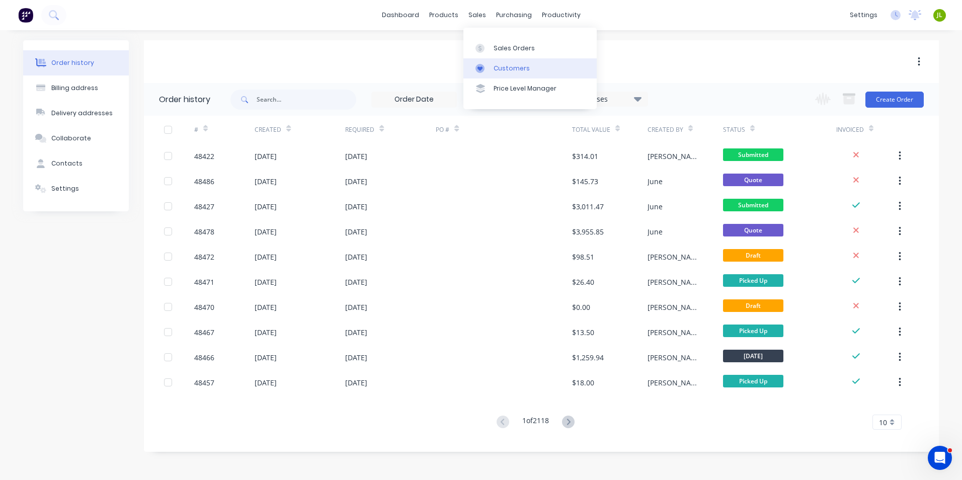
click at [490, 65] on link "Customers" at bounding box center [529, 68] width 133 height 20
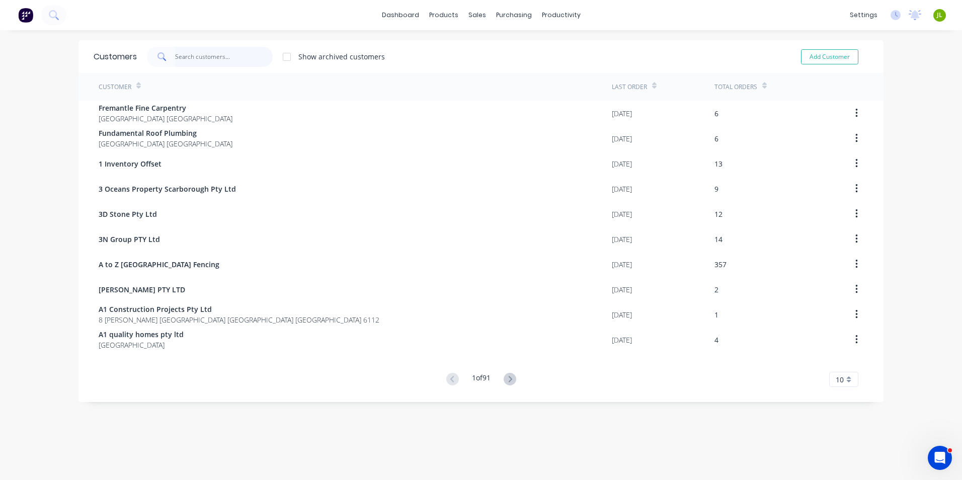
click at [198, 59] on input "text" at bounding box center [224, 57] width 98 height 20
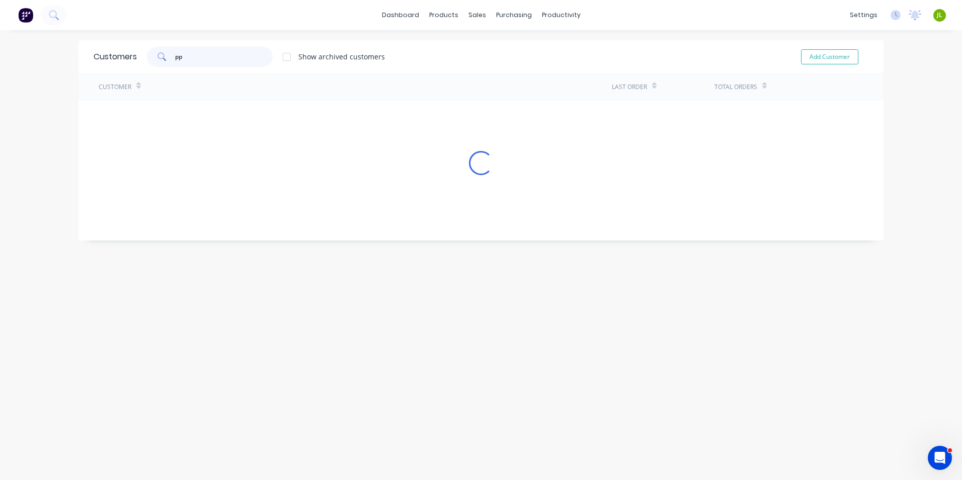
type input "p"
click at [476, 67] on icon at bounding box center [476, 68] width 9 height 9
drag, startPoint x: 208, startPoint y: 57, endPoint x: 106, endPoint y: 60, distance: 102.7
click at [106, 60] on div "Customers [PERSON_NAME] Show archived customers Add Customer" at bounding box center [480, 56] width 805 height 33
drag, startPoint x: 214, startPoint y: 57, endPoint x: 149, endPoint y: 57, distance: 65.4
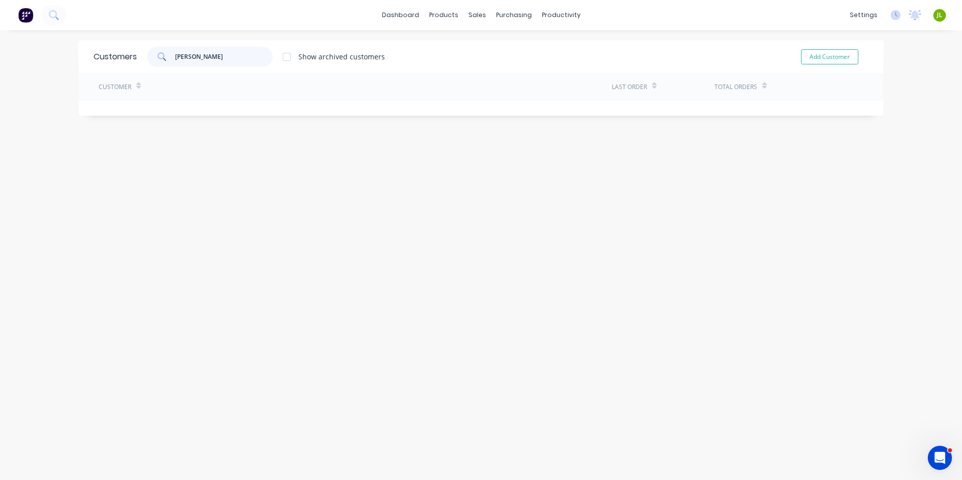
click at [149, 57] on div "[PERSON_NAME]" at bounding box center [210, 57] width 126 height 20
type input "ppg"
click at [478, 68] on icon at bounding box center [476, 68] width 5 height 5
click at [471, 78] on link "Customers" at bounding box center [526, 68] width 133 height 20
click at [477, 45] on icon at bounding box center [476, 48] width 9 height 9
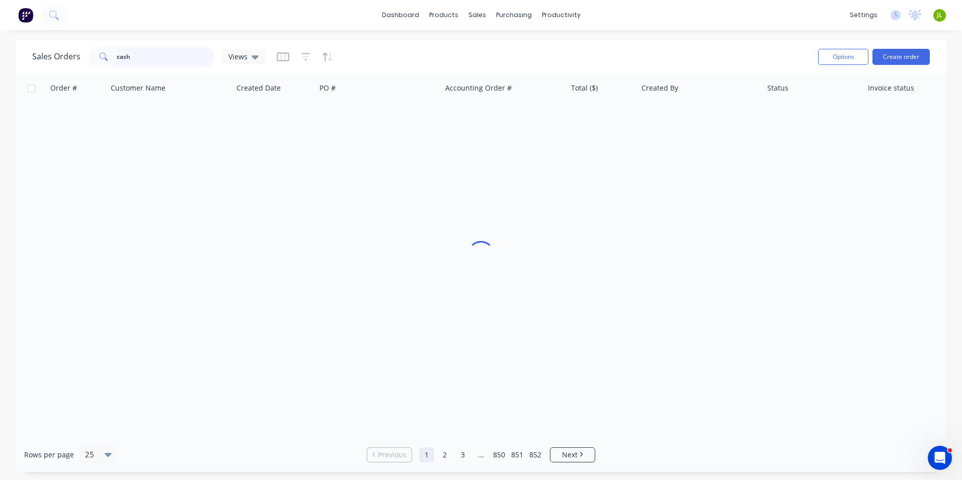
click at [143, 59] on input "cash" at bounding box center [166, 57] width 98 height 20
drag, startPoint x: 143, startPoint y: 59, endPoint x: 17, endPoint y: 53, distance: 126.9
click at [0, 55] on html "dashboard products sales purchasing productivity dashboard products Product Cat…" at bounding box center [481, 240] width 962 height 480
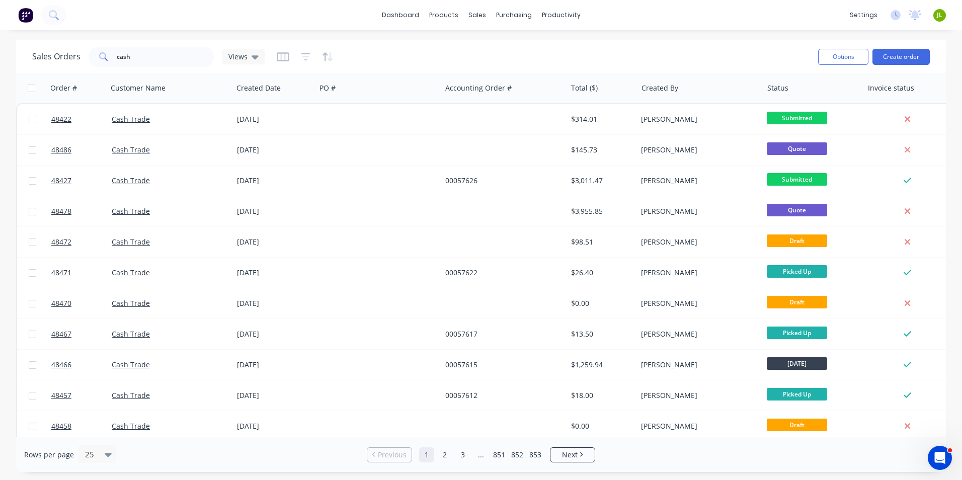
drag, startPoint x: 162, startPoint y: 23, endPoint x: 221, endPoint y: 34, distance: 59.5
click at [162, 23] on div "dashboard products sales purchasing productivity dashboard products Product Cat…" at bounding box center [481, 15] width 962 height 30
click at [487, 64] on div at bounding box center [482, 68] width 15 height 9
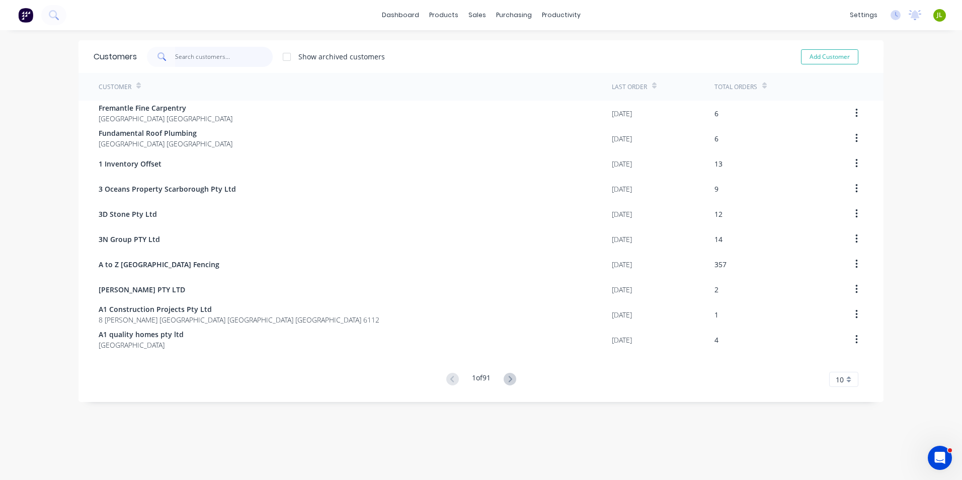
click at [199, 59] on input "text" at bounding box center [224, 57] width 98 height 20
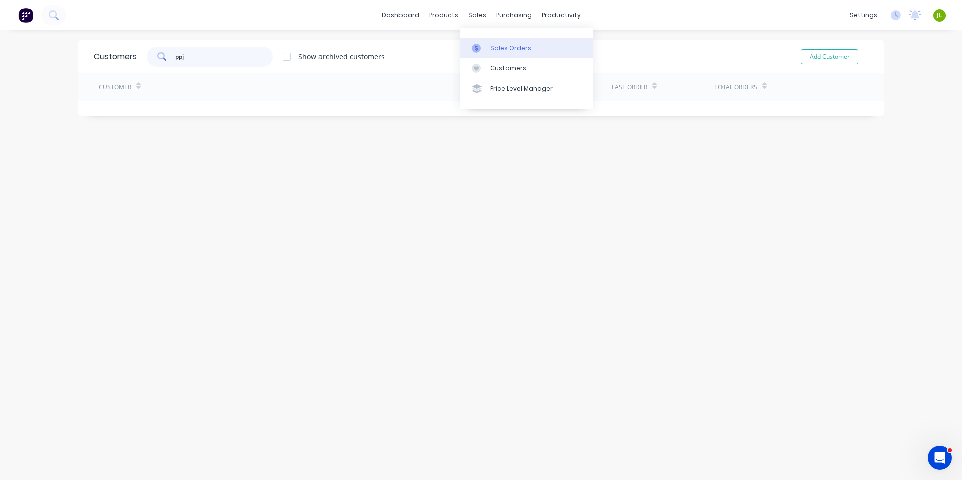
type input "ppj"
click at [484, 45] on div at bounding box center [479, 48] width 15 height 9
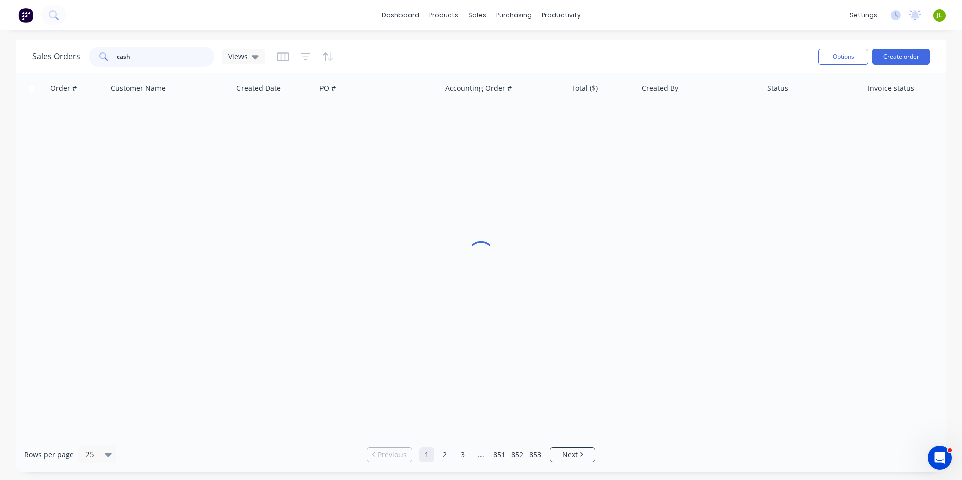
drag, startPoint x: 138, startPoint y: 60, endPoint x: 79, endPoint y: 60, distance: 58.8
click at [79, 60] on div "Sales Orders cash Views" at bounding box center [148, 57] width 232 height 20
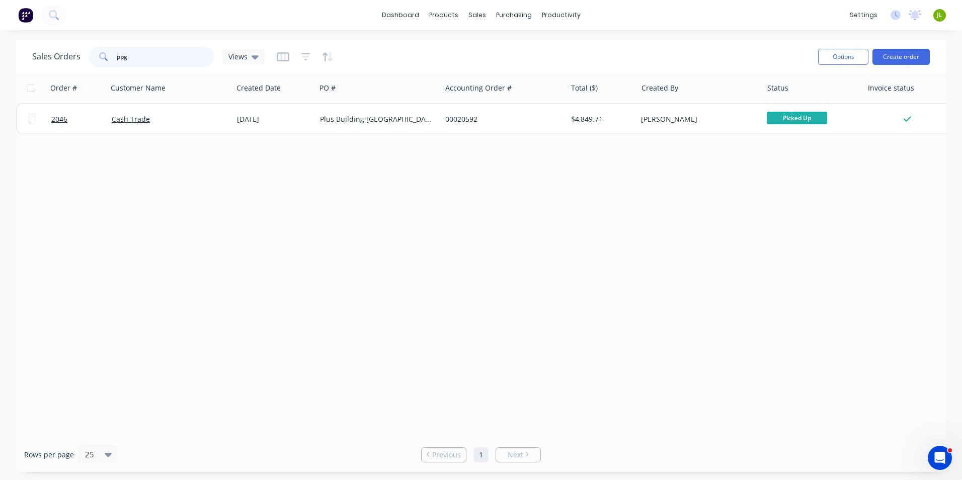
drag, startPoint x: 135, startPoint y: 55, endPoint x: 32, endPoint y: 54, distance: 103.1
click at [32, 54] on div "Sales Orders ppg Views Options Create order" at bounding box center [480, 56] width 929 height 33
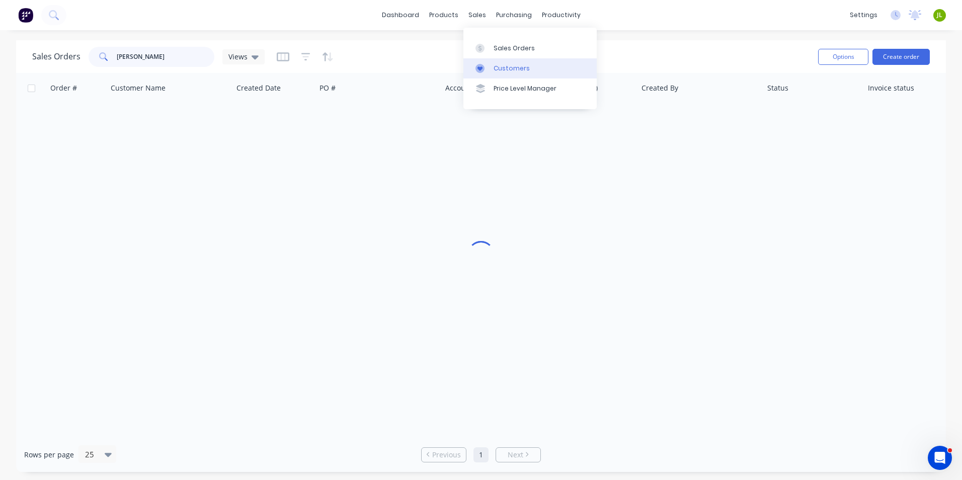
type input "chang liu"
click at [496, 59] on link "Customers" at bounding box center [529, 68] width 133 height 20
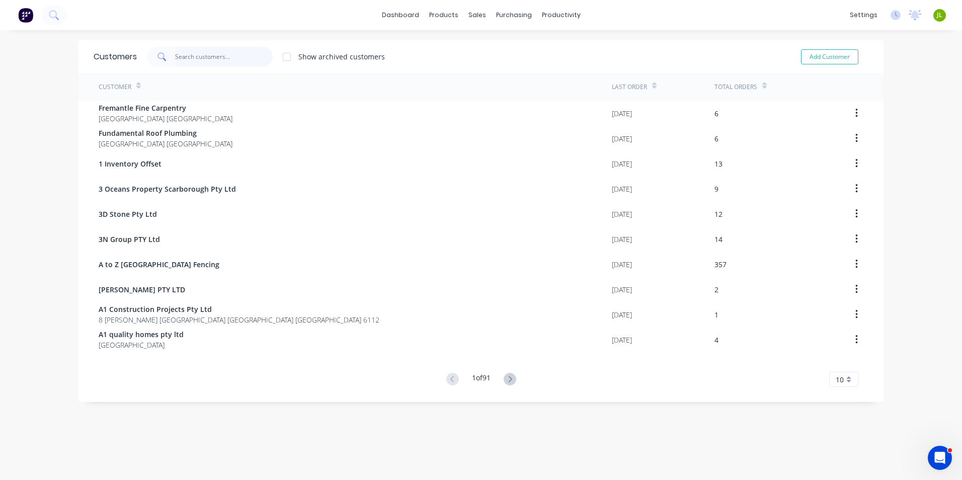
click at [180, 56] on input "text" at bounding box center [224, 57] width 98 height 20
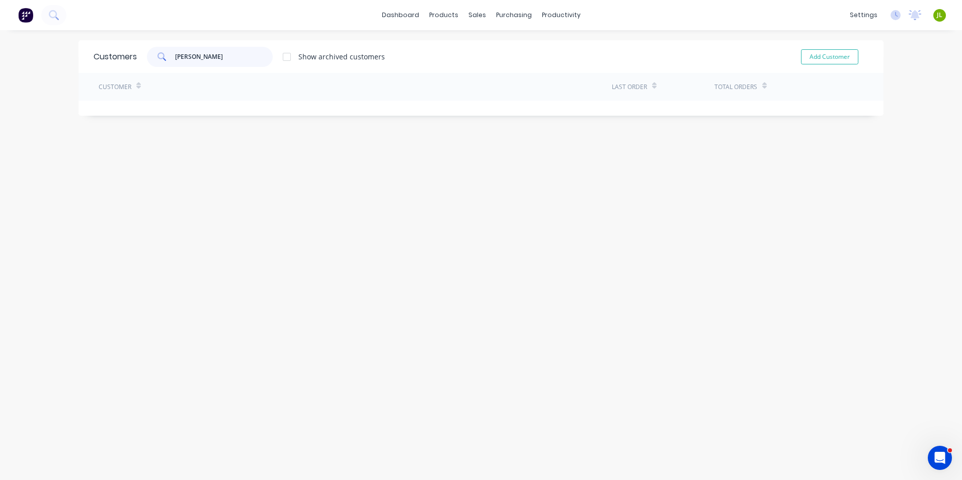
drag, startPoint x: 207, startPoint y: 57, endPoint x: 119, endPoint y: 59, distance: 88.0
click at [119, 59] on div "Customers chang liu Show archived customers Add Customer" at bounding box center [480, 56] width 805 height 33
click at [298, 61] on div "Show archived customers" at bounding box center [341, 56] width 87 height 11
drag, startPoint x: 217, startPoint y: 61, endPoint x: 150, endPoint y: 60, distance: 66.9
click at [150, 60] on div "chang liu" at bounding box center [210, 57] width 126 height 20
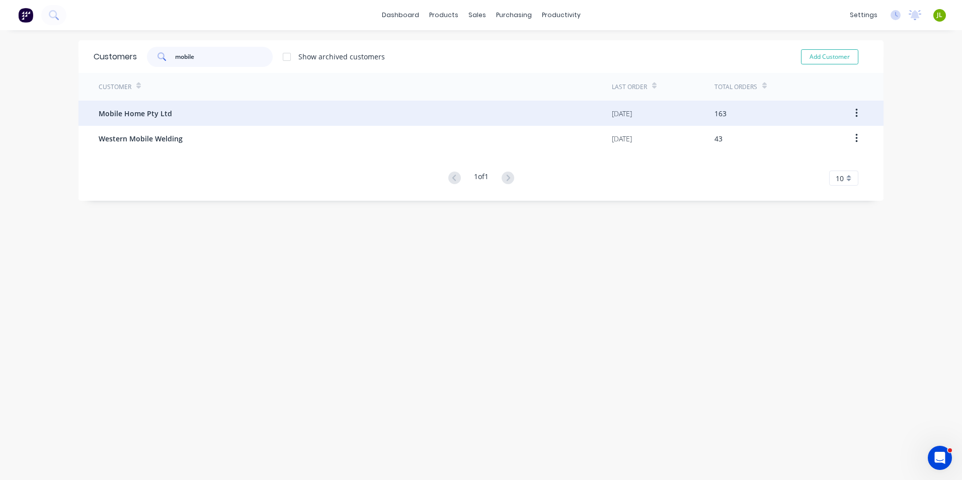
type input "mobile"
click at [147, 123] on div "Mobile Home Pty Ltd" at bounding box center [355, 113] width 513 height 25
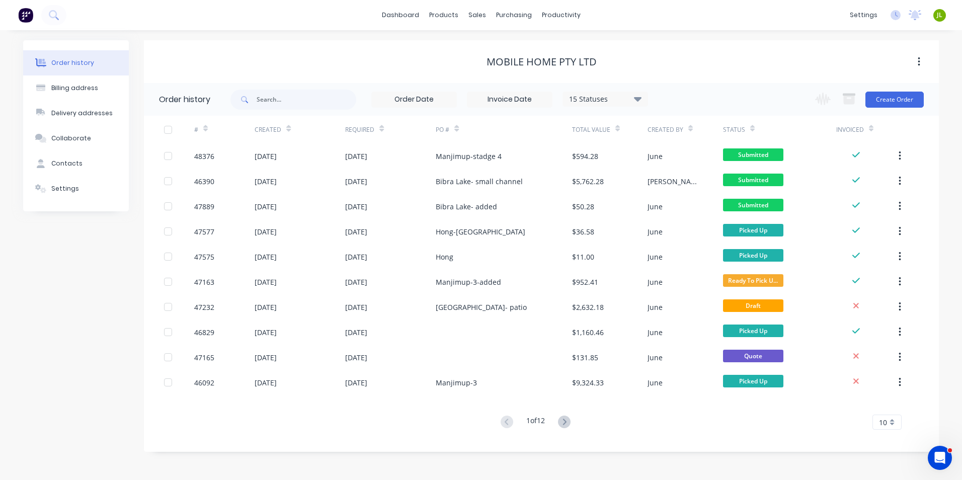
click at [15, 338] on div "Order history Billing address Delivery addresses Collaborate Contacts Settings …" at bounding box center [481, 255] width 962 height 450
click at [123, 309] on div "Order history Billing address Delivery addresses Collaborate Contacts Settings" at bounding box center [76, 245] width 106 height 411
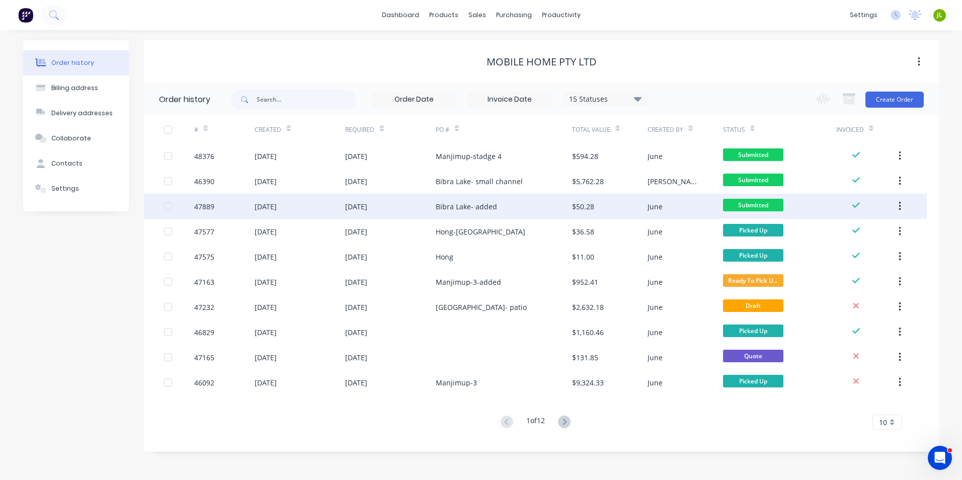
click at [493, 215] on div "Bibra Lake- added" at bounding box center [504, 206] width 136 height 25
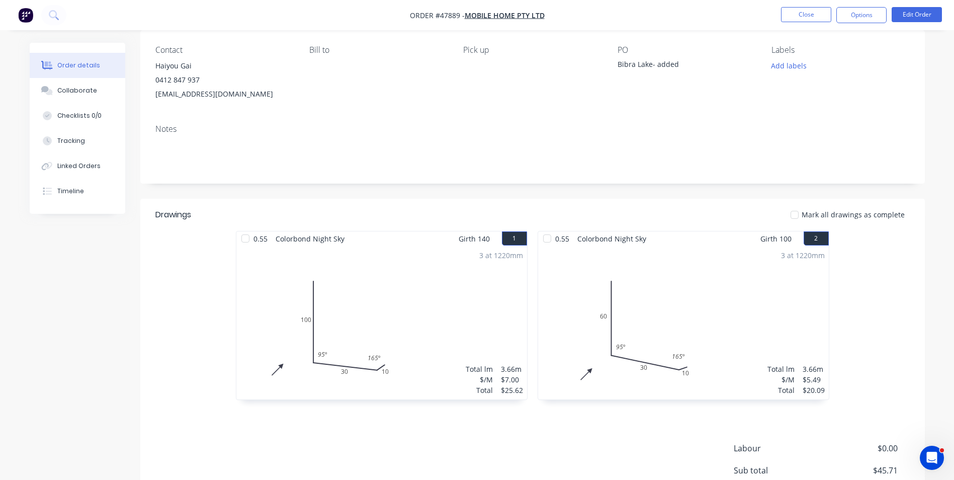
scroll to position [168, 0]
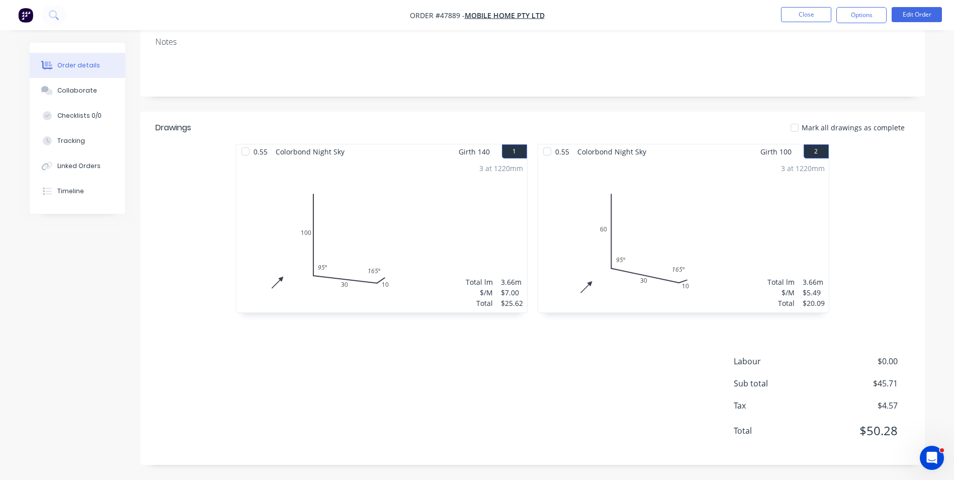
click at [586, 374] on div "Labour $0.00 Sub total $45.71 Tax $4.57 Total $50.28" at bounding box center [532, 402] width 754 height 95
click at [172, 287] on div "0.55 Colorbond Night Sky Girth 140 1 0 100 30 10 95 º 165 º 0 100 30 10 95 º 16…" at bounding box center [532, 233] width 785 height 179
click at [508, 348] on div "Drawings Mark all drawings as complete 0.55 Colorbond Night Sky Girth 140 1 0 1…" at bounding box center [532, 288] width 785 height 353
click at [376, 368] on div "Labour $0.00 Sub total $45.71 Tax $4.57 Total $50.28" at bounding box center [532, 402] width 754 height 95
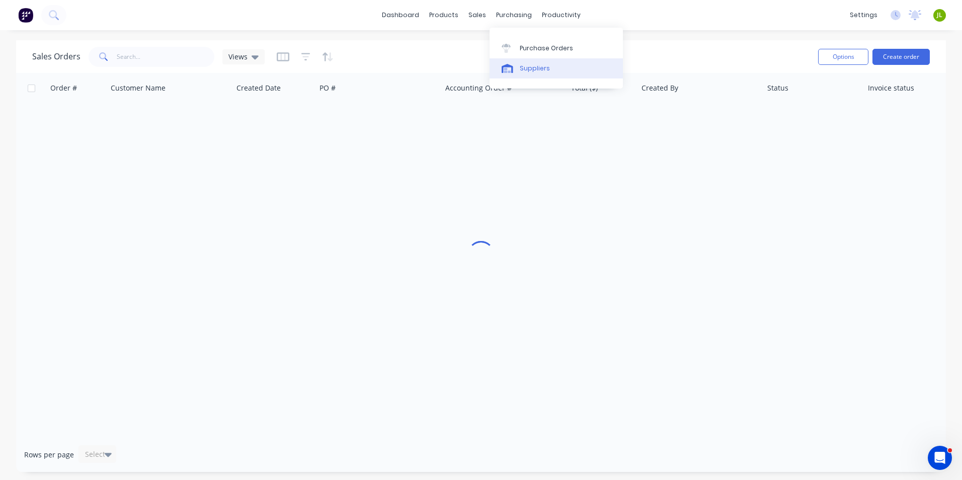
click at [523, 67] on div "Suppliers" at bounding box center [535, 68] width 30 height 9
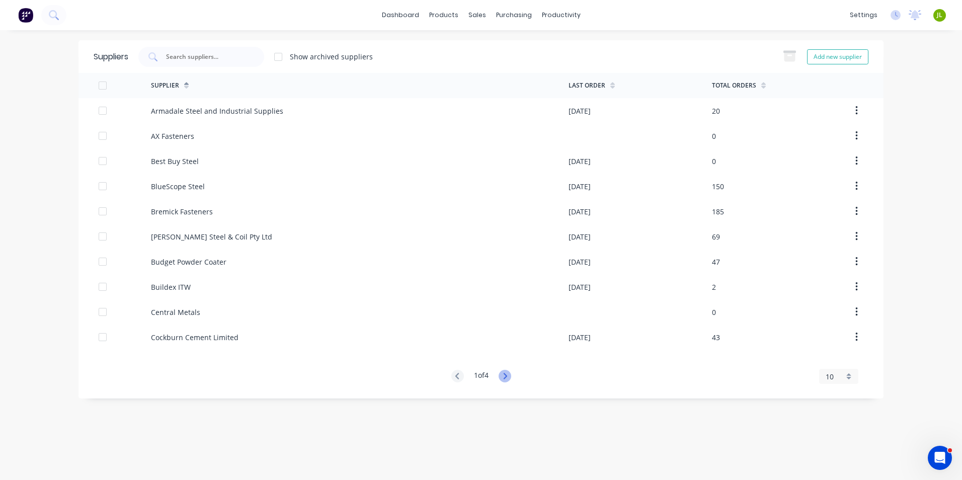
click at [505, 373] on icon at bounding box center [504, 376] width 13 height 13
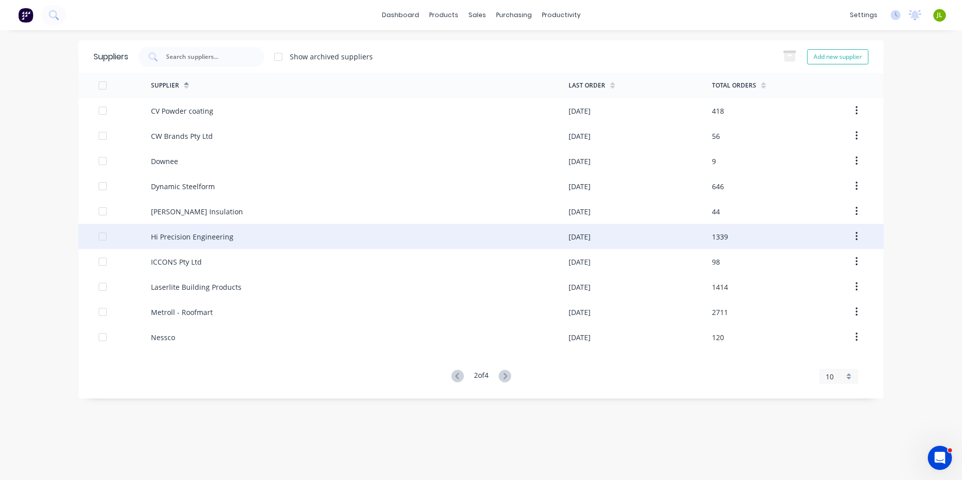
click at [197, 241] on div "Hi Precision Engineering" at bounding box center [192, 236] width 82 height 11
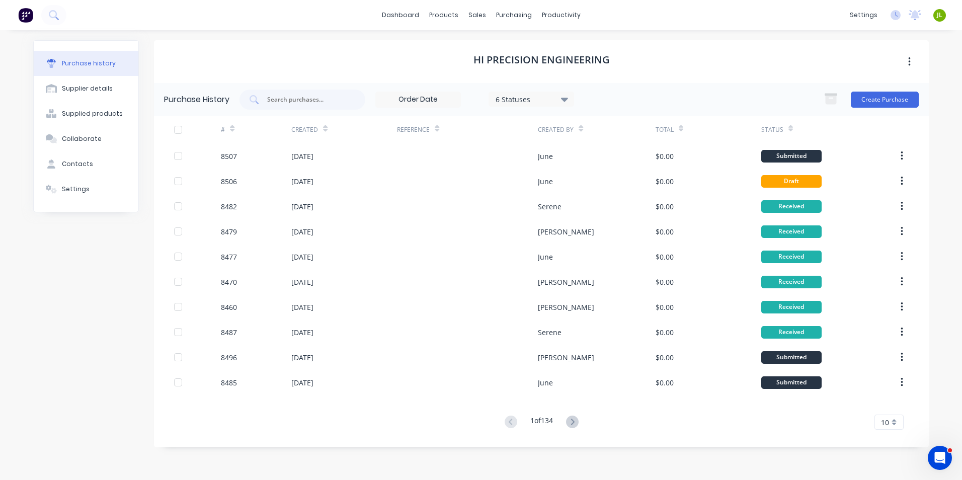
click at [558, 97] on div "6 Statuses" at bounding box center [531, 99] width 72 height 11
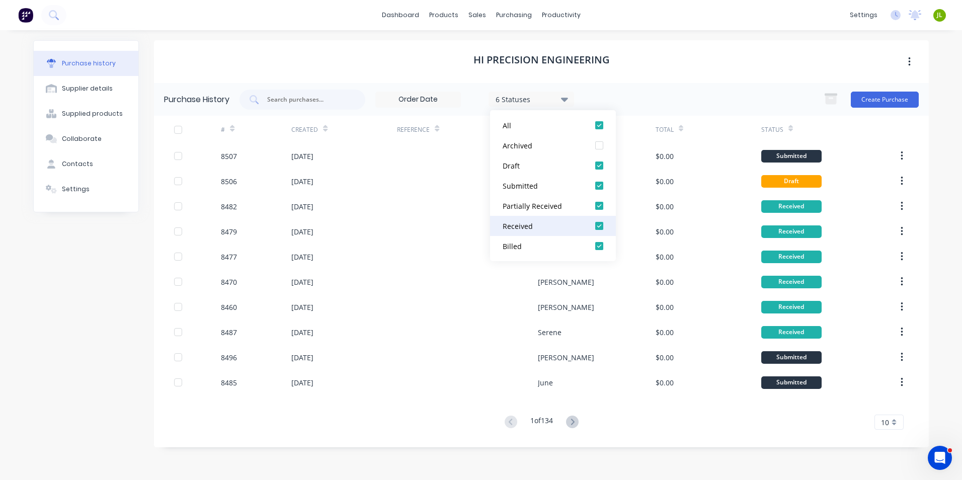
click at [536, 219] on button "Received" at bounding box center [553, 226] width 126 height 20
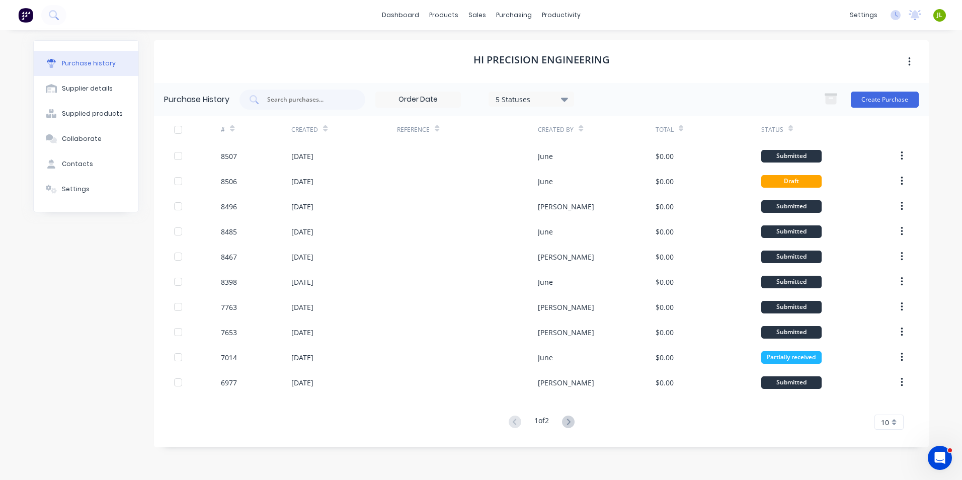
click at [69, 363] on div "Purchase history Supplier details Supplied products Collaborate Contacts Settin…" at bounding box center [86, 249] width 106 height 419
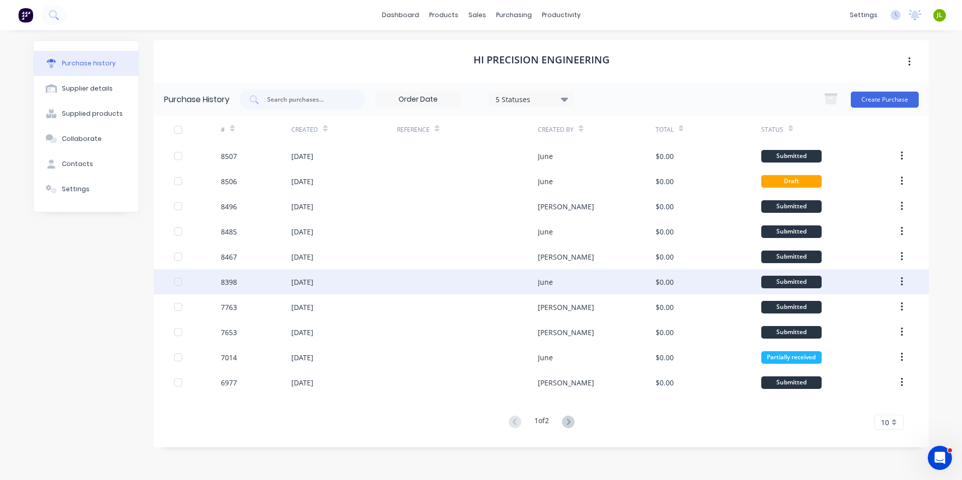
click at [369, 279] on div "[DATE]" at bounding box center [344, 281] width 106 height 25
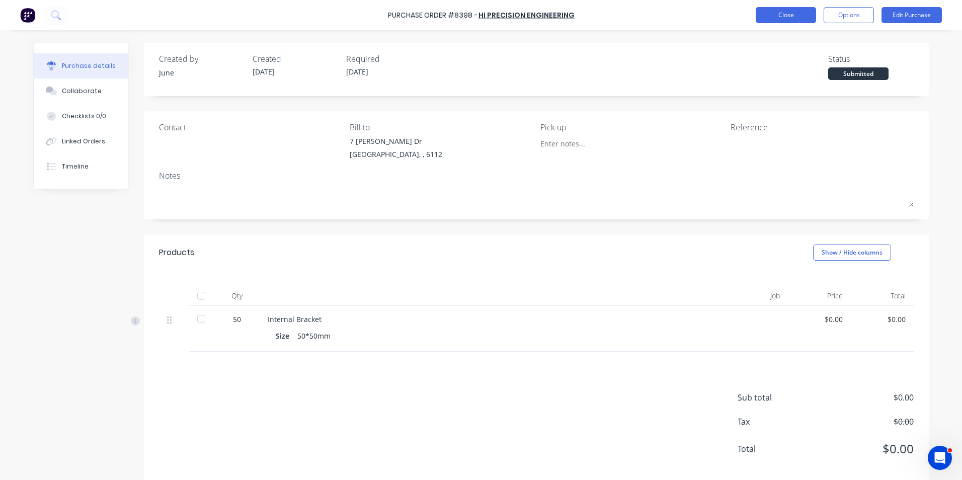
click at [778, 18] on button "Close" at bounding box center [785, 15] width 60 height 16
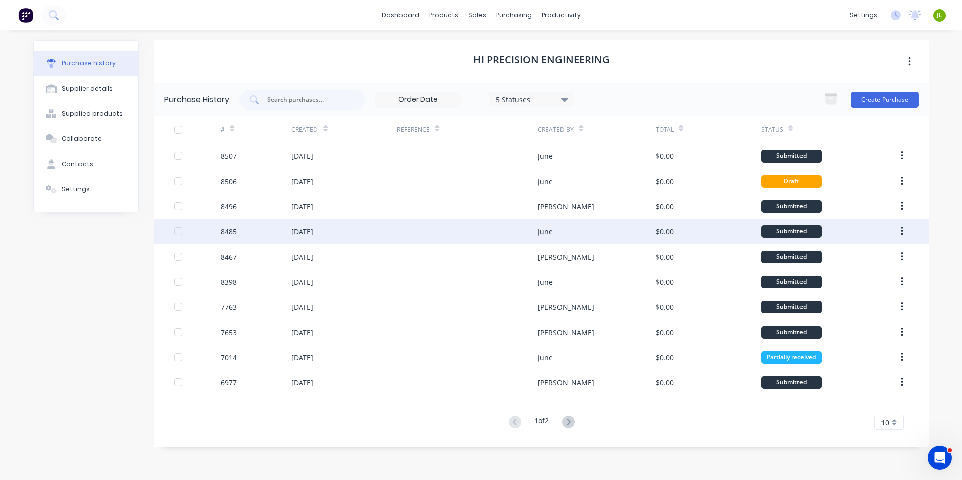
click at [651, 239] on div "June" at bounding box center [596, 231] width 117 height 25
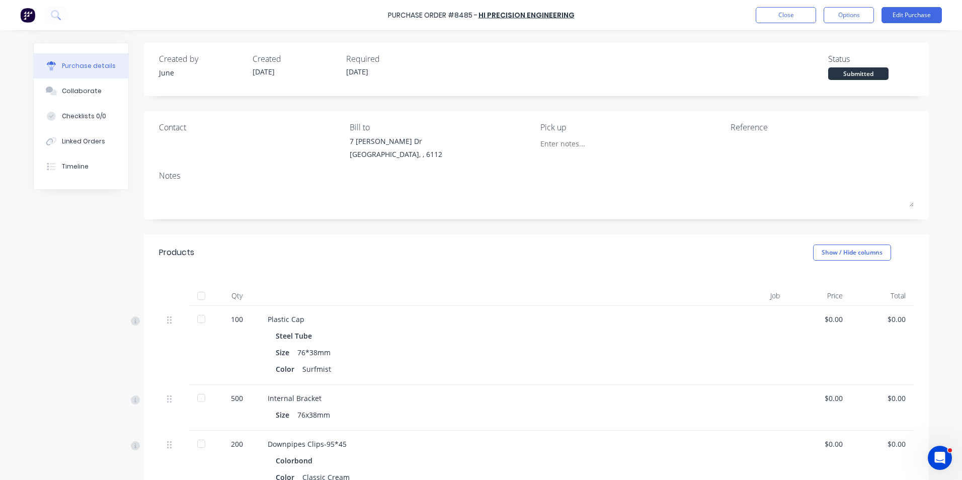
click at [460, 371] on div "Color Surfmist" at bounding box center [486, 369] width 420 height 15
click at [767, 8] on button "Close" at bounding box center [785, 15] width 60 height 16
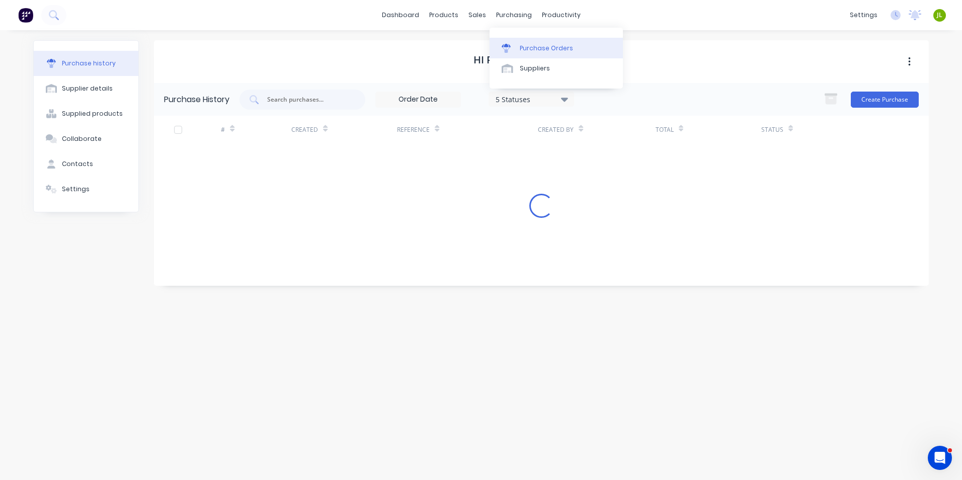
click at [524, 39] on link "Purchase Orders" at bounding box center [555, 48] width 133 height 20
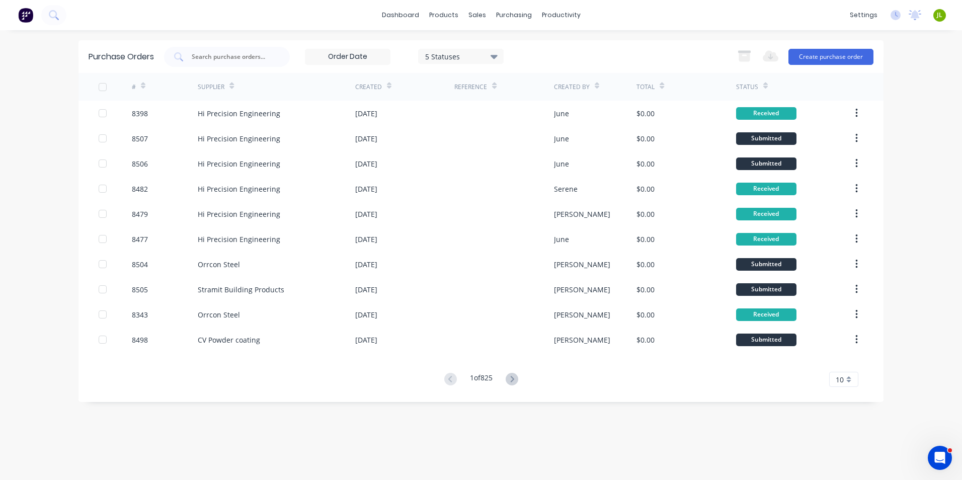
click at [314, 411] on div "Purchase Orders 5 Statuses 5 Statuses Export to Excel (XLSX) Create purchase or…" at bounding box center [480, 254] width 805 height 429
click at [226, 55] on input "text" at bounding box center [232, 57] width 83 height 10
type input "8434"
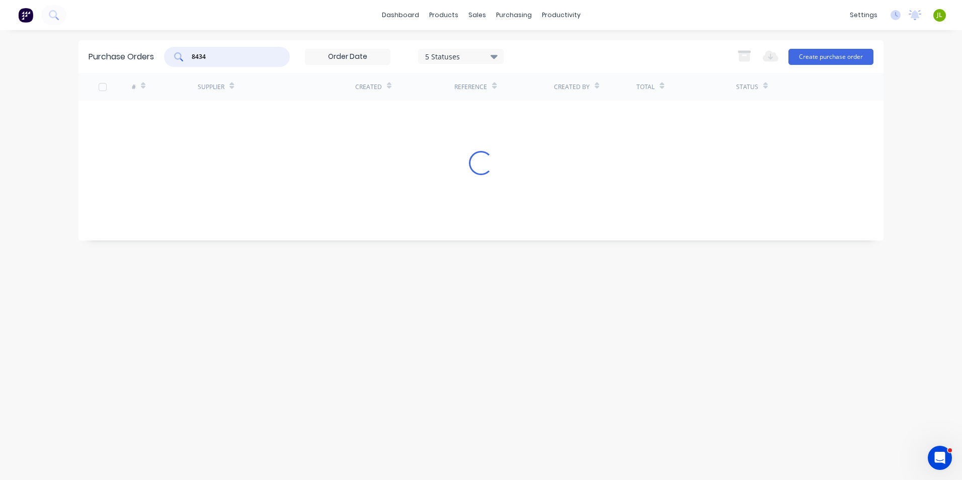
click at [245, 110] on div "# Supplier Created Reference Created By Total Status Loading..." at bounding box center [480, 149] width 805 height 152
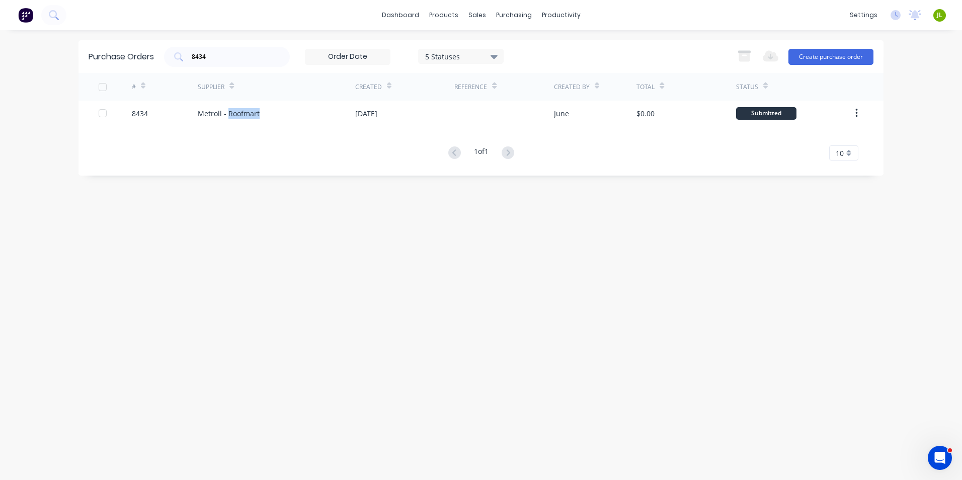
click at [245, 111] on div "Metroll - Roofmart" at bounding box center [229, 113] width 62 height 11
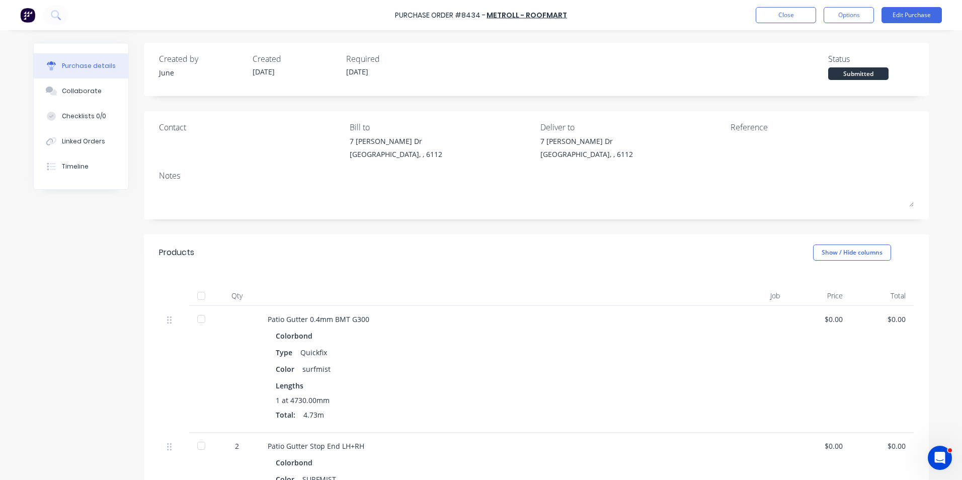
click at [207, 299] on div at bounding box center [201, 296] width 20 height 20
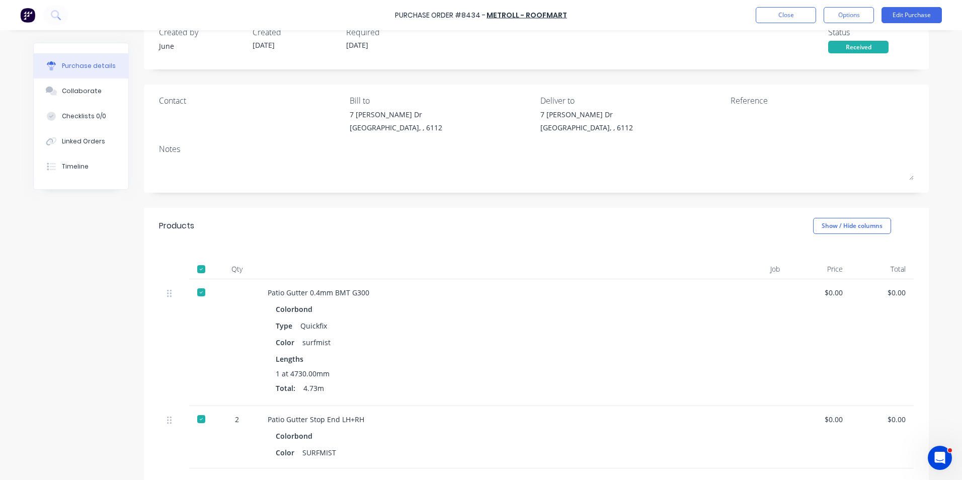
scroll to position [50, 0]
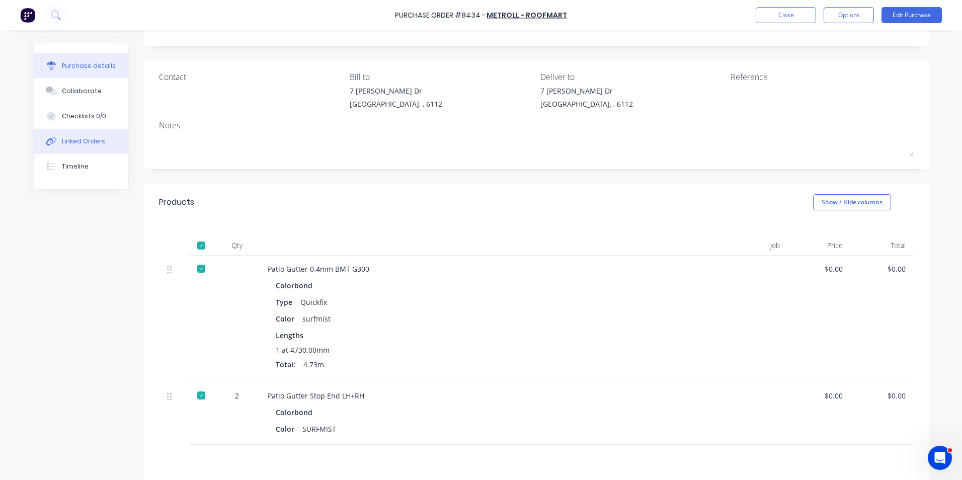
click at [95, 138] on div "Linked Orders" at bounding box center [83, 141] width 43 height 9
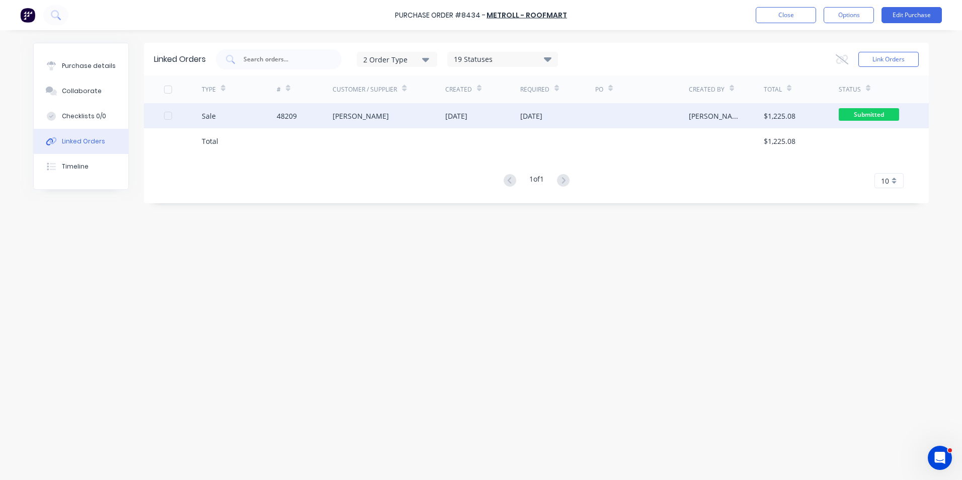
click at [254, 110] on div "Sale" at bounding box center [239, 115] width 75 height 25
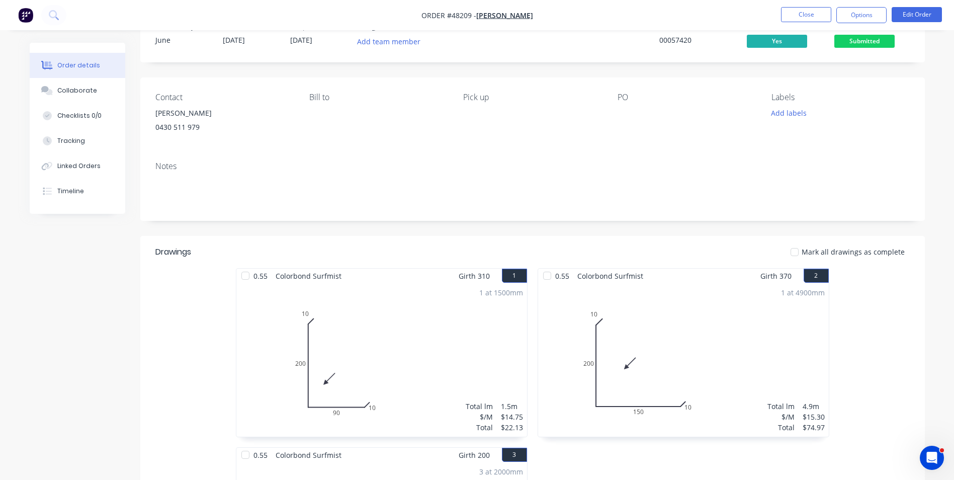
scroll to position [50, 0]
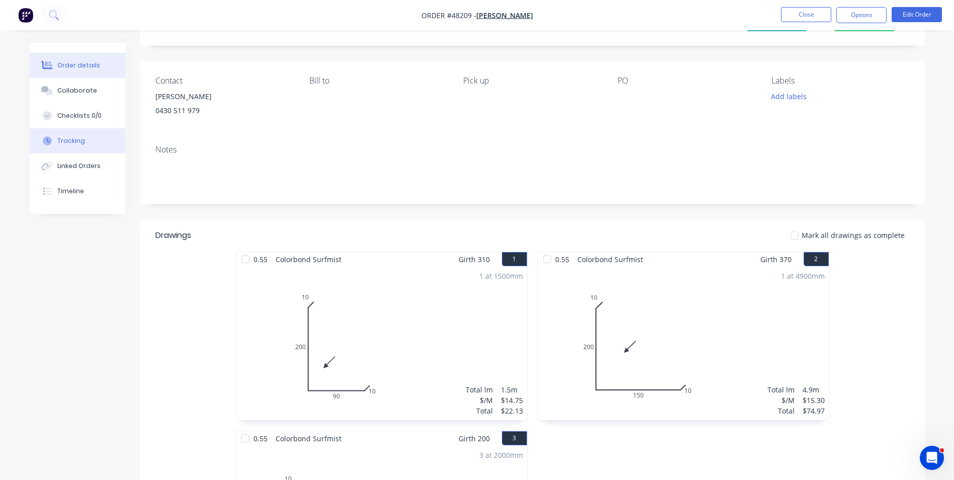
click at [46, 132] on button "Tracking" at bounding box center [78, 140] width 96 height 25
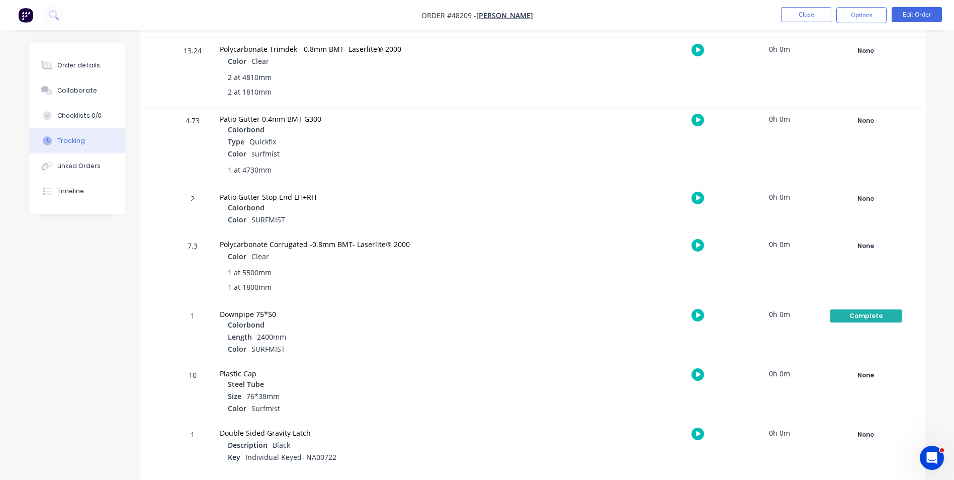
scroll to position [545, 0]
click at [873, 124] on div "None" at bounding box center [866, 120] width 72 height 13
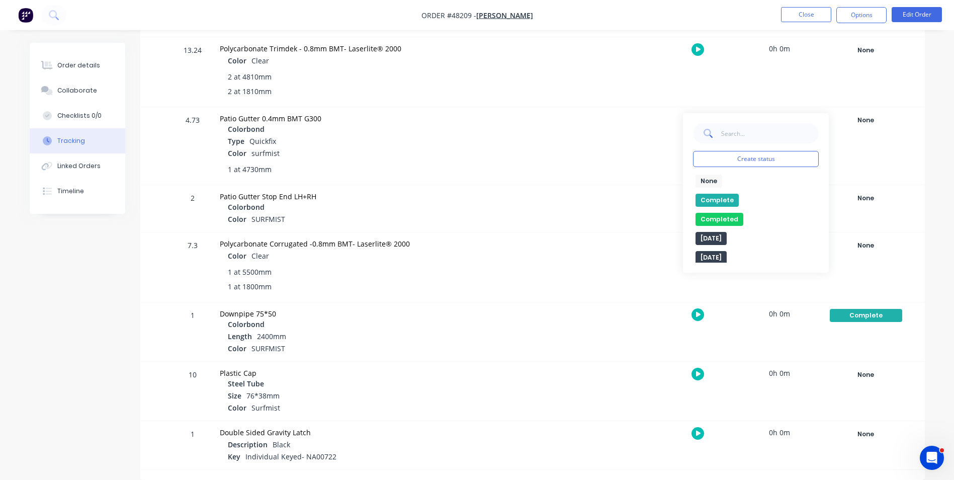
click at [728, 204] on button "Complete" at bounding box center [717, 200] width 43 height 13
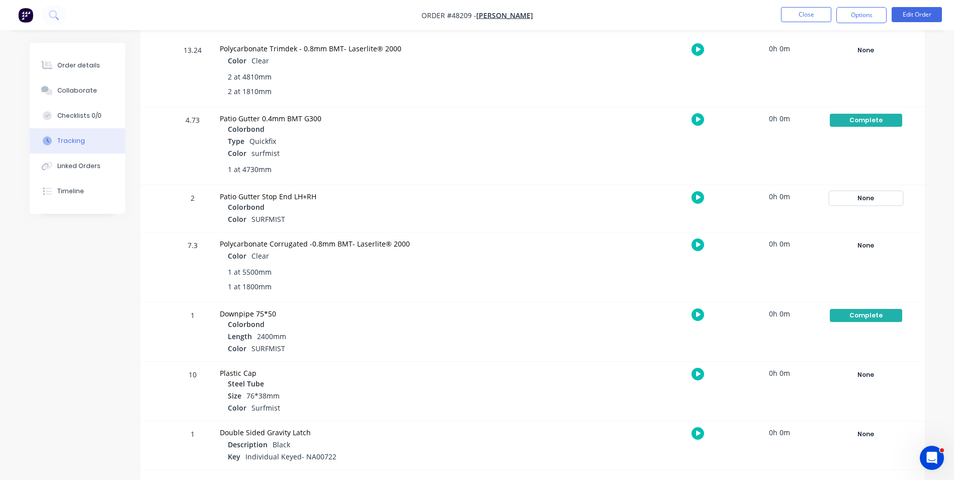
click at [864, 199] on div "None" at bounding box center [866, 198] width 72 height 13
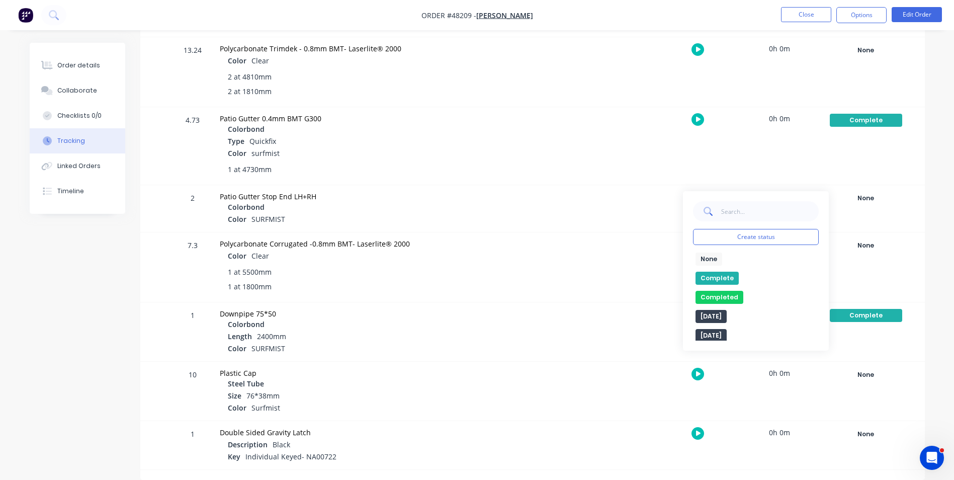
click at [722, 279] on button "Complete" at bounding box center [717, 278] width 43 height 13
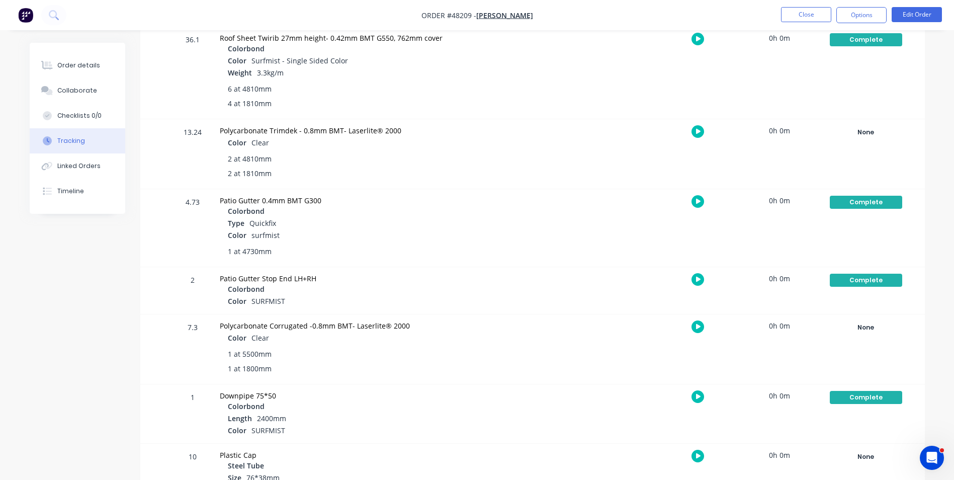
scroll to position [394, 0]
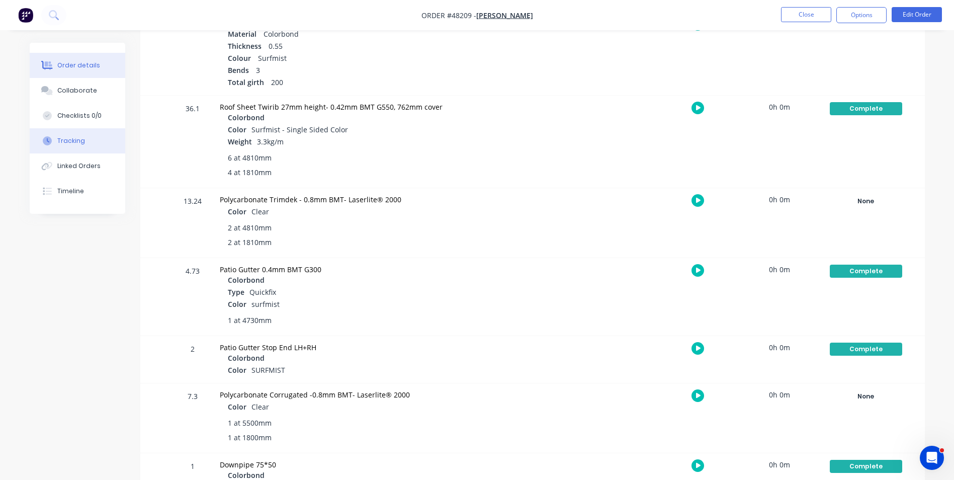
click at [110, 67] on button "Order details" at bounding box center [78, 65] width 96 height 25
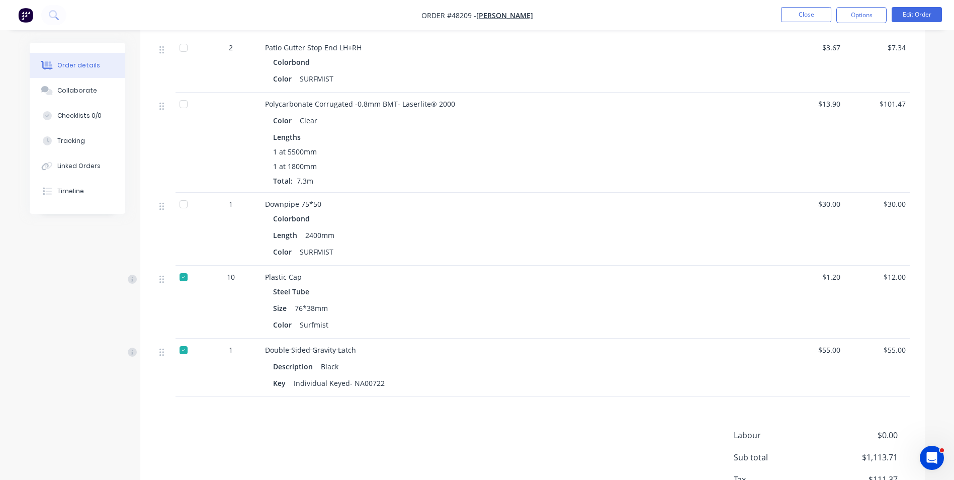
scroll to position [1102, 0]
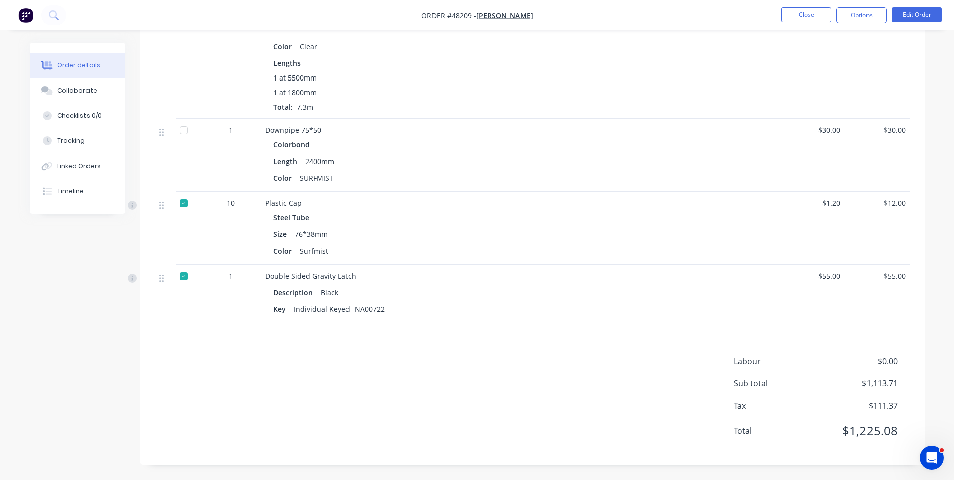
click at [506, 256] on div "Color Surfmist" at bounding box center [487, 250] width 428 height 15
click at [611, 376] on div "Labour $0.00 Sub total $1,113.71 Tax $111.37 Total $1,225.08" at bounding box center [532, 402] width 754 height 95
drag, startPoint x: 440, startPoint y: 380, endPoint x: 449, endPoint y: 94, distance: 286.3
click at [445, 362] on div "Labour $0.00 Sub total $1,113.71 Tax $111.37 Total $1,225.08" at bounding box center [532, 402] width 754 height 95
click at [414, 391] on div "Labour $0.00 Sub total $1,113.71 Tax $111.37 Total $1,225.08" at bounding box center [532, 402] width 754 height 95
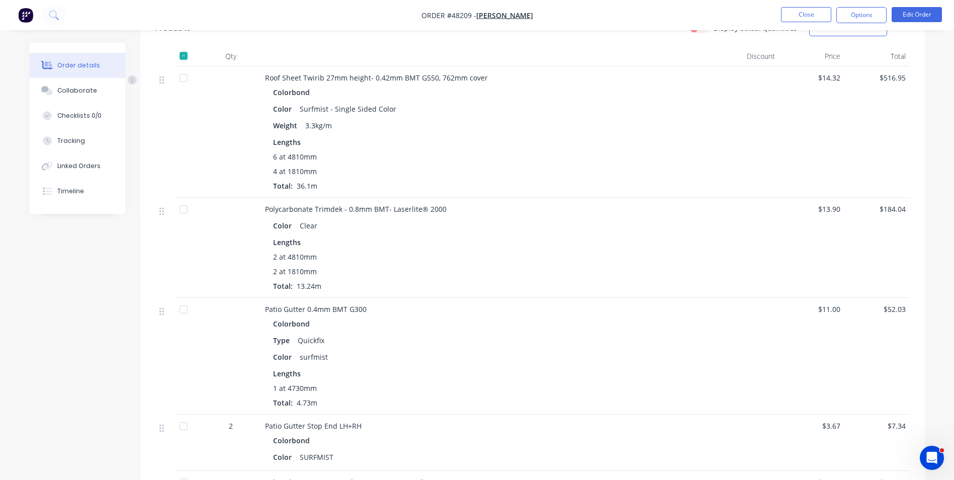
scroll to position [649, 0]
click at [813, 17] on button "Close" at bounding box center [806, 14] width 50 height 15
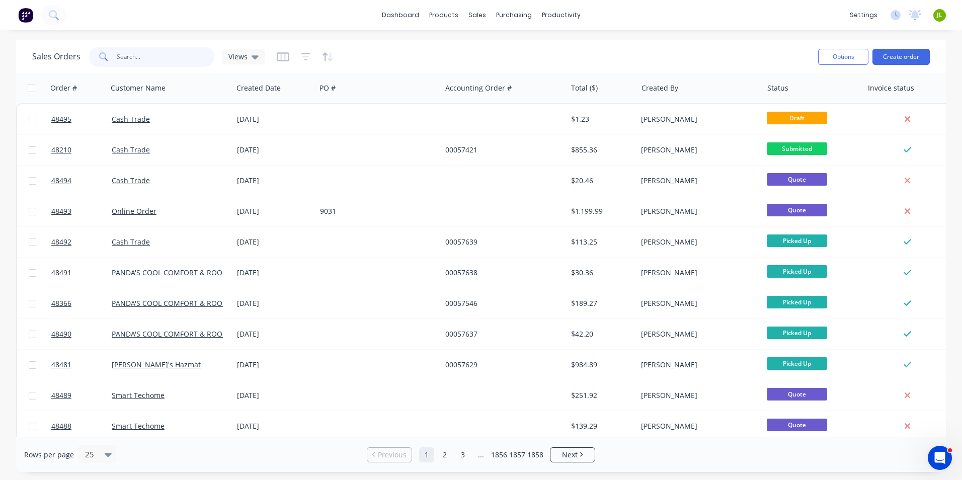
click at [174, 66] on input "text" at bounding box center [166, 57] width 98 height 20
type input "46836"
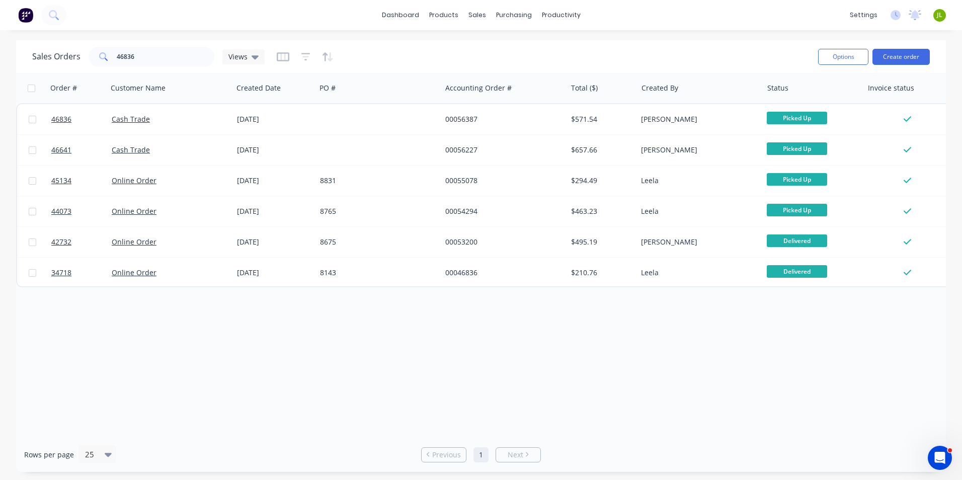
click at [289, 347] on div "Order # Customer Name Created Date PO # Accounting Order # Total ($) Created By…" at bounding box center [480, 255] width 929 height 364
drag, startPoint x: 154, startPoint y: 54, endPoint x: 52, endPoint y: 70, distance: 103.8
click at [52, 70] on div "Sales Orders 46836 Views Options Create order" at bounding box center [480, 56] width 929 height 33
click at [512, 55] on link "Purchase Orders" at bounding box center [555, 48] width 133 height 20
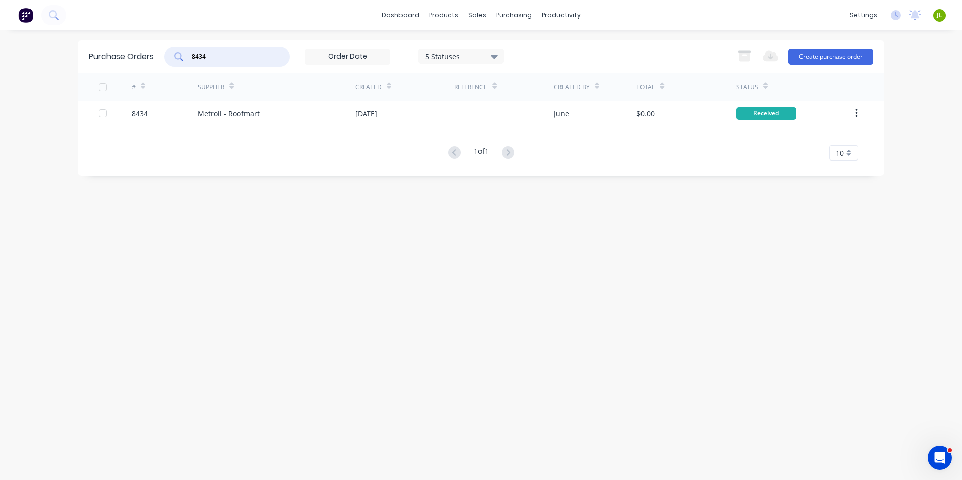
drag, startPoint x: 227, startPoint y: 56, endPoint x: 155, endPoint y: 60, distance: 72.1
click at [155, 60] on div "Purchase Orders 8434 5 Statuses 5 Statuses Export to Excel (XLSX) Create purcha…" at bounding box center [480, 56] width 805 height 33
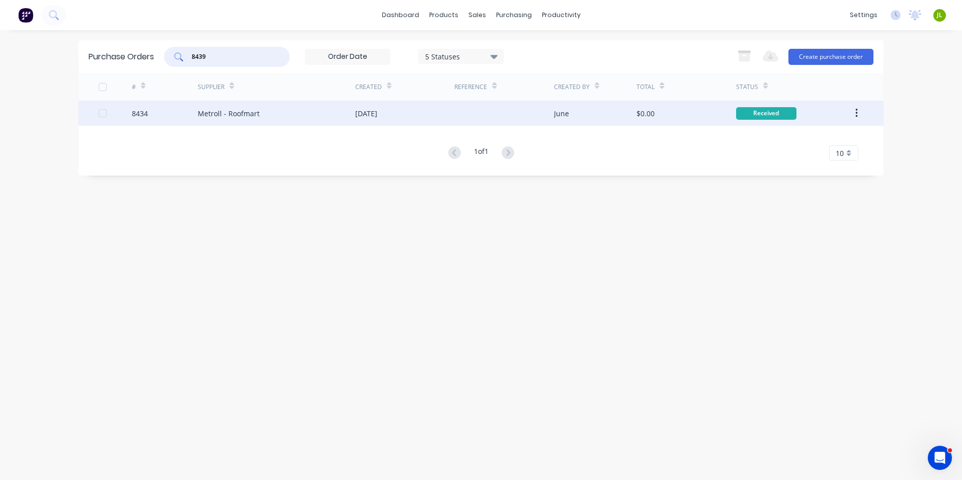
type input "8439"
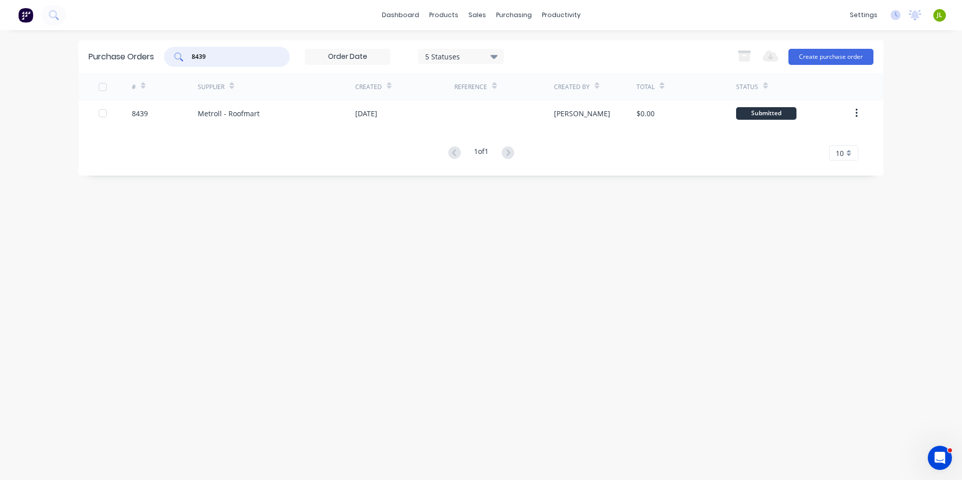
click at [455, 104] on div at bounding box center [503, 113] width 99 height 25
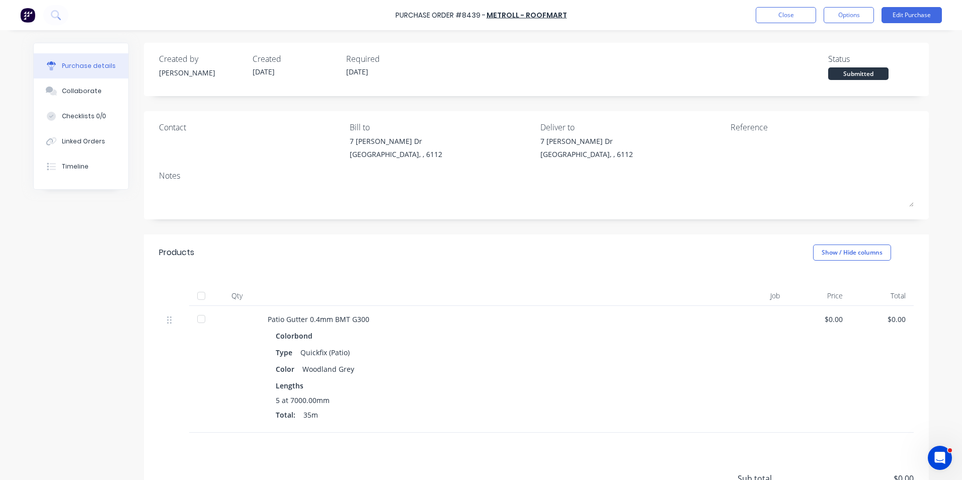
click at [197, 289] on div at bounding box center [201, 296] width 20 height 20
drag, startPoint x: 80, startPoint y: 143, endPoint x: 141, endPoint y: 119, distance: 66.1
click at [85, 139] on div "Linked Orders" at bounding box center [83, 141] width 43 height 9
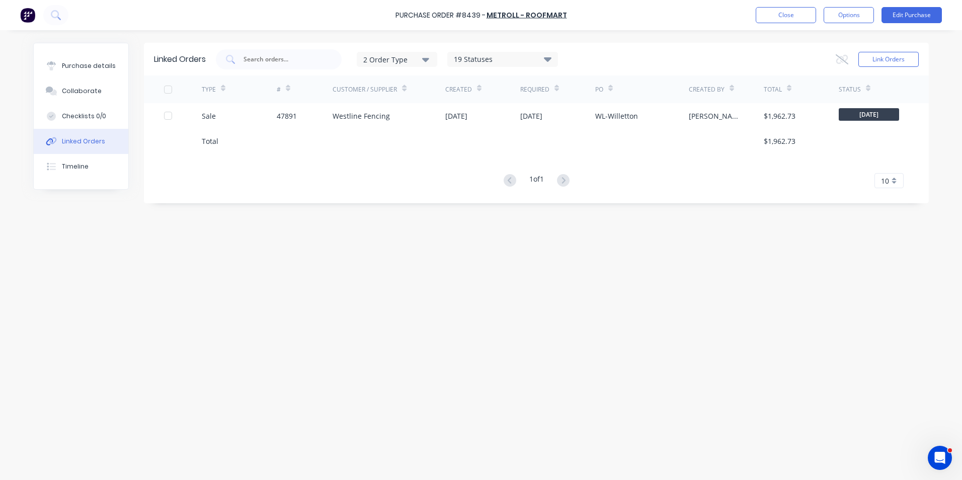
click at [191, 107] on div at bounding box center [183, 115] width 38 height 25
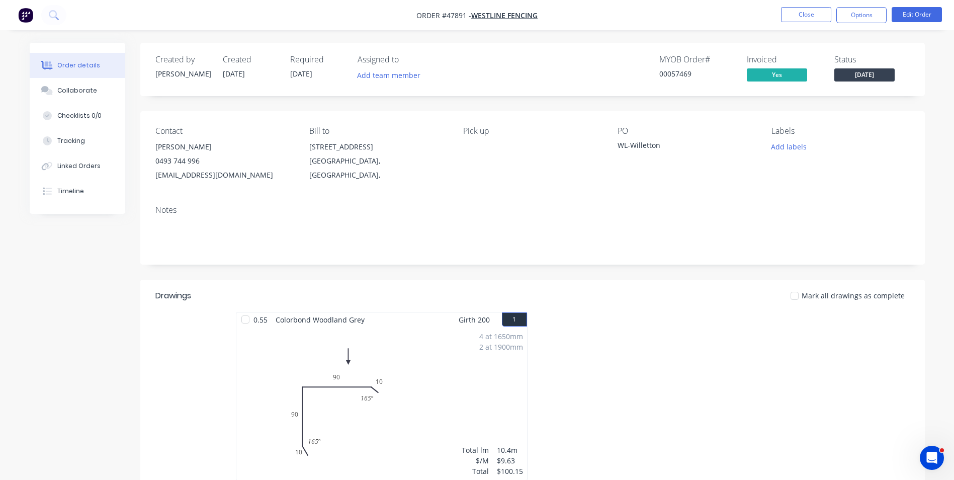
click at [75, 108] on button "Checklists 0/0" at bounding box center [78, 115] width 96 height 25
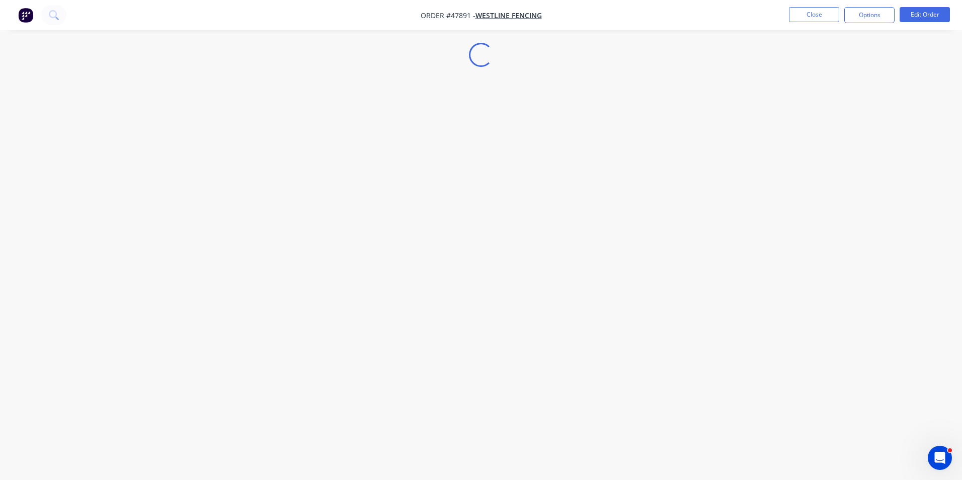
type textarea "x"
click at [96, 146] on div "Loading..." at bounding box center [481, 240] width 962 height 480
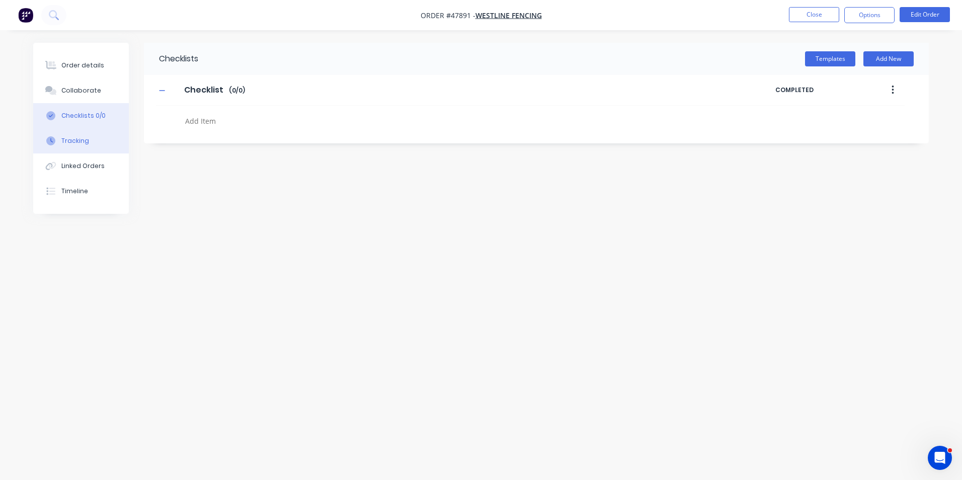
click at [86, 139] on div "Tracking" at bounding box center [75, 140] width 28 height 9
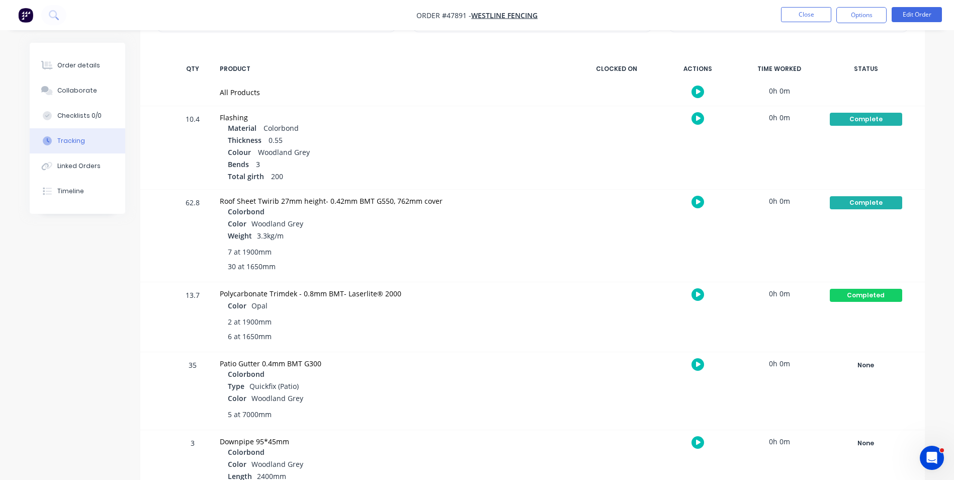
scroll to position [151, 0]
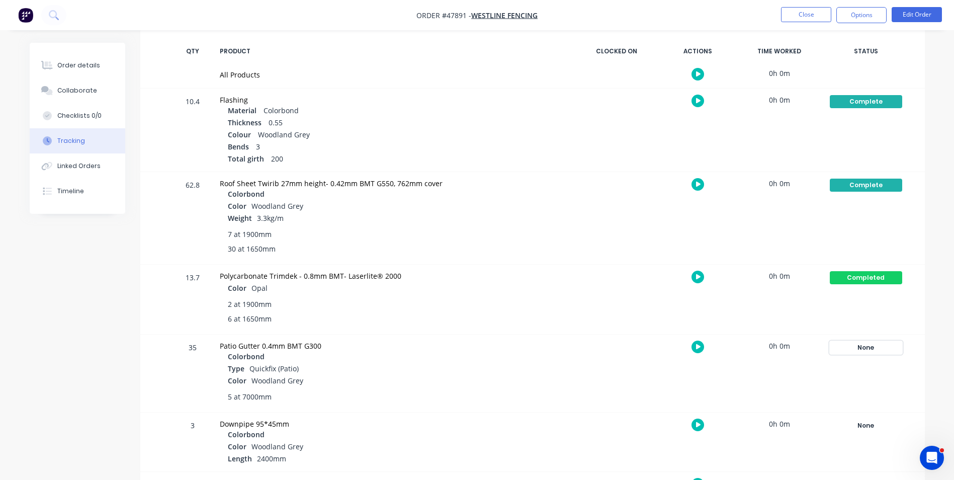
click at [878, 349] on div "None" at bounding box center [866, 347] width 72 height 13
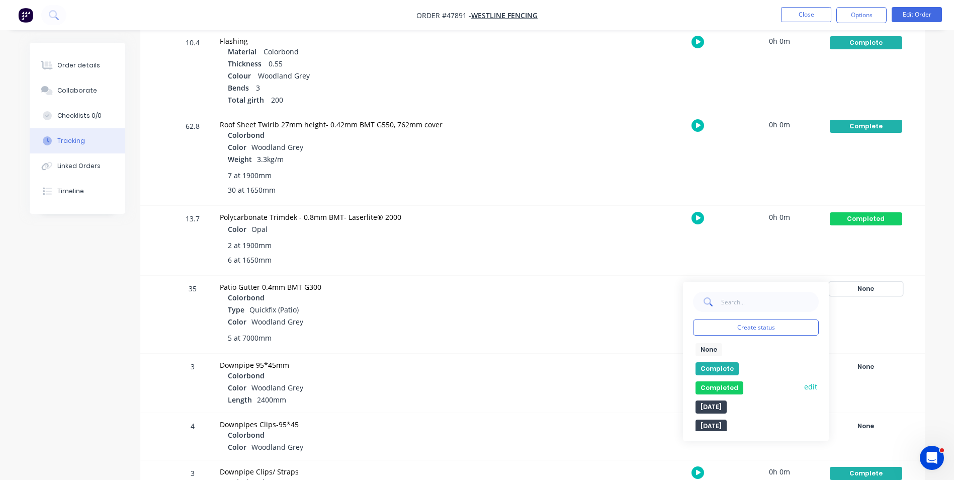
scroll to position [251, 0]
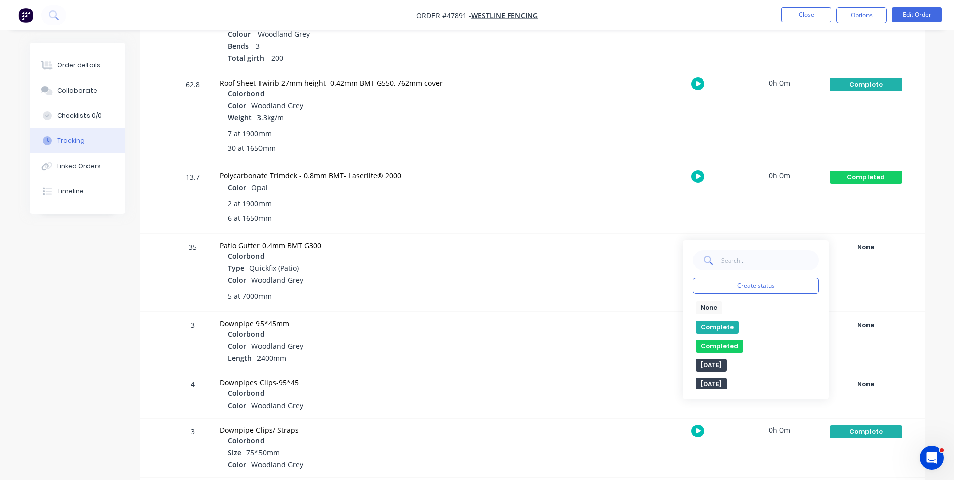
click at [705, 319] on div "None edit Complete Completed edit Friday Monday Ready for Delivery Ready To Pic…" at bounding box center [756, 345] width 126 height 88
click at [705, 322] on button "Complete" at bounding box center [717, 326] width 43 height 13
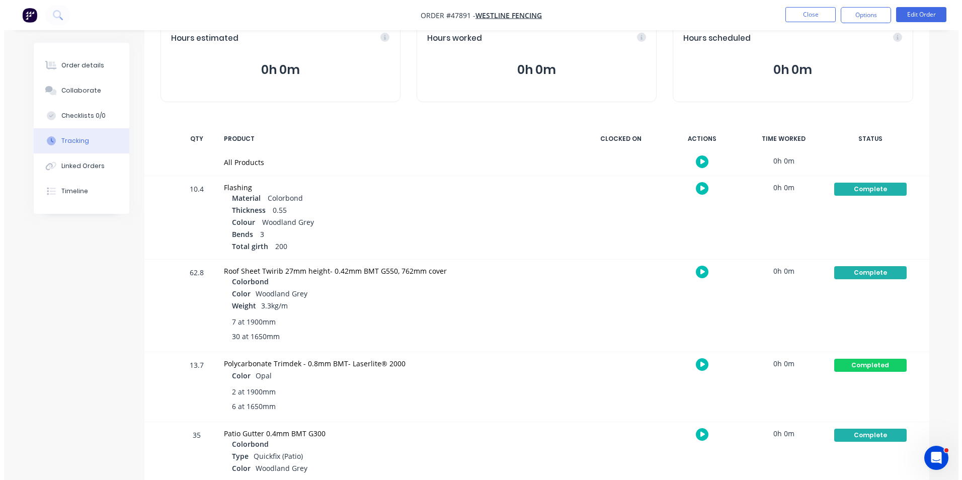
scroll to position [0, 0]
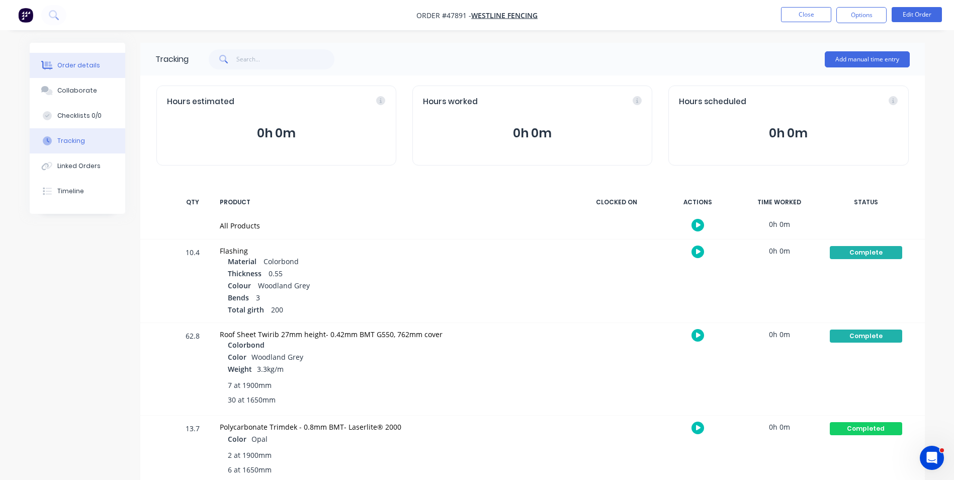
click at [81, 72] on button "Order details" at bounding box center [78, 65] width 96 height 25
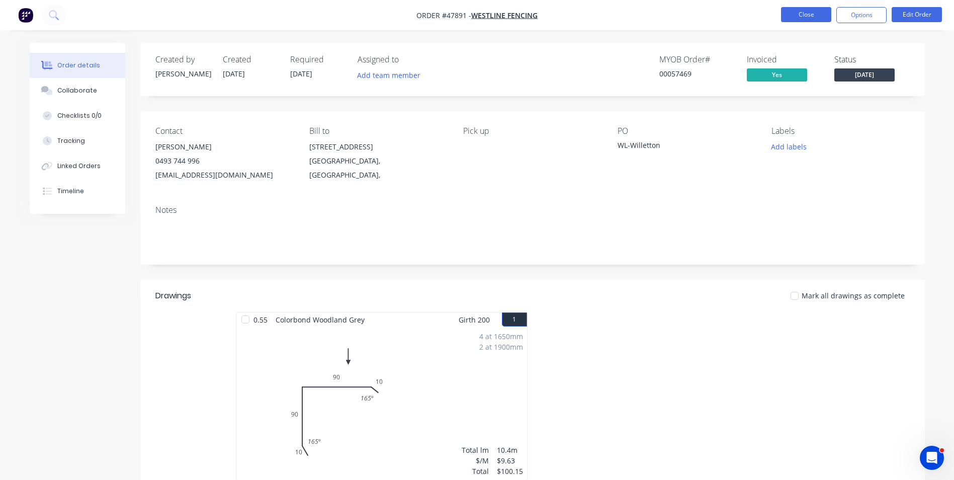
click at [792, 16] on button "Close" at bounding box center [806, 14] width 50 height 15
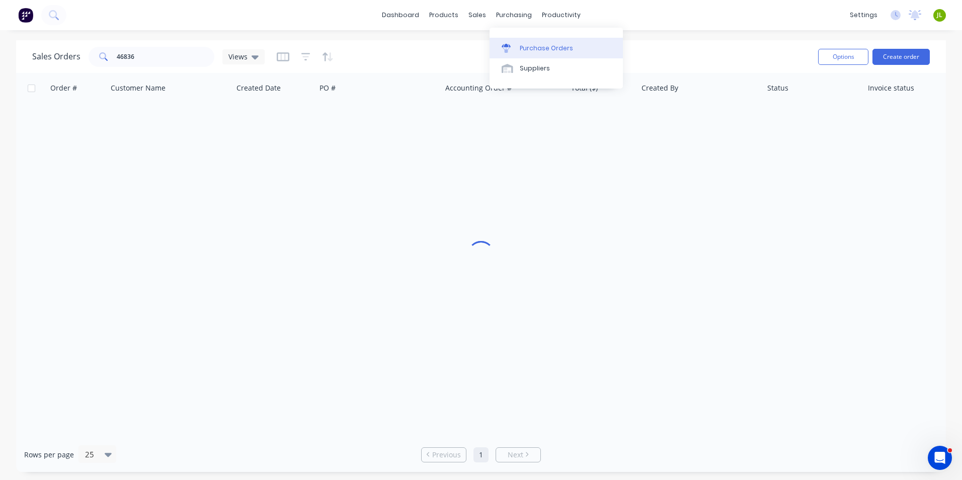
click at [535, 55] on link "Purchase Orders" at bounding box center [555, 48] width 133 height 20
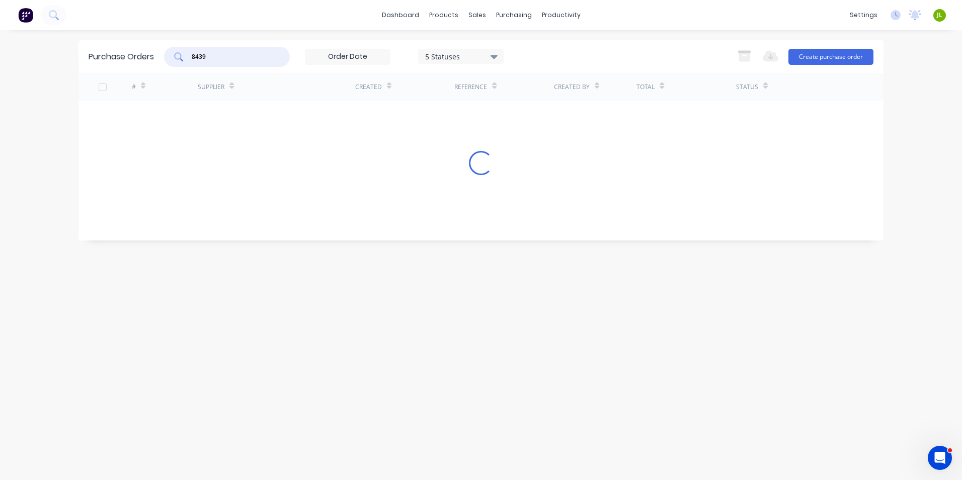
drag, startPoint x: 223, startPoint y: 60, endPoint x: 168, endPoint y: 63, distance: 55.4
click at [168, 63] on div "8439" at bounding box center [227, 57] width 126 height 20
type input "8436"
click at [377, 111] on div "18 Aug 2025" at bounding box center [366, 113] width 22 height 11
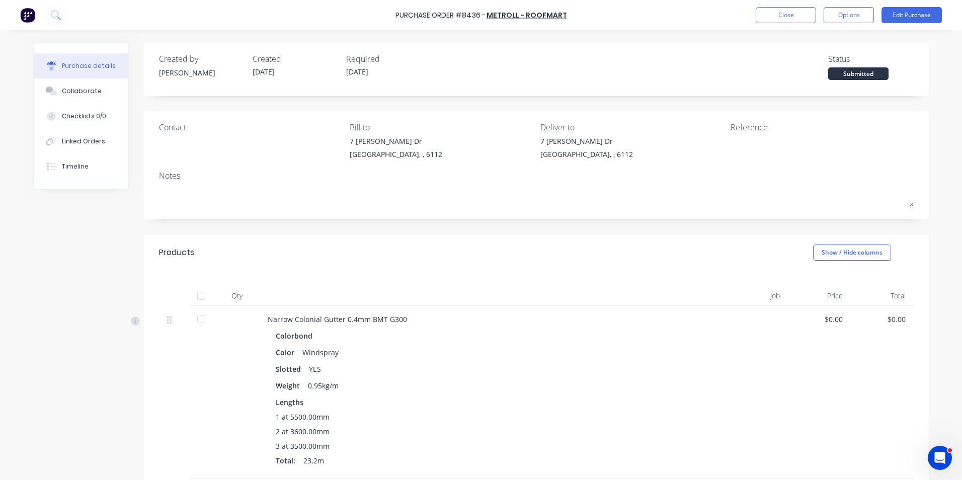
click at [204, 300] on div at bounding box center [201, 296] width 20 height 20
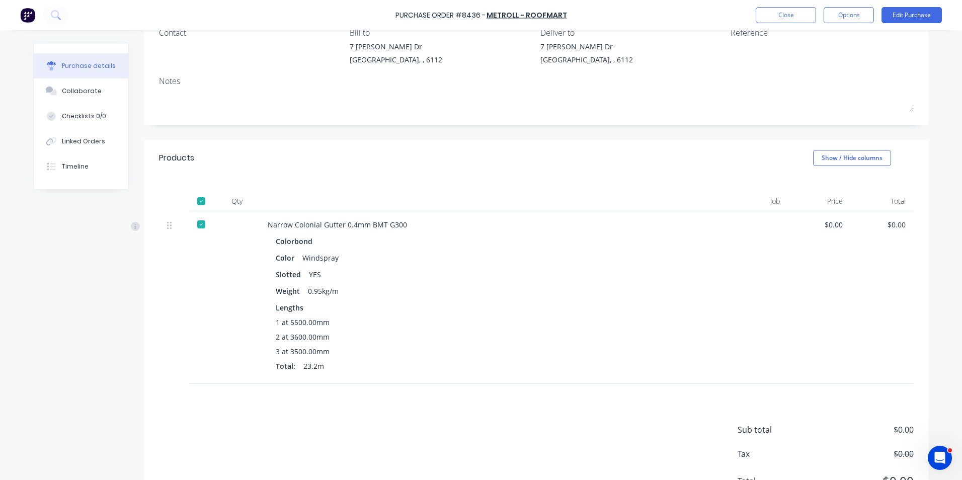
scroll to position [142, 0]
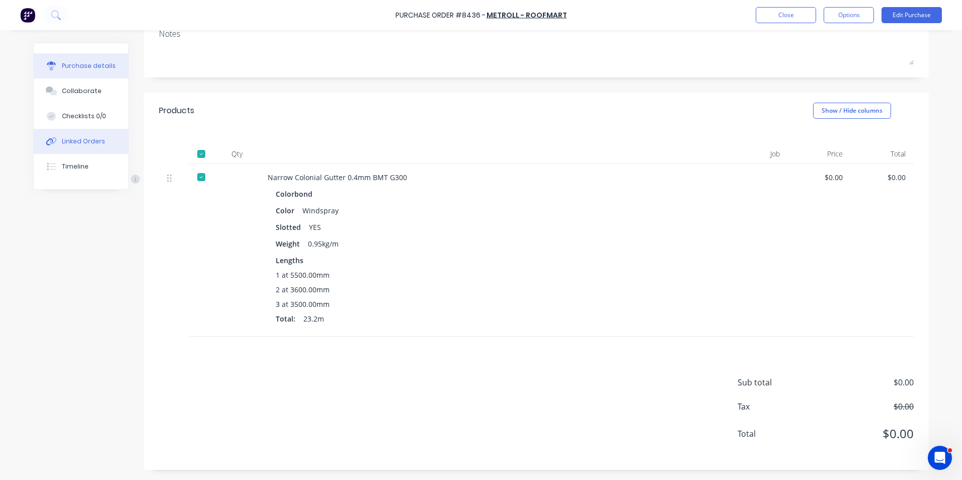
click at [107, 138] on button "Linked Orders" at bounding box center [81, 141] width 95 height 25
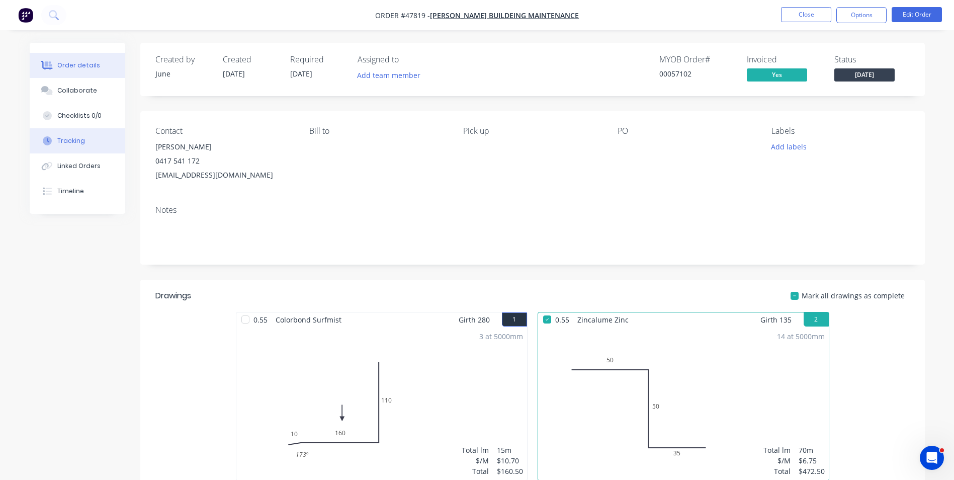
click at [73, 148] on button "Tracking" at bounding box center [78, 140] width 96 height 25
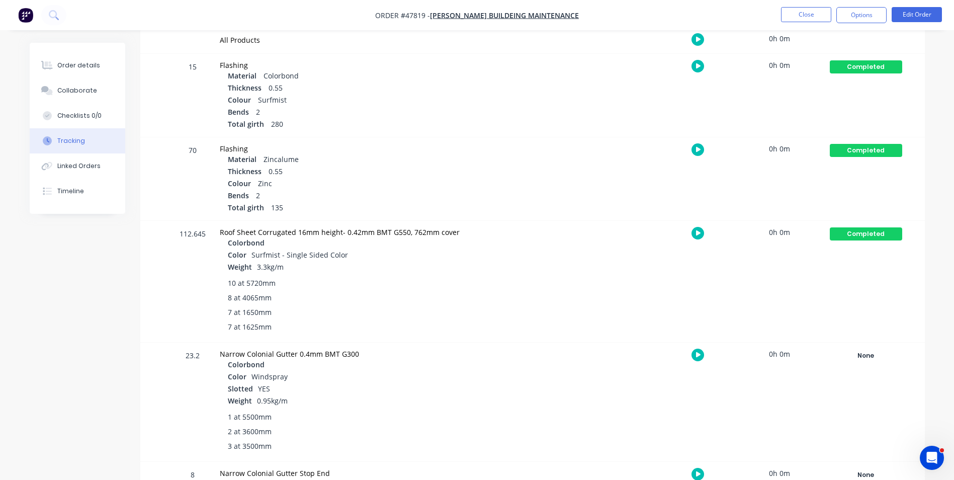
scroll to position [251, 0]
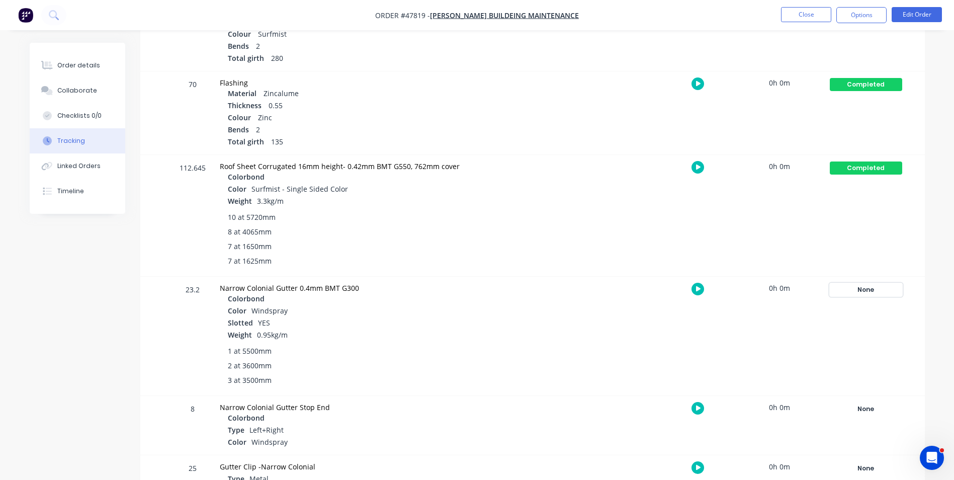
click at [877, 286] on div "None" at bounding box center [866, 289] width 72 height 13
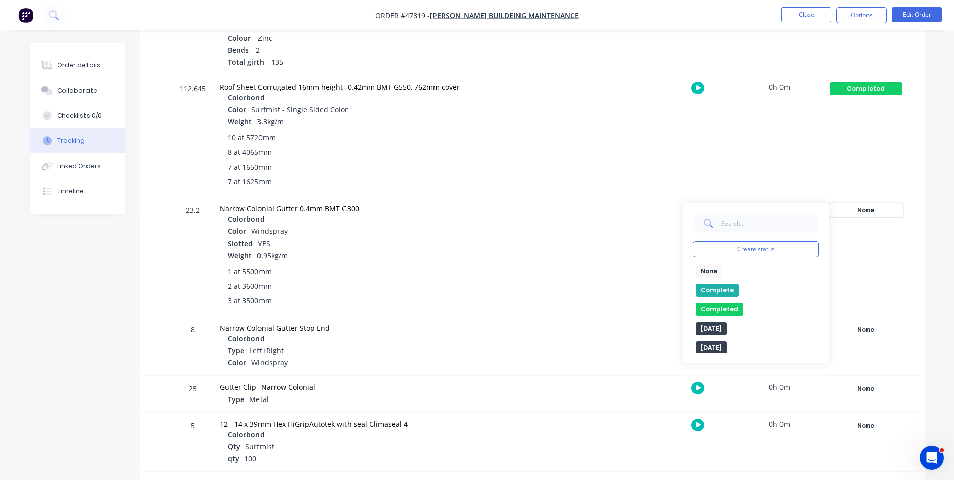
scroll to position [333, 0]
click at [725, 286] on button "Complete" at bounding box center [717, 288] width 43 height 13
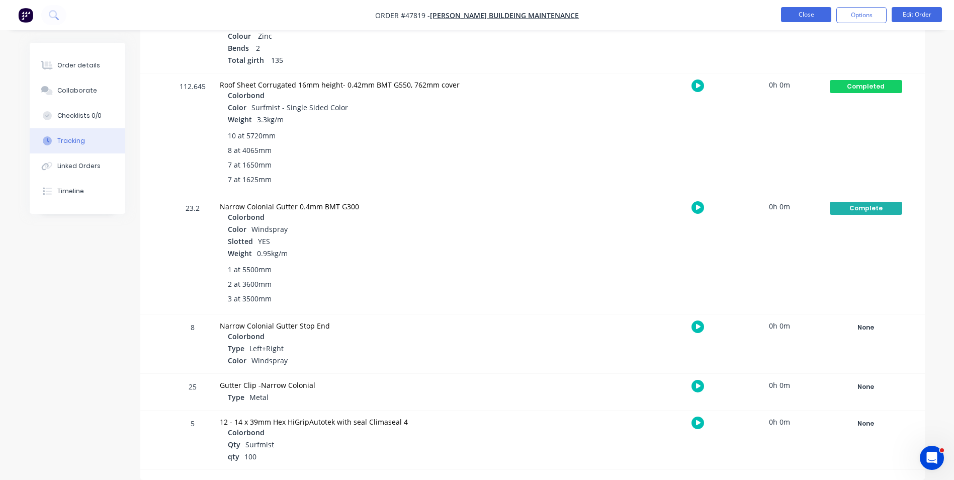
click at [805, 16] on button "Close" at bounding box center [806, 14] width 50 height 15
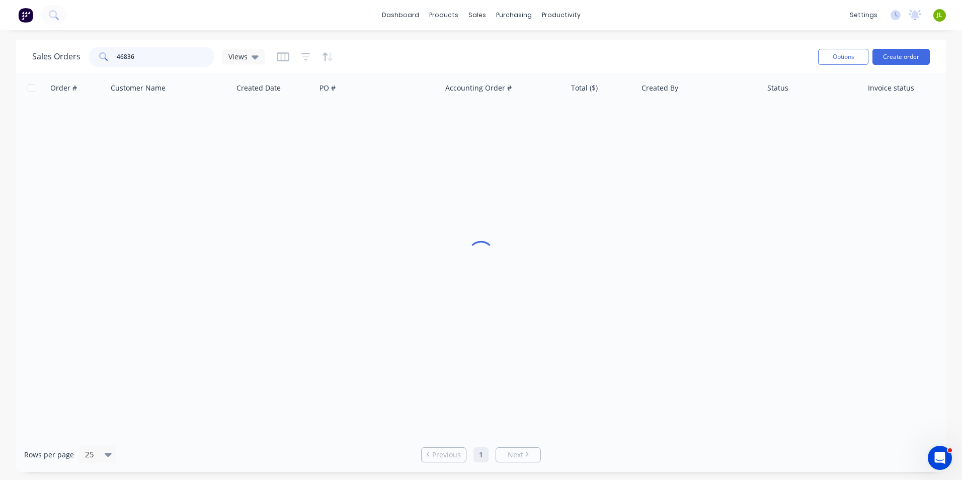
drag, startPoint x: 119, startPoint y: 62, endPoint x: 100, endPoint y: 64, distance: 19.2
click at [98, 66] on div "46836" at bounding box center [152, 57] width 126 height 20
click at [527, 40] on link "Purchase Orders" at bounding box center [555, 48] width 133 height 20
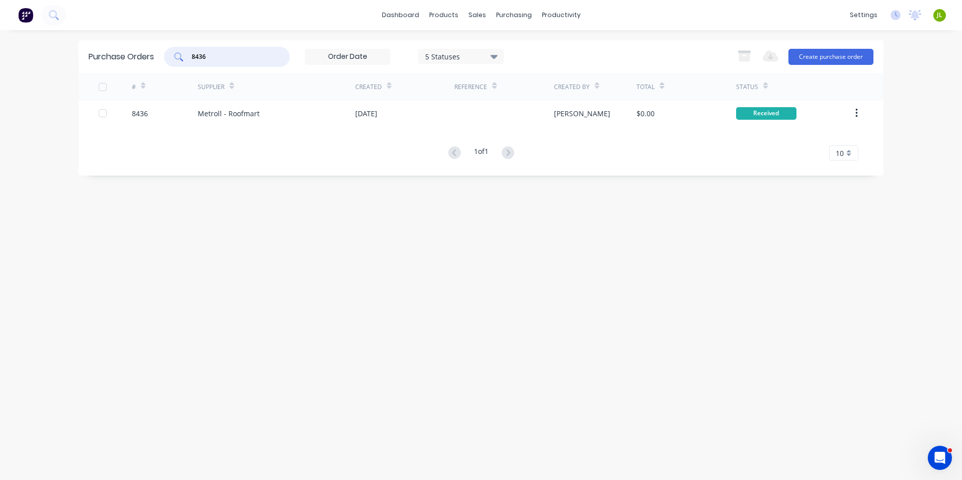
drag, startPoint x: 217, startPoint y: 53, endPoint x: 185, endPoint y: 62, distance: 33.3
click at [185, 62] on div "8436" at bounding box center [227, 57] width 126 height 20
type input "8427"
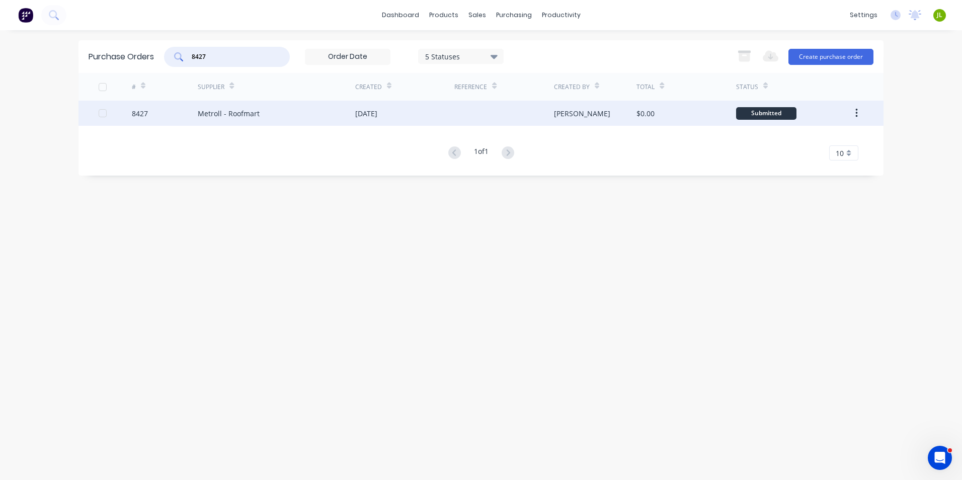
click at [266, 107] on div "Metroll - Roofmart" at bounding box center [276, 113] width 157 height 25
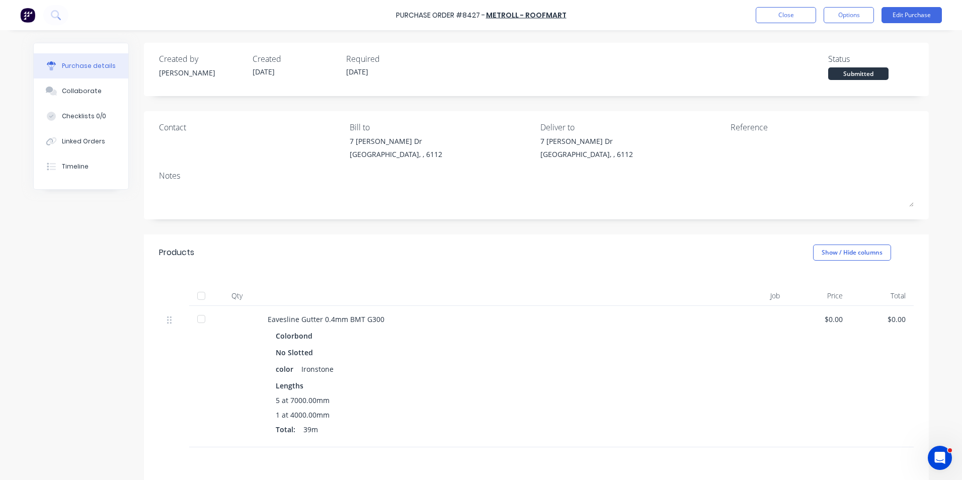
click at [200, 293] on div at bounding box center [201, 296] width 20 height 20
click at [75, 143] on div "Linked Orders" at bounding box center [83, 141] width 43 height 9
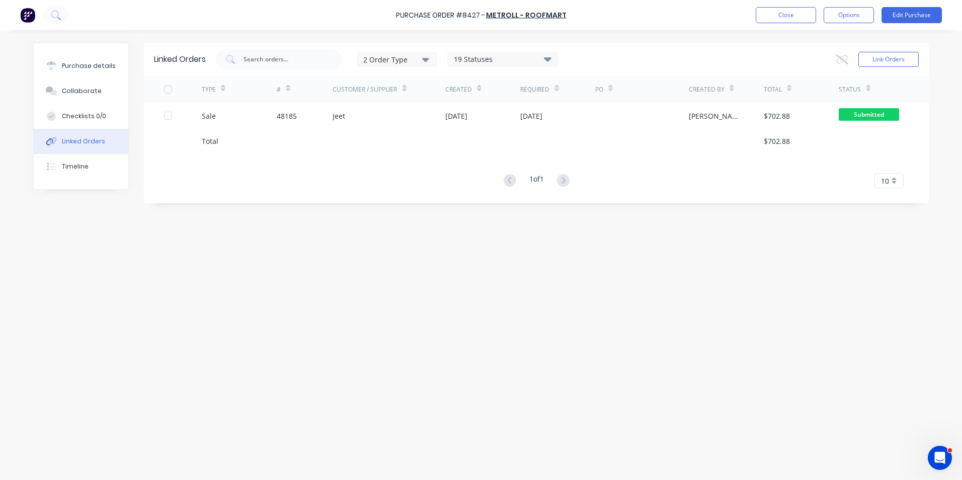
click at [345, 122] on div "Jeet" at bounding box center [388, 115] width 113 height 25
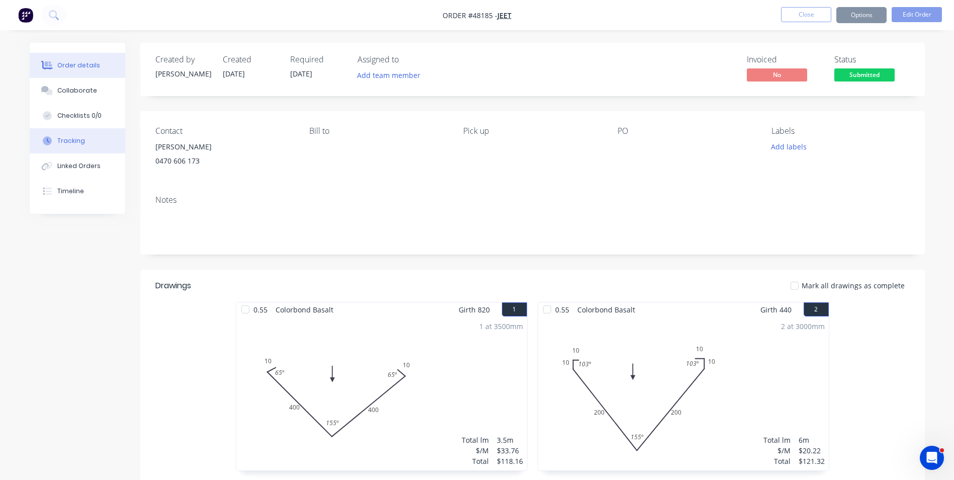
click at [79, 142] on div "Tracking" at bounding box center [71, 140] width 28 height 9
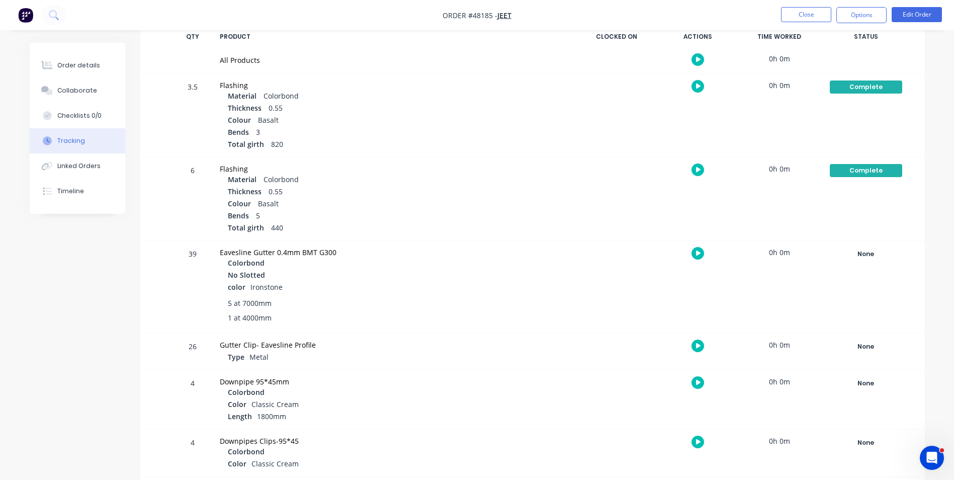
scroll to position [172, 0]
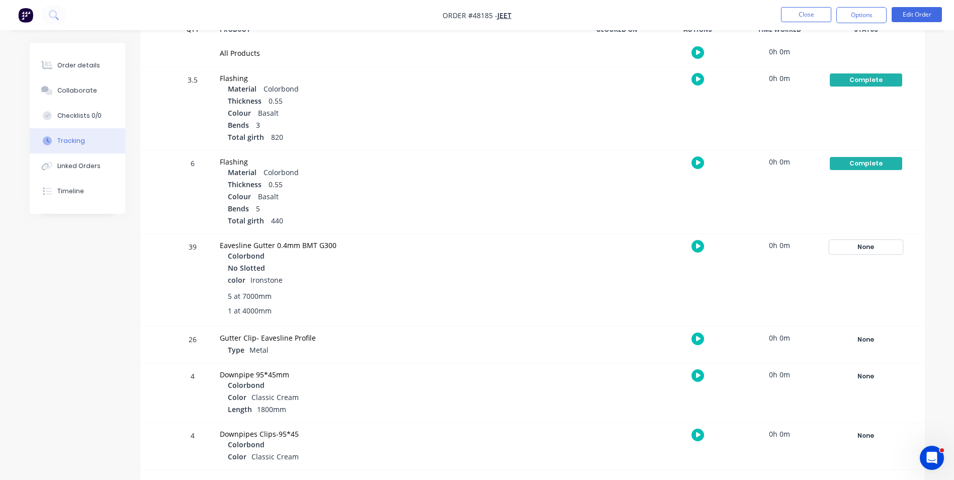
click at [855, 252] on div "None" at bounding box center [866, 246] width 72 height 13
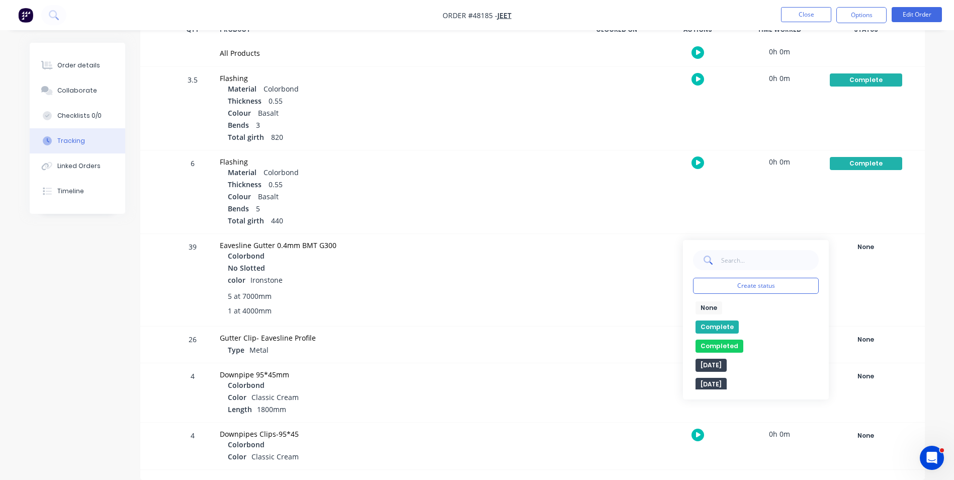
click at [714, 324] on button "Complete" at bounding box center [717, 326] width 43 height 13
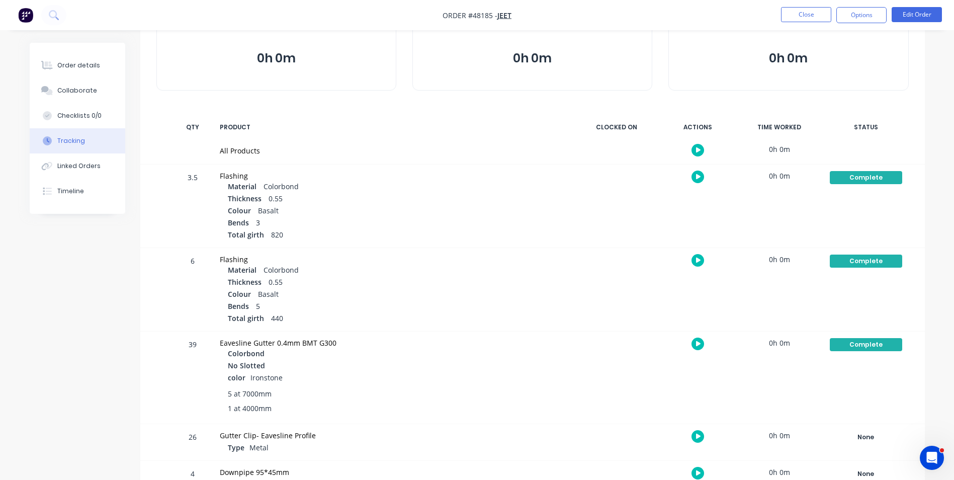
scroll to position [0, 0]
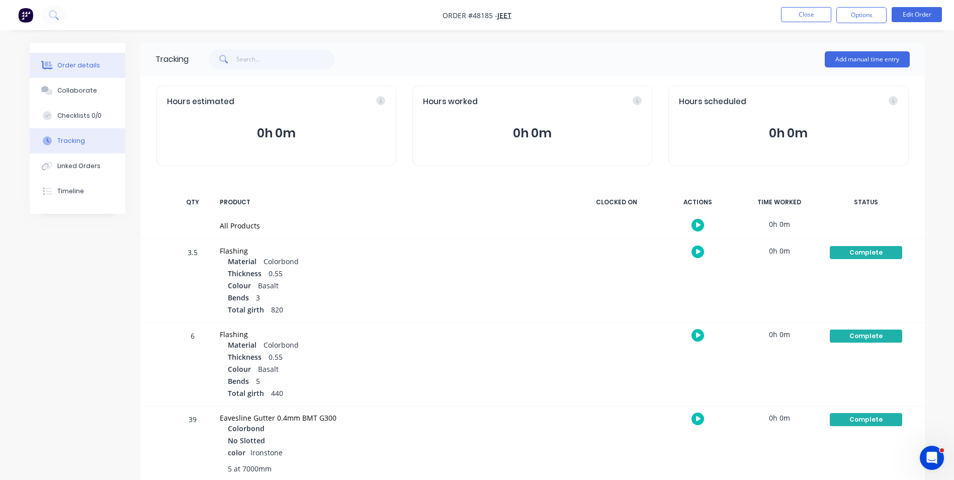
click at [106, 74] on button "Order details" at bounding box center [78, 65] width 96 height 25
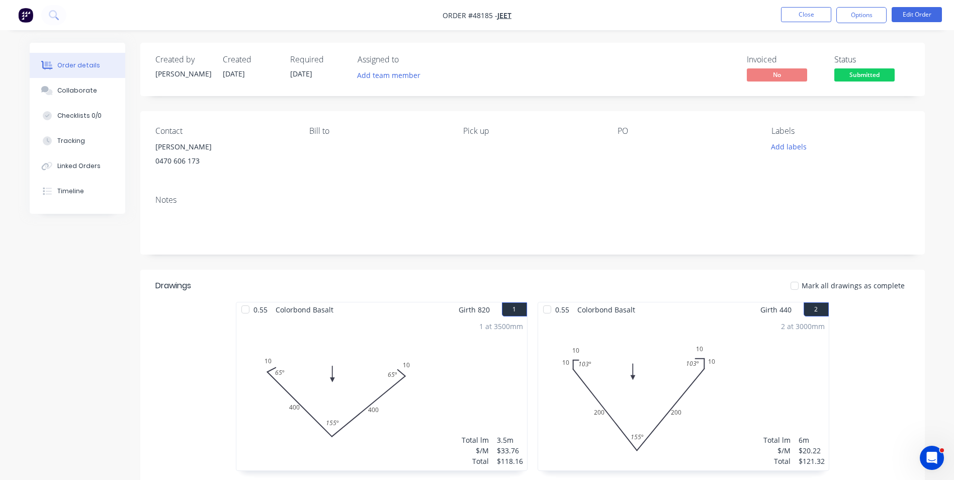
click at [855, 73] on span "Submitted" at bounding box center [864, 74] width 60 height 13
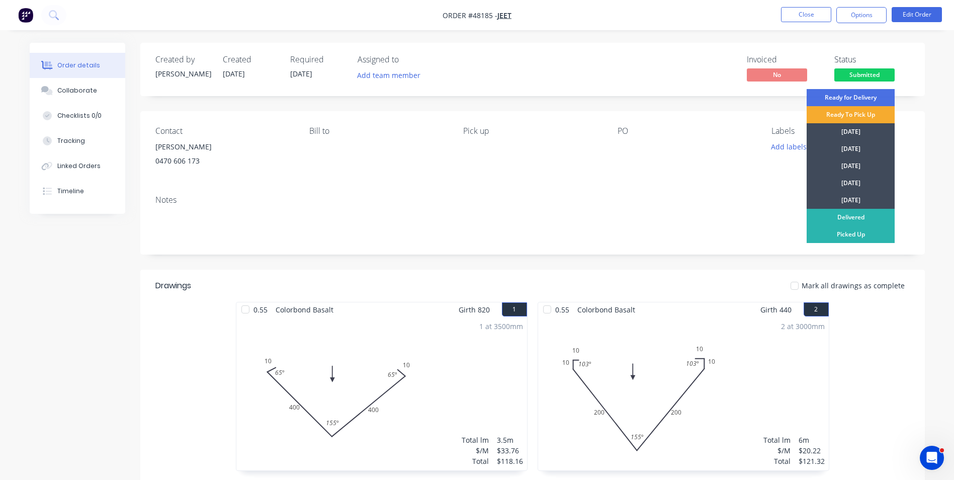
click at [846, 113] on div "Ready To Pick Up" at bounding box center [851, 114] width 88 height 17
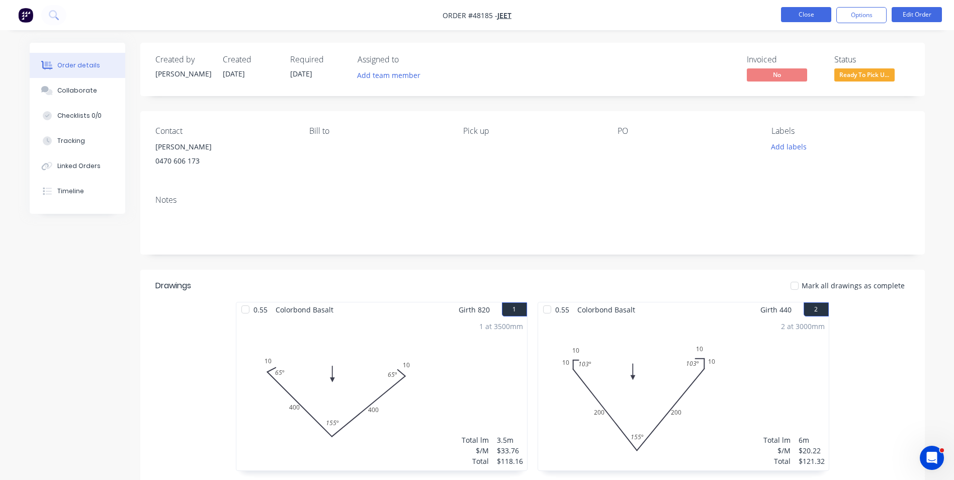
click at [801, 9] on button "Close" at bounding box center [806, 14] width 50 height 15
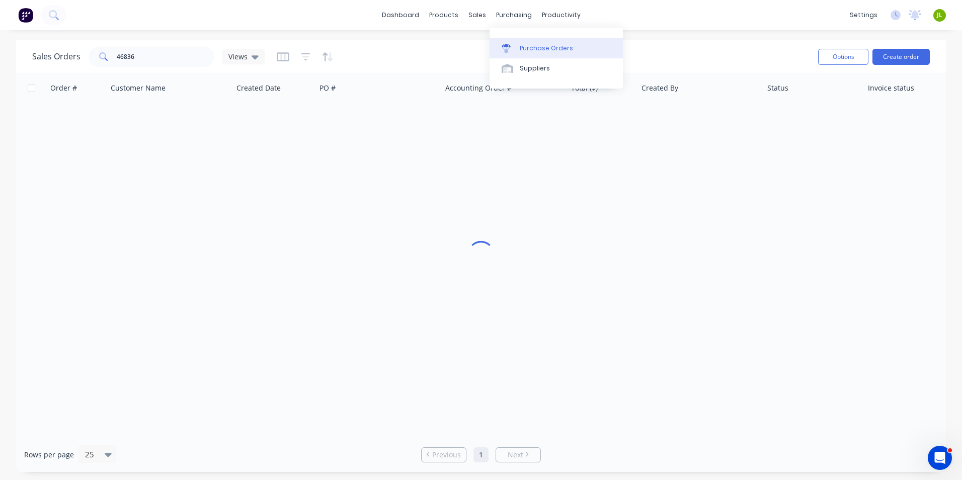
click at [520, 42] on link "Purchase Orders" at bounding box center [555, 48] width 133 height 20
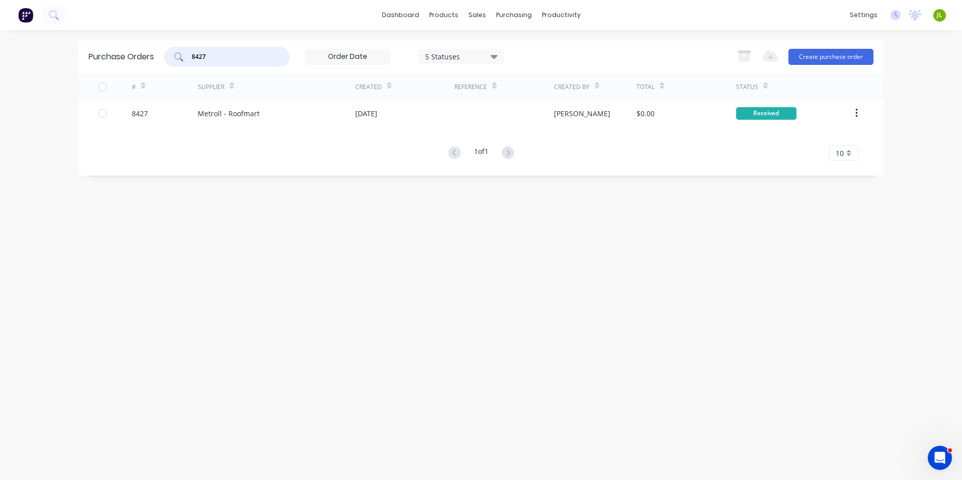
drag, startPoint x: 228, startPoint y: 58, endPoint x: 201, endPoint y: 60, distance: 27.2
click at [201, 60] on input "8427" at bounding box center [232, 57] width 83 height 10
type input "8407"
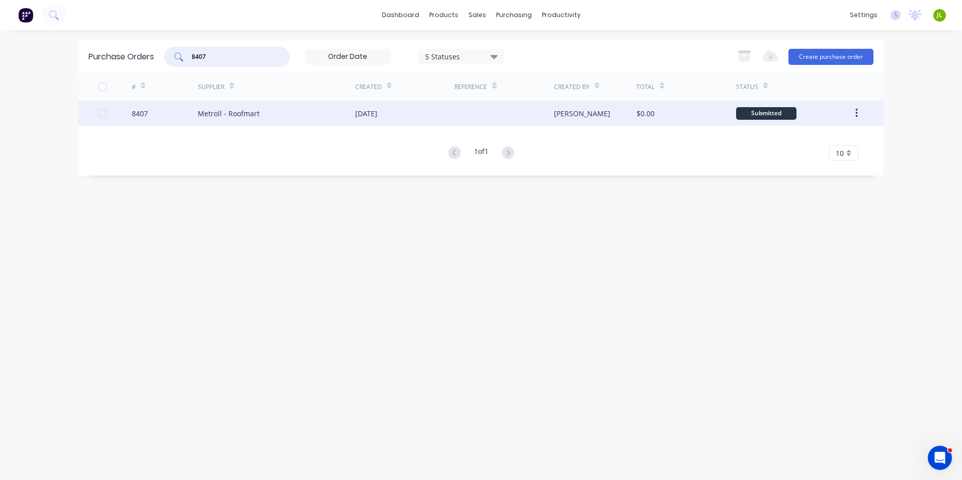
click at [282, 106] on div "Metroll - Roofmart" at bounding box center [276, 113] width 157 height 25
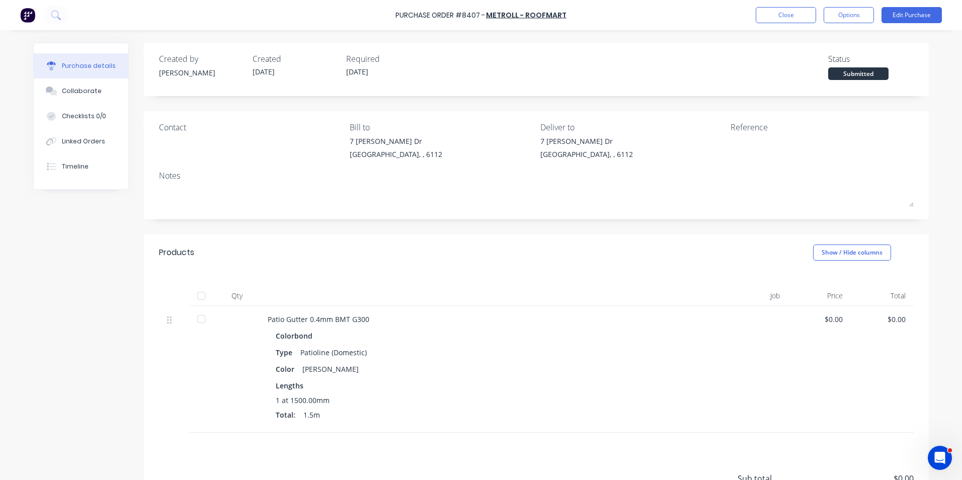
click at [191, 290] on div at bounding box center [201, 296] width 20 height 20
click at [94, 142] on div "Linked Orders" at bounding box center [83, 141] width 43 height 9
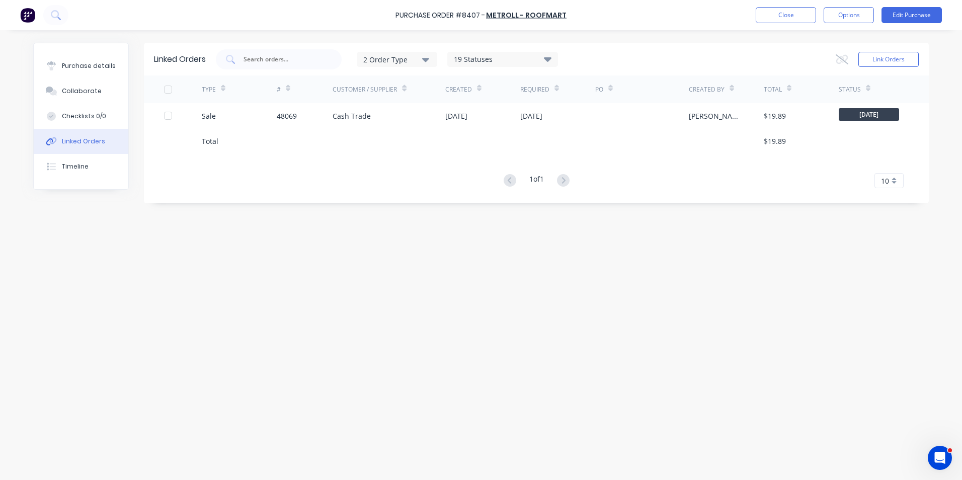
click at [287, 105] on div "48069" at bounding box center [305, 115] width 56 height 25
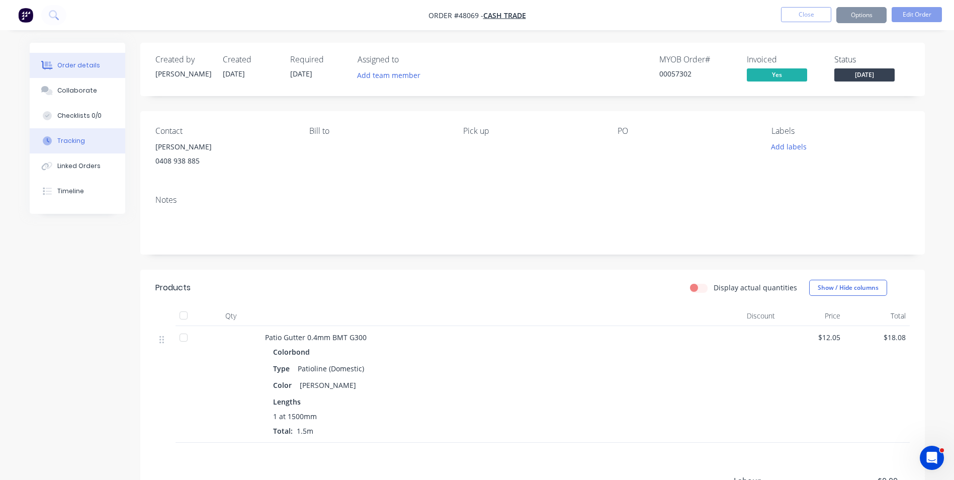
click at [64, 142] on div "Tracking" at bounding box center [71, 140] width 28 height 9
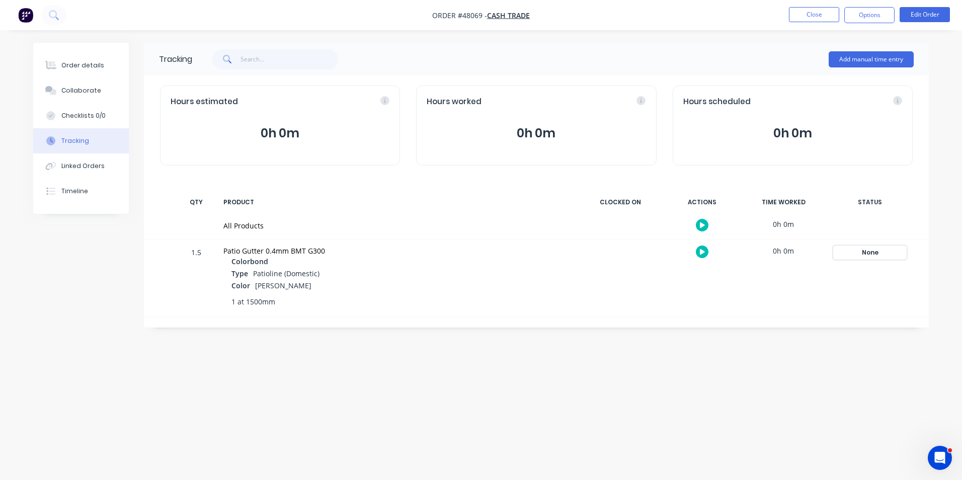
click at [886, 251] on div "None" at bounding box center [869, 252] width 72 height 13
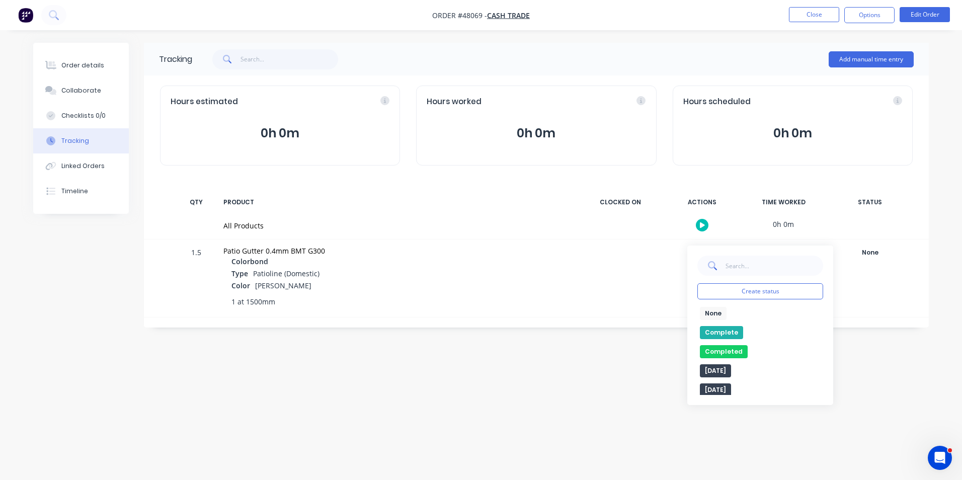
click at [714, 330] on button "Complete" at bounding box center [721, 332] width 43 height 13
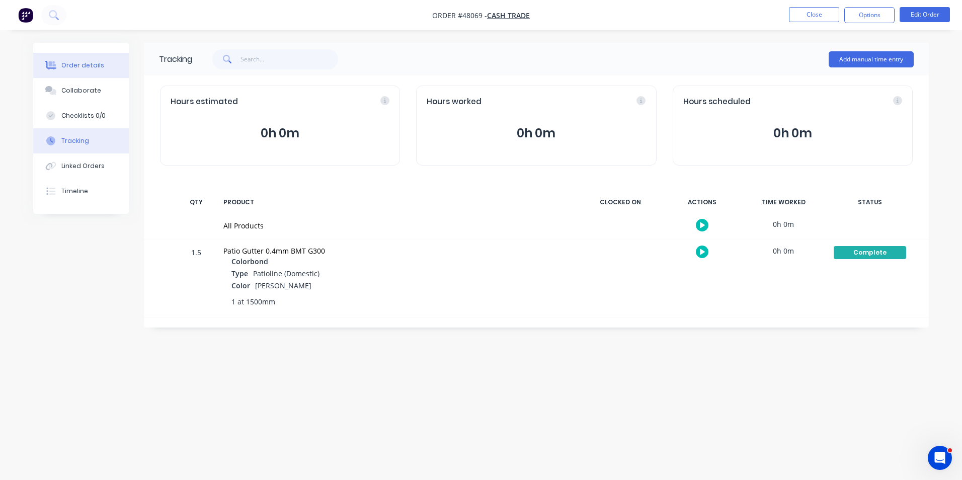
click at [106, 72] on button "Order details" at bounding box center [81, 65] width 96 height 25
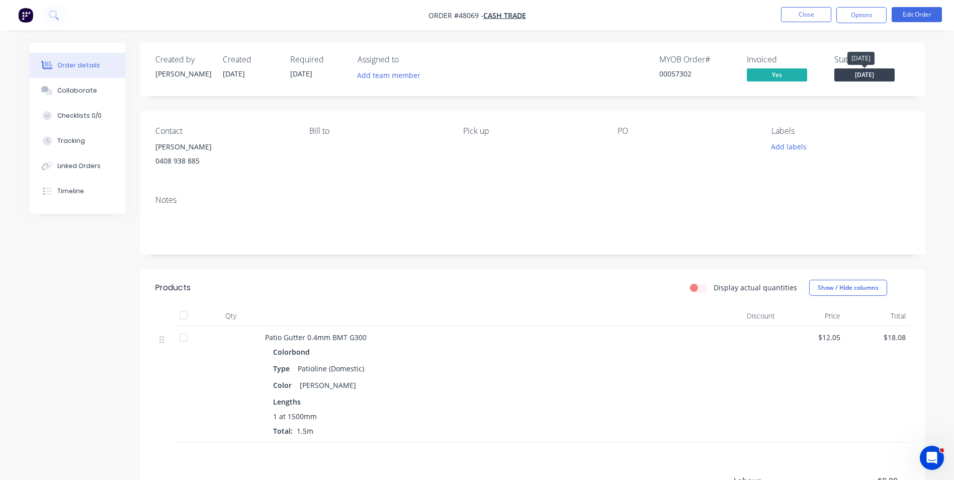
click at [889, 79] on span "Thursday" at bounding box center [864, 74] width 60 height 13
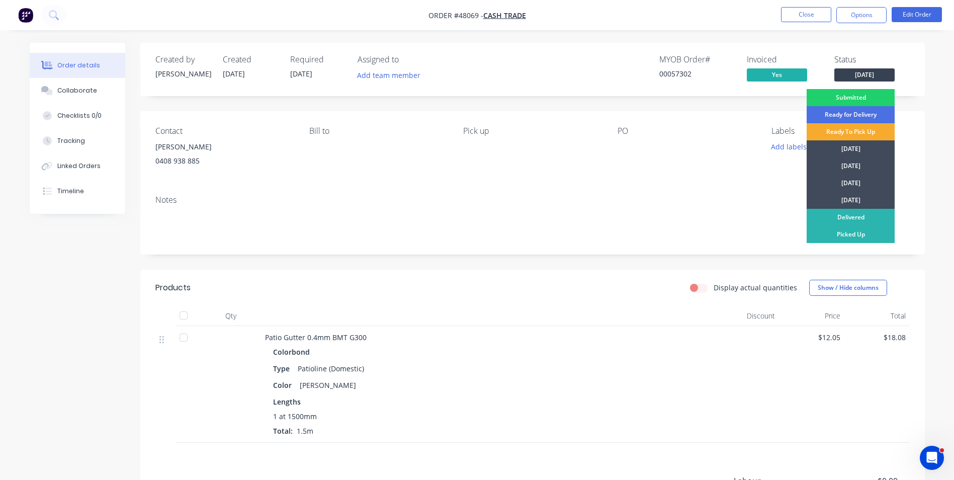
click at [850, 134] on div "Ready To Pick Up" at bounding box center [851, 131] width 88 height 17
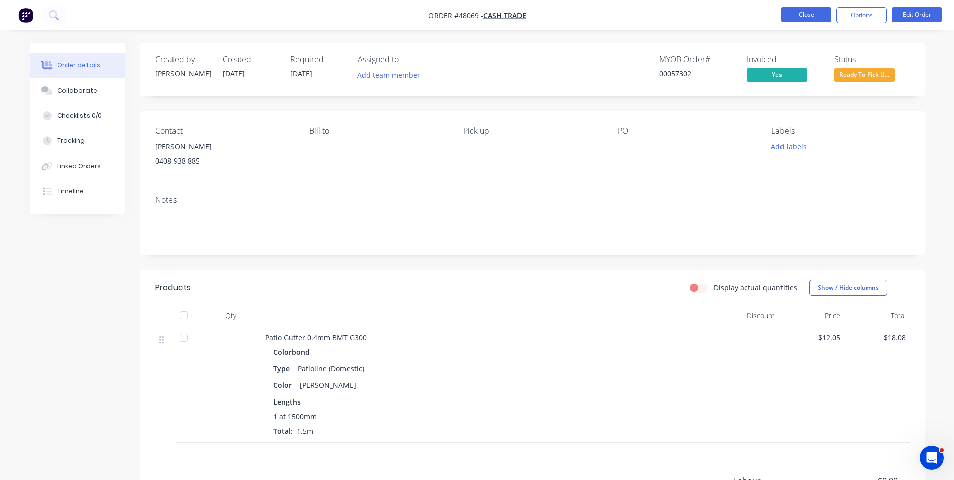
click at [821, 13] on button "Close" at bounding box center [806, 14] width 50 height 15
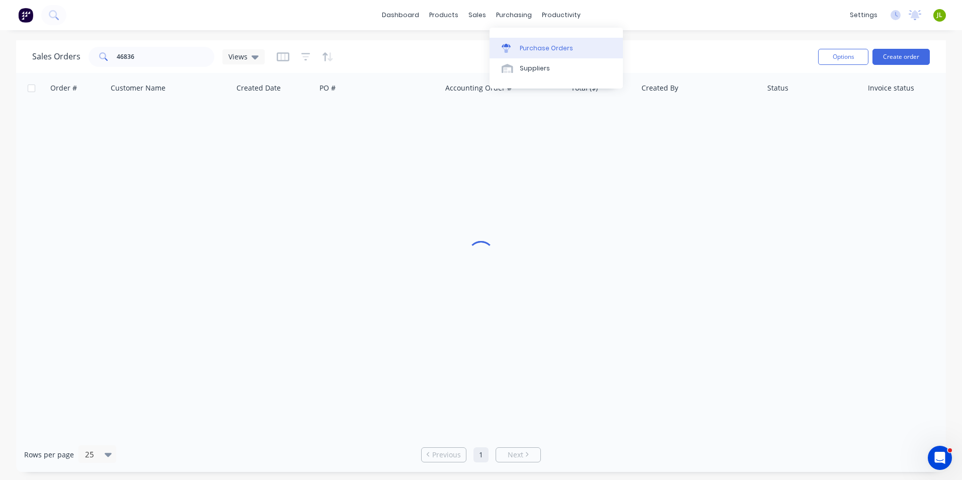
click at [521, 42] on link "Purchase Orders" at bounding box center [555, 48] width 133 height 20
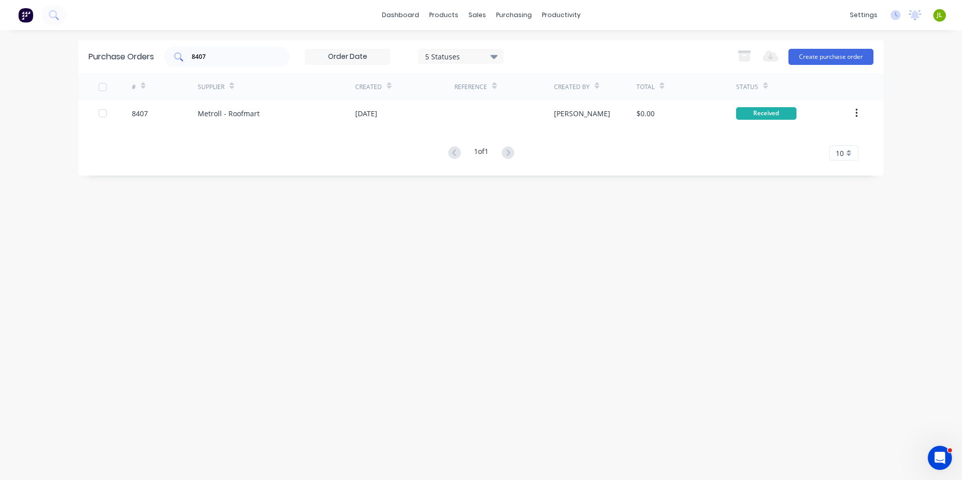
drag, startPoint x: 246, startPoint y: 51, endPoint x: 169, endPoint y: 51, distance: 76.9
click at [169, 51] on div "8407" at bounding box center [227, 57] width 126 height 20
drag, startPoint x: 205, startPoint y: 54, endPoint x: 171, endPoint y: 65, distance: 35.5
click at [171, 65] on div "84078462" at bounding box center [227, 57] width 126 height 20
type input "8462"
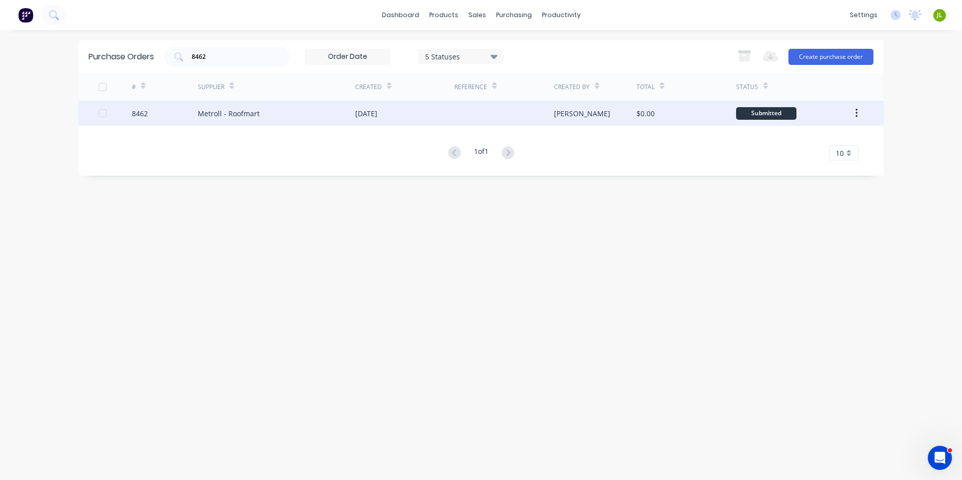
click at [234, 114] on div "Metroll - Roofmart" at bounding box center [229, 113] width 62 height 11
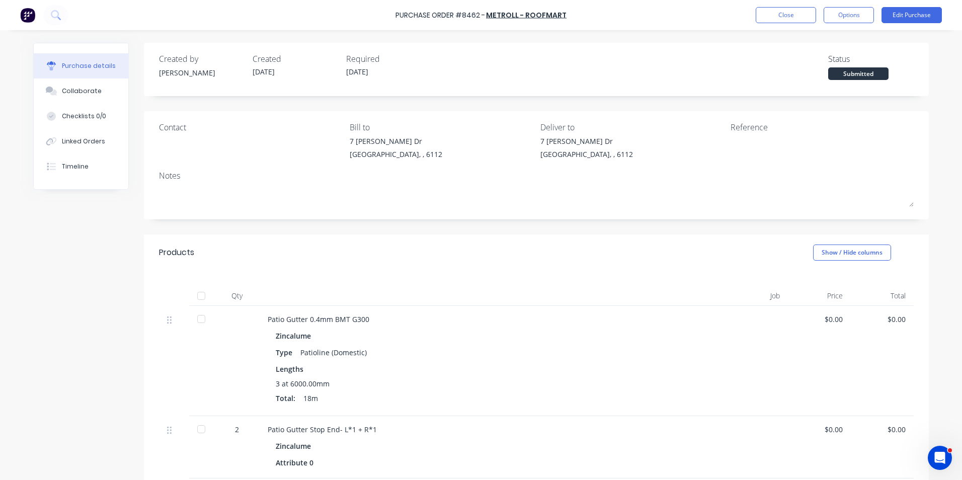
click at [198, 286] on div at bounding box center [201, 296] width 20 height 20
click at [90, 140] on div "Linked Orders" at bounding box center [83, 141] width 43 height 9
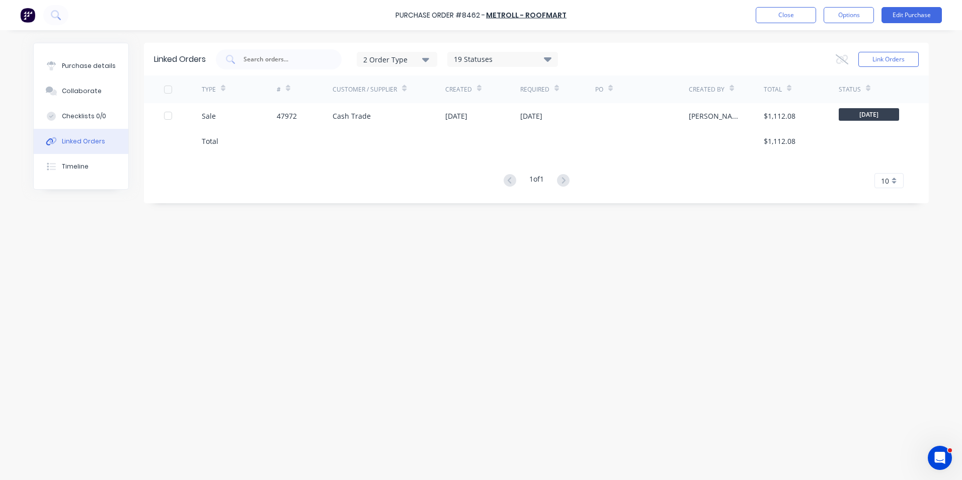
click at [280, 131] on div at bounding box center [305, 140] width 56 height 25
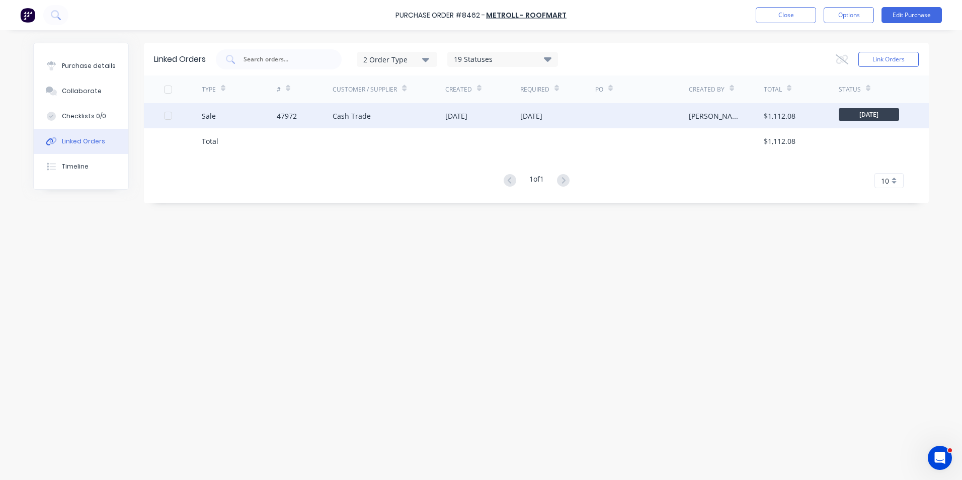
click at [299, 114] on div "47972" at bounding box center [305, 115] width 56 height 25
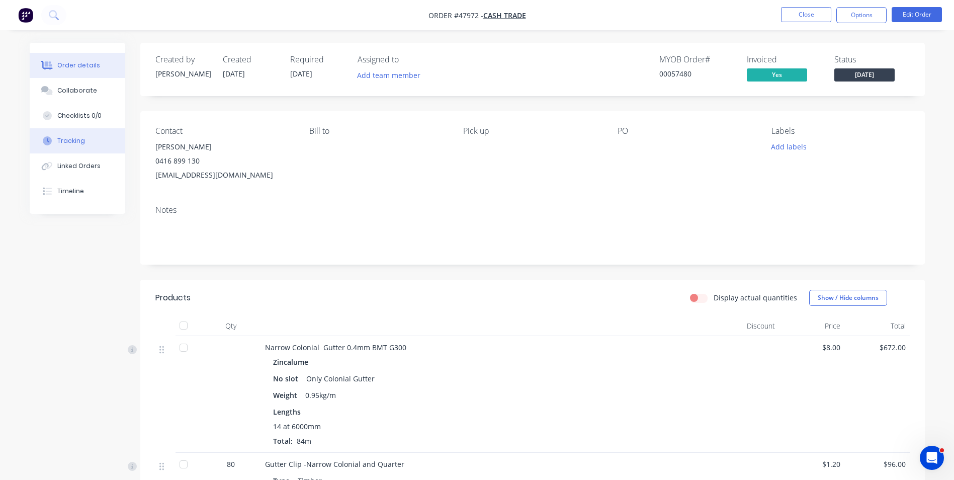
click at [75, 148] on button "Tracking" at bounding box center [78, 140] width 96 height 25
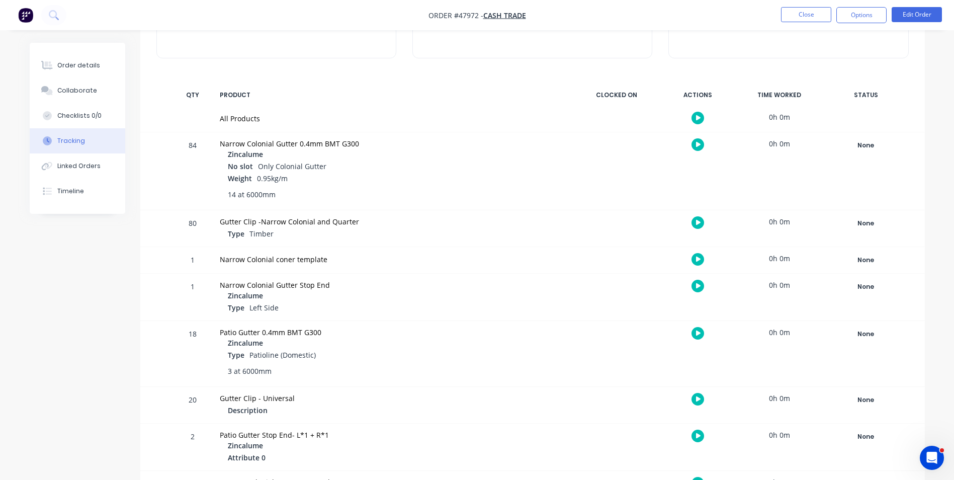
scroll to position [151, 0]
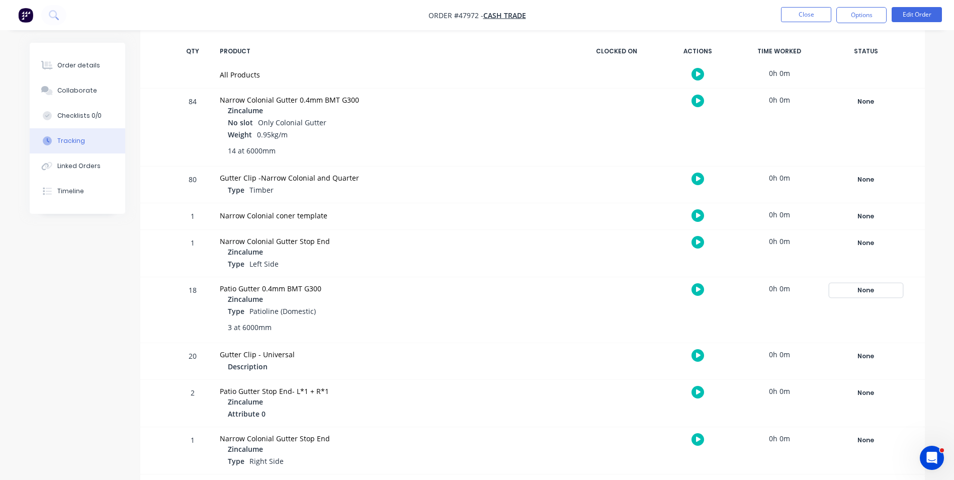
click at [860, 291] on div "None" at bounding box center [866, 290] width 72 height 13
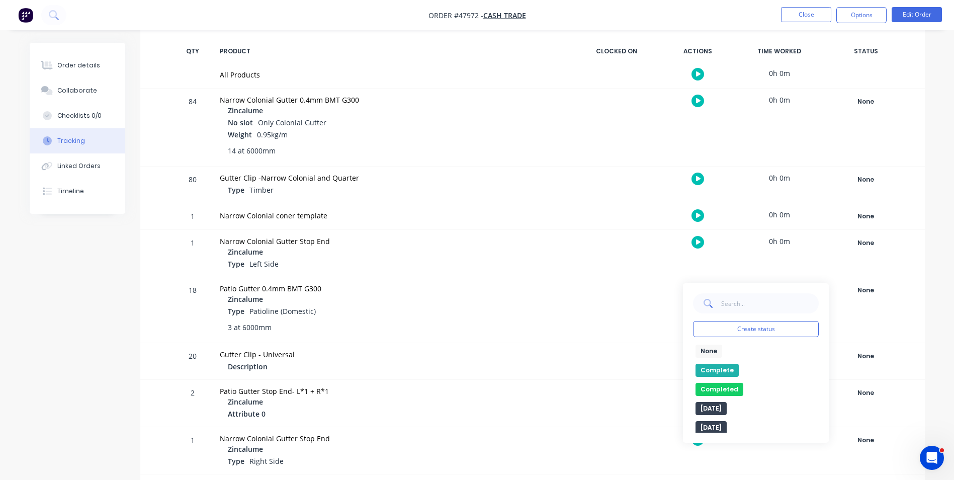
click at [703, 368] on button "Complete" at bounding box center [717, 370] width 43 height 13
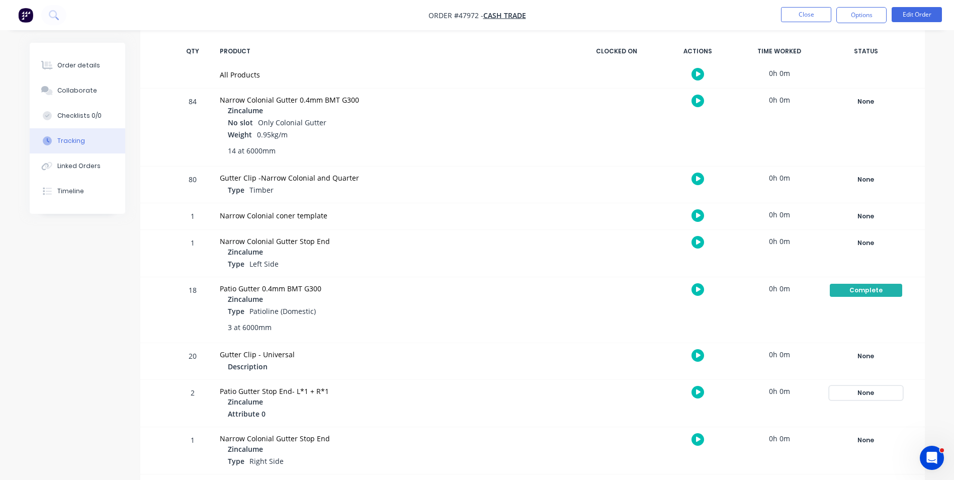
click at [862, 394] on div "None" at bounding box center [866, 392] width 72 height 13
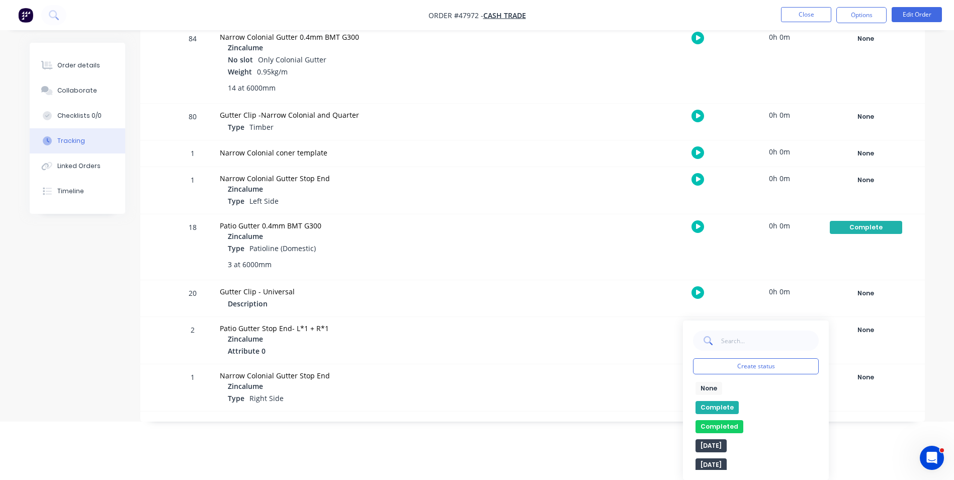
click at [706, 405] on button "Complete" at bounding box center [717, 407] width 43 height 13
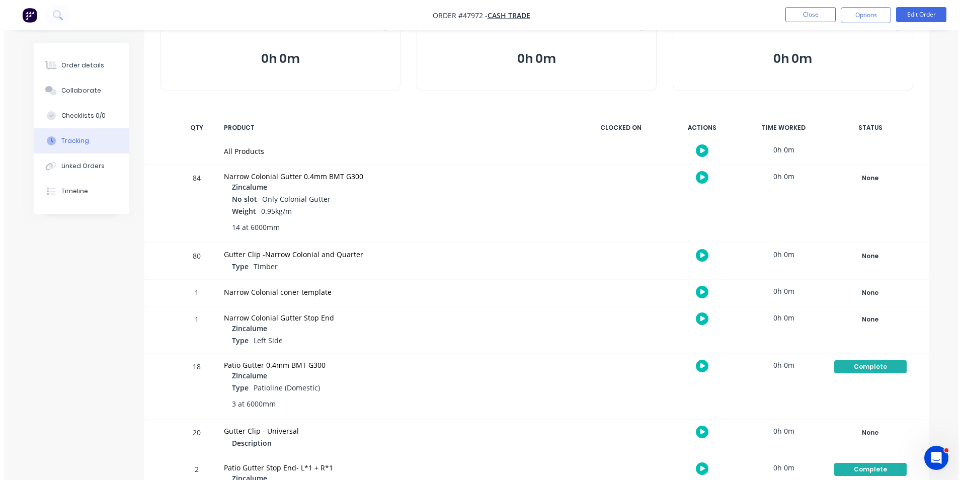
scroll to position [0, 0]
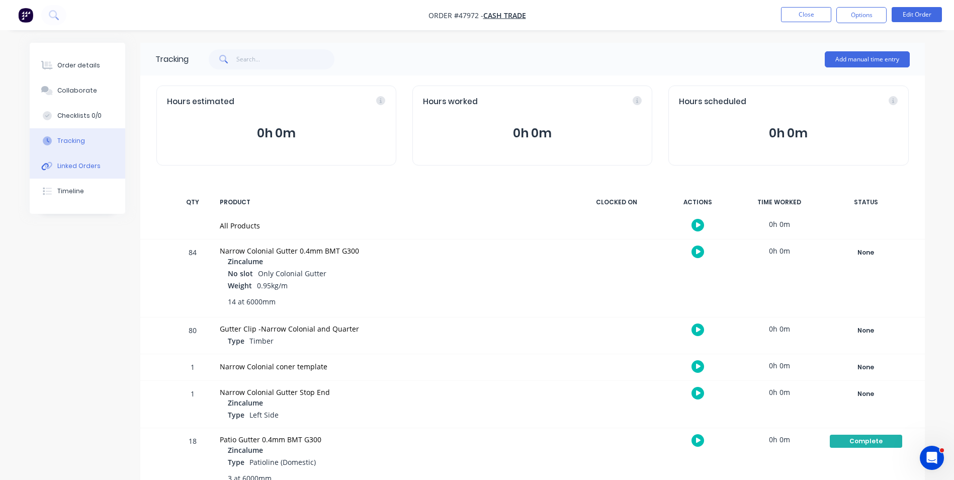
click at [83, 159] on button "Linked Orders" at bounding box center [78, 165] width 96 height 25
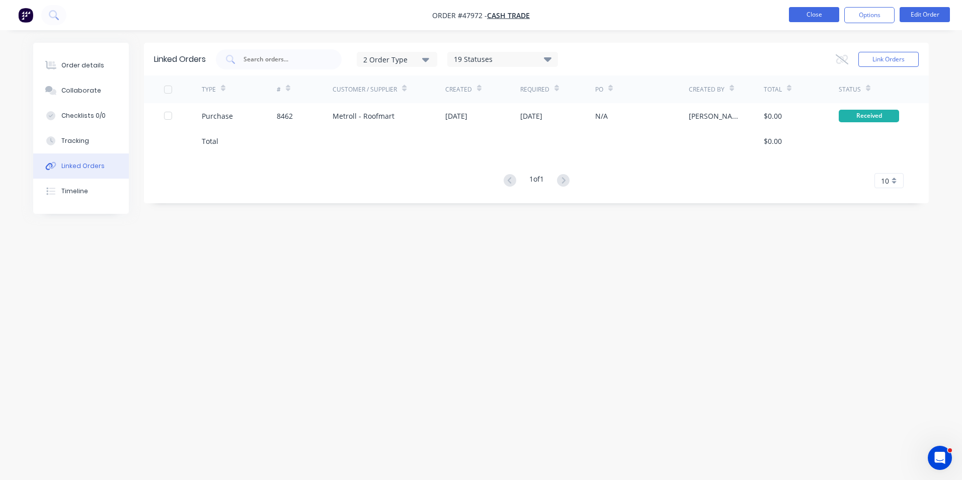
click at [789, 15] on button "Close" at bounding box center [814, 14] width 50 height 15
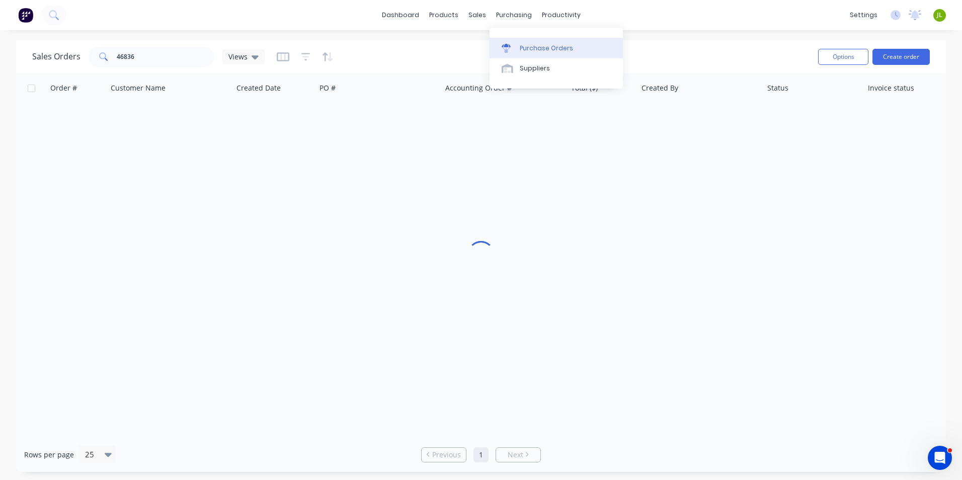
click at [514, 45] on div at bounding box center [508, 48] width 15 height 9
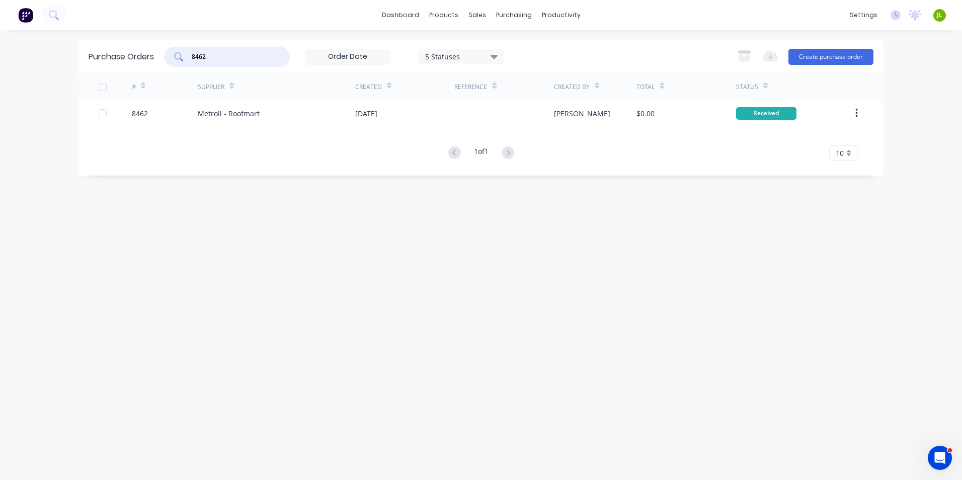
drag, startPoint x: 231, startPoint y: 55, endPoint x: 202, endPoint y: 61, distance: 29.3
click at [202, 61] on input "8462" at bounding box center [232, 57] width 83 height 10
type input "8469"
click at [344, 118] on div "# Supplier Created Reference Created By Total Status 8469 Metroll - Roofmart 20…" at bounding box center [480, 117] width 805 height 88
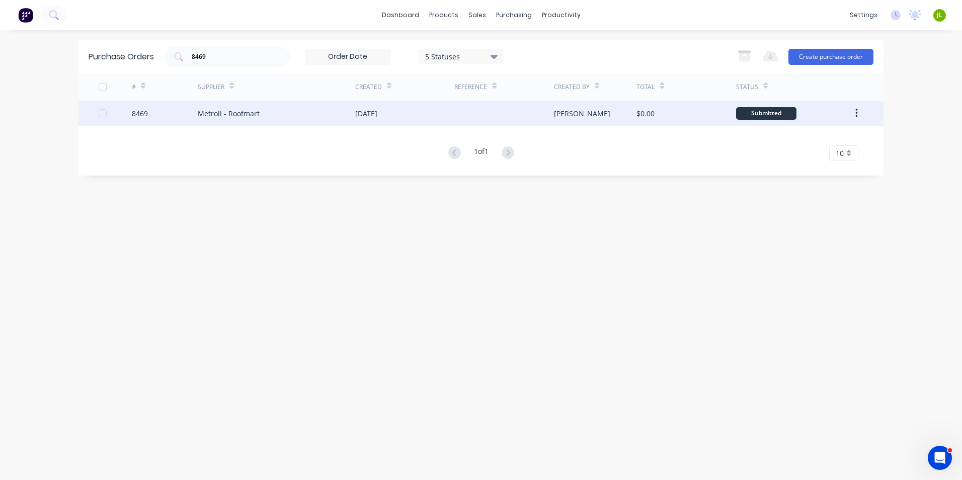
click at [346, 112] on div "Metroll - Roofmart" at bounding box center [276, 113] width 157 height 25
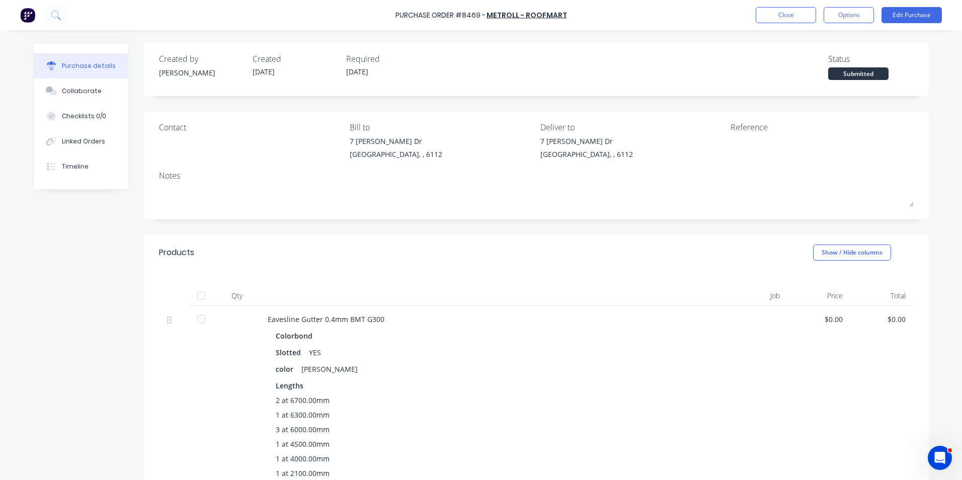
click at [209, 296] on div at bounding box center [201, 296] width 25 height 20
click at [208, 295] on div at bounding box center [201, 296] width 25 height 20
click at [203, 295] on div at bounding box center [201, 296] width 20 height 20
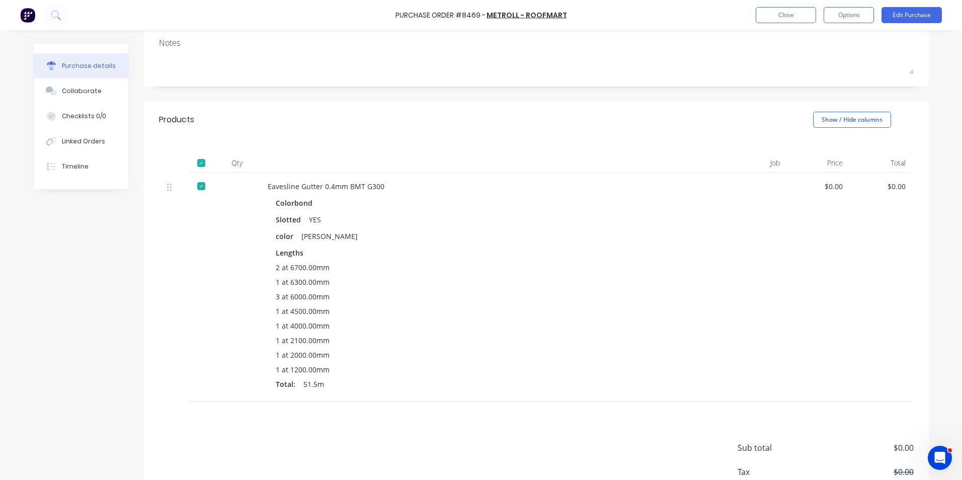
scroll to position [198, 0]
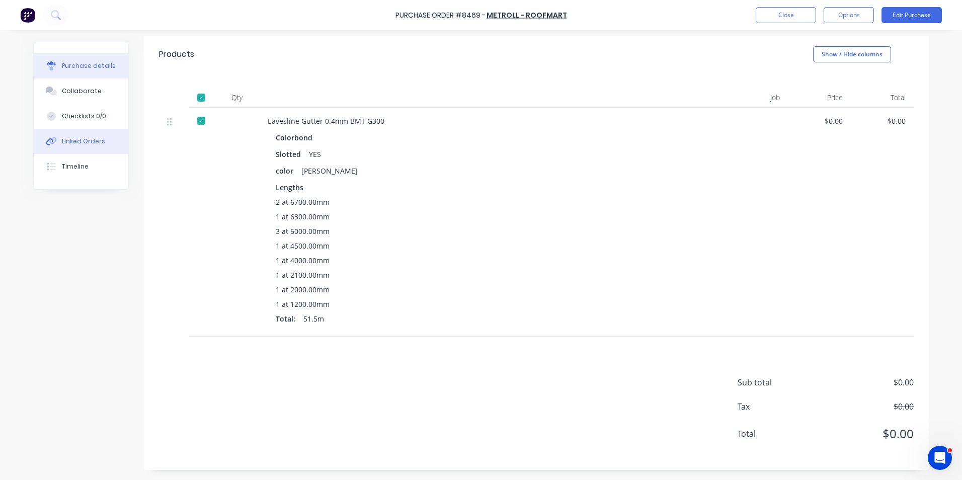
click at [88, 146] on button "Linked Orders" at bounding box center [81, 141] width 95 height 25
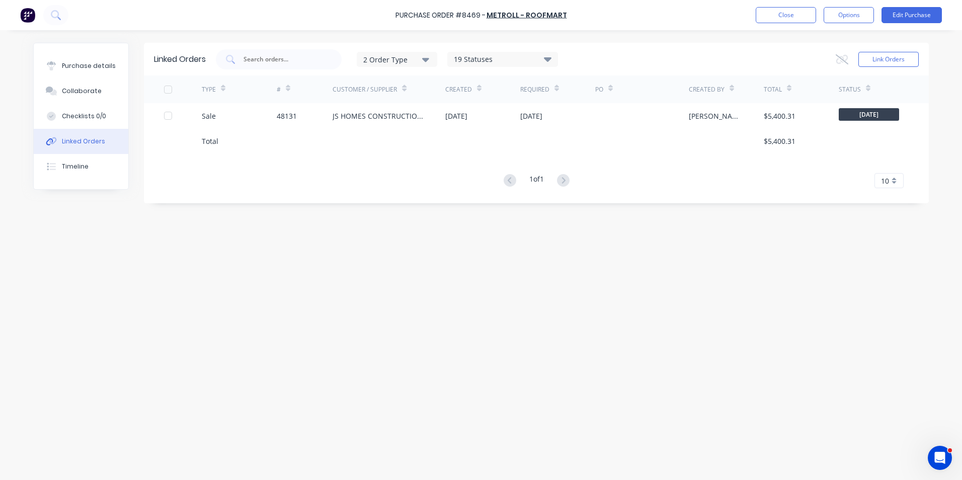
click at [339, 129] on div at bounding box center [388, 140] width 113 height 25
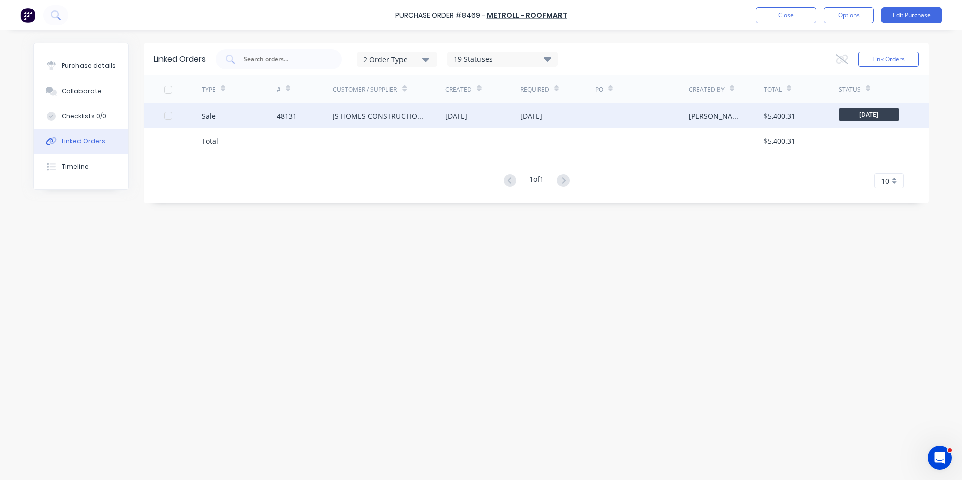
click at [339, 126] on div "JS HOMES CONSTRUCTION PTY LTD" at bounding box center [388, 115] width 113 height 25
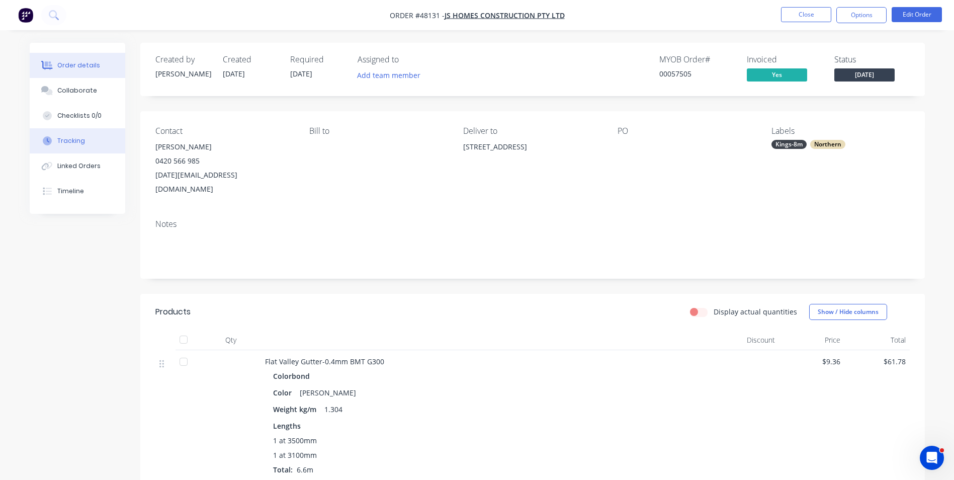
click at [96, 137] on button "Tracking" at bounding box center [78, 140] width 96 height 25
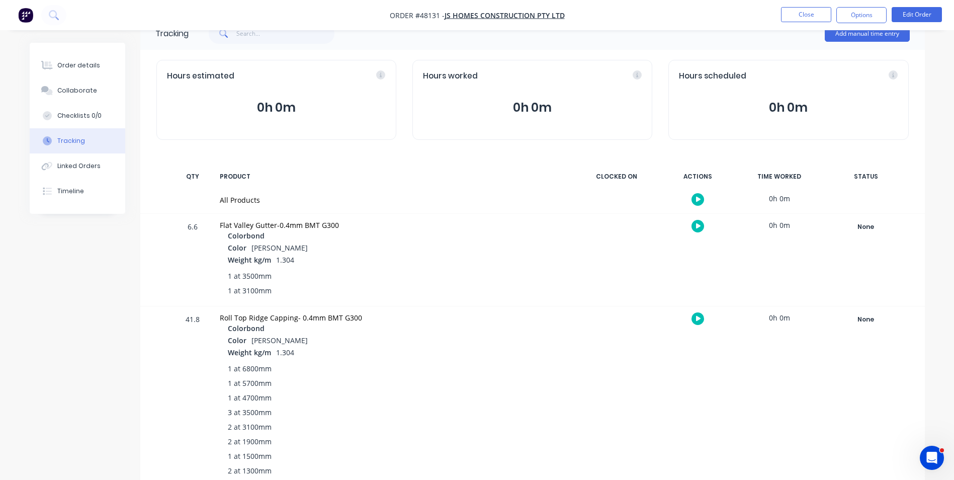
scroll to position [50, 0]
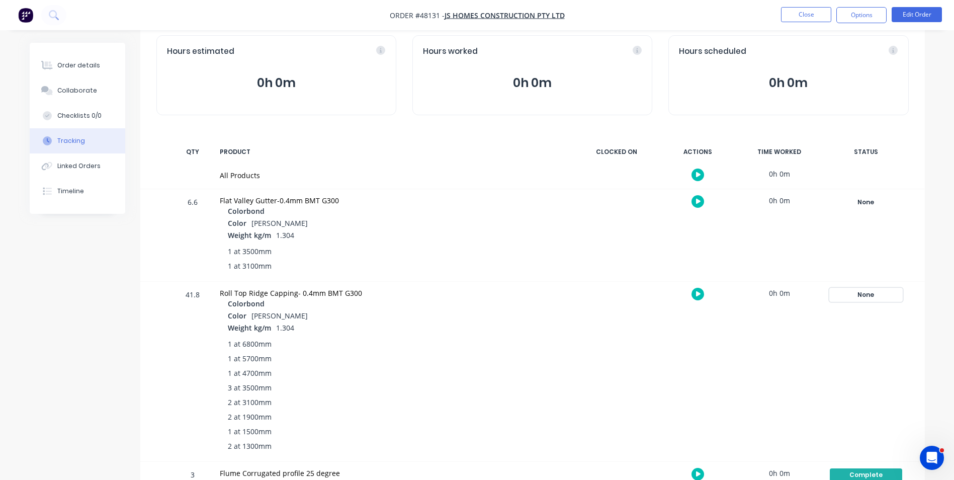
click at [865, 292] on div "None" at bounding box center [866, 294] width 72 height 13
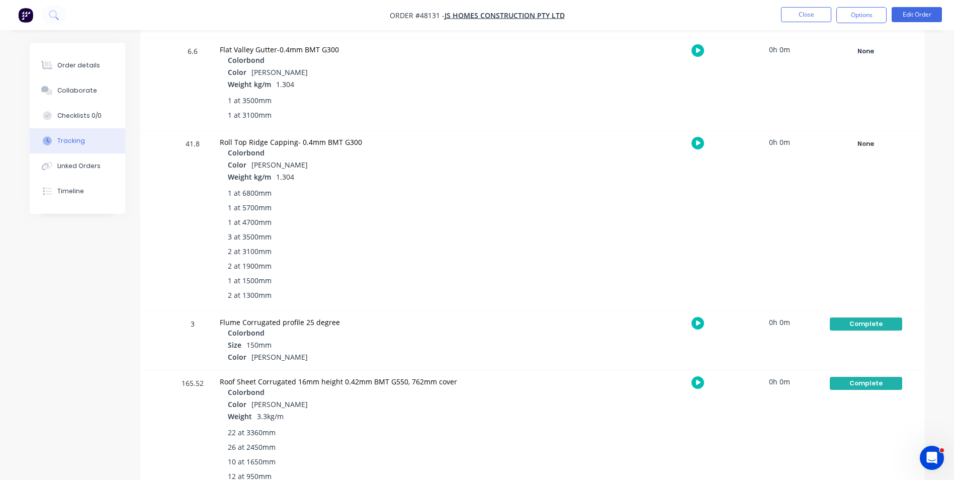
click at [381, 255] on div "2 at 3100mm" at bounding box center [397, 251] width 339 height 11
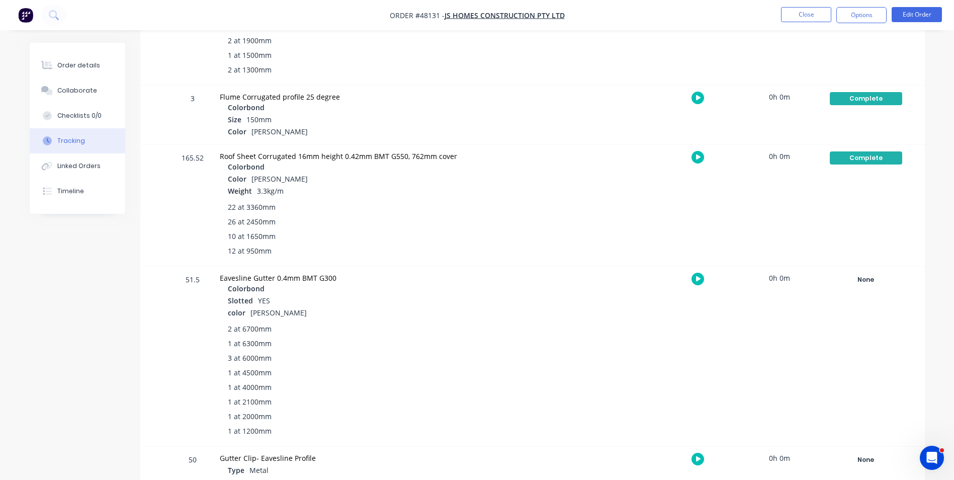
scroll to position [503, 0]
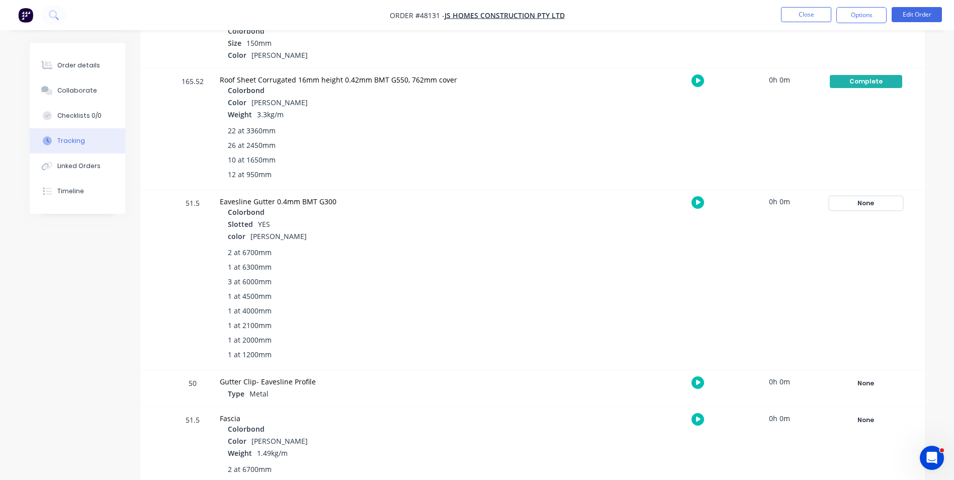
click at [863, 206] on div "None" at bounding box center [866, 203] width 72 height 13
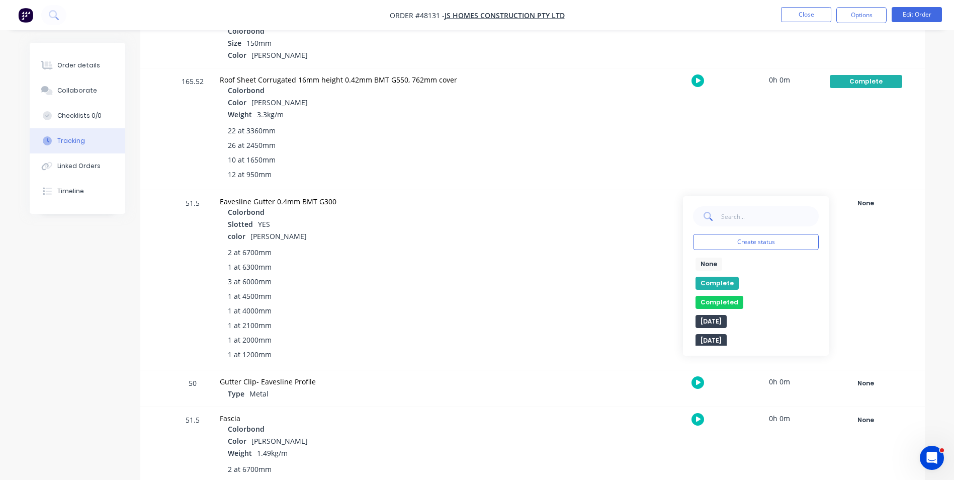
click at [722, 278] on button "Complete" at bounding box center [717, 283] width 43 height 13
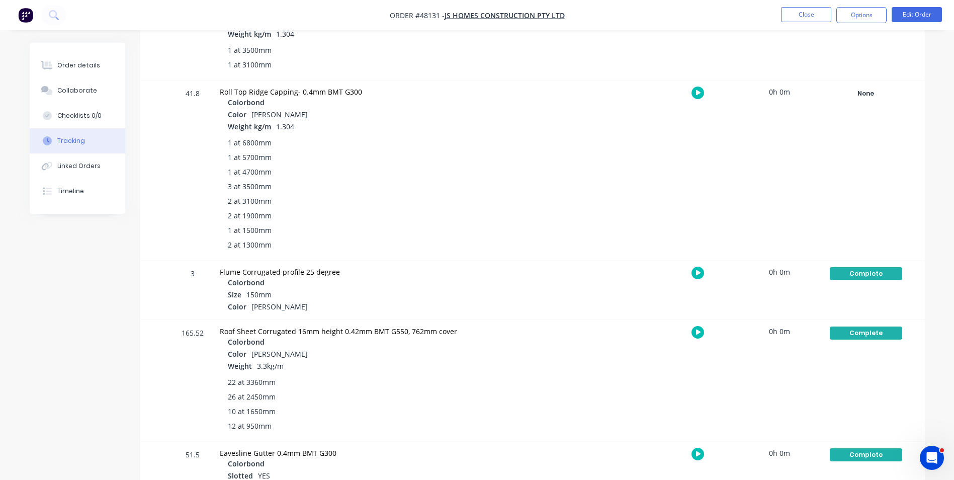
scroll to position [151, 0]
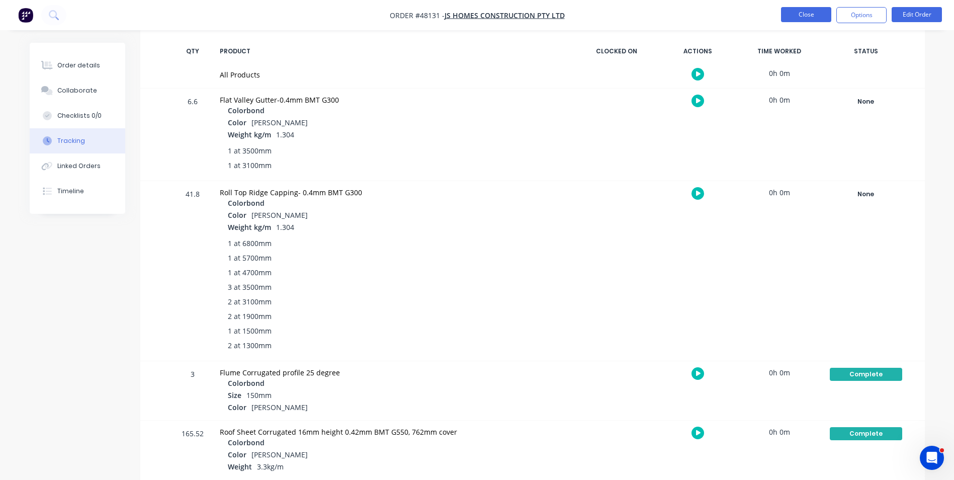
click at [799, 16] on button "Close" at bounding box center [806, 14] width 50 height 15
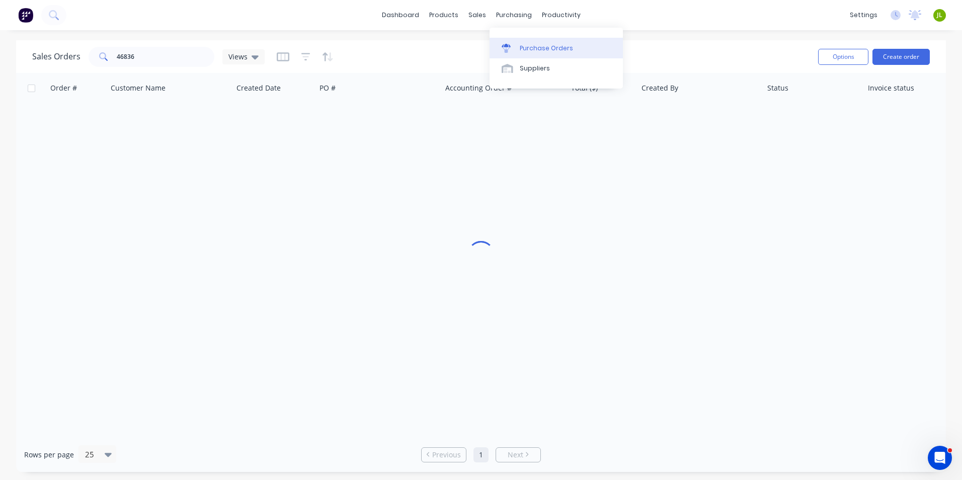
click at [513, 39] on link "Purchase Orders" at bounding box center [555, 48] width 133 height 20
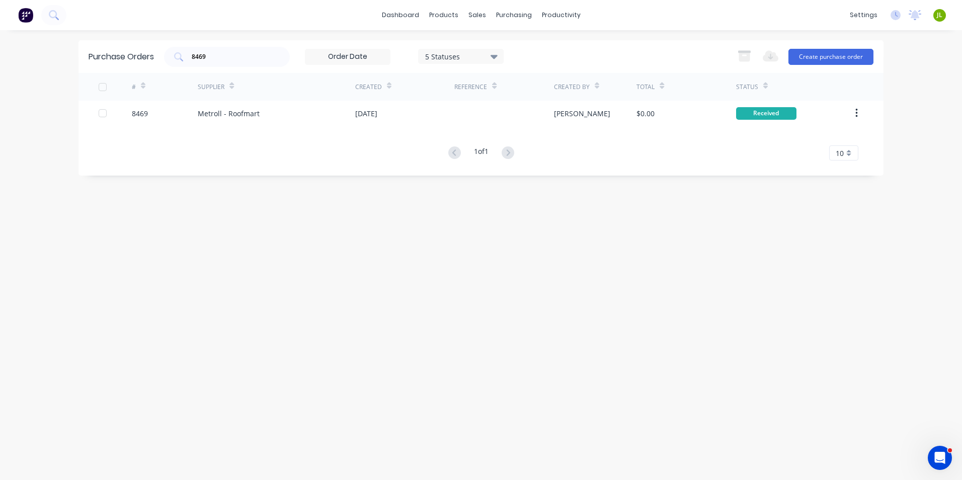
click at [133, 68] on div "Purchase Orders 8469 5 Statuses 5 Statuses Export to Excel (XLSX) Create purcha…" at bounding box center [480, 56] width 805 height 33
type input "8465"
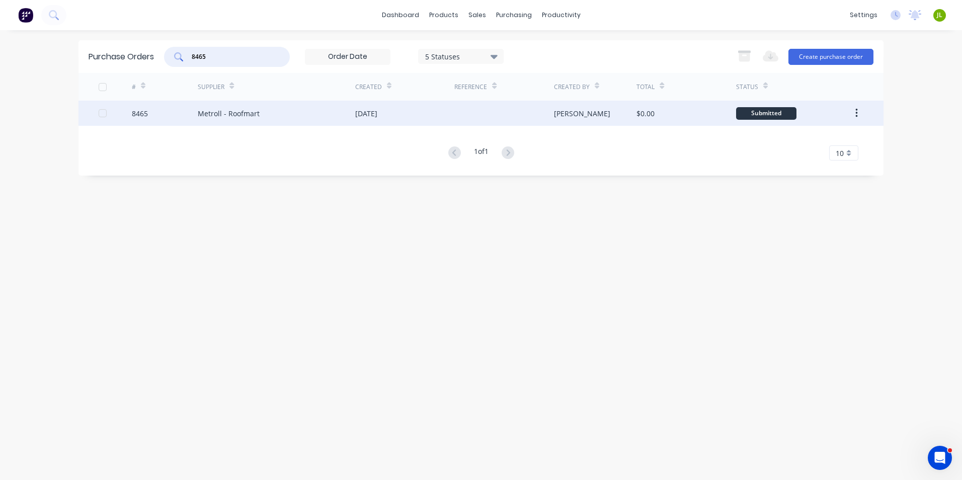
click at [251, 111] on div "Metroll - Roofmart" at bounding box center [229, 113] width 62 height 11
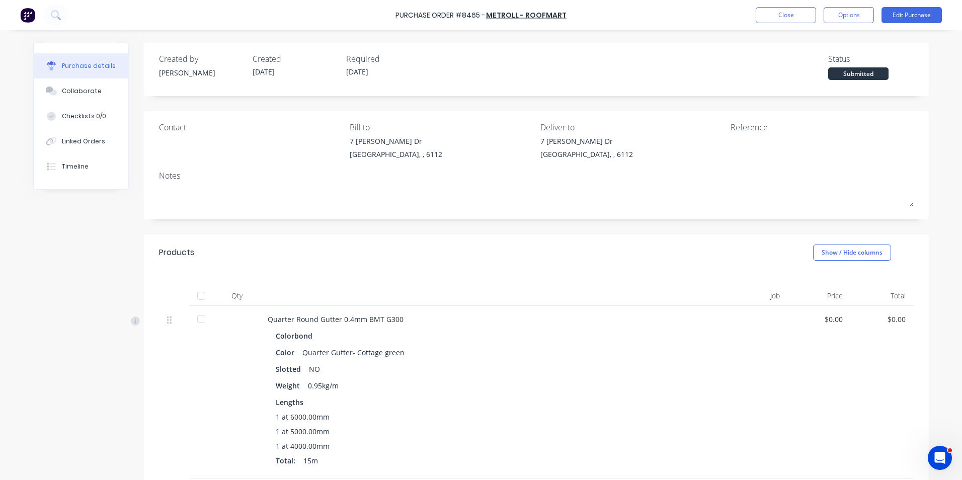
click at [205, 296] on div at bounding box center [201, 296] width 20 height 20
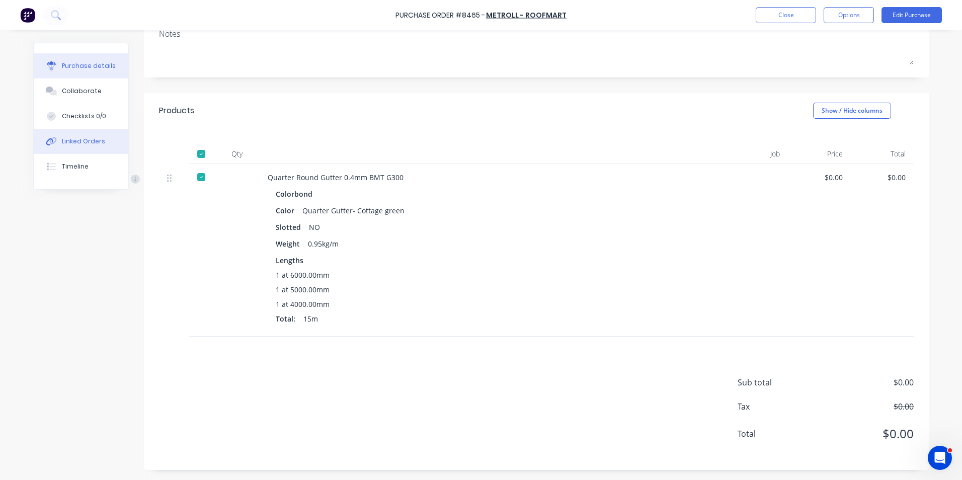
click at [68, 139] on div "Linked Orders" at bounding box center [83, 141] width 43 height 9
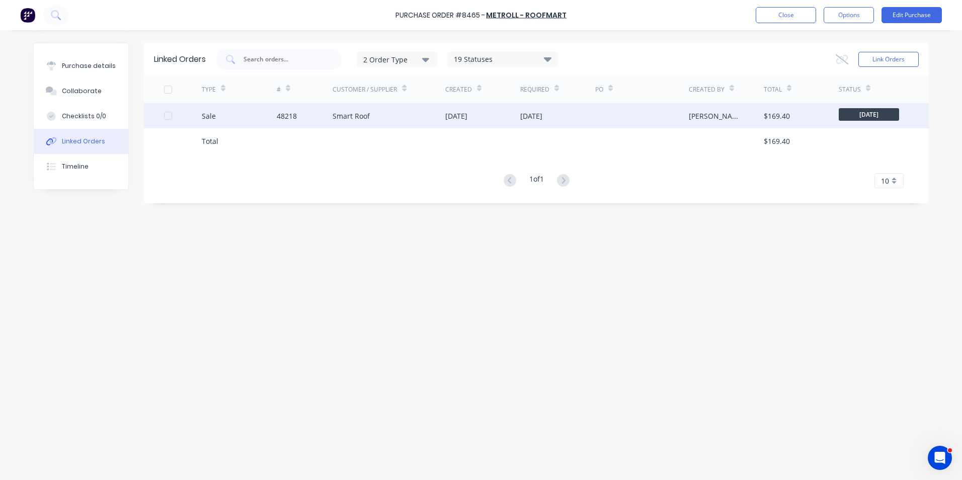
click at [397, 123] on div "Smart Roof" at bounding box center [388, 115] width 113 height 25
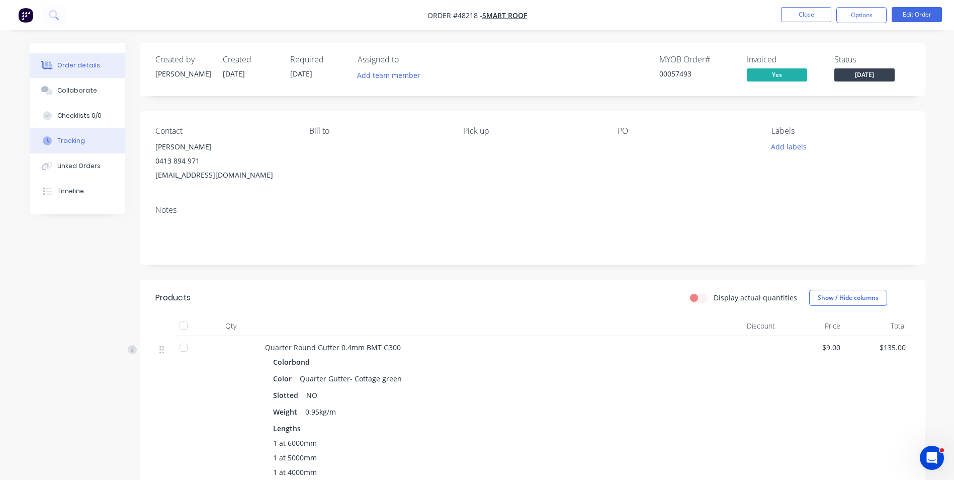
click at [97, 149] on button "Tracking" at bounding box center [78, 140] width 96 height 25
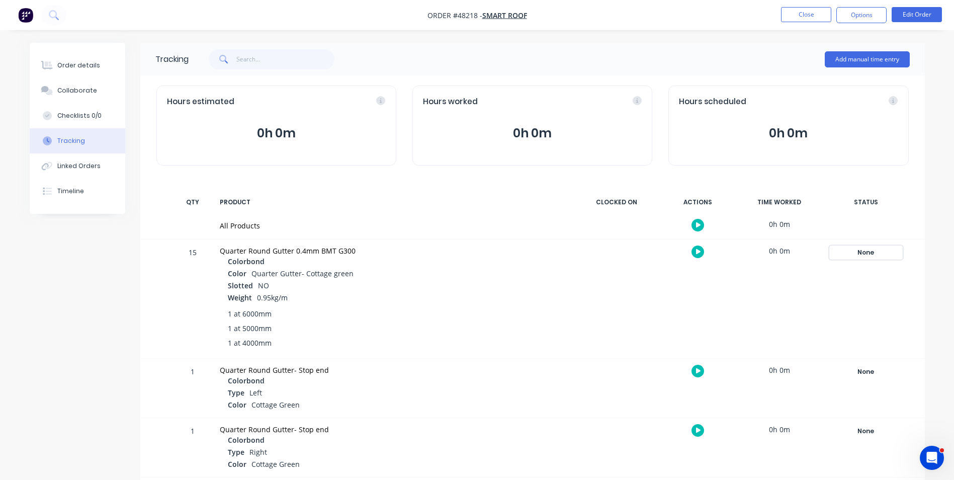
click at [838, 247] on div "None" at bounding box center [866, 252] width 72 height 13
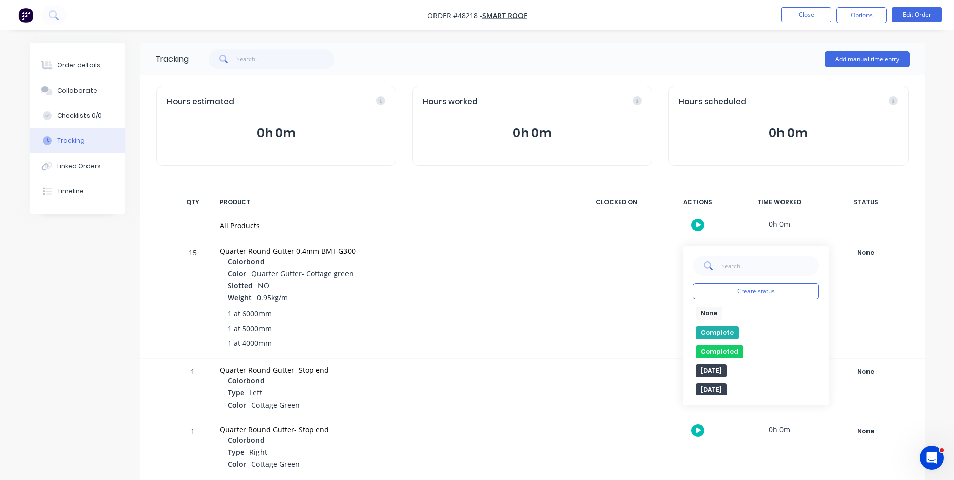
click at [732, 327] on button "Complete" at bounding box center [717, 332] width 43 height 13
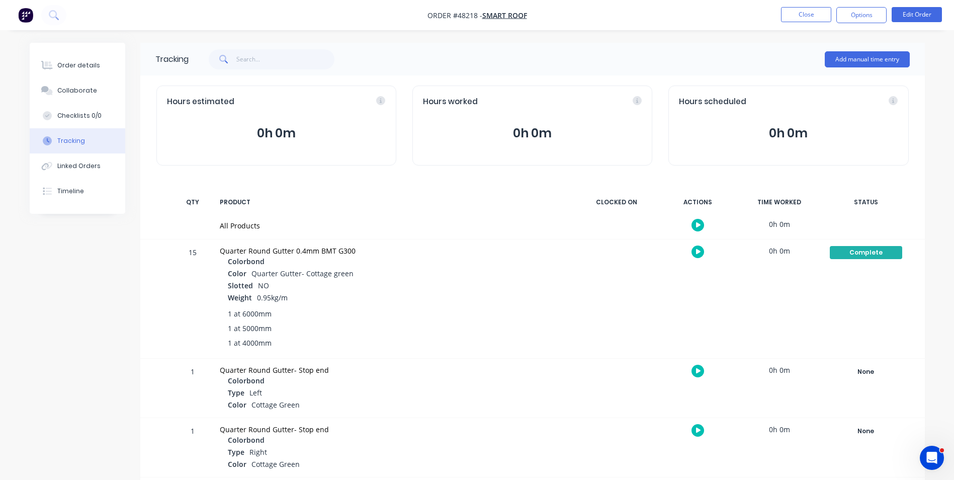
scroll to position [44, 0]
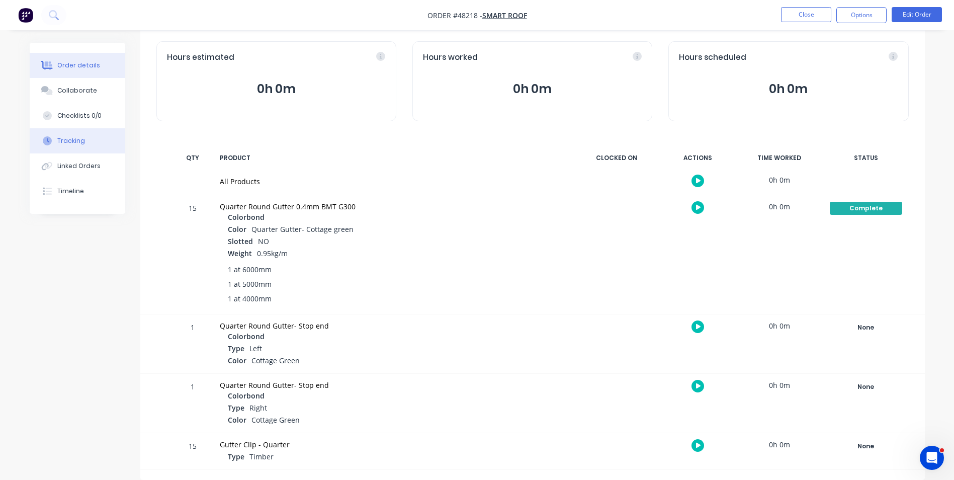
click at [85, 77] on button "Order details" at bounding box center [78, 65] width 96 height 25
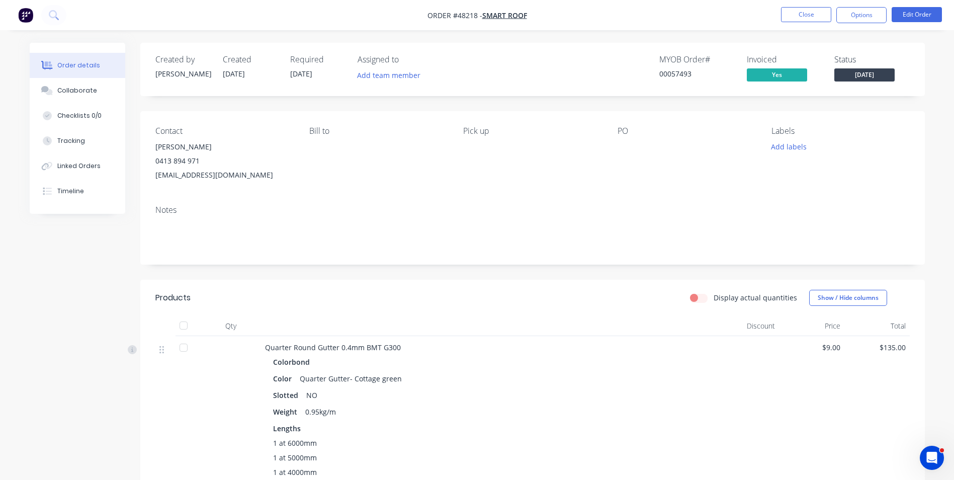
click at [867, 76] on span "Tuesday" at bounding box center [864, 74] width 60 height 13
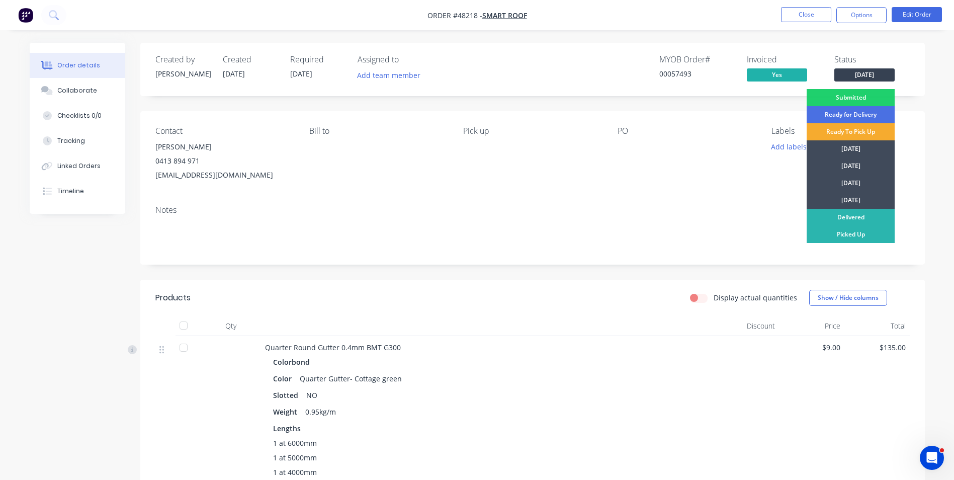
click at [858, 131] on div "Ready To Pick Up" at bounding box center [851, 131] width 88 height 17
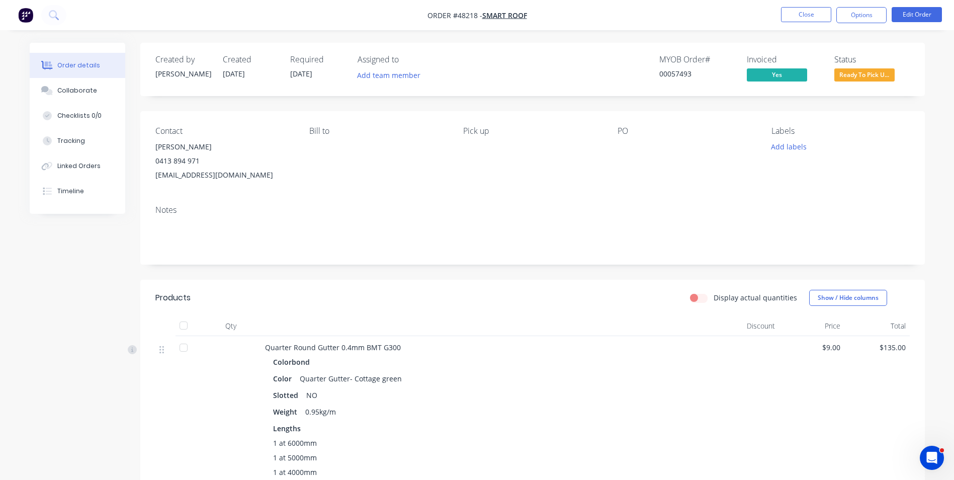
scroll to position [201, 0]
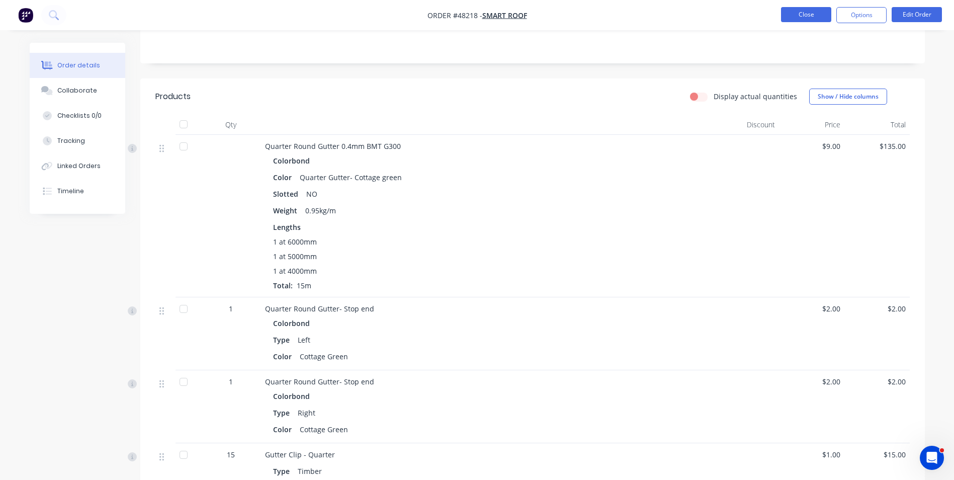
click at [794, 11] on button "Close" at bounding box center [806, 14] width 50 height 15
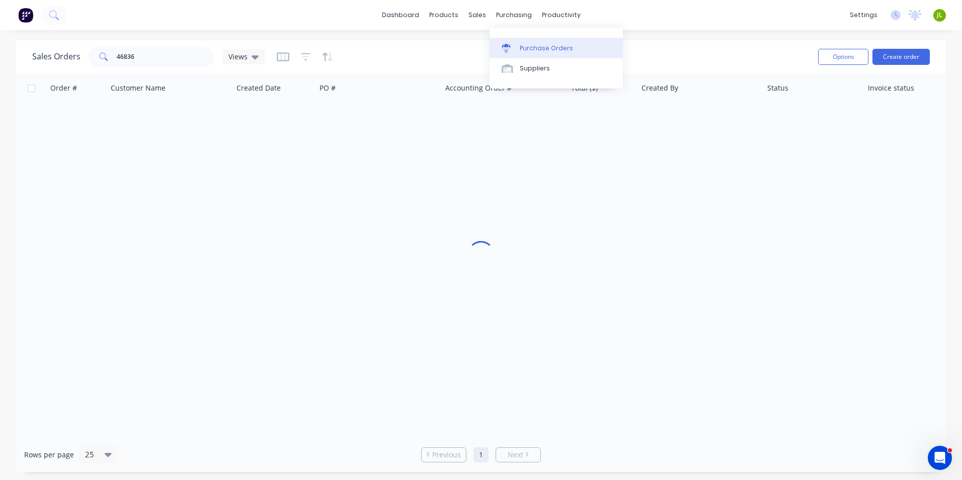
click at [512, 52] on div at bounding box center [508, 48] width 15 height 9
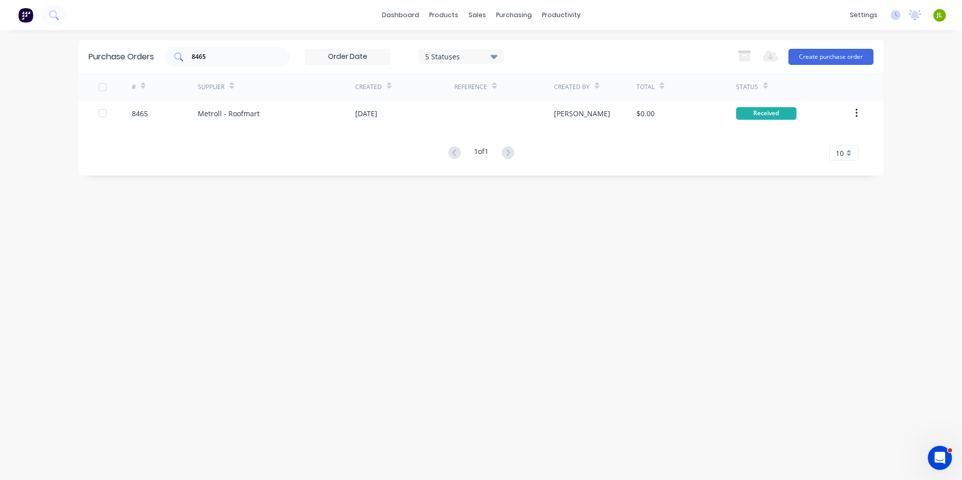
drag, startPoint x: 225, startPoint y: 51, endPoint x: 168, endPoint y: 59, distance: 57.0
click at [168, 59] on div "8465" at bounding box center [227, 57] width 126 height 20
drag, startPoint x: 210, startPoint y: 55, endPoint x: 201, endPoint y: 50, distance: 10.4
click at [201, 50] on div "8465" at bounding box center [227, 57] width 126 height 20
type input "8435"
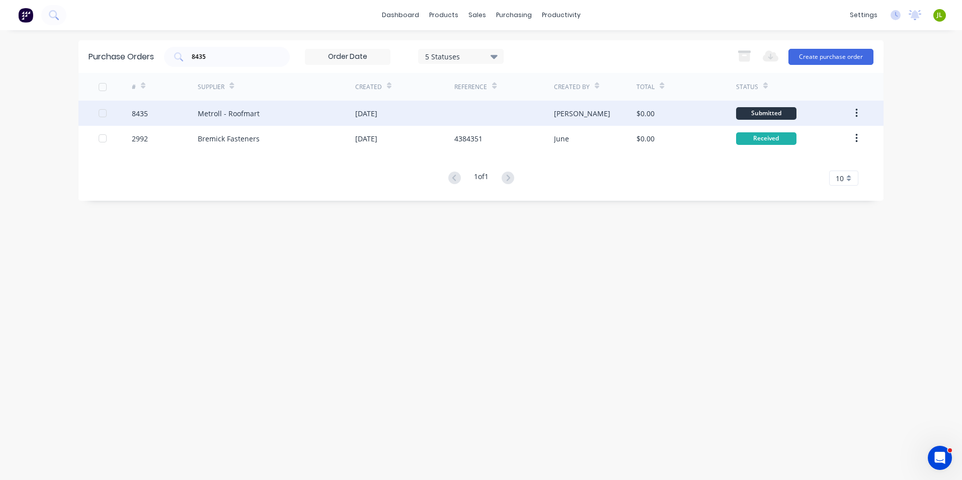
click at [246, 122] on div "Metroll - Roofmart" at bounding box center [276, 113] width 157 height 25
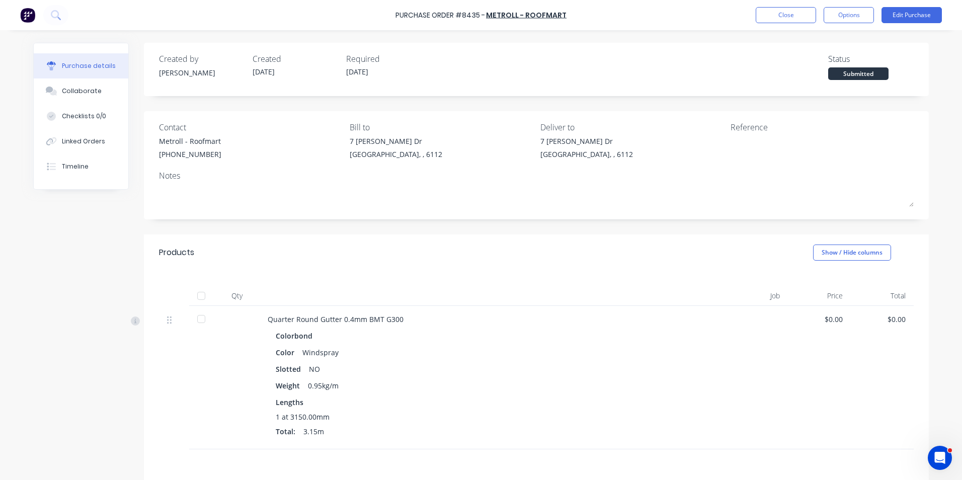
click at [193, 286] on div at bounding box center [201, 296] width 20 height 20
click at [53, 136] on button "Linked Orders" at bounding box center [81, 141] width 95 height 25
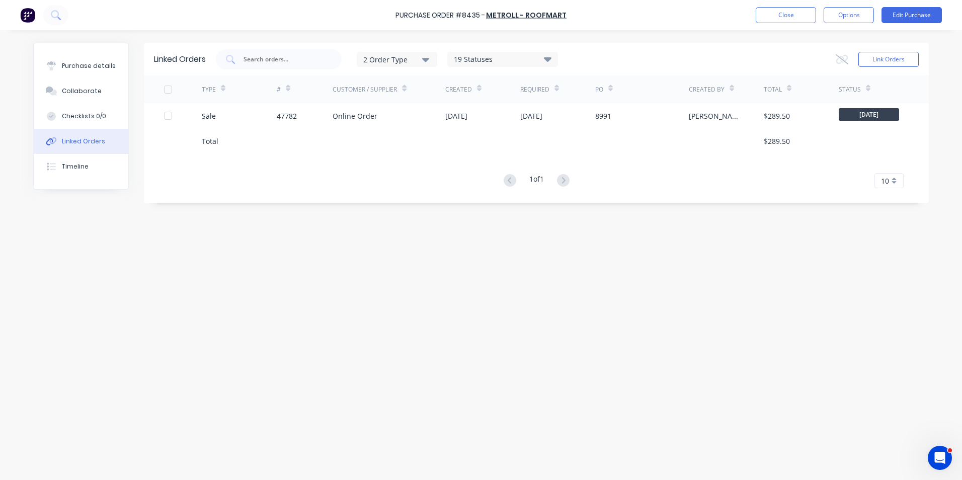
click at [220, 131] on div "Total" at bounding box center [239, 140] width 75 height 25
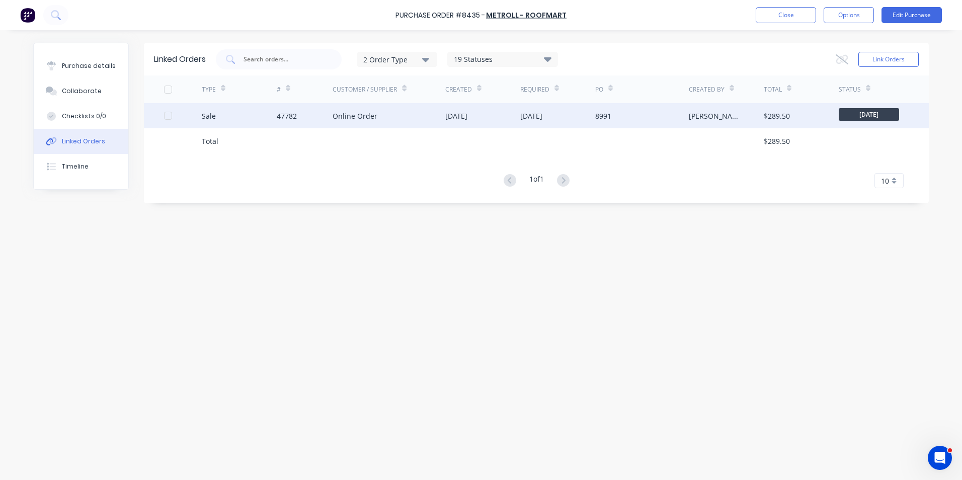
click at [226, 125] on div "Sale" at bounding box center [239, 115] width 75 height 25
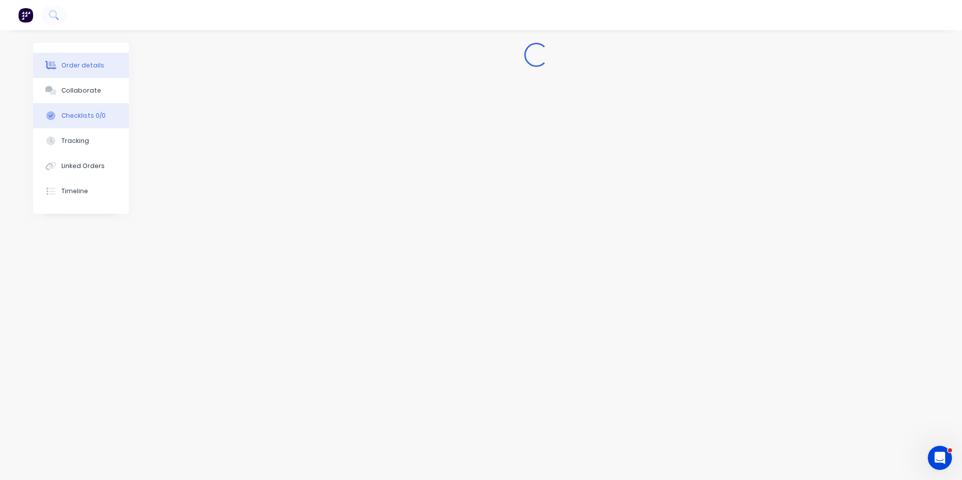
click at [62, 127] on button "Checklists 0/0" at bounding box center [81, 115] width 96 height 25
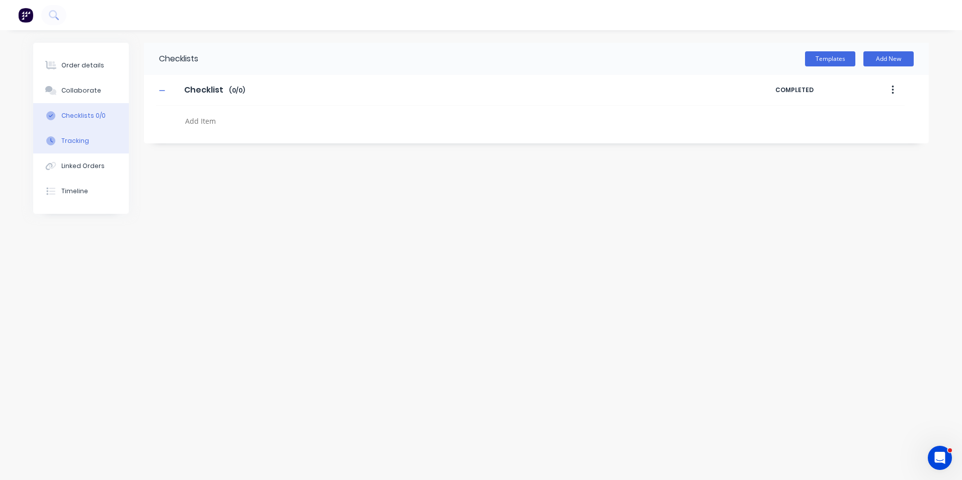
type textarea "x"
click at [62, 137] on div "Tracking" at bounding box center [75, 140] width 28 height 9
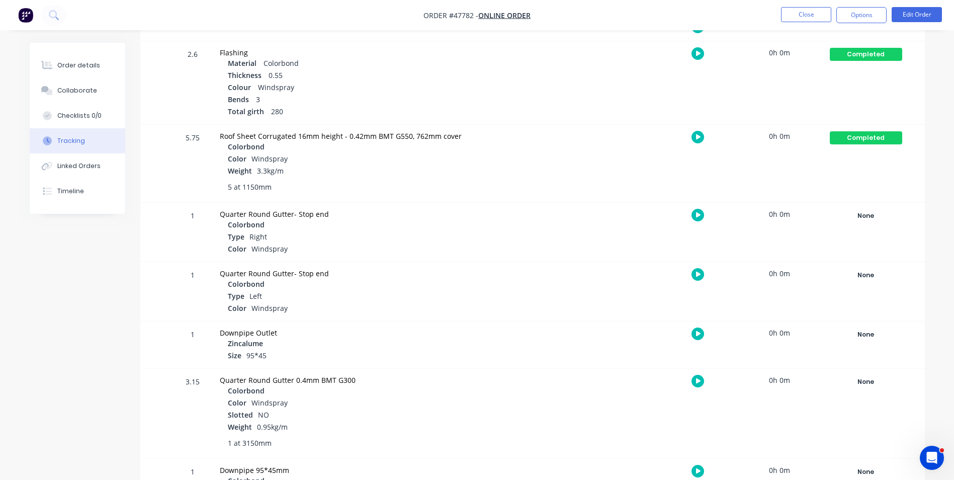
scroll to position [201, 0]
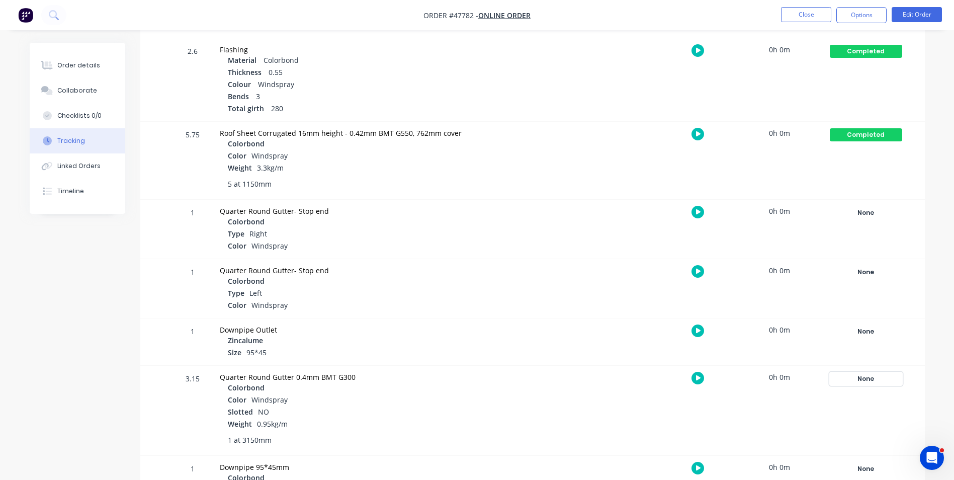
click at [867, 384] on div "None" at bounding box center [866, 378] width 72 height 13
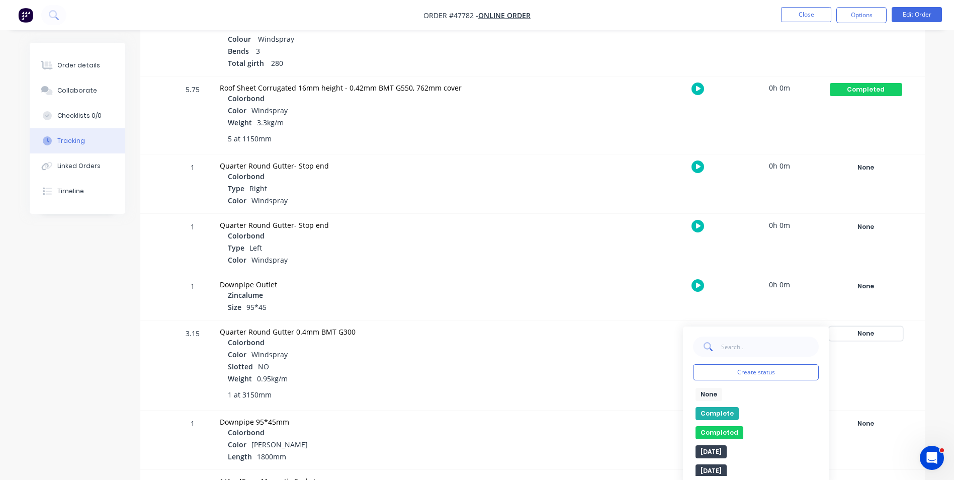
scroll to position [302, 0]
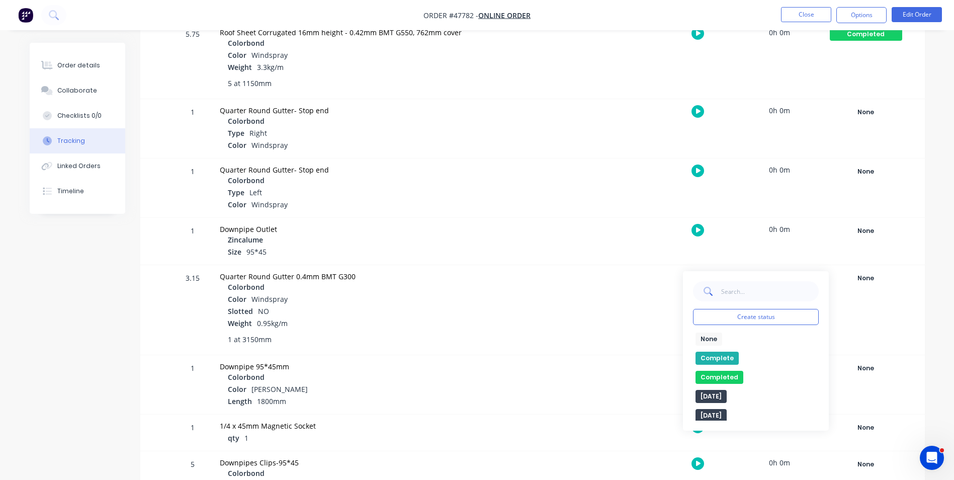
click at [730, 361] on button "Complete" at bounding box center [717, 358] width 43 height 13
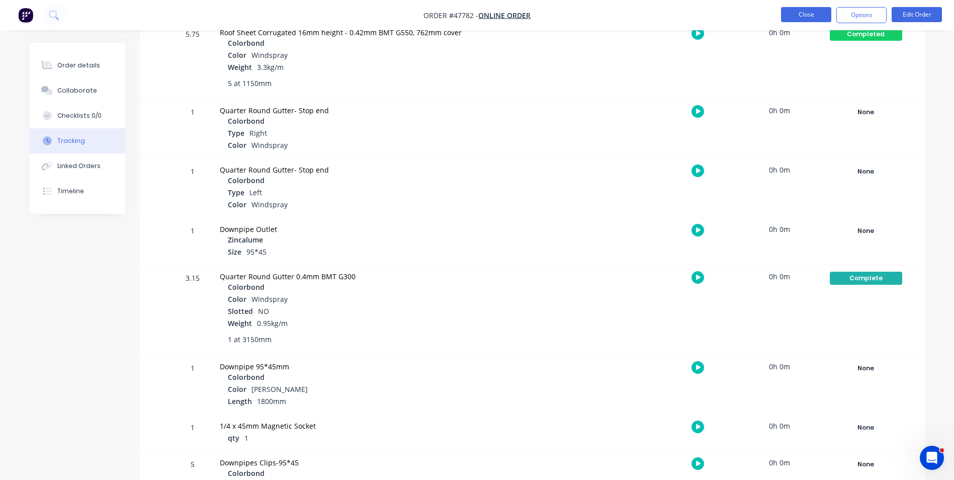
click at [798, 12] on button "Close" at bounding box center [806, 14] width 50 height 15
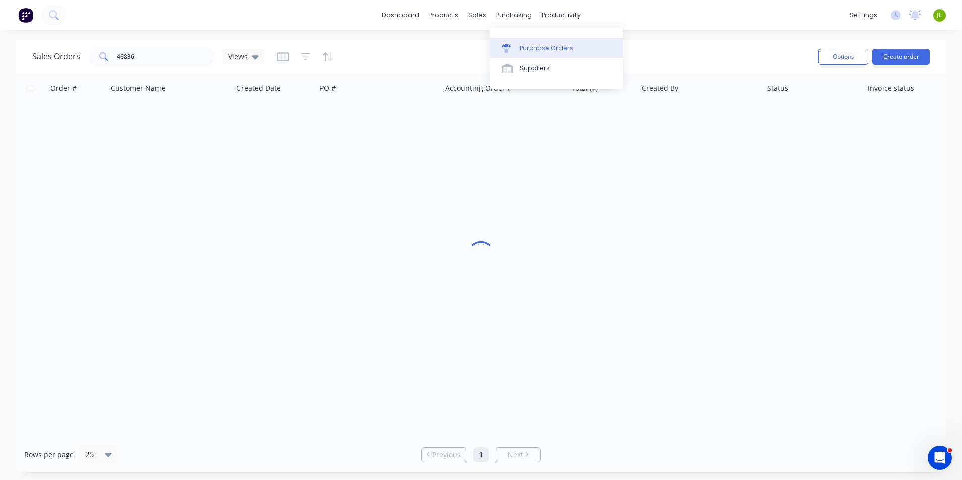
click at [508, 44] on icon at bounding box center [505, 48] width 9 height 9
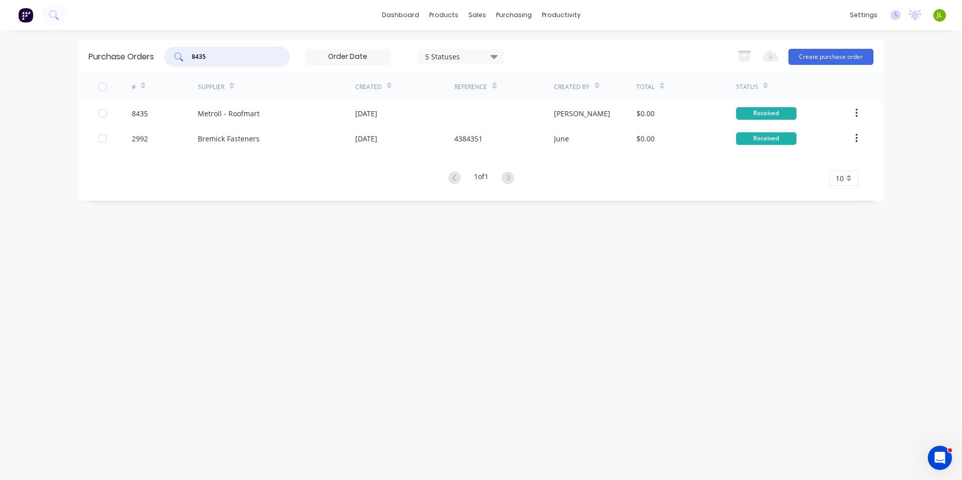
drag, startPoint x: 212, startPoint y: 59, endPoint x: 183, endPoint y: 64, distance: 29.1
click at [183, 64] on div "8435" at bounding box center [227, 57] width 126 height 20
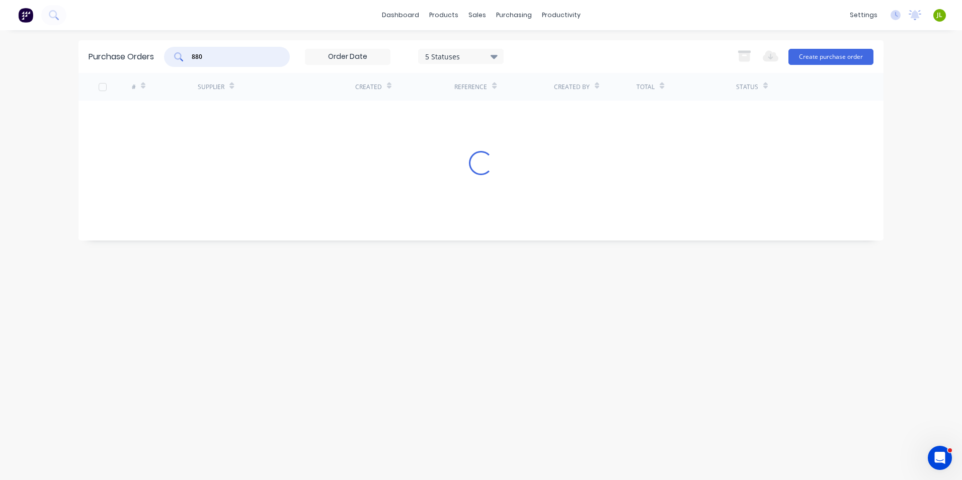
click at [195, 60] on input "880" at bounding box center [232, 57] width 83 height 10
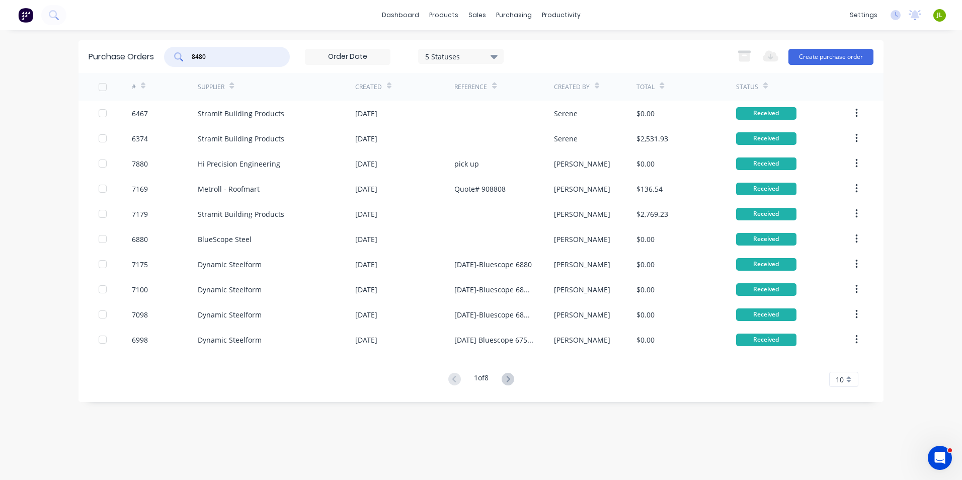
type input "8480"
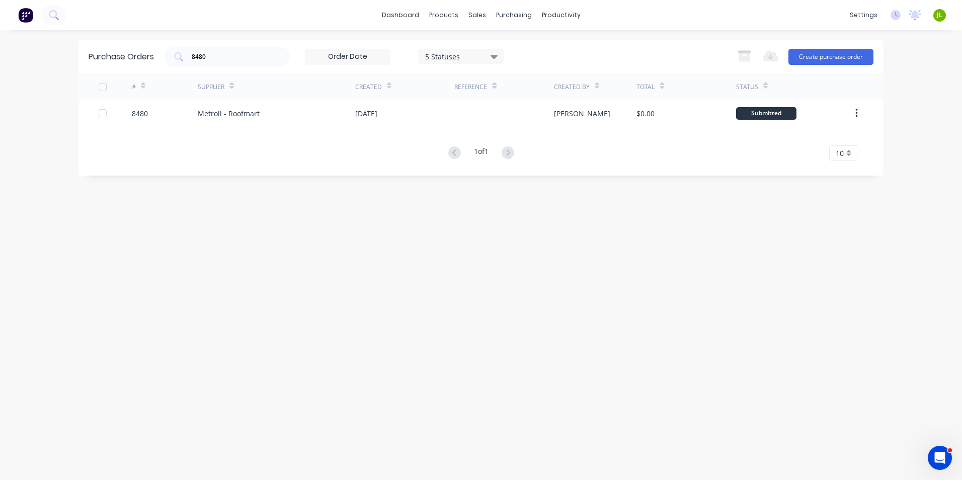
click at [199, 114] on div "Metroll - Roofmart" at bounding box center [229, 113] width 62 height 11
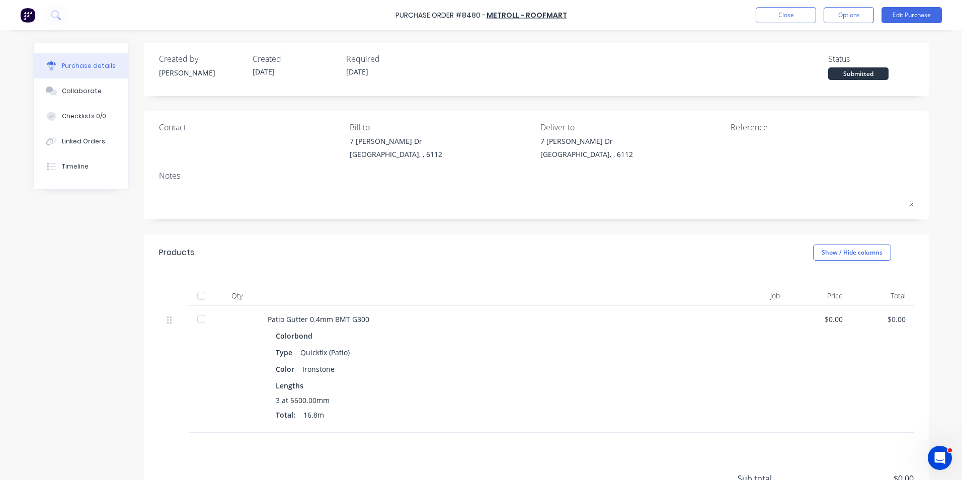
click at [200, 296] on div at bounding box center [201, 296] width 20 height 20
click at [82, 140] on div "Linked Orders" at bounding box center [83, 141] width 43 height 9
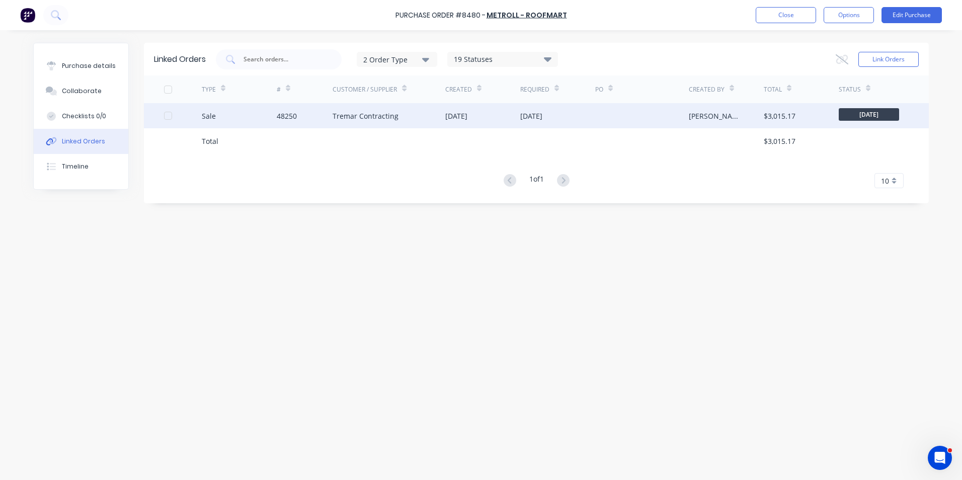
click at [235, 126] on div "Sale" at bounding box center [239, 115] width 75 height 25
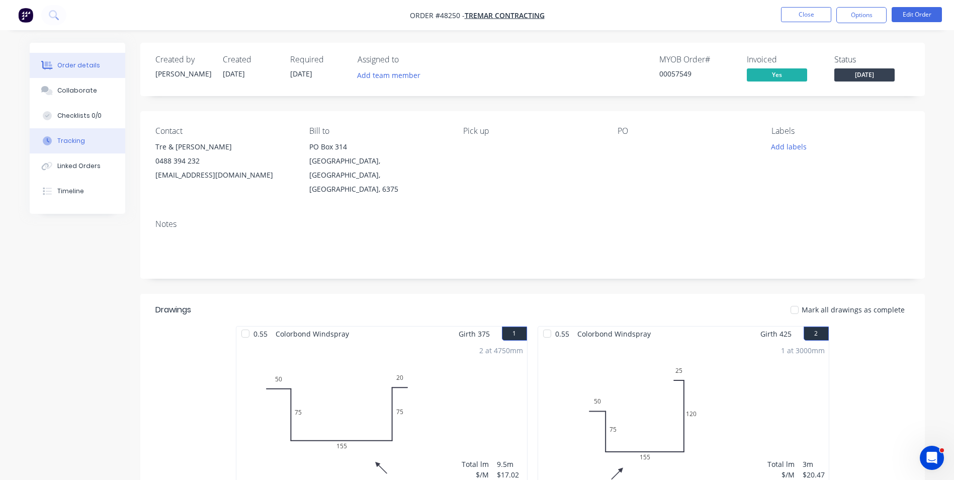
click at [89, 135] on button "Tracking" at bounding box center [78, 140] width 96 height 25
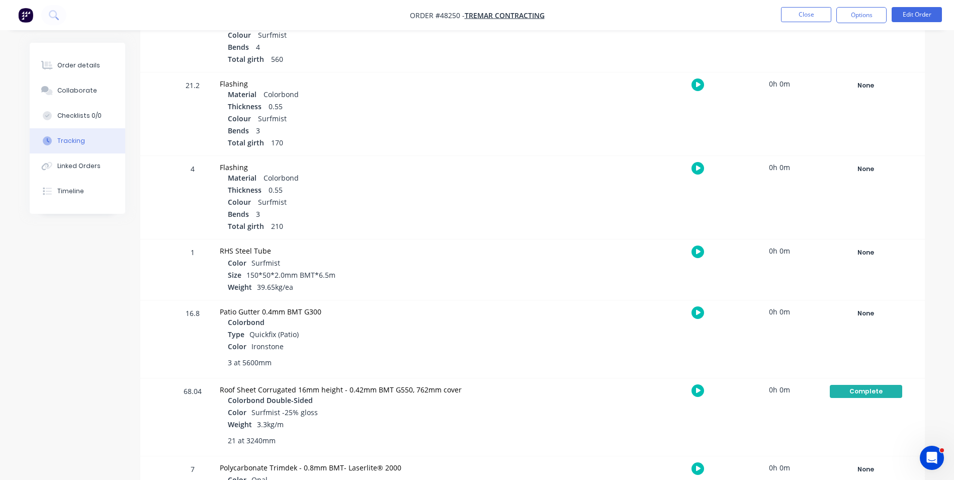
scroll to position [543, 0]
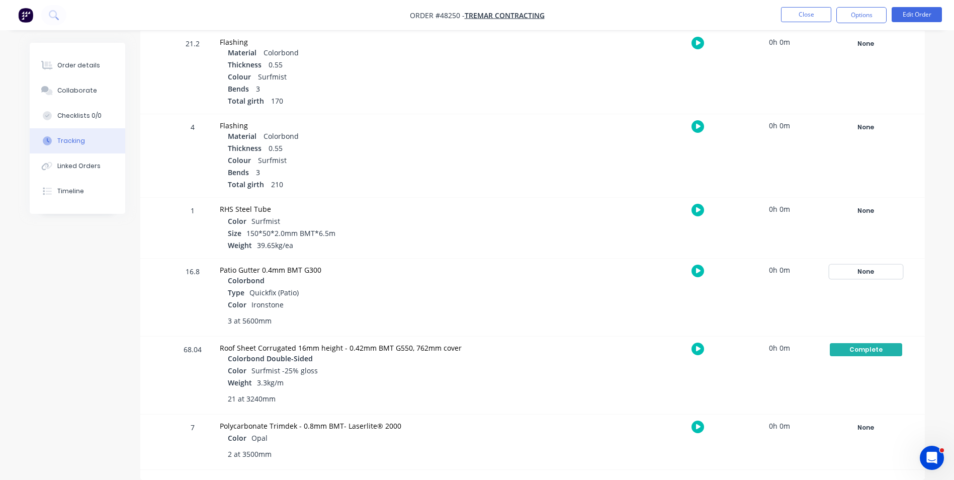
click at [841, 272] on div "None" at bounding box center [866, 271] width 72 height 13
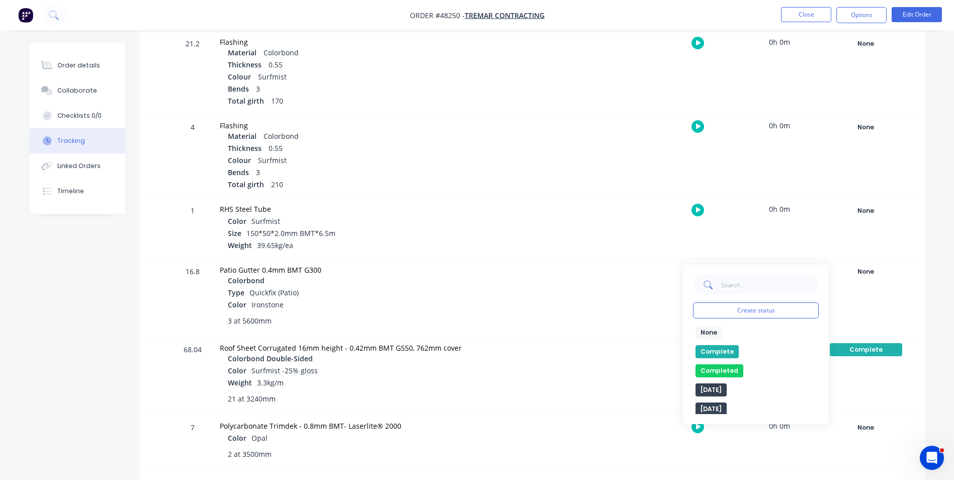
click at [708, 348] on button "Complete" at bounding box center [717, 351] width 43 height 13
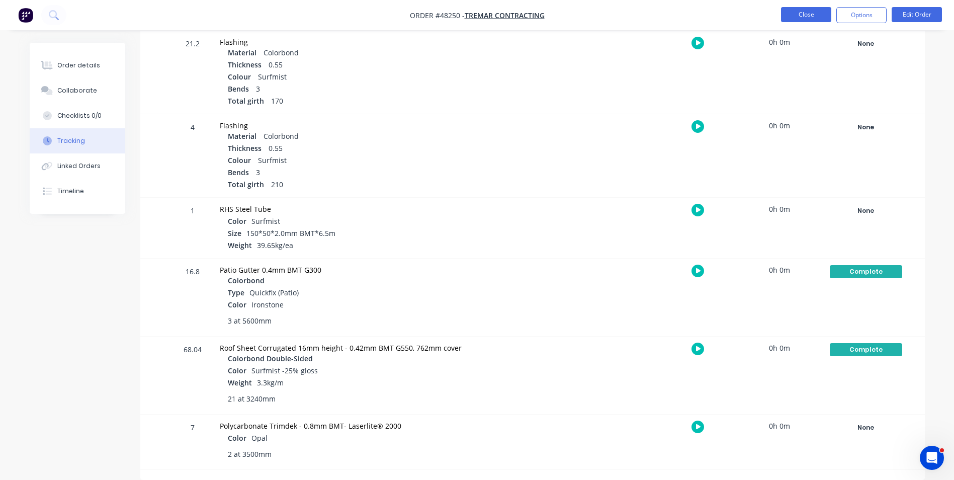
click at [816, 13] on button "Close" at bounding box center [806, 14] width 50 height 15
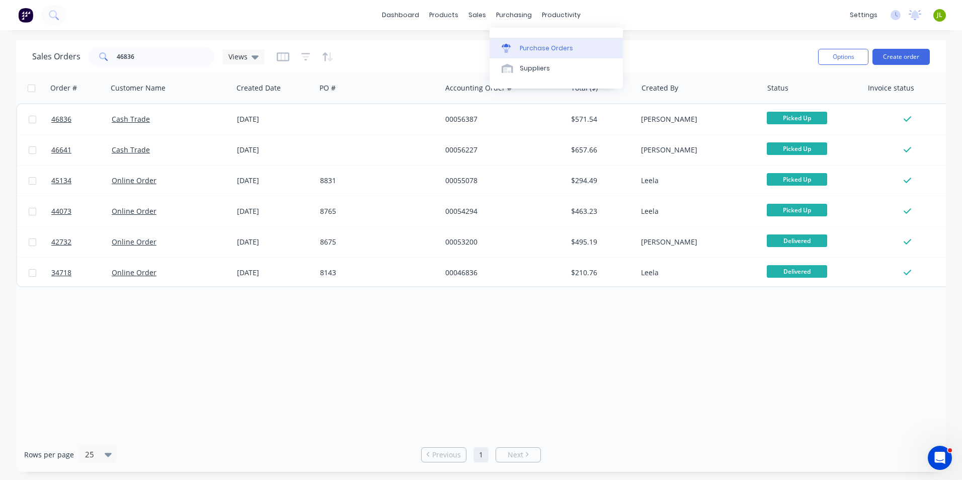
click at [535, 53] on link "Purchase Orders" at bounding box center [555, 48] width 133 height 20
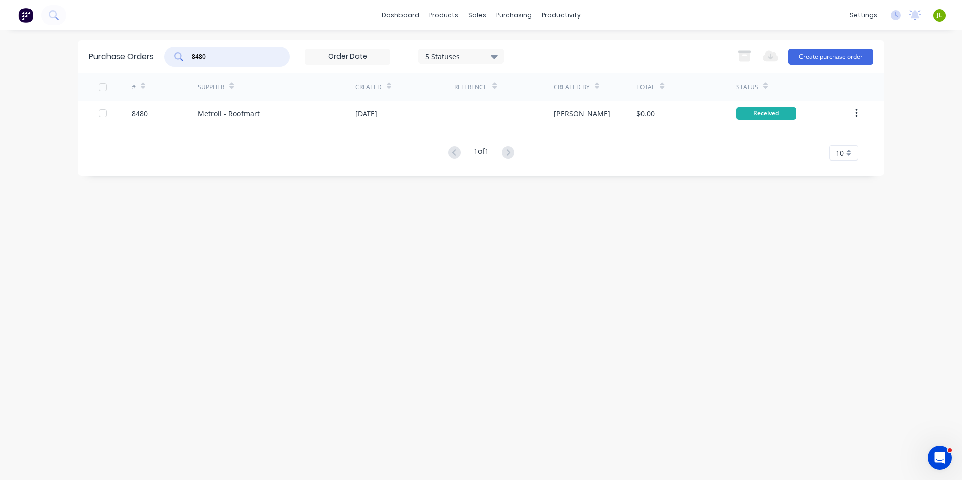
drag, startPoint x: 212, startPoint y: 58, endPoint x: 198, endPoint y: 57, distance: 13.7
click at [198, 57] on input "8480" at bounding box center [232, 57] width 83 height 10
type input "8472"
click at [225, 123] on div "Metroll - Roofmart" at bounding box center [276, 113] width 157 height 25
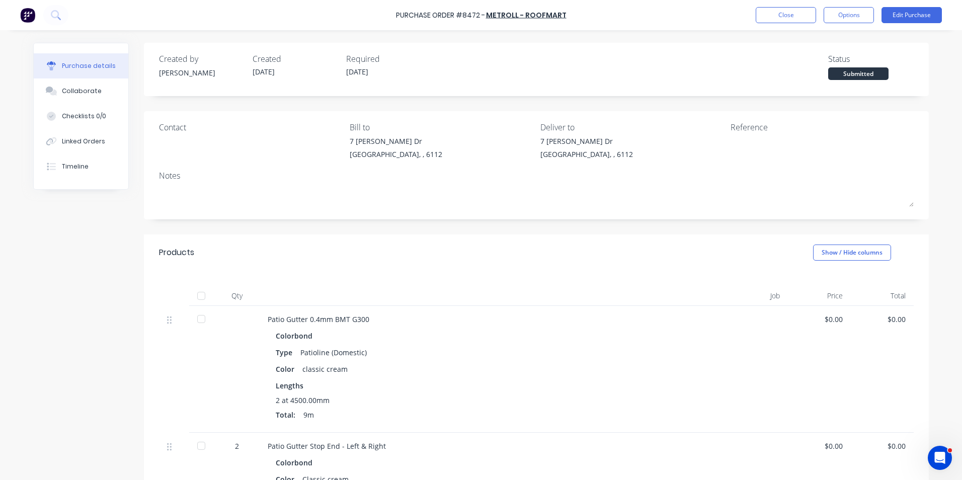
click at [207, 298] on div at bounding box center [201, 296] width 20 height 20
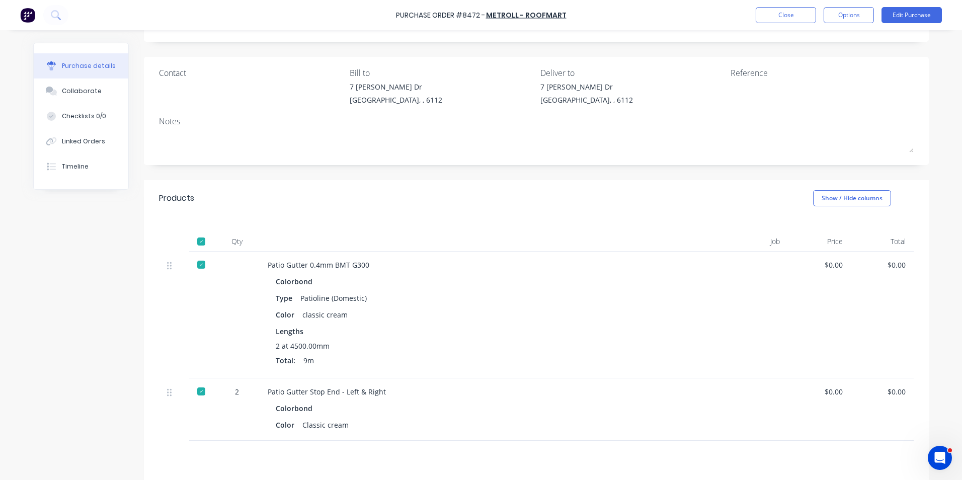
scroll to position [151, 0]
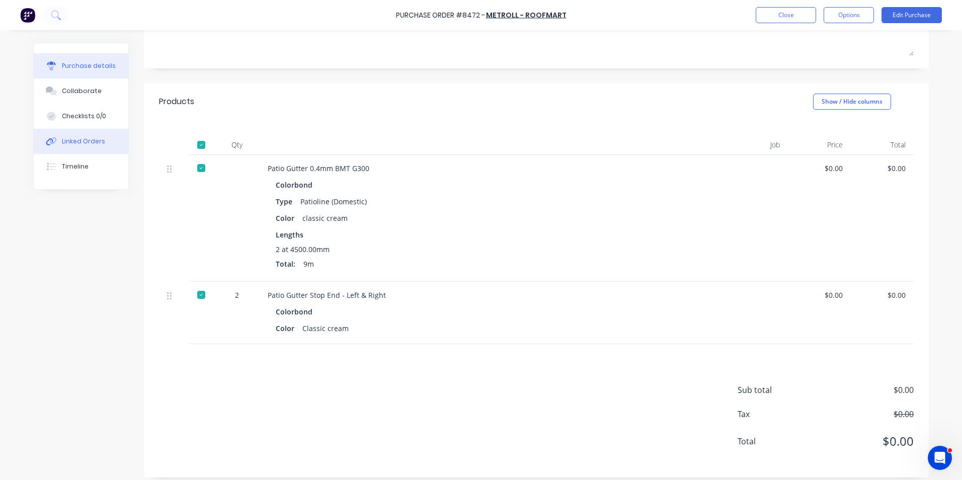
click at [79, 147] on button "Linked Orders" at bounding box center [81, 141] width 95 height 25
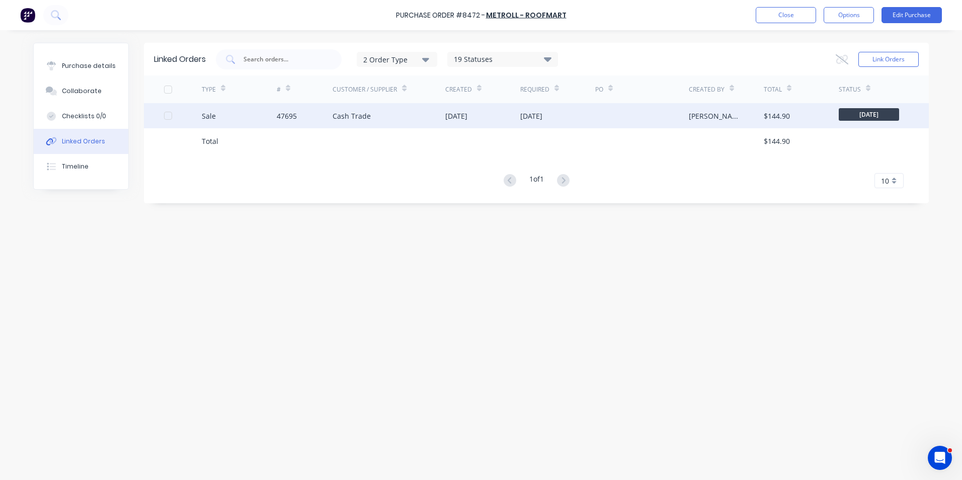
click at [248, 123] on div "Sale" at bounding box center [239, 115] width 75 height 25
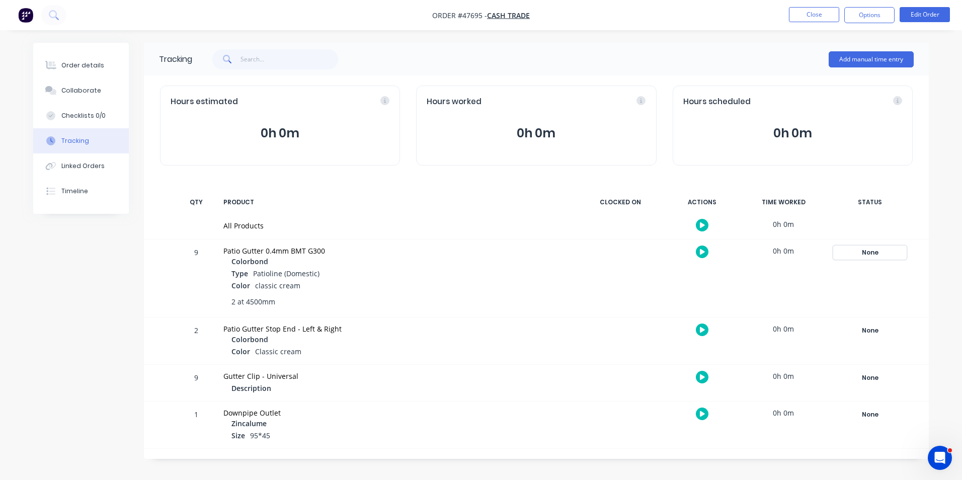
click at [856, 254] on div "None" at bounding box center [869, 252] width 72 height 13
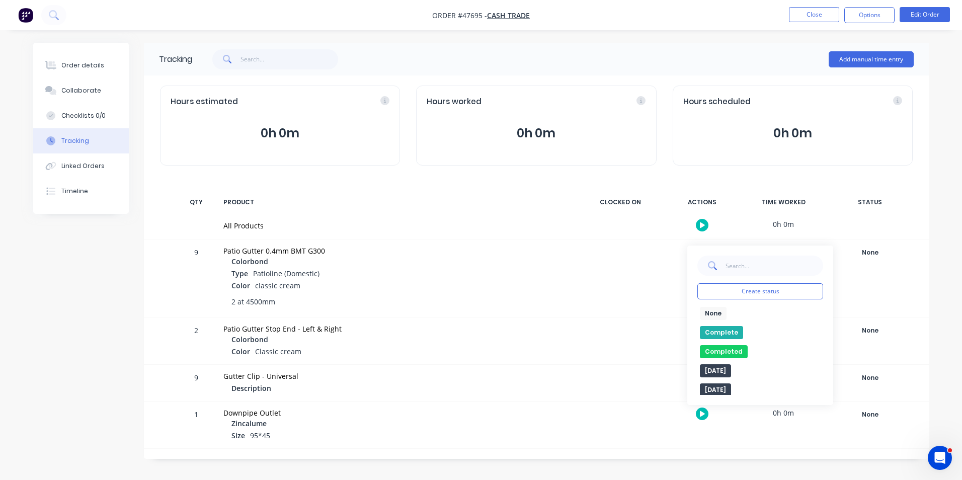
click at [730, 328] on button "Complete" at bounding box center [721, 332] width 43 height 13
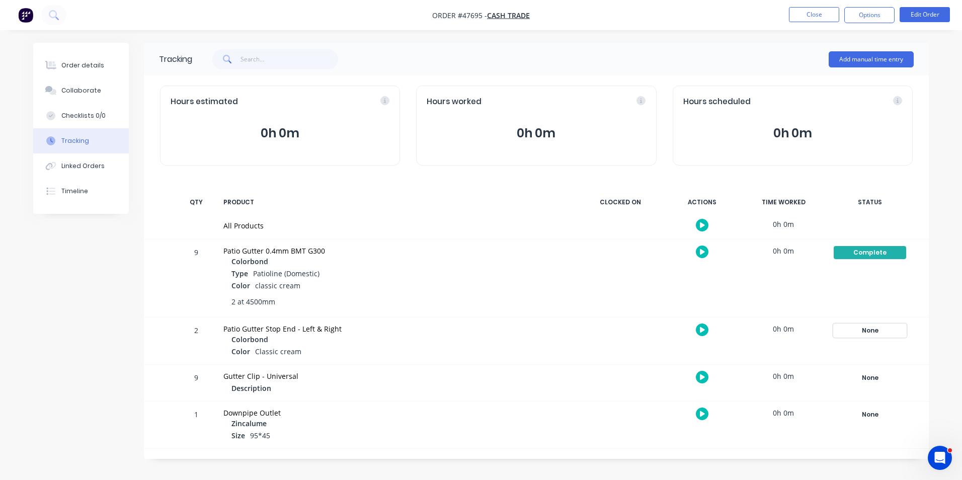
click at [900, 326] on div "None" at bounding box center [869, 330] width 72 height 13
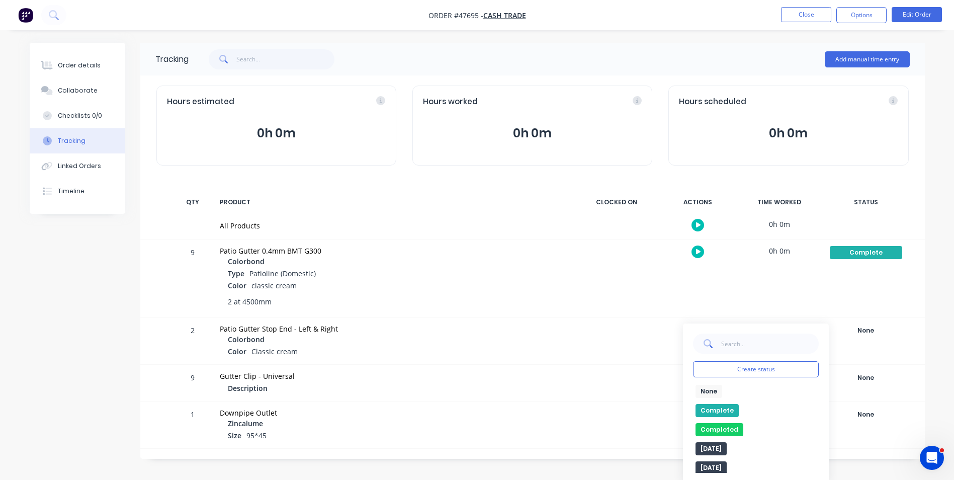
click at [723, 414] on button "Complete" at bounding box center [717, 410] width 43 height 13
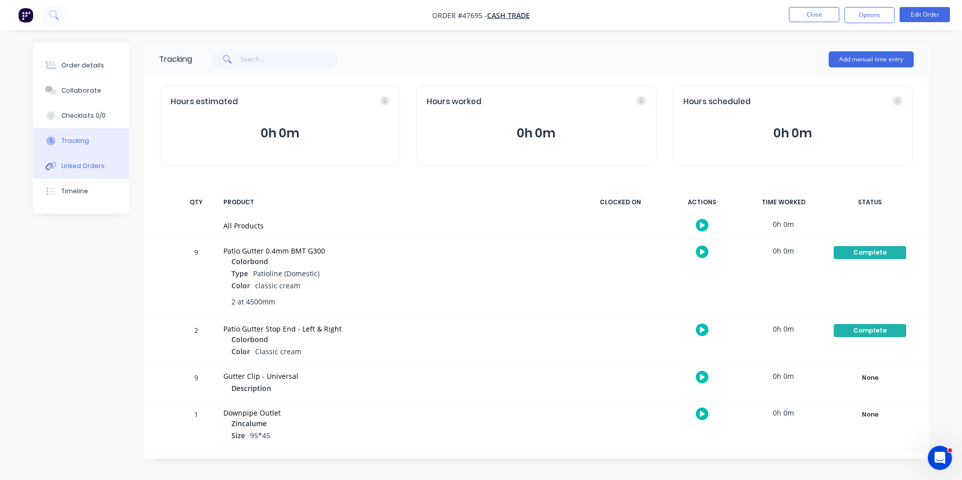
click at [91, 170] on div "Linked Orders" at bounding box center [82, 165] width 43 height 9
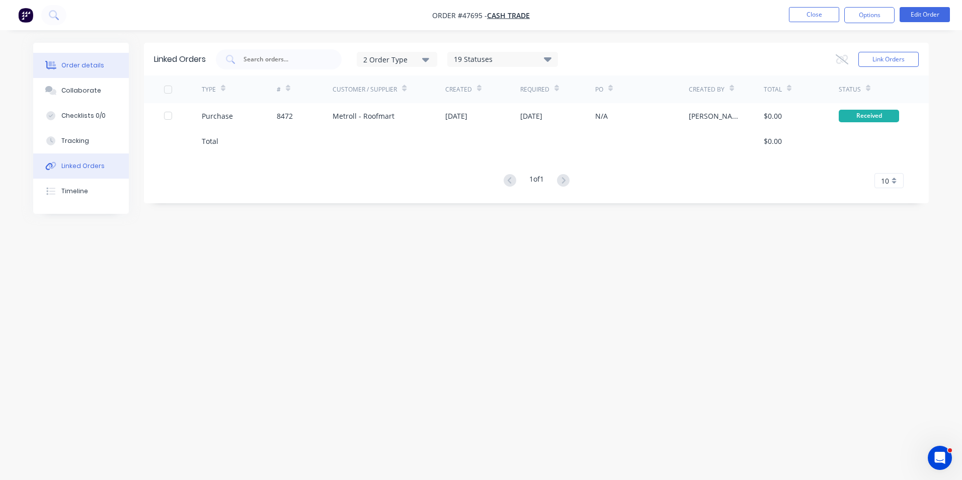
click at [79, 68] on div "Order details" at bounding box center [82, 65] width 43 height 9
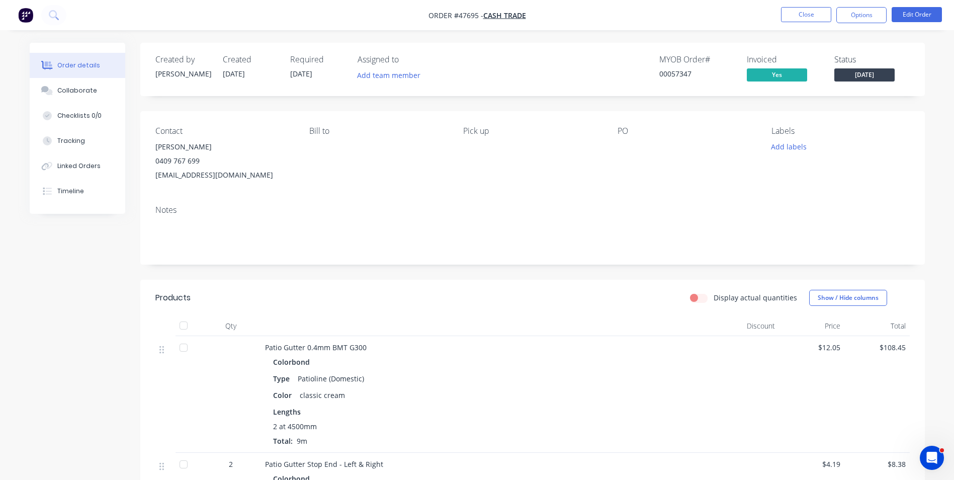
click at [867, 82] on button "Friday" at bounding box center [864, 75] width 60 height 15
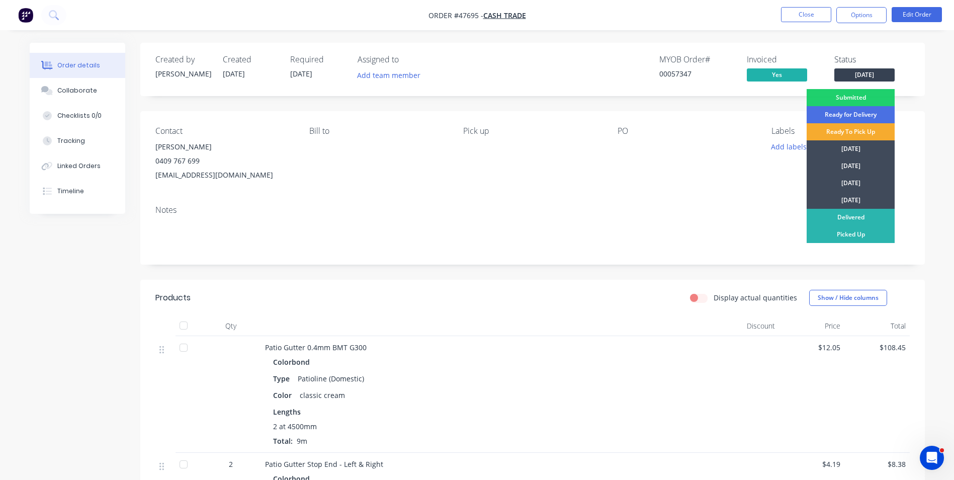
click at [863, 134] on div "Ready To Pick Up" at bounding box center [851, 131] width 88 height 17
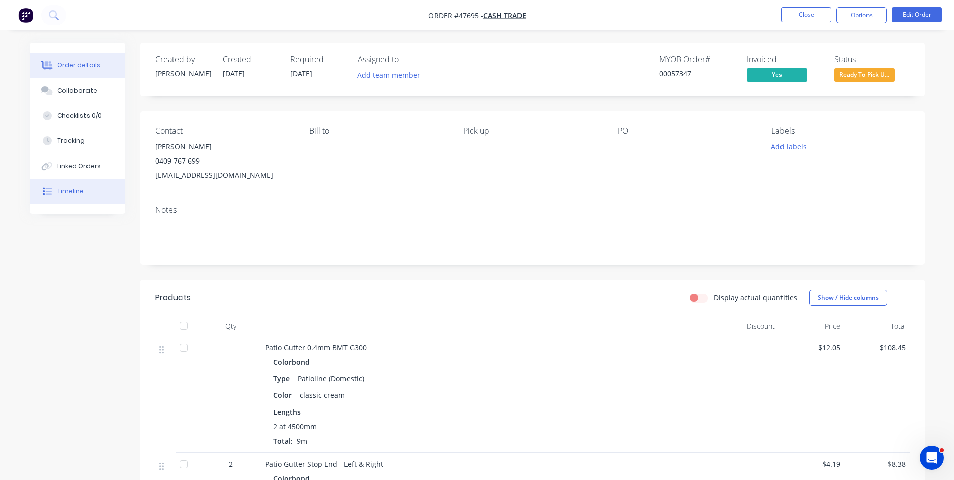
click at [75, 193] on div "Timeline" at bounding box center [70, 191] width 27 height 9
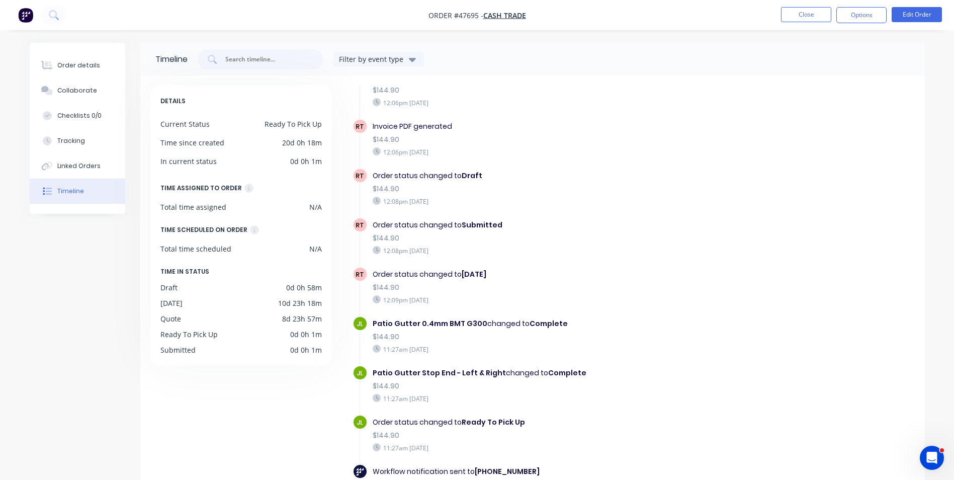
scroll to position [50, 0]
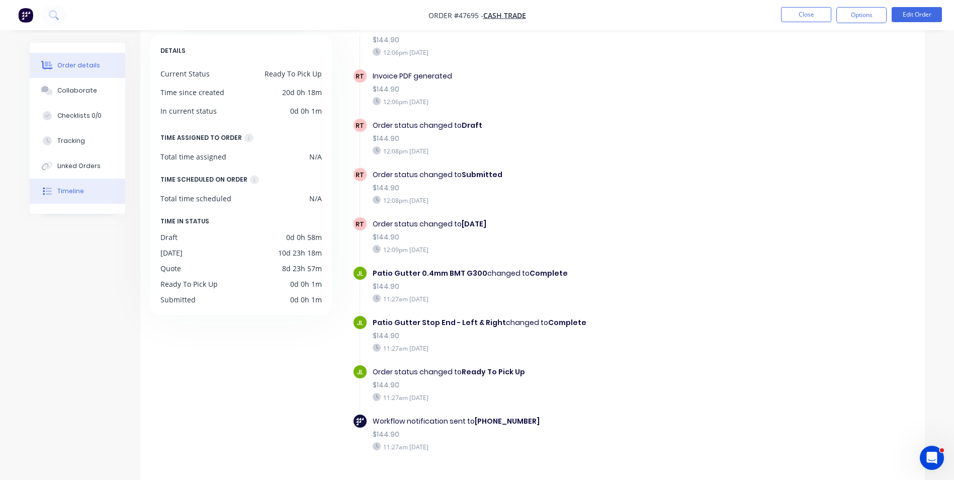
click at [121, 60] on button "Order details" at bounding box center [78, 65] width 96 height 25
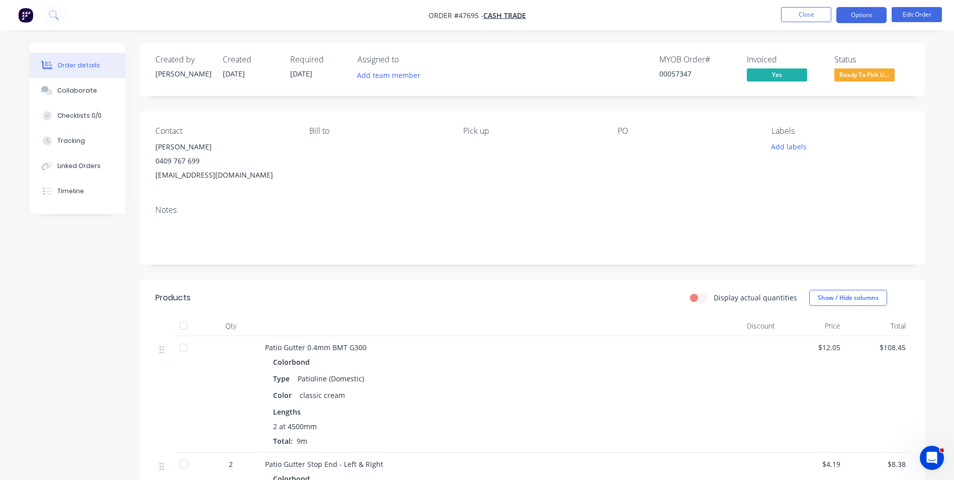
click at [870, 14] on button "Options" at bounding box center [861, 15] width 50 height 16
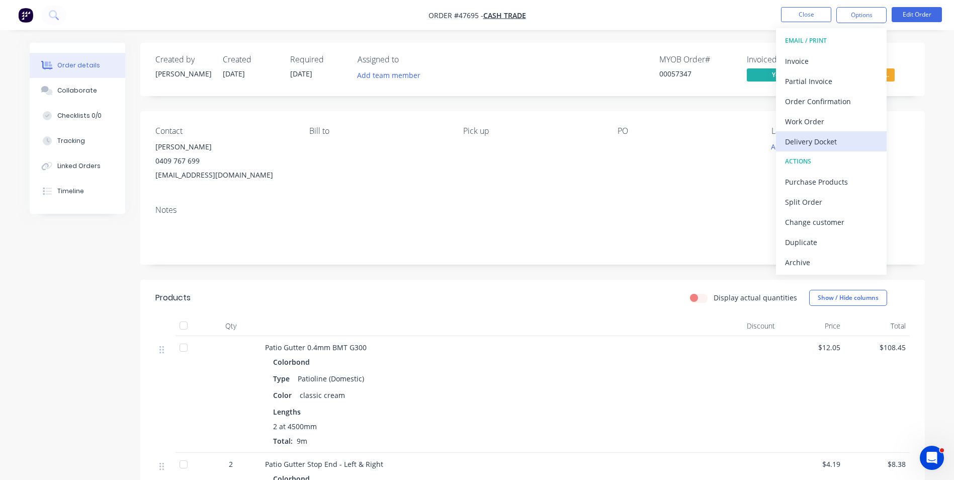
click at [830, 146] on div "Delivery Docket" at bounding box center [831, 141] width 93 height 15
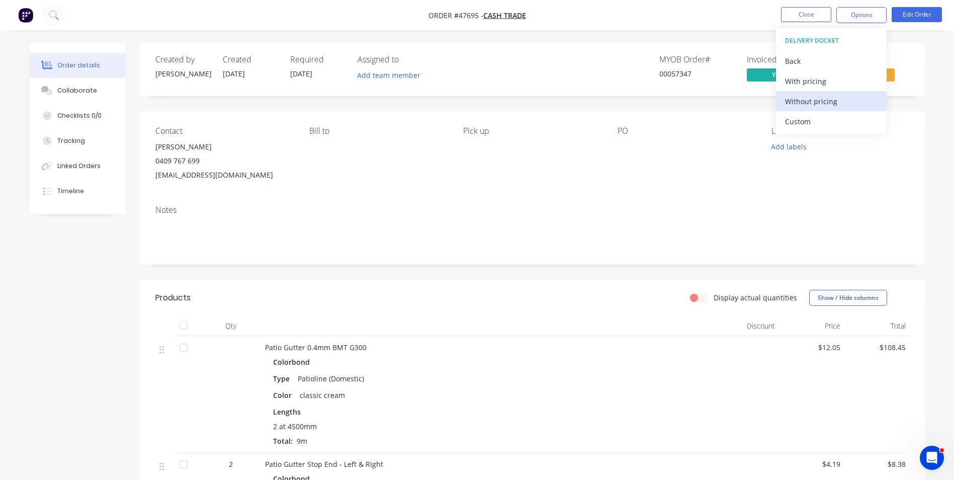
click at [824, 104] on div "Without pricing" at bounding box center [831, 101] width 93 height 15
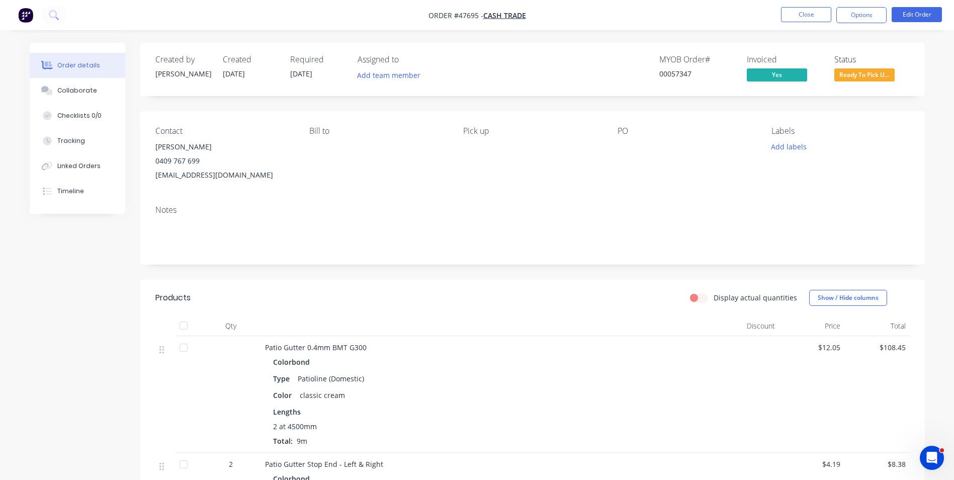
click at [444, 284] on header "Products Display actual quantities Show / Hide columns" at bounding box center [532, 298] width 785 height 36
click at [811, 20] on button "Close" at bounding box center [806, 14] width 50 height 15
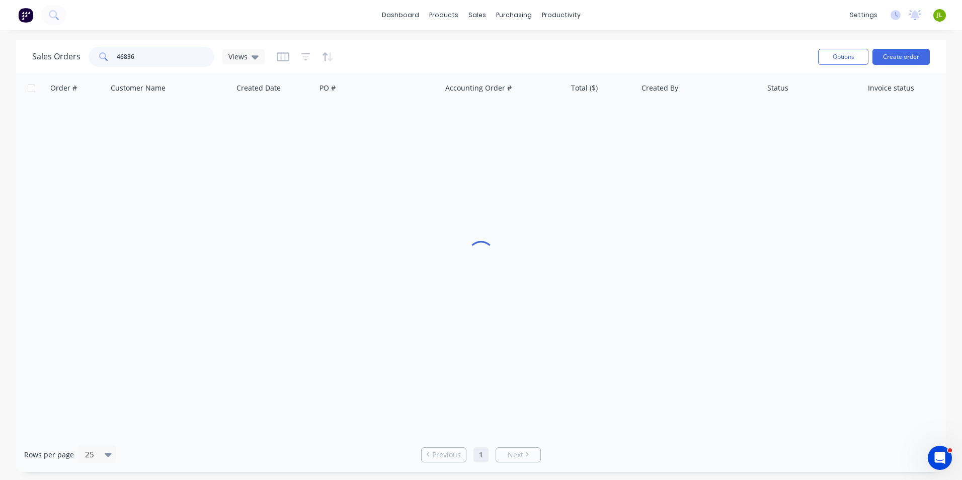
drag, startPoint x: 199, startPoint y: 52, endPoint x: 146, endPoint y: 52, distance: 53.3
click at [146, 52] on input "46836" at bounding box center [166, 57] width 98 height 20
click at [137, 51] on input "46836" at bounding box center [166, 57] width 98 height 20
drag, startPoint x: 158, startPoint y: 53, endPoint x: 76, endPoint y: 53, distance: 82.0
click at [76, 53] on div "Sales Orders 46836 Views" at bounding box center [148, 57] width 232 height 20
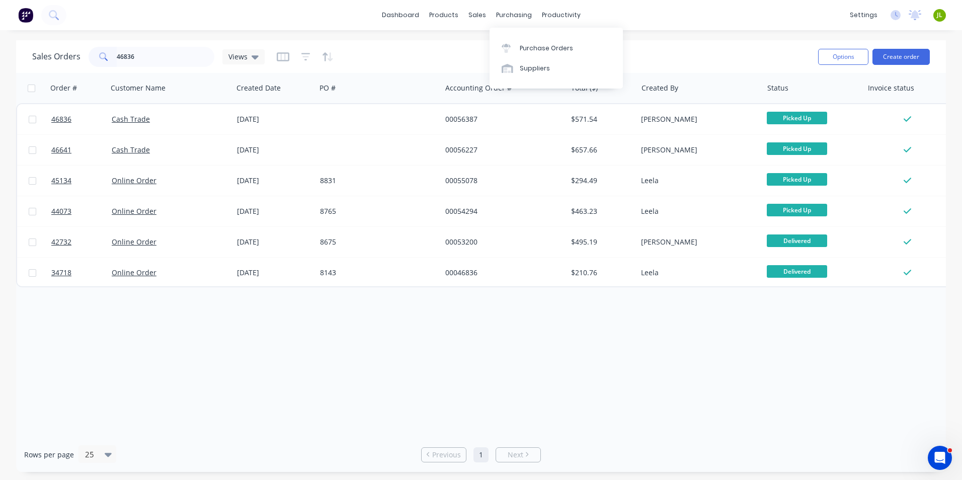
click at [529, 36] on div "Purchase Orders Suppliers" at bounding box center [555, 58] width 133 height 61
click at [577, 55] on link "Purchase Orders" at bounding box center [555, 48] width 133 height 20
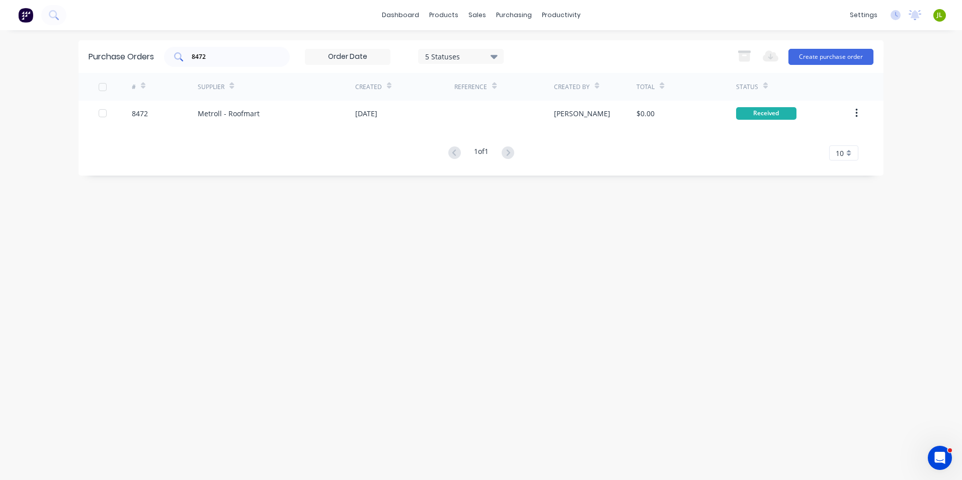
drag, startPoint x: 215, startPoint y: 64, endPoint x: 202, endPoint y: 61, distance: 13.9
click at [202, 61] on div "8472" at bounding box center [227, 57] width 126 height 20
drag, startPoint x: 198, startPoint y: 55, endPoint x: 242, endPoint y: 56, distance: 43.8
click at [242, 56] on input "8472" at bounding box center [232, 57] width 83 height 10
type input "8461"
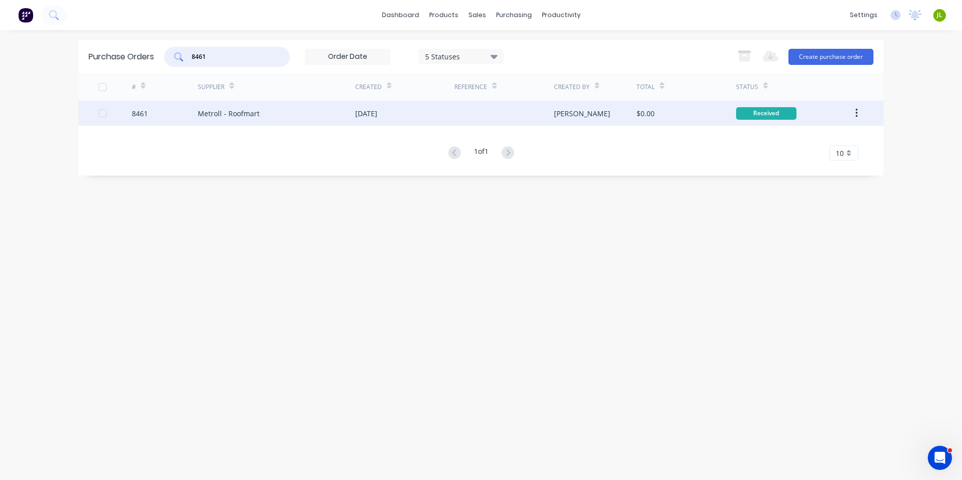
click at [250, 109] on div "Metroll - Roofmart" at bounding box center [229, 113] width 62 height 11
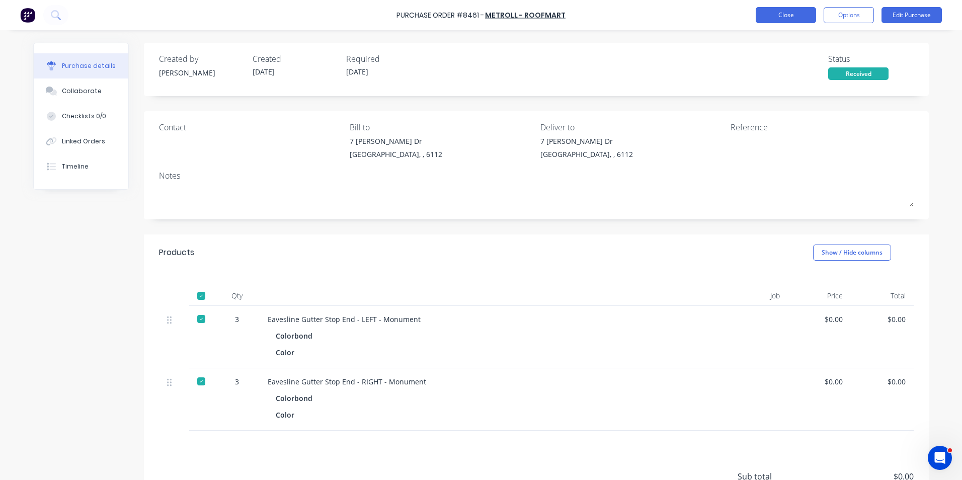
click at [779, 19] on button "Close" at bounding box center [785, 15] width 60 height 16
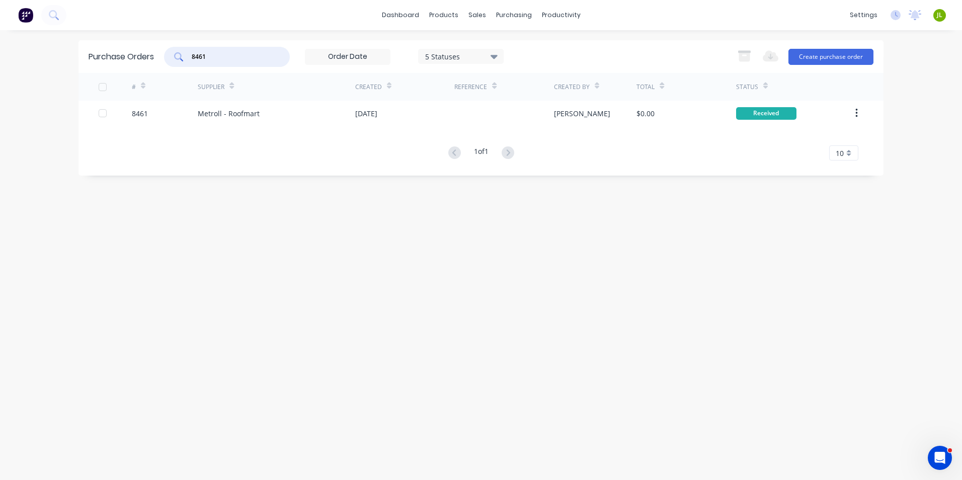
drag, startPoint x: 250, startPoint y: 56, endPoint x: 141, endPoint y: 42, distance: 110.1
click at [141, 42] on div "Purchase Orders 8461 5 Statuses 5 Statuses Export to Excel (XLSX) Create purcha…" at bounding box center [480, 56] width 805 height 33
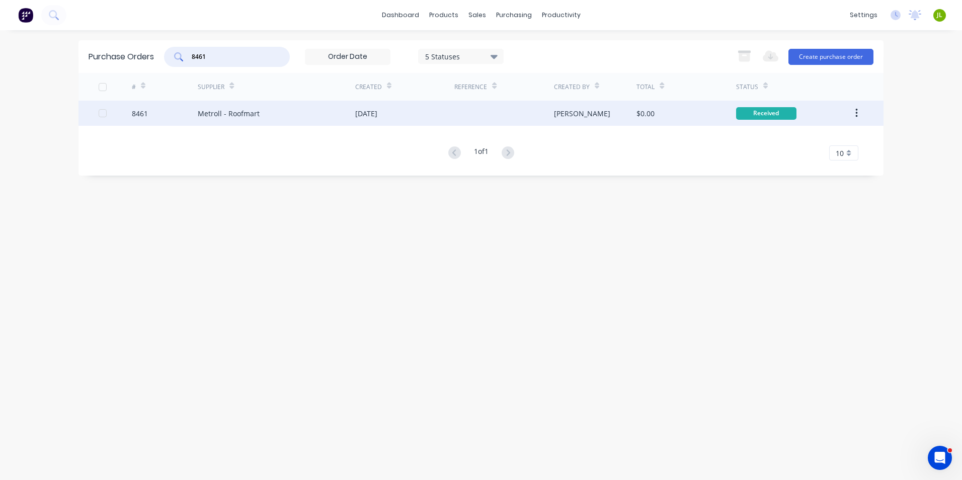
click at [304, 123] on div "Metroll - Roofmart" at bounding box center [276, 113] width 157 height 25
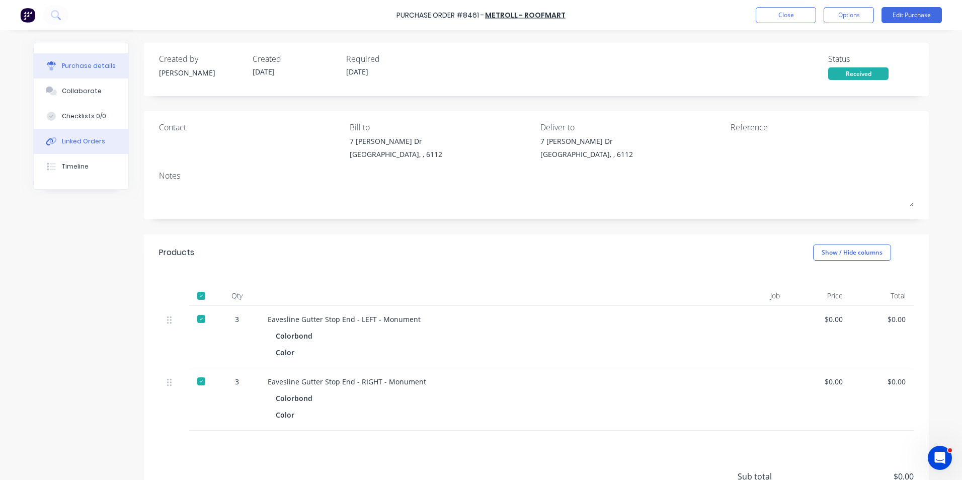
click at [64, 137] on div "Linked Orders" at bounding box center [83, 141] width 43 height 9
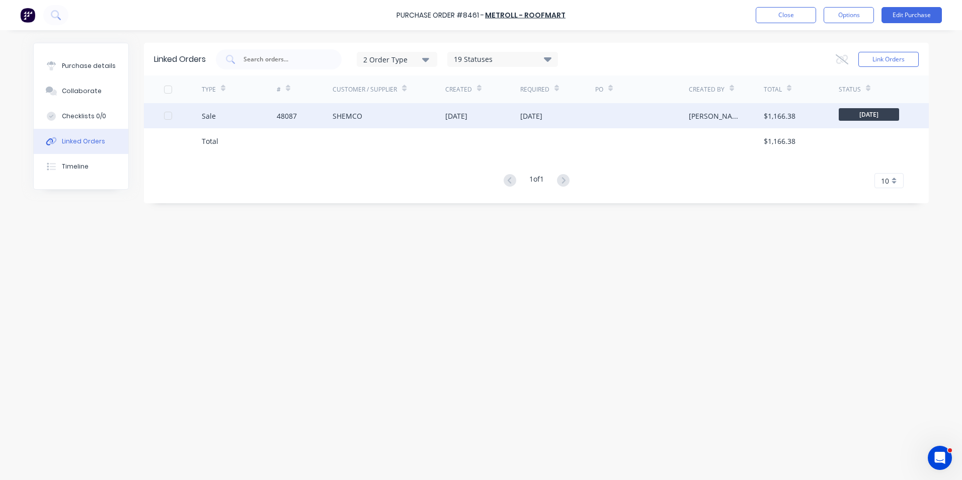
click at [240, 126] on div "Sale" at bounding box center [239, 115] width 75 height 25
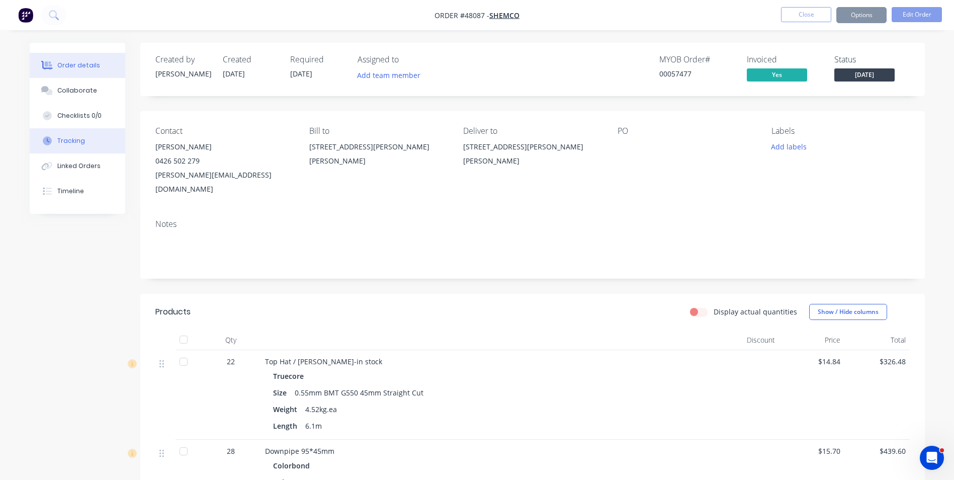
click at [96, 143] on button "Tracking" at bounding box center [78, 140] width 96 height 25
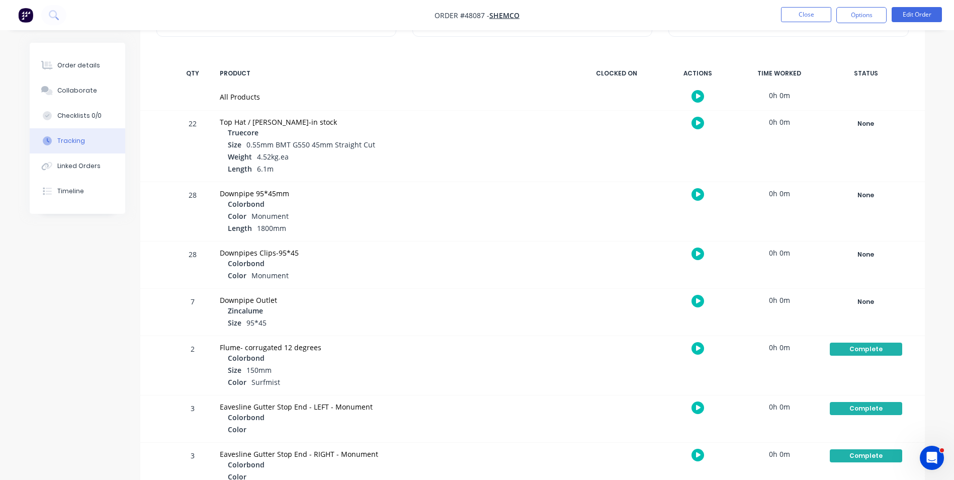
scroll to position [149, 0]
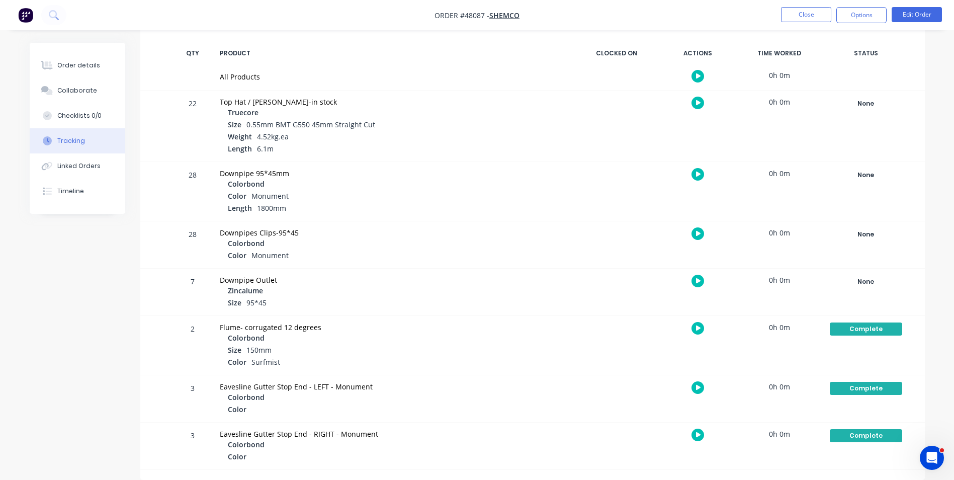
click at [835, 11] on ul "Close Options Edit Order" at bounding box center [861, 15] width 185 height 16
click at [820, 14] on button "Close" at bounding box center [806, 14] width 50 height 15
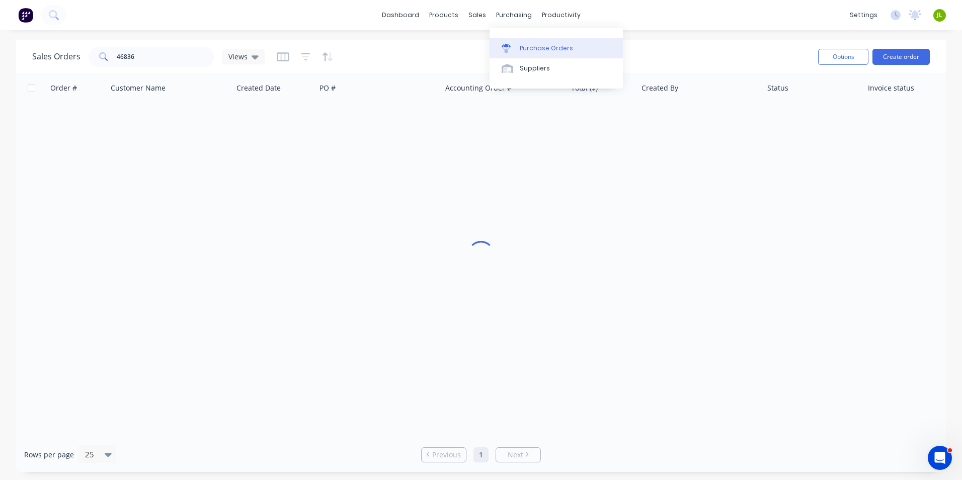
click at [532, 55] on link "Purchase Orders" at bounding box center [555, 48] width 133 height 20
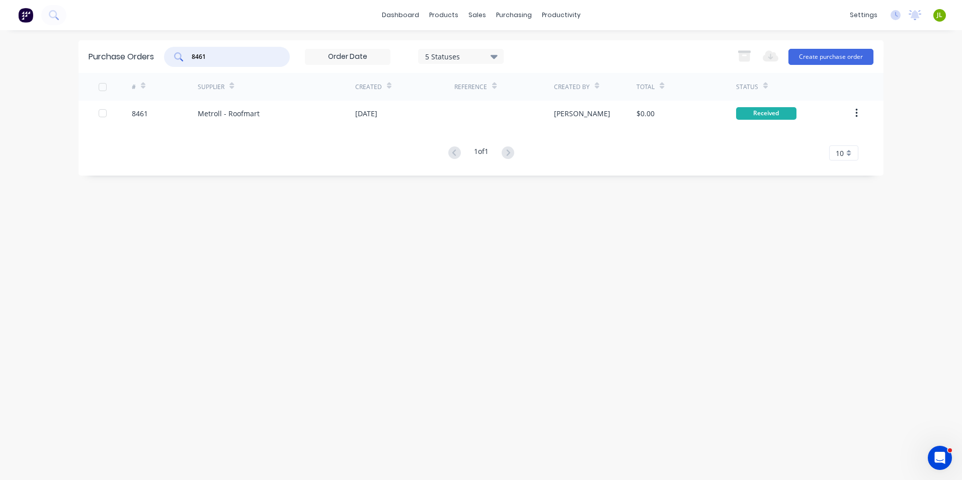
drag, startPoint x: 236, startPoint y: 58, endPoint x: 129, endPoint y: 58, distance: 107.1
click at [129, 58] on div "Purchase Orders 8461 5 Statuses 5 Statuses Export to Excel (XLSX) Create purcha…" at bounding box center [480, 56] width 805 height 33
type input "8468"
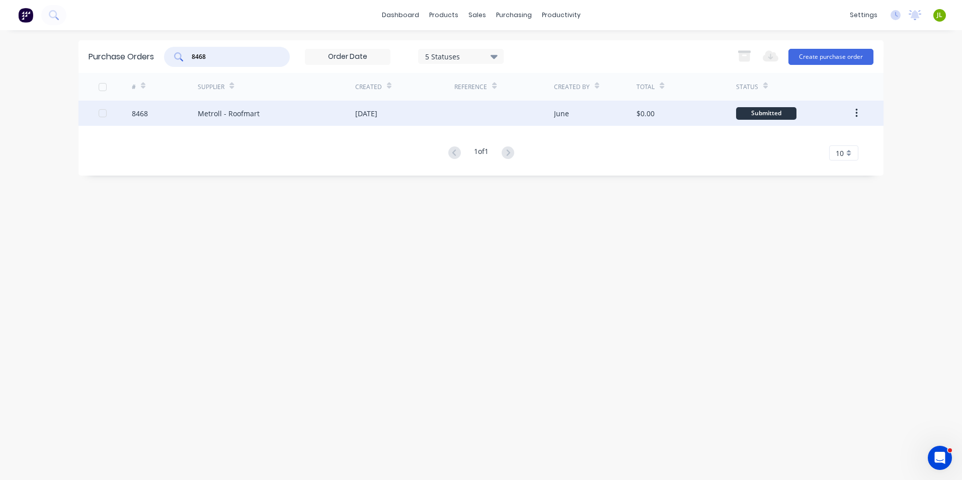
click at [526, 113] on div at bounding box center [503, 113] width 99 height 25
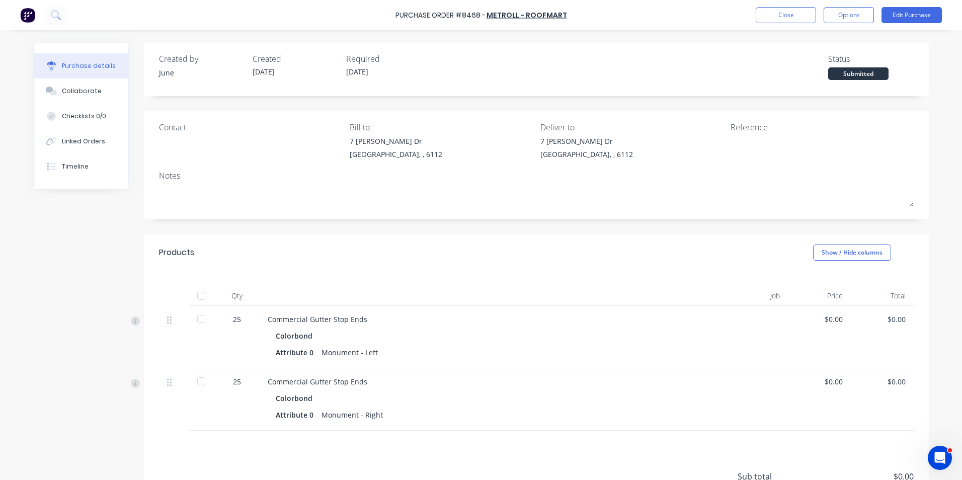
drag, startPoint x: 199, startPoint y: 306, endPoint x: 199, endPoint y: 300, distance: 6.0
click at [199, 302] on div "Qty Job Price Total 25 Commercial Gutter Stop Ends Colorbond Attribute 0 Monume…" at bounding box center [536, 351] width 785 height 160
click at [205, 290] on div at bounding box center [201, 296] width 20 height 20
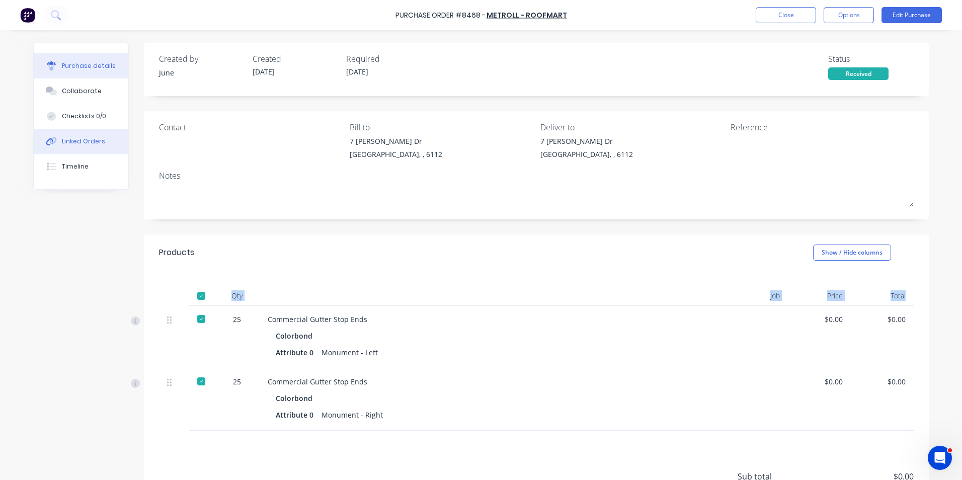
click at [68, 139] on div "Linked Orders" at bounding box center [83, 141] width 43 height 9
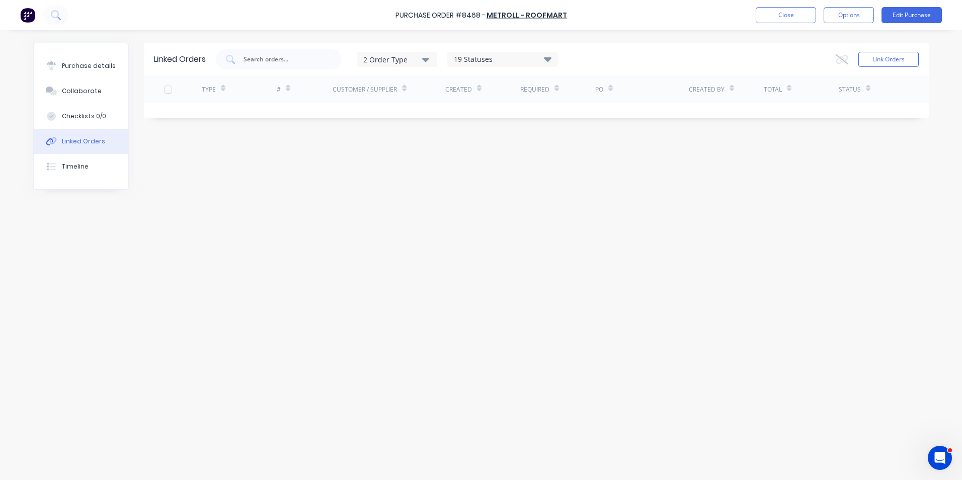
click at [780, 24] on div "Purchase Order #8468 - Metroll - Roofmart Close Options Edit Purchase" at bounding box center [481, 15] width 962 height 30
click at [783, 19] on button "Close" at bounding box center [785, 15] width 60 height 16
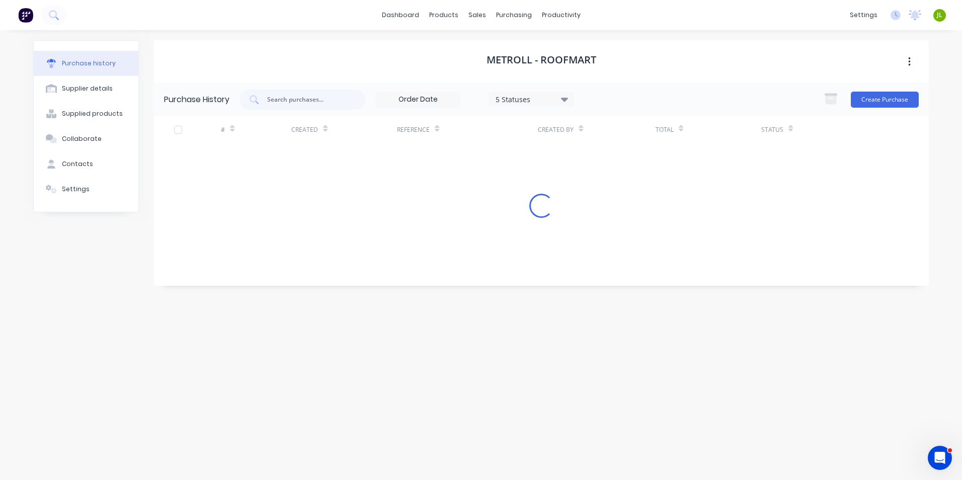
click at [583, 352] on div "Metroll - Roofmart Purchase History 5 Statuses 5 Statuses Create Purchase # Cre…" at bounding box center [541, 249] width 774 height 419
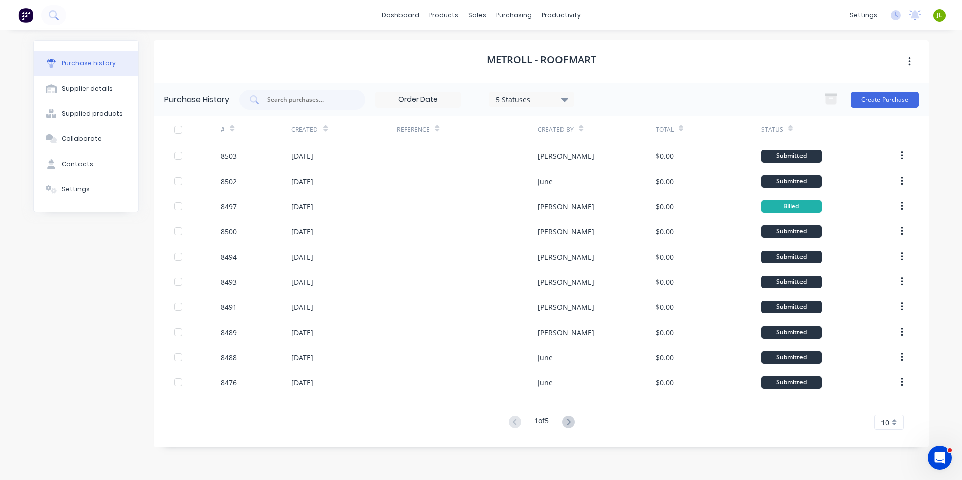
click at [76, 275] on div "Purchase history Supplier details Supplied products Collaborate Contacts Settin…" at bounding box center [86, 249] width 106 height 419
click at [134, 271] on div "Purchase history Supplier details Supplied products Collaborate Contacts Settin…" at bounding box center [86, 249] width 106 height 419
click at [74, 323] on div "Purchase history Supplier details Supplied products Collaborate Contacts Settin…" at bounding box center [86, 249] width 106 height 419
click at [543, 49] on div "Purchase Orders" at bounding box center [546, 48] width 53 height 9
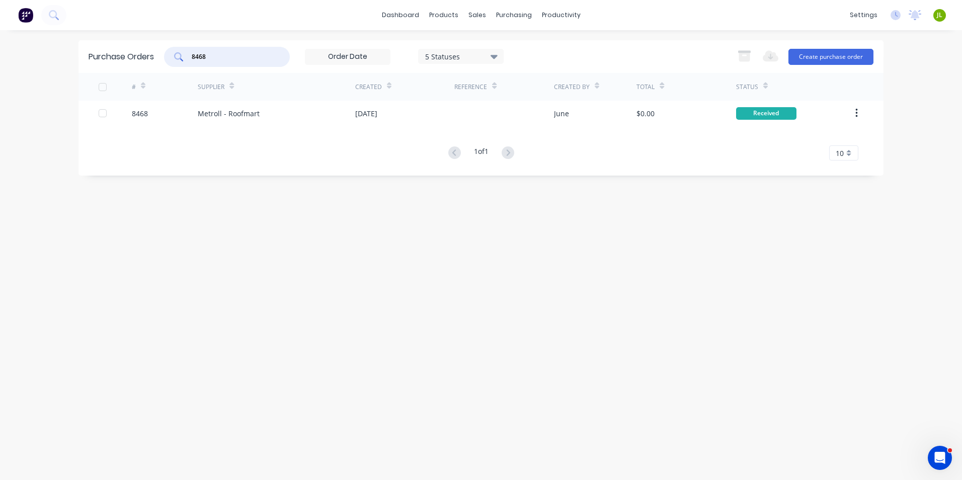
drag, startPoint x: 245, startPoint y: 55, endPoint x: 175, endPoint y: 64, distance: 71.4
click at [175, 64] on div "8468" at bounding box center [227, 57] width 126 height 20
type input "8475"
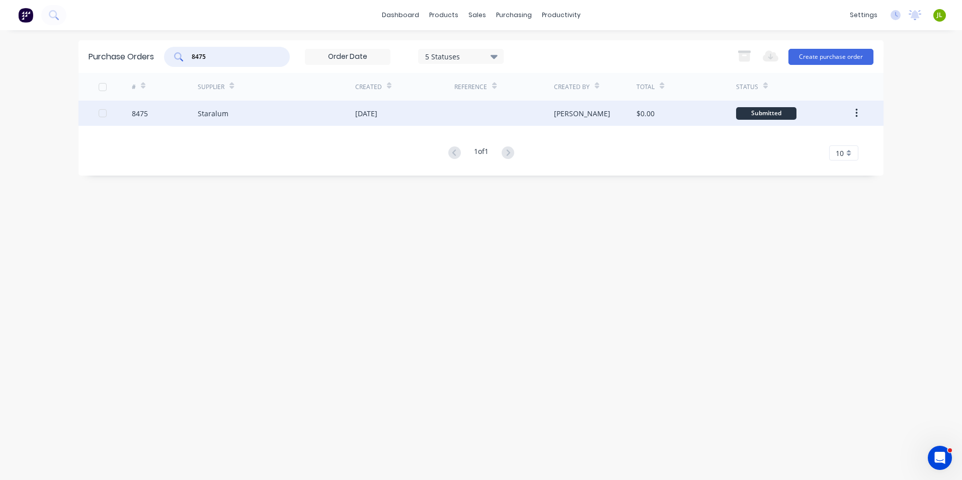
click at [231, 104] on div "Staralum" at bounding box center [276, 113] width 157 height 25
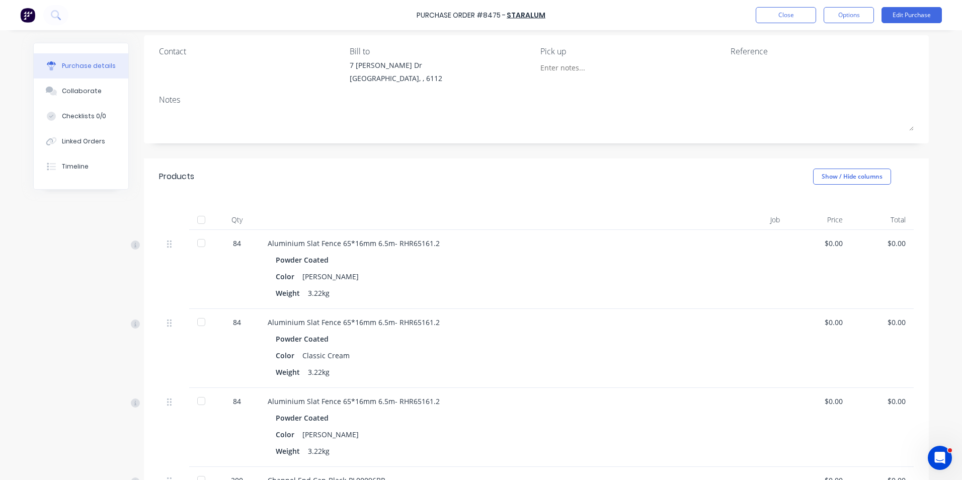
scroll to position [50, 0]
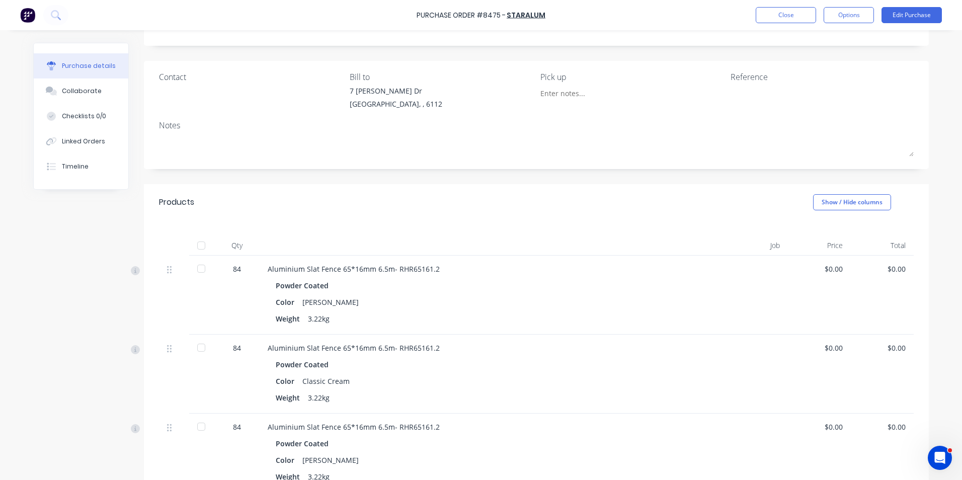
click at [195, 245] on div at bounding box center [201, 245] width 20 height 20
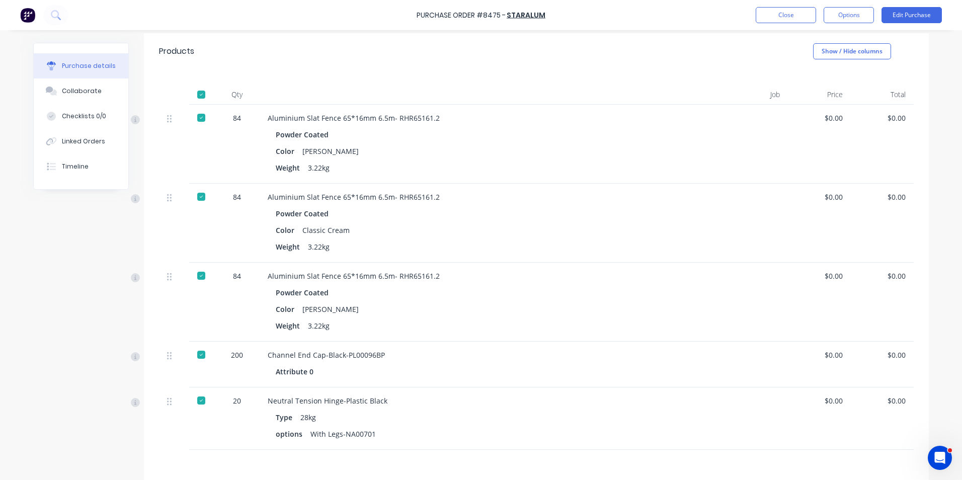
scroll to position [0, 0]
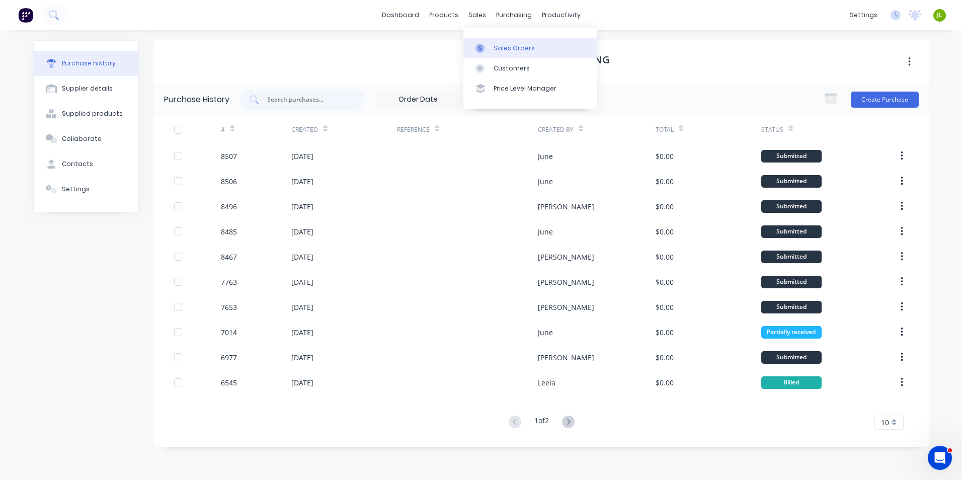
click at [489, 47] on div at bounding box center [482, 48] width 15 height 9
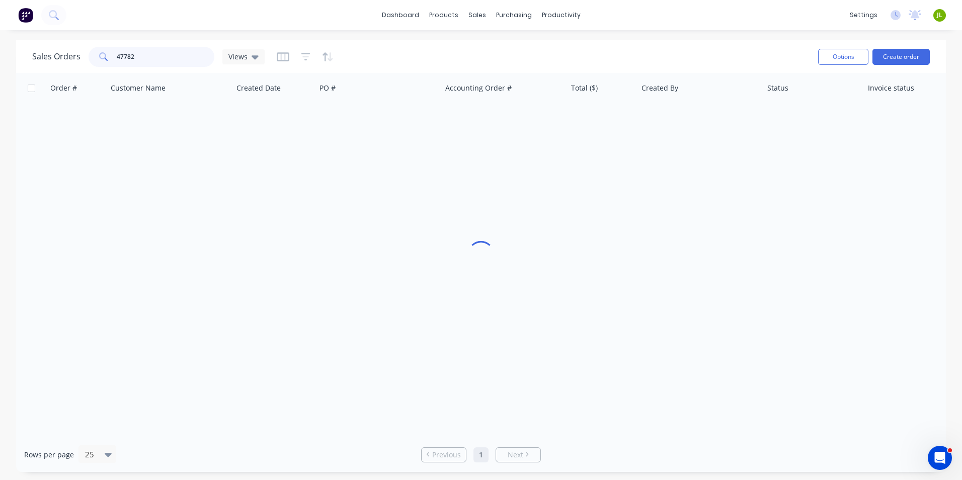
drag, startPoint x: 173, startPoint y: 52, endPoint x: 56, endPoint y: 53, distance: 117.2
click at [56, 53] on div "Sales Orders 47782 Views" at bounding box center [148, 57] width 232 height 20
type input "47456"
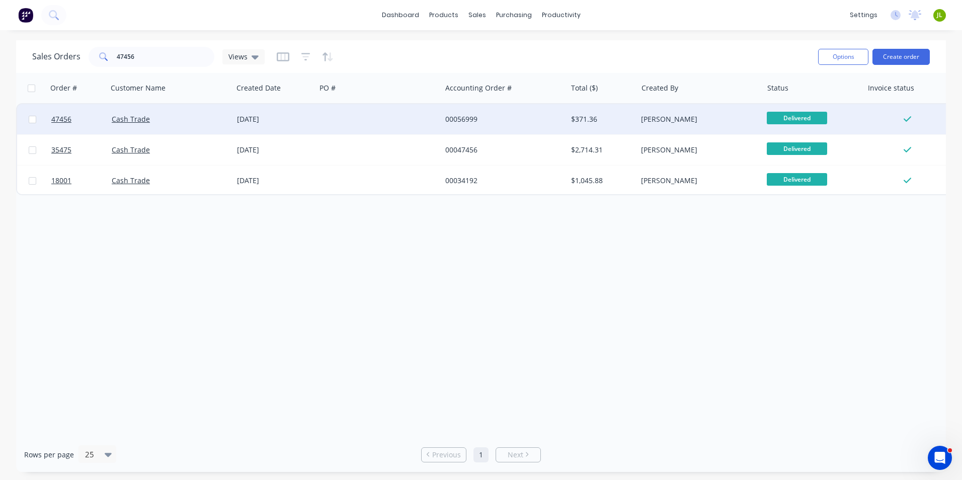
click at [347, 116] on div at bounding box center [378, 119] width 125 height 30
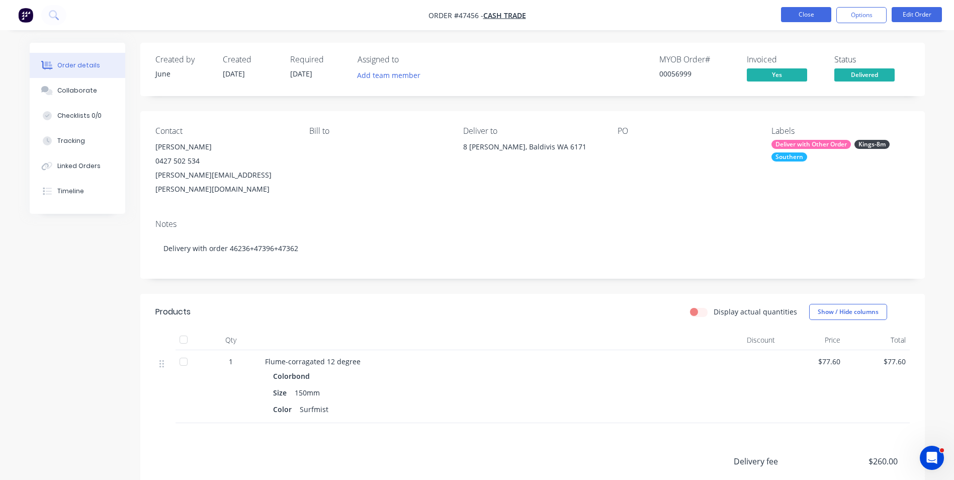
click at [794, 15] on button "Close" at bounding box center [806, 14] width 50 height 15
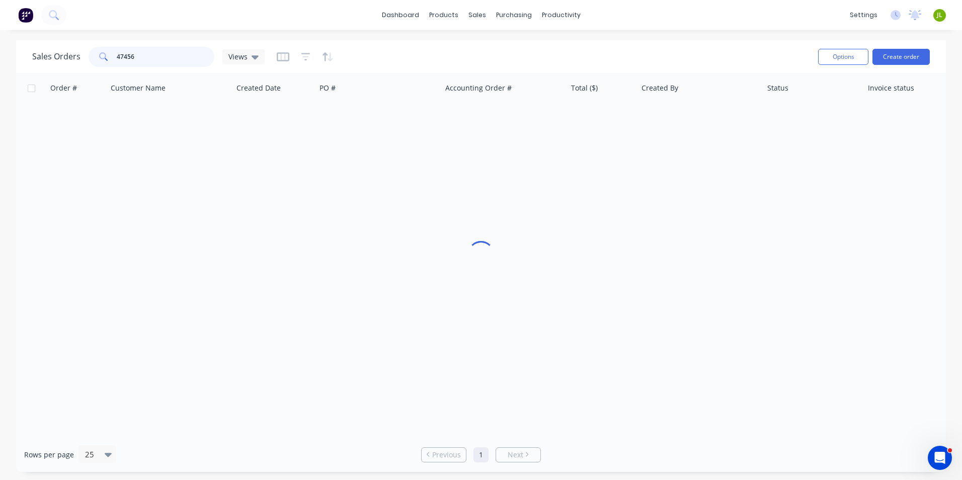
drag, startPoint x: 142, startPoint y: 58, endPoint x: 84, endPoint y: 61, distance: 57.9
click at [84, 61] on div "Sales Orders 47456 Views" at bounding box center [148, 57] width 232 height 20
type input "[PERSON_NAME]"
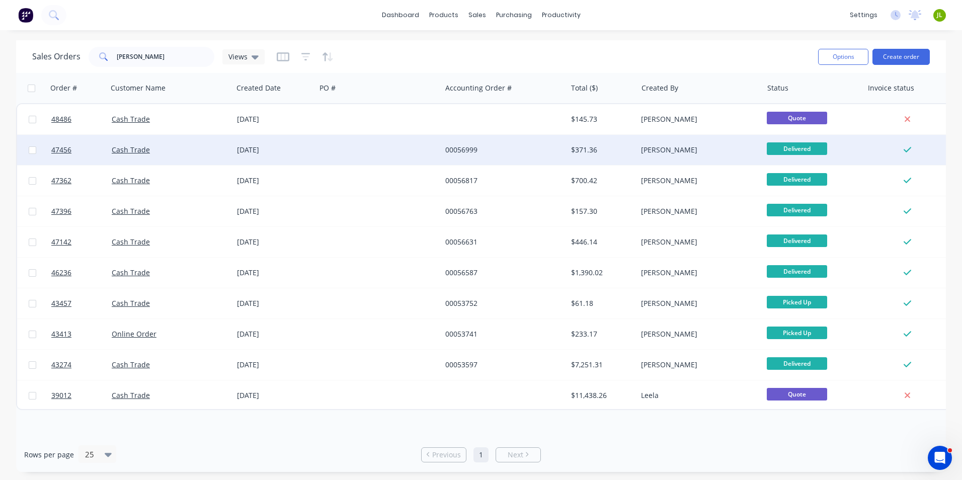
click at [324, 159] on div at bounding box center [378, 150] width 125 height 30
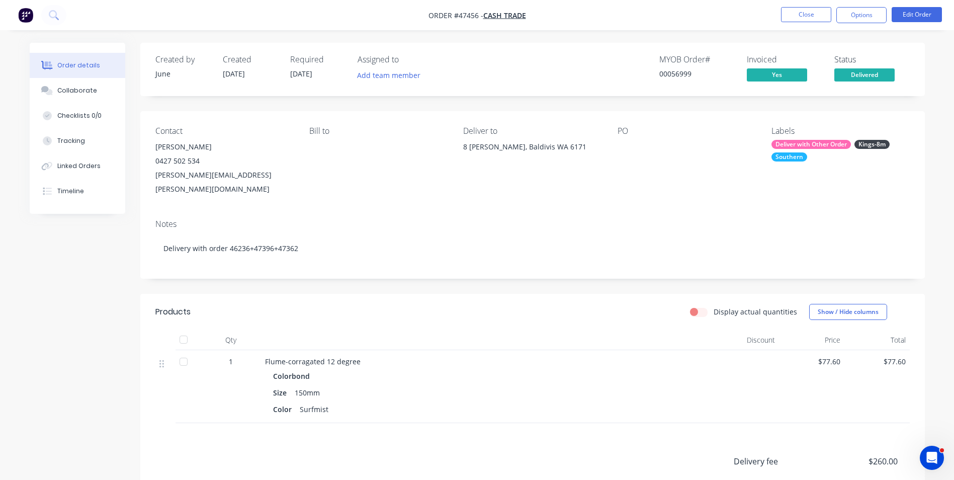
click at [779, 11] on ul "Close Options Edit Order" at bounding box center [861, 15] width 185 height 16
click at [785, 11] on button "Close" at bounding box center [806, 14] width 50 height 15
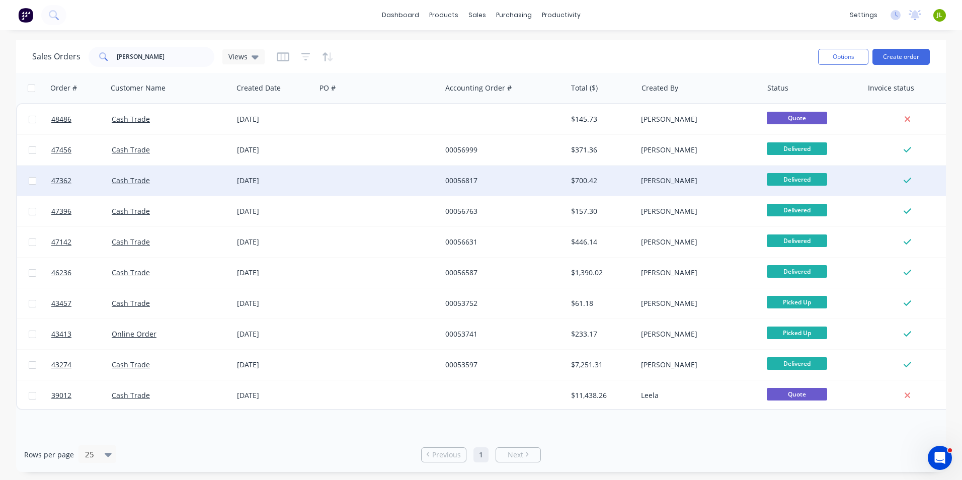
click at [426, 177] on div at bounding box center [378, 180] width 125 height 30
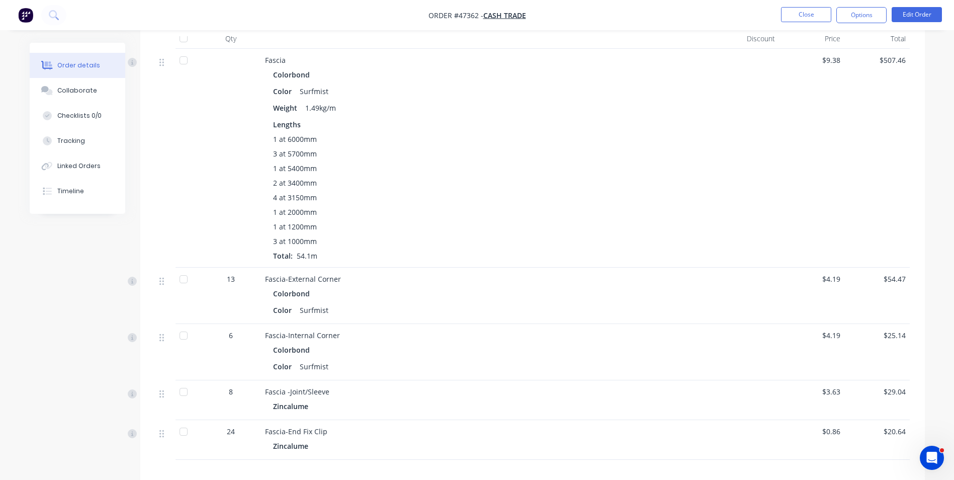
scroll to position [302, 0]
